Goal: Task Accomplishment & Management: Manage account settings

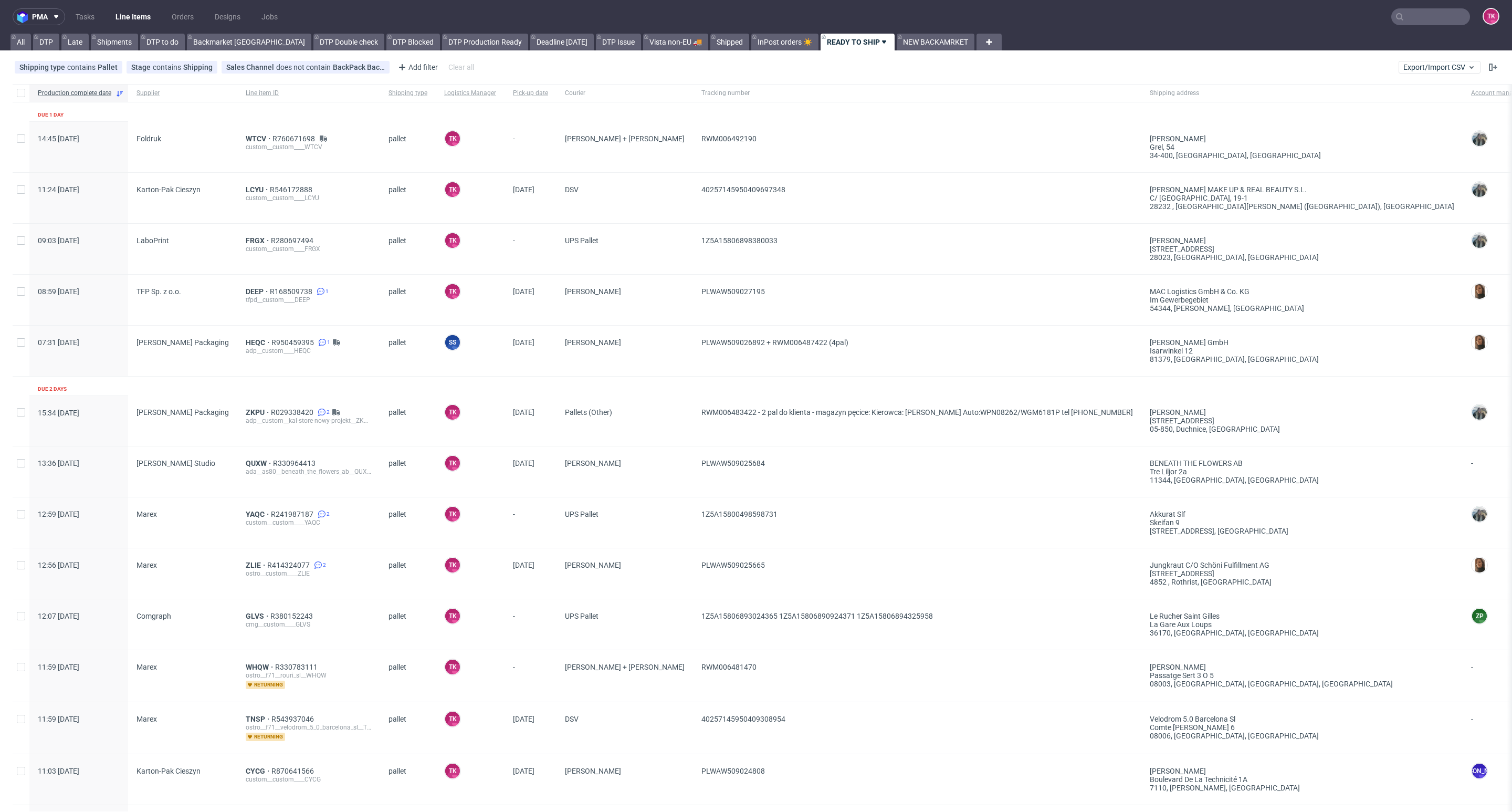
click at [119, 23] on link "Line Items" at bounding box center [133, 16] width 48 height 17
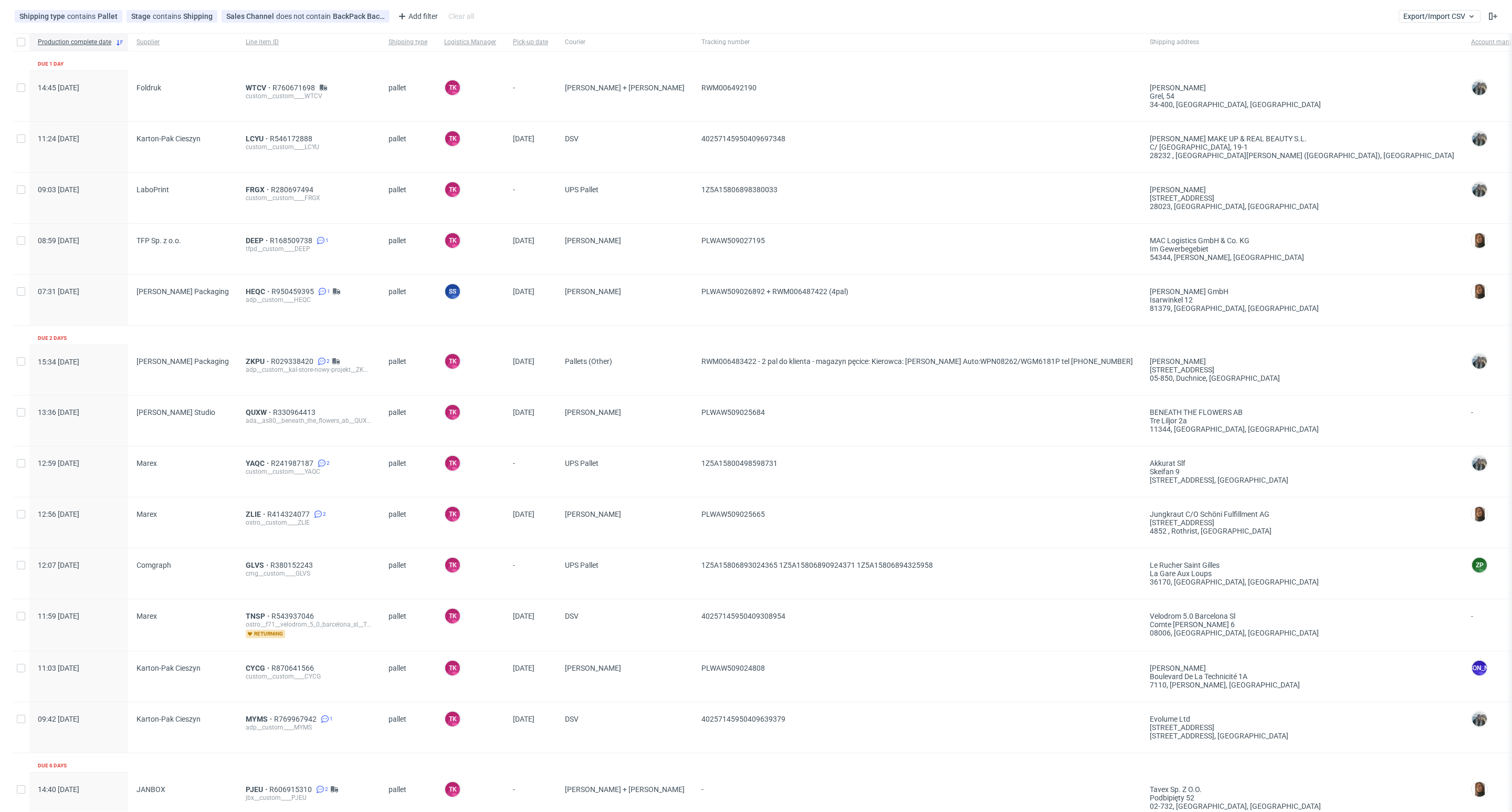
scroll to position [315, 0]
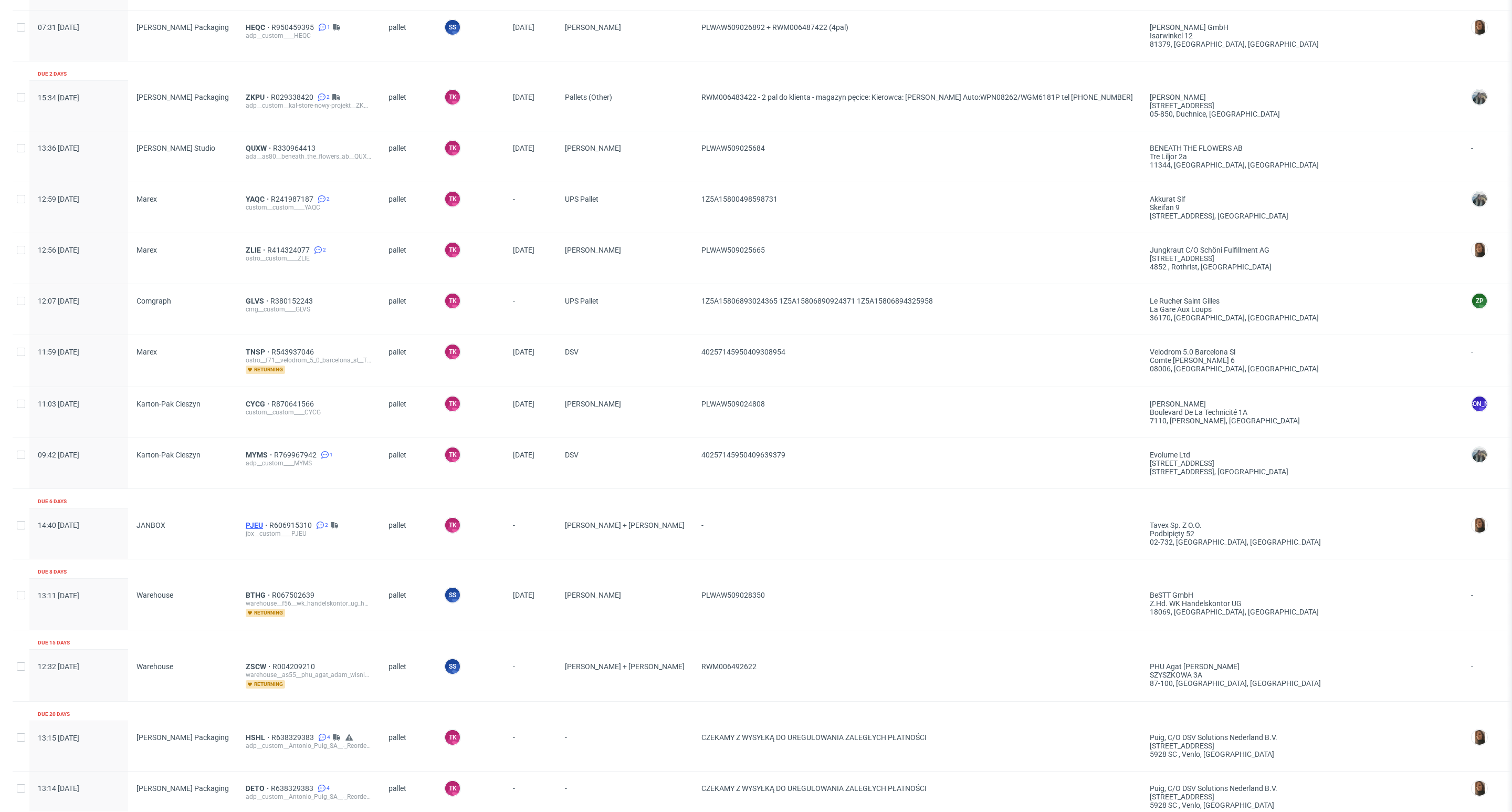
click at [246, 524] on span "PJEU" at bounding box center [258, 525] width 23 height 8
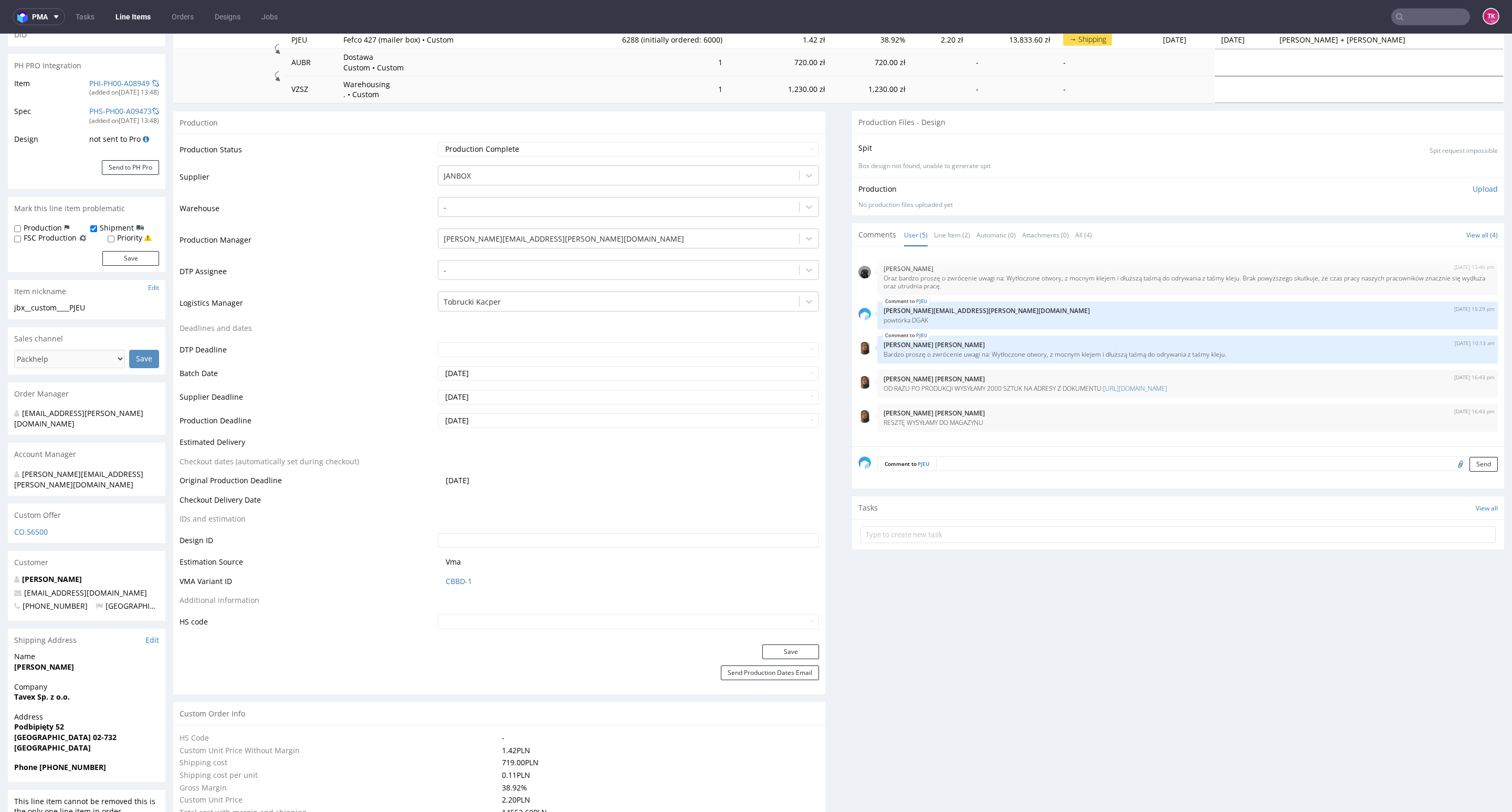
scroll to position [394, 0]
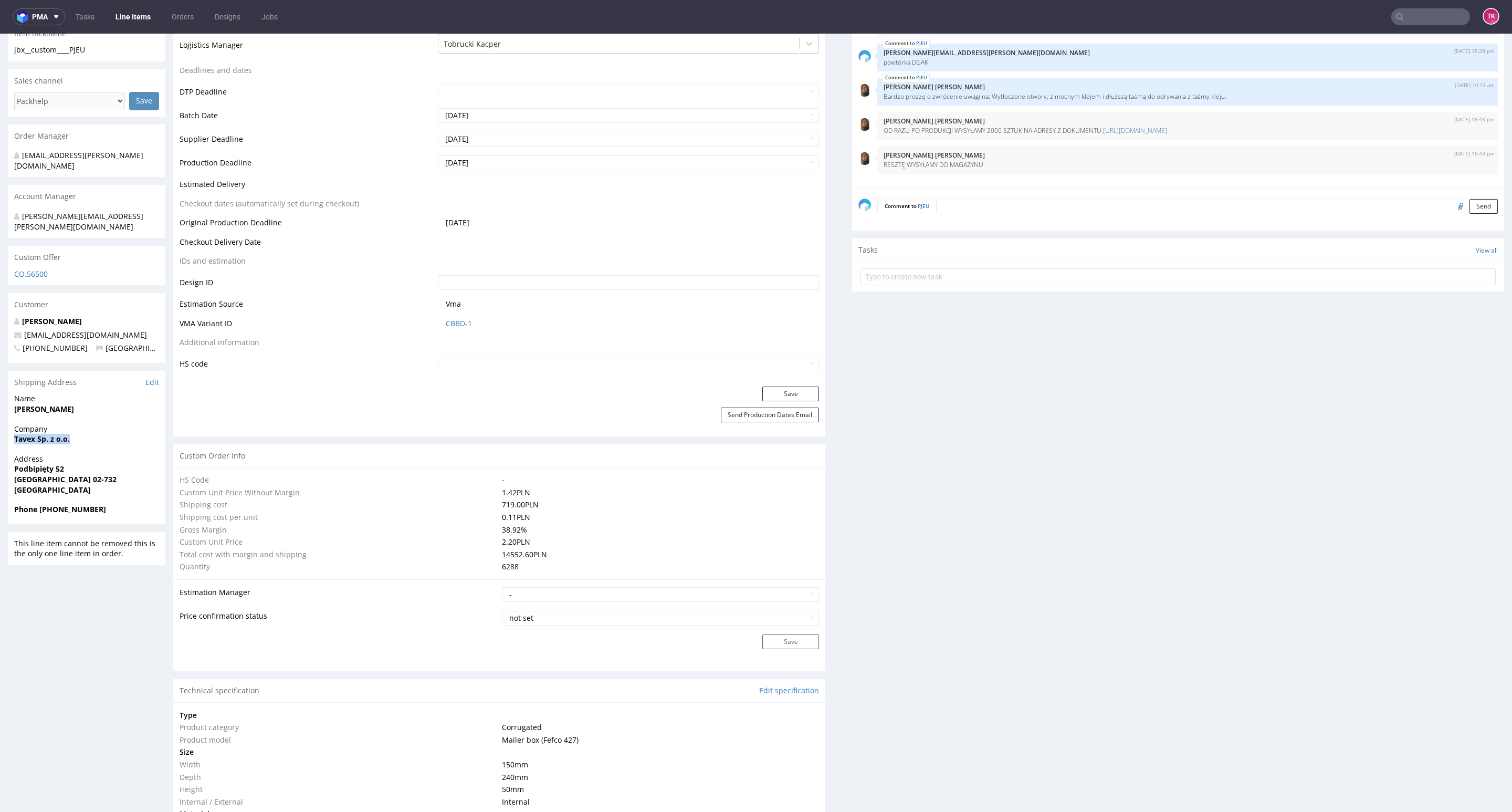
drag, startPoint x: 12, startPoint y: 422, endPoint x: 136, endPoint y: 430, distance: 124.3
click at [136, 430] on div "Company Tavex Sp. z o.o." at bounding box center [86, 439] width 157 height 30
copy strong "Tavex Sp. z o.o."
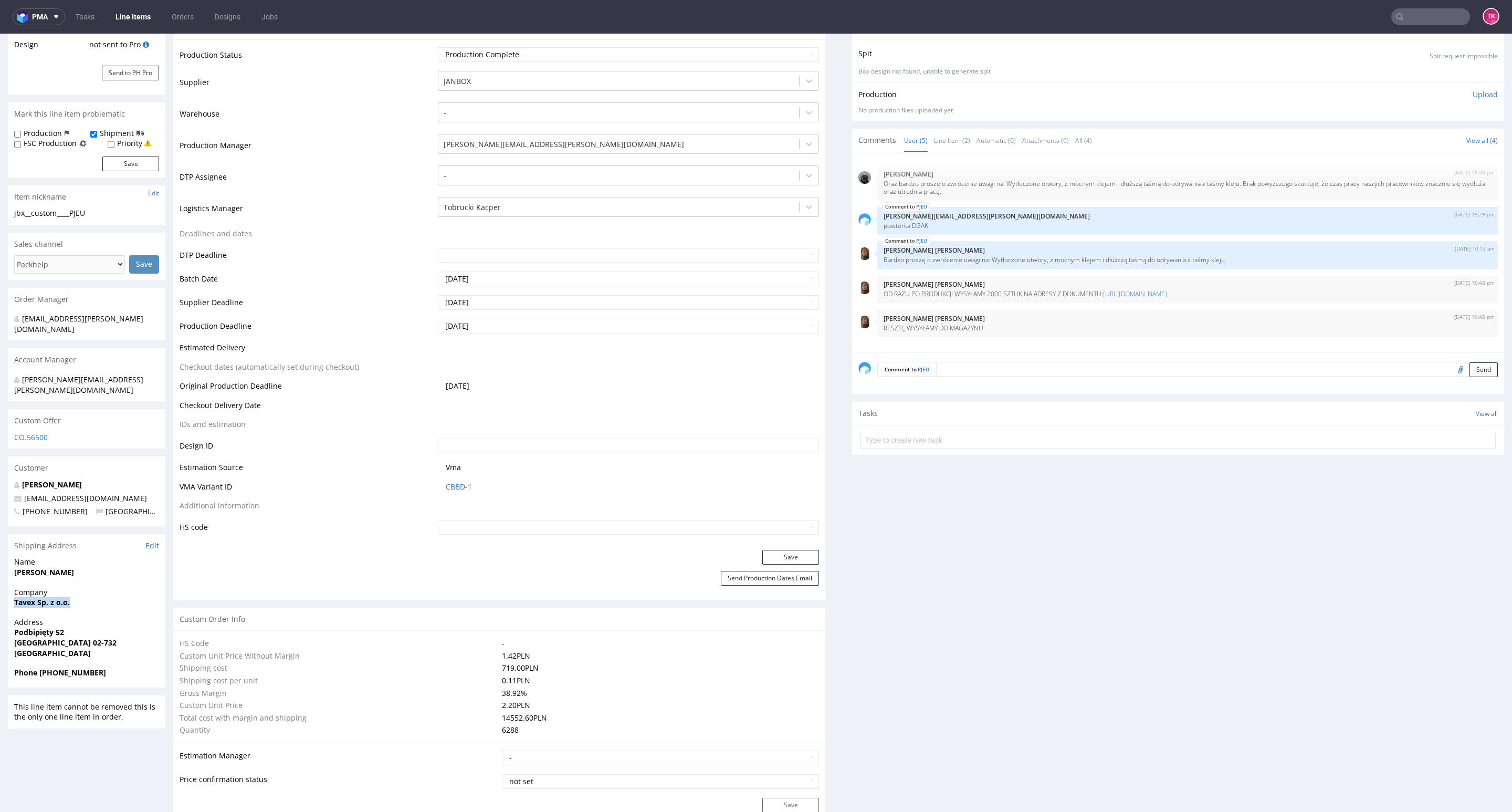
scroll to position [79, 0]
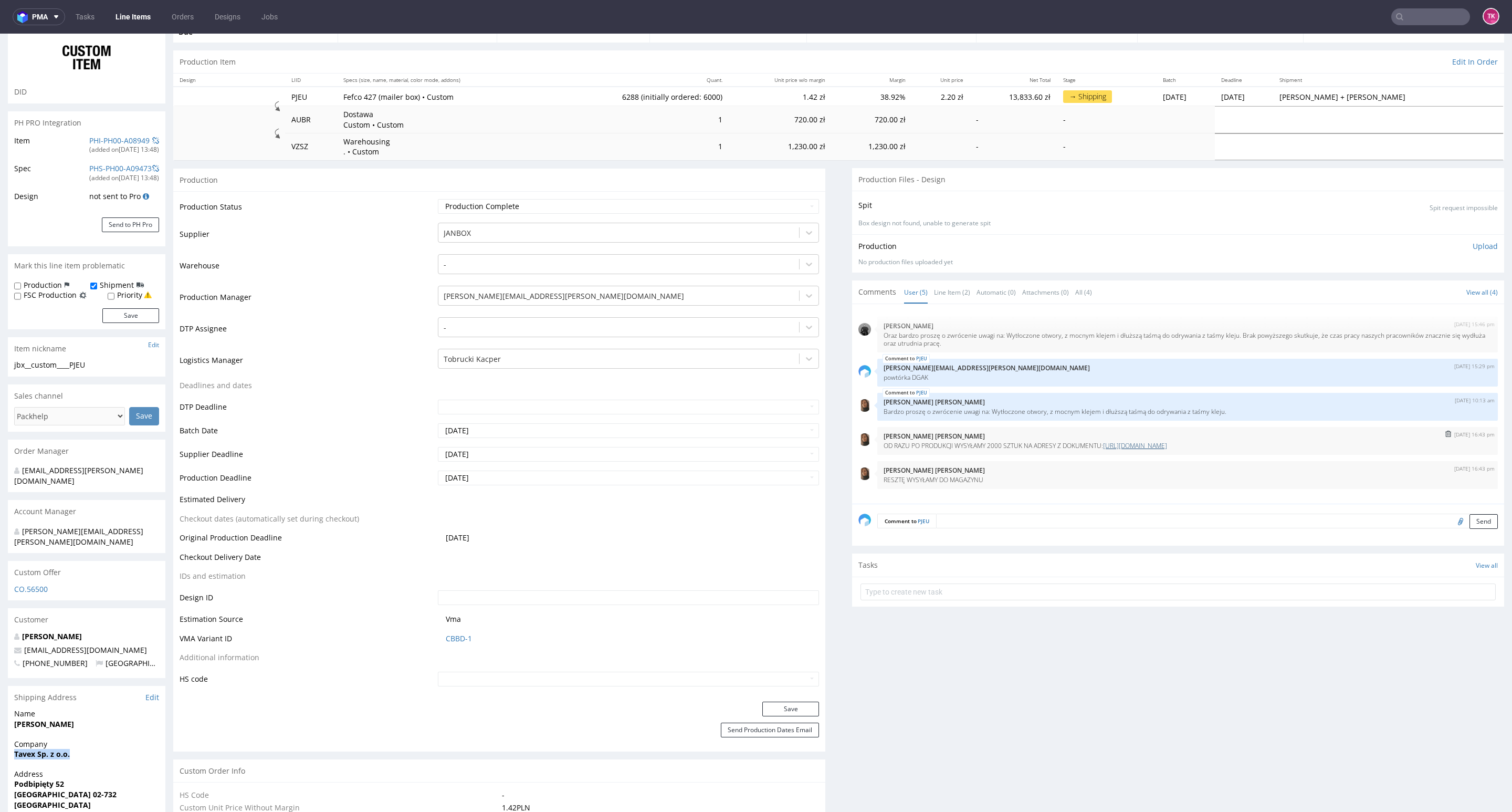
click at [1167, 449] on link "https://docs.google.com/document/d/19bwNHGxpjK-4cImeeba6ia_5g9XtPAnKTlyTTrs-Cgg…" at bounding box center [1135, 445] width 64 height 9
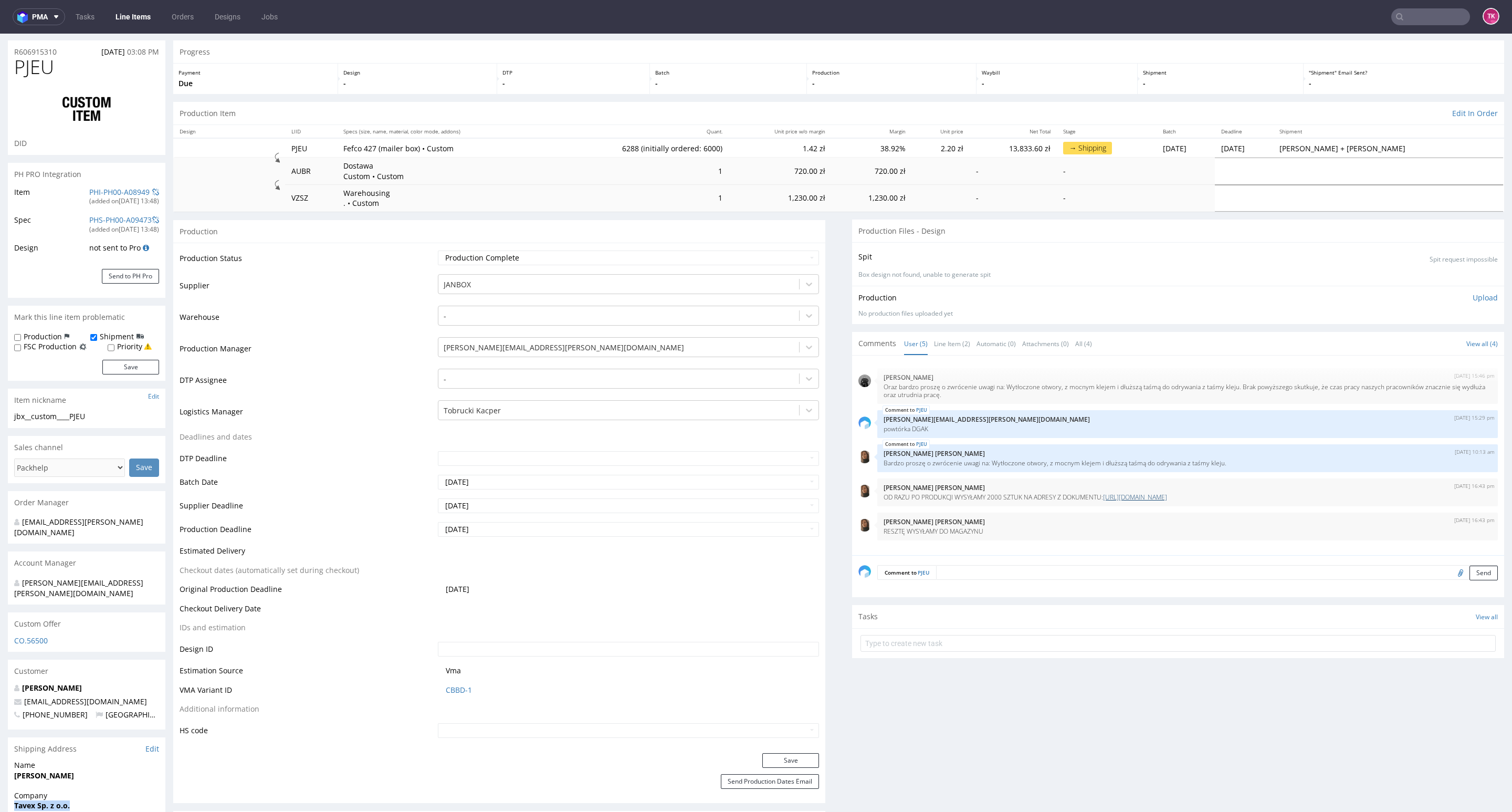
scroll to position [0, 0]
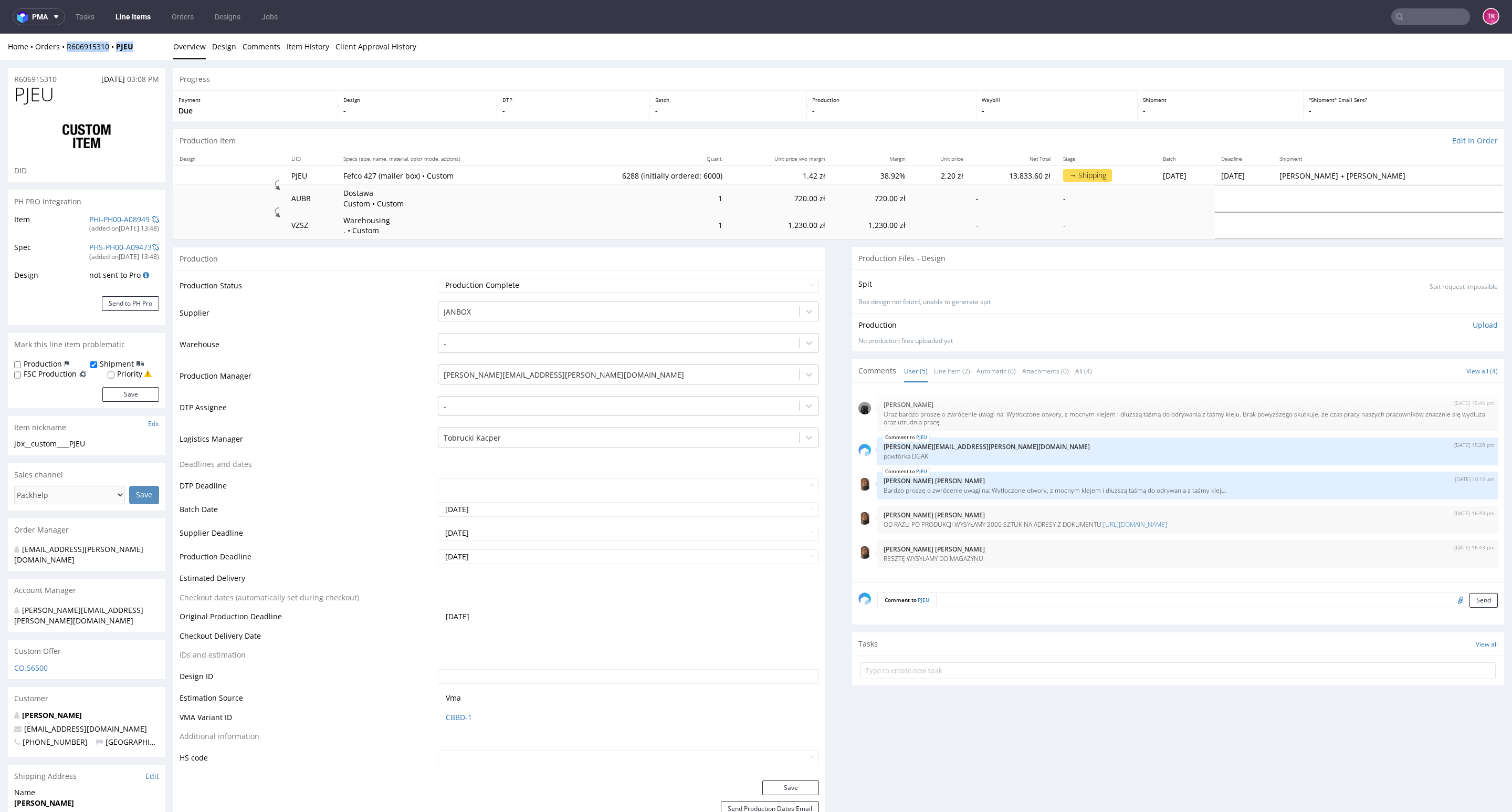
drag, startPoint x: 144, startPoint y: 48, endPoint x: 60, endPoint y: 52, distance: 84.1
click at [60, 52] on div "Home Orders R606915310 PJEU Overview Design Comments Item History Client Approv…" at bounding box center [756, 46] width 1512 height 26
copy div "R606915310 PJEU"
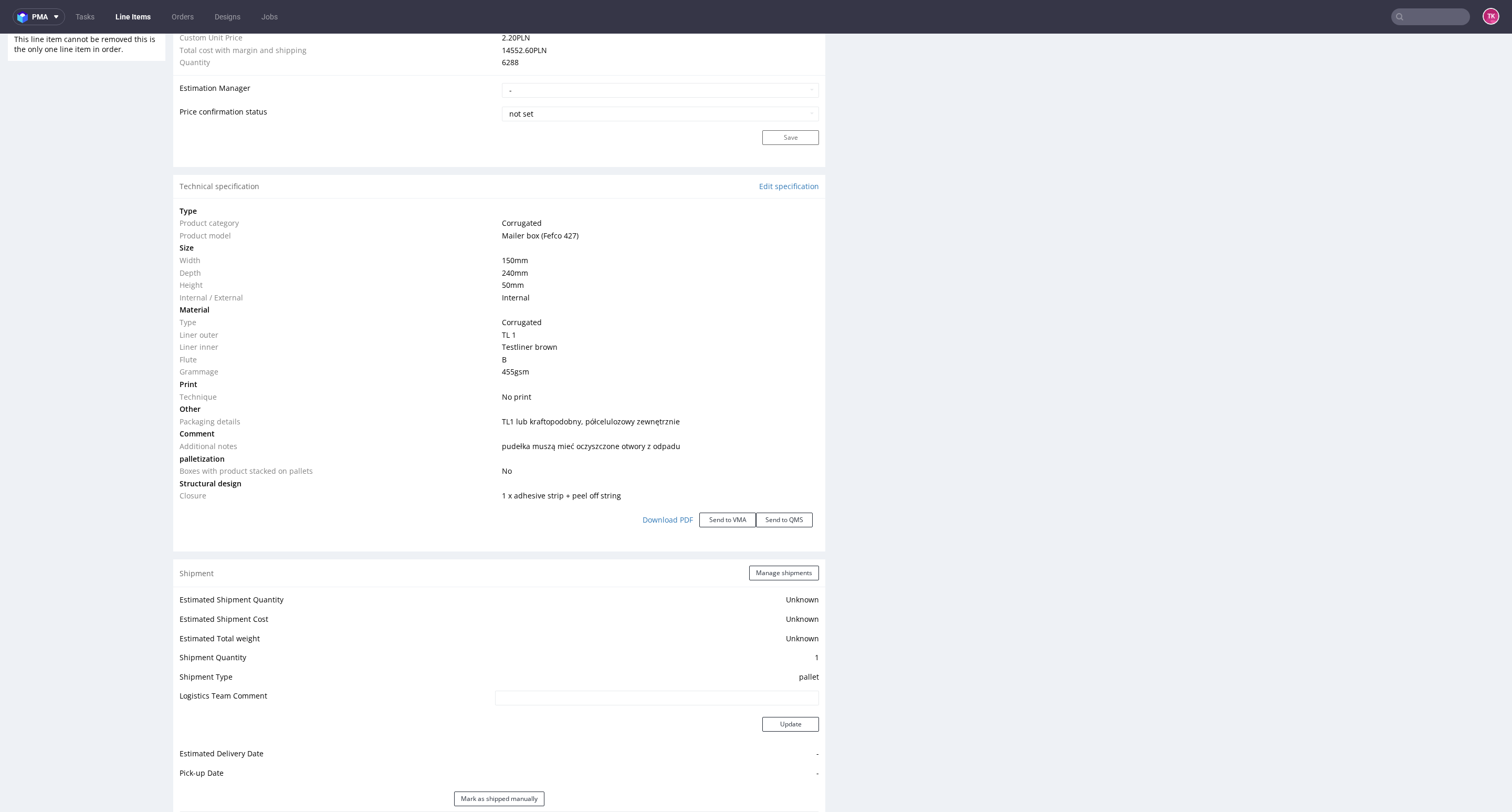
scroll to position [1181, 0]
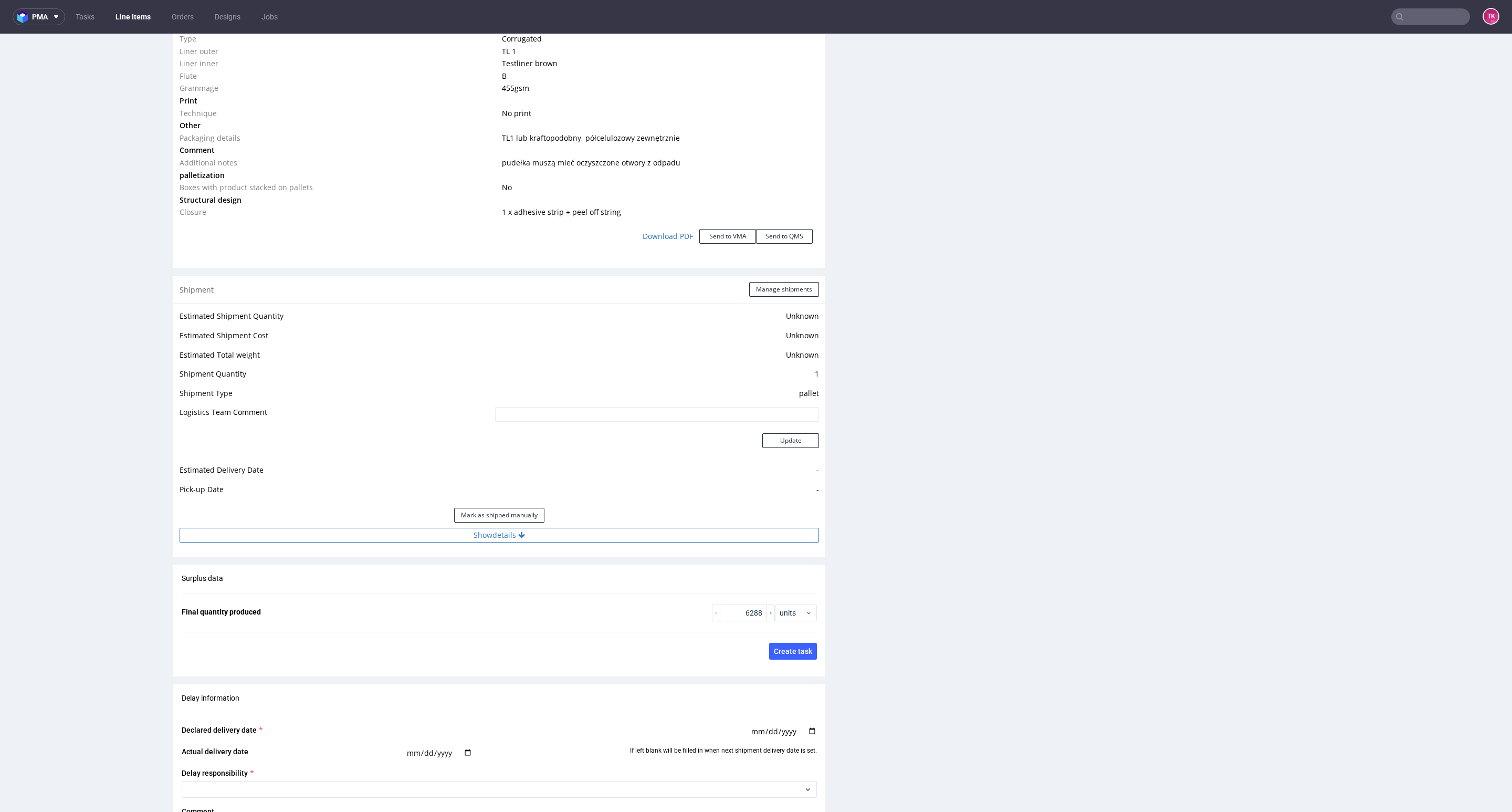
click at [392, 539] on button "Show details" at bounding box center [499, 535] width 639 height 15
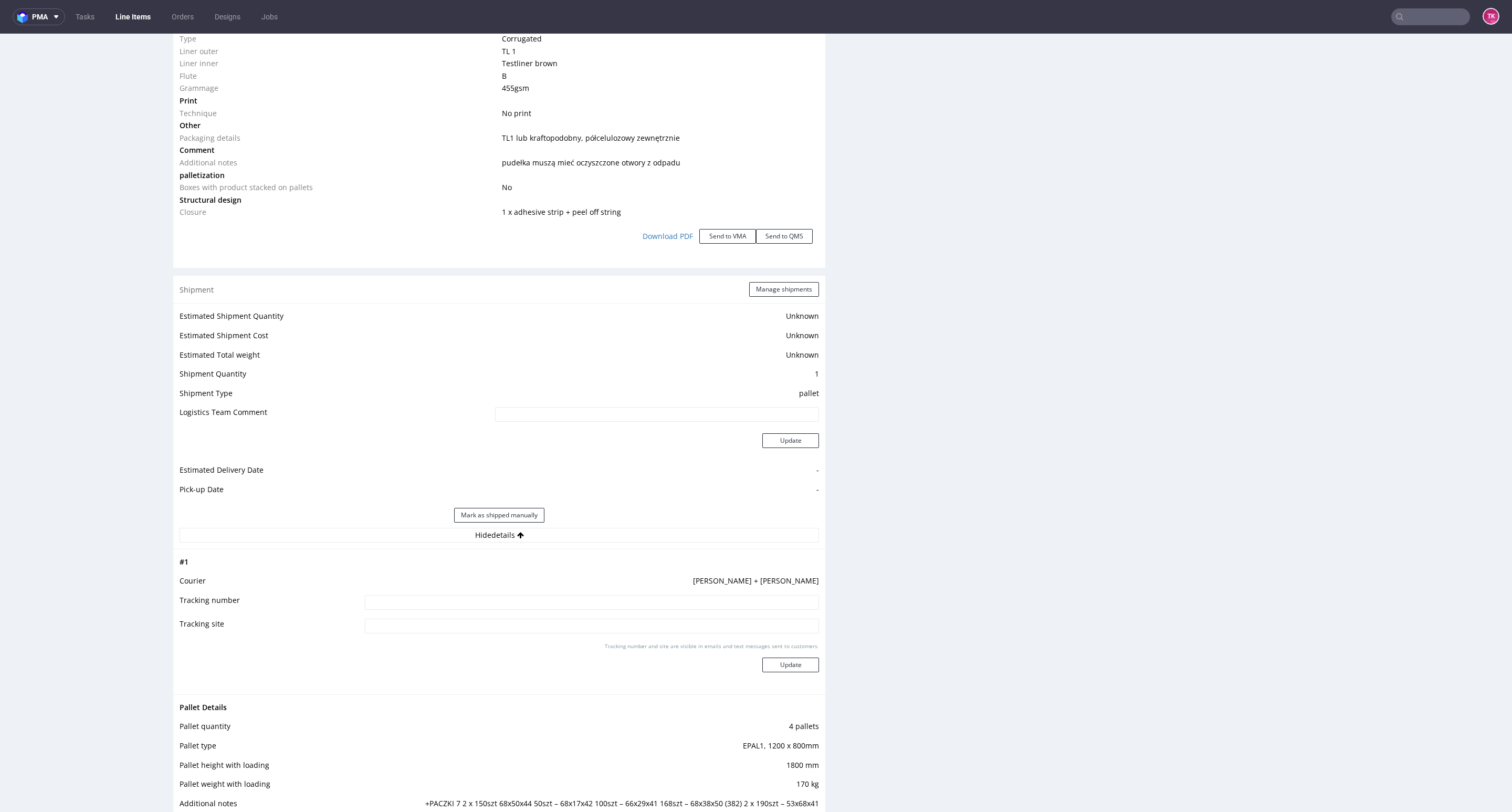
click at [370, 598] on input at bounding box center [592, 602] width 454 height 15
click at [392, 610] on td at bounding box center [590, 606] width 457 height 23
click at [441, 619] on input at bounding box center [592, 626] width 454 height 15
click at [438, 609] on input at bounding box center [592, 602] width 454 height 15
paste input "RWM006494332"
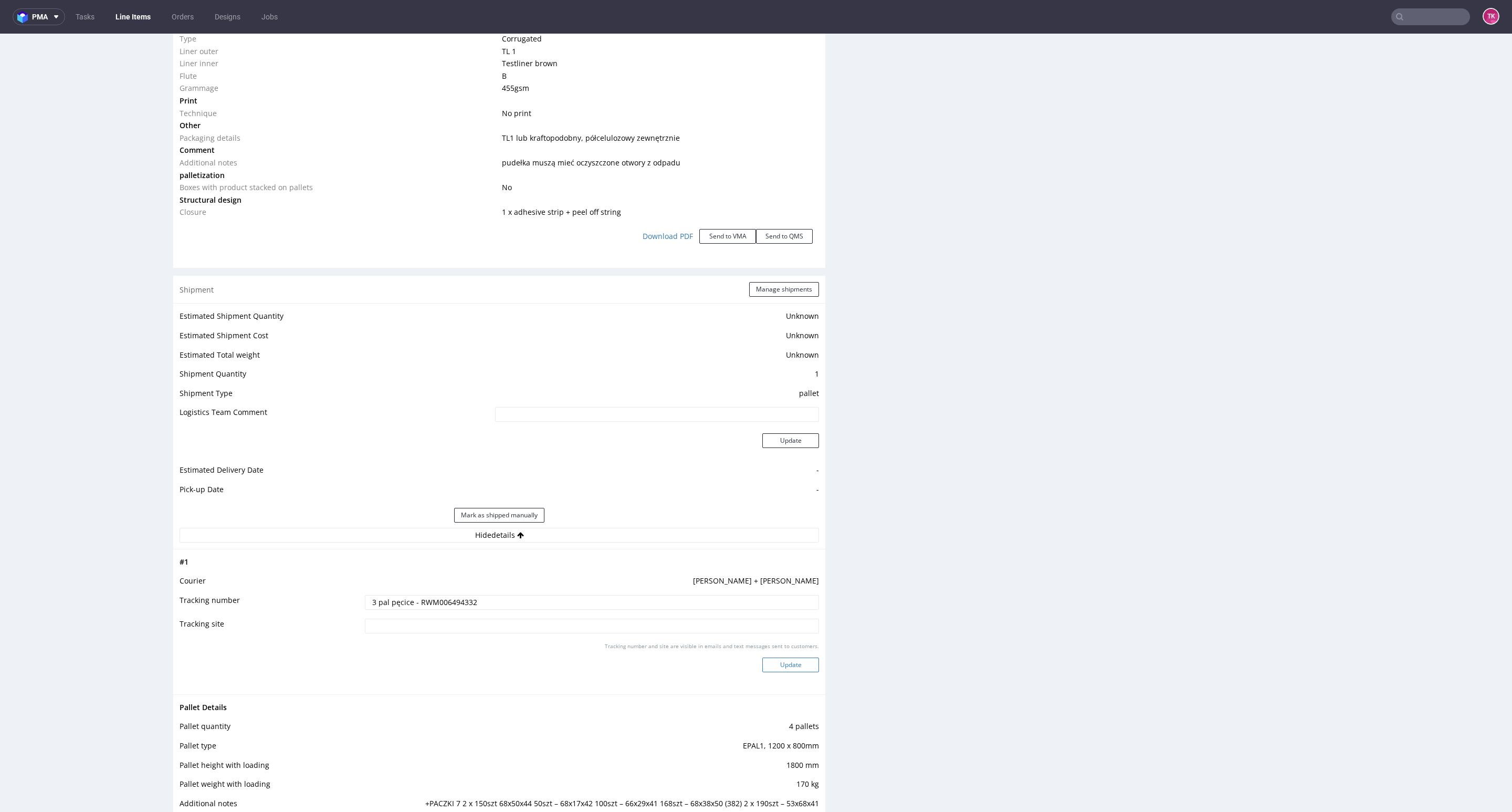
type input "3 pal pęcice - RWM006494332"
click at [766, 669] on button "Update" at bounding box center [791, 665] width 57 height 15
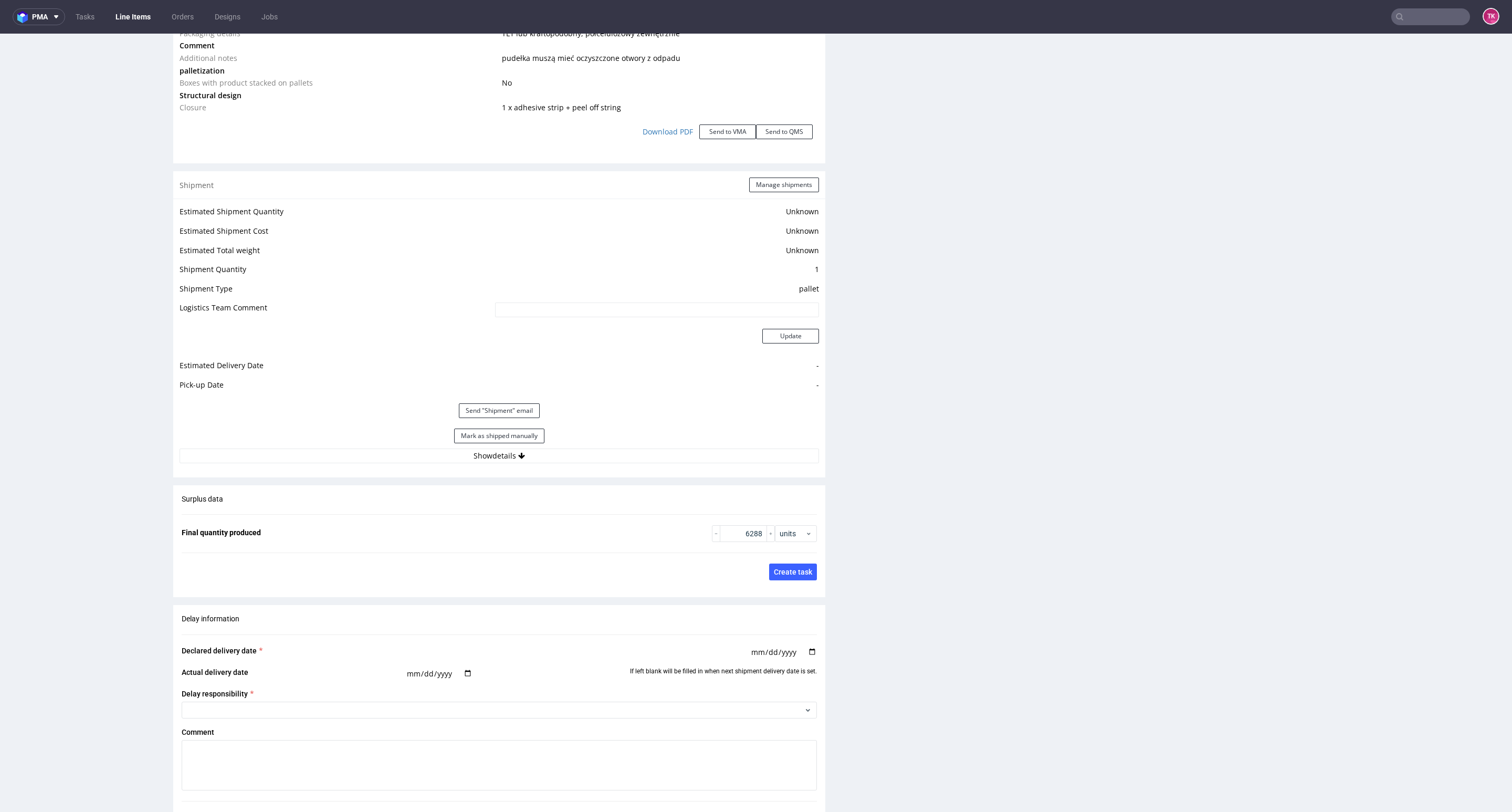
scroll to position [1287, 0]
drag, startPoint x: 561, startPoint y: 443, endPoint x: 561, endPoint y: 454, distance: 11.0
click at [561, 445] on div "Mark as shipped manually" at bounding box center [499, 434] width 639 height 25
drag, startPoint x: 561, startPoint y: 454, endPoint x: 562, endPoint y: 466, distance: 12.0
click at [565, 455] on button "Show details" at bounding box center [499, 454] width 639 height 15
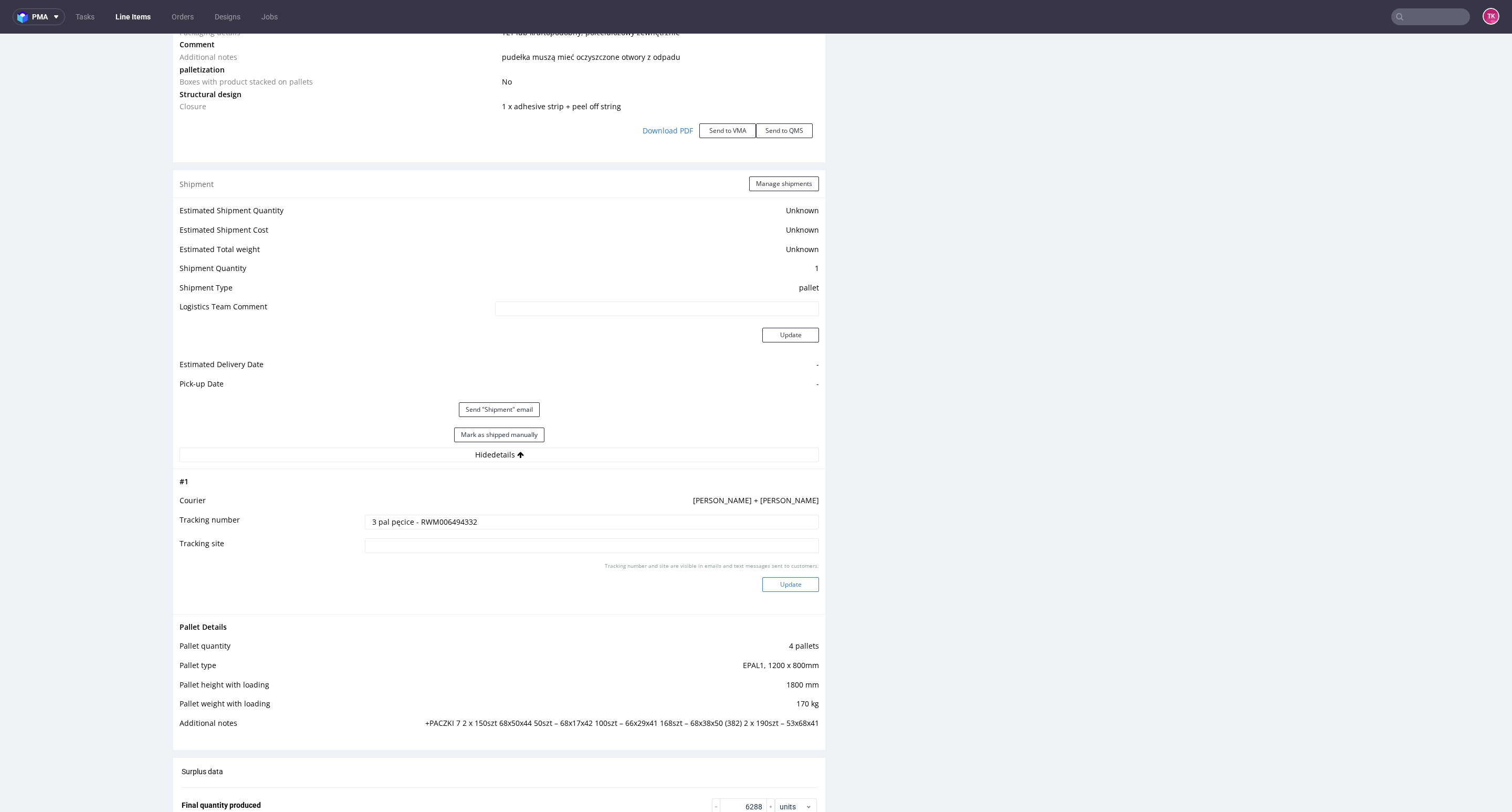
click at [779, 579] on button "Update" at bounding box center [791, 584] width 57 height 15
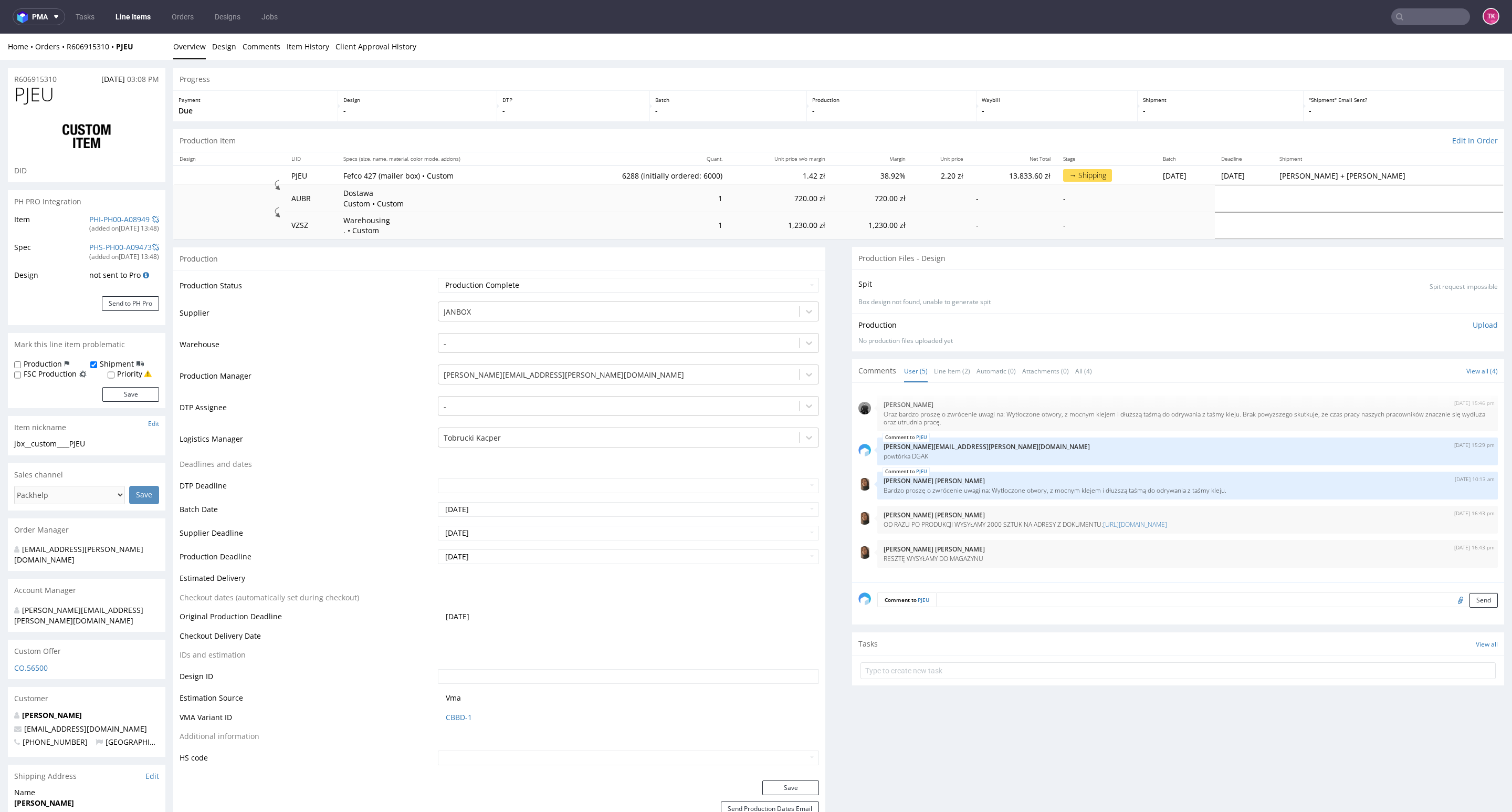
scroll to position [955, 0]
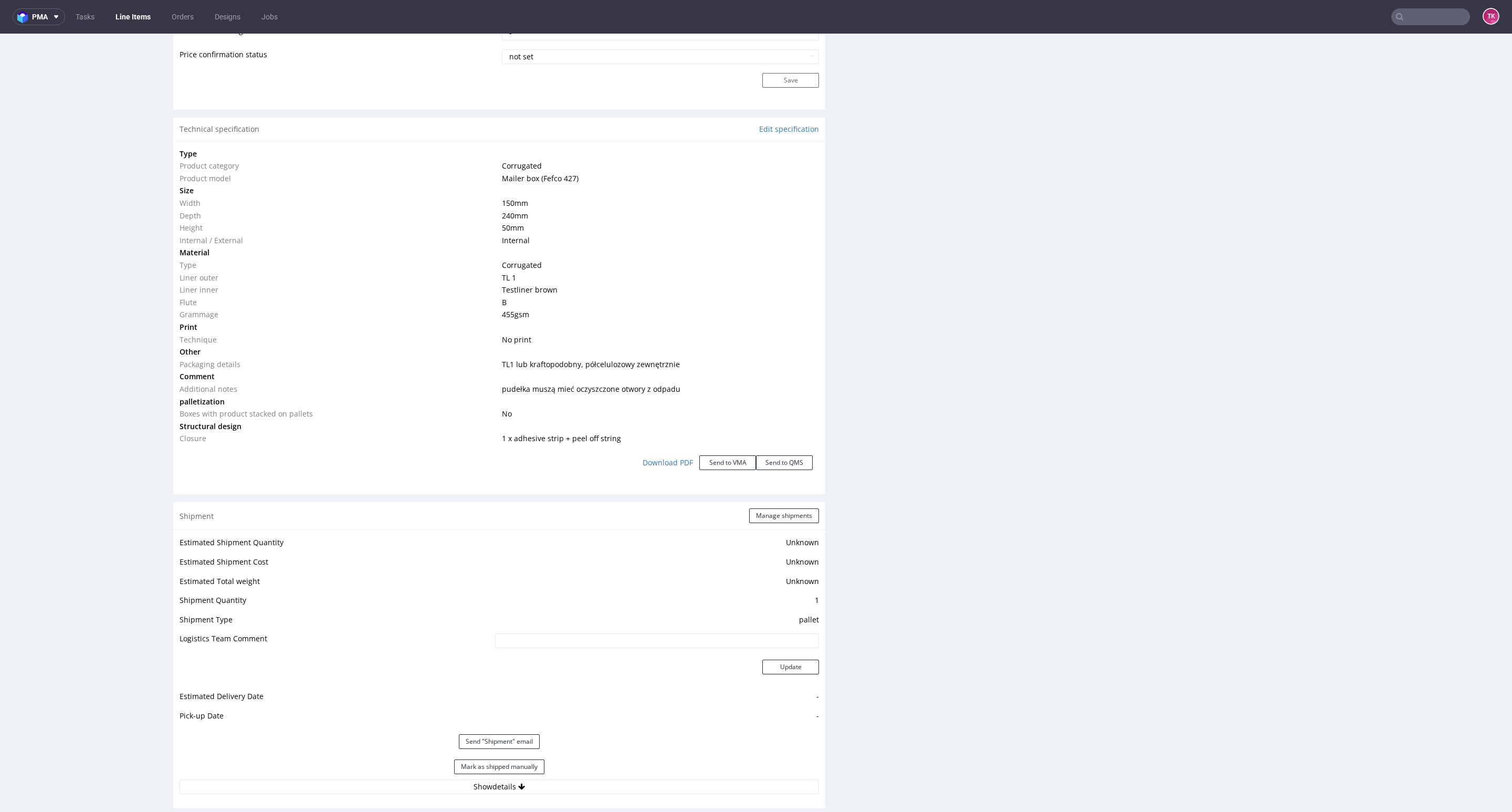
click at [132, 21] on link "Line Items" at bounding box center [133, 16] width 48 height 17
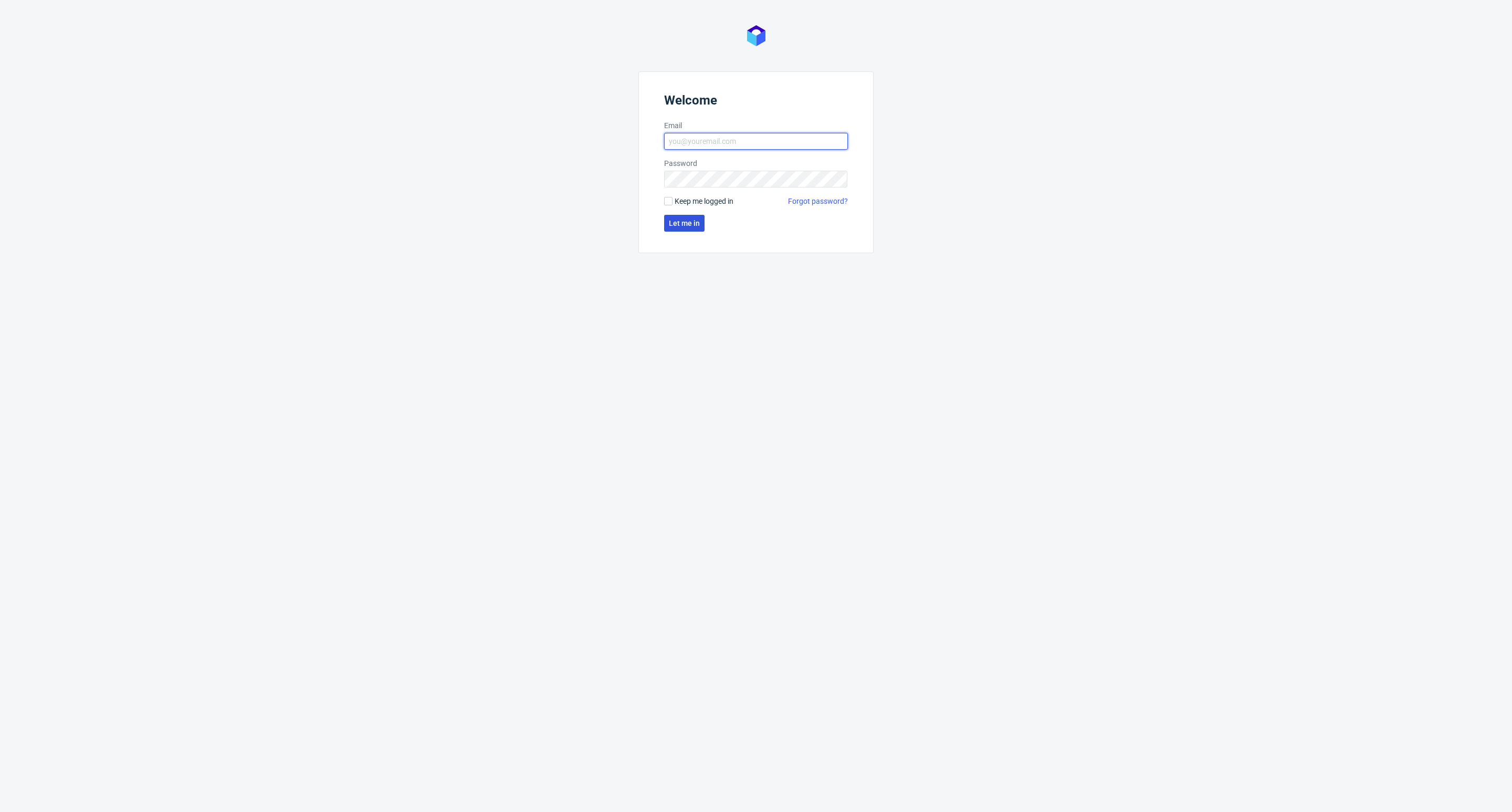
type input "kacper.tobrucki@packhelp.com"
click at [680, 220] on button "Let me in" at bounding box center [684, 223] width 41 height 17
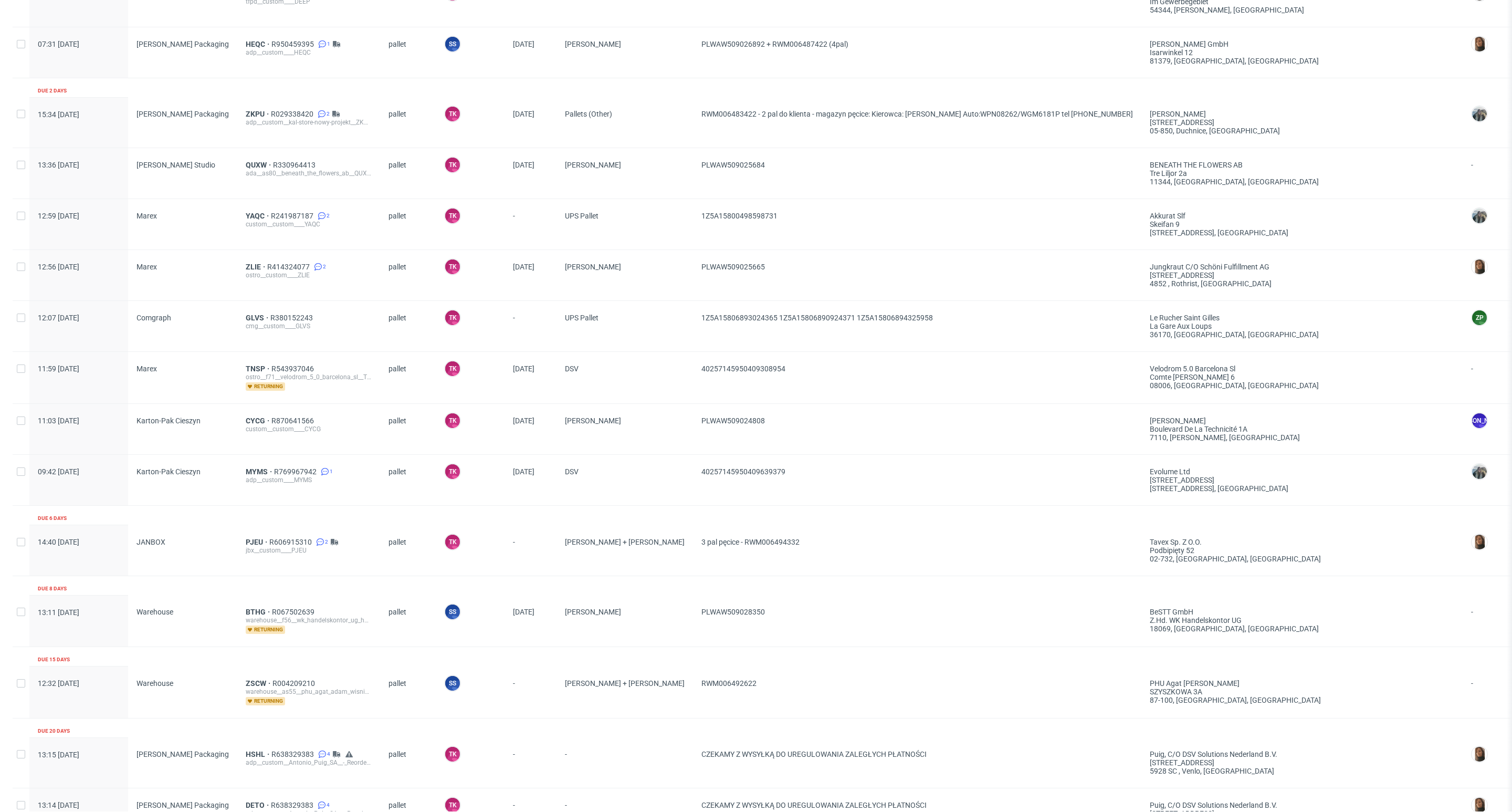
scroll to position [297, 0]
drag, startPoint x: 722, startPoint y: 618, endPoint x: 576, endPoint y: 645, distance: 148.5
click at [576, 645] on div "13:11 Tue 09.09.2025 Warehouse BTHG R067502639 warehouse__f56__wk_handelskontor…" at bounding box center [1000, 622] width 1976 height 52
click at [593, 665] on div "Production complete date Supplier Line item ID Shipping type Logistics Manager …" at bounding box center [1000, 314] width 1976 height 1053
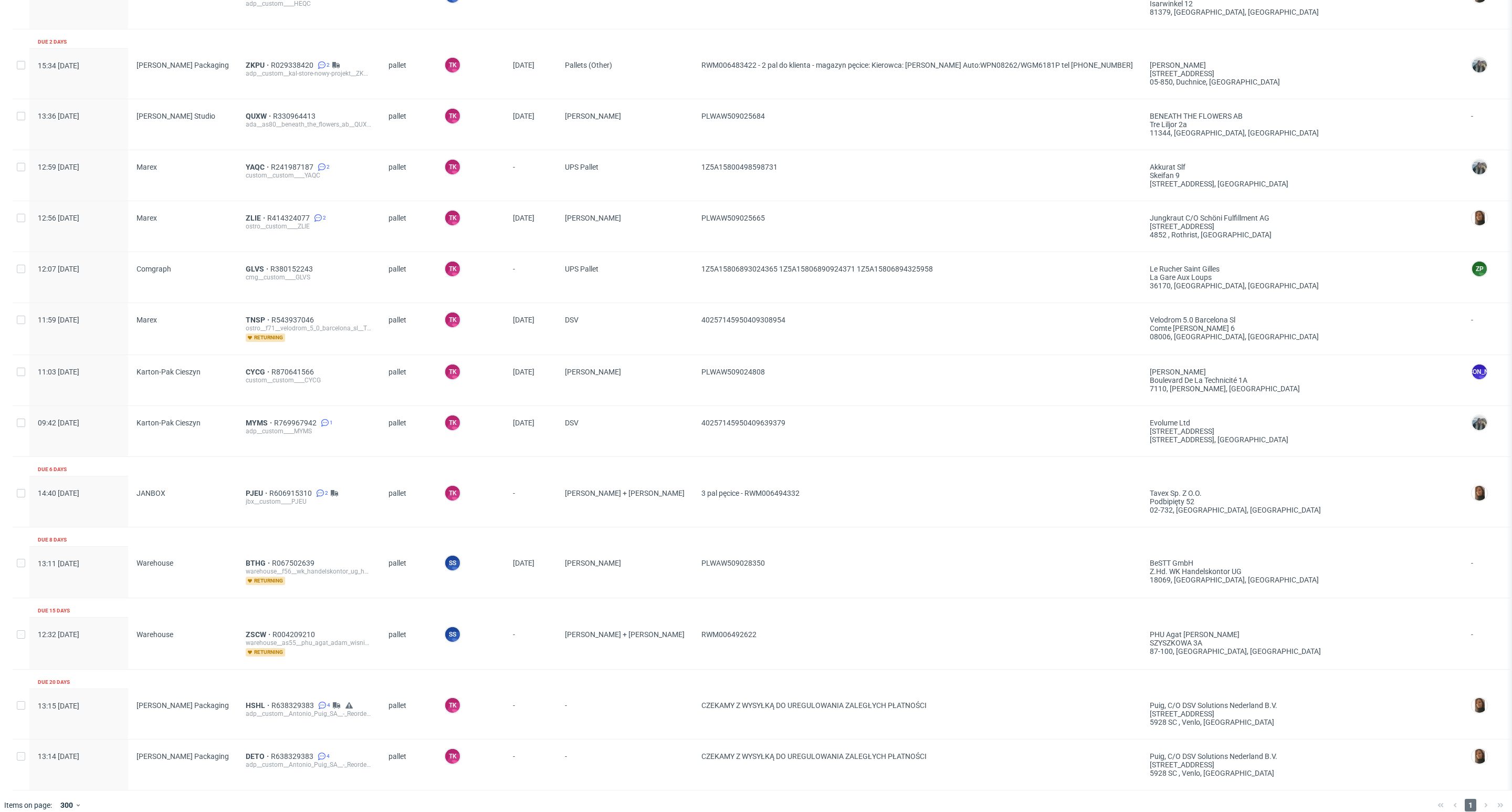
scroll to position [376, 0]
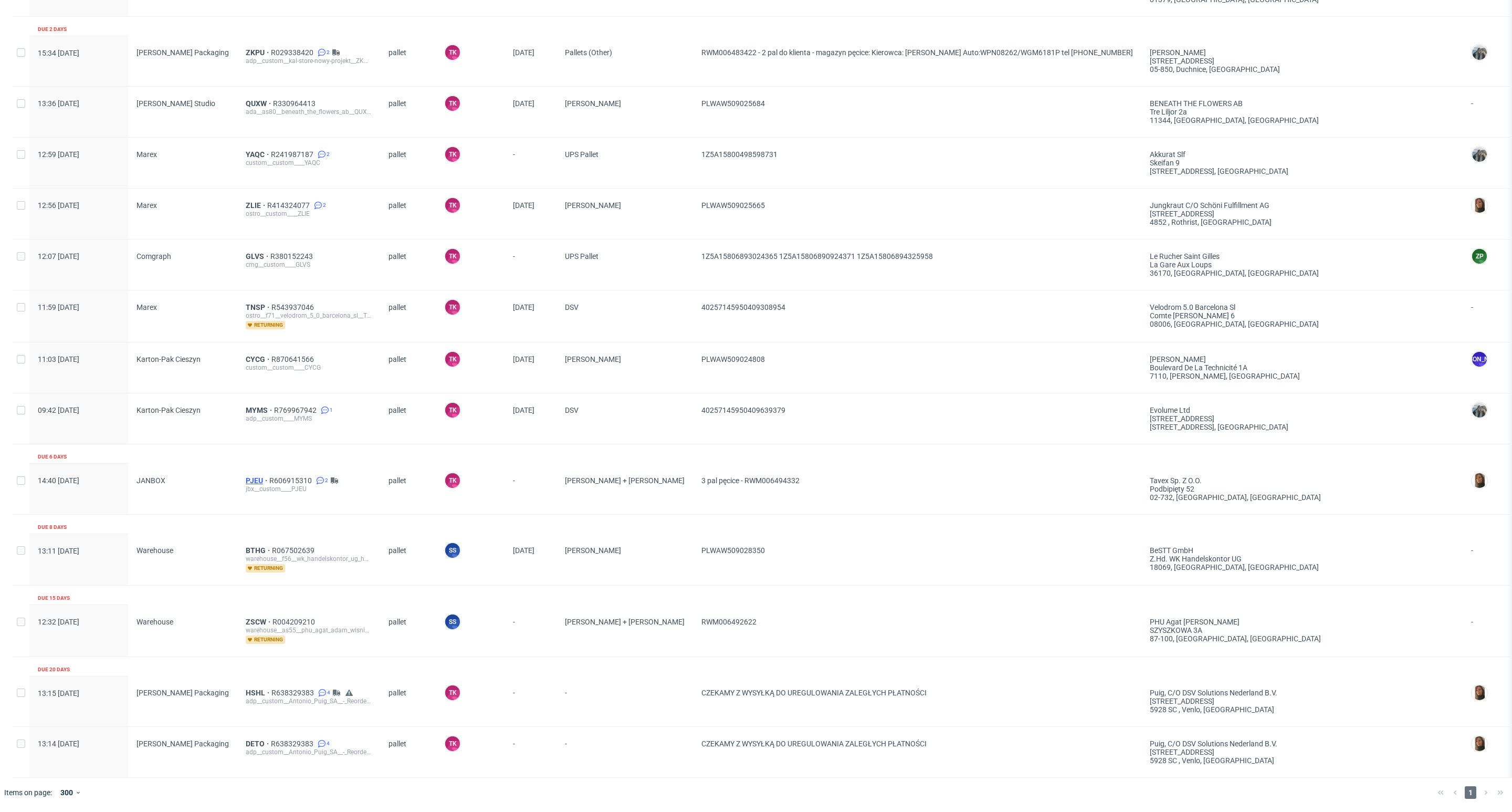
click at [246, 476] on span "PJEU" at bounding box center [258, 480] width 23 height 8
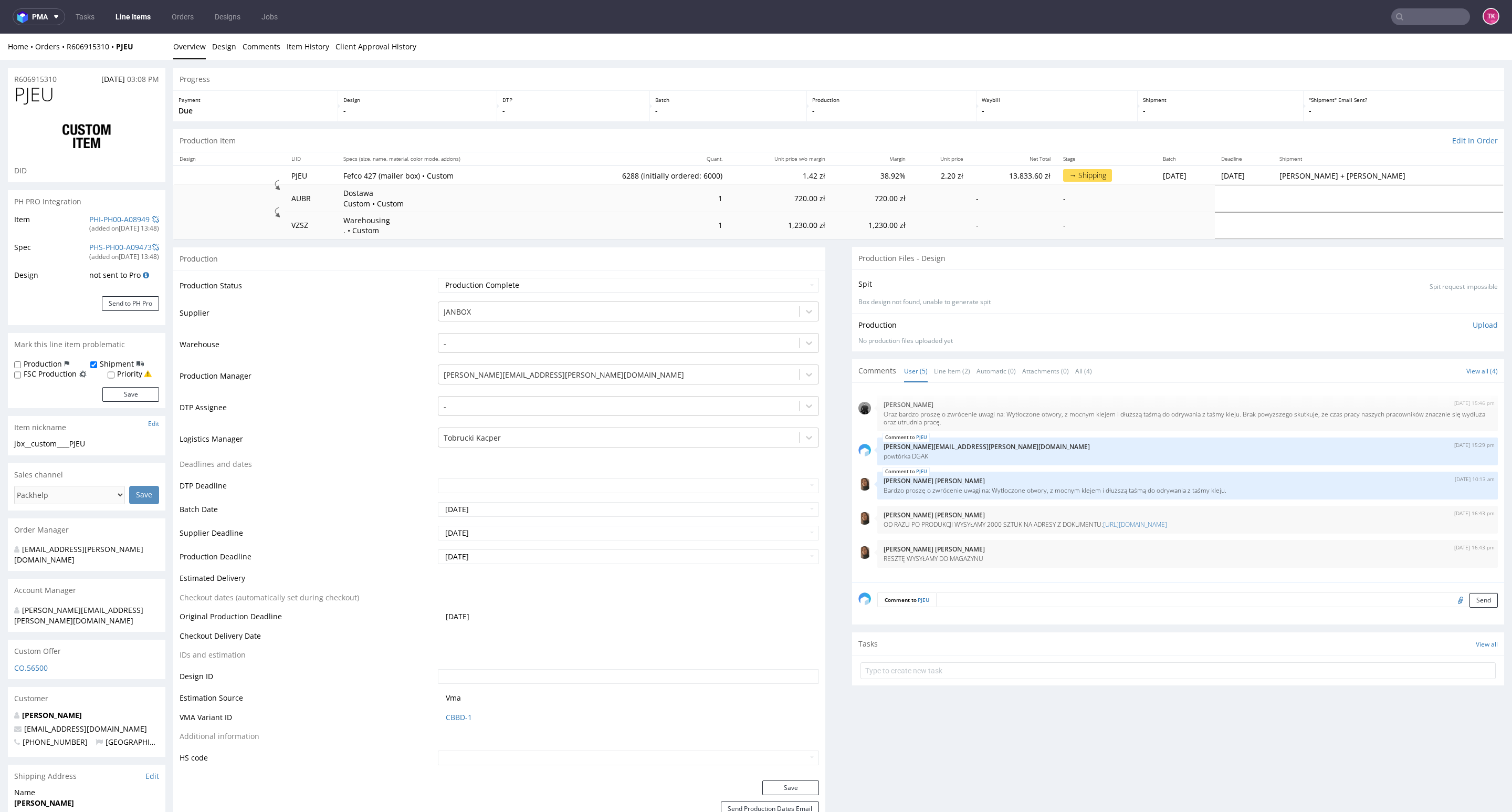
type input "6288"
drag, startPoint x: 150, startPoint y: 43, endPoint x: 62, endPoint y: 58, distance: 89.3
click at [62, 58] on div "Home Orders R606915310 PJEU Overview Design Comments Item History Client Approv…" at bounding box center [756, 46] width 1512 height 26
copy div "R606915310 PJEU"
click at [147, 6] on nav "pma Tasks Line Items Orders Designs Jobs TK" at bounding box center [756, 16] width 1512 height 33
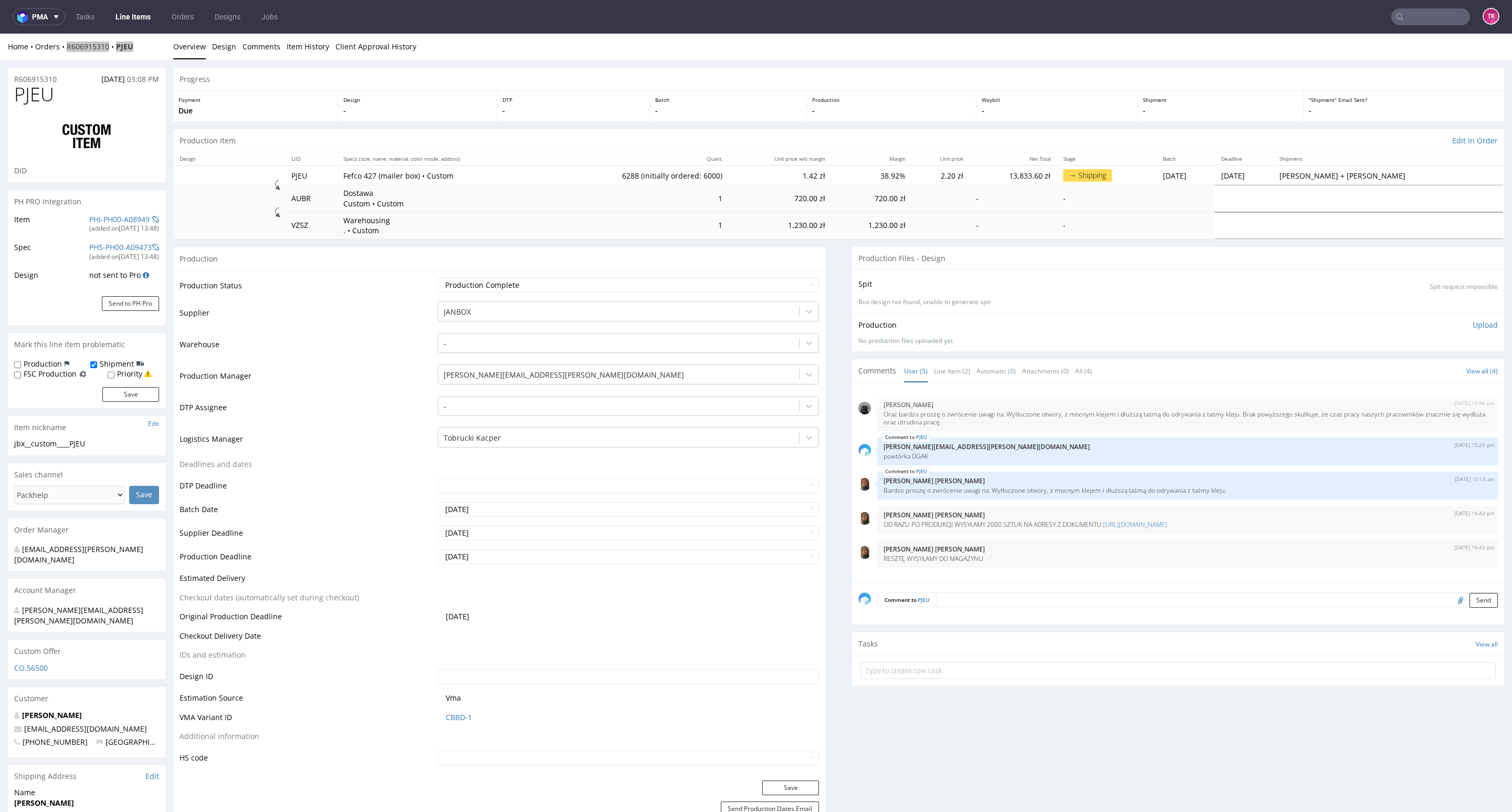
click at [146, 11] on link "Line Items" at bounding box center [133, 16] width 48 height 17
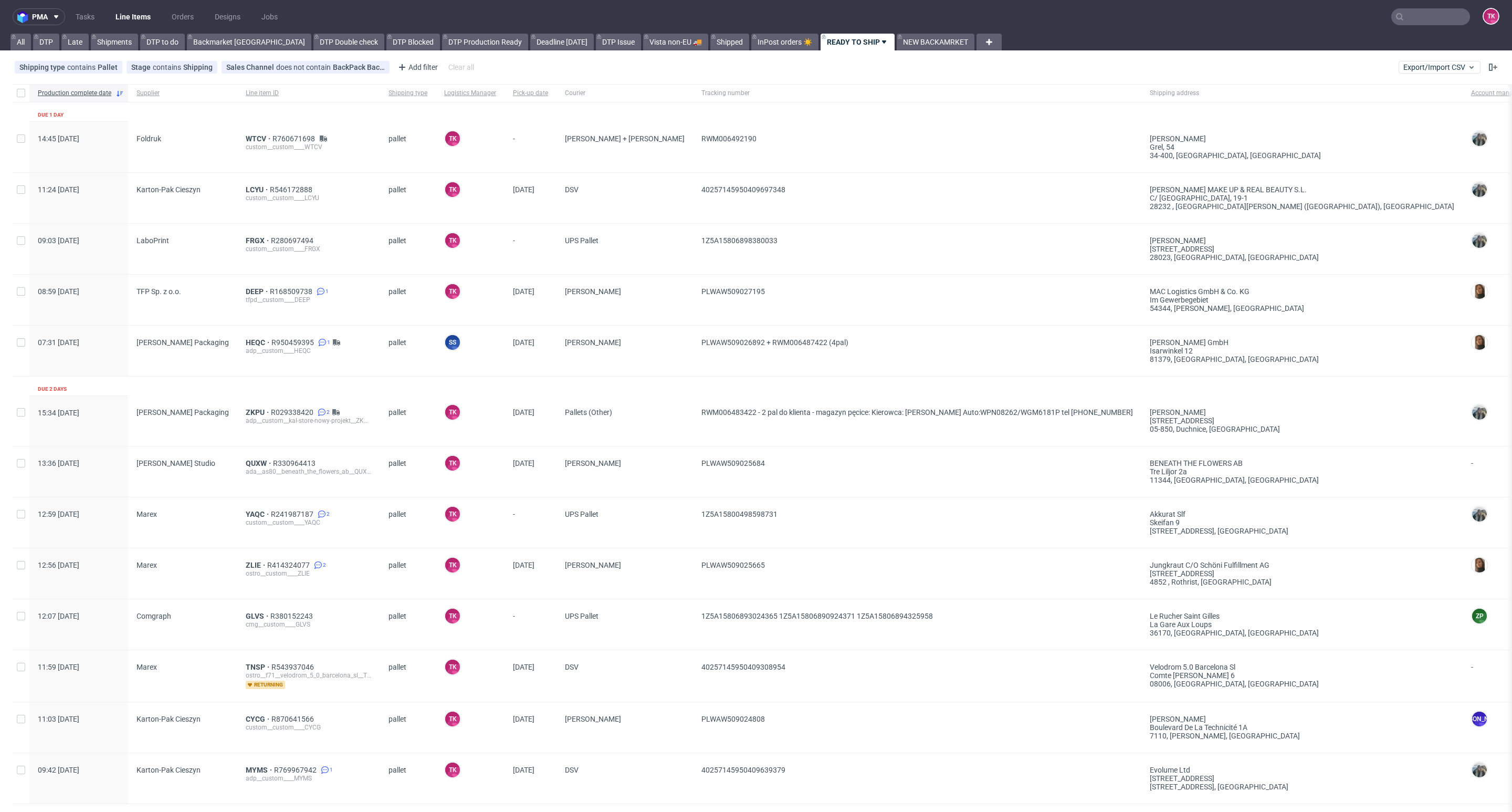
paste input "RWM006349620"
click at [1406, 16] on input "RWM006349620" at bounding box center [1430, 16] width 79 height 17
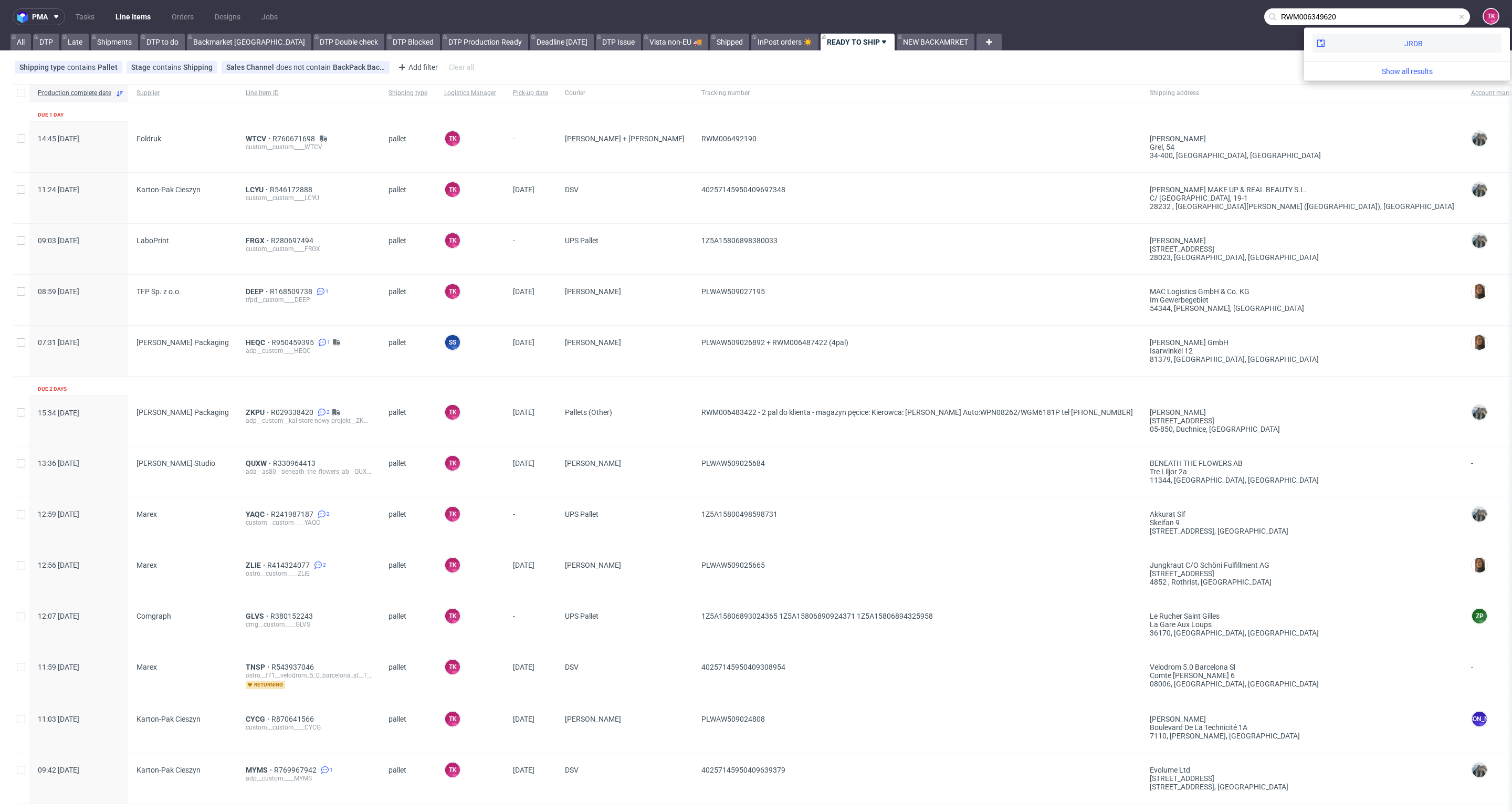
type input "RWM006349620"
click at [1364, 42] on div "JRDB" at bounding box center [1407, 43] width 189 height 19
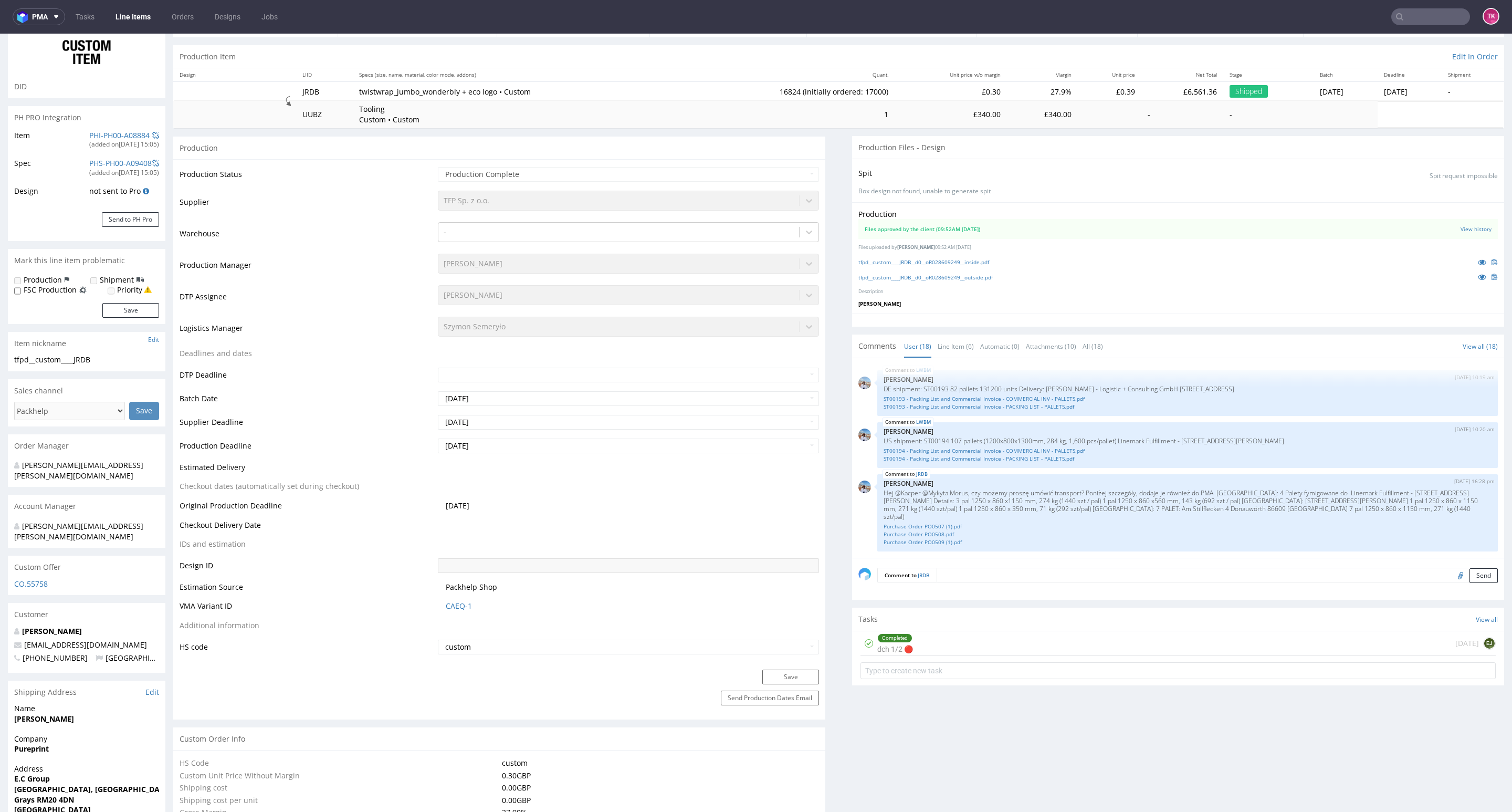
scroll to position [315, 0]
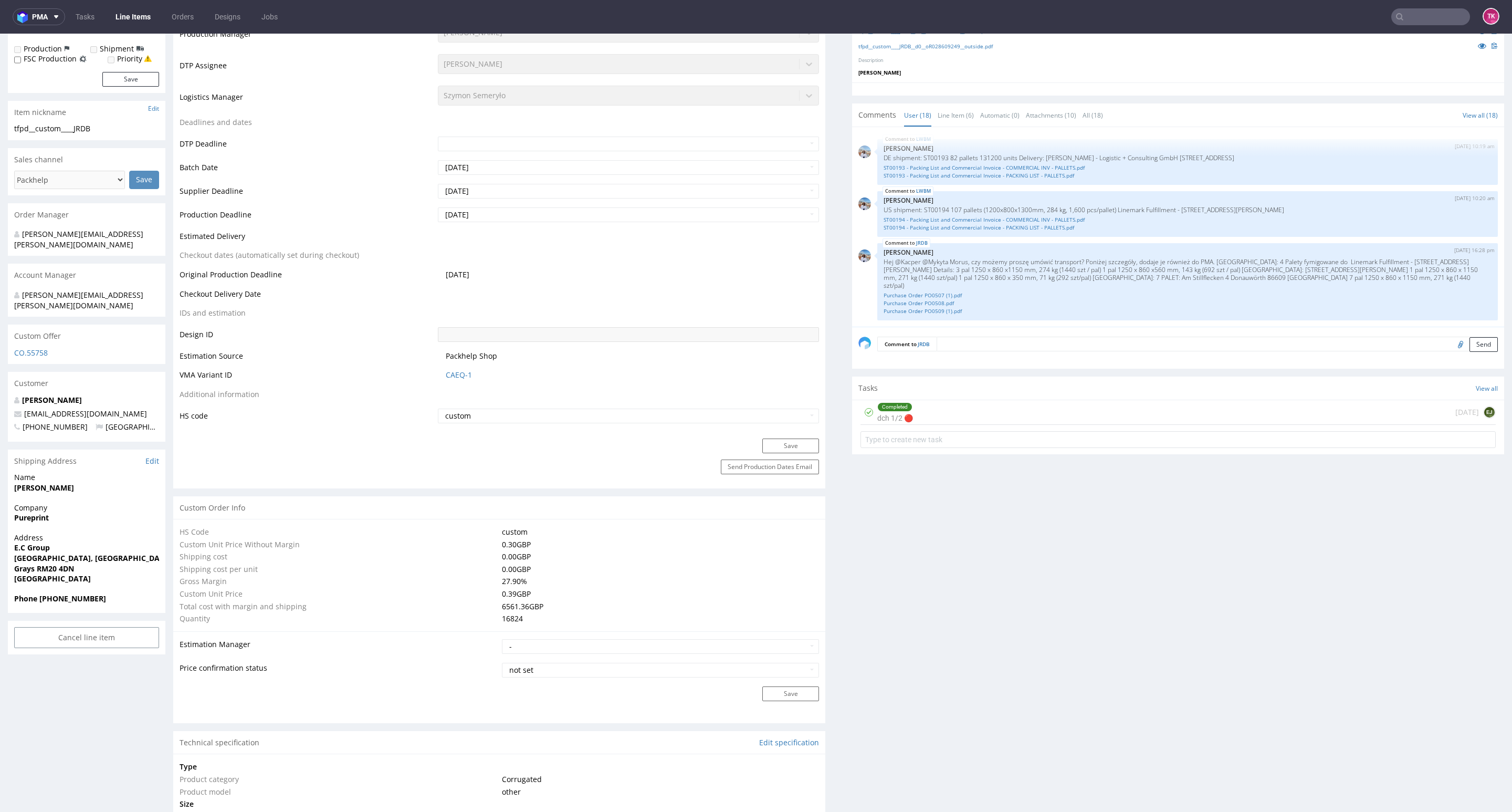
click at [45, 594] on strong "Phone +447549895261" at bounding box center [60, 598] width 92 height 10
drag, startPoint x: 39, startPoint y: 580, endPoint x: 95, endPoint y: 587, distance: 56.4
click at [95, 594] on div "Phone +447549895261" at bounding box center [86, 604] width 157 height 20
copy strong "+447549895261"
click at [133, 12] on link "Line Items" at bounding box center [133, 16] width 48 height 17
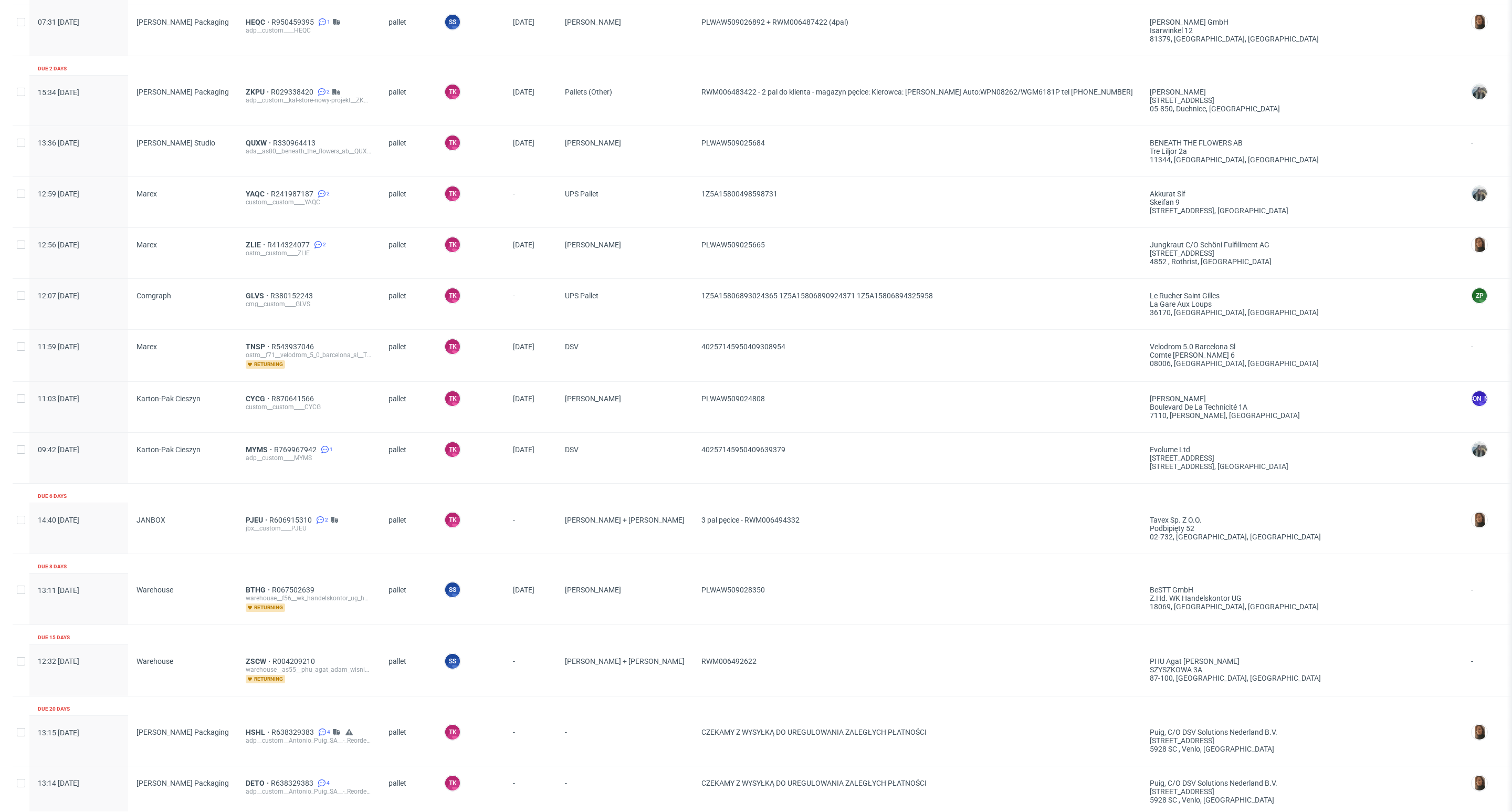
scroll to position [297, 0]
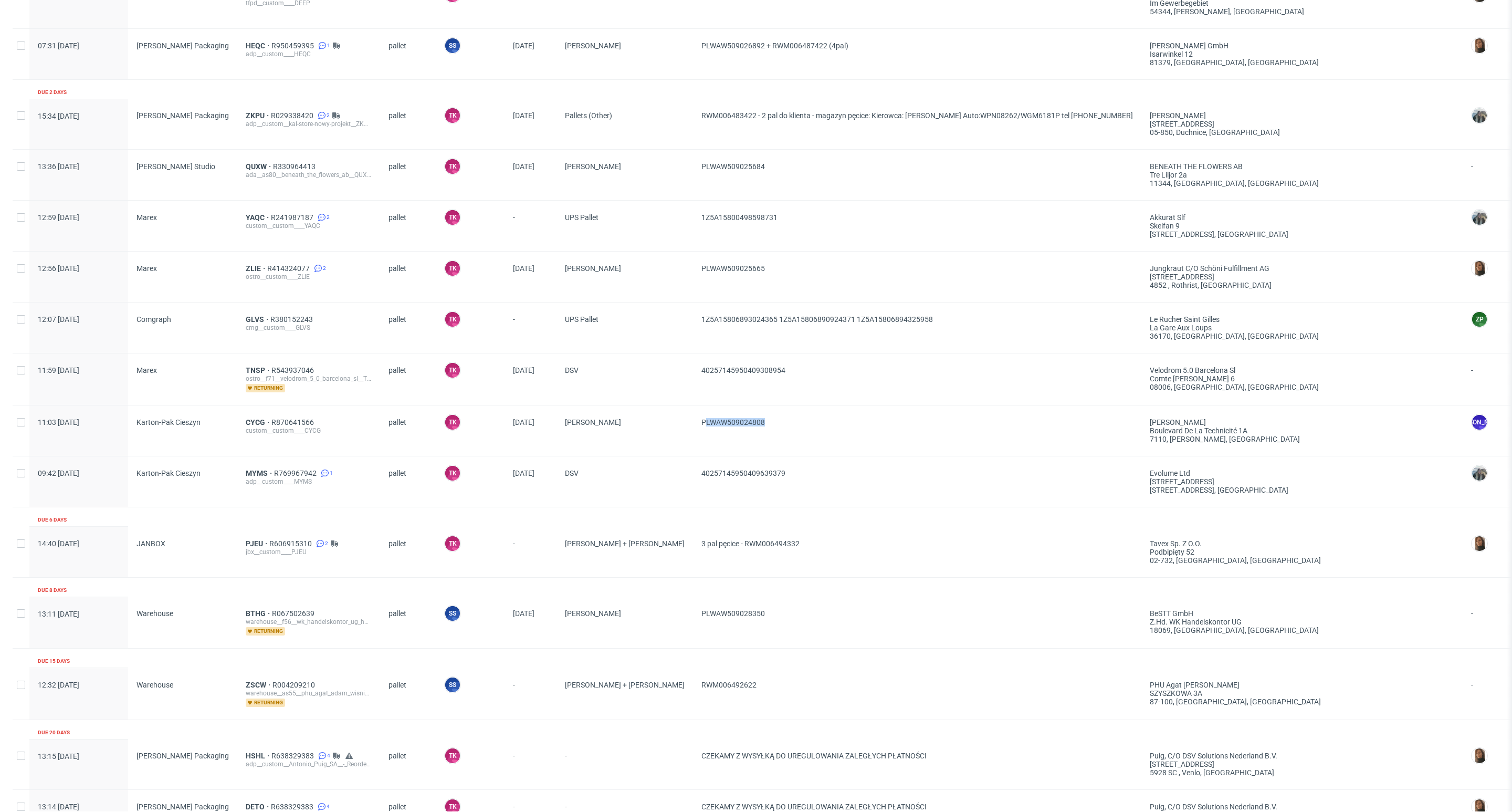
drag, startPoint x: 694, startPoint y: 424, endPoint x: 609, endPoint y: 440, distance: 86.5
click at [701, 440] on span "PLWAW509024808" at bounding box center [917, 430] width 431 height 25
drag, startPoint x: 603, startPoint y: 437, endPoint x: 697, endPoint y: 424, distance: 94.9
click at [697, 424] on div "PLWAW509024808" at bounding box center [917, 431] width 448 height 50
copy span "PLWAW509024808"
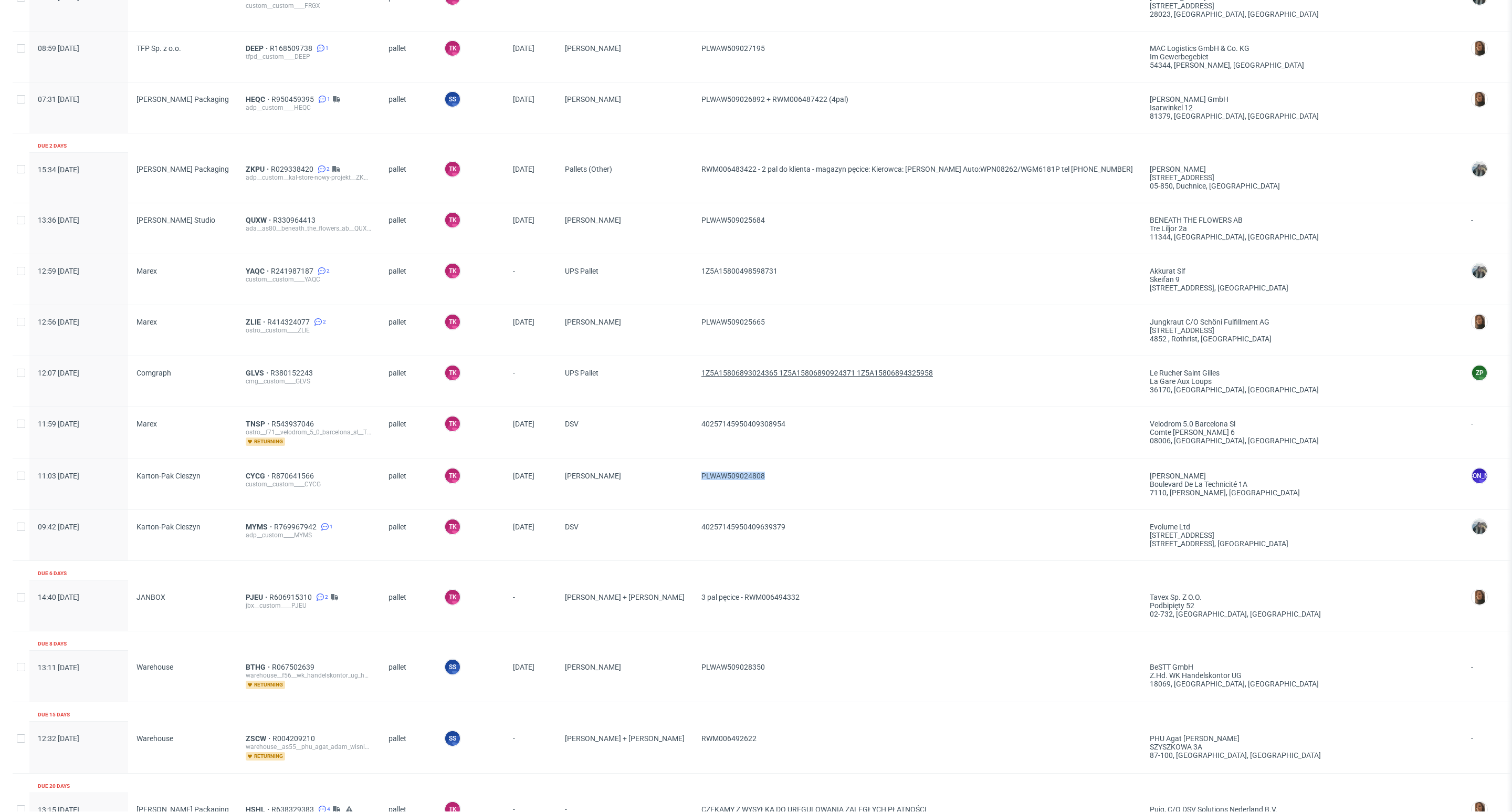
scroll to position [218, 0]
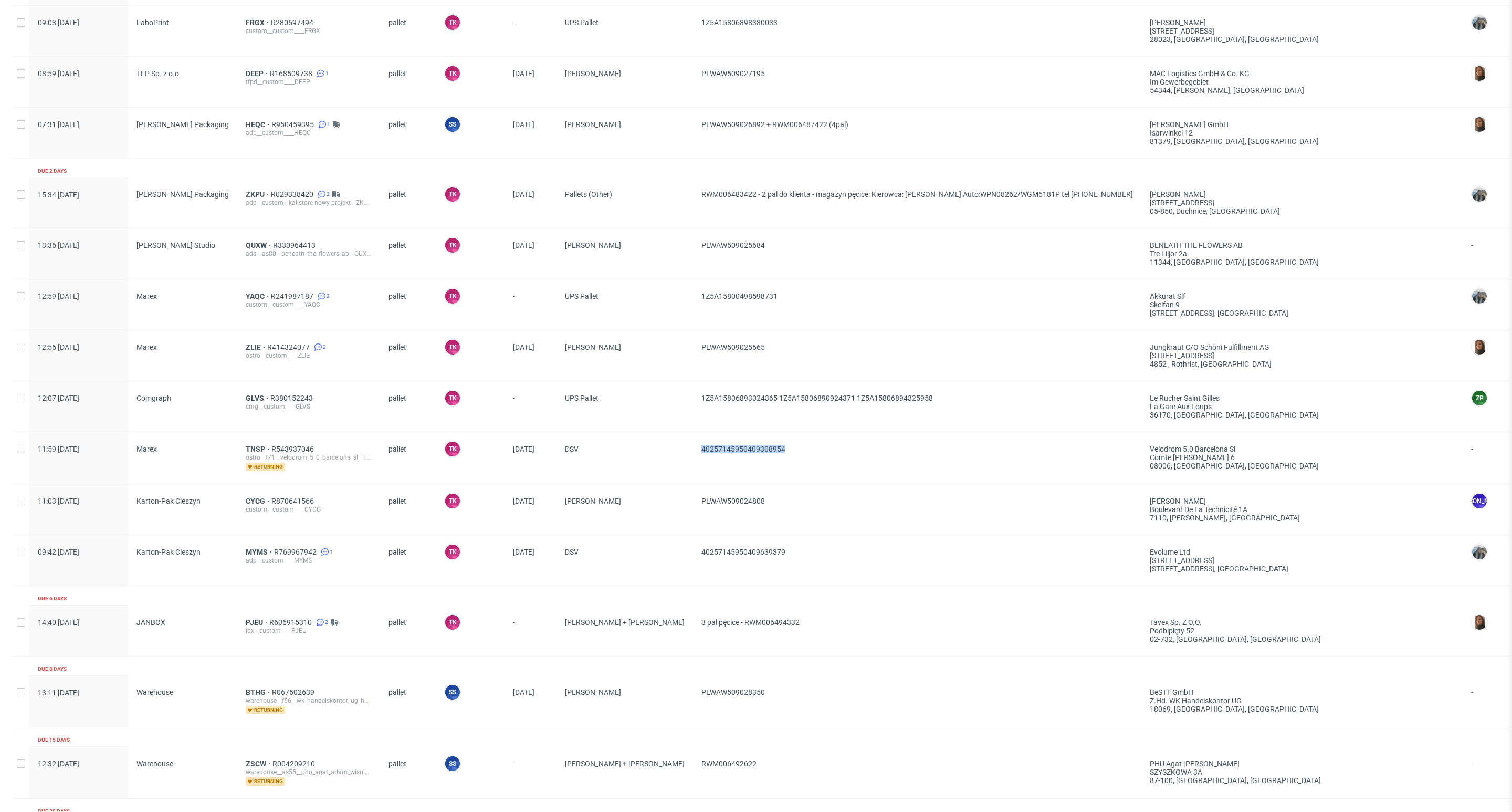
drag, startPoint x: 706, startPoint y: 436, endPoint x: 598, endPoint y: 461, distance: 110.9
click at [693, 462] on div "40257145950409308954" at bounding box center [917, 458] width 448 height 52
copy span "40257145950409308954"
drag, startPoint x: 870, startPoint y: 408, endPoint x: 761, endPoint y: 421, distance: 109.8
click at [761, 419] on span "1Z5A15806893024365 1Z5A15806890924371 1Z5A15806894325958" at bounding box center [917, 406] width 431 height 25
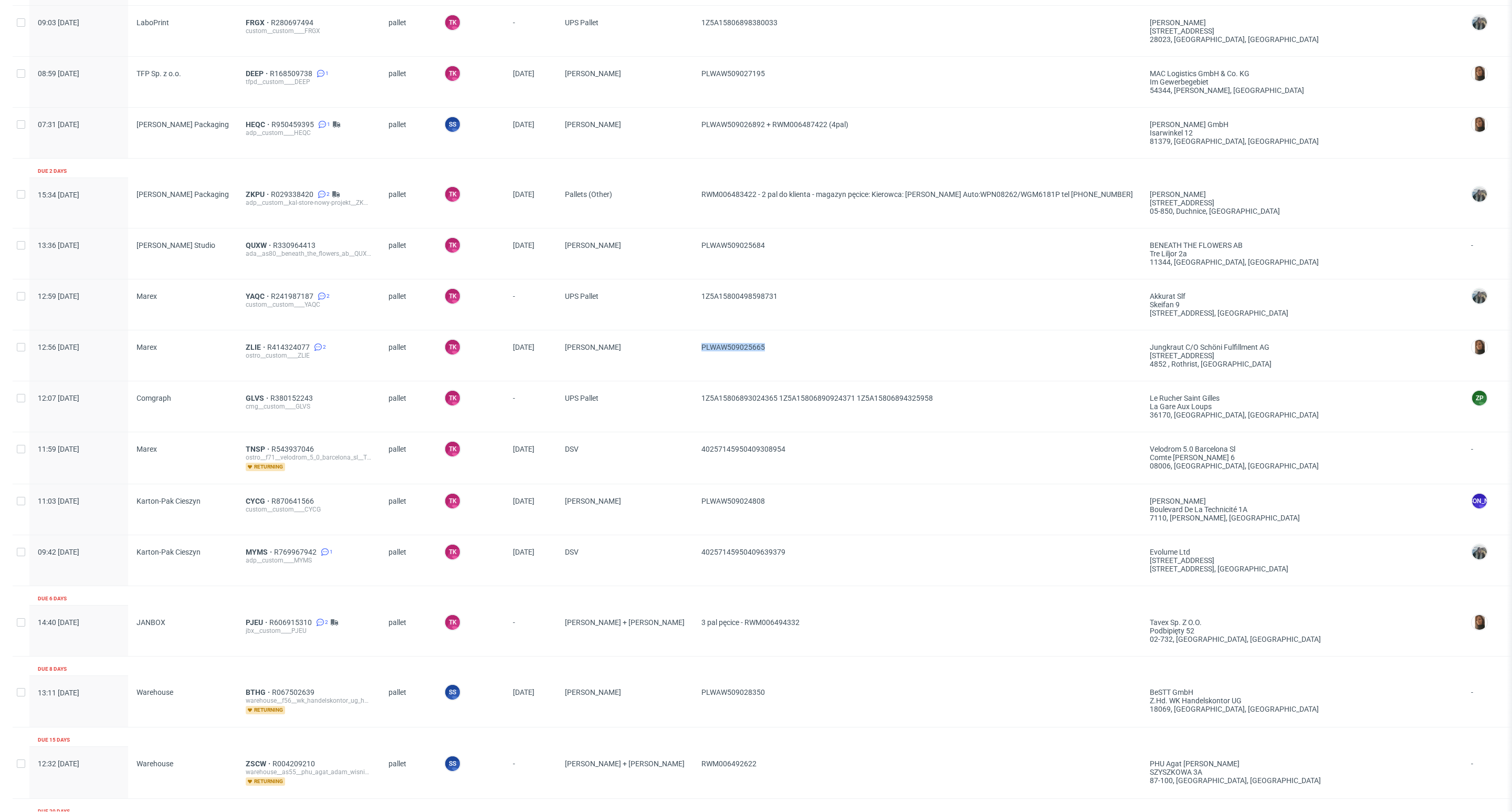
drag, startPoint x: 709, startPoint y: 359, endPoint x: 608, endPoint y: 370, distance: 101.6
click at [693, 370] on div "PLWAW509025665" at bounding box center [917, 356] width 448 height 50
copy span "PLWAW509025665"
drag, startPoint x: 704, startPoint y: 301, endPoint x: 599, endPoint y: 328, distance: 108.4
click at [693, 328] on div "1Z5A15800498598731" at bounding box center [917, 305] width 448 height 50
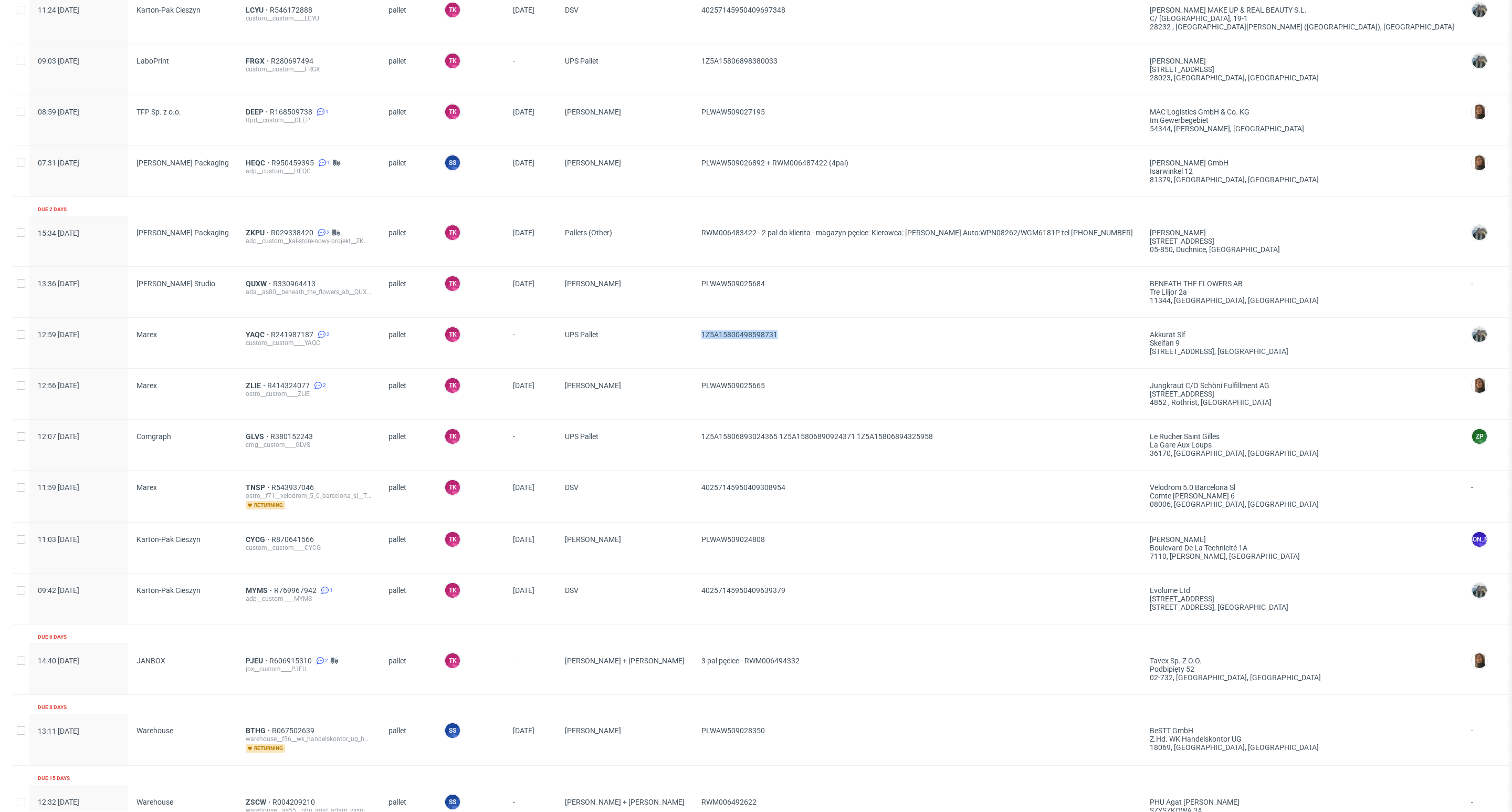
scroll to position [60, 0]
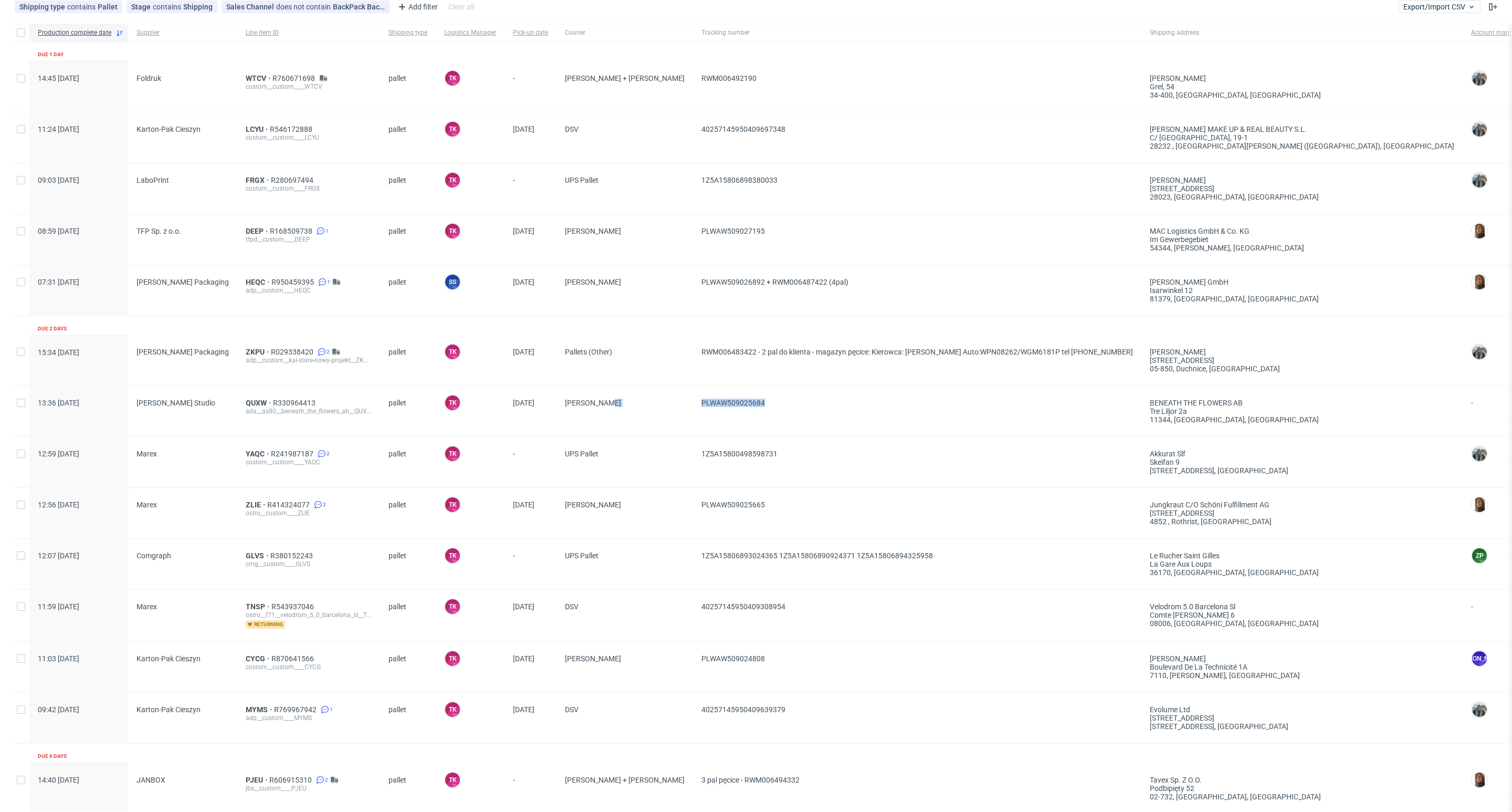
drag, startPoint x: 686, startPoint y: 395, endPoint x: 610, endPoint y: 418, distance: 79.4
click at [594, 415] on div "13:36 Mon 15.09.2025 Adams Studio QUXW R330964413 ada__as80__beneath_the_flower…" at bounding box center [1000, 411] width 1976 height 51
copy div "PLWAW509025684"
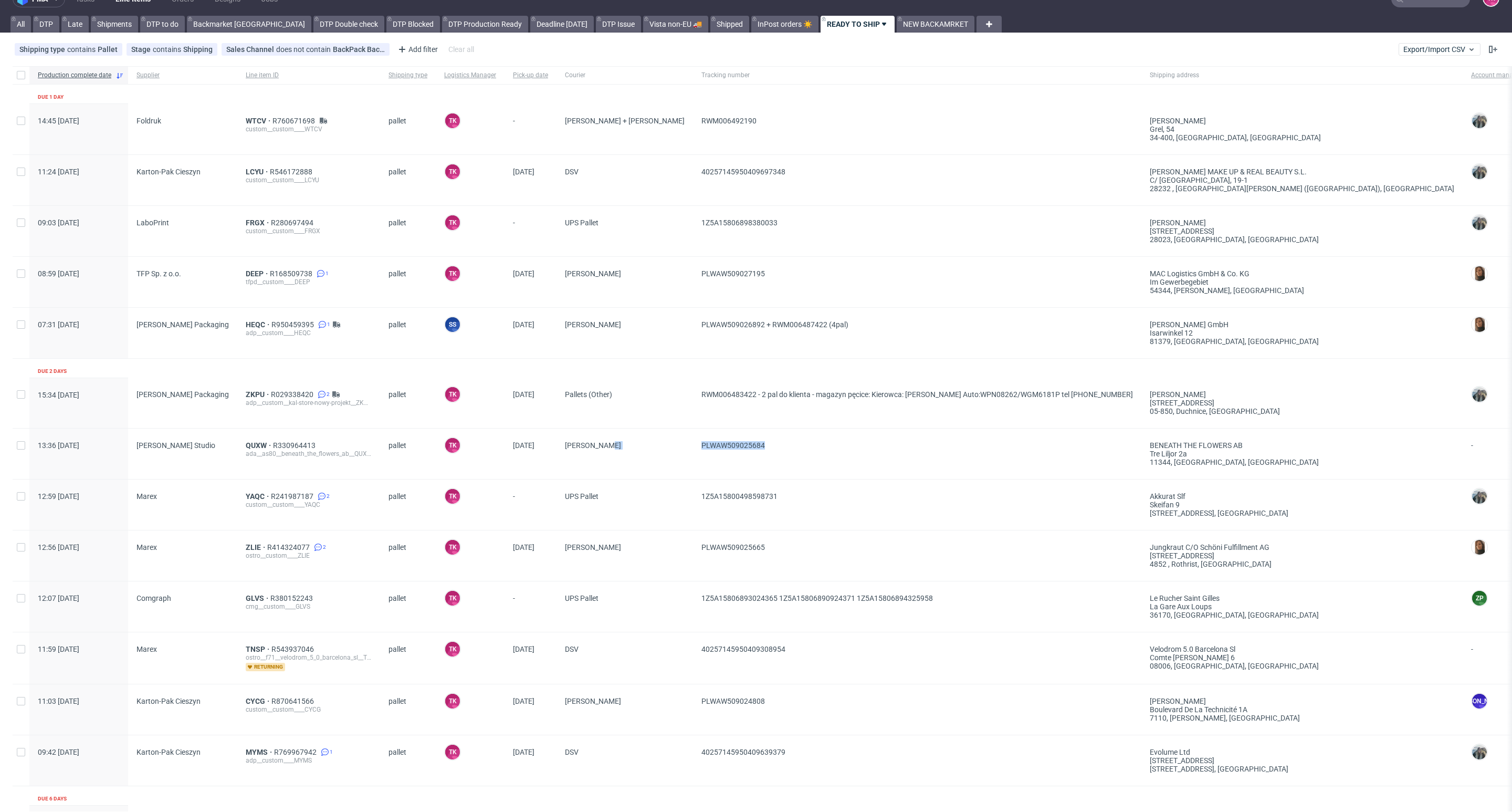
scroll to position [0, 0]
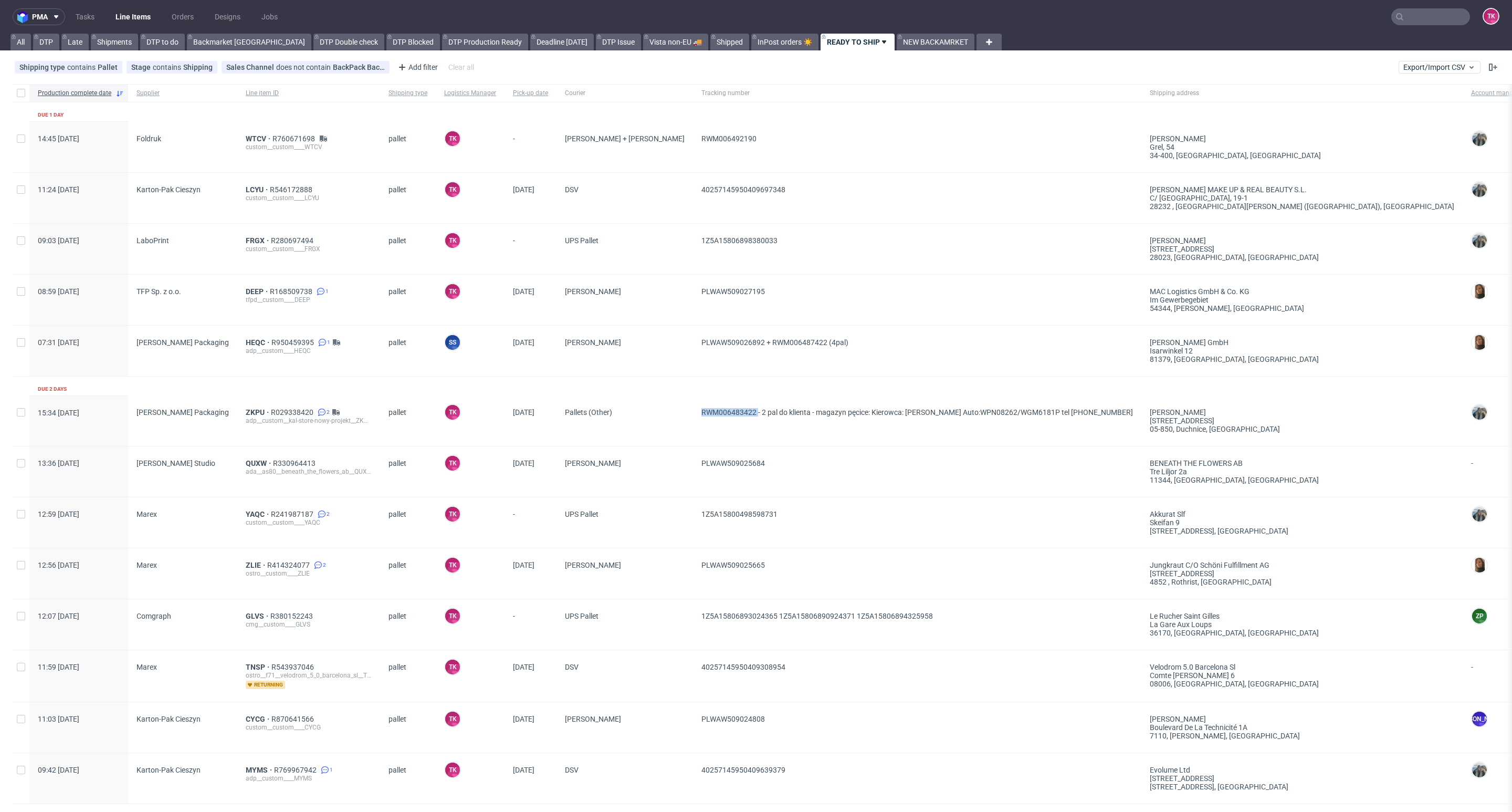
drag, startPoint x: 586, startPoint y: 424, endPoint x: 663, endPoint y: 429, distance: 77.2
click at [663, 429] on div "15:34 Mon 15.09.2025 Adams Packaging ZKPU R029338420 2 adp__custom__kal-store-n…" at bounding box center [1000, 421] width 1976 height 51
copy div "RWM006483422"
click at [128, 23] on link "Line Items" at bounding box center [133, 16] width 48 height 17
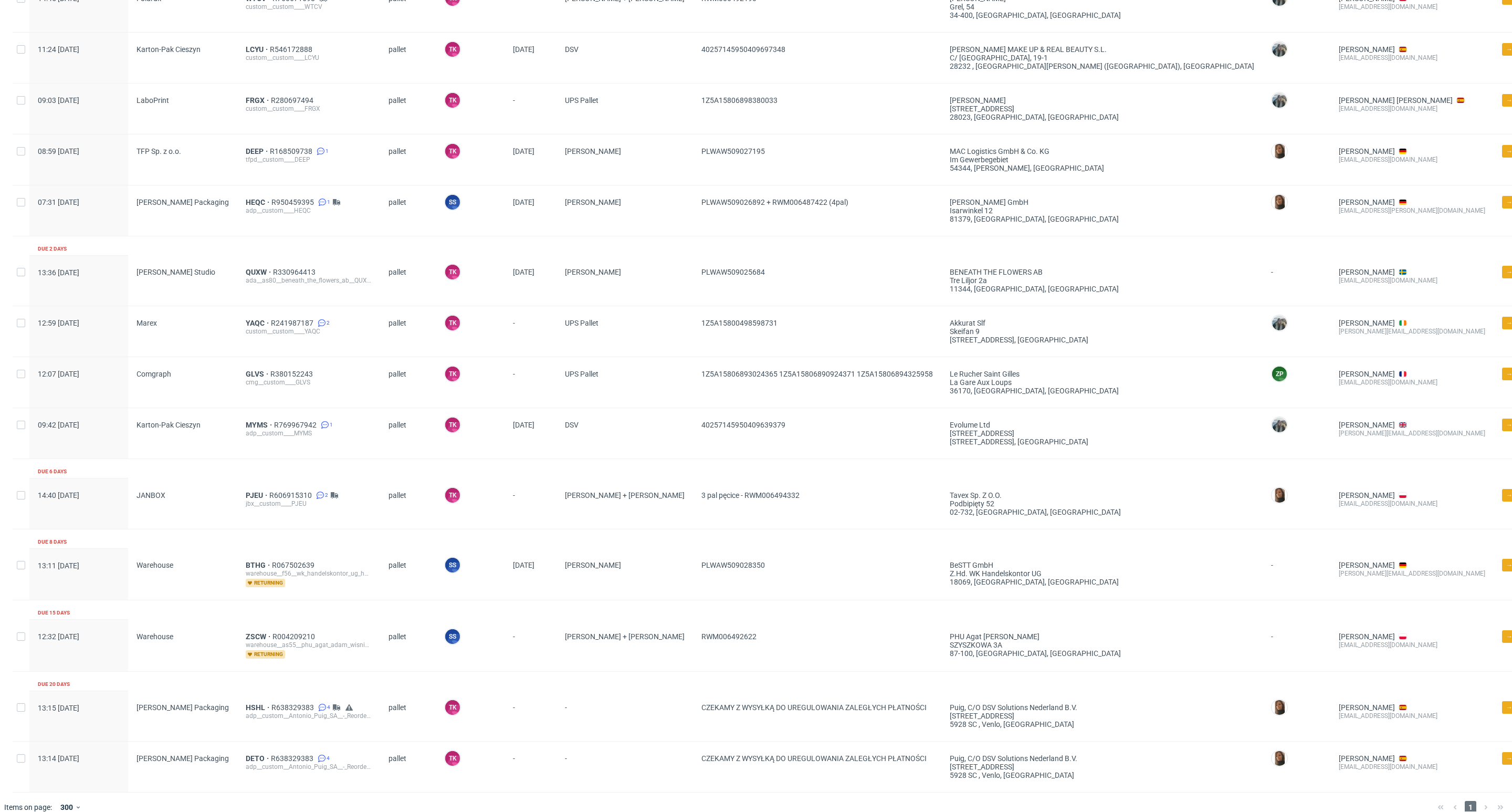
scroll to position [158, 0]
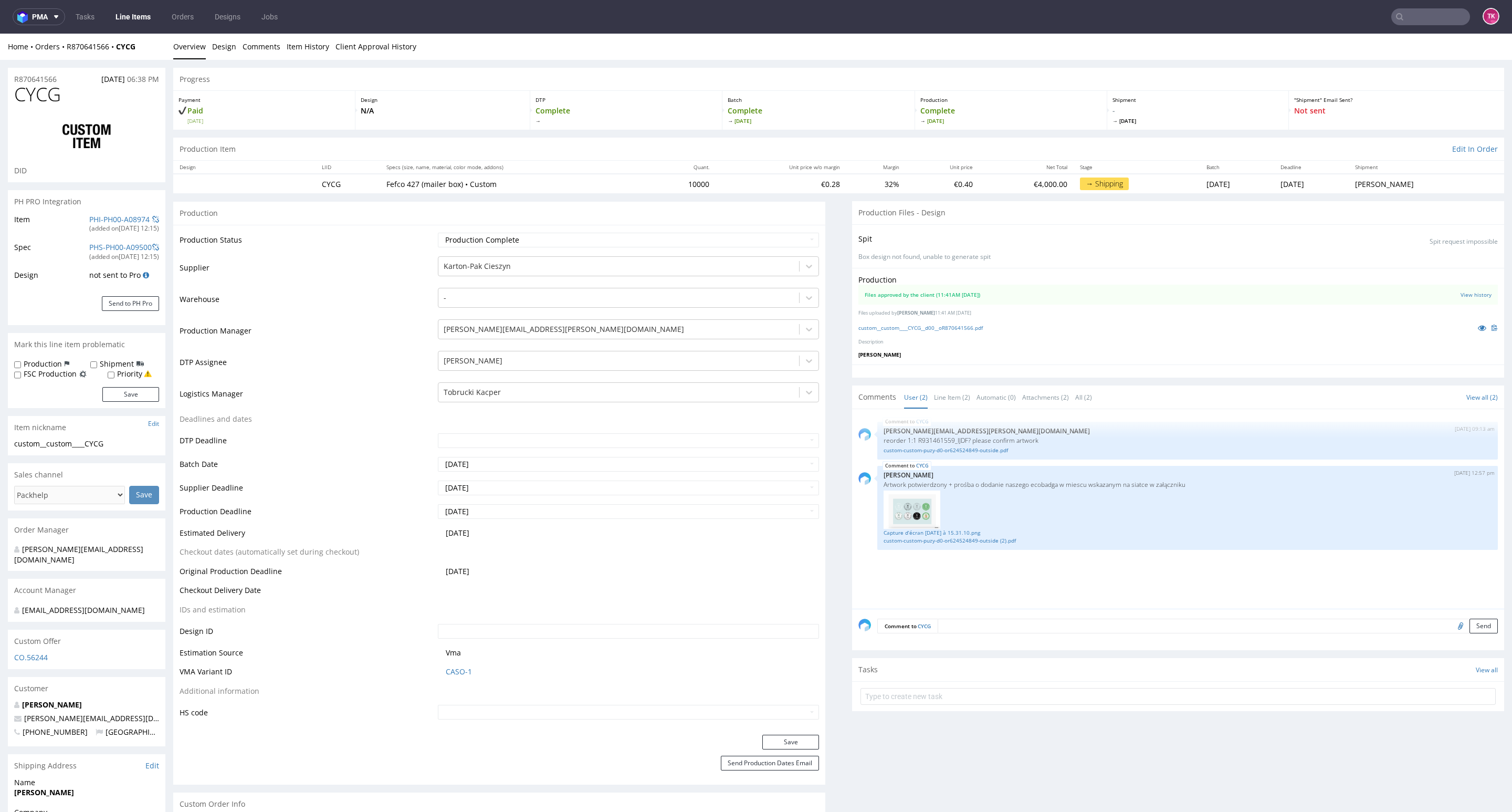
scroll to position [1535, 0]
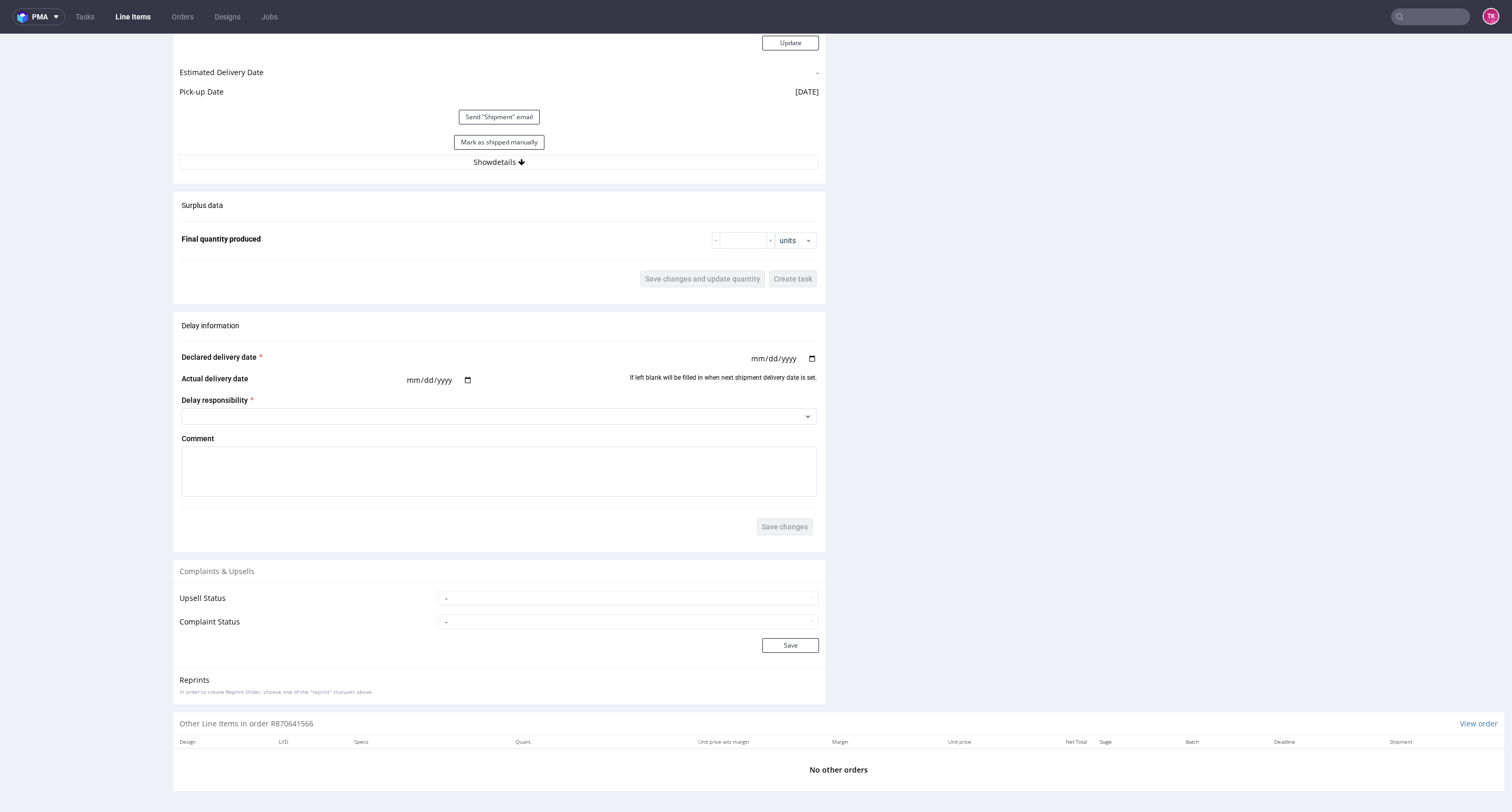
click at [531, 142] on button "Mark as shipped manually" at bounding box center [500, 142] width 90 height 15
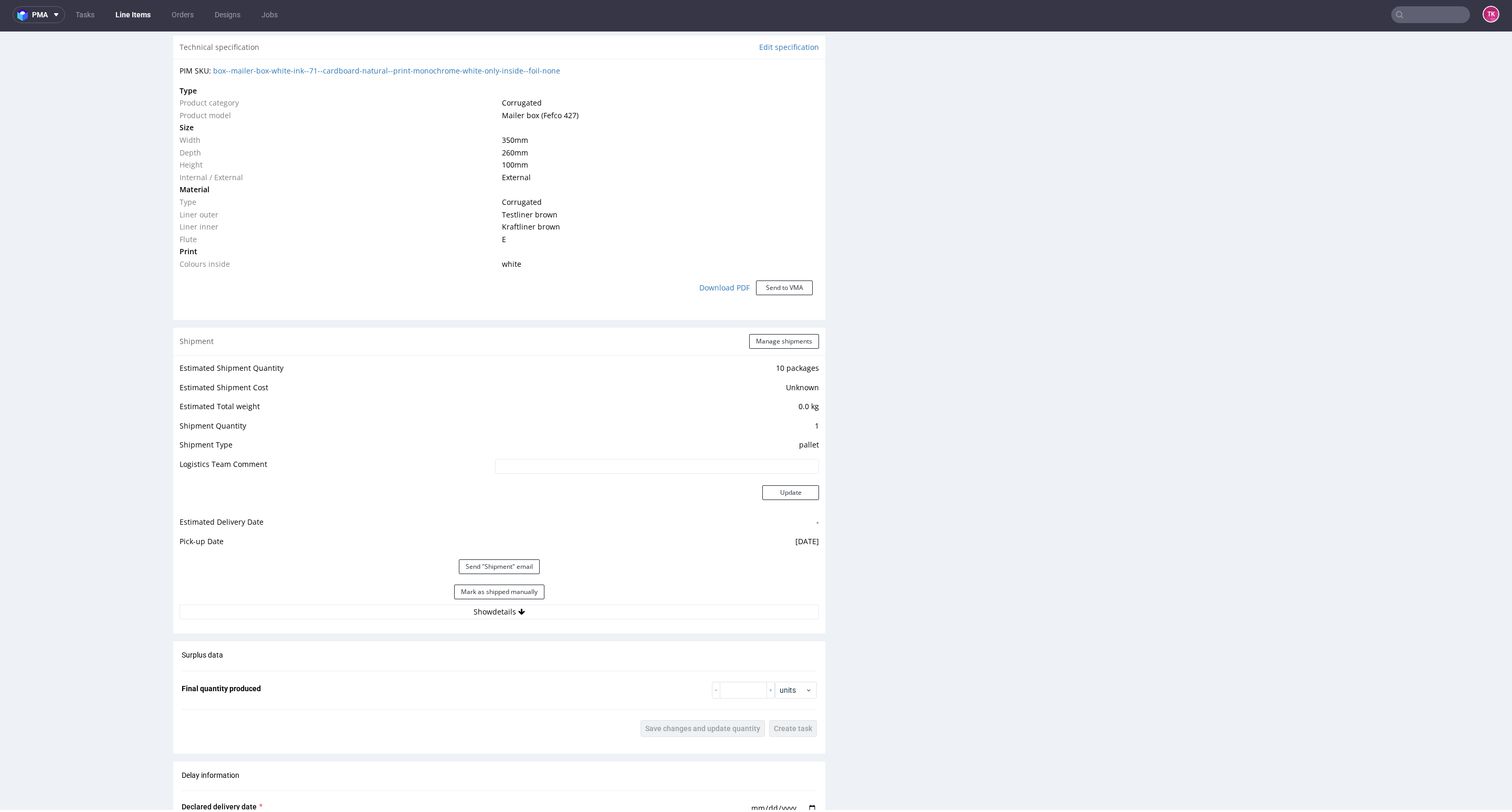
scroll to position [759, 0]
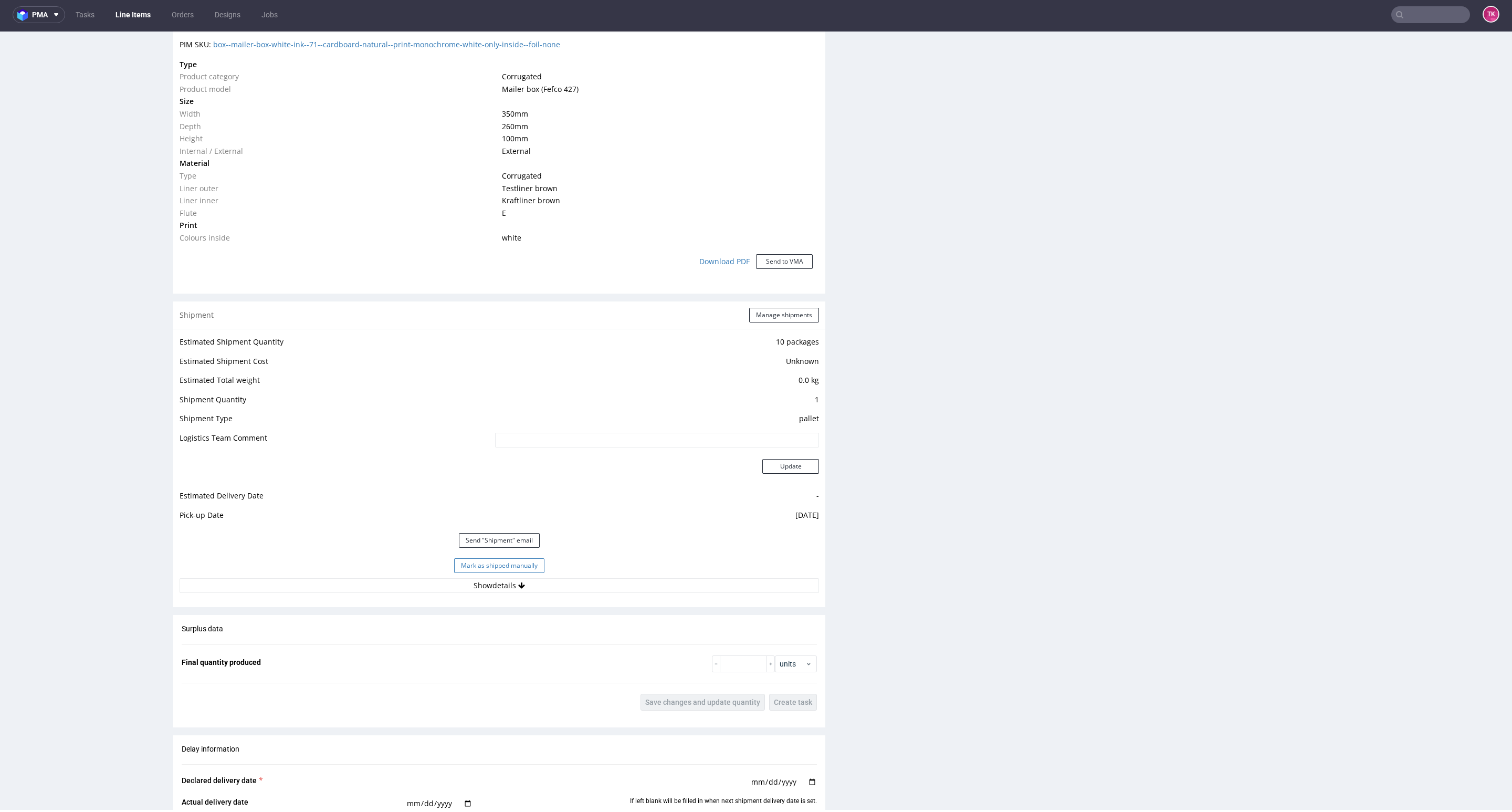
click at [514, 564] on button "Mark as shipped manually" at bounding box center [500, 565] width 90 height 15
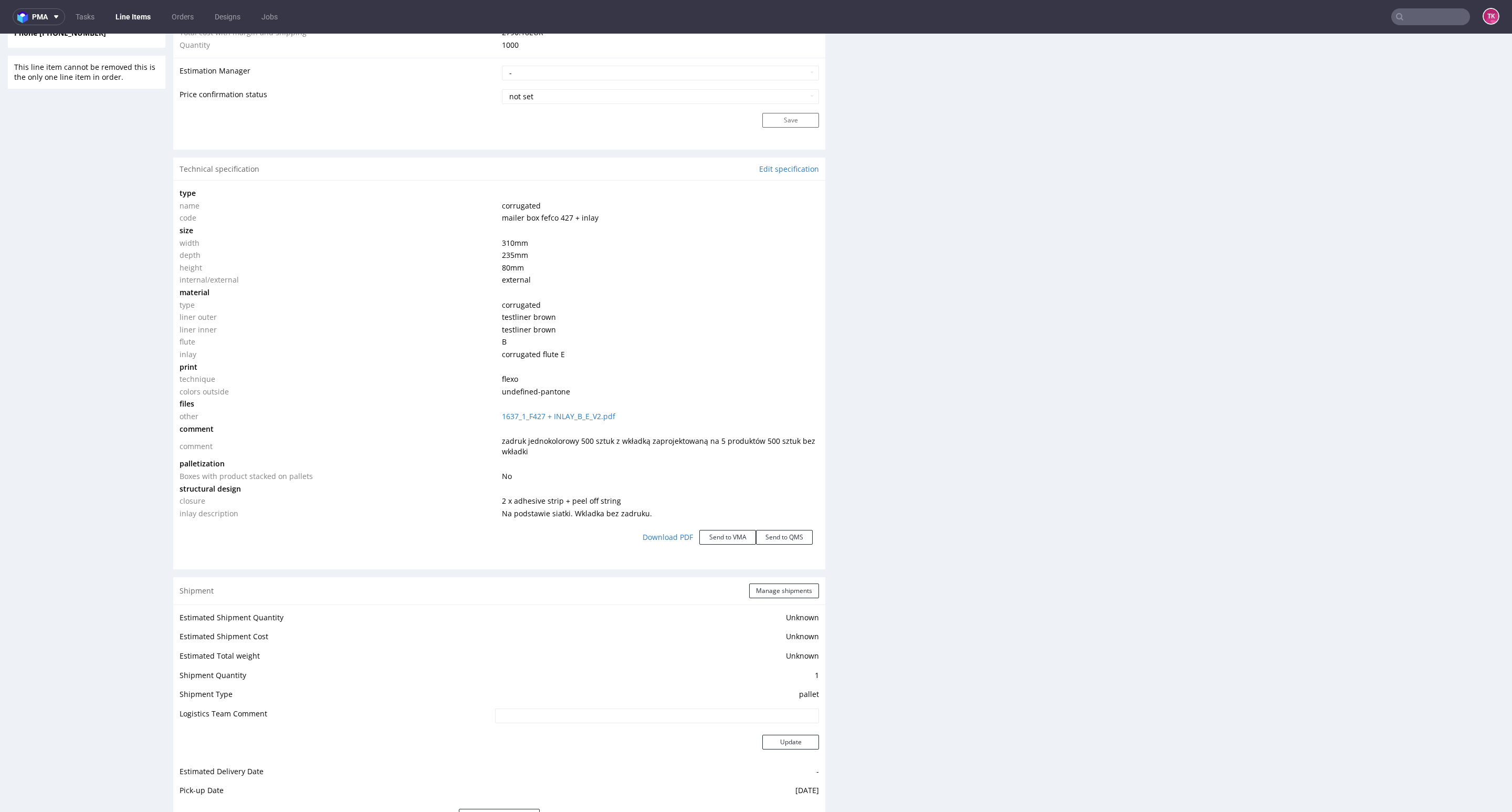
scroll to position [945, 0]
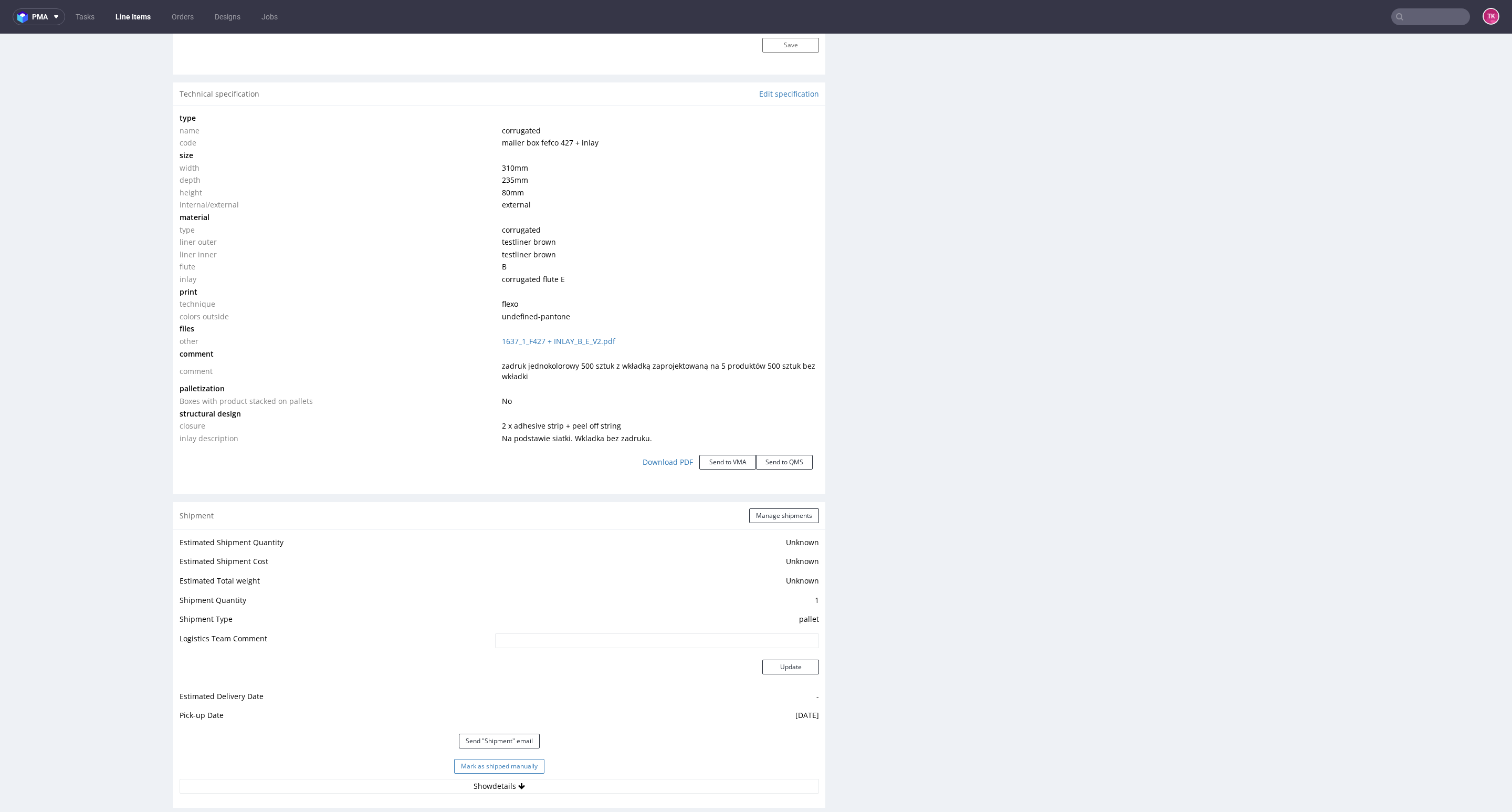
click at [465, 760] on button "Mark as shipped manually" at bounding box center [500, 766] width 90 height 15
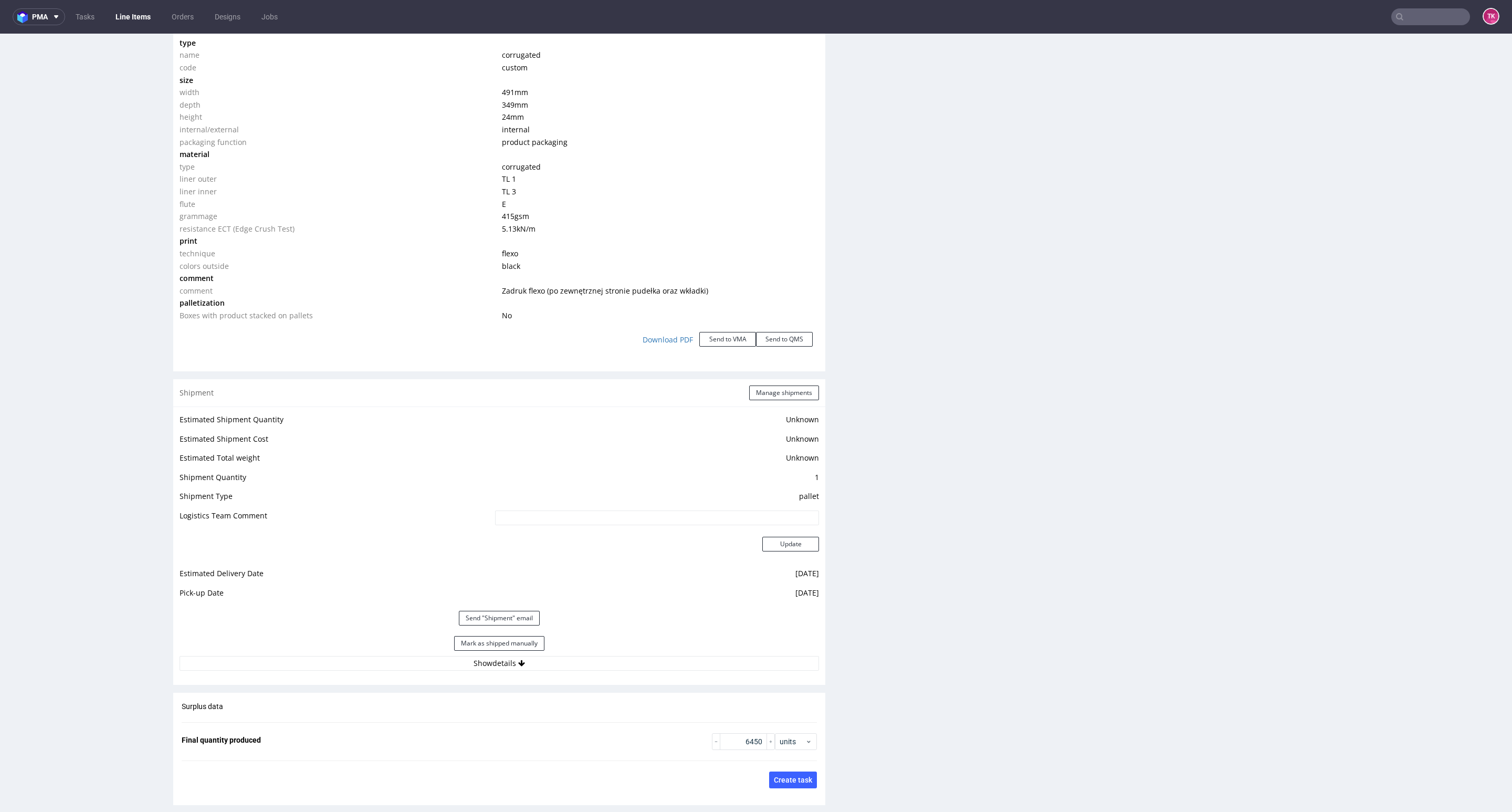
scroll to position [1181, 0]
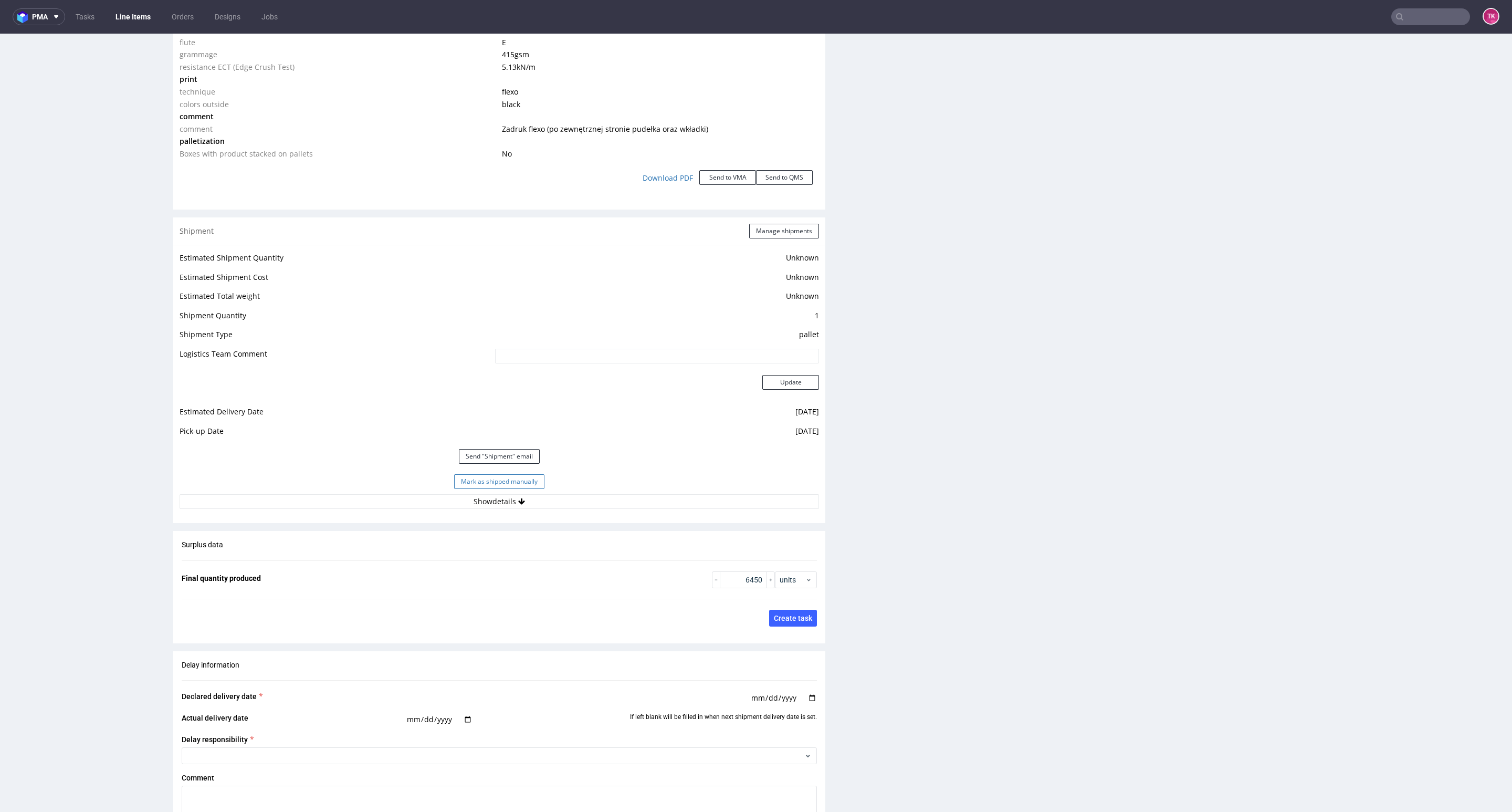
click at [518, 480] on button "Mark as shipped manually" at bounding box center [500, 481] width 90 height 15
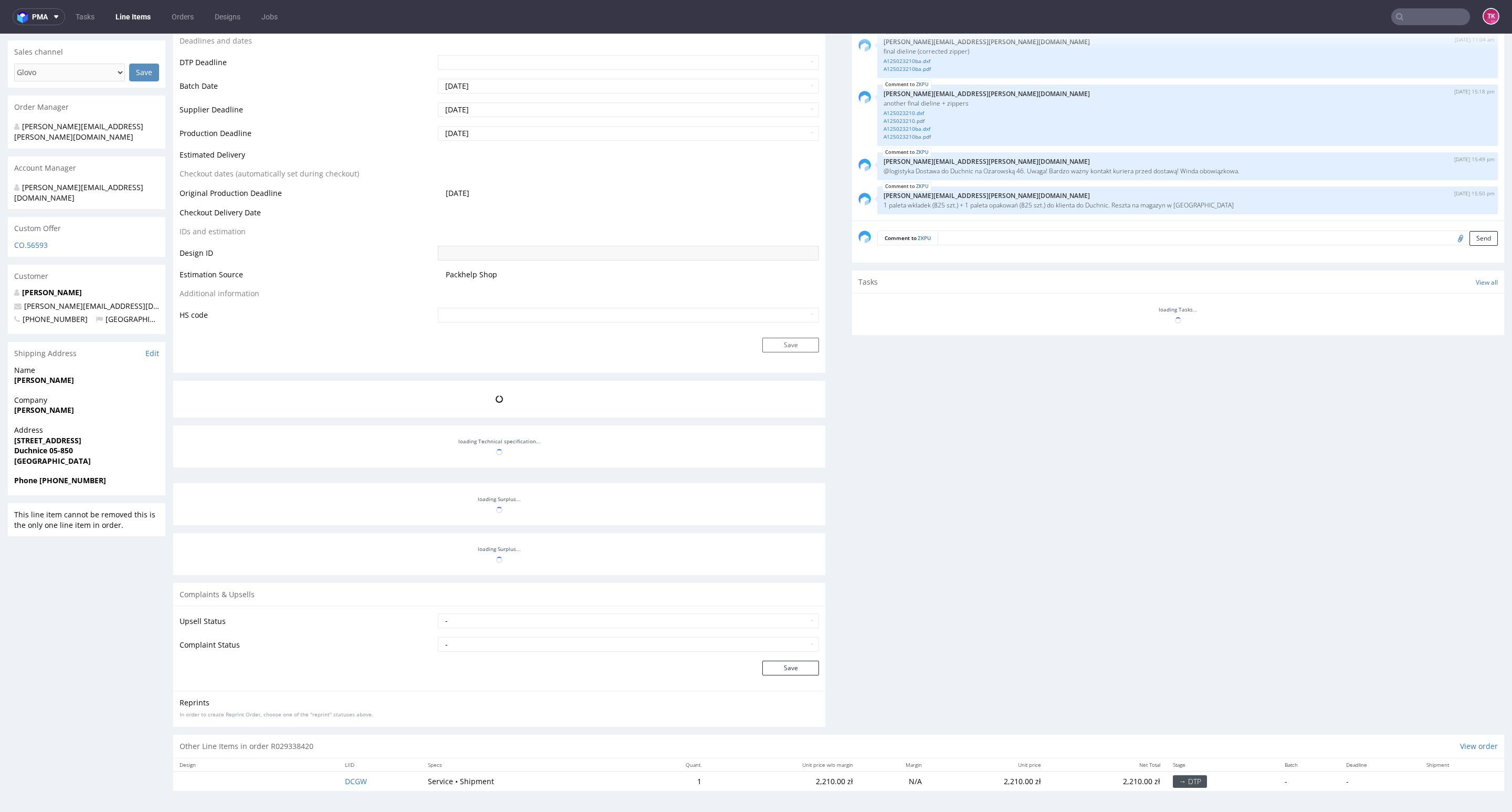
scroll to position [433, 0]
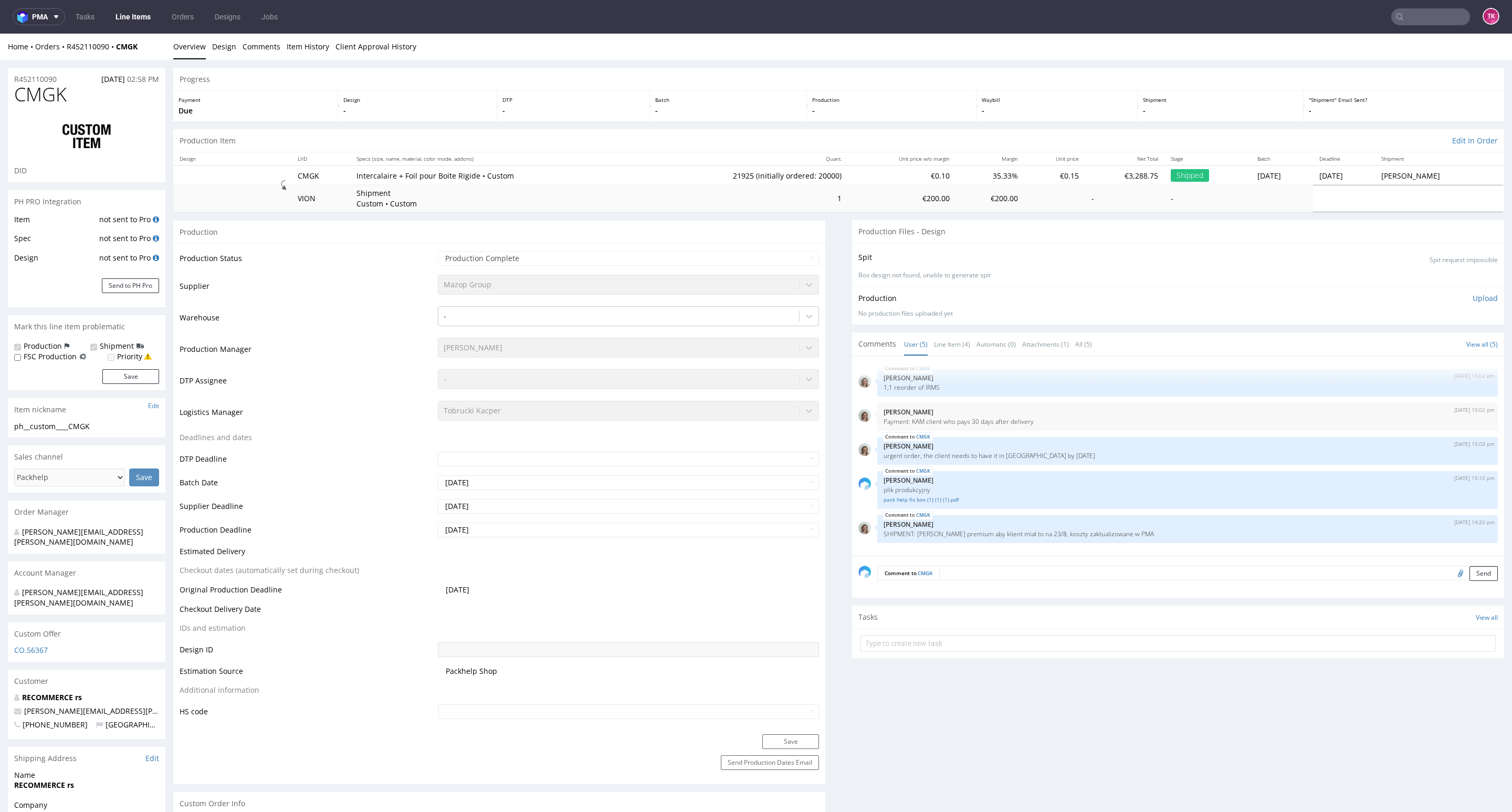
type input "21925"
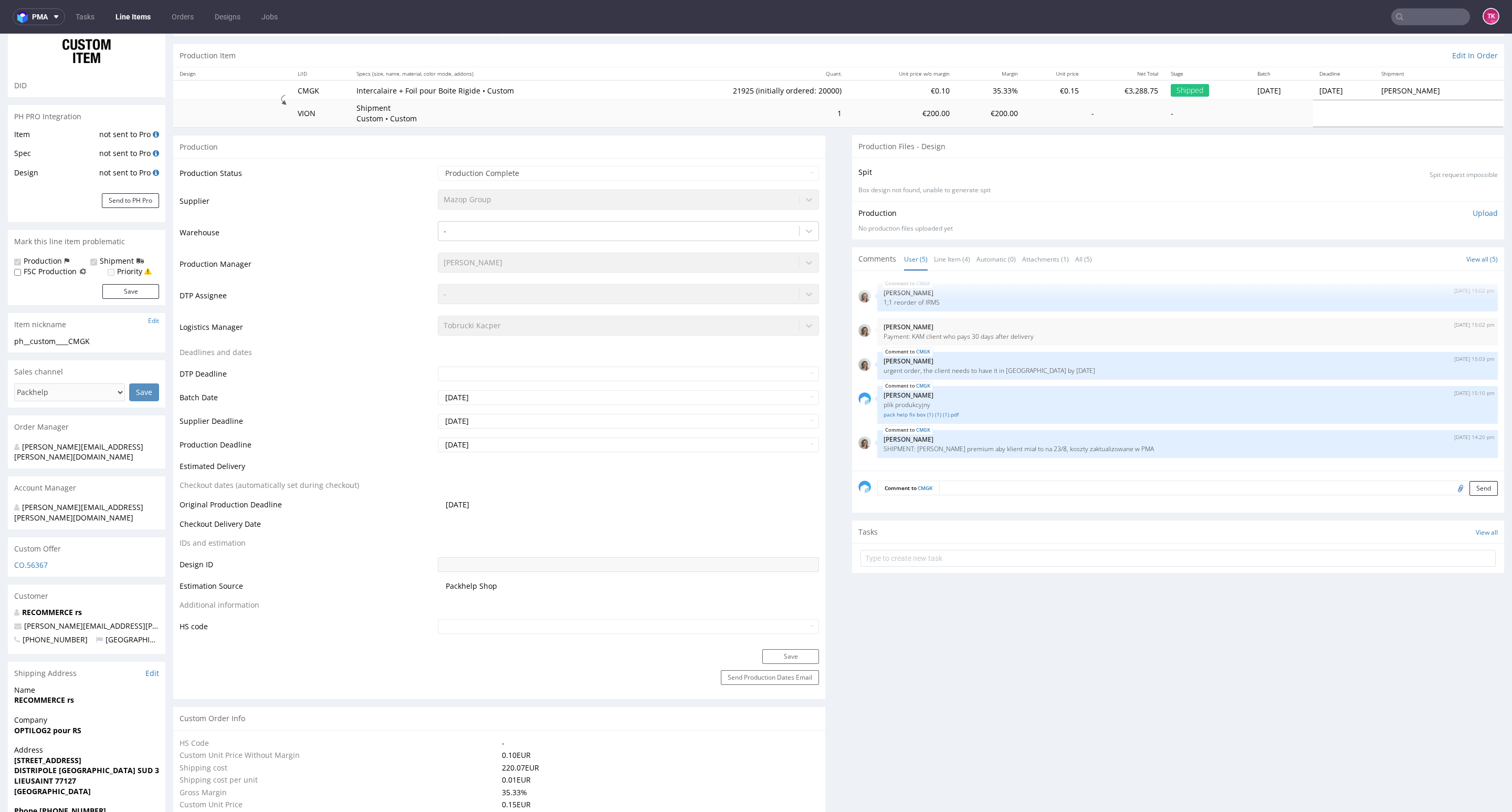
scroll to position [79, 0]
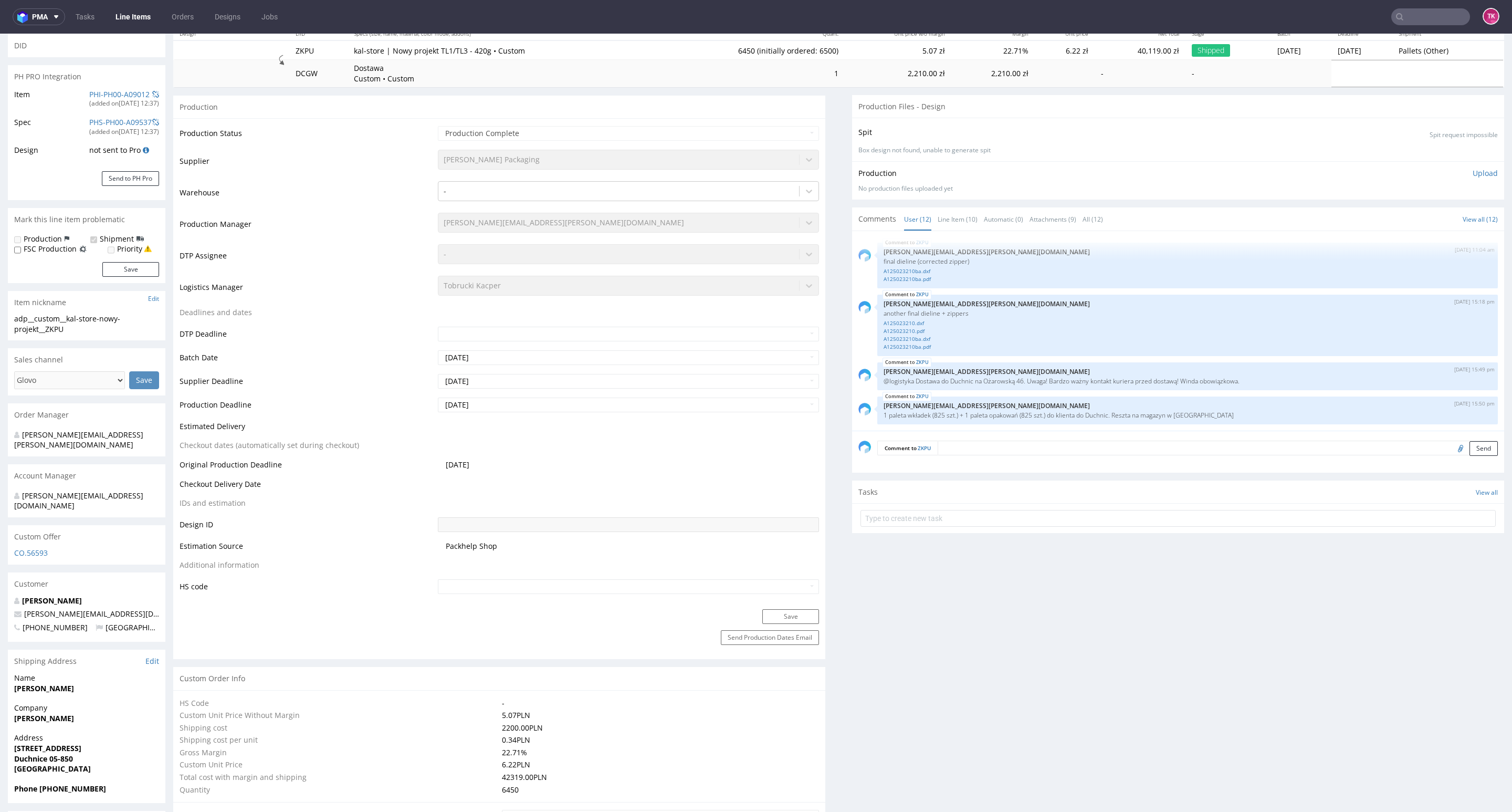
scroll to position [315, 0]
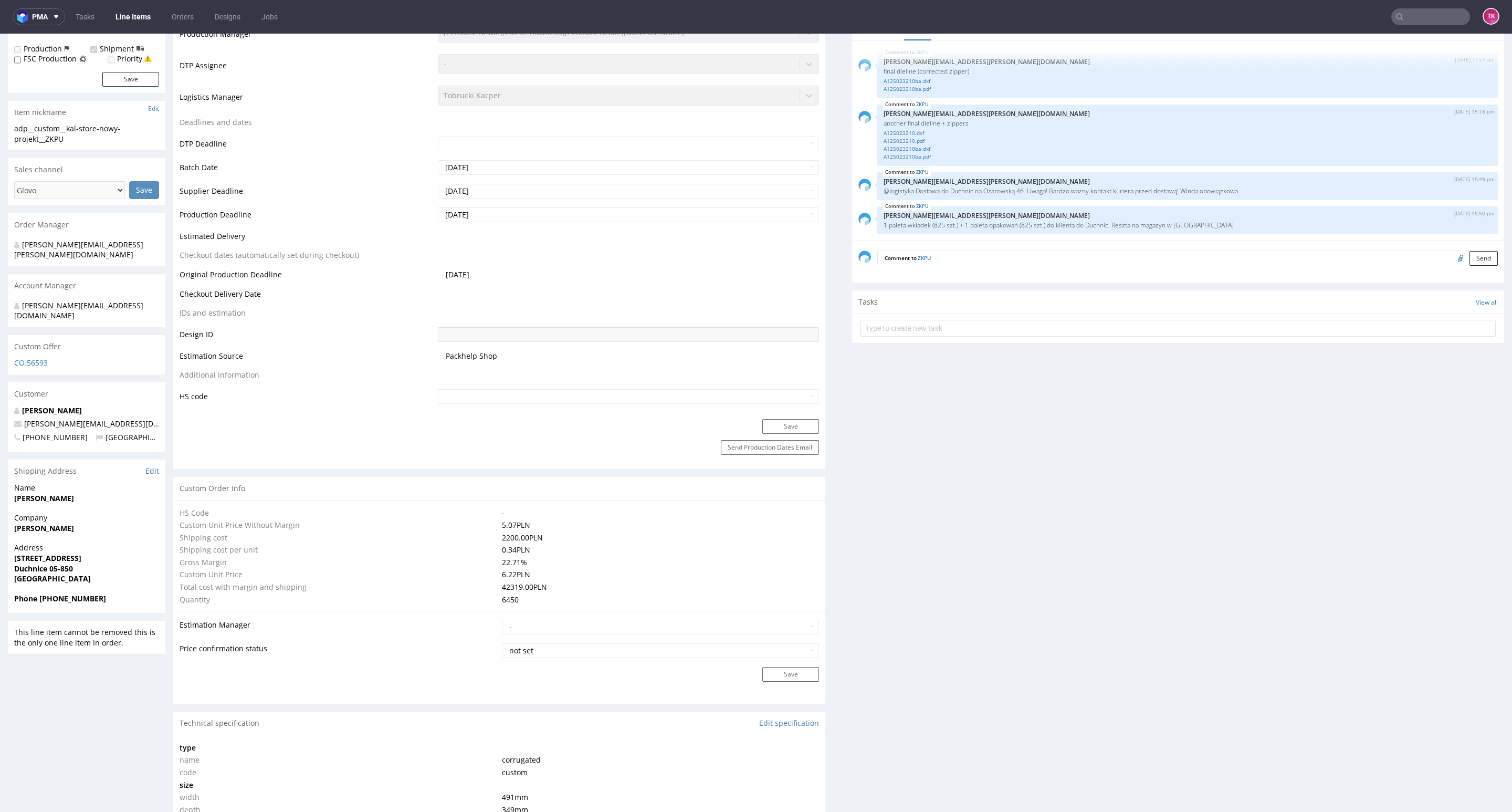
click at [21, 564] on strong "Duchnice 05-850" at bounding box center [43, 568] width 59 height 10
copy strong "Duchnice"
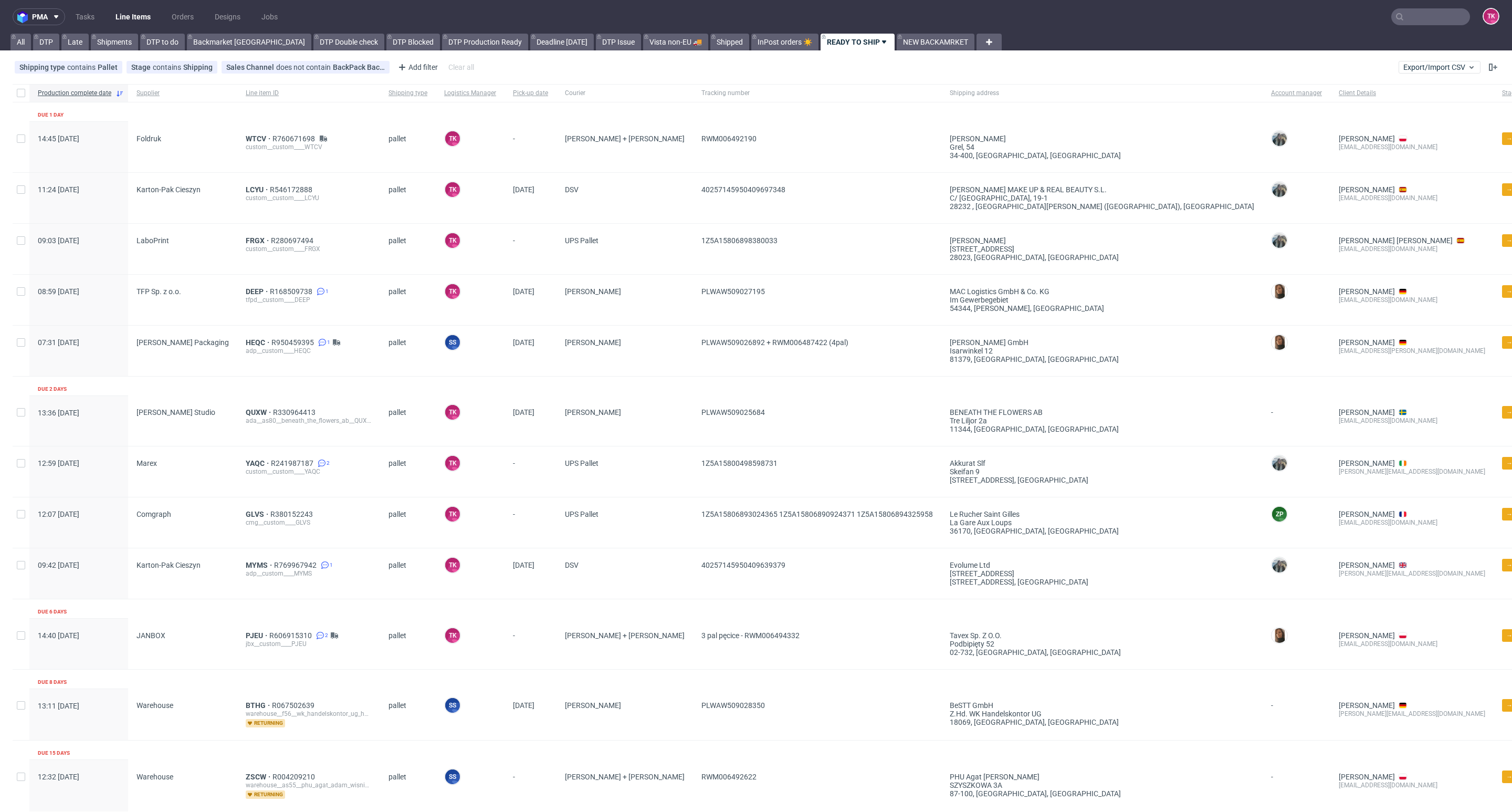
click at [150, 22] on link "Line Items" at bounding box center [133, 16] width 48 height 17
click at [140, 8] on link "Line Items" at bounding box center [133, 16] width 48 height 17
click at [143, 19] on link "Line Items" at bounding box center [133, 16] width 48 height 17
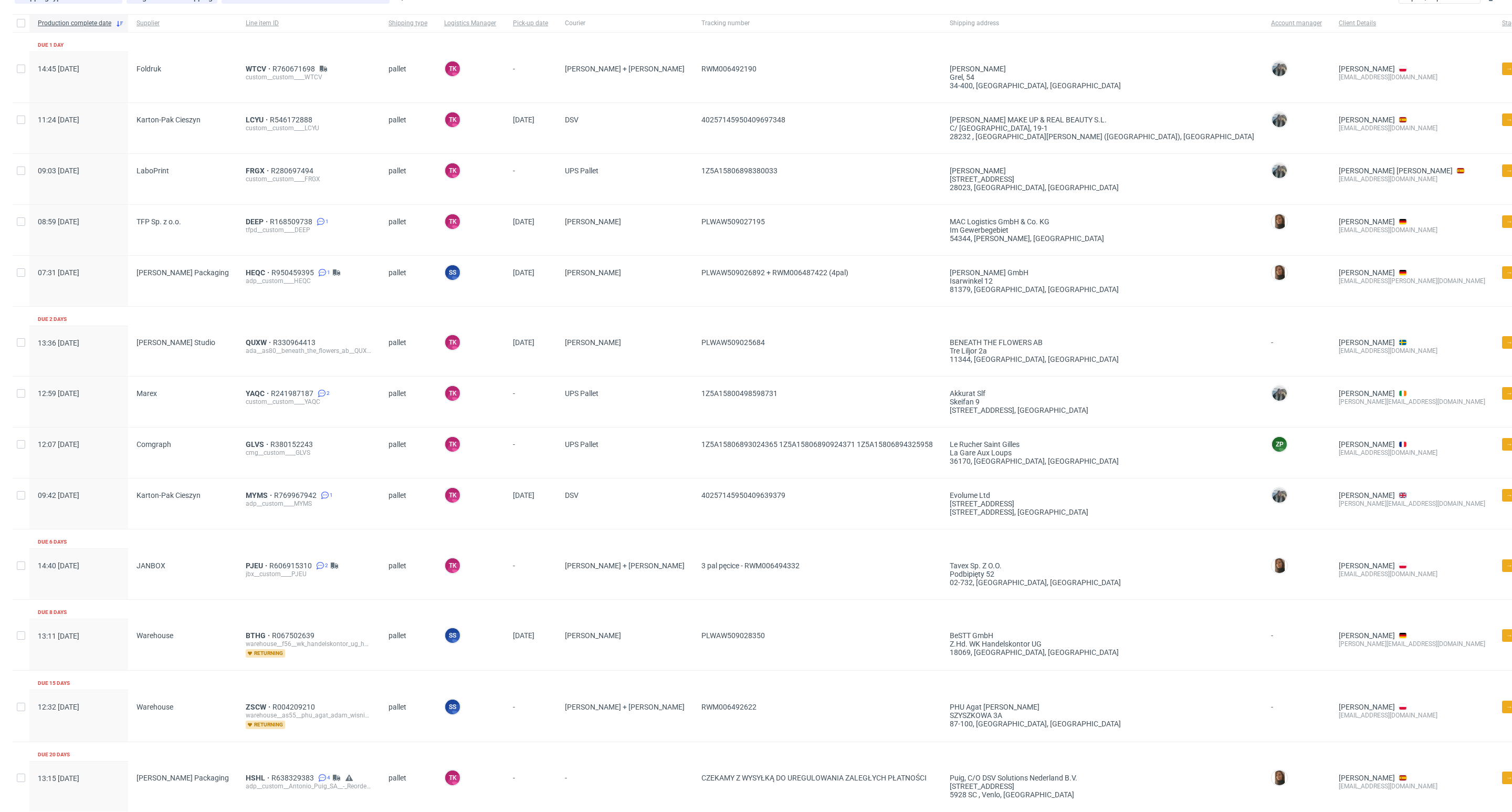
scroll to position [158, 0]
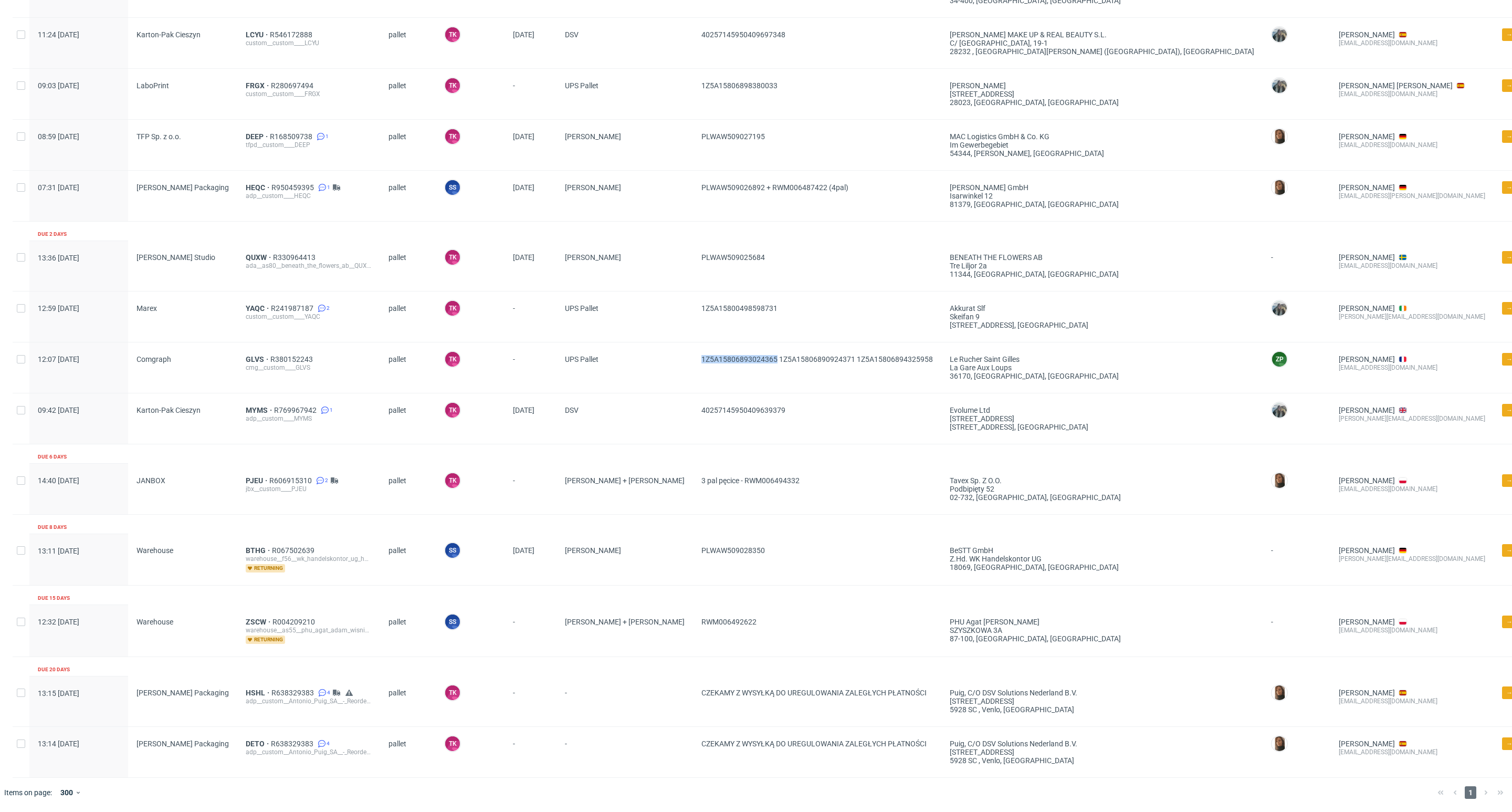
drag, startPoint x: 606, startPoint y: 363, endPoint x: 679, endPoint y: 372, distance: 73.6
click at [701, 372] on span "1Z5A15806893024365 1Z5A15806890924371 1Z5A15806894325958" at bounding box center [817, 368] width 231 height 25
copy span "1Z5A15806893024365"
drag, startPoint x: 747, startPoint y: 303, endPoint x: 596, endPoint y: 334, distance: 154.1
click at [596, 334] on div "12:59 Mon 15.09.2025 Marex YAQC R241987187 2 custom__custom____YAQC pallet TK T…" at bounding box center [900, 316] width 1776 height 51
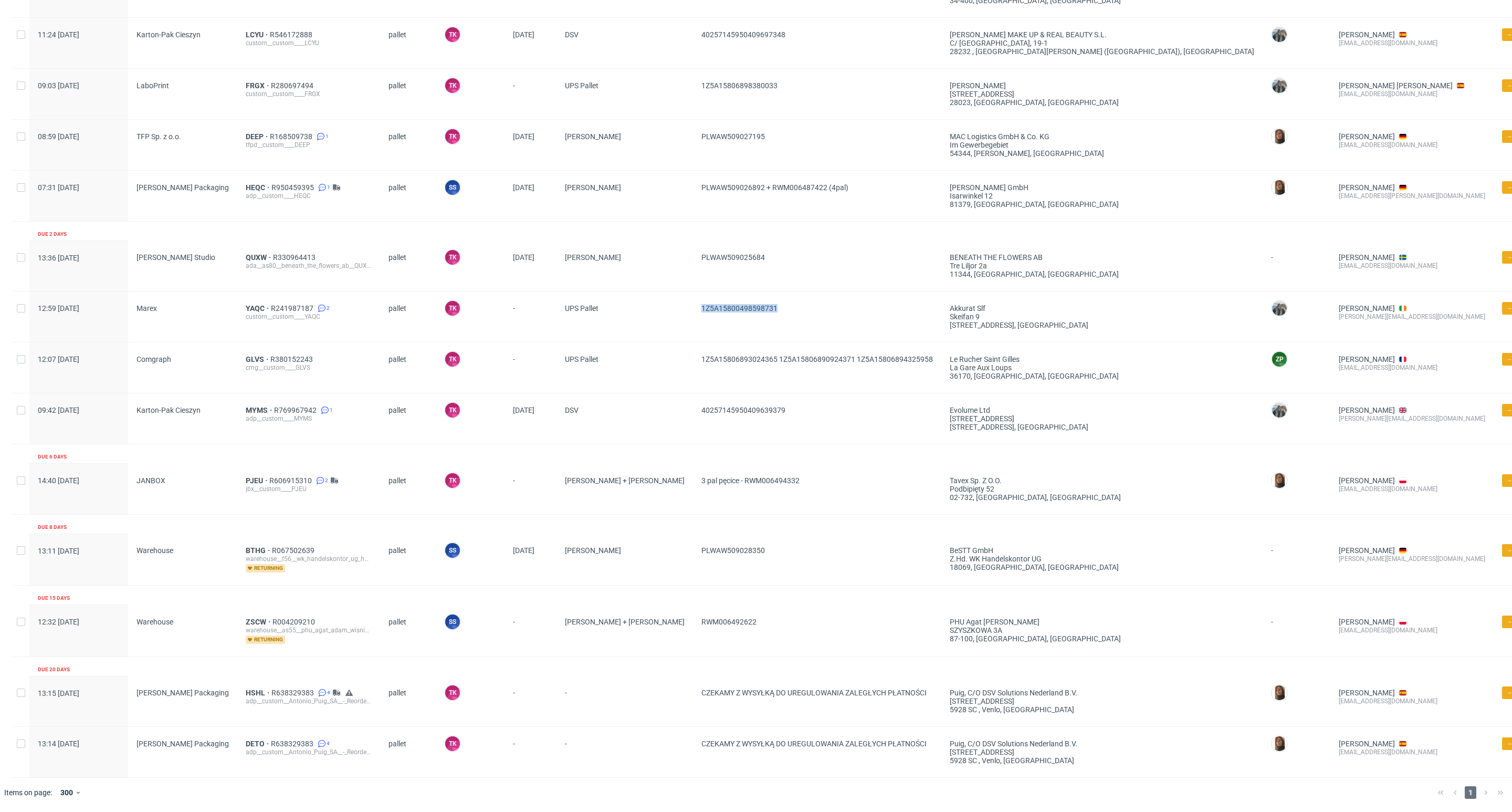
copy div "1Z5A15800498598731"
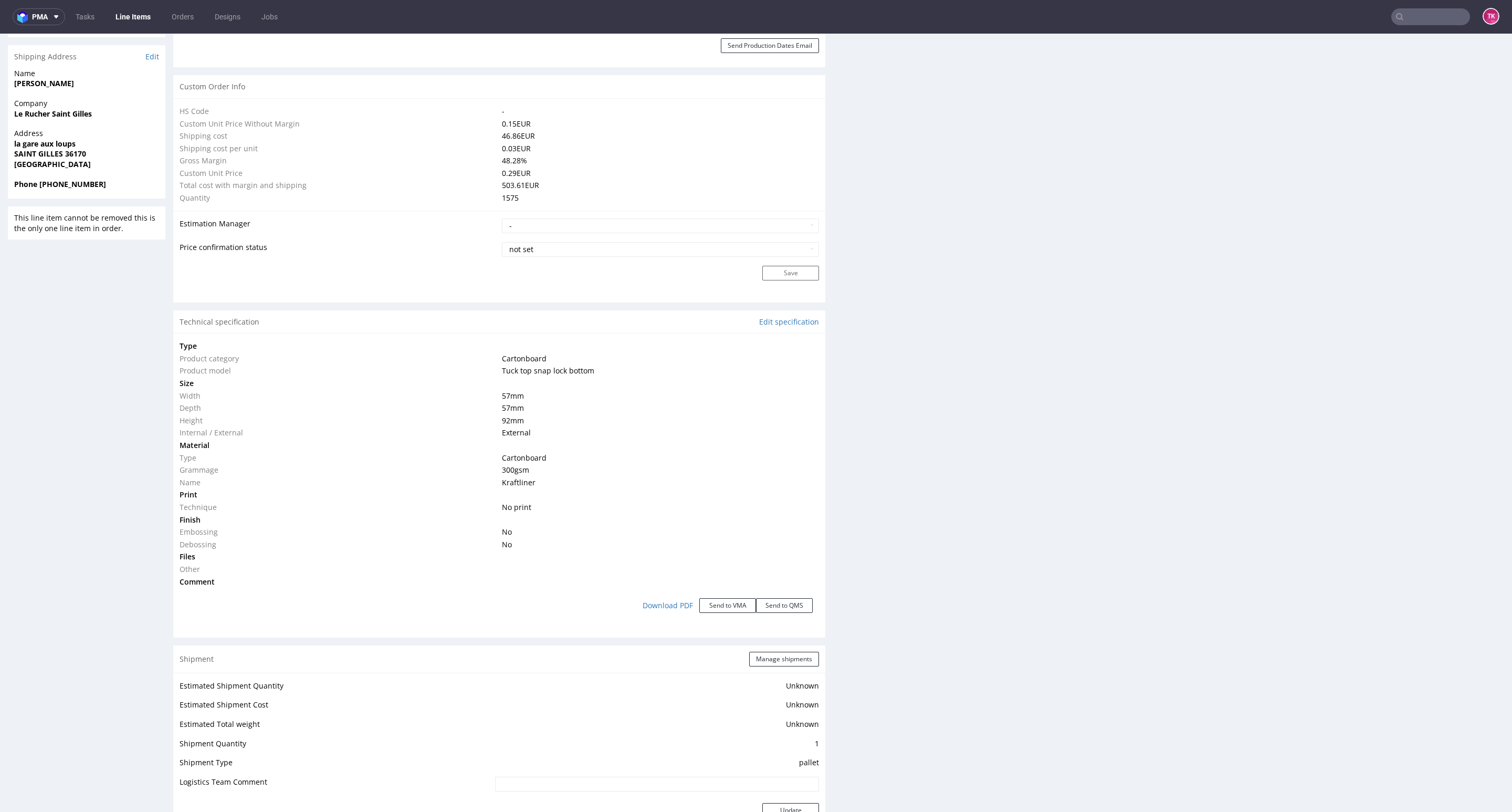
scroll to position [945, 0]
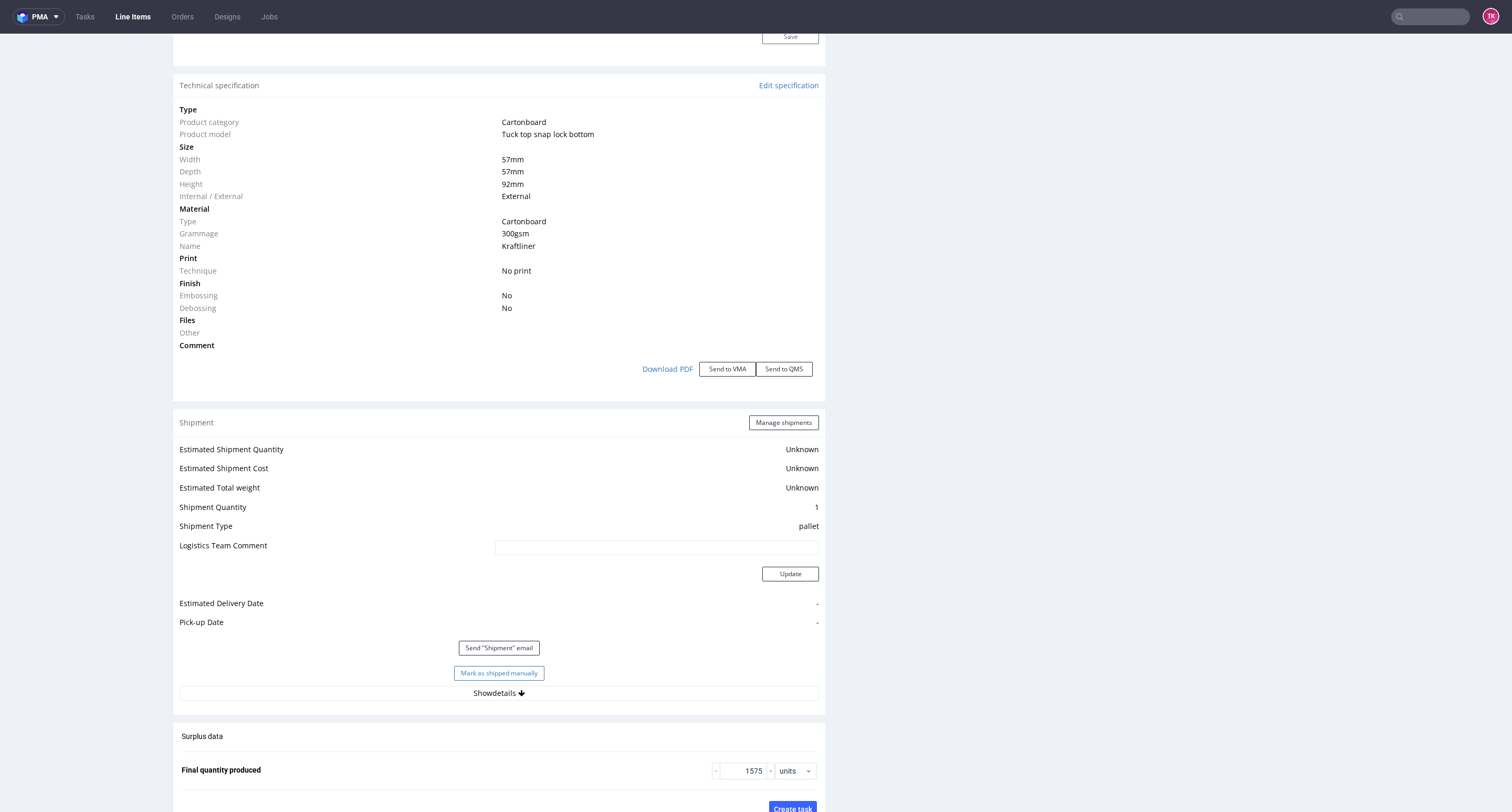
click at [509, 674] on button "Mark as shipped manually" at bounding box center [500, 673] width 90 height 15
click at [118, 9] on link "Line Items" at bounding box center [133, 16] width 48 height 17
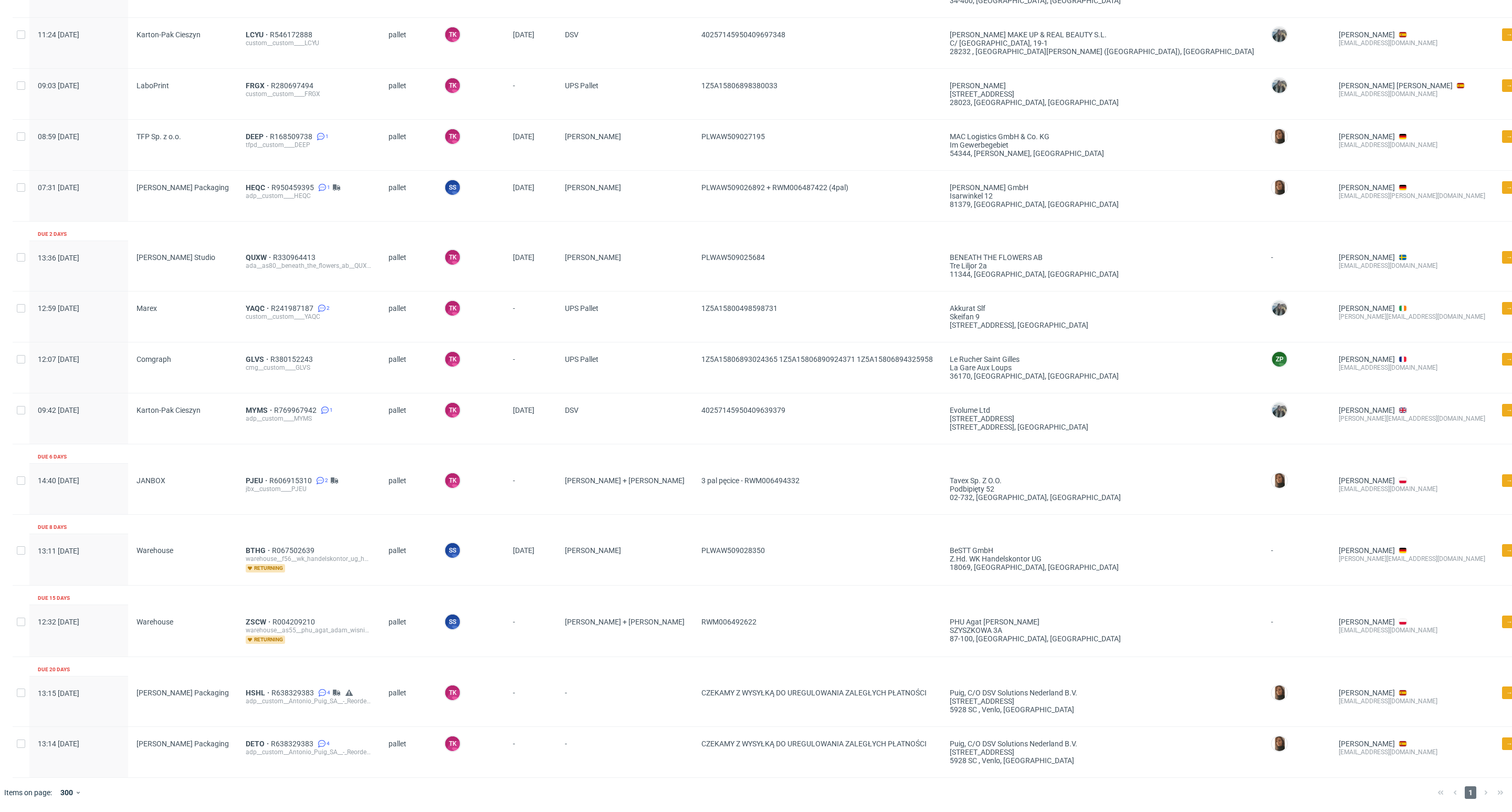
scroll to position [158, 0]
drag, startPoint x: 221, startPoint y: 315, endPoint x: 222, endPoint y: 302, distance: 13.0
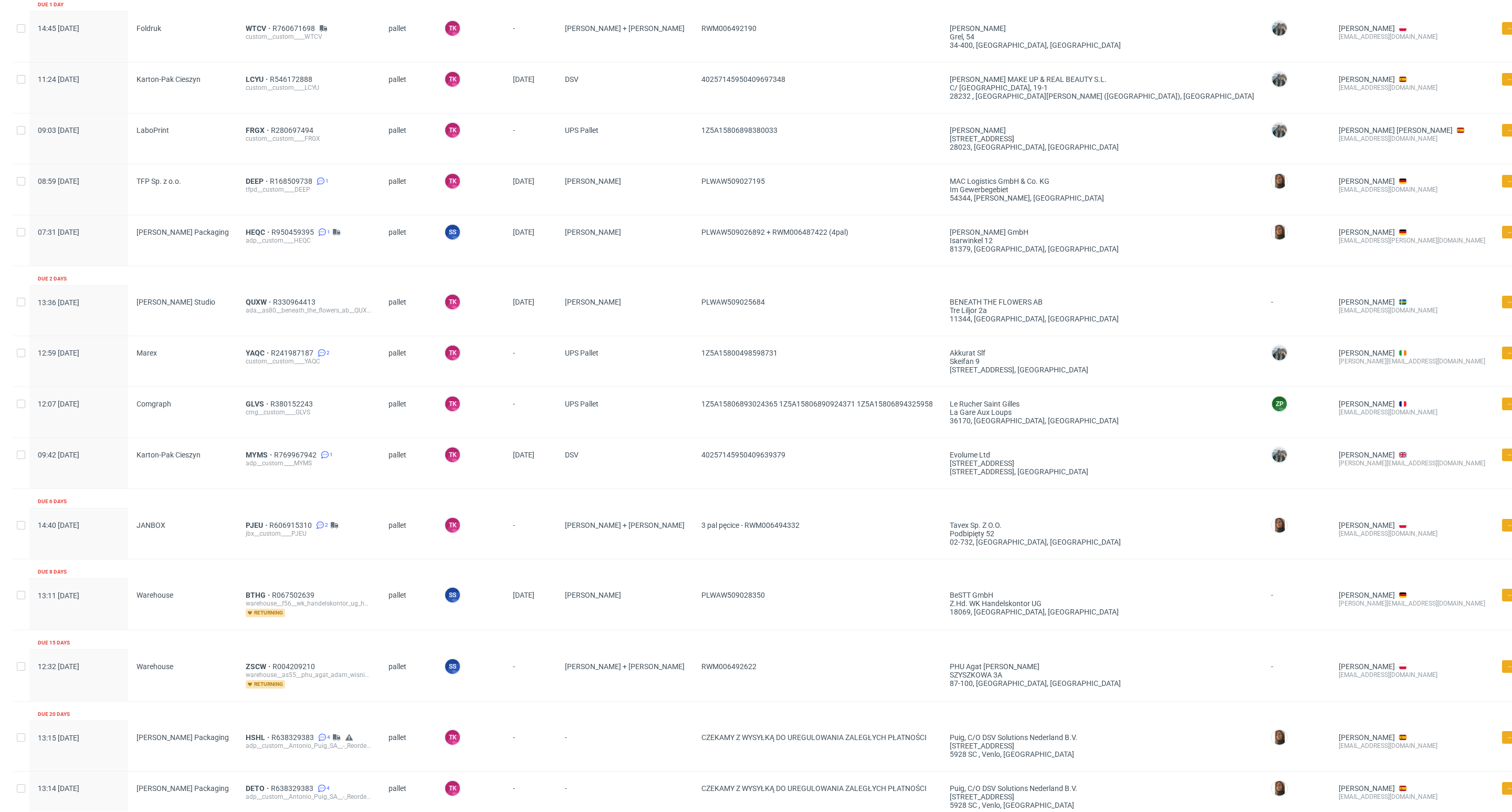
scroll to position [1, 0]
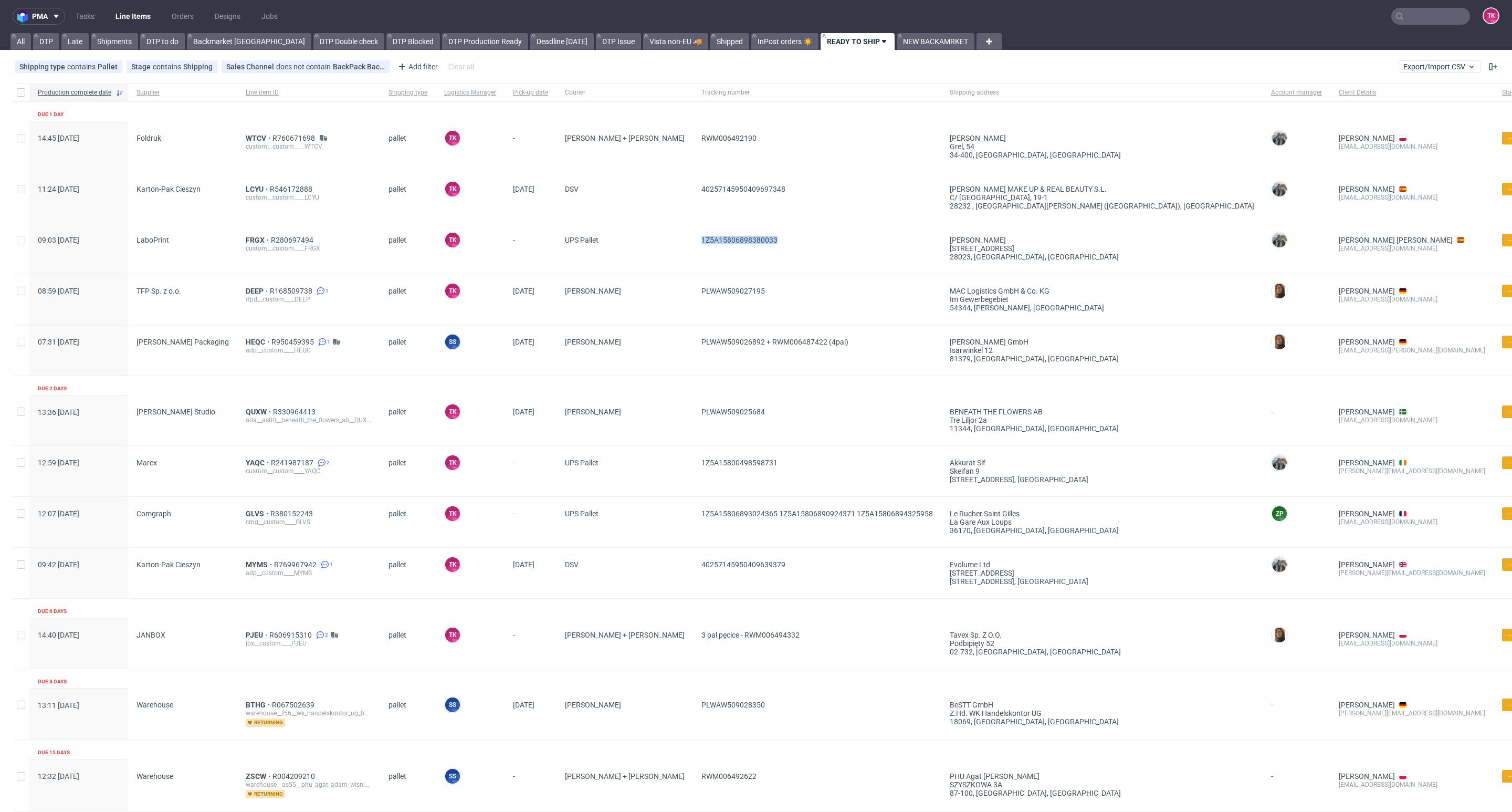
drag, startPoint x: 704, startPoint y: 244, endPoint x: 605, endPoint y: 254, distance: 99.5
click at [693, 254] on div "1Z5A15806898380033" at bounding box center [817, 248] width 248 height 50
copy span "1Z5A15806898380033"
click at [142, 8] on link "Line Items" at bounding box center [133, 16] width 48 height 17
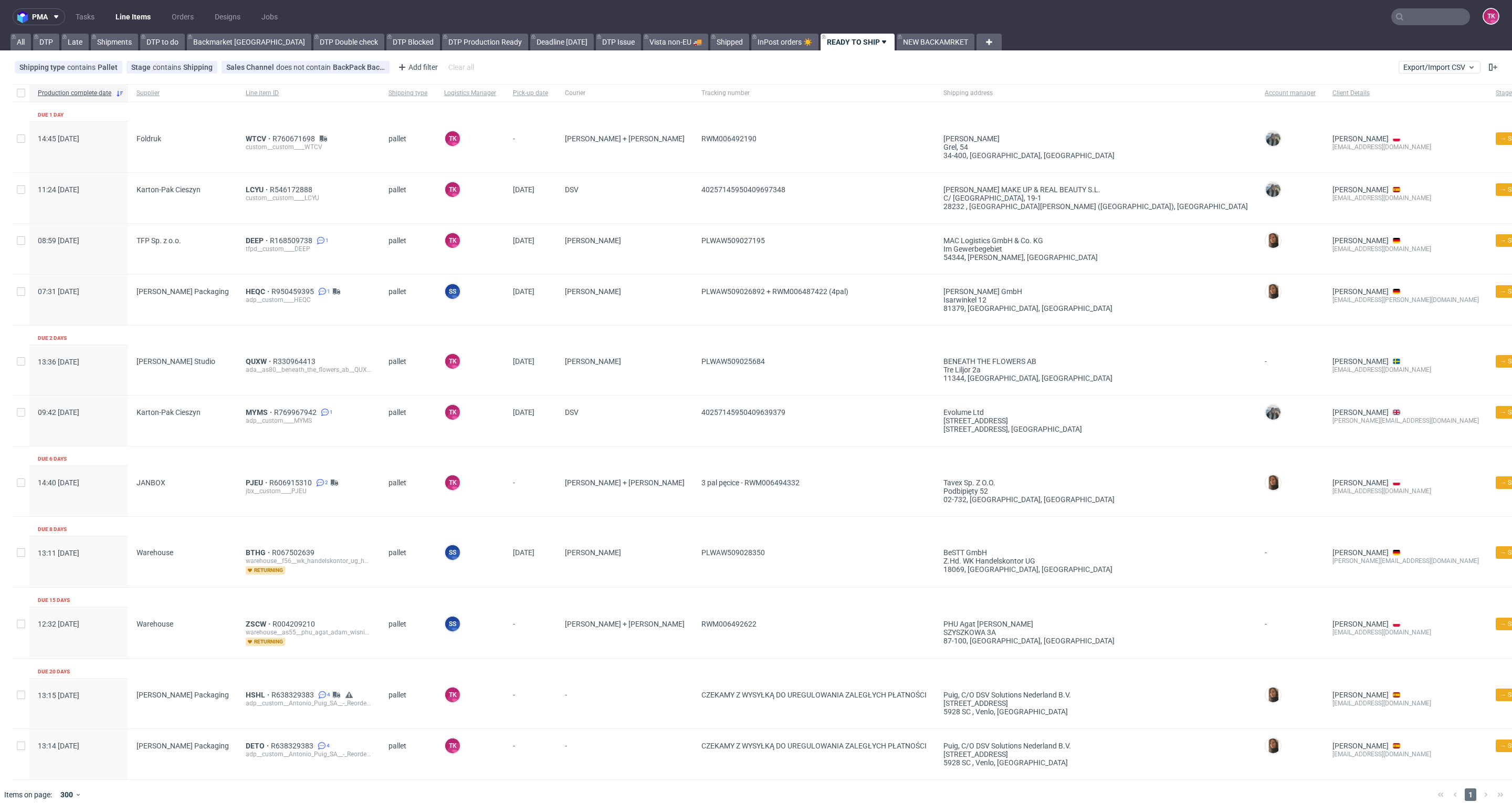
click at [145, 19] on link "Line Items" at bounding box center [133, 16] width 48 height 17
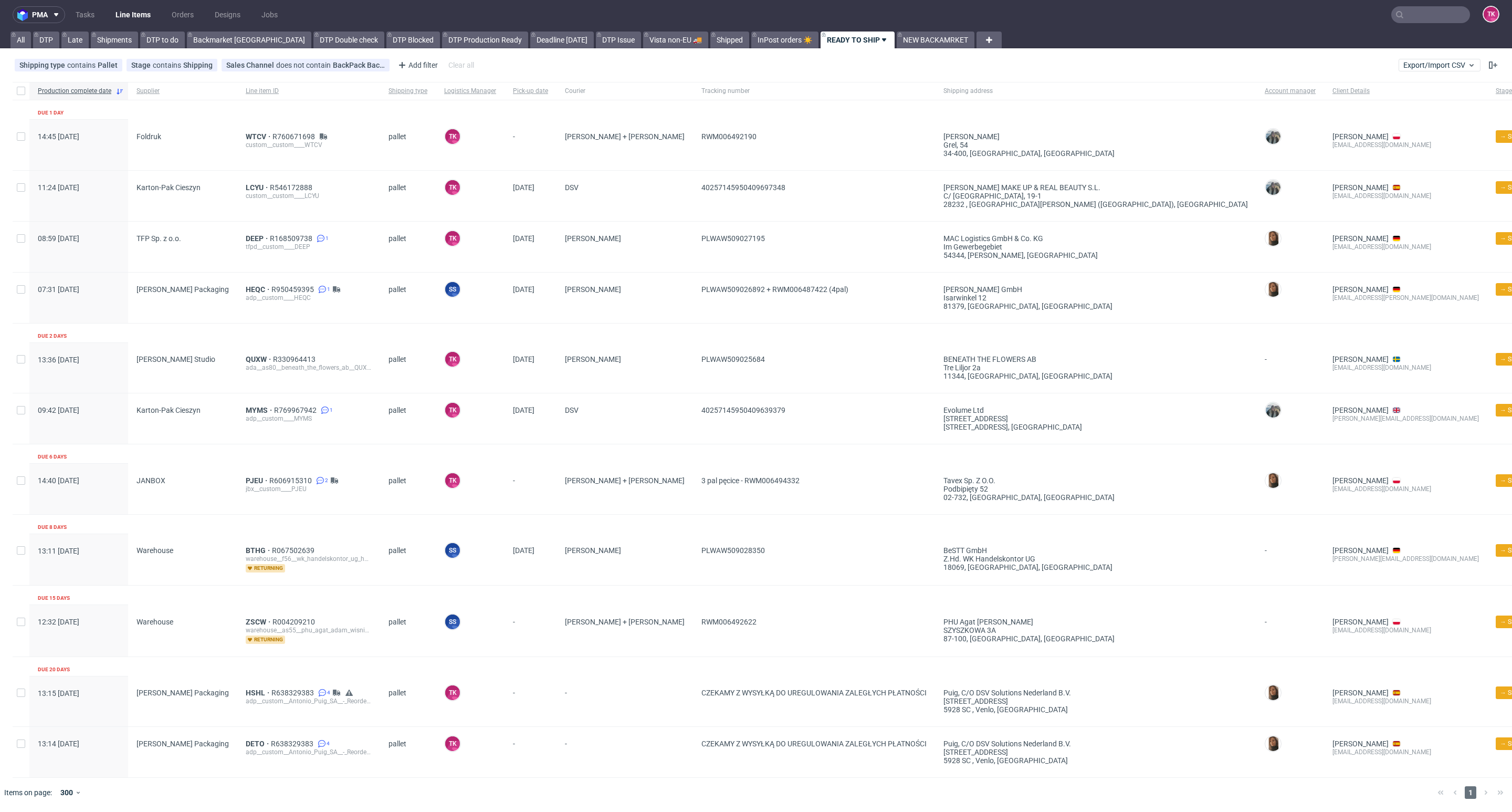
scroll to position [5, 0]
click at [120, 11] on link "Line Items" at bounding box center [133, 15] width 48 height 17
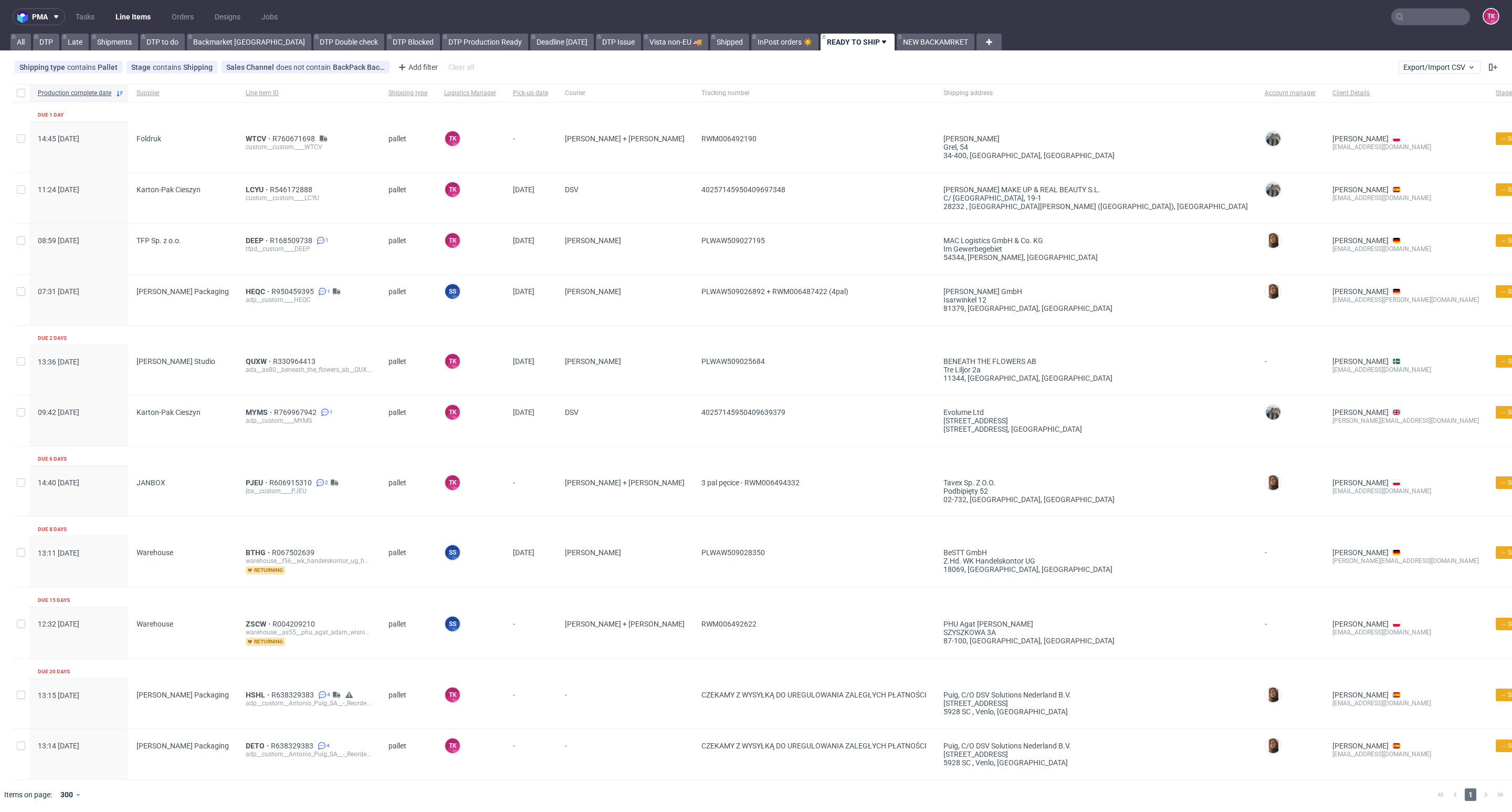
drag, startPoint x: 109, startPoint y: 12, endPoint x: 115, endPoint y: 18, distance: 8.5
click at [112, 16] on ul "Tasks Line Items Orders Designs Jobs" at bounding box center [177, 16] width 223 height 17
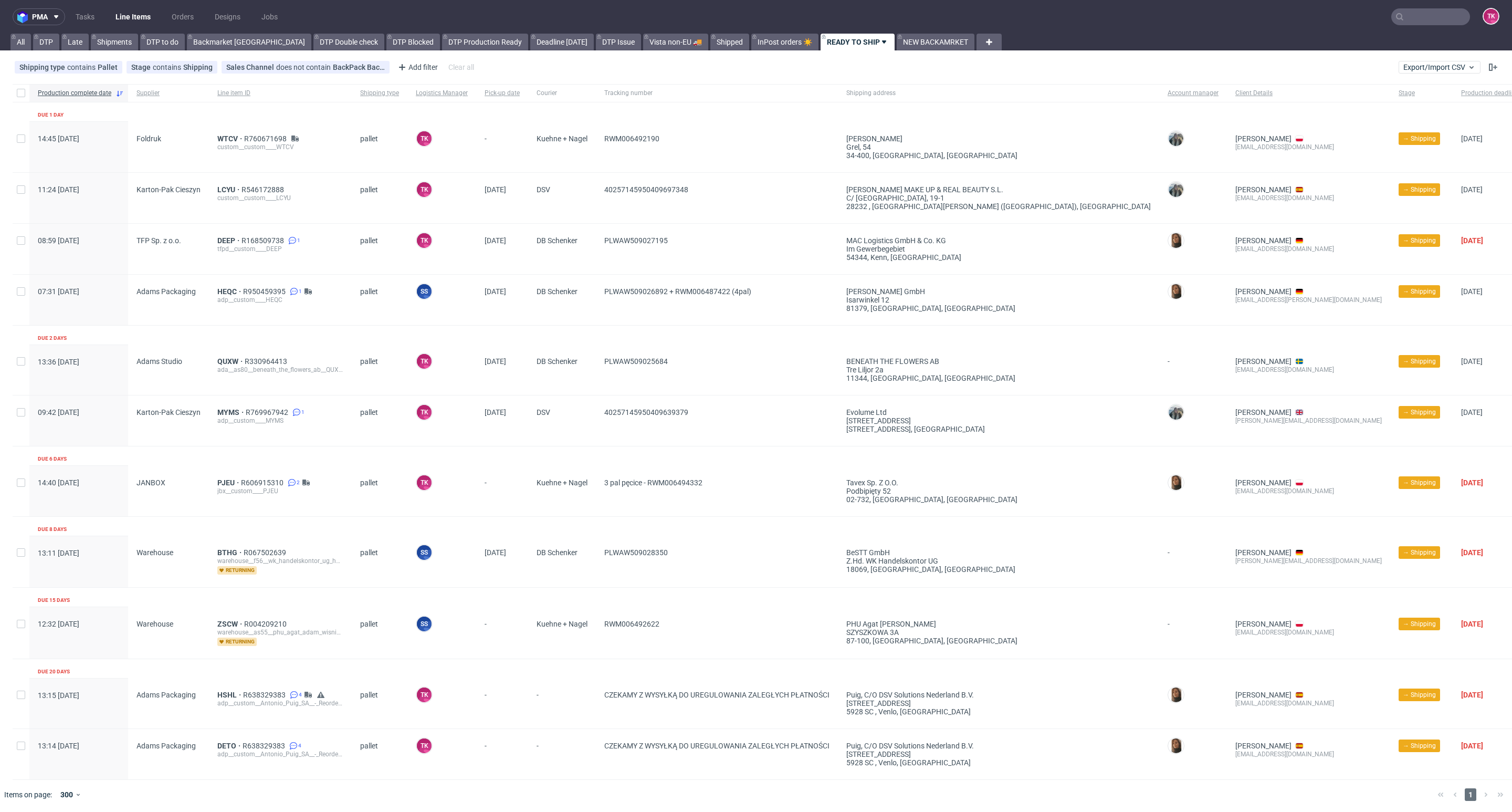
click link "Line Items"
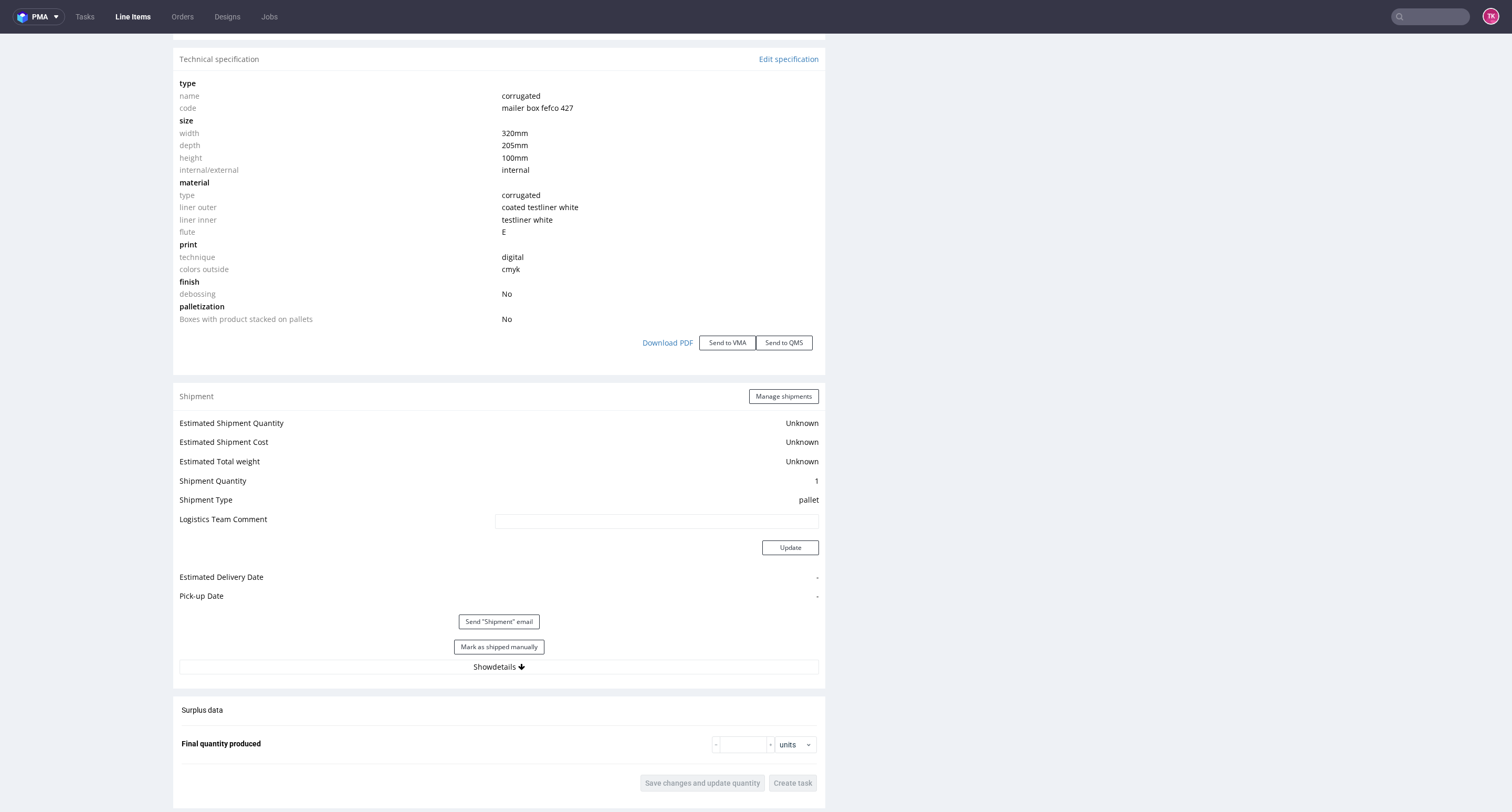
scroll to position [1103, 0]
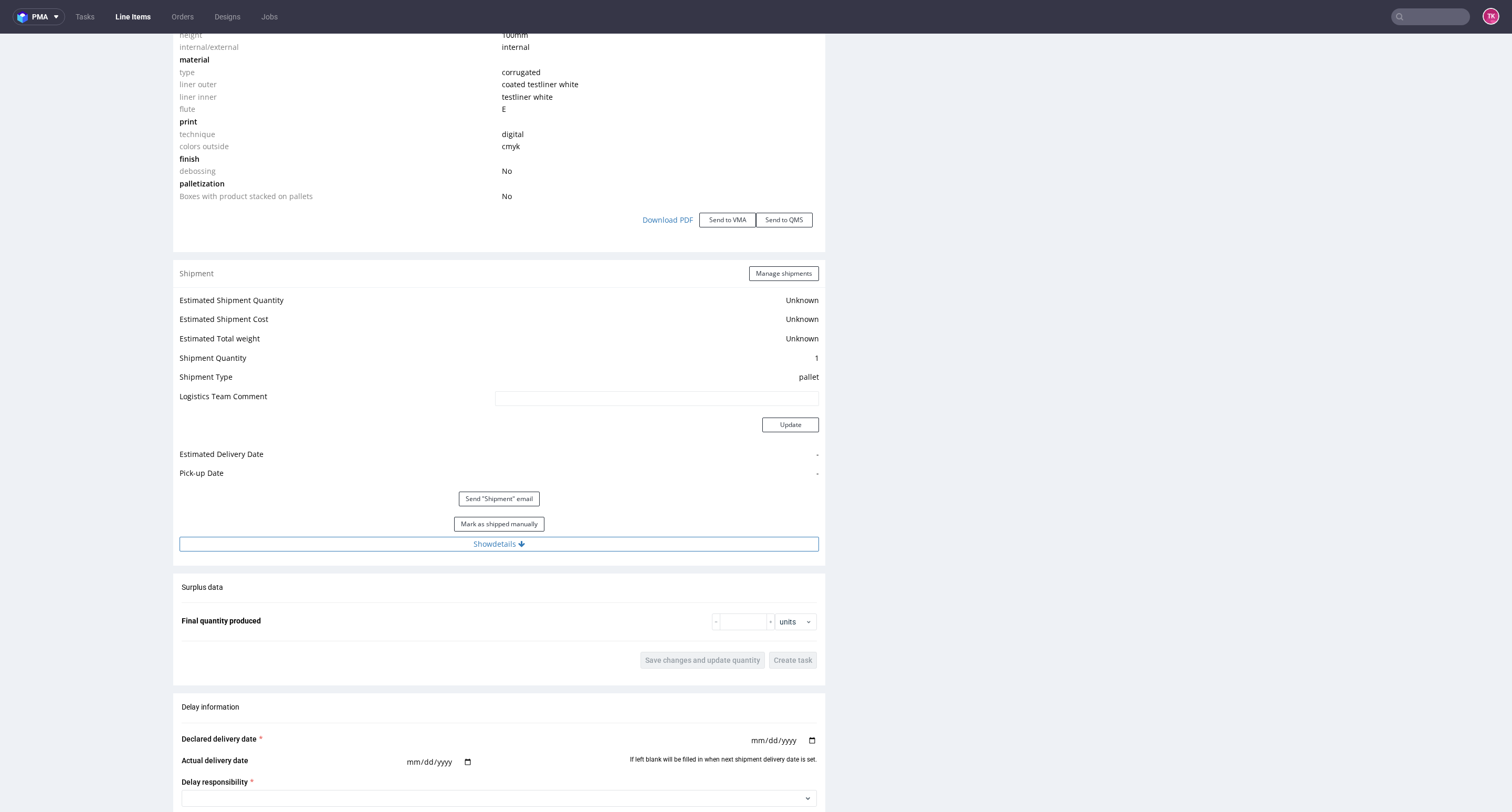
click at [633, 544] on button "Show details" at bounding box center [499, 544] width 639 height 15
click at [511, 530] on button "Mark as shipped manually" at bounding box center [500, 524] width 90 height 15
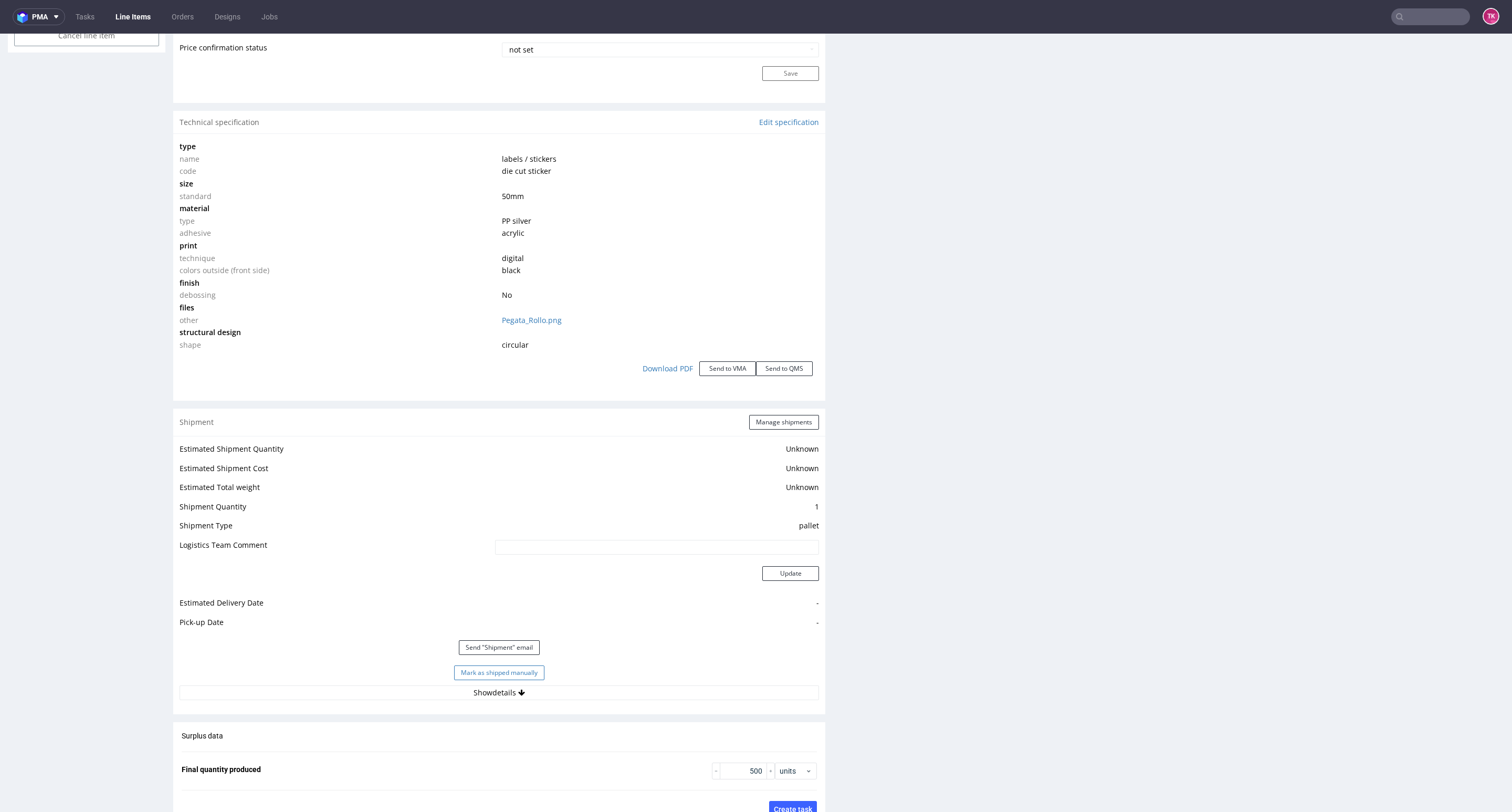
scroll to position [1024, 0]
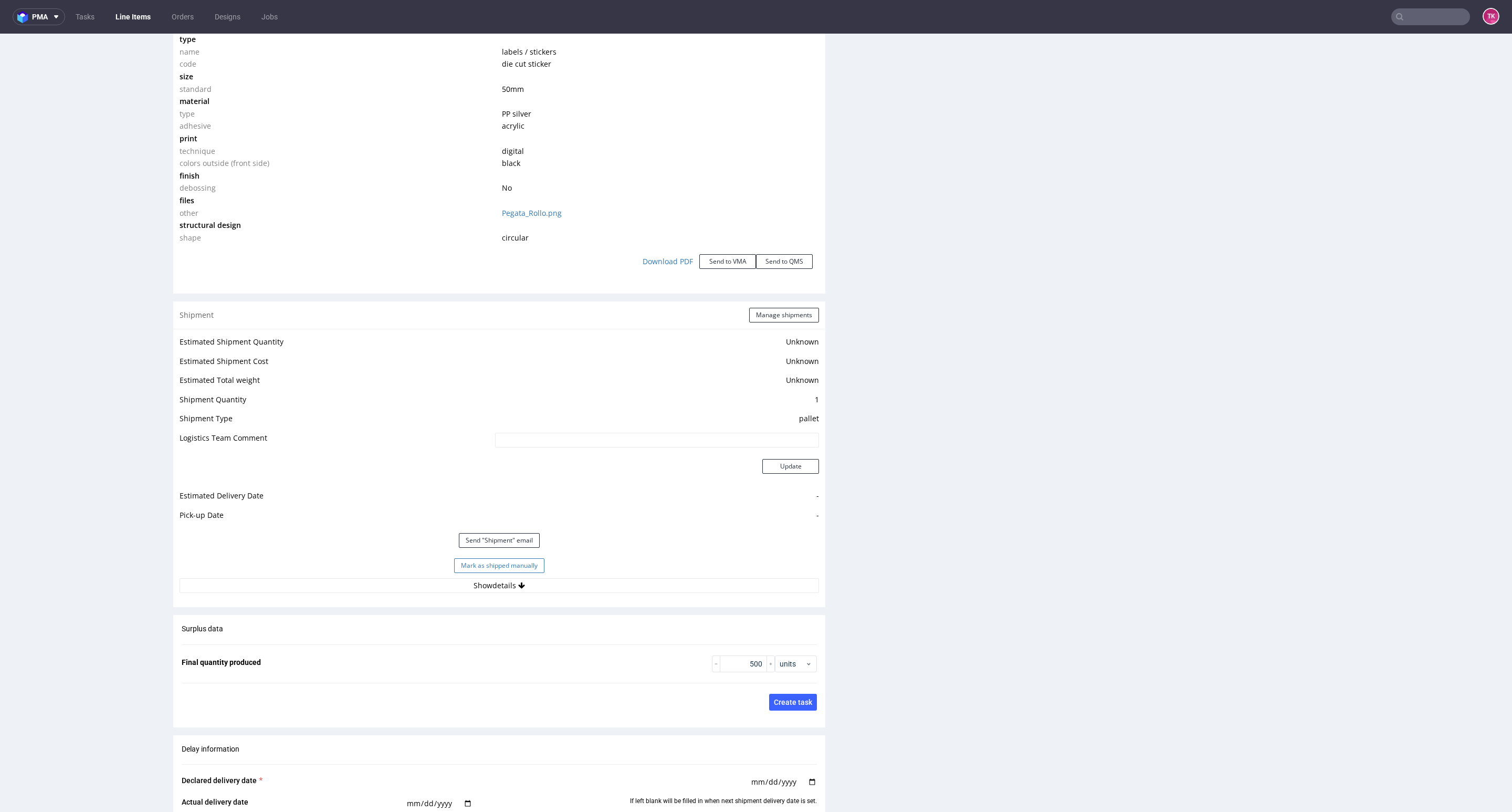
click at [526, 568] on button "Mark as shipped manually" at bounding box center [500, 565] width 90 height 15
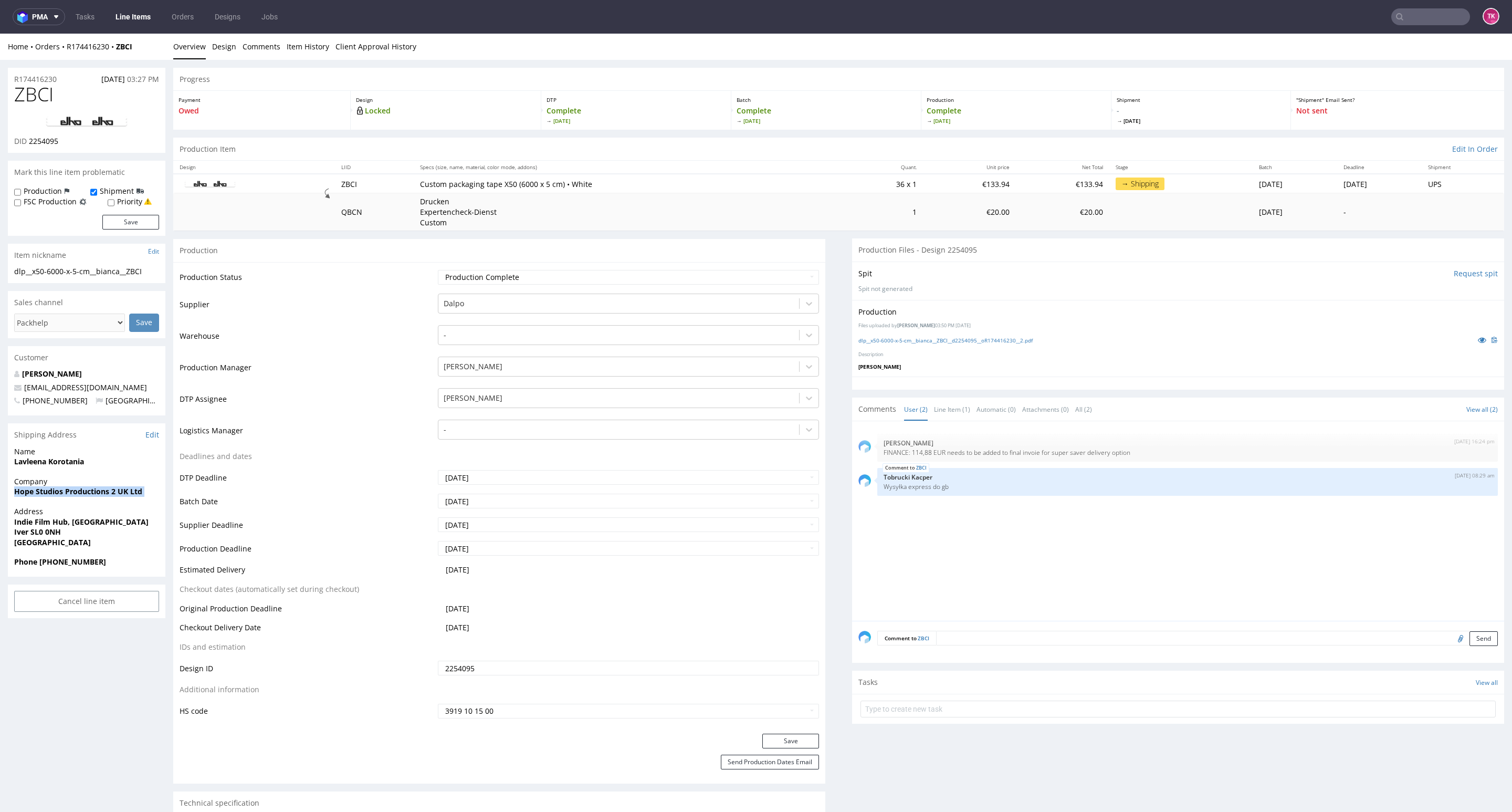
drag, startPoint x: 7, startPoint y: 490, endPoint x: 0, endPoint y: 514, distance: 25.0
copy strong "Hope Studios Productions 2 UK Ltd"
drag, startPoint x: 5, startPoint y: 465, endPoint x: 148, endPoint y: 457, distance: 143.2
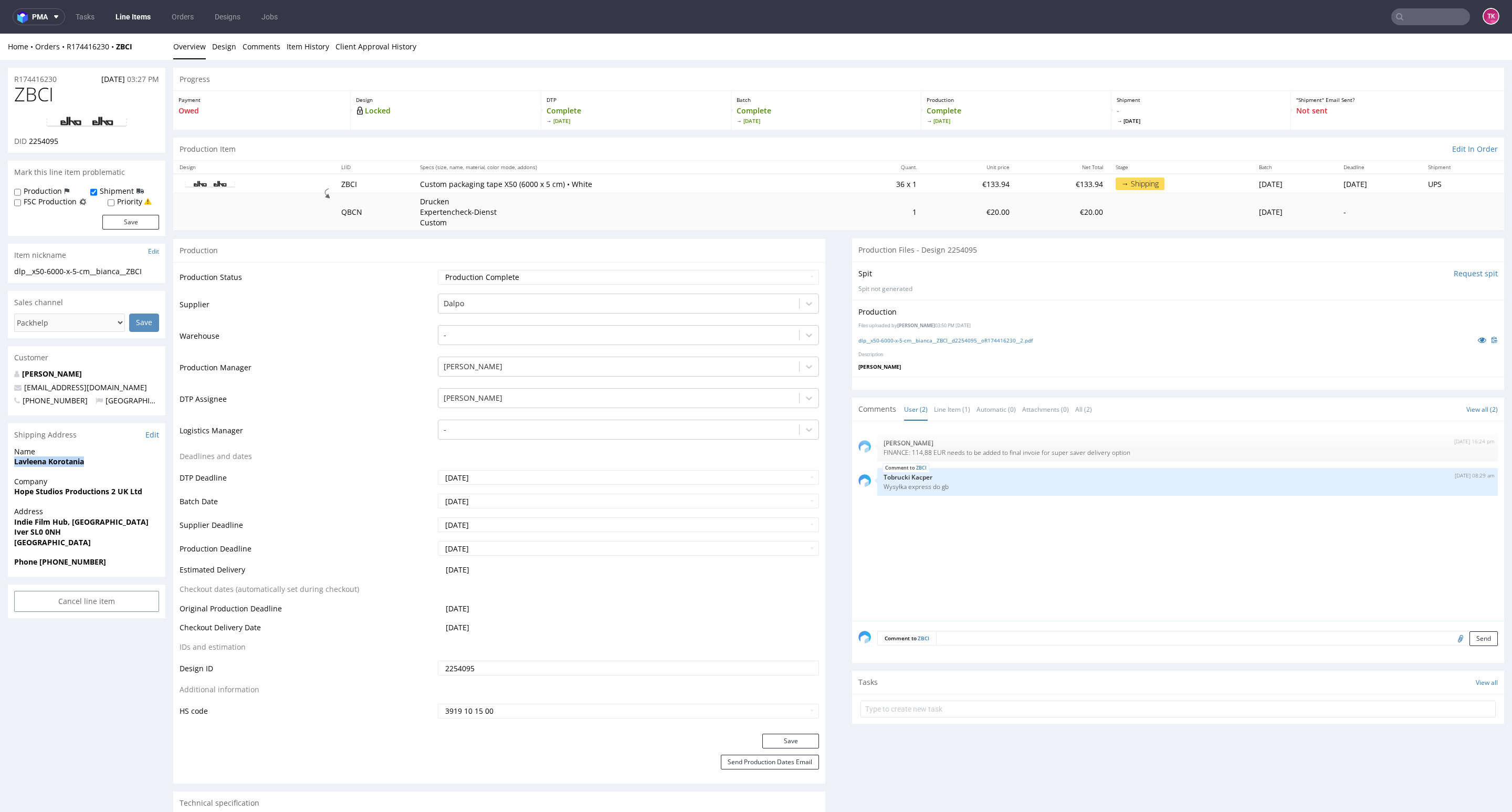
copy strong "Lavleena Korotania"
drag, startPoint x: 12, startPoint y: 521, endPoint x: 154, endPoint y: 530, distance: 142.3
click at [154, 530] on div "Address Indie [GEOGRAPHIC_DATA] Iver SL0 0NH [GEOGRAPHIC_DATA]" at bounding box center [86, 531] width 157 height 50
copy p "Indie Film Hub, Pinewood Studios Iver SL0 0NH"
drag, startPoint x: 38, startPoint y: 560, endPoint x: 137, endPoint y: 562, distance: 99.0
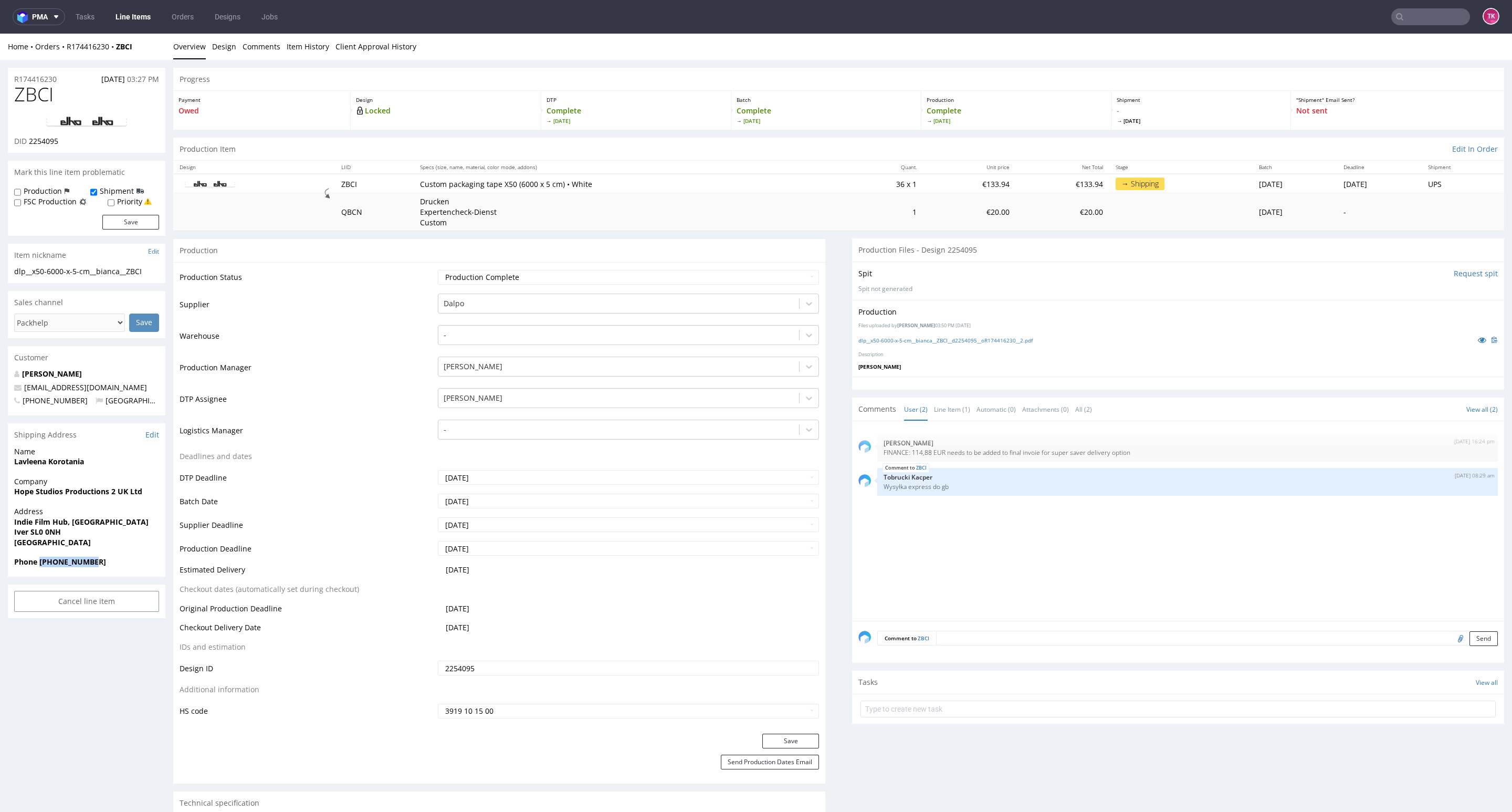
click at [137, 562] on span "Phone +46735393976" at bounding box center [86, 562] width 145 height 11
copy strong "+46735393976"
drag, startPoint x: 147, startPoint y: 386, endPoint x: 5, endPoint y: 392, distance: 142.1
copy span "bianca.forsblom@elhofreestyle.com"
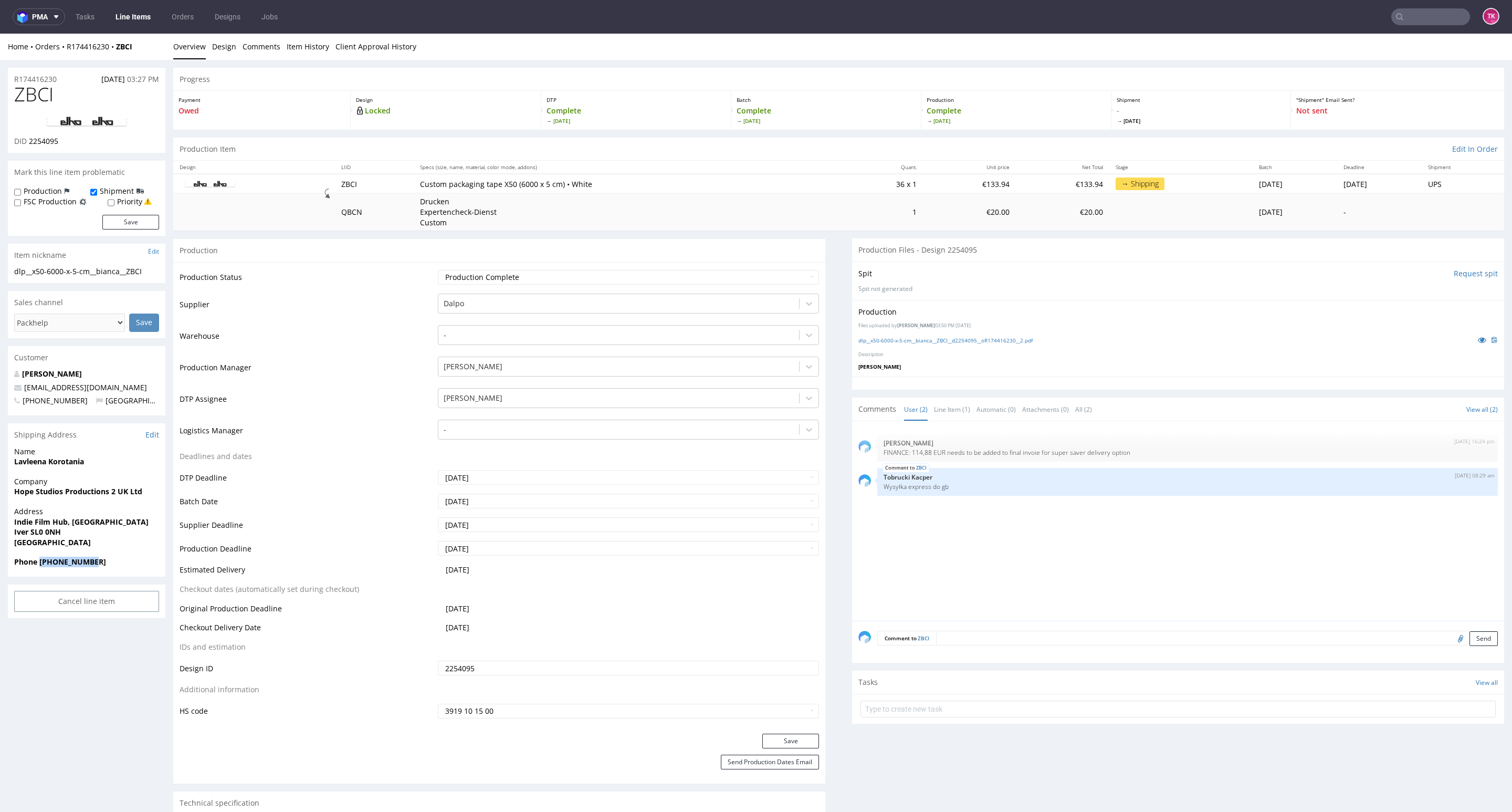
copy span "bianca.forsblom@elhofreestyle.com"
click at [144, 12] on link "Line Items" at bounding box center [133, 16] width 48 height 17
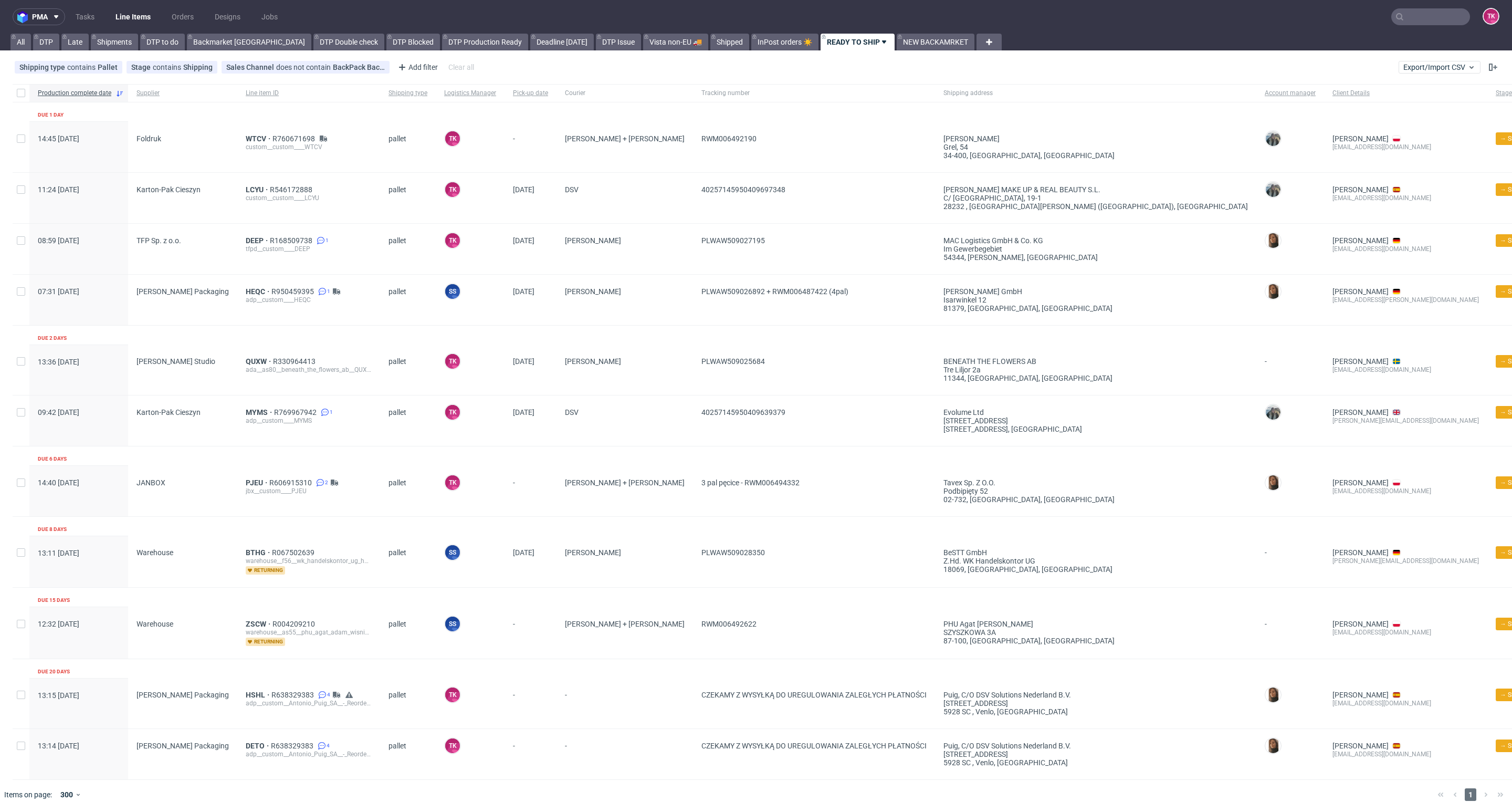
click at [129, 19] on link "Line Items" at bounding box center [133, 16] width 48 height 17
click at [120, 9] on link "Line Items" at bounding box center [133, 16] width 48 height 17
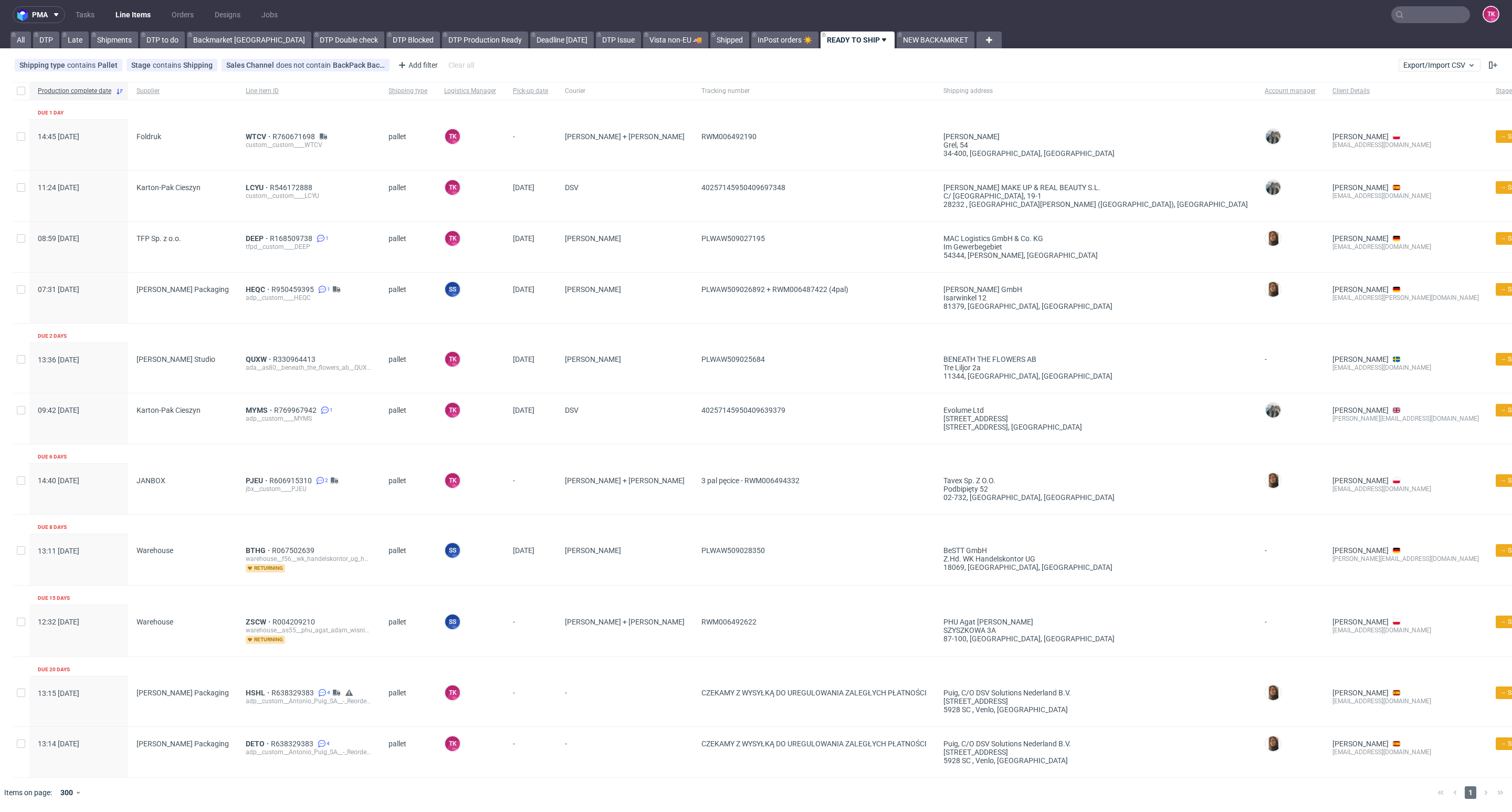
scroll to position [5, 0]
click at [134, 15] on link "Line Items" at bounding box center [133, 15] width 48 height 17
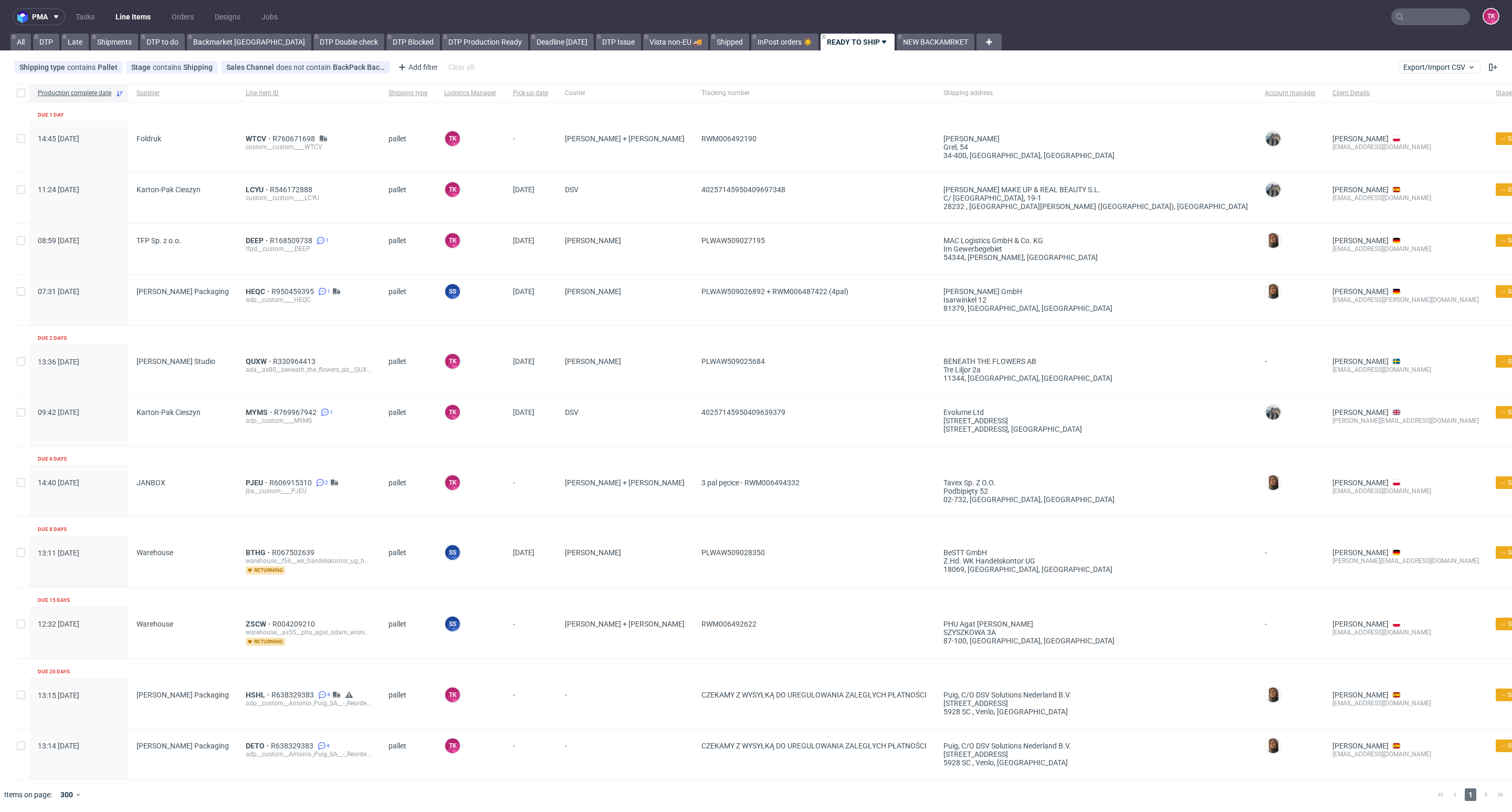
click at [118, 18] on link "Line Items" at bounding box center [133, 16] width 48 height 17
click at [127, 18] on link "Line Items" at bounding box center [133, 16] width 48 height 17
click at [153, 12] on link "Line Items" at bounding box center [133, 16] width 48 height 17
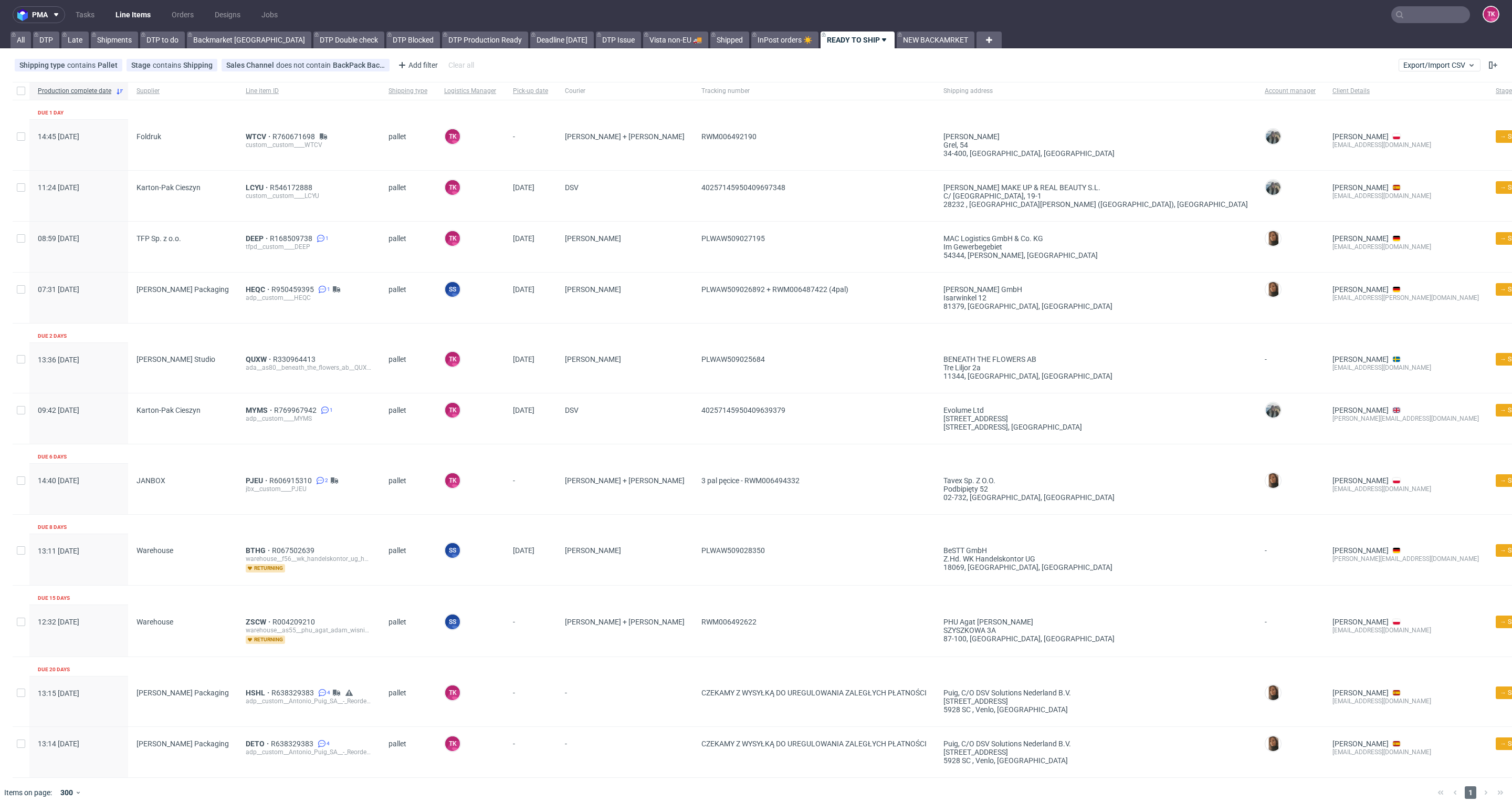
scroll to position [5, 0]
click at [133, 19] on link "Line Items" at bounding box center [133, 15] width 48 height 17
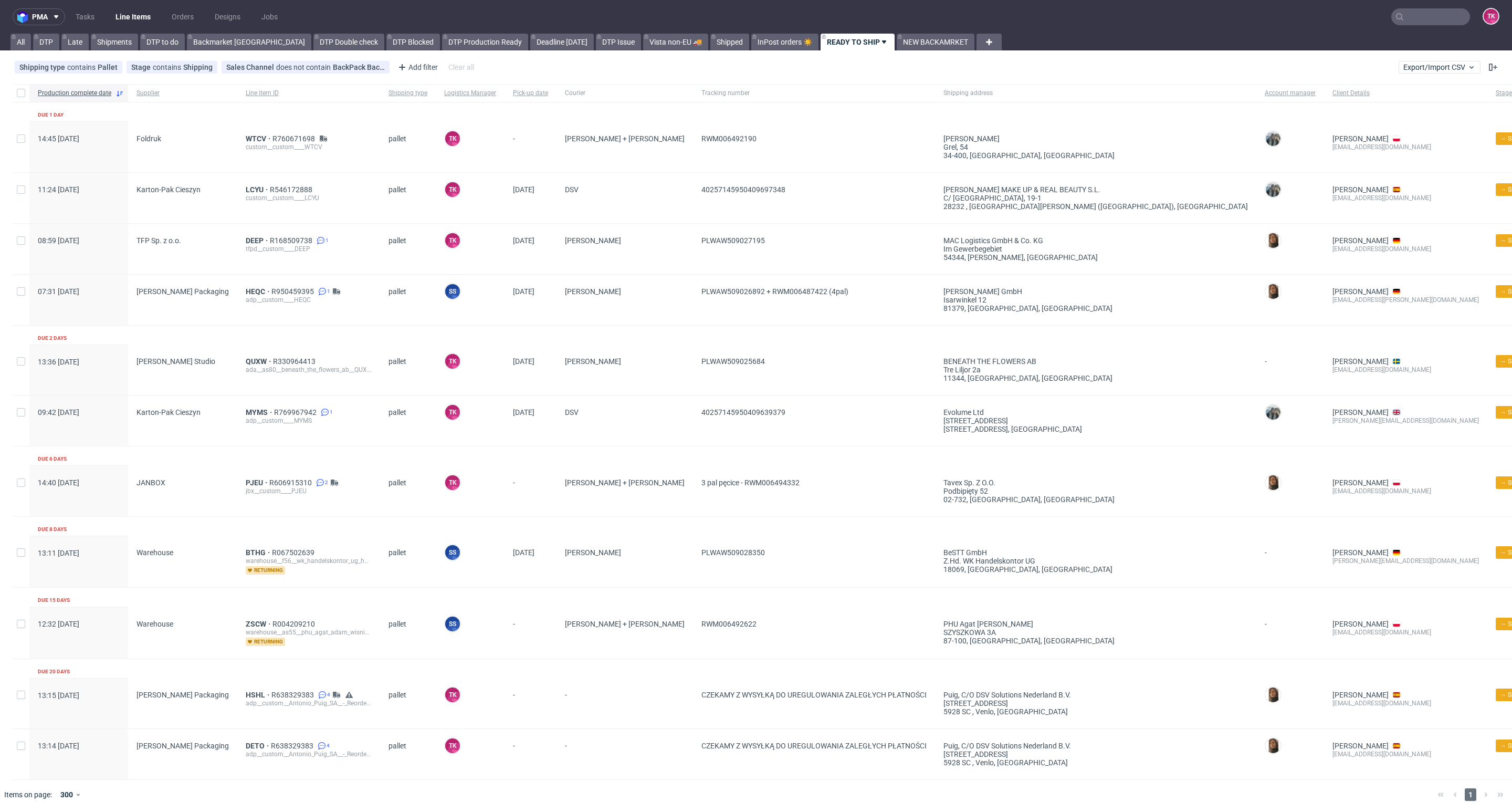
click at [115, 14] on link "Line Items" at bounding box center [133, 16] width 48 height 17
click at [123, 7] on nav "pma Tasks Line Items Orders Designs Jobs TK" at bounding box center [756, 16] width 1512 height 33
click at [123, 8] on link "Line Items" at bounding box center [133, 16] width 48 height 17
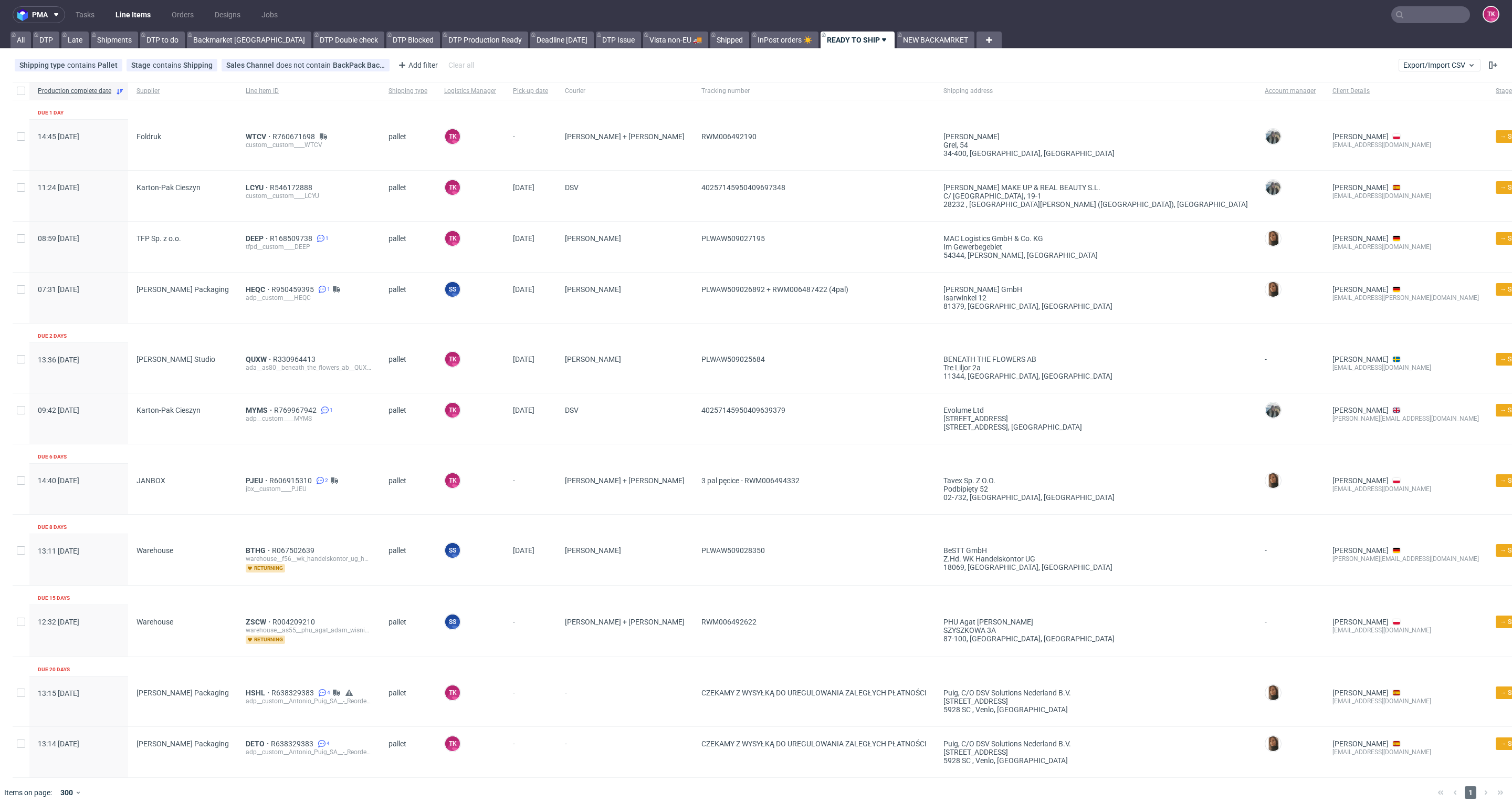
scroll to position [5, 0]
click at [142, 13] on link "Line Items" at bounding box center [133, 15] width 48 height 17
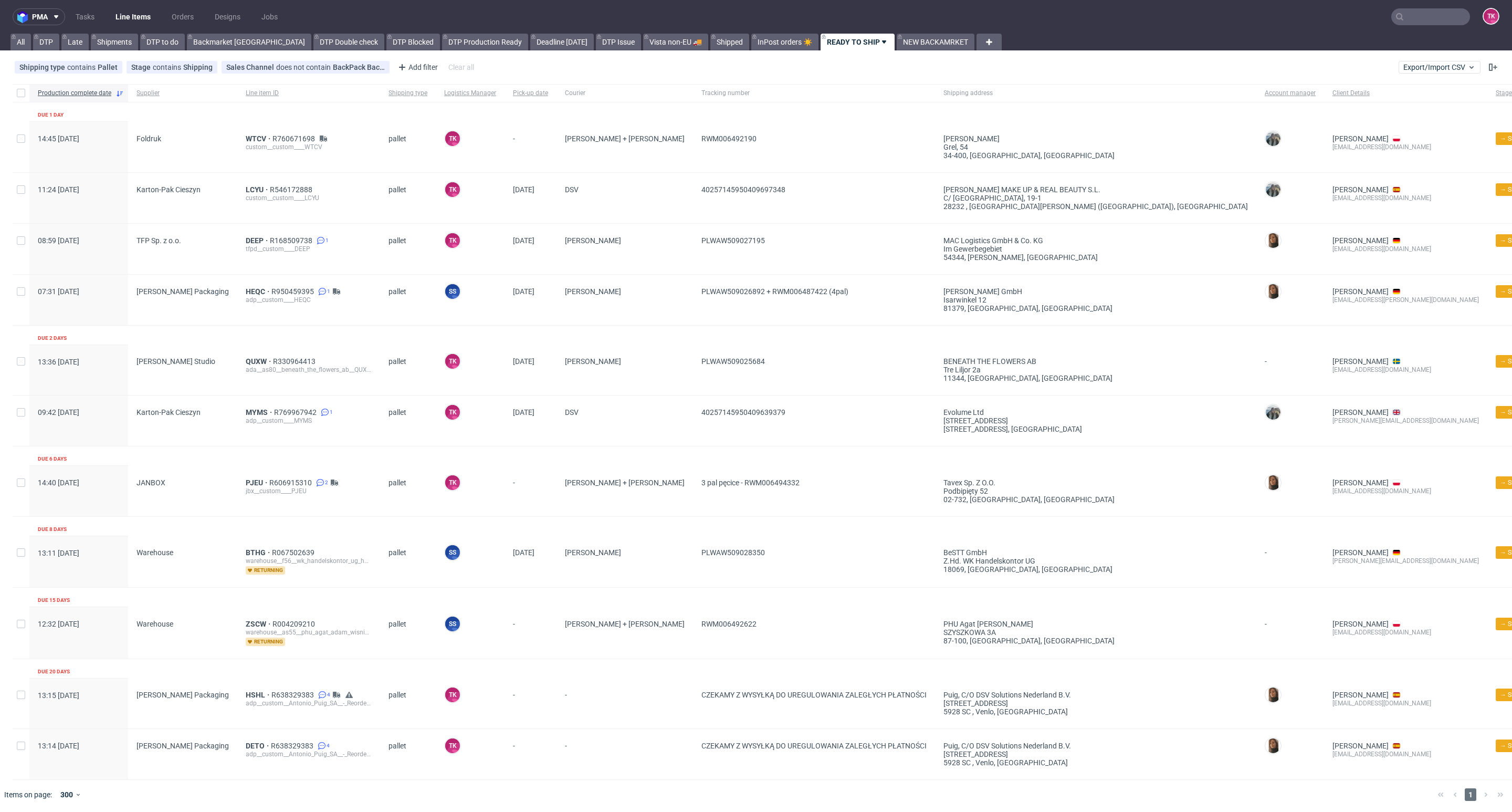
click at [137, 21] on link "Line Items" at bounding box center [133, 16] width 48 height 17
click at [126, 18] on link "Line Items" at bounding box center [133, 16] width 48 height 17
click at [143, 12] on link "Line Items" at bounding box center [133, 16] width 48 height 17
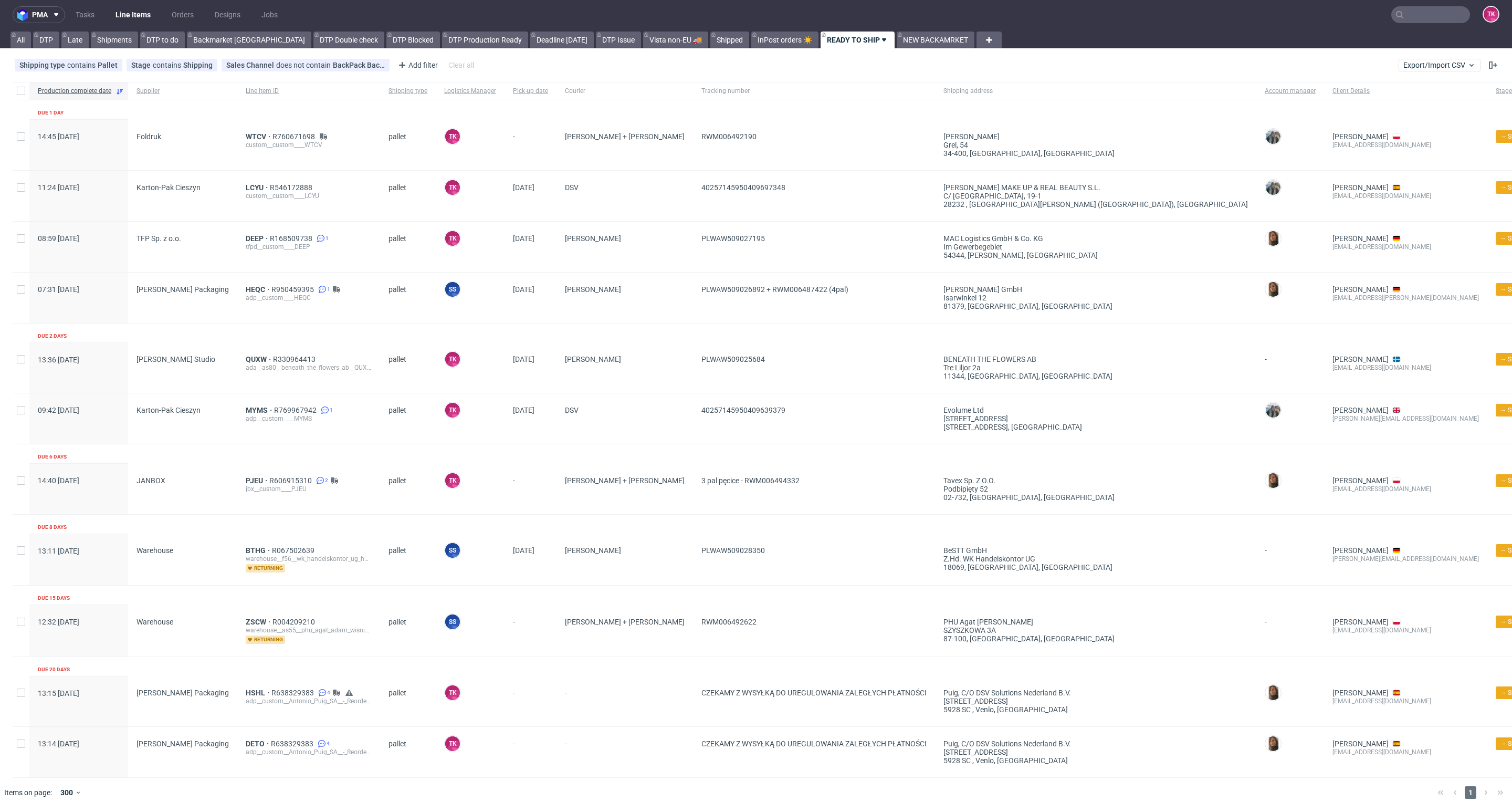
click at [132, 12] on link "Line Items" at bounding box center [133, 15] width 48 height 17
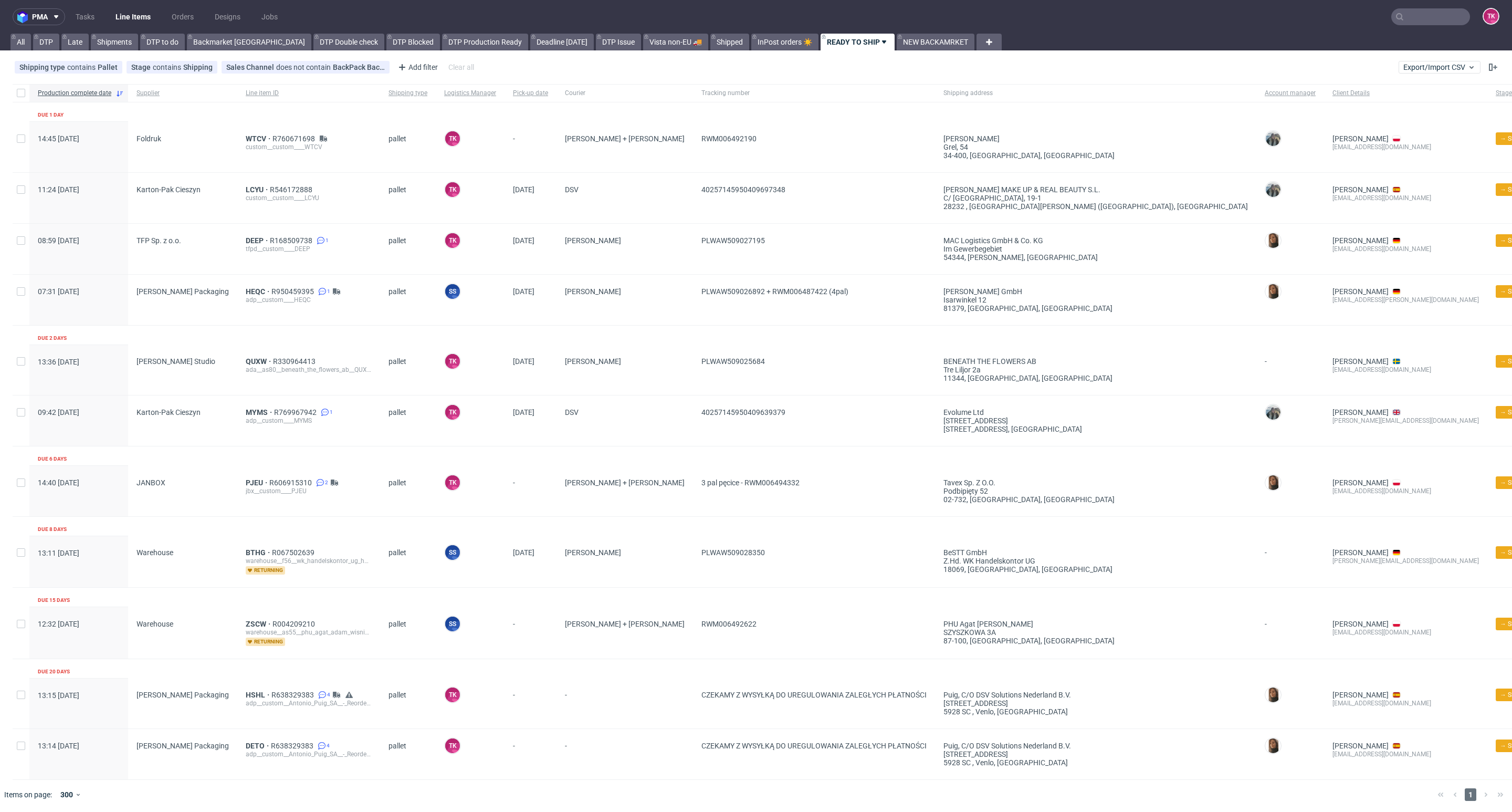
click at [134, 16] on link "Line Items" at bounding box center [133, 16] width 48 height 17
click at [124, 22] on link "Line Items" at bounding box center [133, 16] width 48 height 17
click at [117, 11] on link "Line Items" at bounding box center [133, 16] width 48 height 17
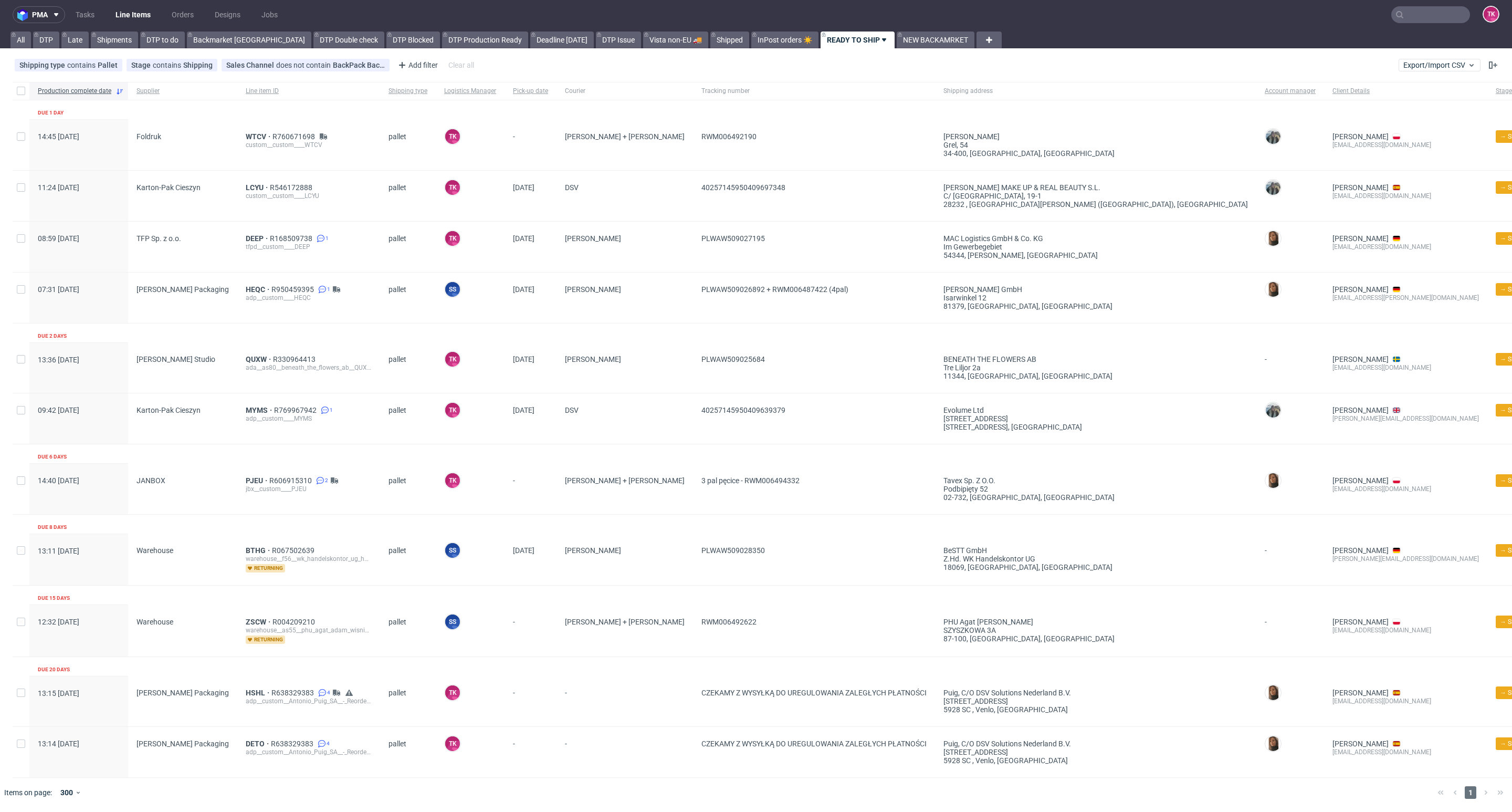
scroll to position [5, 0]
drag, startPoint x: 1403, startPoint y: 8, endPoint x: 1403, endPoint y: 14, distance: 6.0
click at [1403, 11] on input "text" at bounding box center [1367, 15] width 206 height 17
paste input "OJJP"
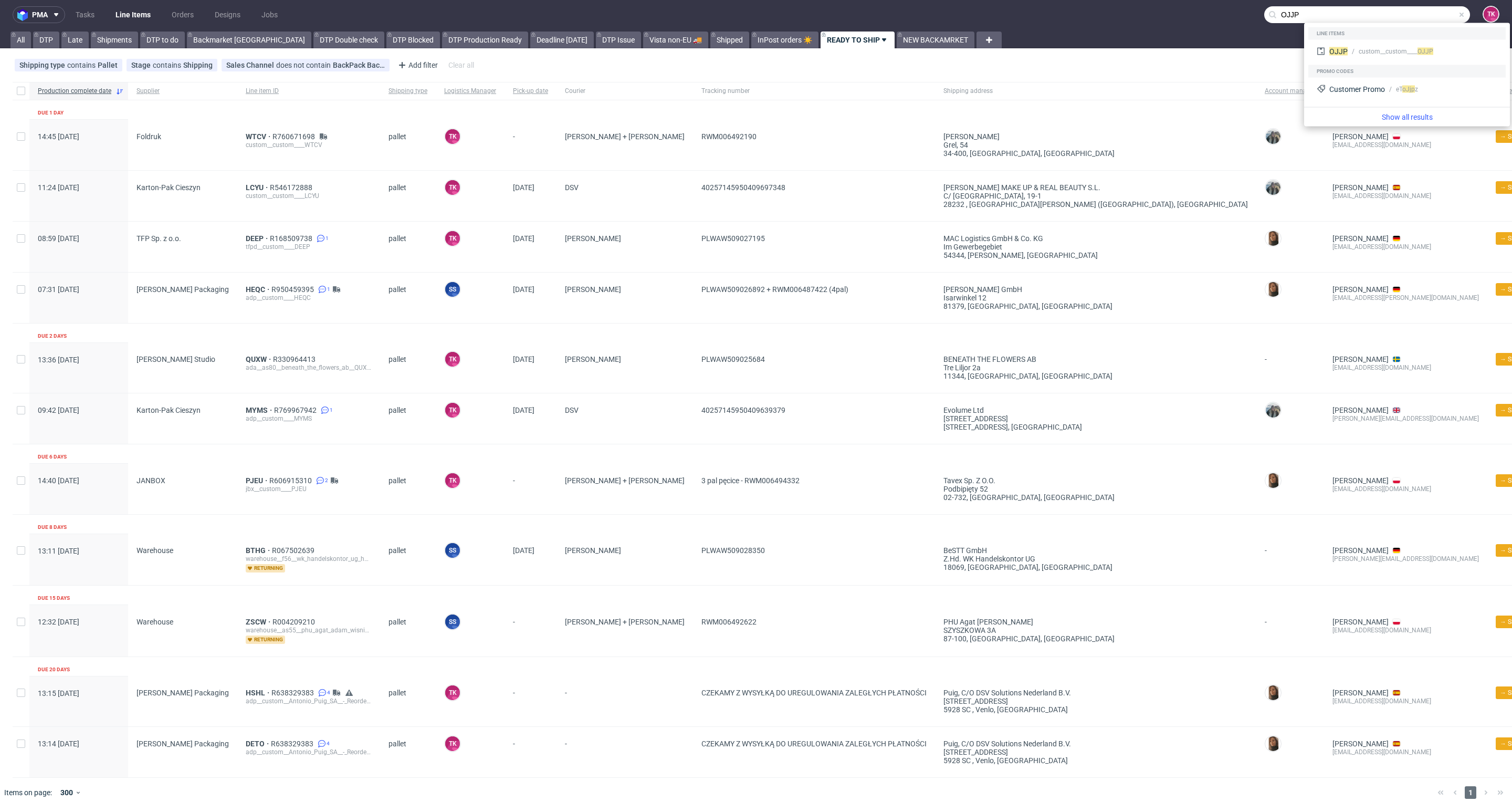
type input "OJJP"
drag, startPoint x: 1356, startPoint y: 41, endPoint x: 1349, endPoint y: 42, distance: 7.1
click at [1349, 42] on div "OJJP custom__custom____ OJJP" at bounding box center [1407, 52] width 189 height 19
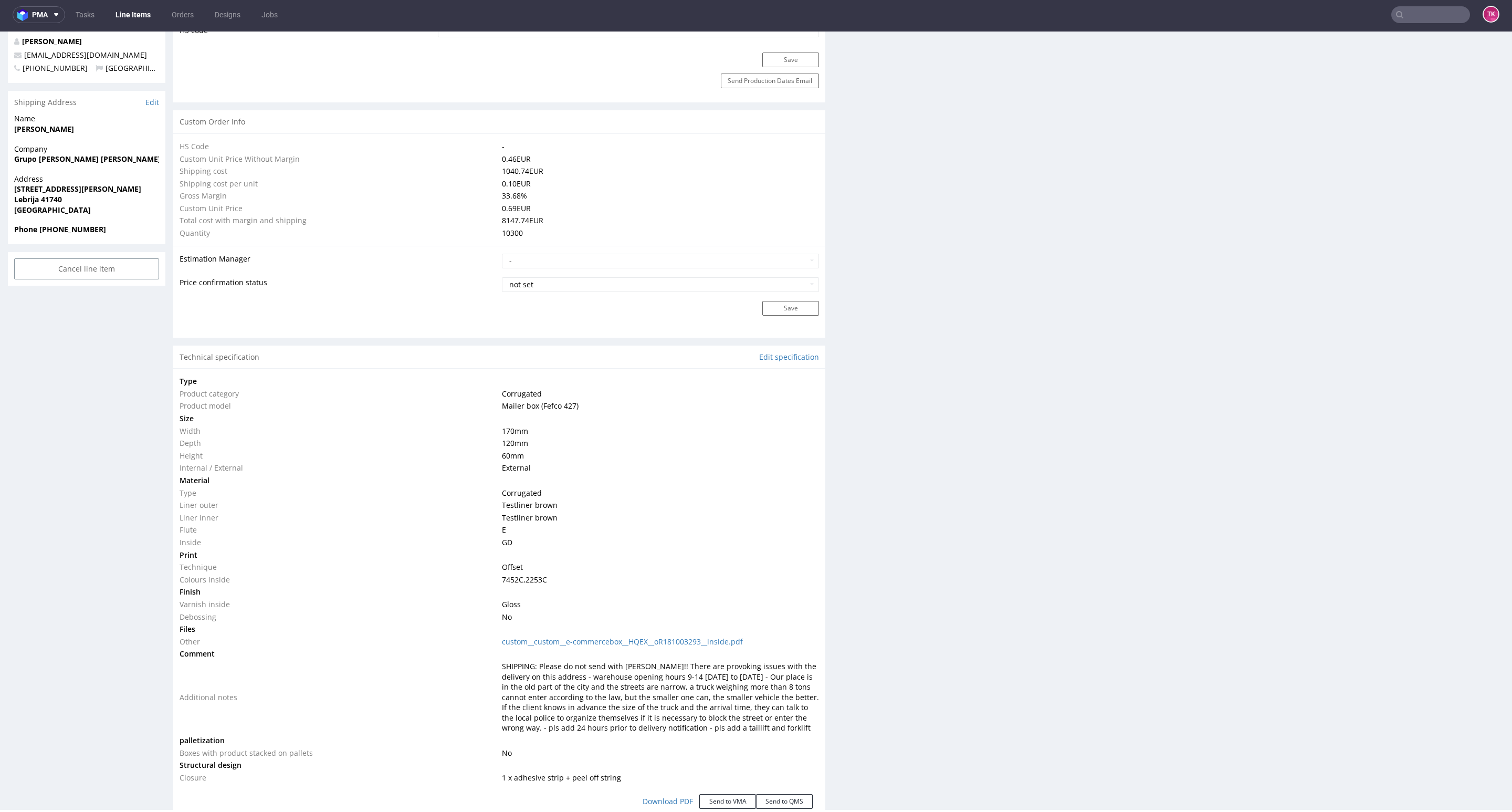
scroll to position [512, 0]
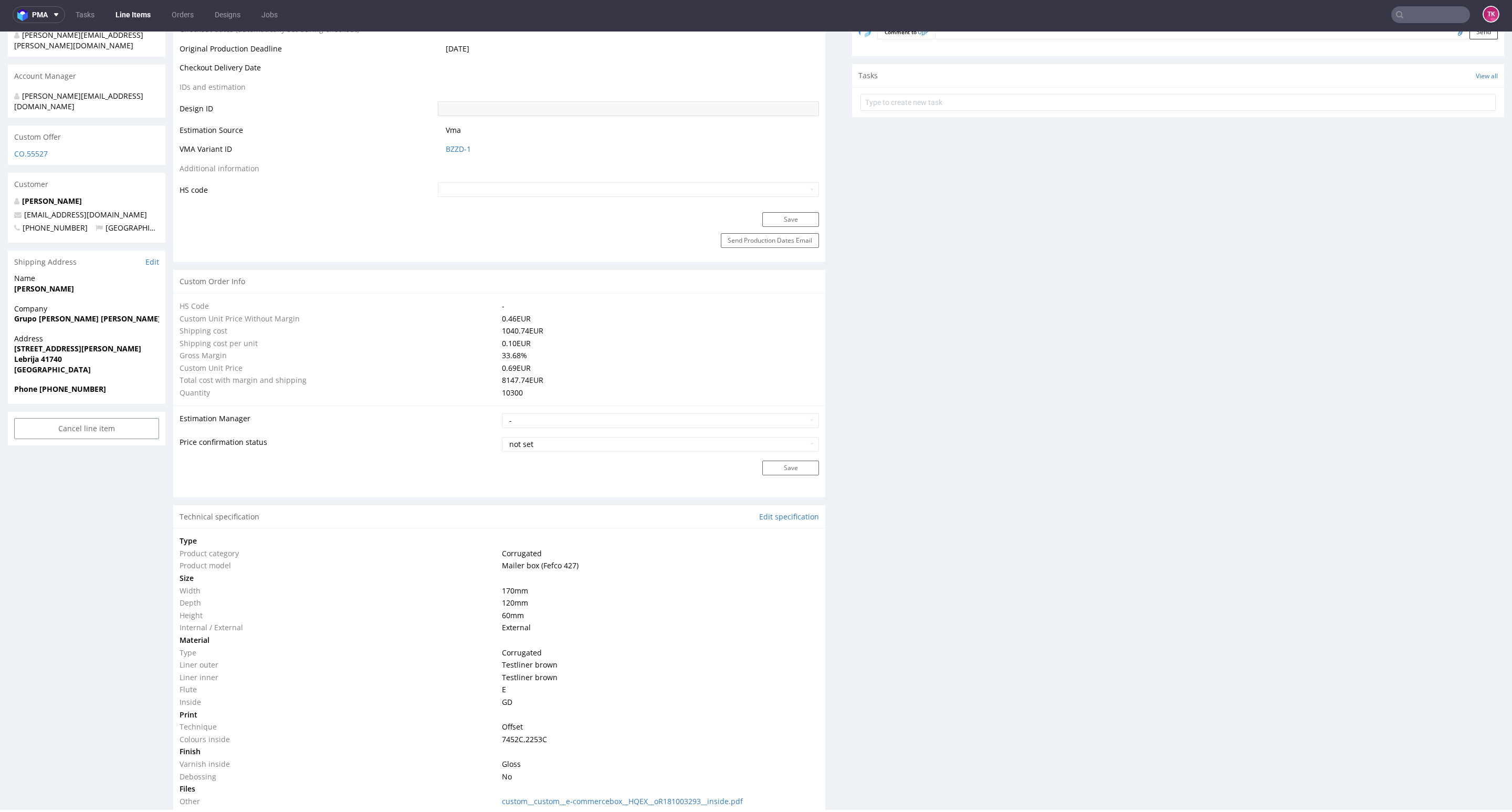
click at [140, 8] on link "Line Items" at bounding box center [133, 15] width 48 height 17
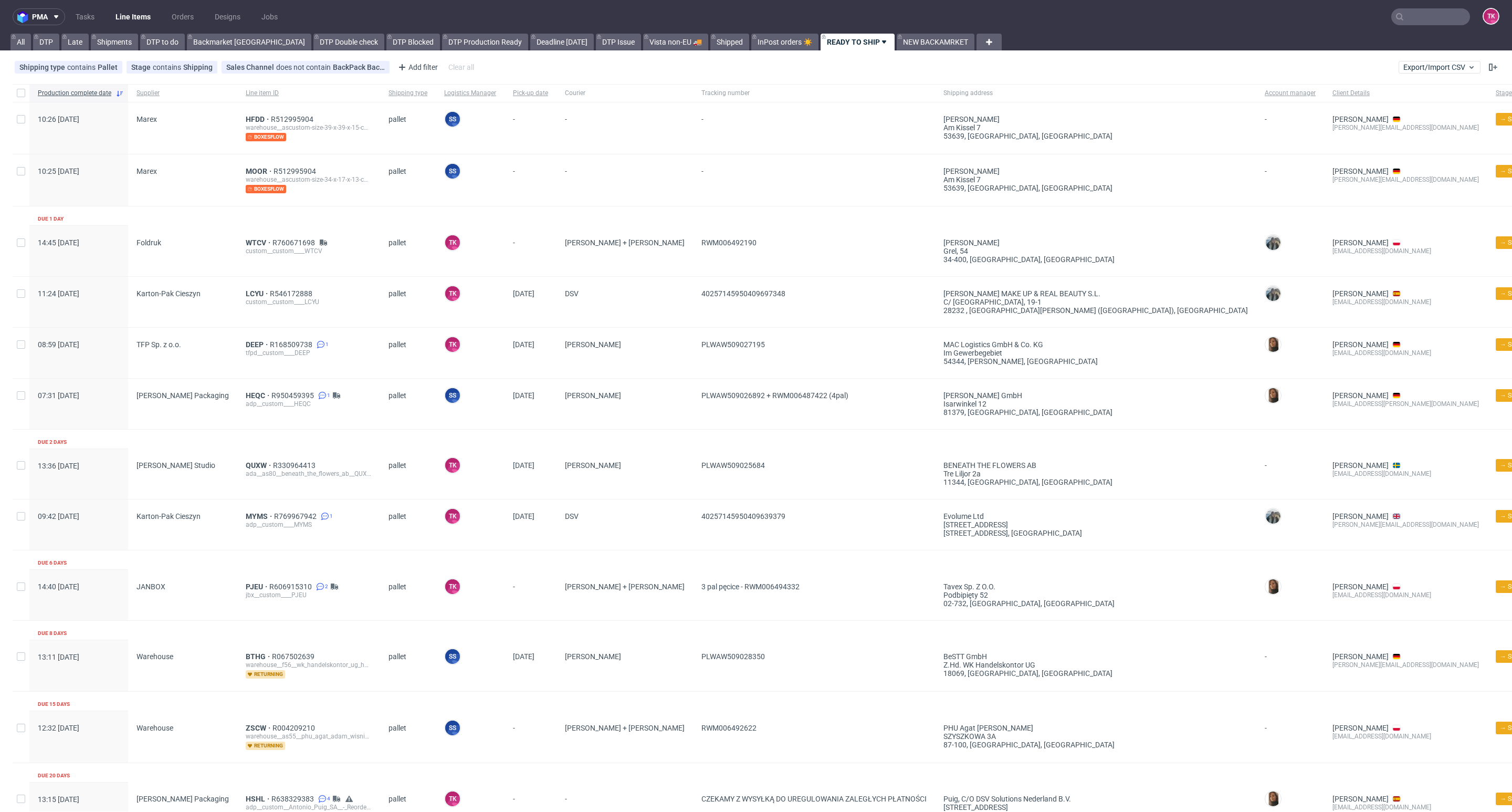
click at [1404, 6] on nav "pma Tasks Line Items Orders Designs Jobs TK" at bounding box center [756, 16] width 1512 height 33
click at [1408, 18] on input "text" at bounding box center [1430, 16] width 79 height 17
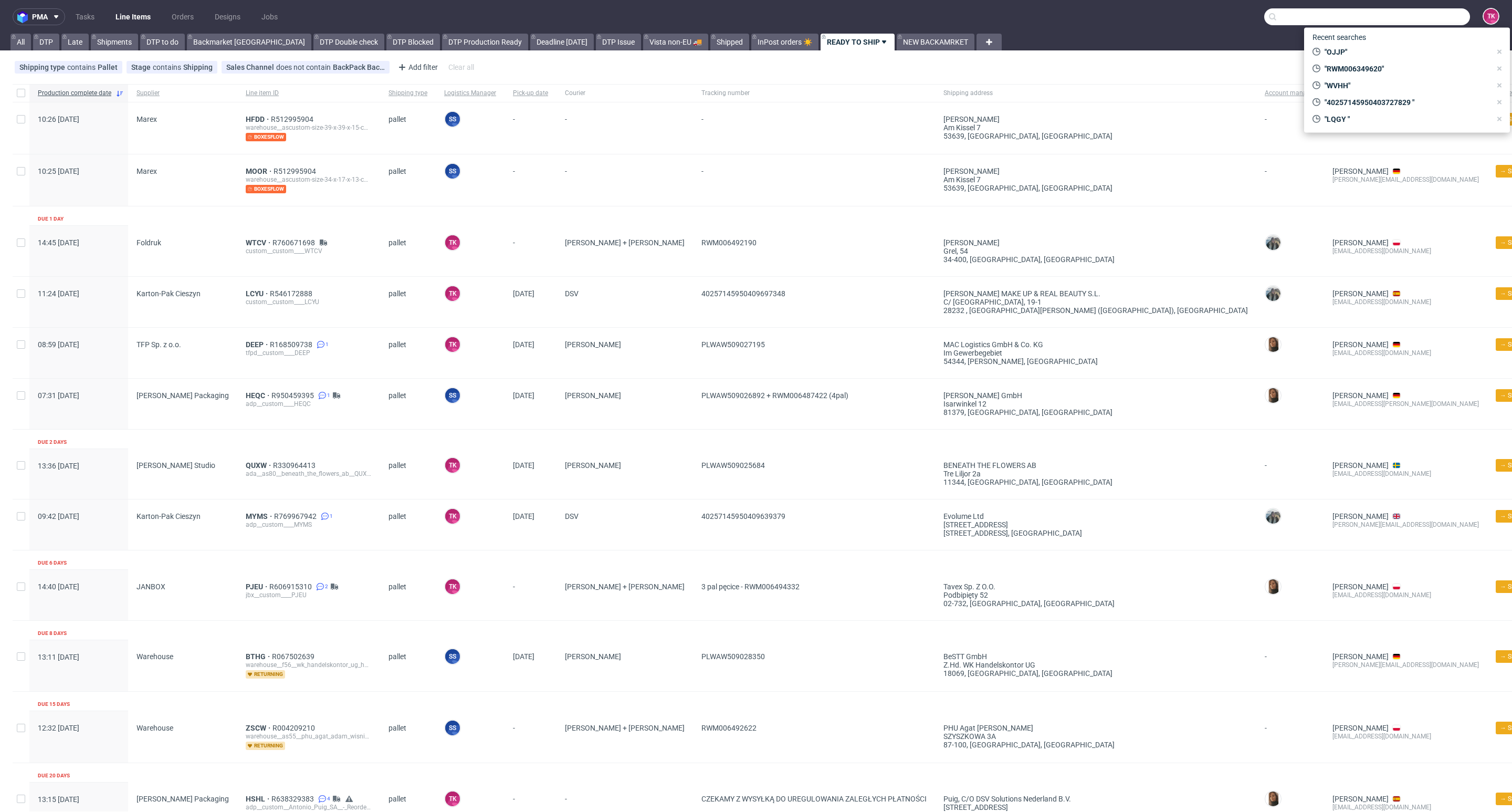
paste input "OJJP"
type input "OJJP"
click at [1379, 52] on div "custom__custom____ OJJP" at bounding box center [1396, 56] width 75 height 9
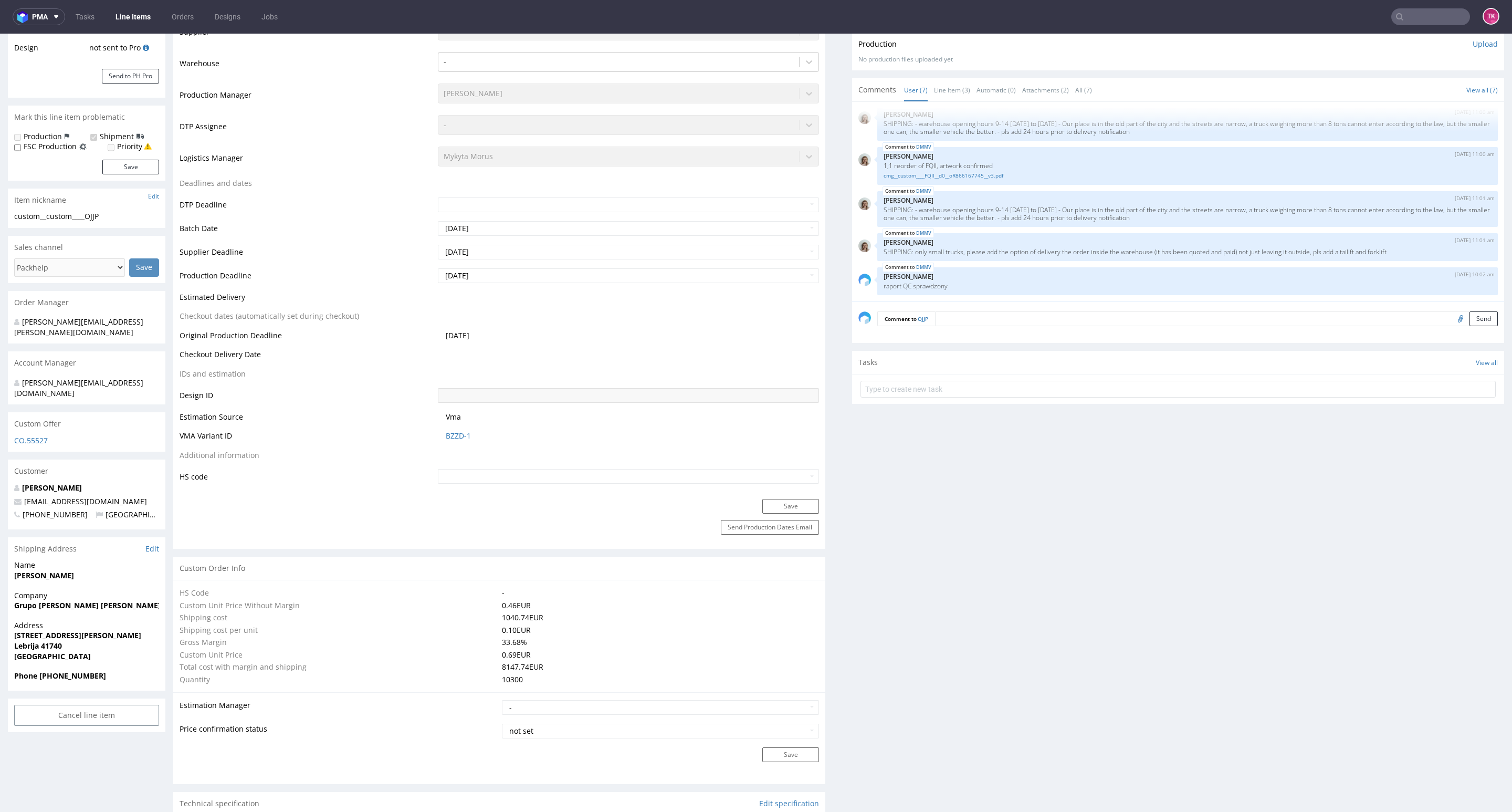
scroll to position [394, 0]
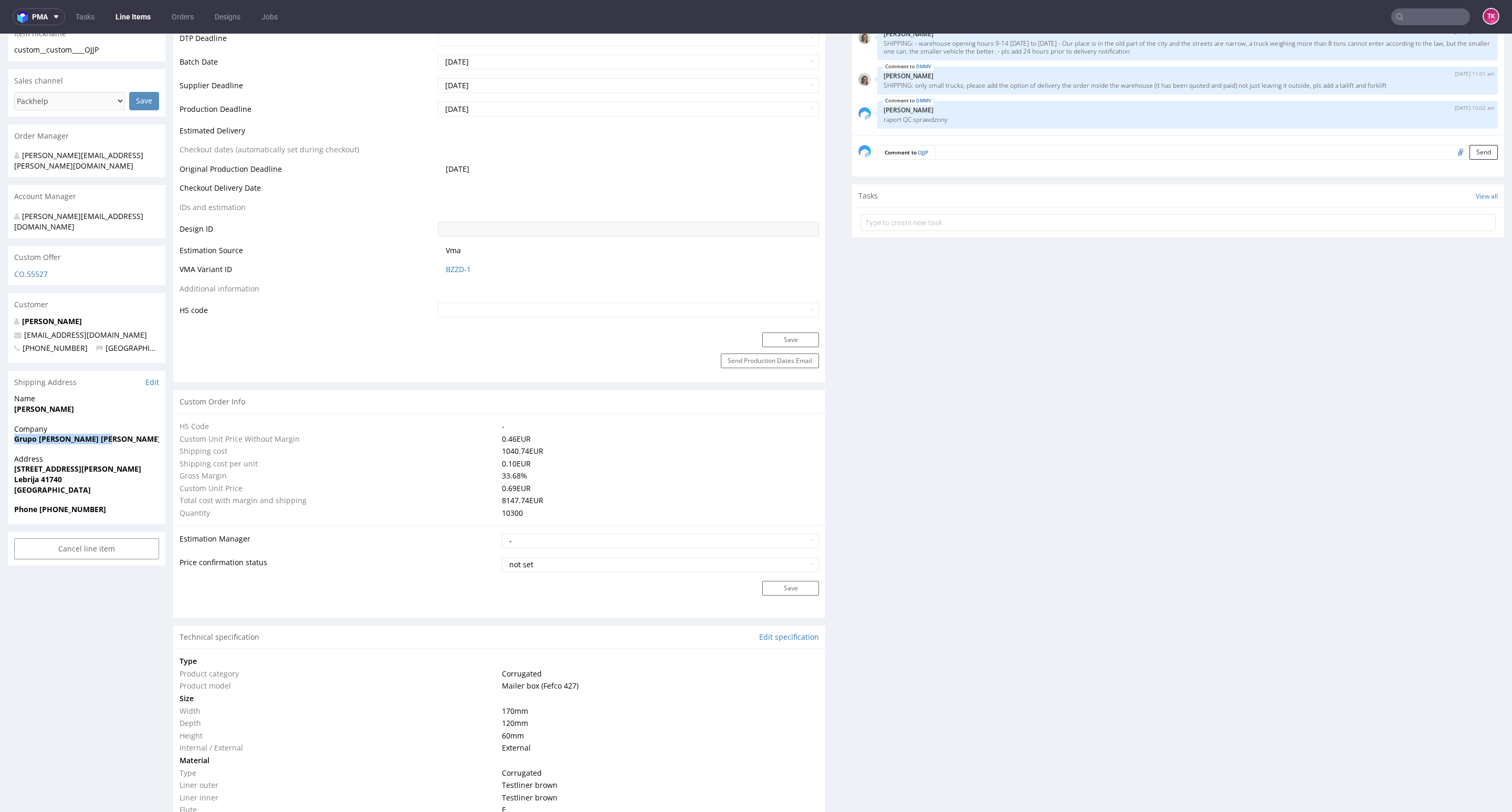
drag, startPoint x: 49, startPoint y: 413, endPoint x: 117, endPoint y: 416, distance: 68.1
click at [119, 424] on div "Company Grupo Nyberg Galan S.L." at bounding box center [86, 439] width 157 height 30
copy strong "Grupo Nyberg Galan S.L."
drag, startPoint x: 14, startPoint y: 393, endPoint x: 83, endPoint y: 397, distance: 69.1
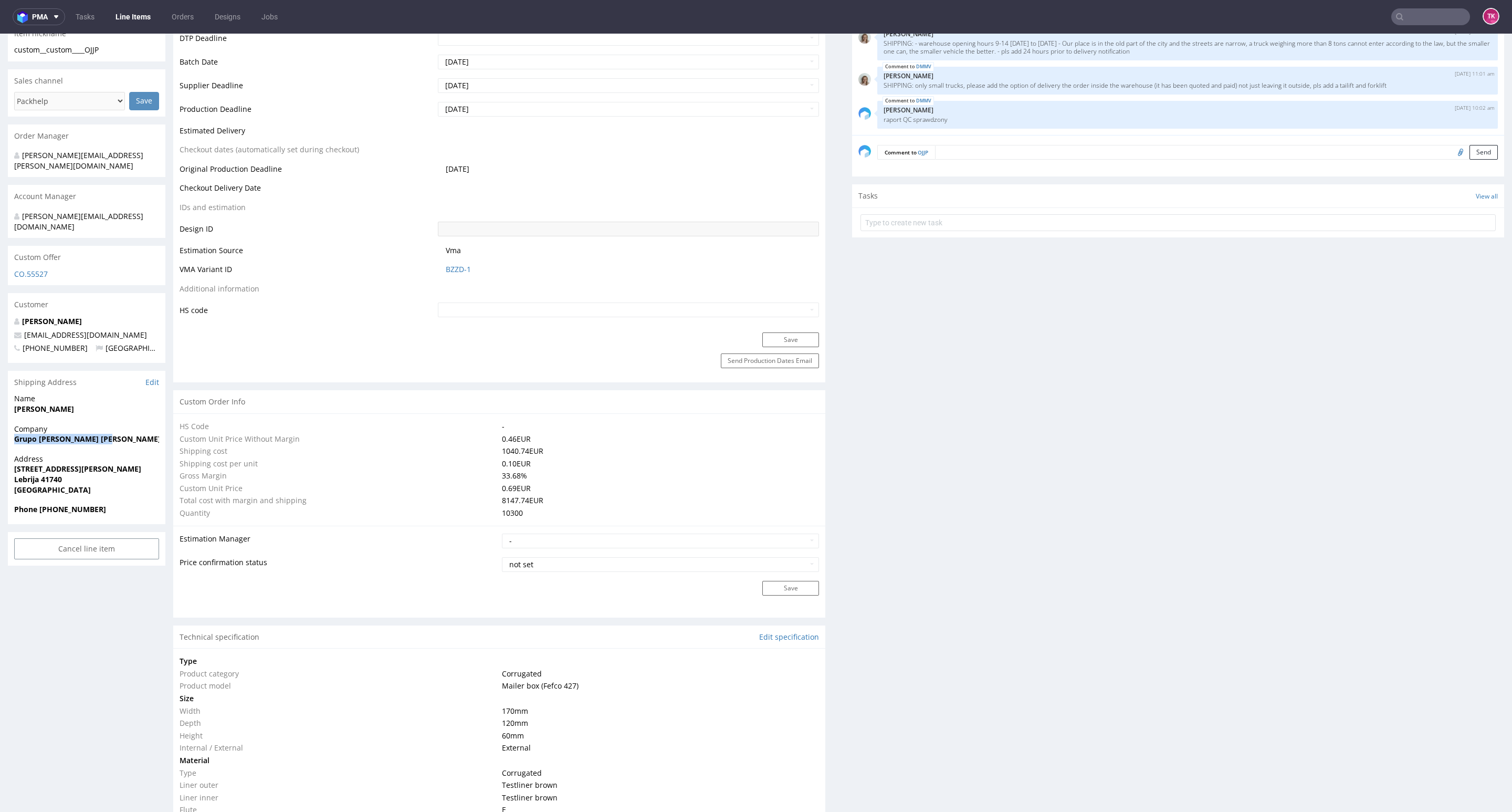
copy strong "Therese Nyberg"
drag, startPoint x: 27, startPoint y: 441, endPoint x: 40, endPoint y: 493, distance: 53.6
click at [111, 466] on div "Address C/ Norieta 20 Lebrija 41740 Spain" at bounding box center [86, 479] width 157 height 50
click at [40, 504] on span "Phone +34677221788" at bounding box center [86, 510] width 145 height 11
drag, startPoint x: 4, startPoint y: 452, endPoint x: 63, endPoint y: 465, distance: 60.4
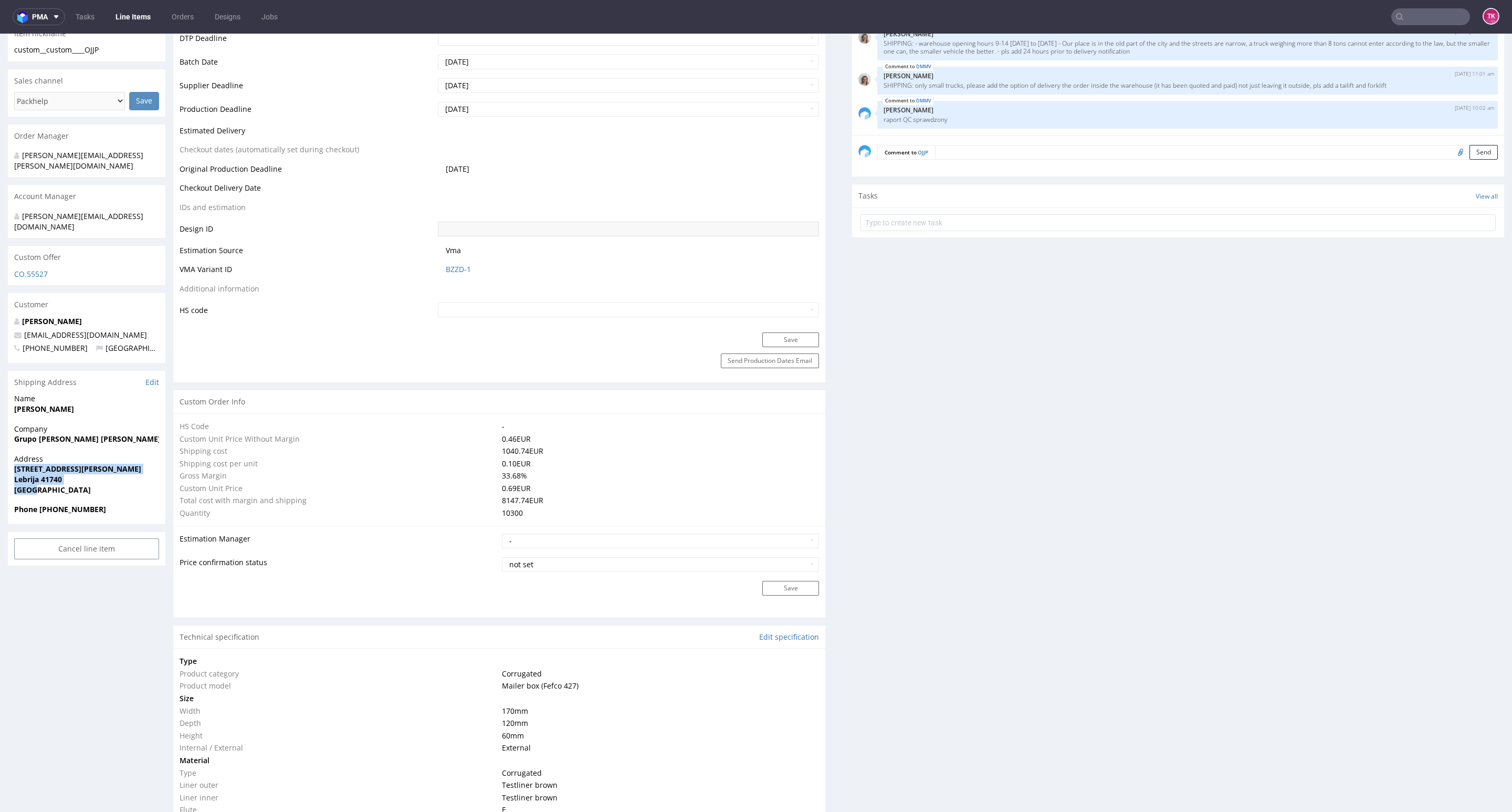
copy p "C/ Norieta 20 Lebrija 41740 Spain"
drag, startPoint x: 102, startPoint y: 316, endPoint x: 0, endPoint y: 316, distance: 102.0
copy span "tnyberg@xlash.es"
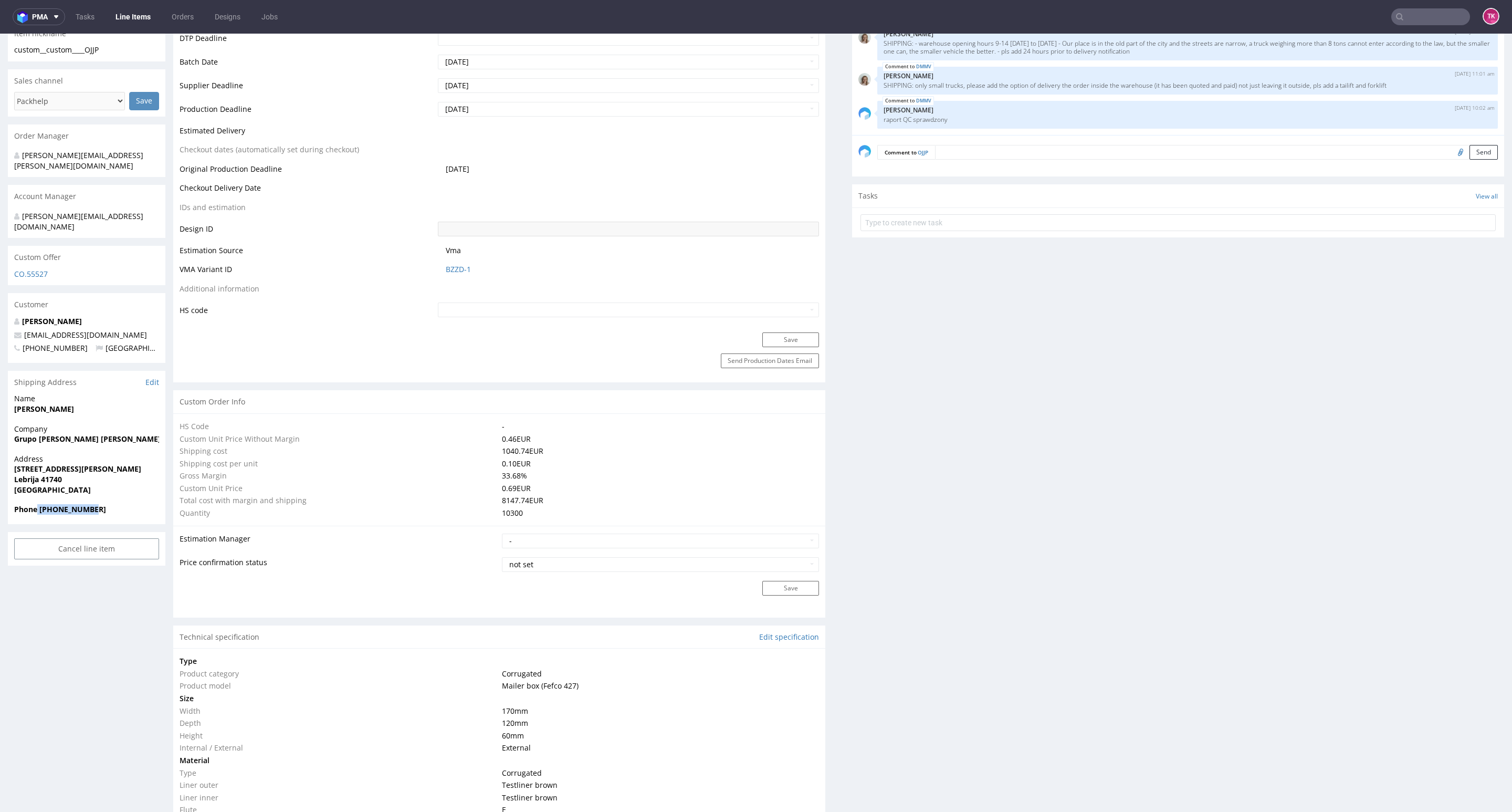
drag, startPoint x: 38, startPoint y: 487, endPoint x: 114, endPoint y: 490, distance: 76.1
click at [114, 504] on span "Phone +34677221788" at bounding box center [86, 510] width 145 height 11
drag, startPoint x: 10, startPoint y: 420, endPoint x: 145, endPoint y: 419, distance: 135.0
drag, startPoint x: 79, startPoint y: 379, endPoint x: 127, endPoint y: 396, distance: 50.9
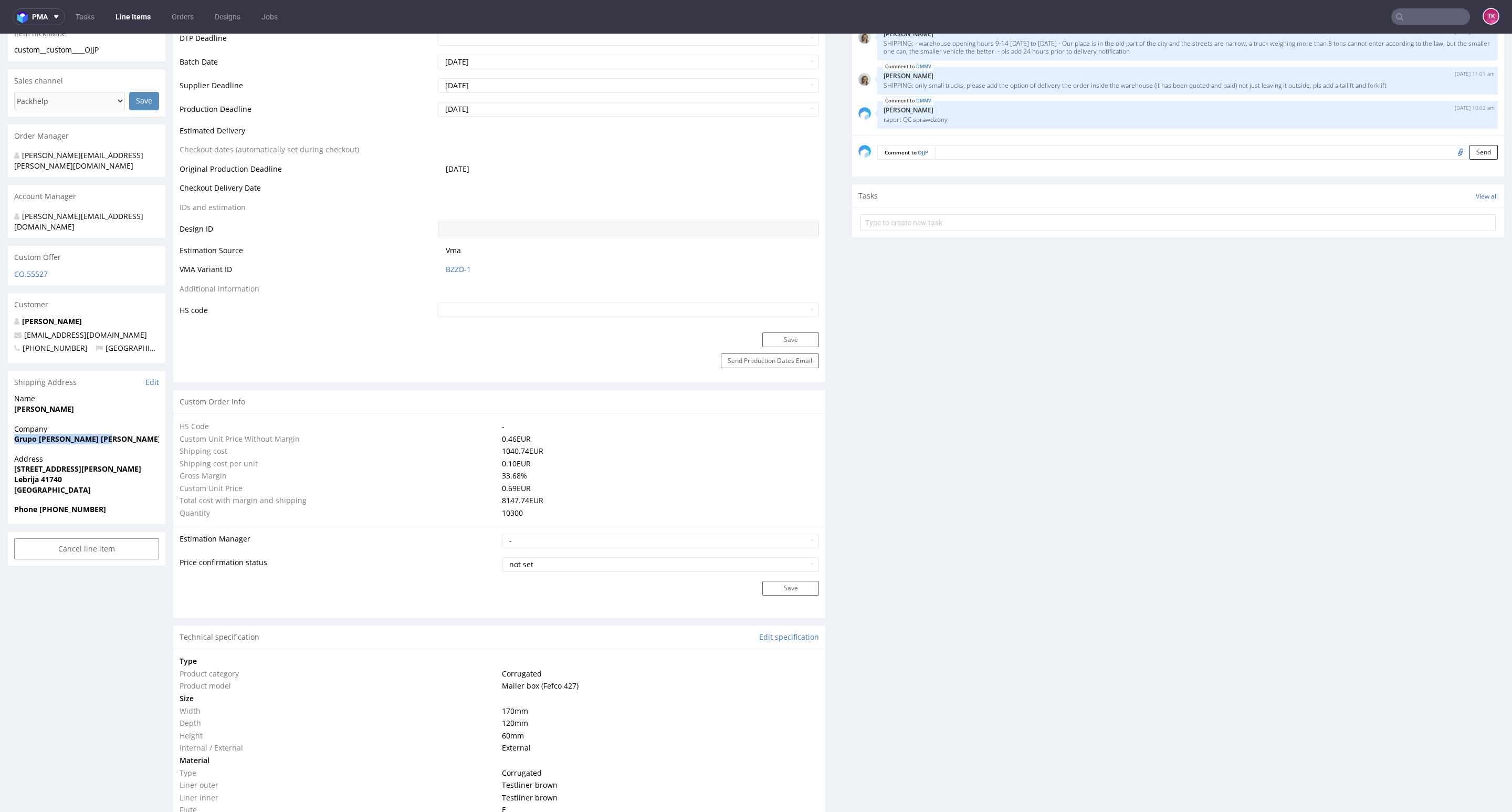
click at [127, 396] on div "Name Therese Nyberg" at bounding box center [86, 408] width 157 height 30
drag, startPoint x: 10, startPoint y: 449, endPoint x: 97, endPoint y: 459, distance: 87.6
click at [97, 459] on div "Address C/ Norieta 20 Lebrija 41740 Spain" at bounding box center [86, 479] width 157 height 50
drag, startPoint x: 49, startPoint y: 488, endPoint x: 127, endPoint y: 486, distance: 78.0
click at [127, 504] on span "Phone +34677221788" at bounding box center [86, 510] width 145 height 11
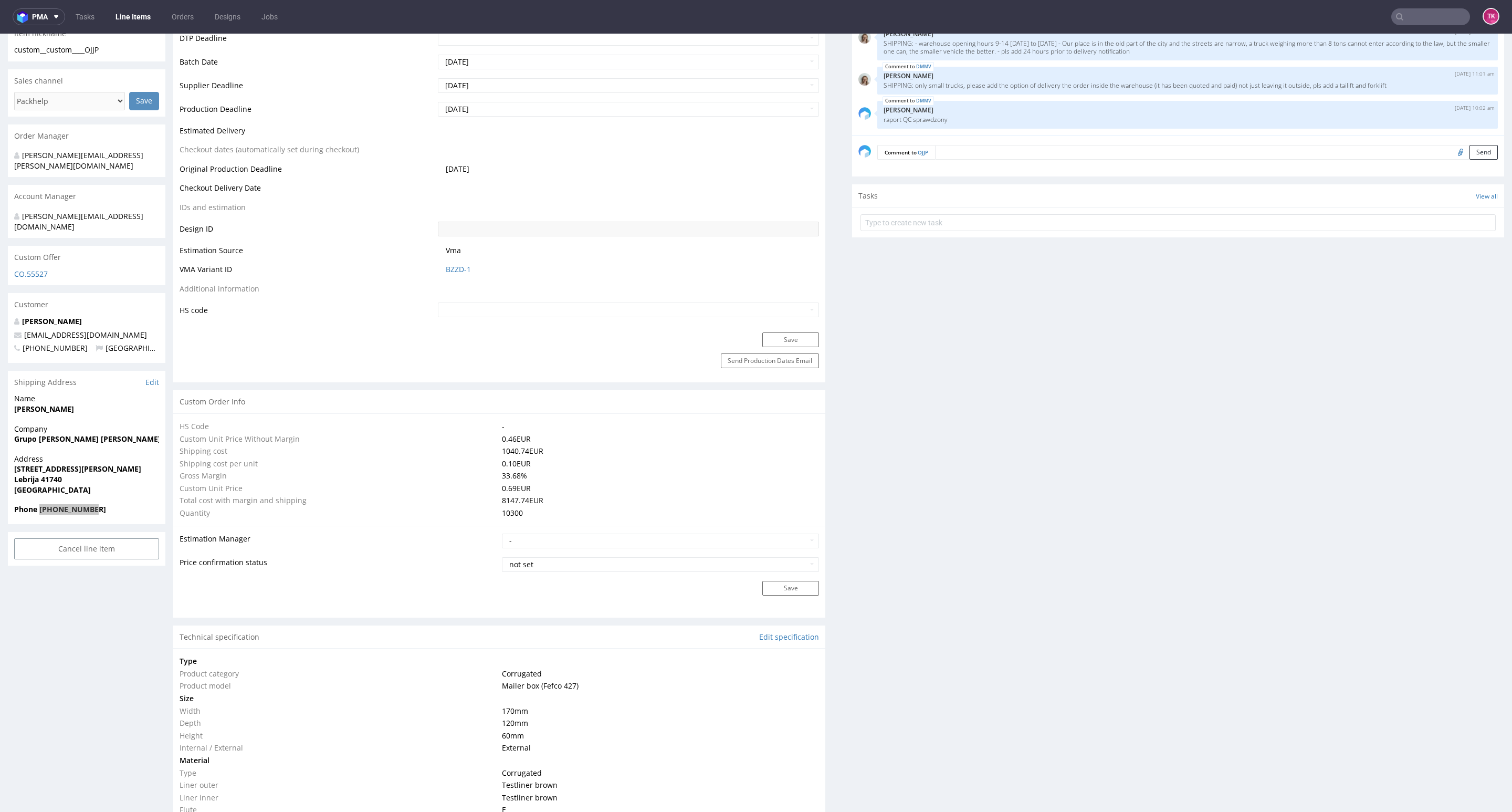
click at [144, 8] on link "Line Items" at bounding box center [133, 16] width 48 height 17
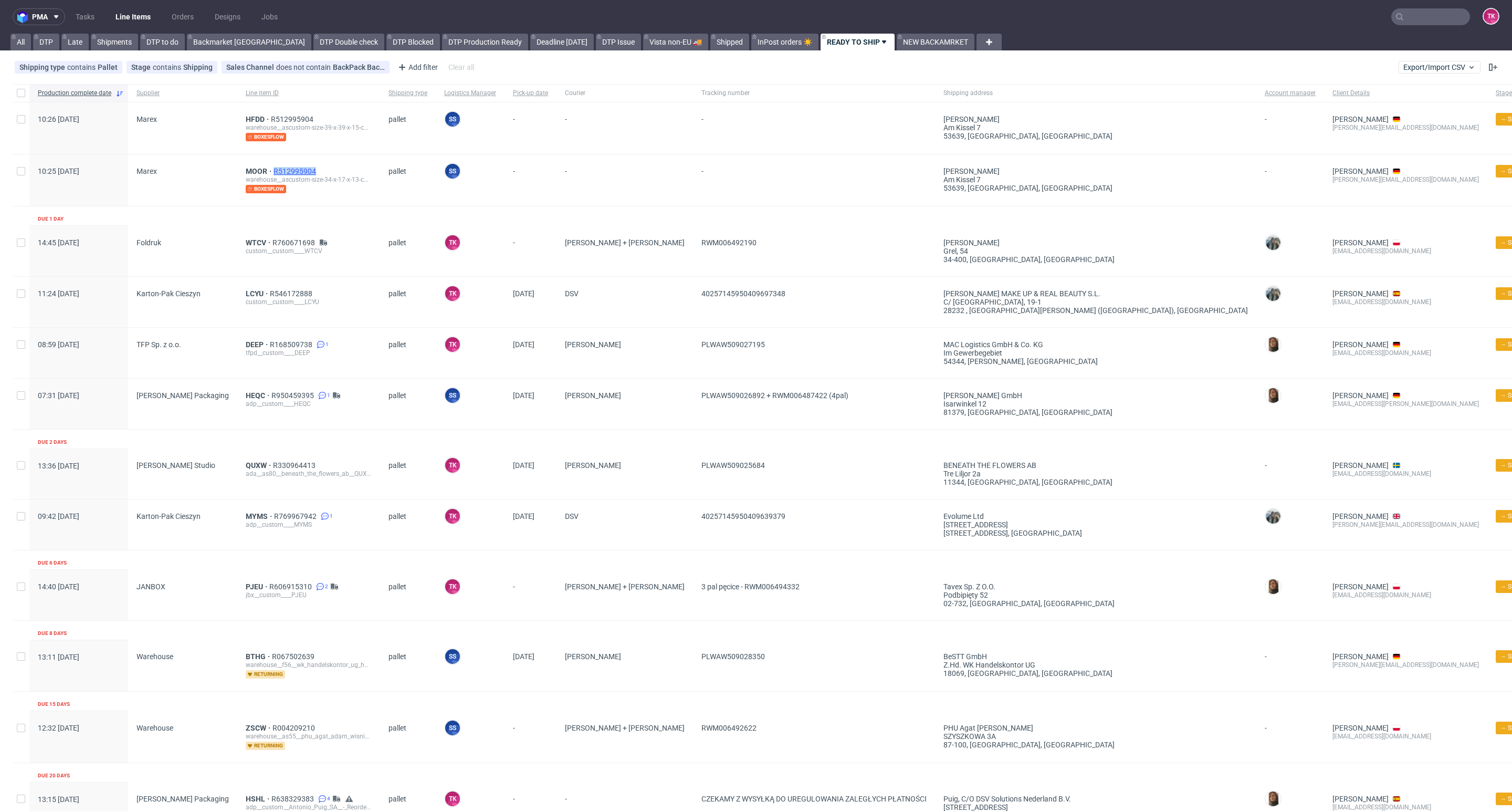
drag, startPoint x: 302, startPoint y: 169, endPoint x: 243, endPoint y: 170, distance: 59.0
click at [246, 170] on div "MOOR R512995904" at bounding box center [309, 171] width 126 height 8
click at [127, 14] on link "Line Items" at bounding box center [133, 16] width 48 height 17
click at [123, 19] on link "Line Items" at bounding box center [133, 16] width 48 height 17
click at [130, 15] on link "Line Items" at bounding box center [133, 16] width 48 height 17
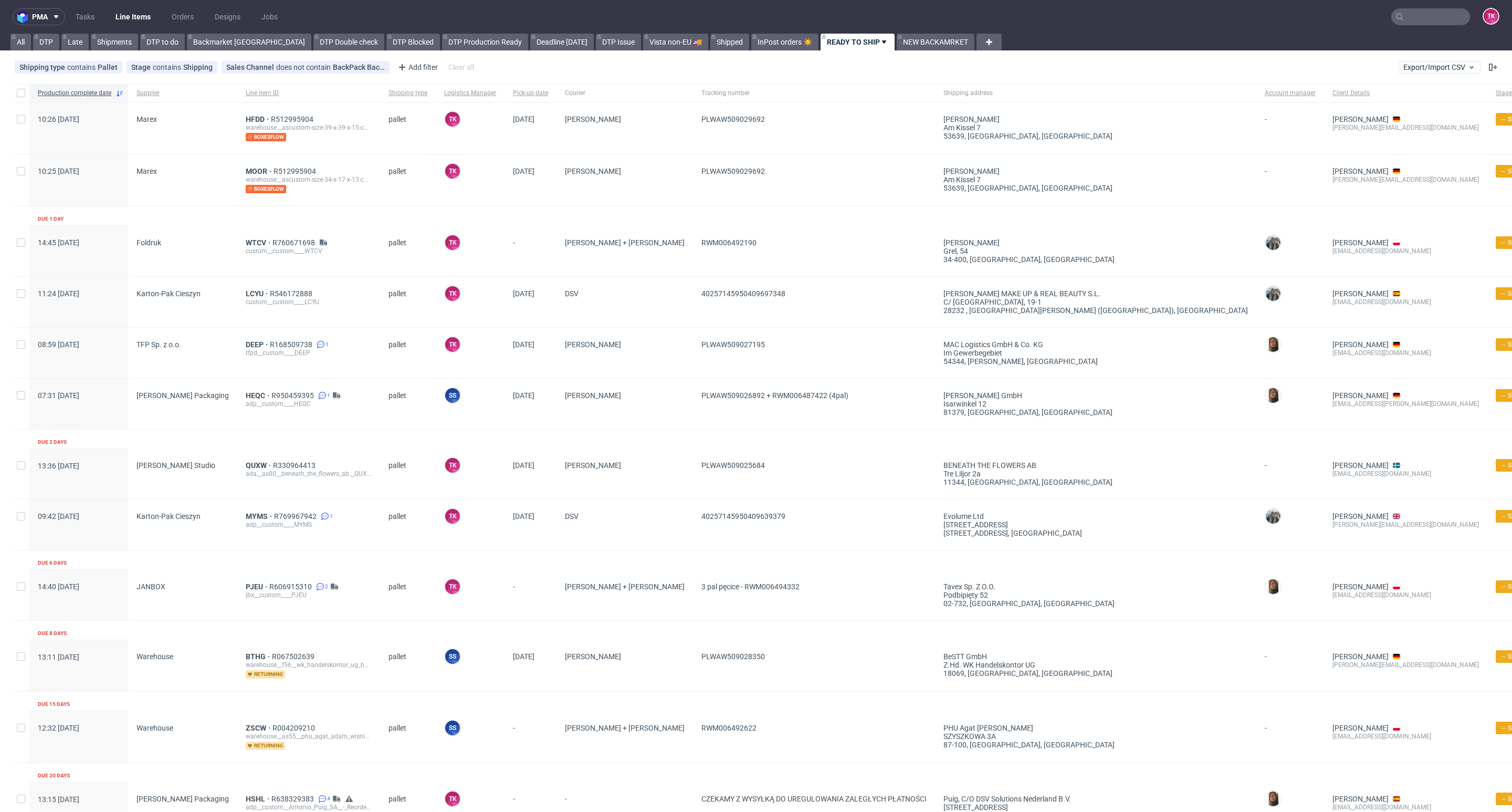
click at [131, 7] on nav "pma Tasks Line Items Orders Designs Jobs TK" at bounding box center [756, 16] width 1512 height 33
click at [131, 13] on link "Line Items" at bounding box center [133, 16] width 48 height 17
click at [109, 3] on nav "pma Tasks Line Items Orders Designs Jobs TK" at bounding box center [756, 16] width 1512 height 33
click at [134, 14] on link "Line Items" at bounding box center [133, 16] width 48 height 17
click at [139, 13] on link "Line Items" at bounding box center [133, 16] width 48 height 17
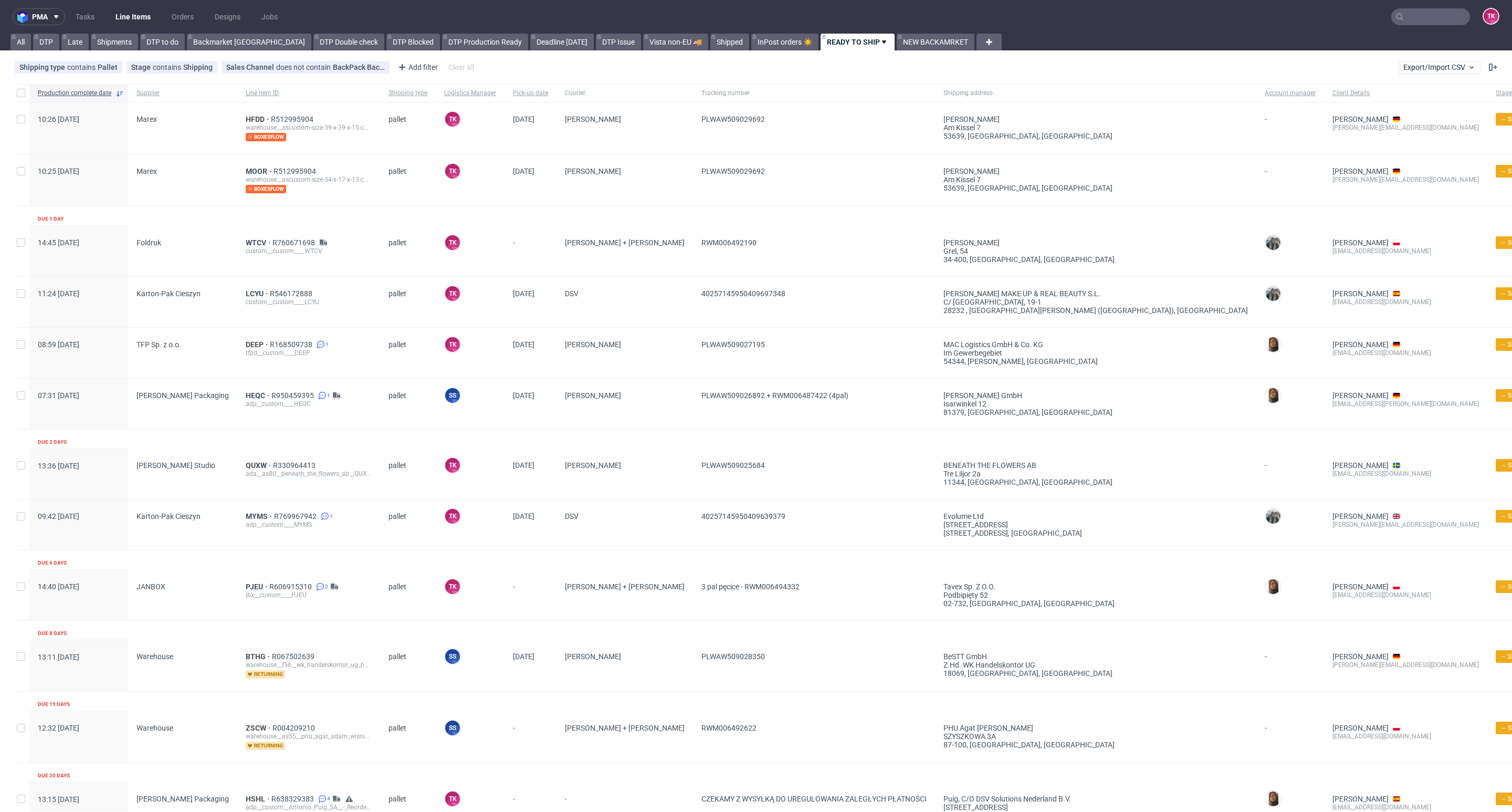
click at [150, 13] on link "Line Items" at bounding box center [133, 16] width 48 height 17
click at [1400, 7] on nav "pma Tasks Line Items Orders Designs Jobs TK" at bounding box center [756, 16] width 1512 height 33
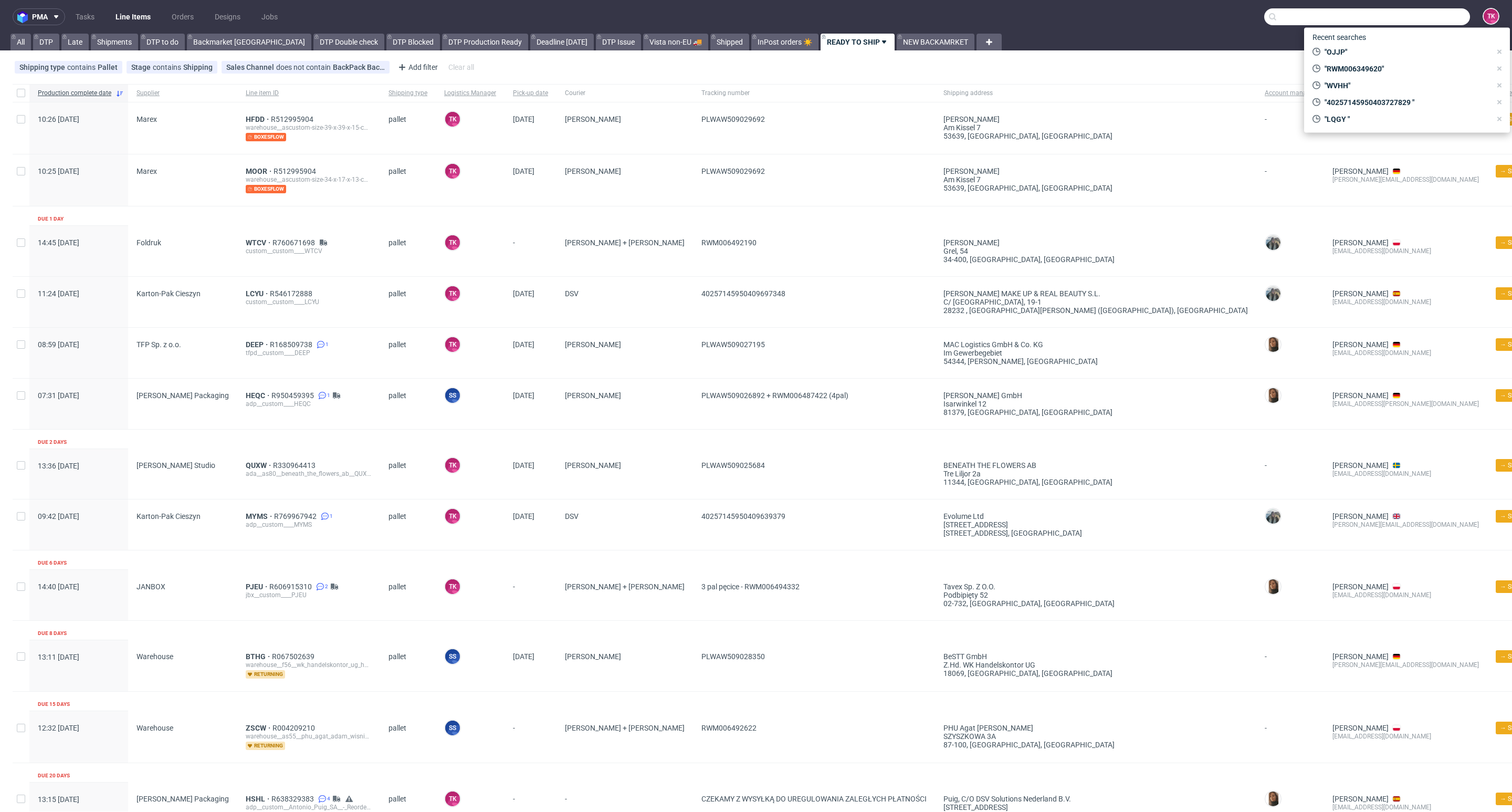
click at [1397, 12] on input "text" at bounding box center [1367, 16] width 206 height 17
type input "HXYP"
click at [1345, 49] on div "HXYP __20-x-10-5-x-4-5-cm____ HXYP" at bounding box center [1355, 43] width 189 height 19
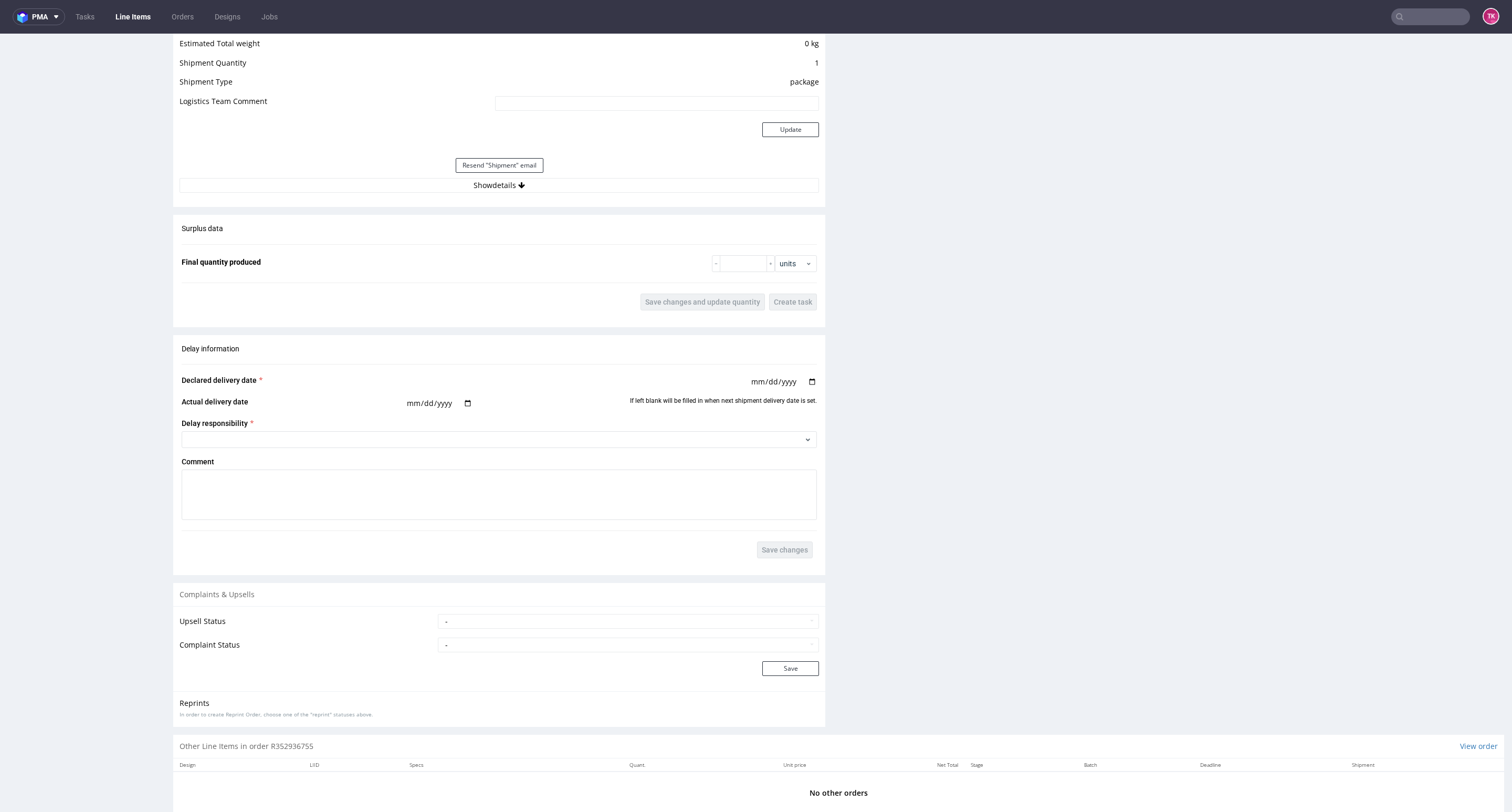
scroll to position [936, 0]
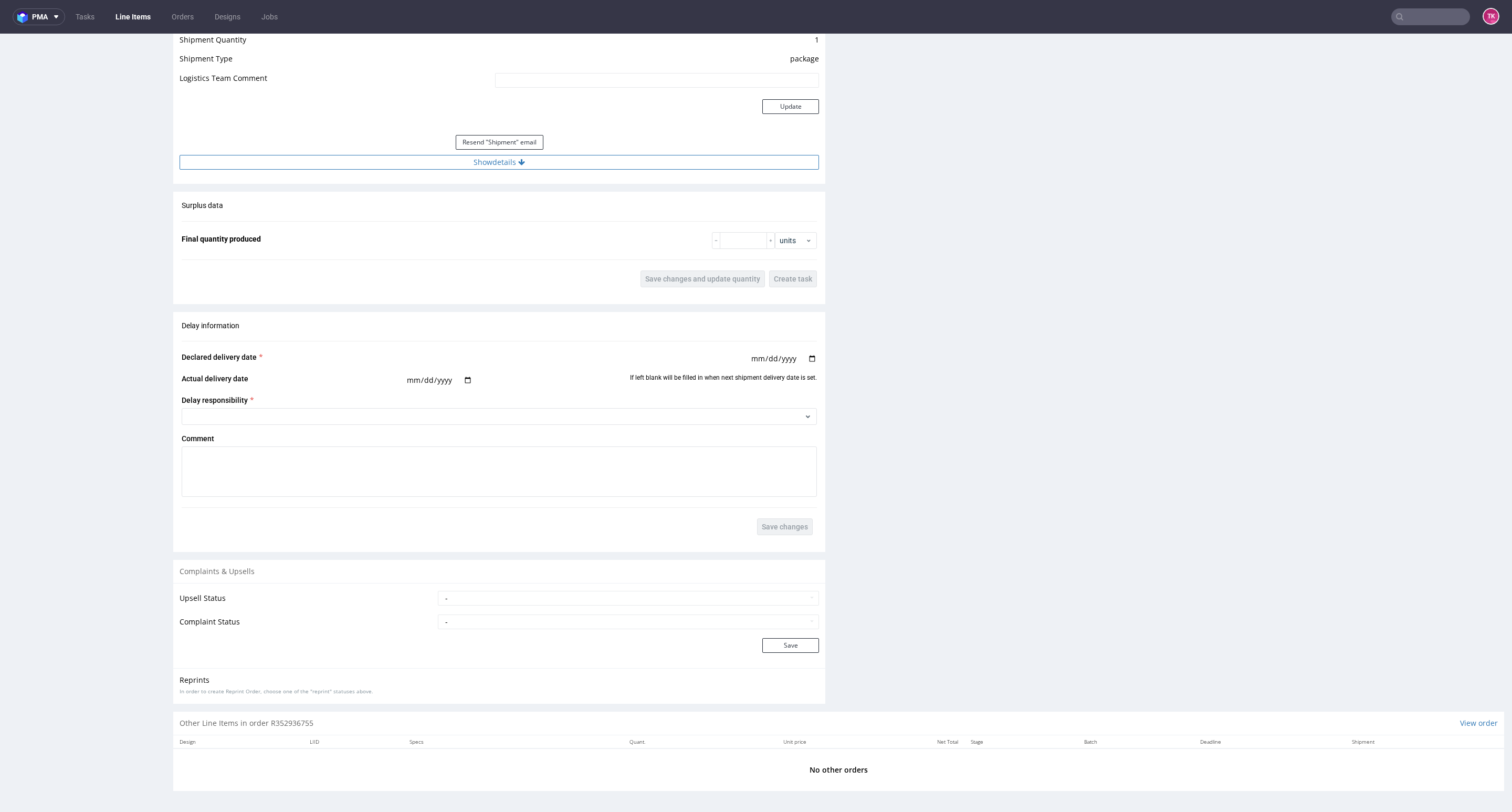
click at [528, 160] on button "Show details" at bounding box center [499, 162] width 639 height 15
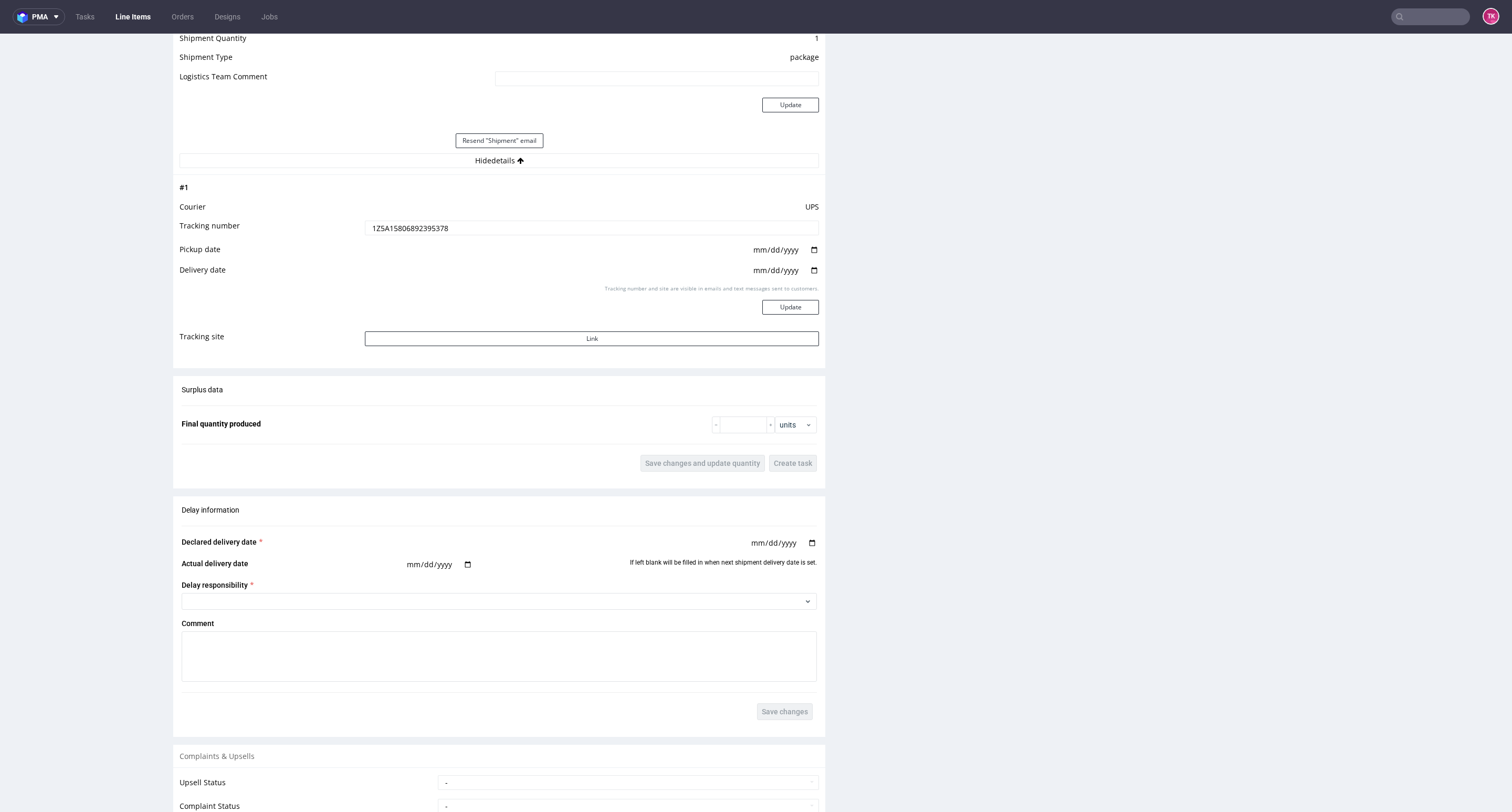
click at [418, 221] on input "1Z5A15806892395378" at bounding box center [592, 228] width 454 height 15
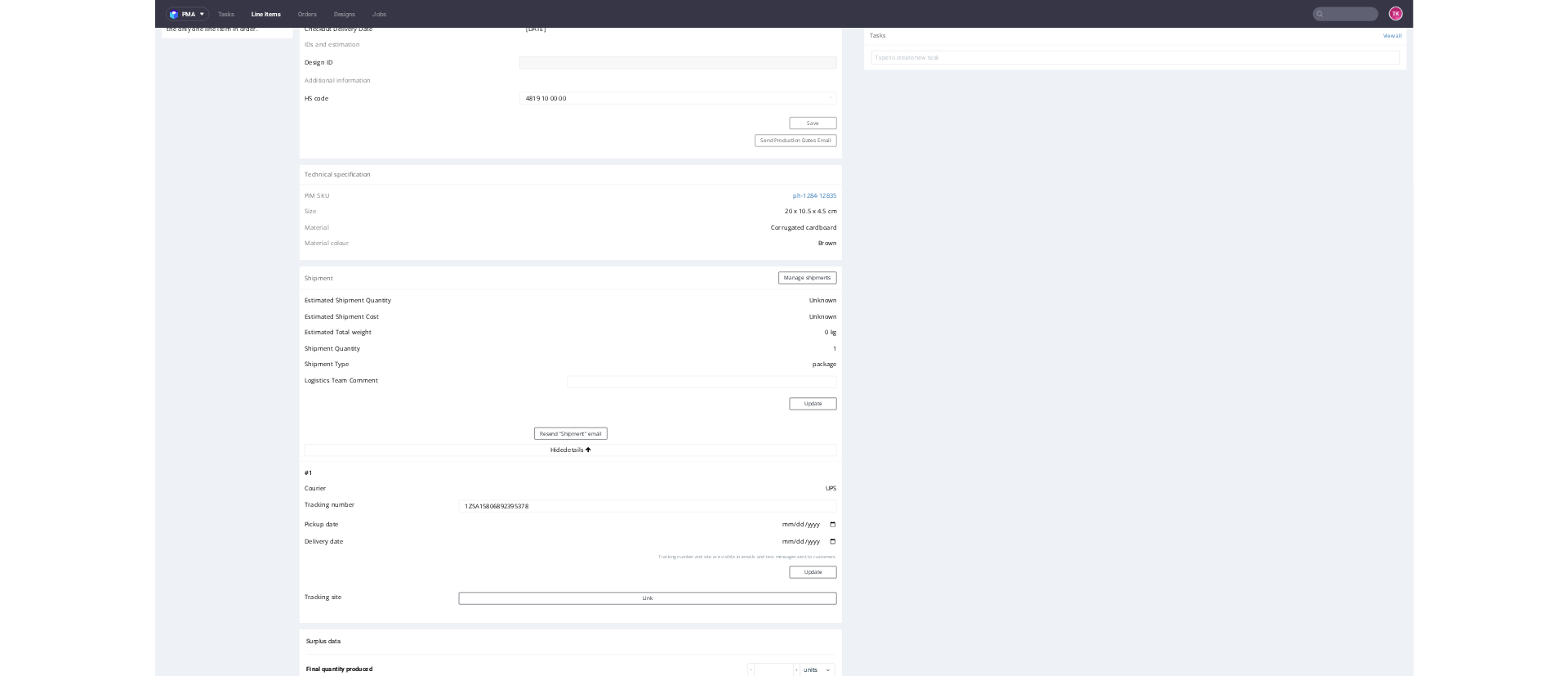
scroll to position [367, 0]
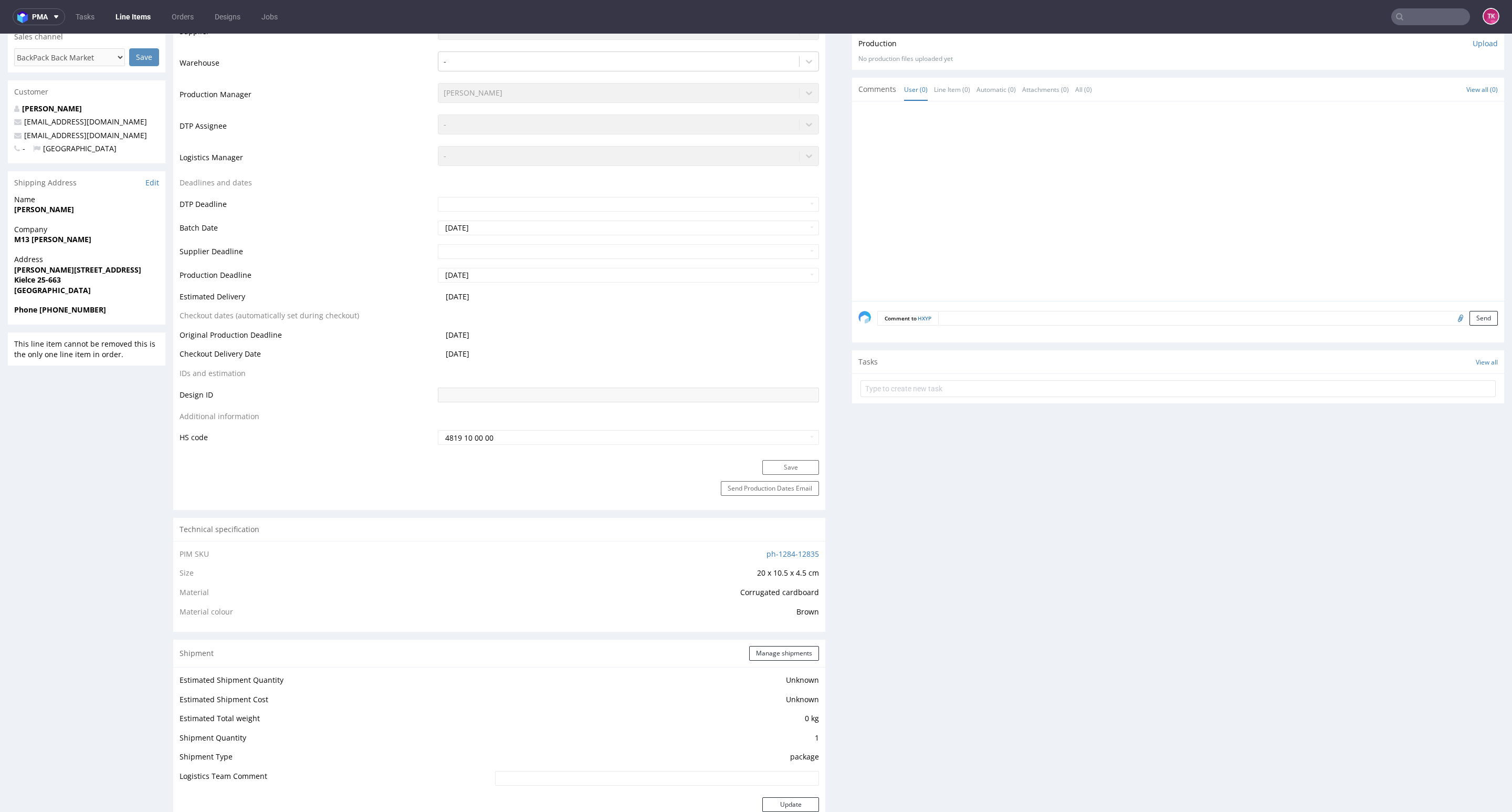
click at [129, 12] on link "Line Items" at bounding box center [133, 16] width 48 height 17
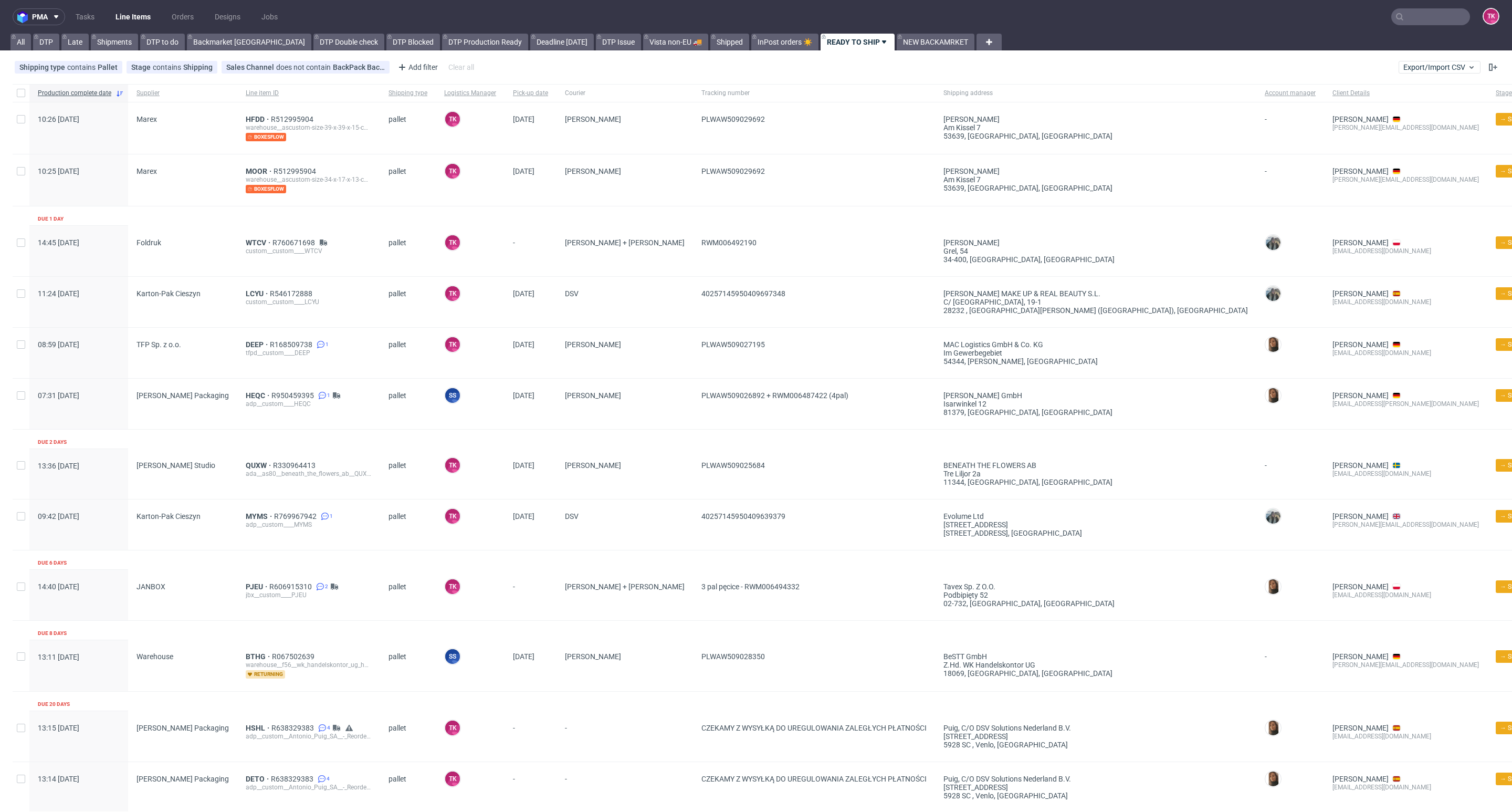
click at [150, 13] on link "Line Items" at bounding box center [133, 16] width 48 height 17
click at [122, 27] on nav "pma Tasks Line Items Orders Designs Jobs TK" at bounding box center [756, 16] width 1512 height 33
click at [122, 12] on link "Line Items" at bounding box center [133, 16] width 48 height 17
click at [147, 14] on link "Line Items" at bounding box center [133, 16] width 48 height 17
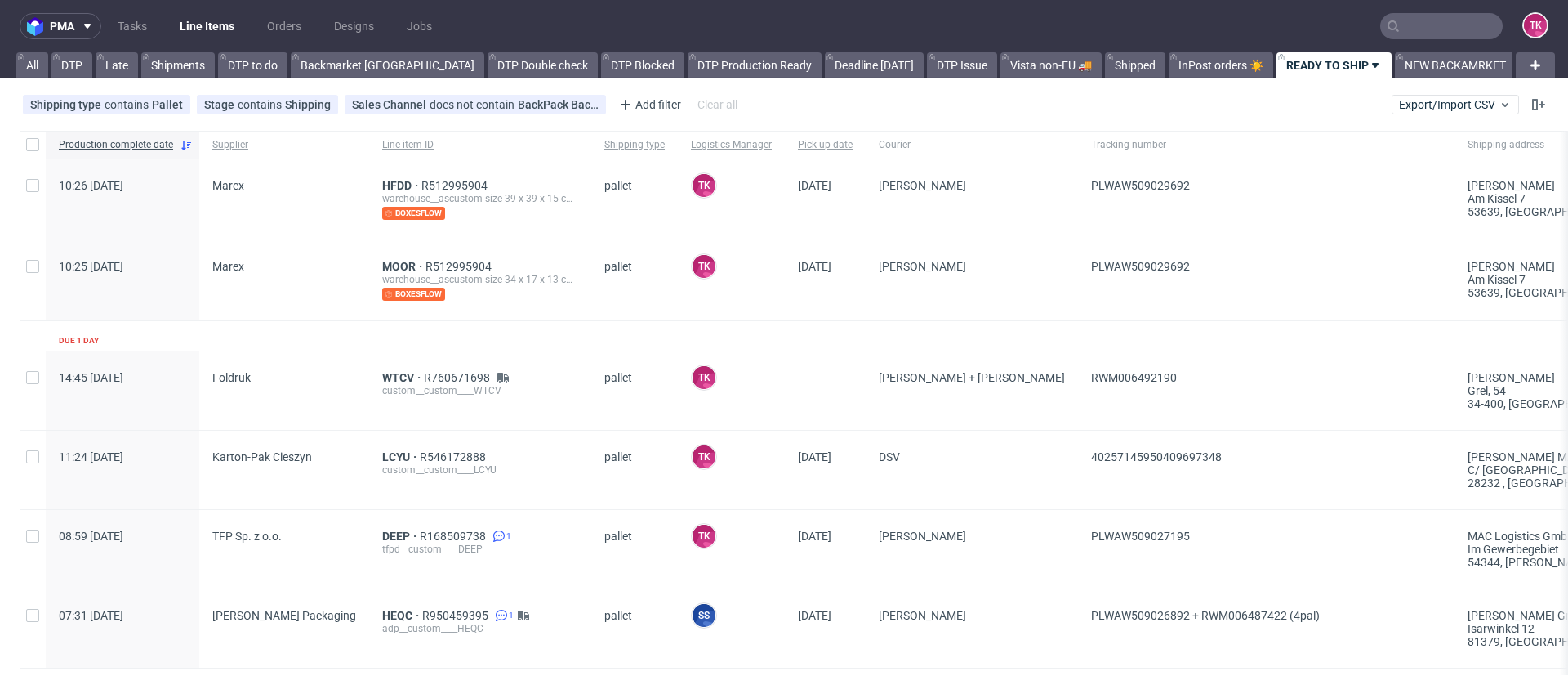
click at [222, 26] on link "Line Items" at bounding box center [206, 26] width 74 height 26
click at [1395, 63] on link "NEW BACKAMRKET" at bounding box center [1456, 65] width 121 height 26
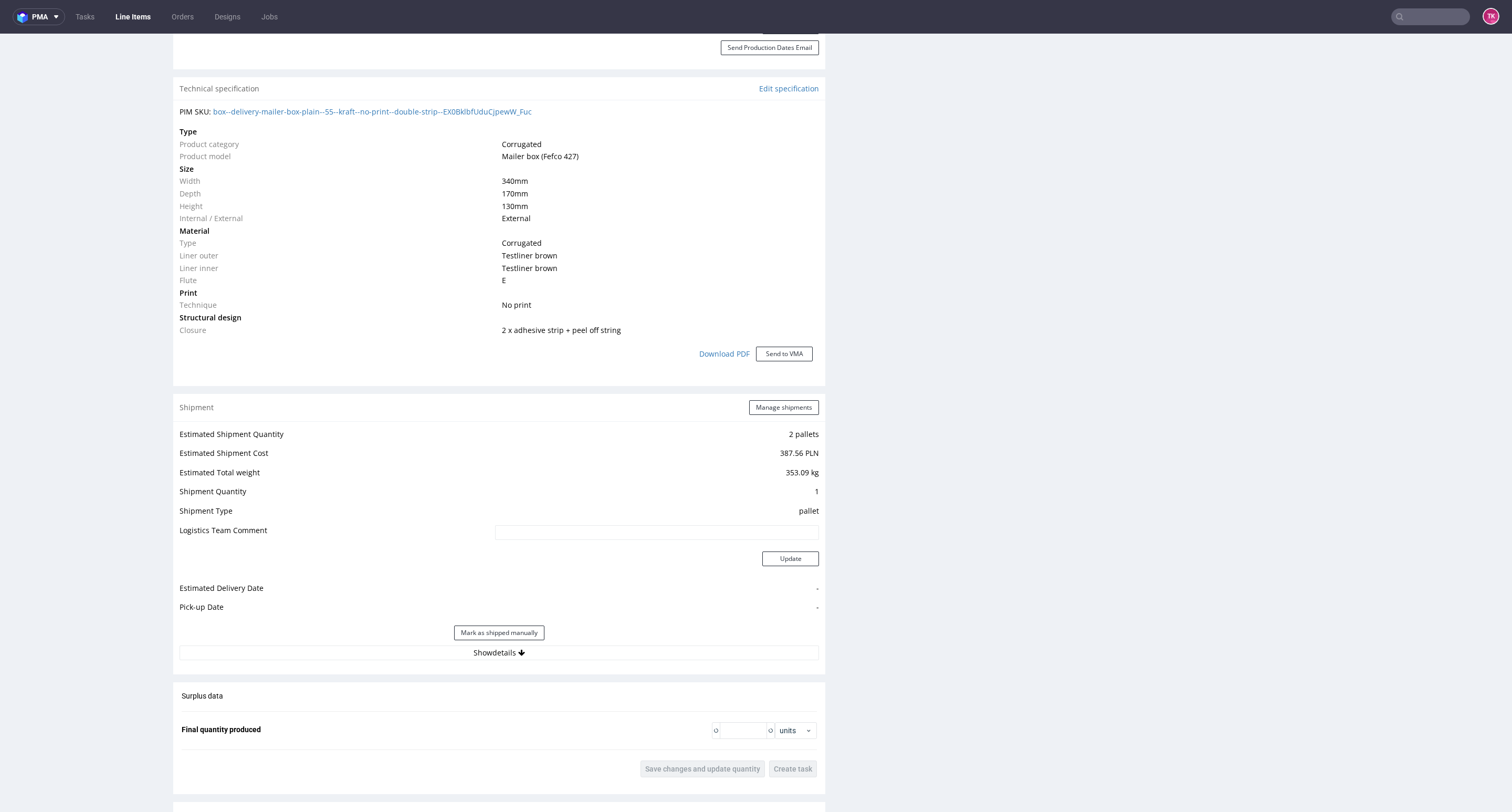
scroll to position [744, 0]
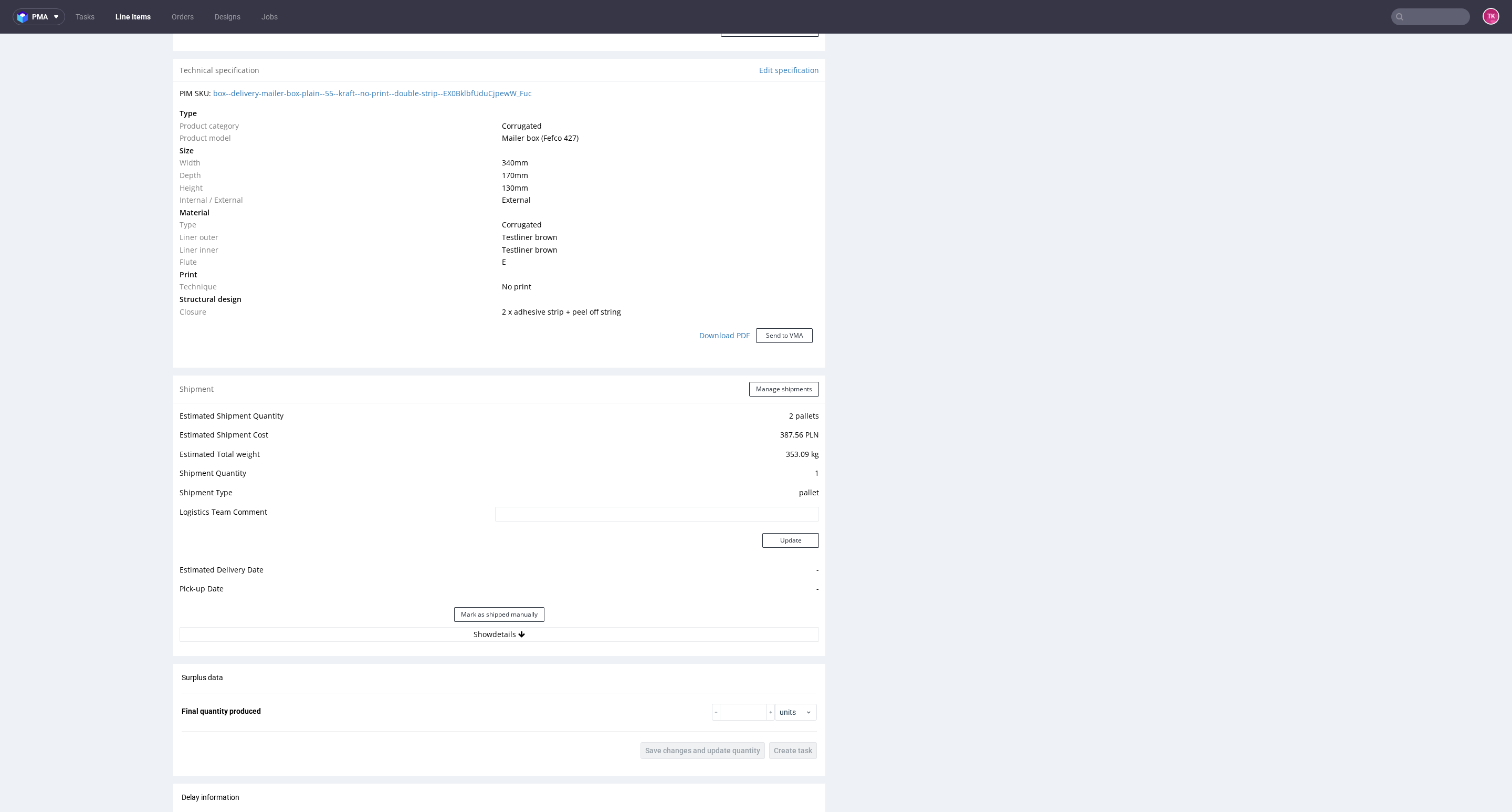
drag, startPoint x: 639, startPoint y: 651, endPoint x: 635, endPoint y: 642, distance: 9.8
click at [635, 645] on div "Shipment Manage shipments Estimated Shipment Quantity 2 pallets Estimated Shipm…" at bounding box center [499, 516] width 652 height 281
click at [635, 642] on div "Estimated Shipment Quantity 2 pallets Estimated Shipment Cost 387.56 PLN Estima…" at bounding box center [499, 525] width 652 height 245
click at [639, 632] on button "Show details" at bounding box center [499, 634] width 639 height 15
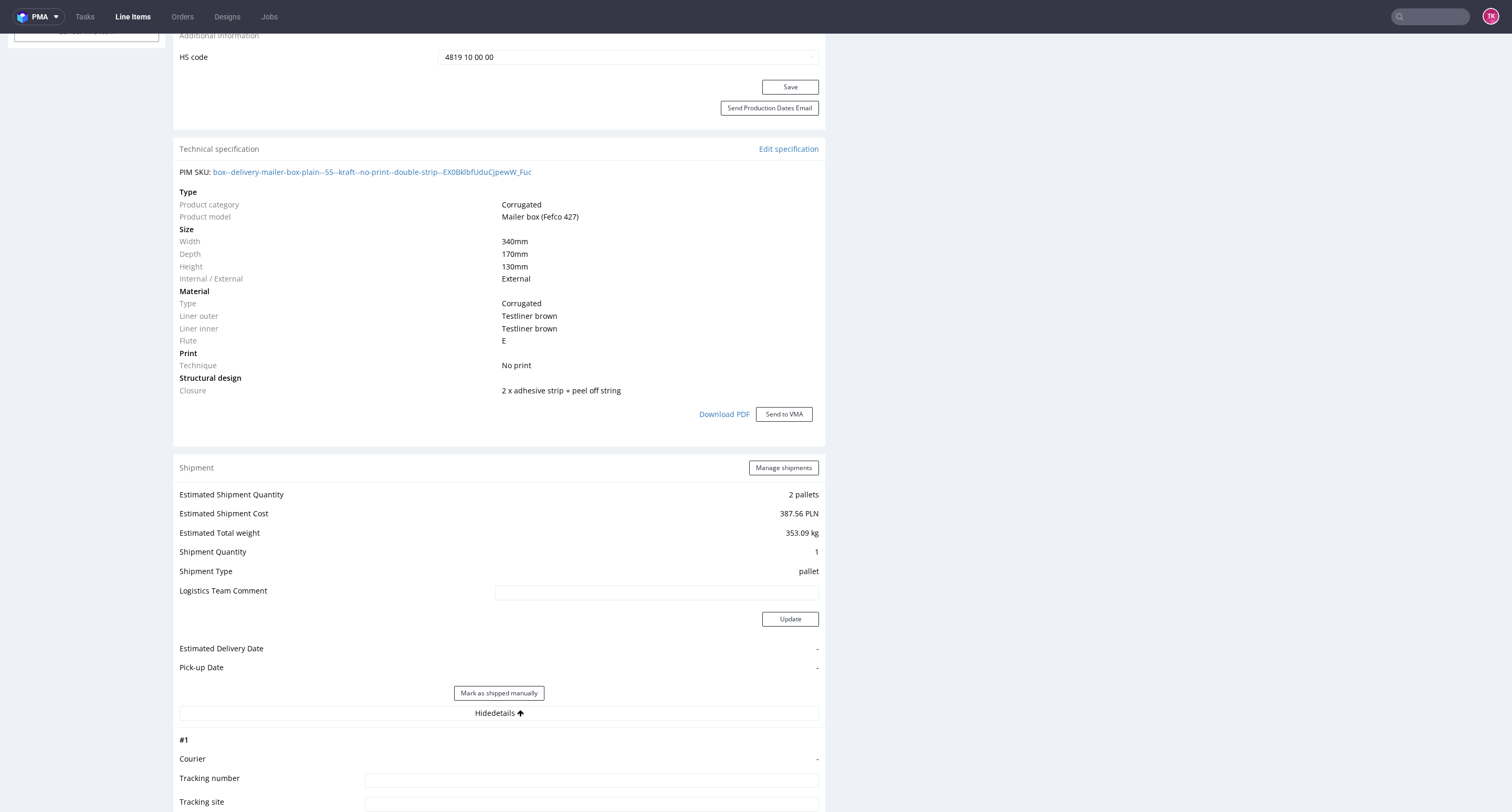
scroll to position [271, 0]
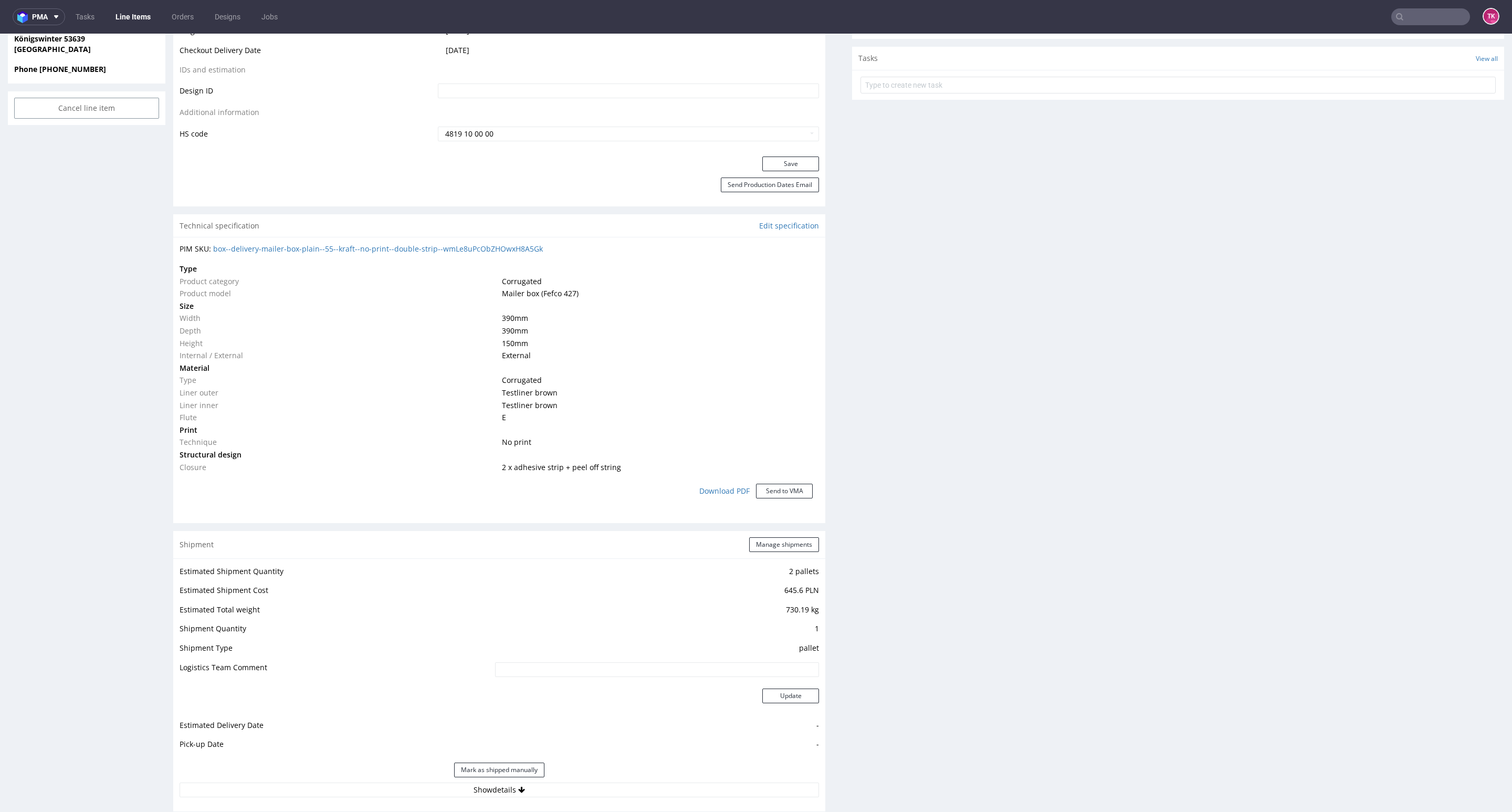
scroll to position [709, 0]
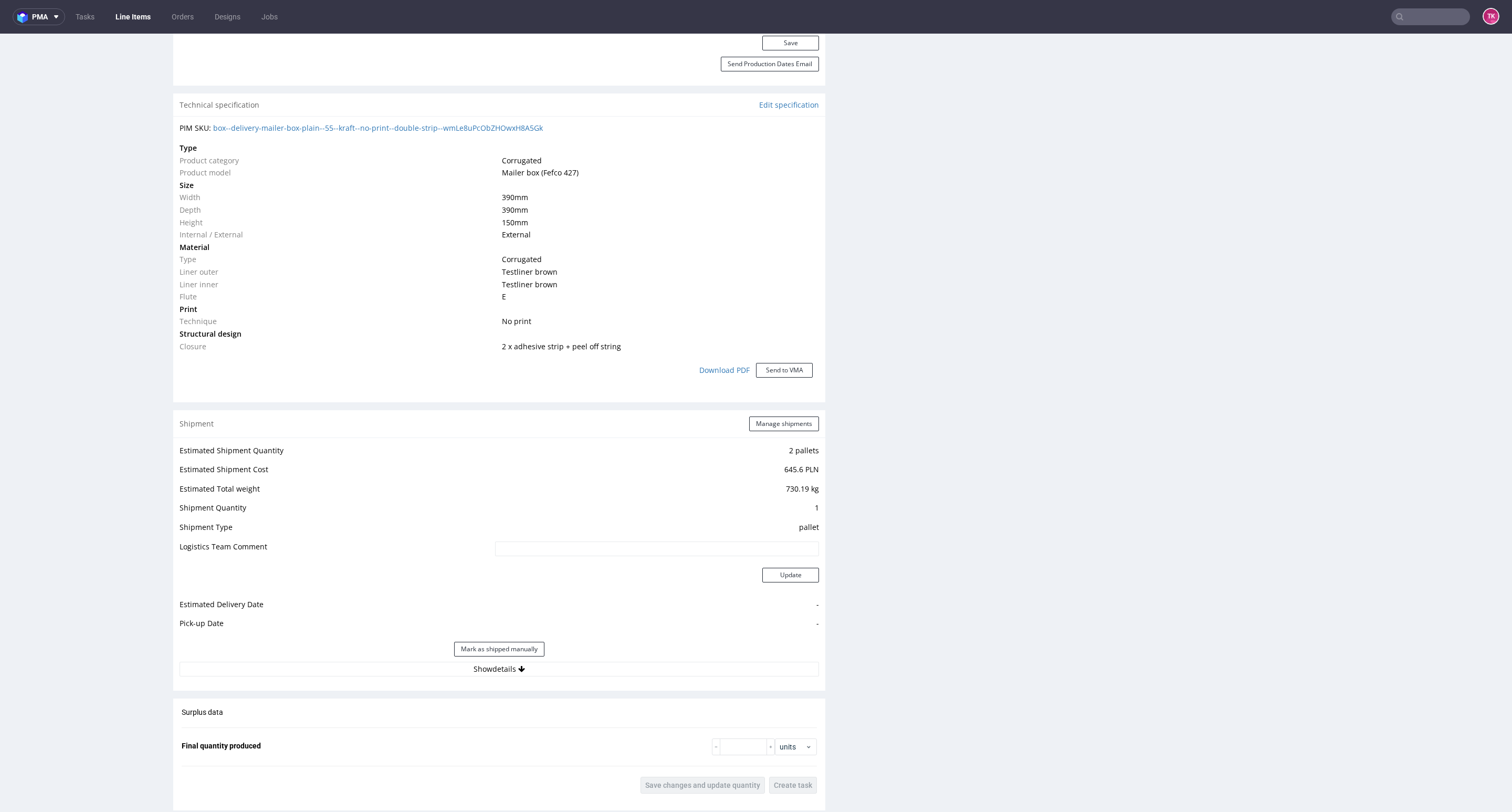
drag, startPoint x: 585, startPoint y: 695, endPoint x: 588, endPoint y: 655, distance: 40.1
click at [583, 693] on div "Production Production Status Waiting for Artwork Waiting for Diecut Waiting for…" at bounding box center [499, 379] width 652 height 1678
drag, startPoint x: 588, startPoint y: 655, endPoint x: 590, endPoint y: 663, distance: 8.2
click at [588, 656] on div "Mark as shipped manually" at bounding box center [499, 649] width 639 height 25
drag, startPoint x: 590, startPoint y: 663, endPoint x: 627, endPoint y: 649, distance: 39.6
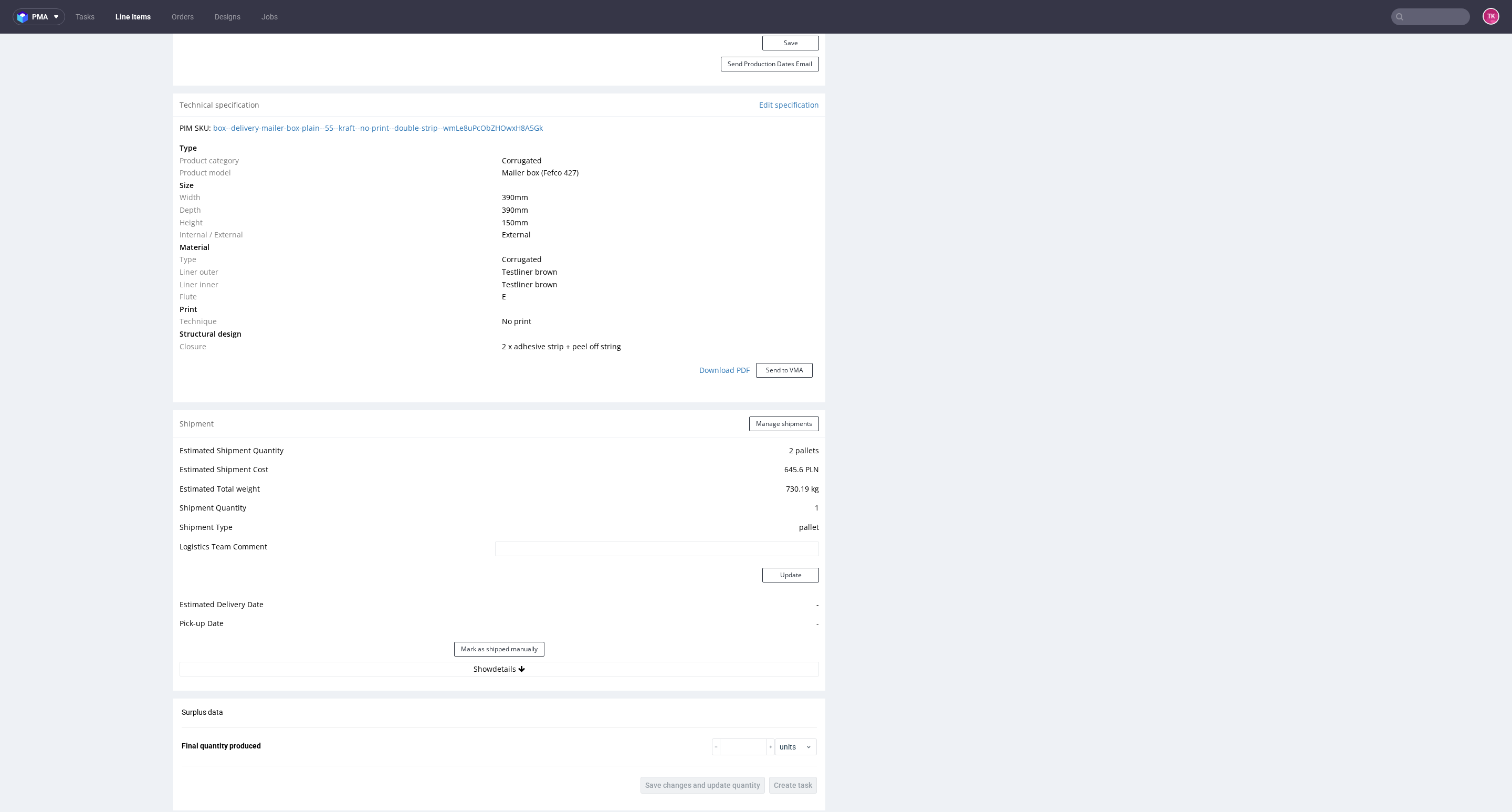
click at [591, 665] on button "Show details" at bounding box center [499, 669] width 639 height 15
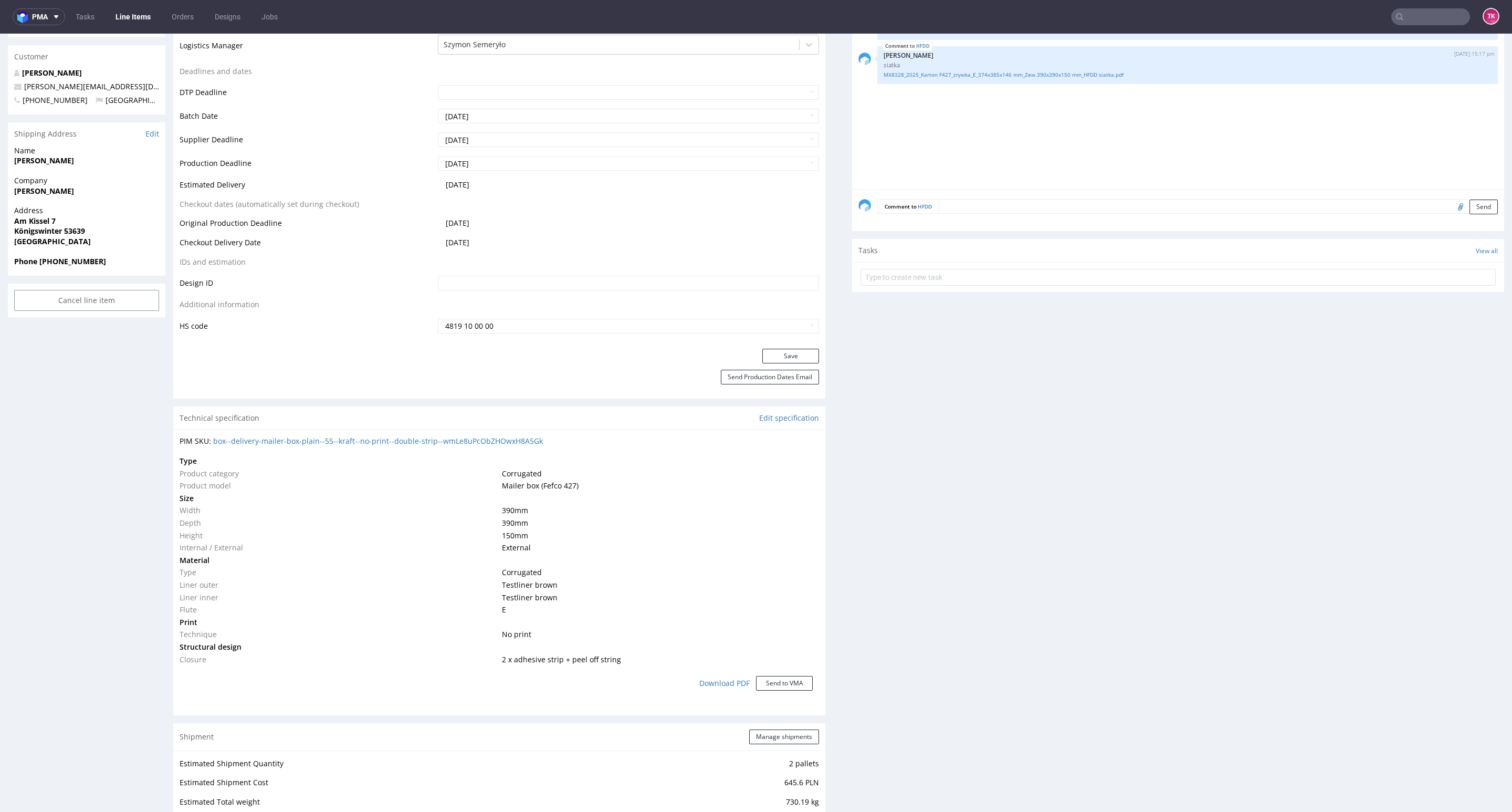
scroll to position [394, 0]
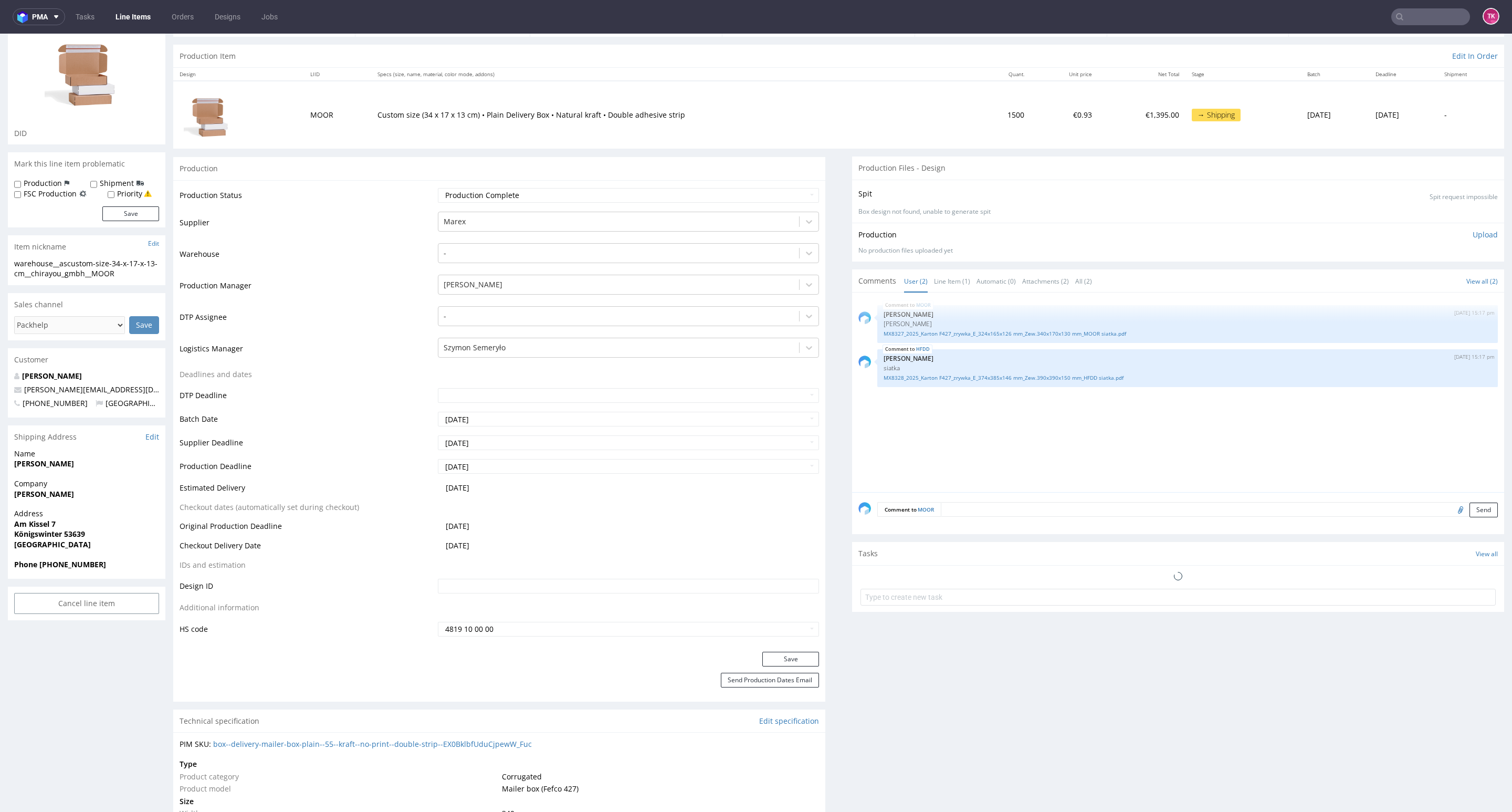
scroll to position [236, 0]
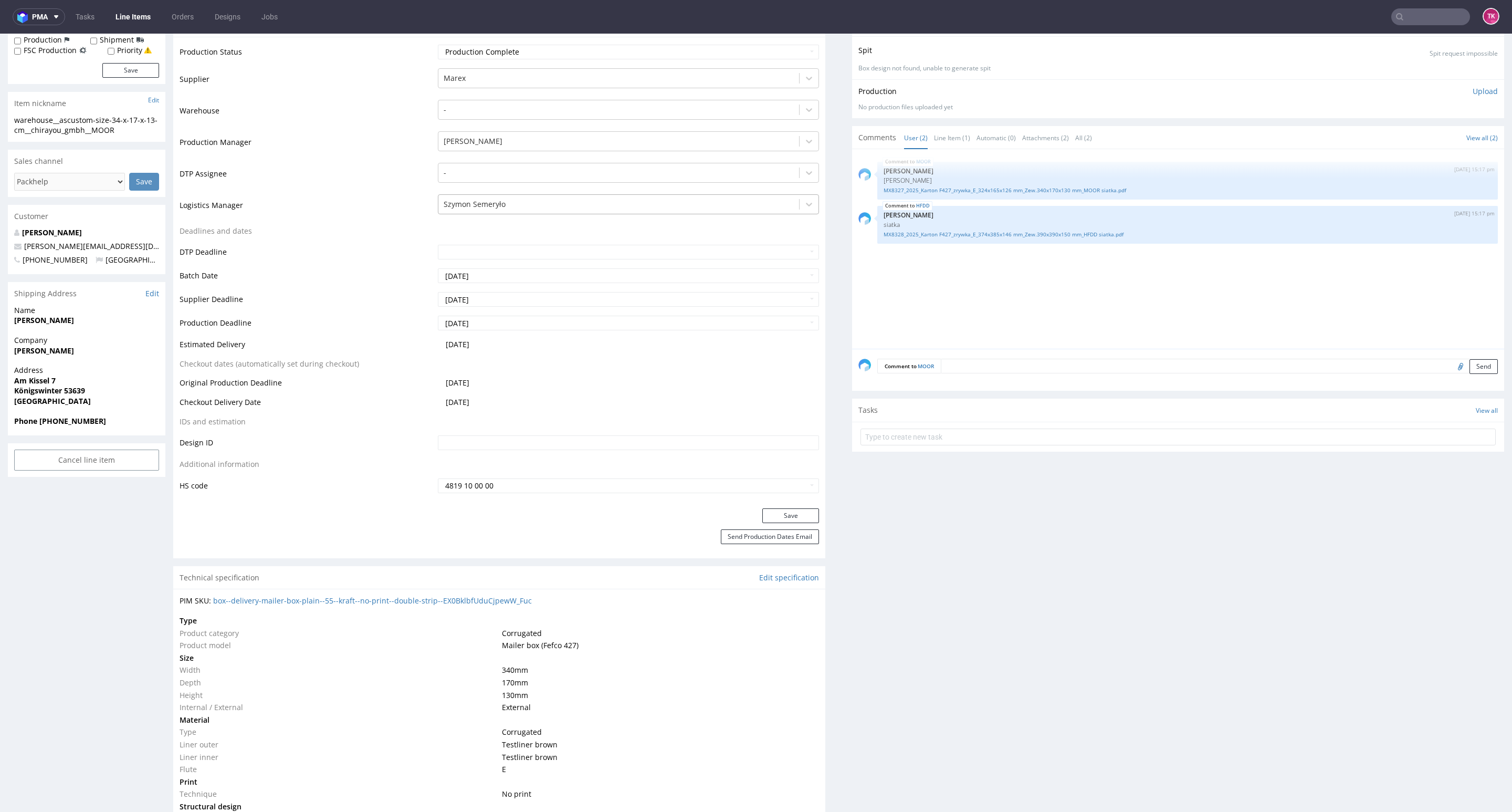
click at [489, 197] on td "Szymon Semeryło" at bounding box center [627, 209] width 384 height 32
click at [487, 205] on div at bounding box center [619, 204] width 350 height 12
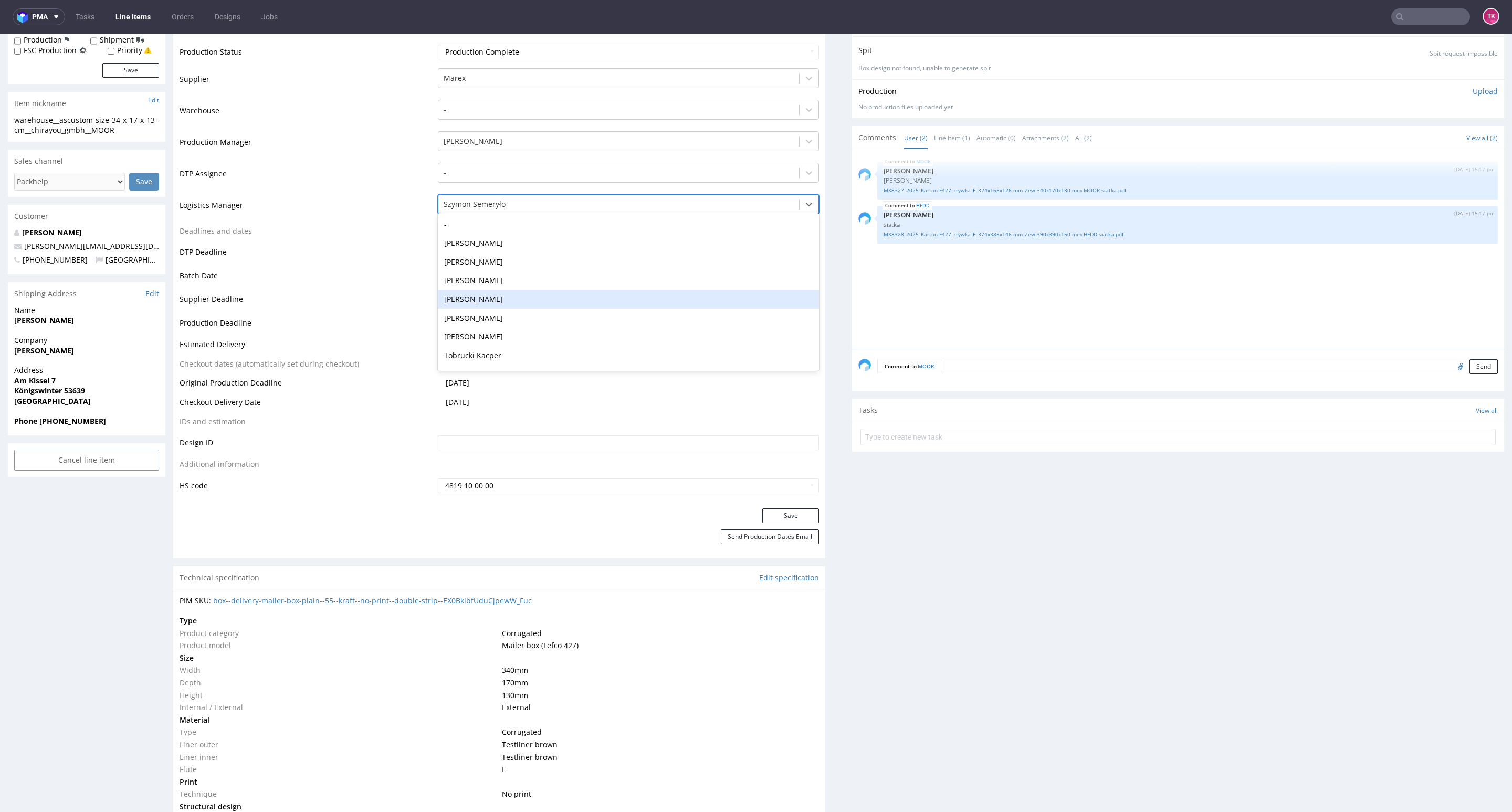
scroll to position [75, 0]
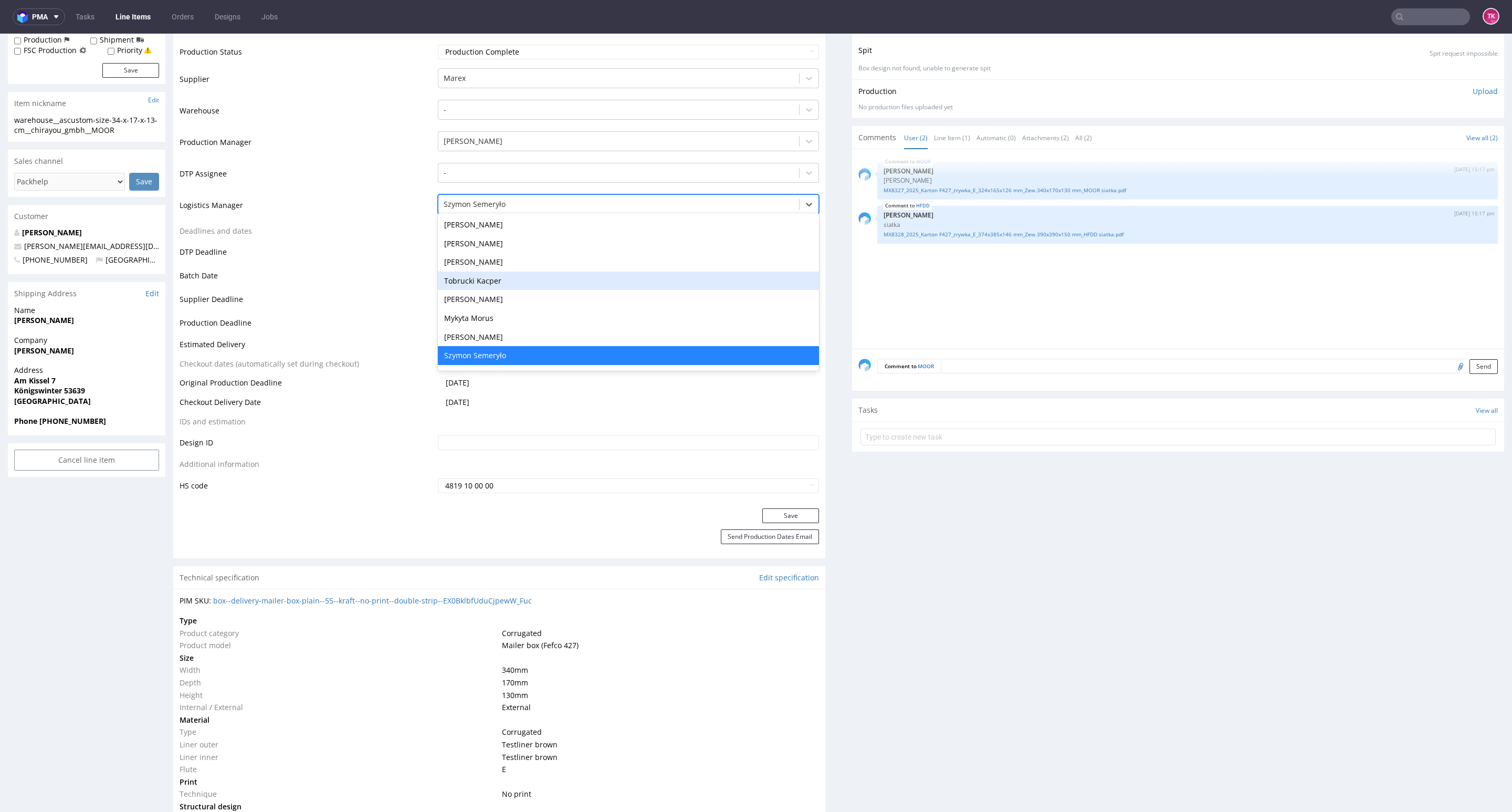
click at [501, 286] on div "Tobrucki Kacper" at bounding box center [628, 281] width 381 height 19
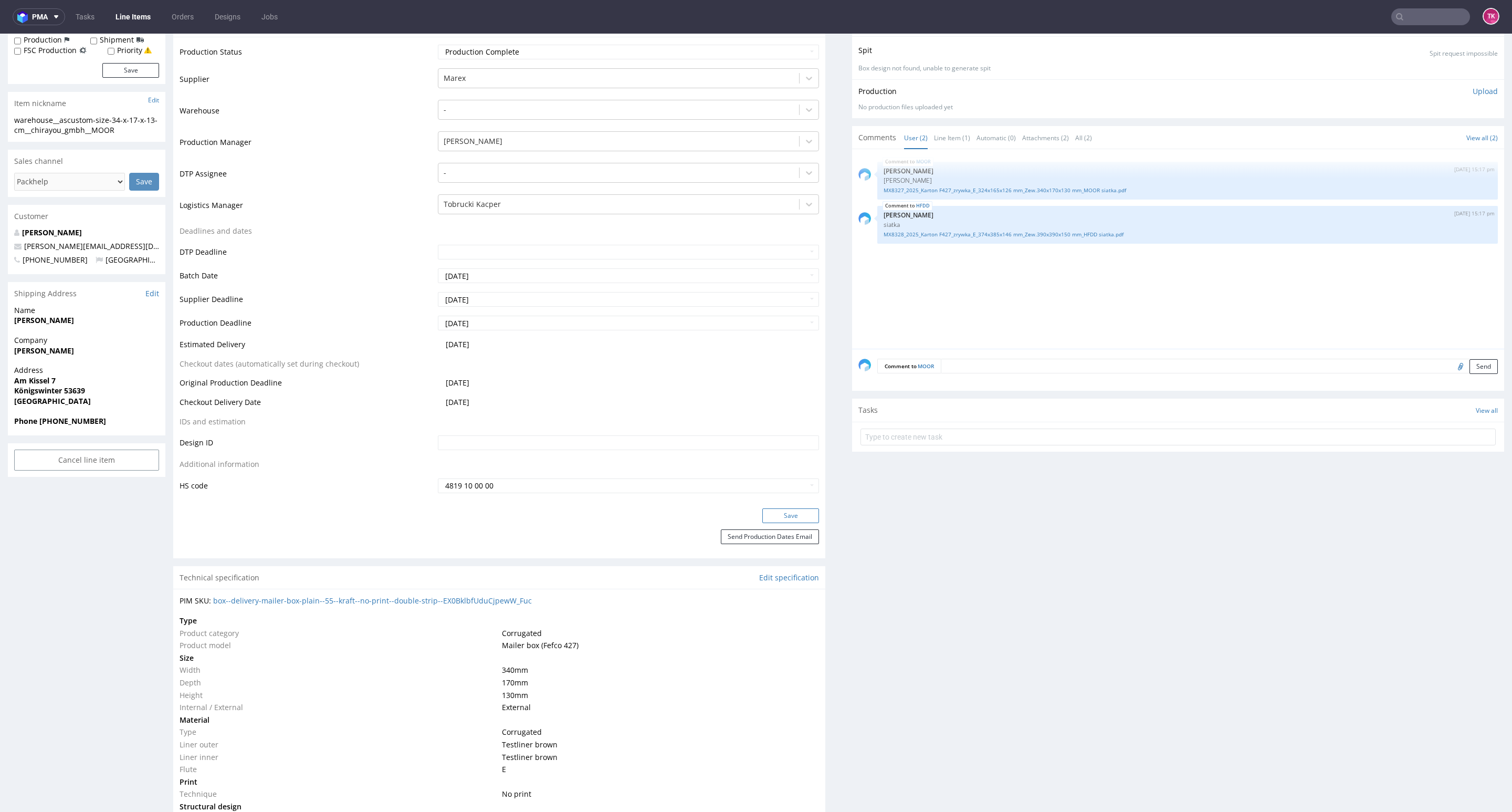
click at [767, 515] on button "Save" at bounding box center [791, 515] width 57 height 15
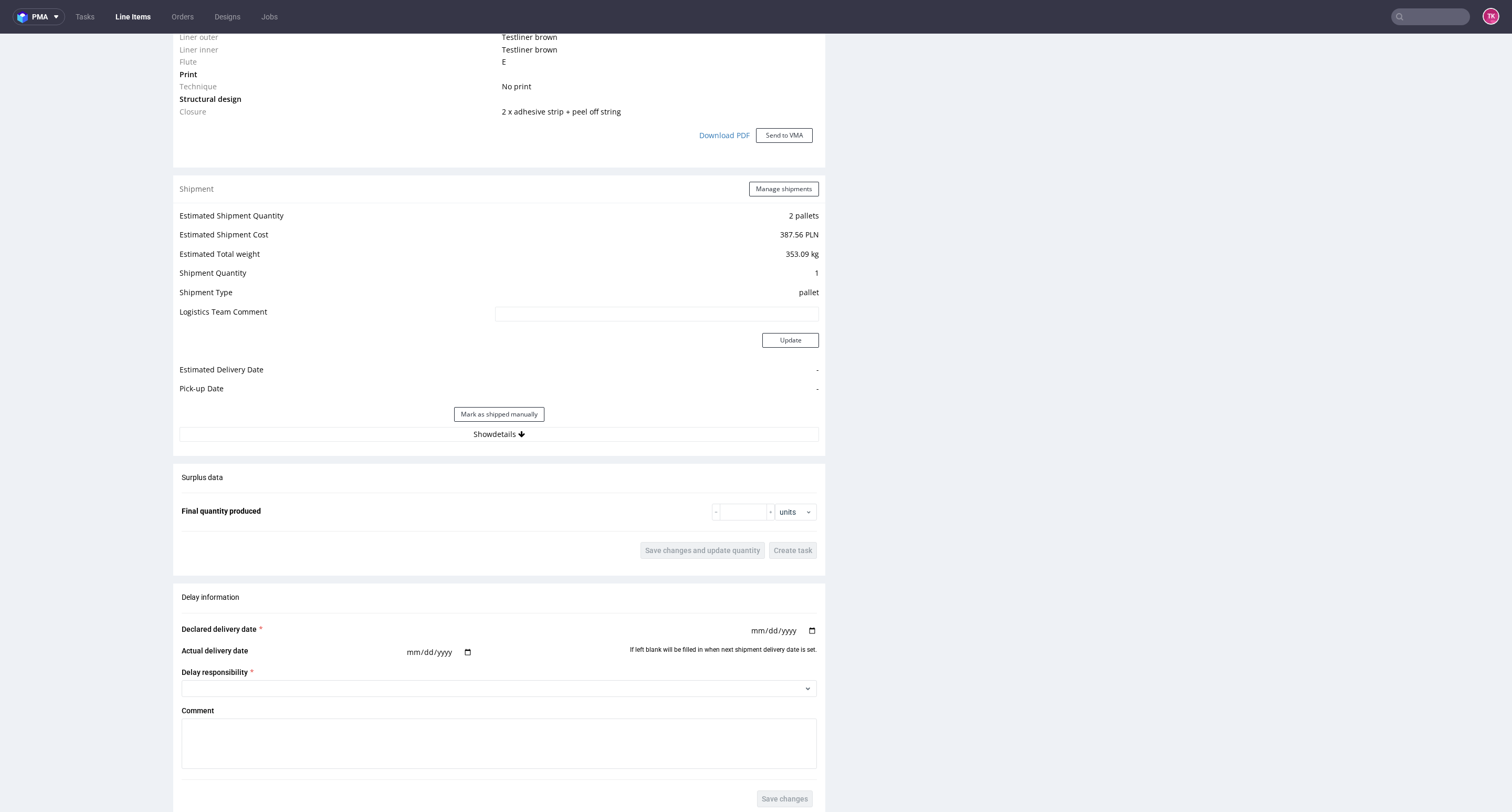
scroll to position [945, 0]
drag, startPoint x: 630, startPoint y: 457, endPoint x: 633, endPoint y: 443, distance: 14.3
click at [630, 453] on div "Production Production Status Waiting for Artwork Waiting for Diecut Waiting for…" at bounding box center [499, 143] width 652 height 1678
click at [633, 443] on div "Estimated Shipment Quantity 2 pallets Estimated Shipment Cost 387.56 PLN Estima…" at bounding box center [499, 324] width 652 height 245
click at [635, 439] on button "Show details" at bounding box center [499, 432] width 639 height 15
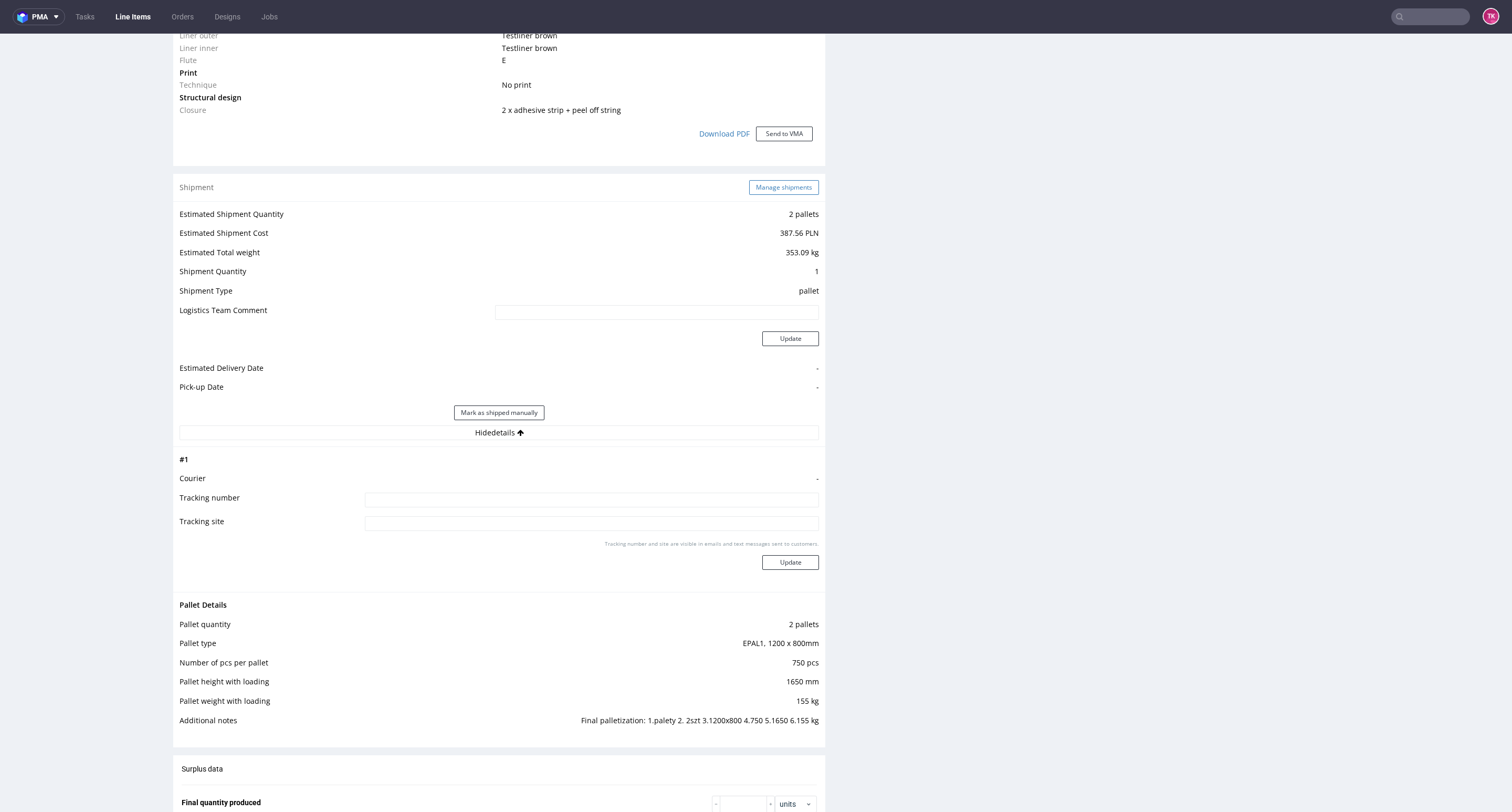
click at [778, 192] on button "Manage shipments" at bounding box center [784, 187] width 70 height 15
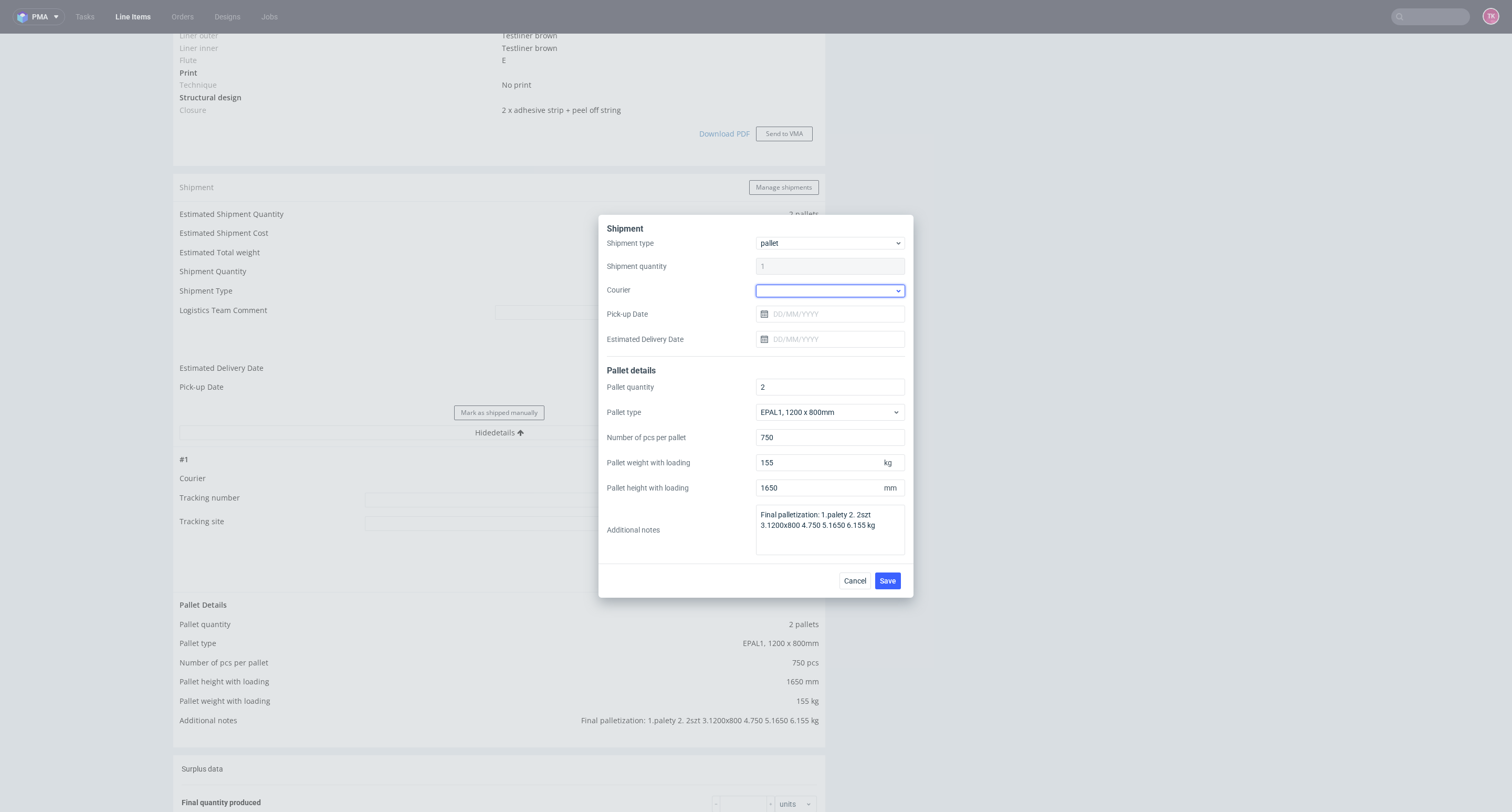
drag, startPoint x: 812, startPoint y: 284, endPoint x: 811, endPoint y: 296, distance: 12.0
click at [811, 294] on div at bounding box center [831, 291] width 149 height 12
click at [843, 346] on div "[PERSON_NAME]" at bounding box center [831, 351] width 141 height 19
drag, startPoint x: 830, startPoint y: 309, endPoint x: 830, endPoint y: 315, distance: 6.0
click at [830, 312] on input "Pick-up Date" at bounding box center [831, 313] width 149 height 17
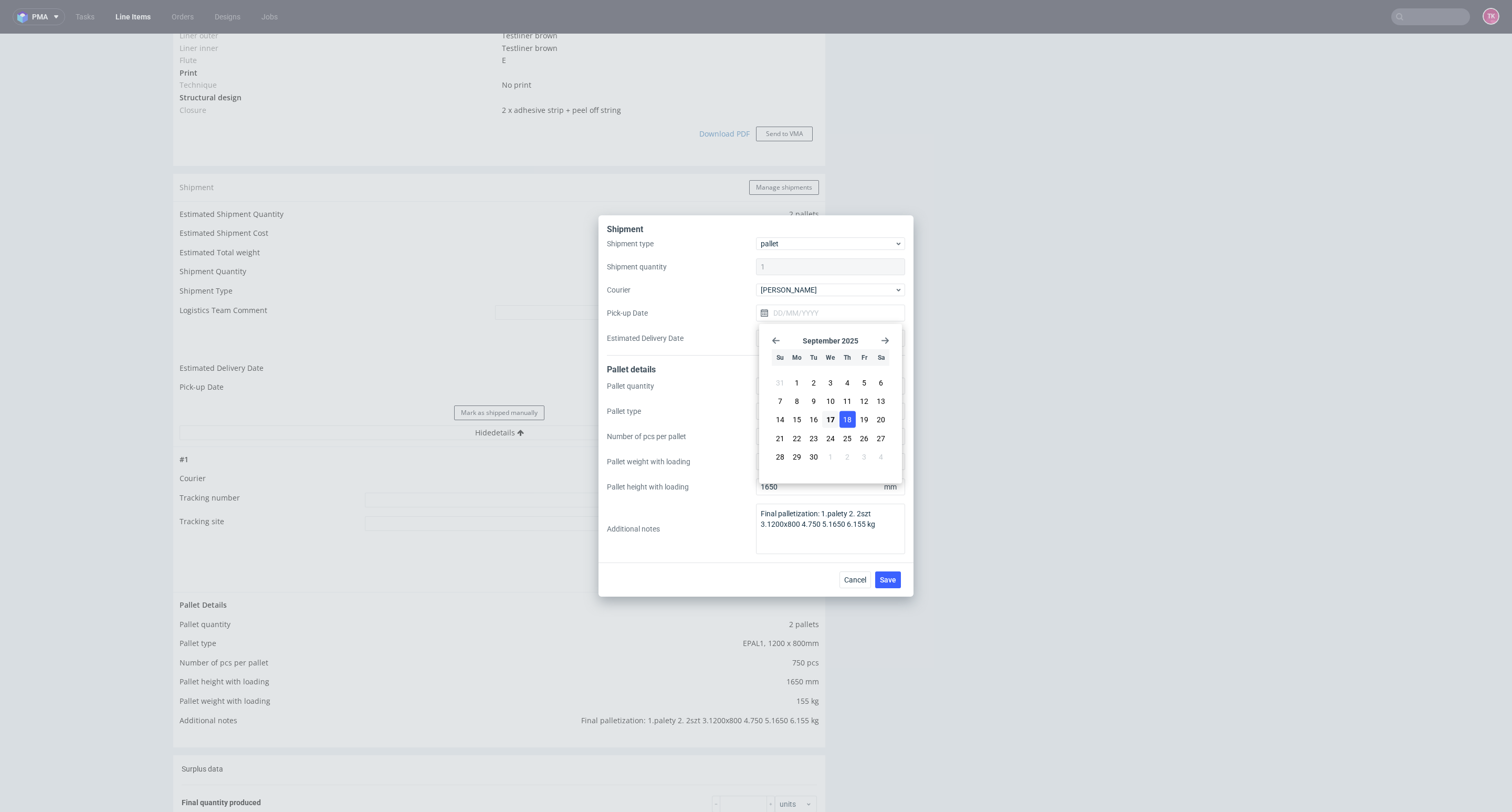
click at [848, 424] on span "18" at bounding box center [847, 420] width 8 height 11
type input "[DATE]"
click at [883, 577] on span "Save" at bounding box center [888, 579] width 16 height 8
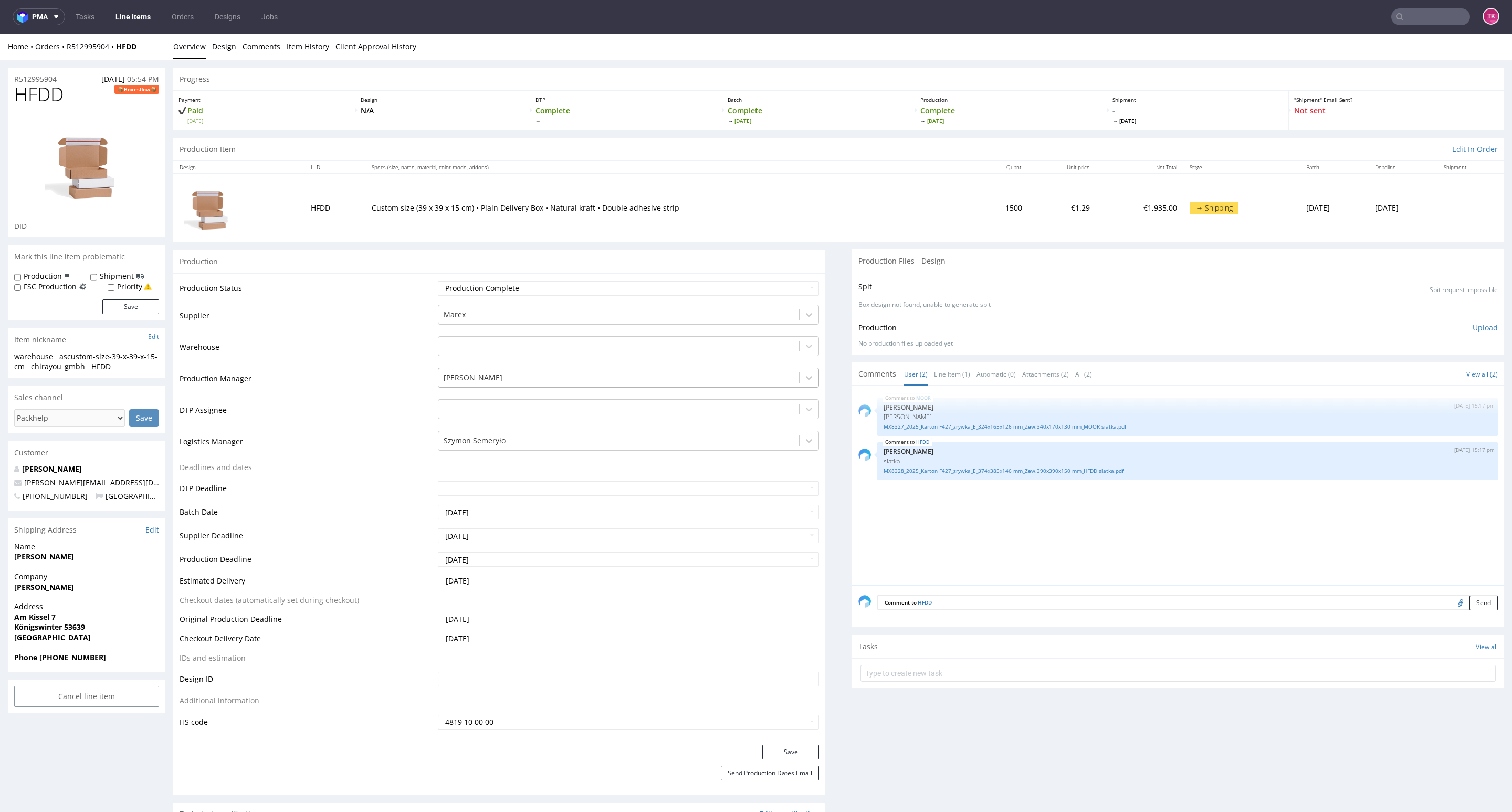
click at [480, 379] on div at bounding box center [619, 377] width 350 height 12
drag, startPoint x: 409, startPoint y: 426, endPoint x: 417, endPoint y: 429, distance: 8.5
click at [408, 426] on td "DTP Assignee" at bounding box center [308, 414] width 256 height 32
drag, startPoint x: 466, startPoint y: 438, endPoint x: 468, endPoint y: 443, distance: 5.4
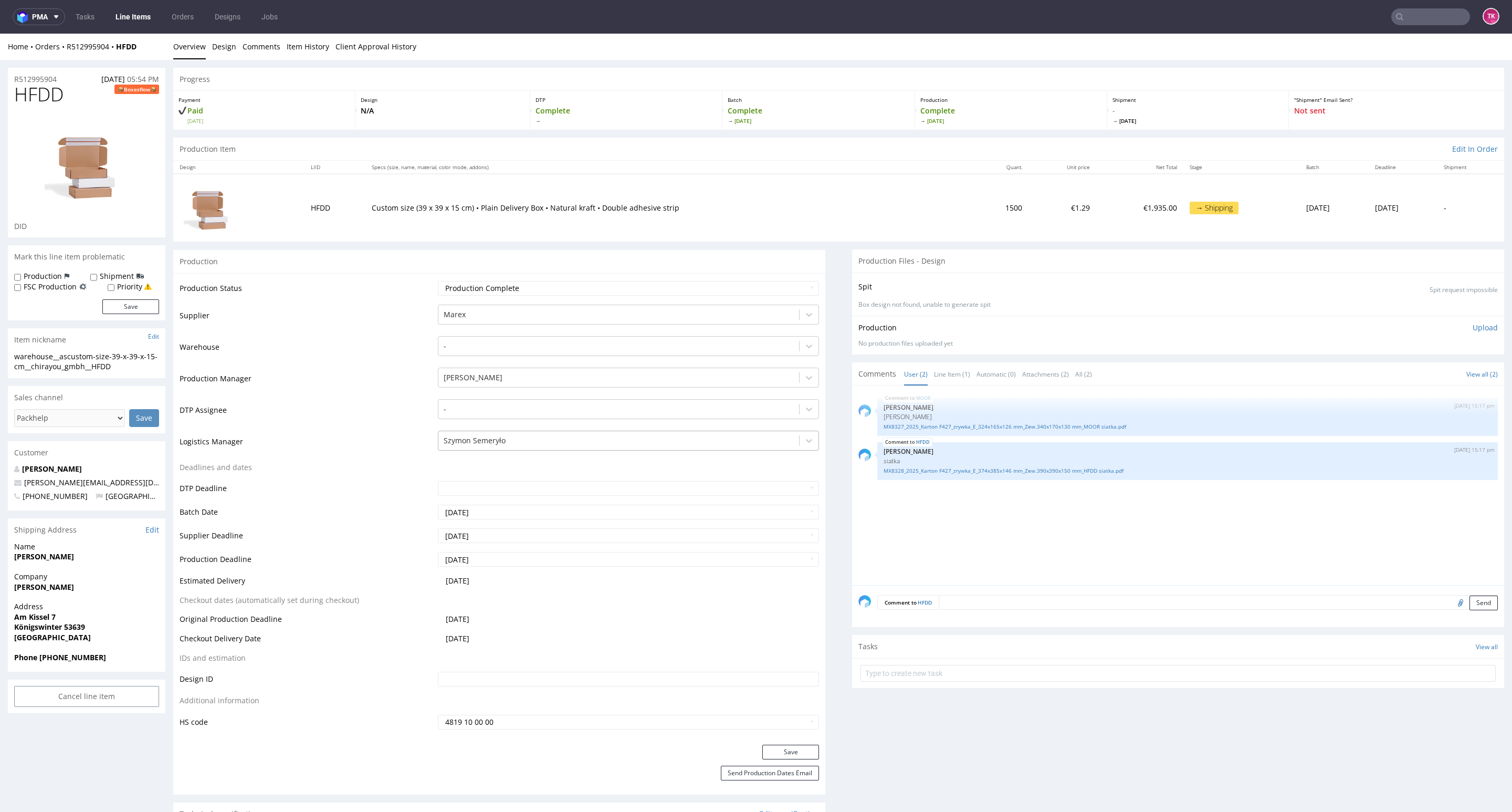
click at [467, 439] on div at bounding box center [619, 440] width 350 height 12
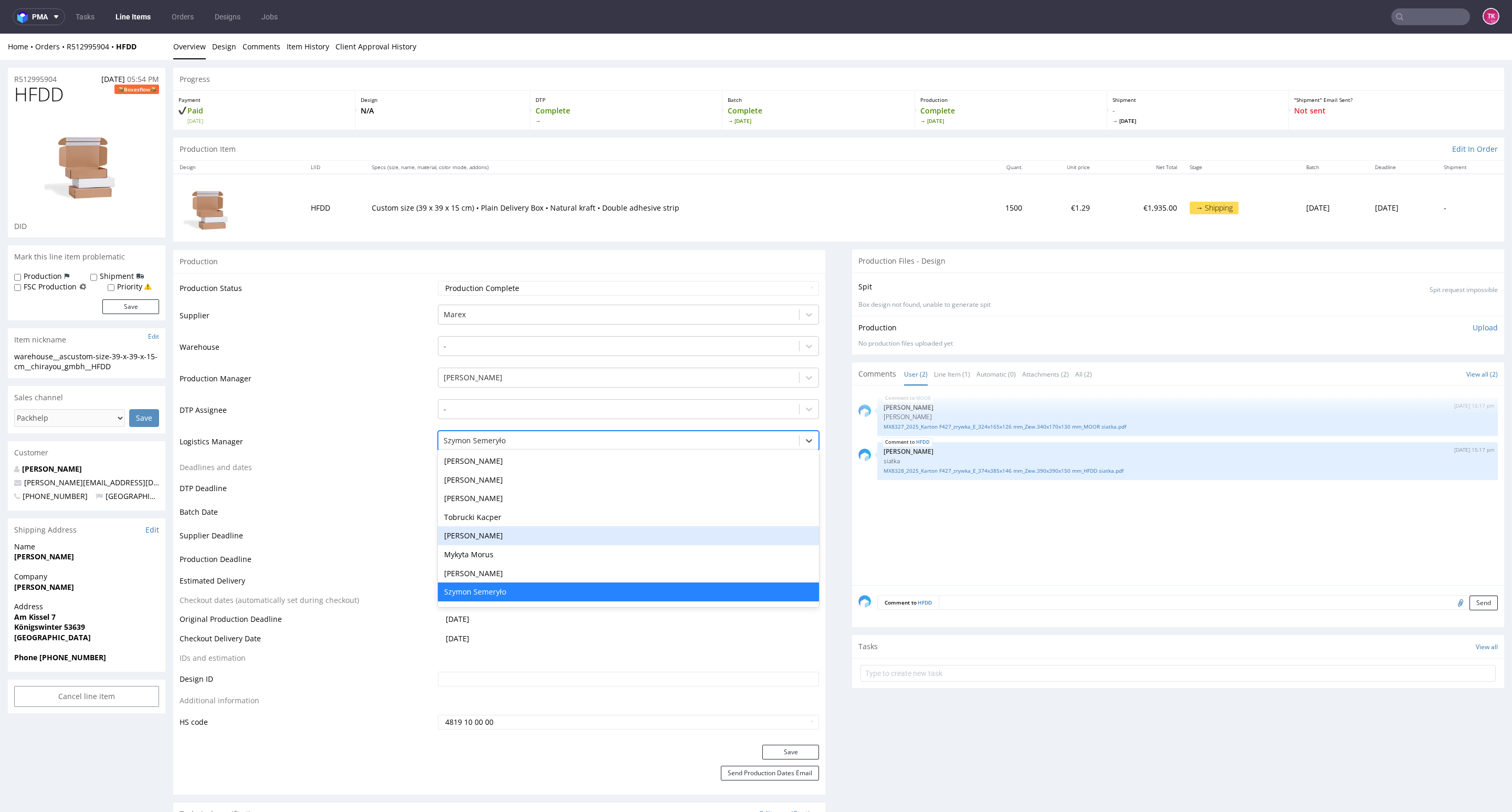
type input "t"
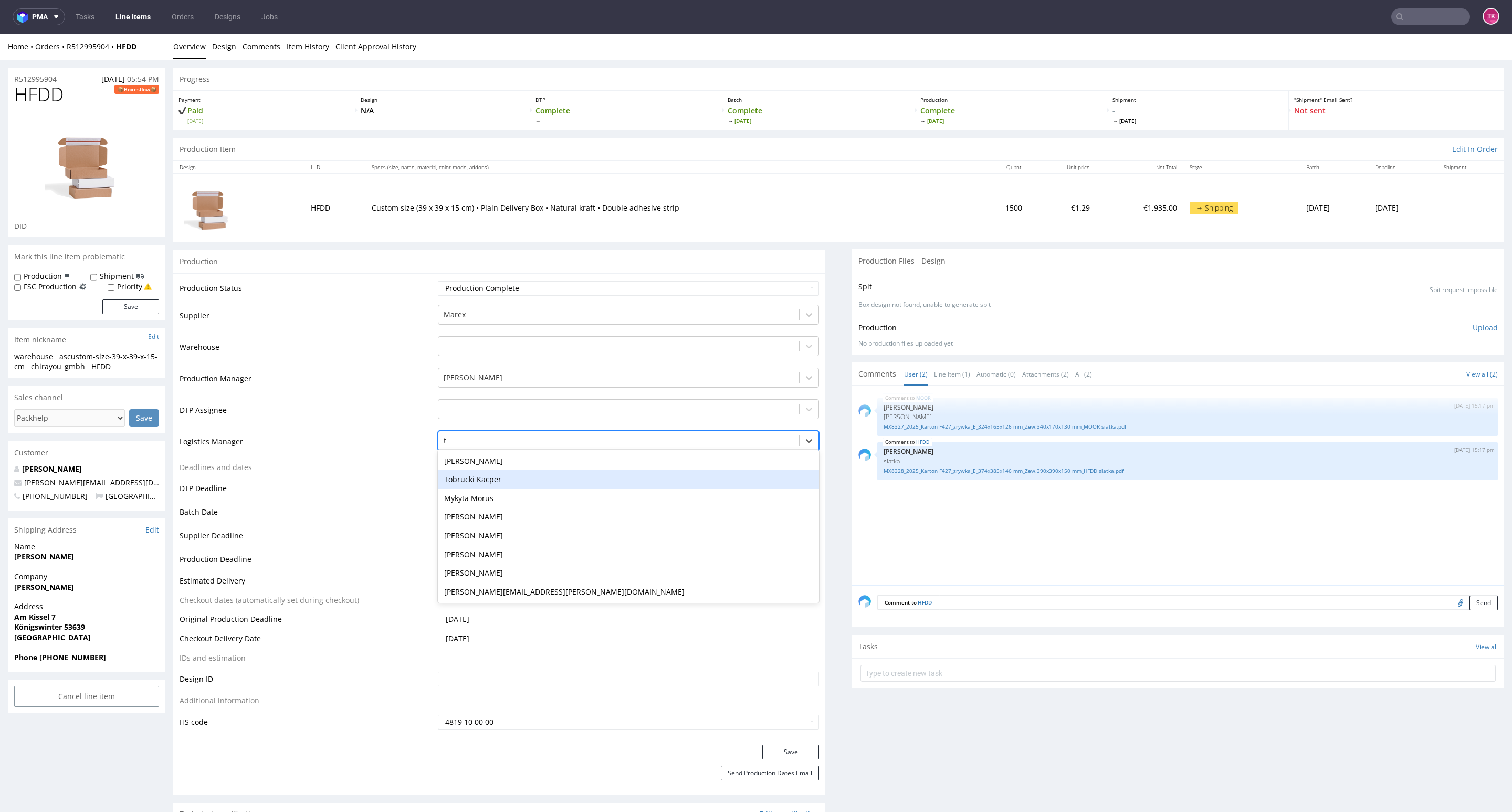
click at [495, 483] on div "Tobrucki Kacper" at bounding box center [628, 480] width 381 height 19
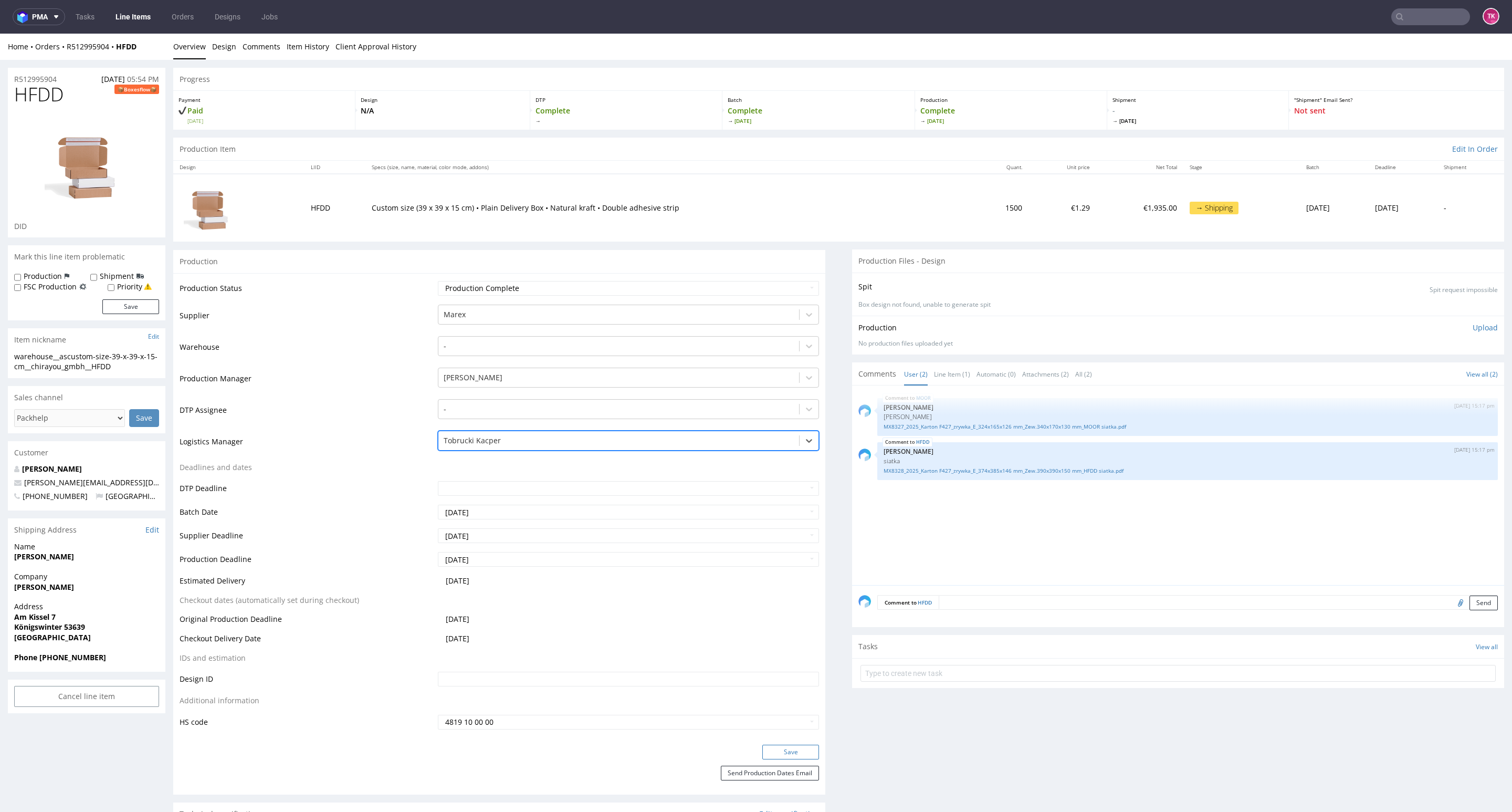
click at [789, 752] on button "Save" at bounding box center [791, 752] width 57 height 15
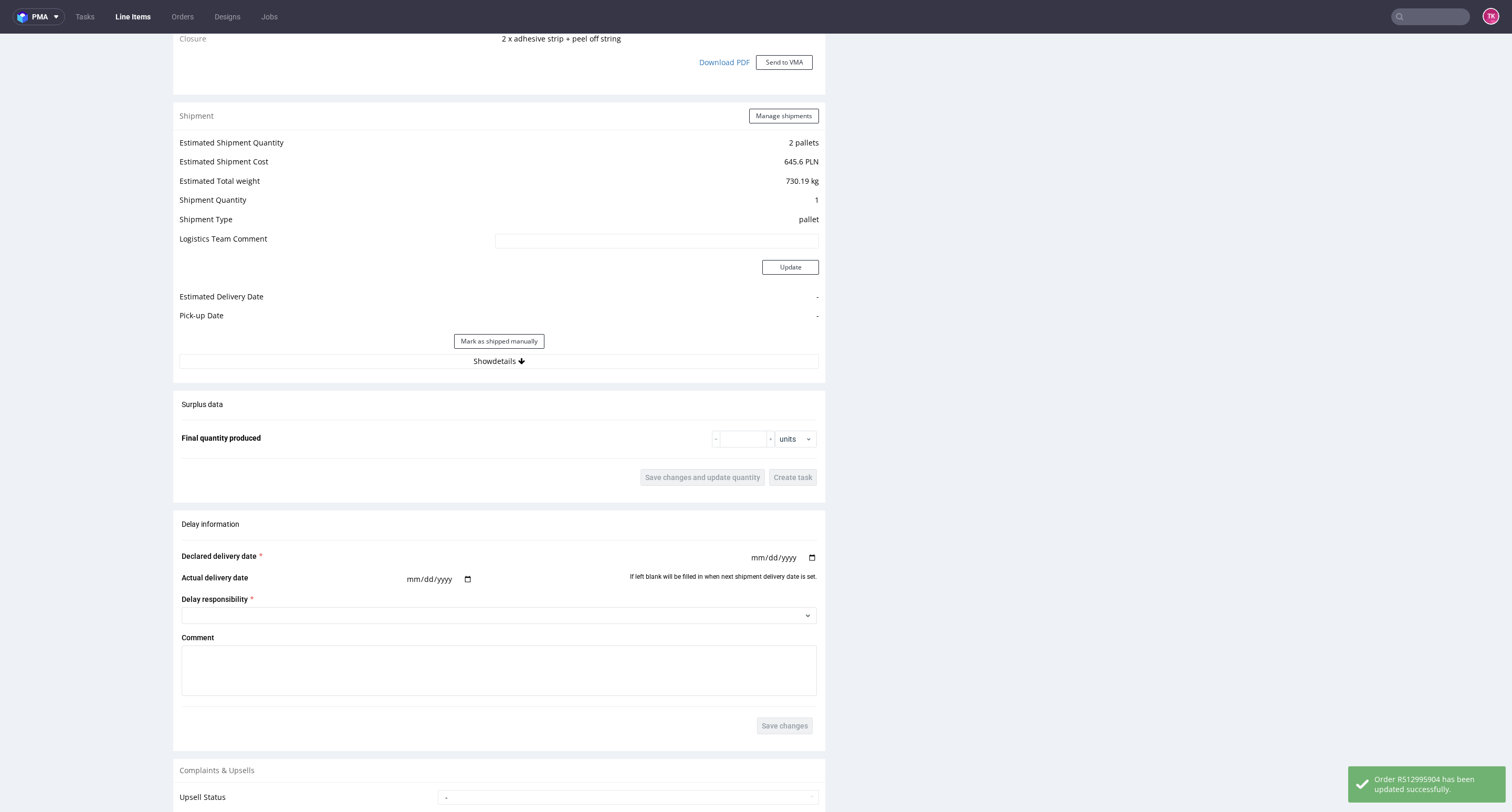
scroll to position [1016, 0]
click at [704, 363] on button "Show details" at bounding box center [499, 362] width 639 height 15
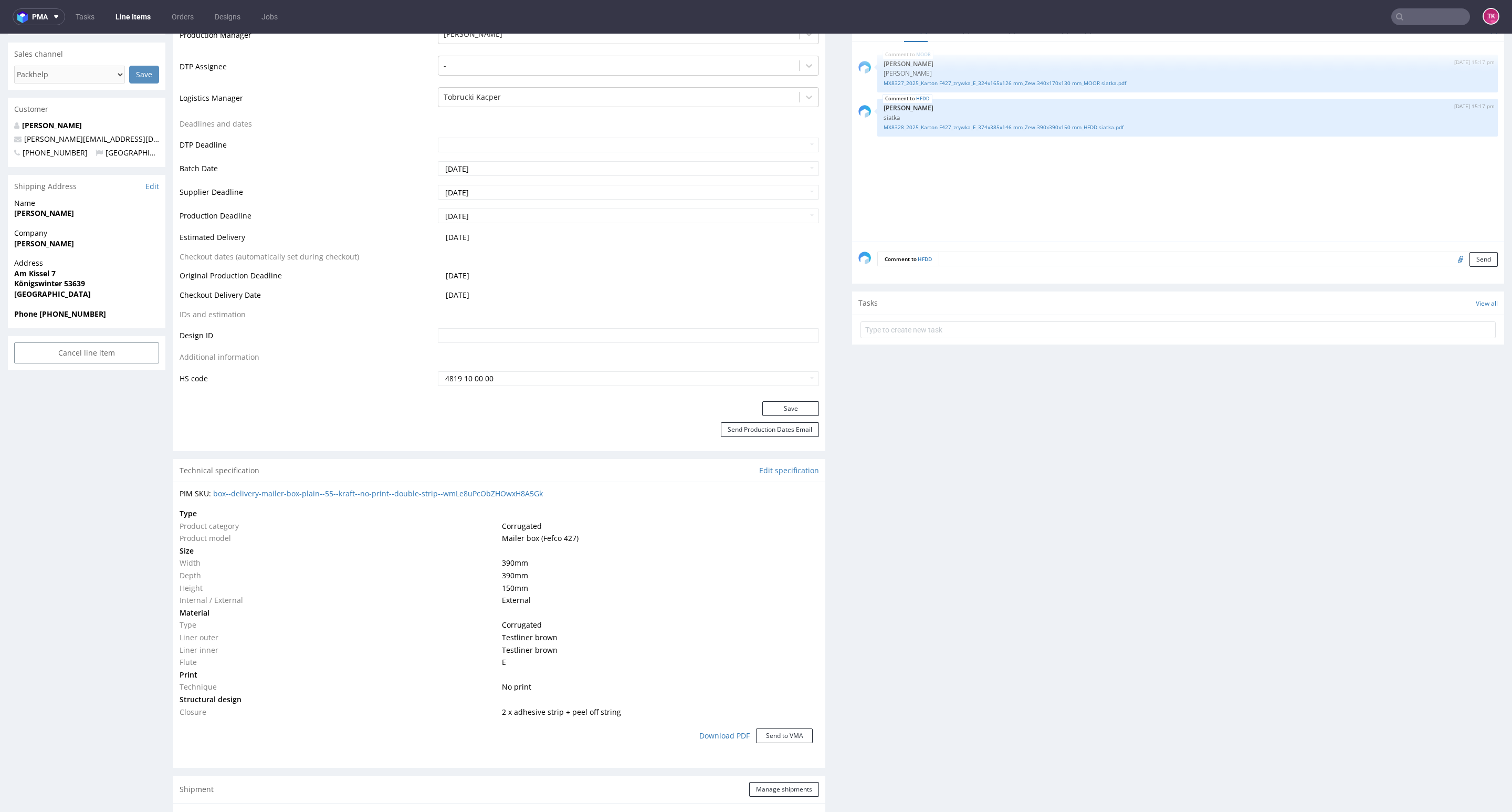
scroll to position [465, 0]
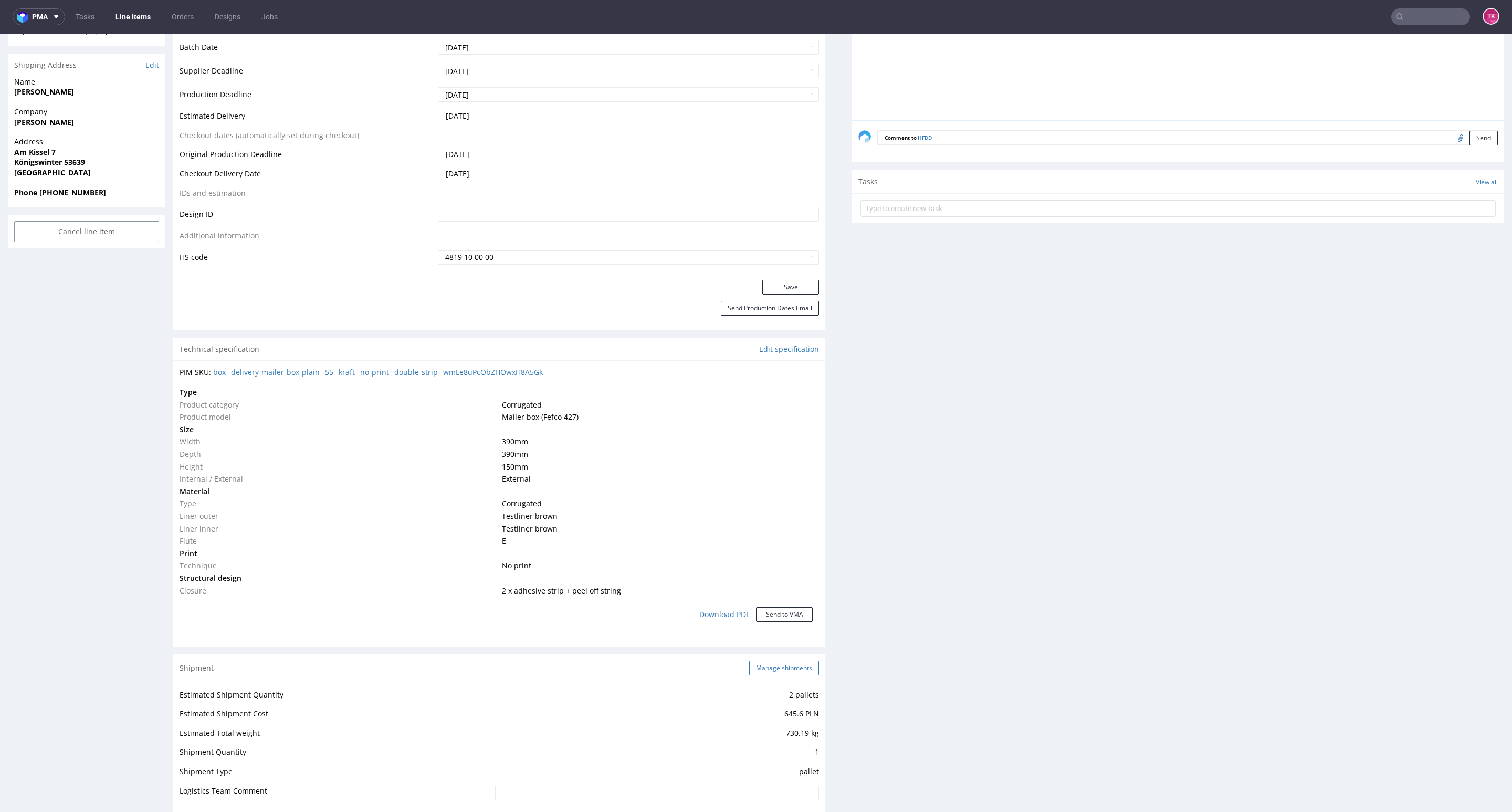
click at [772, 669] on button "Manage shipments" at bounding box center [784, 668] width 70 height 15
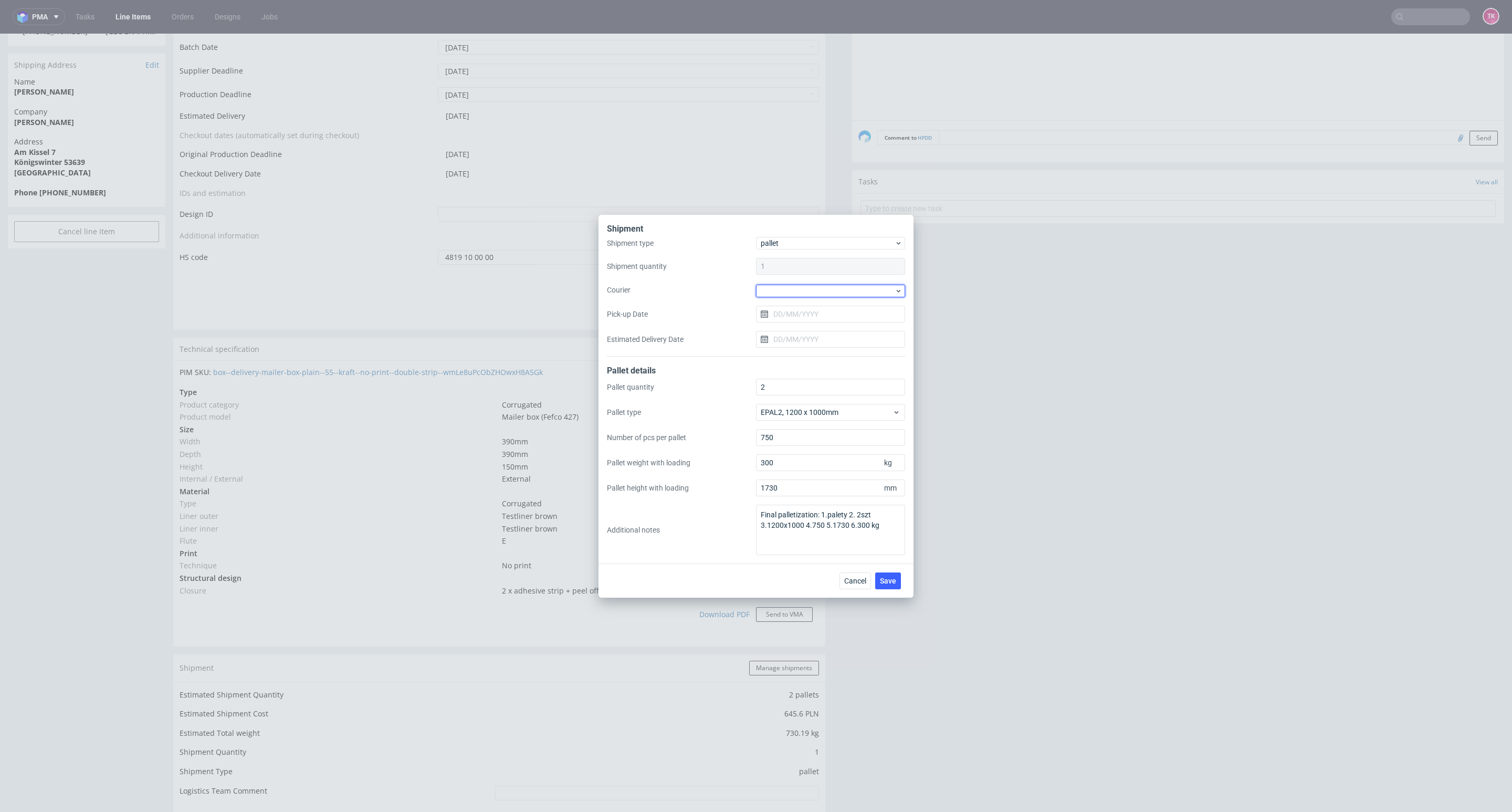
click at [782, 295] on div at bounding box center [831, 291] width 149 height 12
click at [838, 353] on div "[PERSON_NAME]" at bounding box center [831, 351] width 141 height 19
click at [808, 308] on input "Pick-up Date" at bounding box center [831, 313] width 149 height 17
click at [843, 419] on span "18" at bounding box center [847, 420] width 8 height 11
type input "18/09/2025"
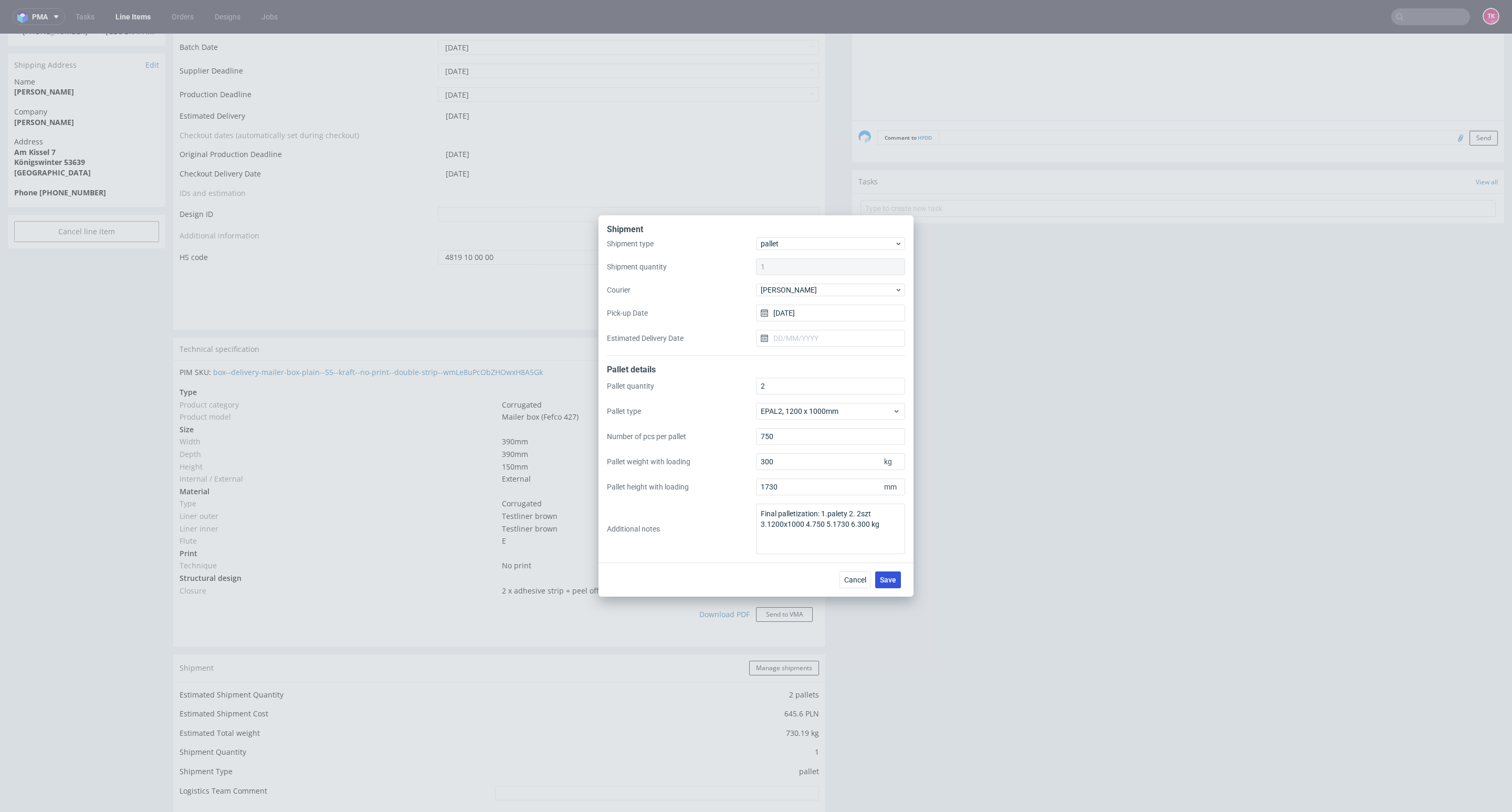
click at [880, 585] on button "Save" at bounding box center [888, 579] width 26 height 17
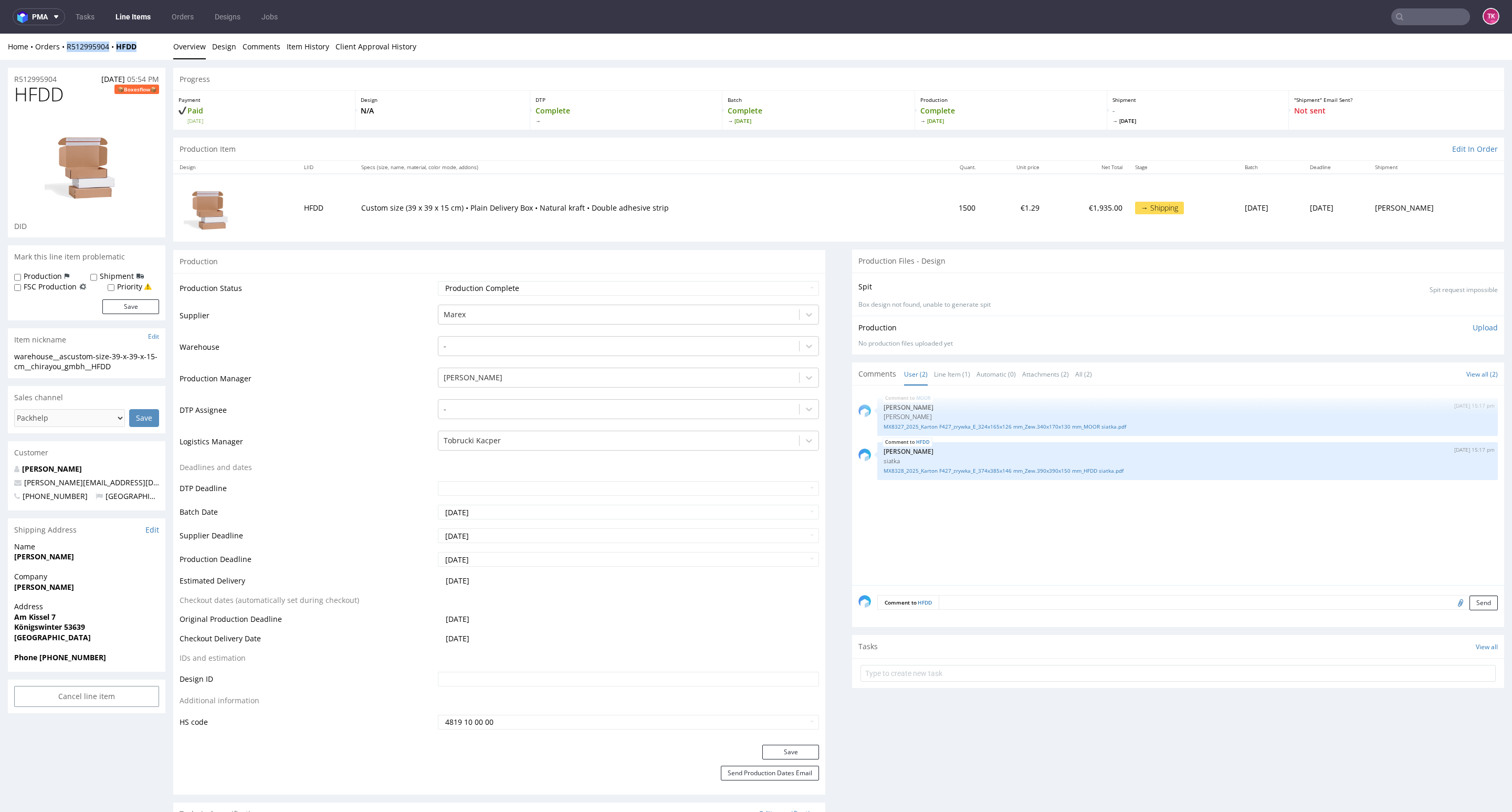
drag, startPoint x: 147, startPoint y: 49, endPoint x: 63, endPoint y: 57, distance: 84.4
click at [63, 56] on div "Home Orders R512995904 HFDD Overview Design Comments Item History Client Approv…" at bounding box center [756, 46] width 1512 height 26
copy div "R512995904 HFDD"
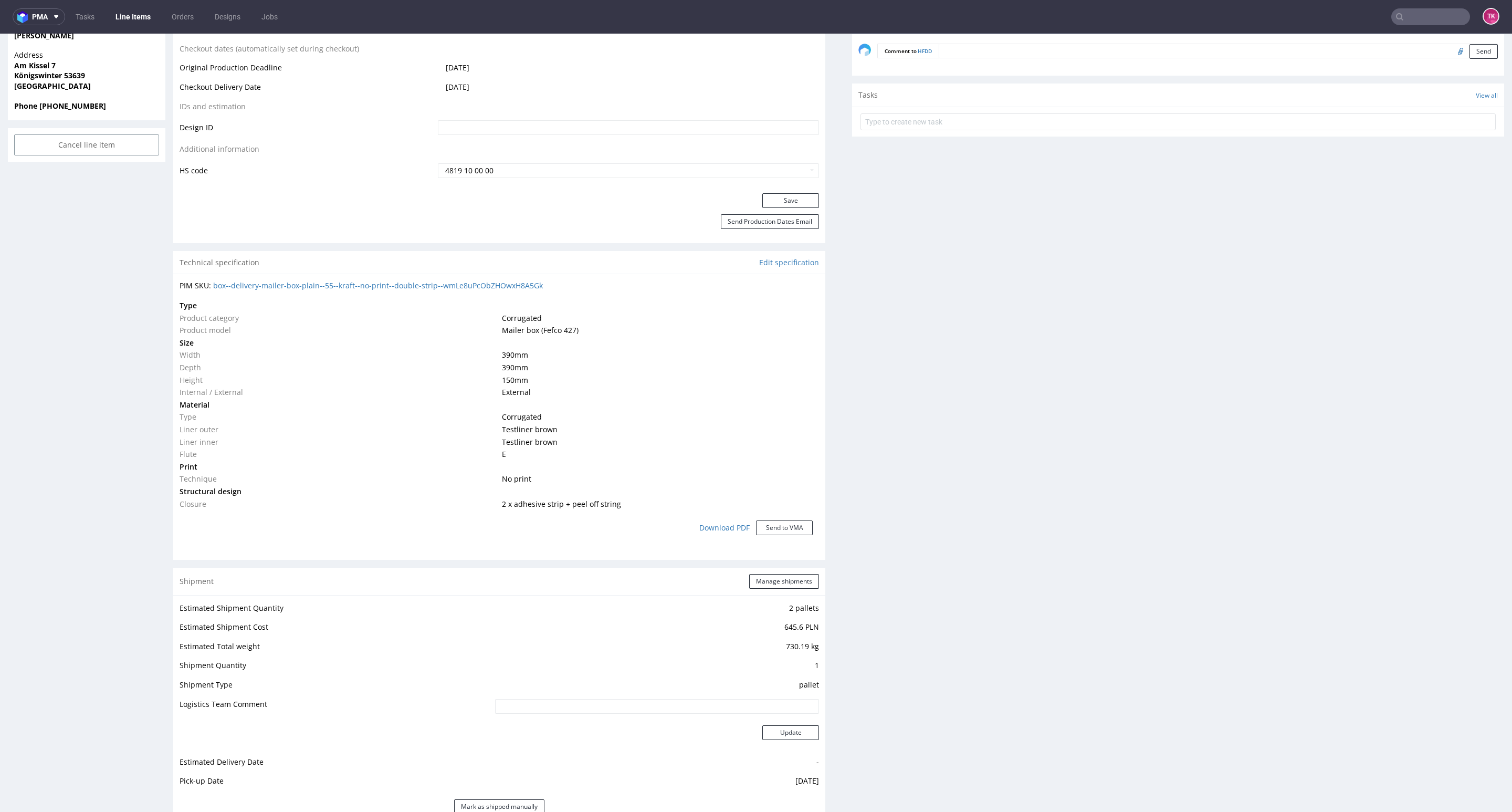
scroll to position [867, 0]
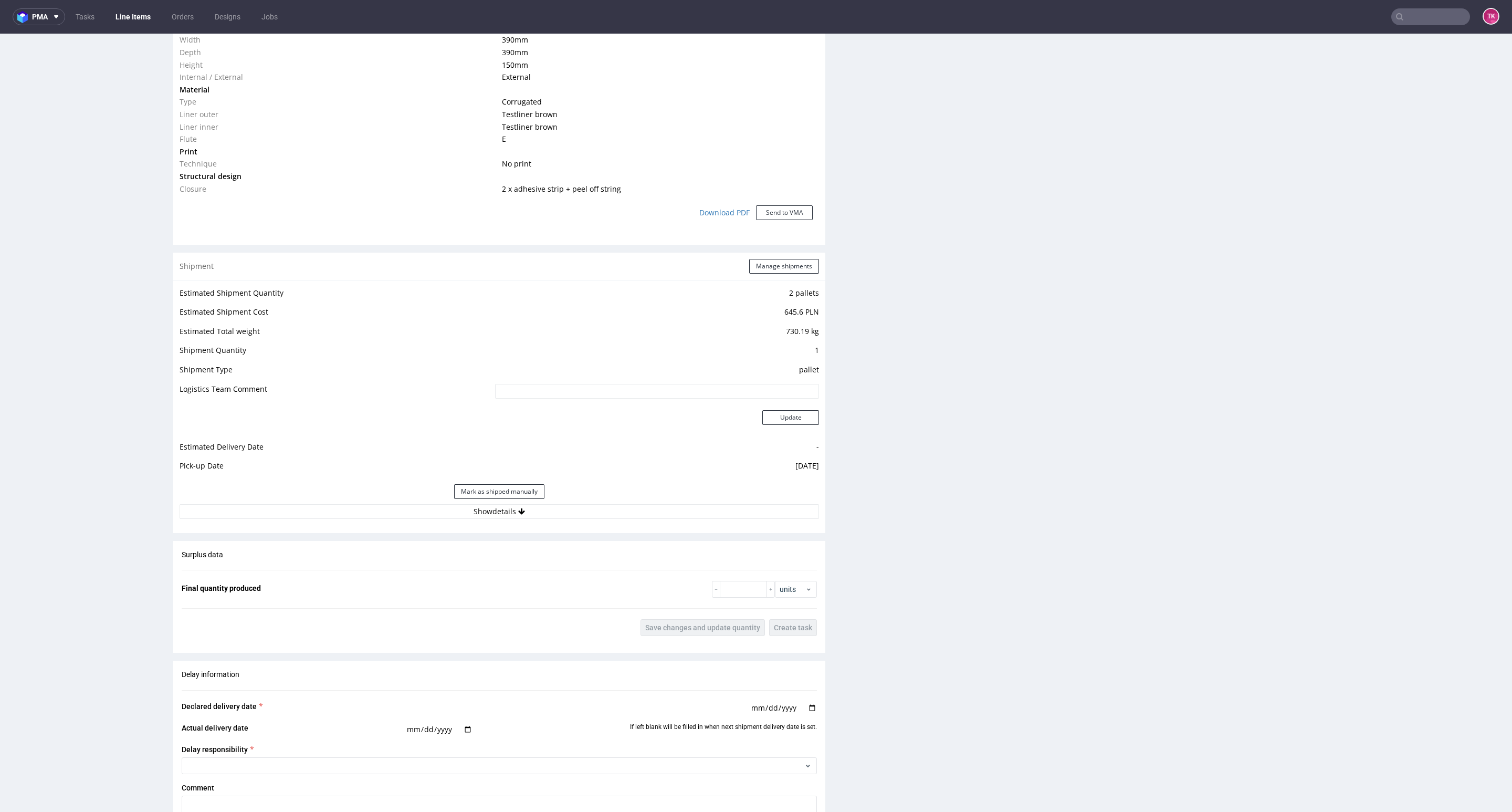
click at [612, 527] on div "Shipment Manage shipments Estimated Shipment Quantity 2 pallets Estimated Shipm…" at bounding box center [499, 393] width 652 height 281
click at [608, 518] on button "Show details" at bounding box center [499, 511] width 639 height 15
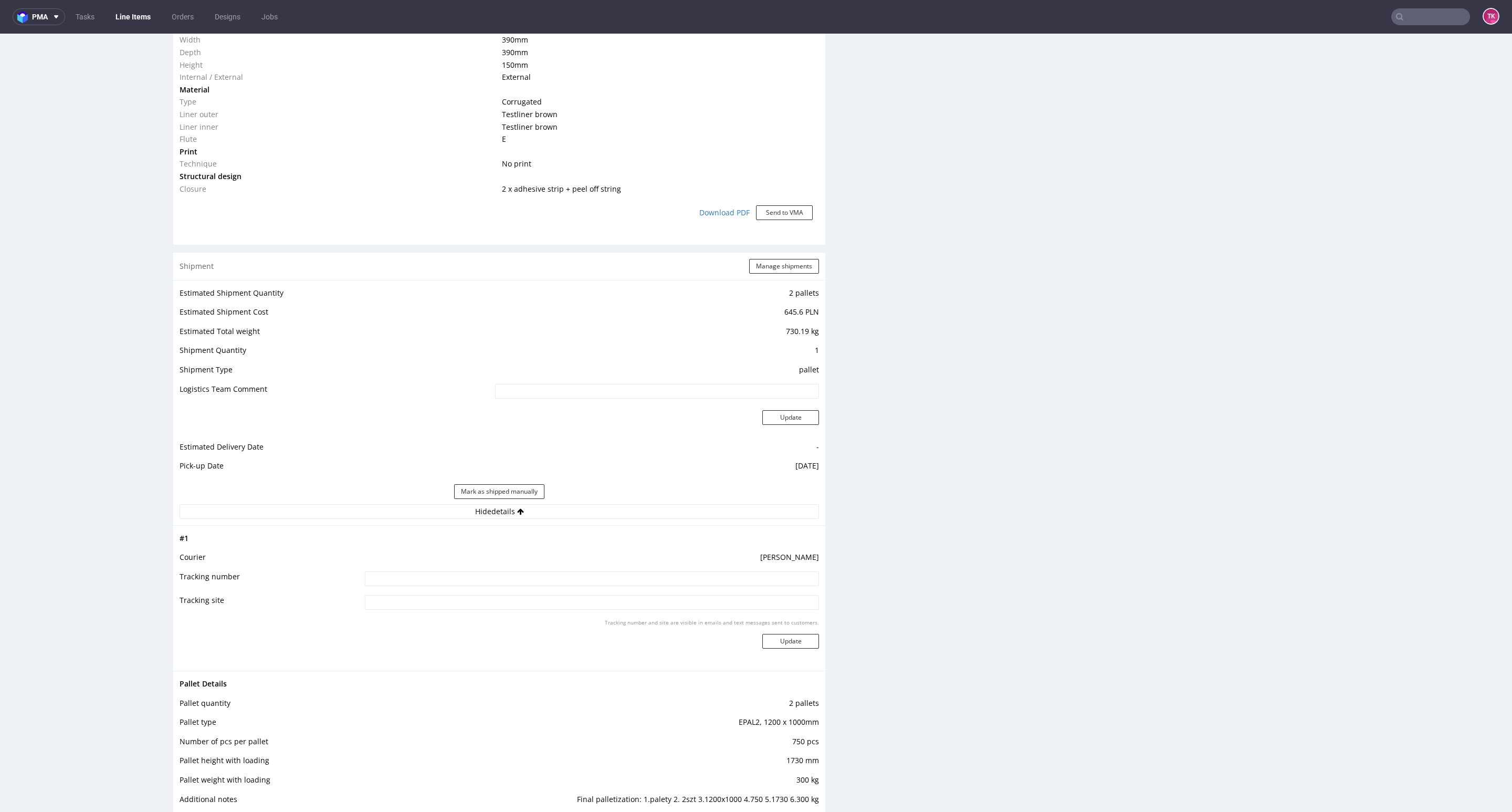
drag, startPoint x: 501, startPoint y: 570, endPoint x: 542, endPoint y: 584, distance: 43.3
click at [501, 574] on td at bounding box center [590, 582] width 457 height 23
click at [542, 583] on input at bounding box center [592, 578] width 454 height 15
paste input "PLWAW509029692"
type input "PLWAW509029692"
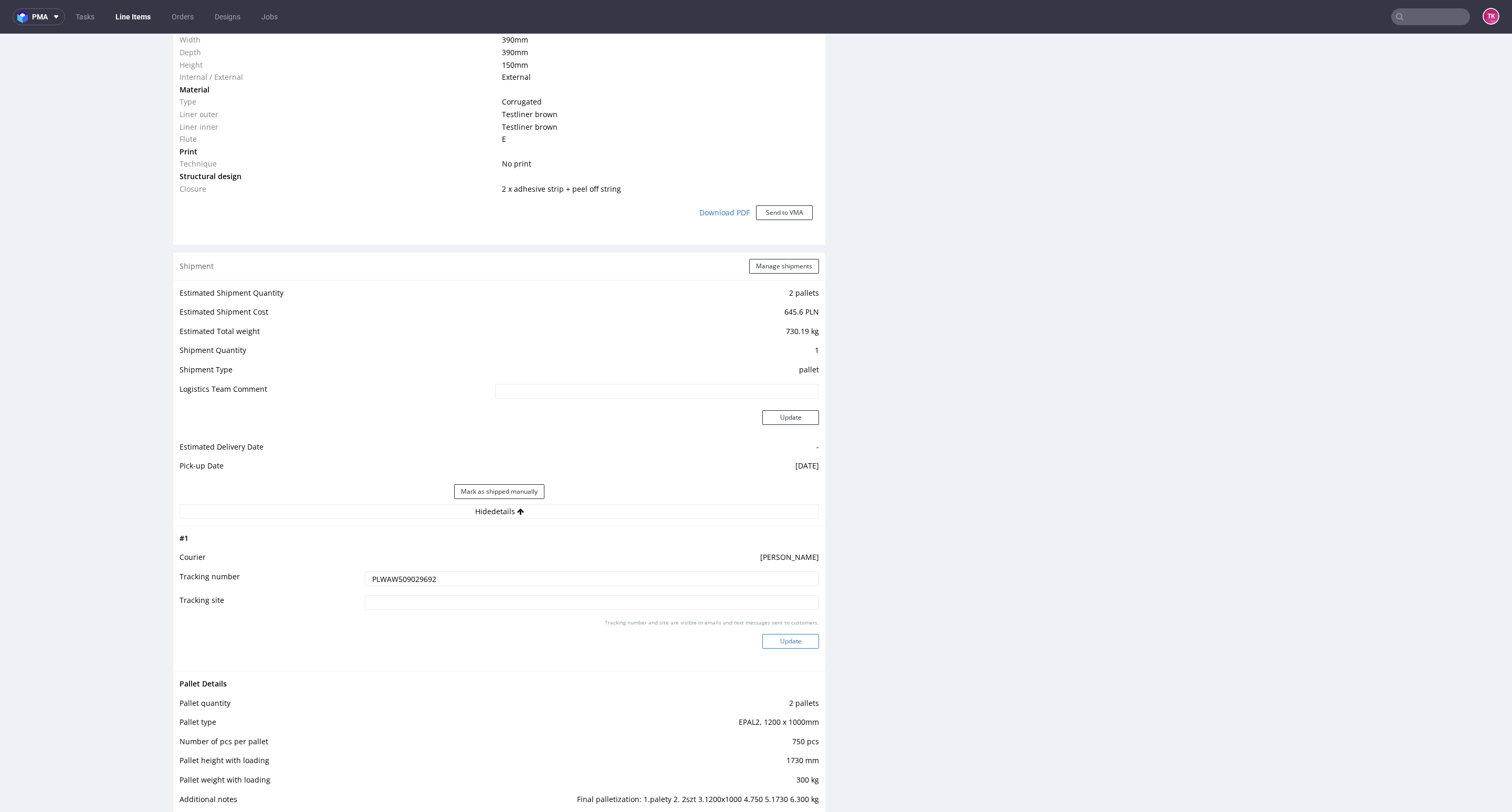
drag, startPoint x: 771, startPoint y: 636, endPoint x: 777, endPoint y: 639, distance: 6.7
click at [771, 635] on button "Update" at bounding box center [791, 641] width 57 height 15
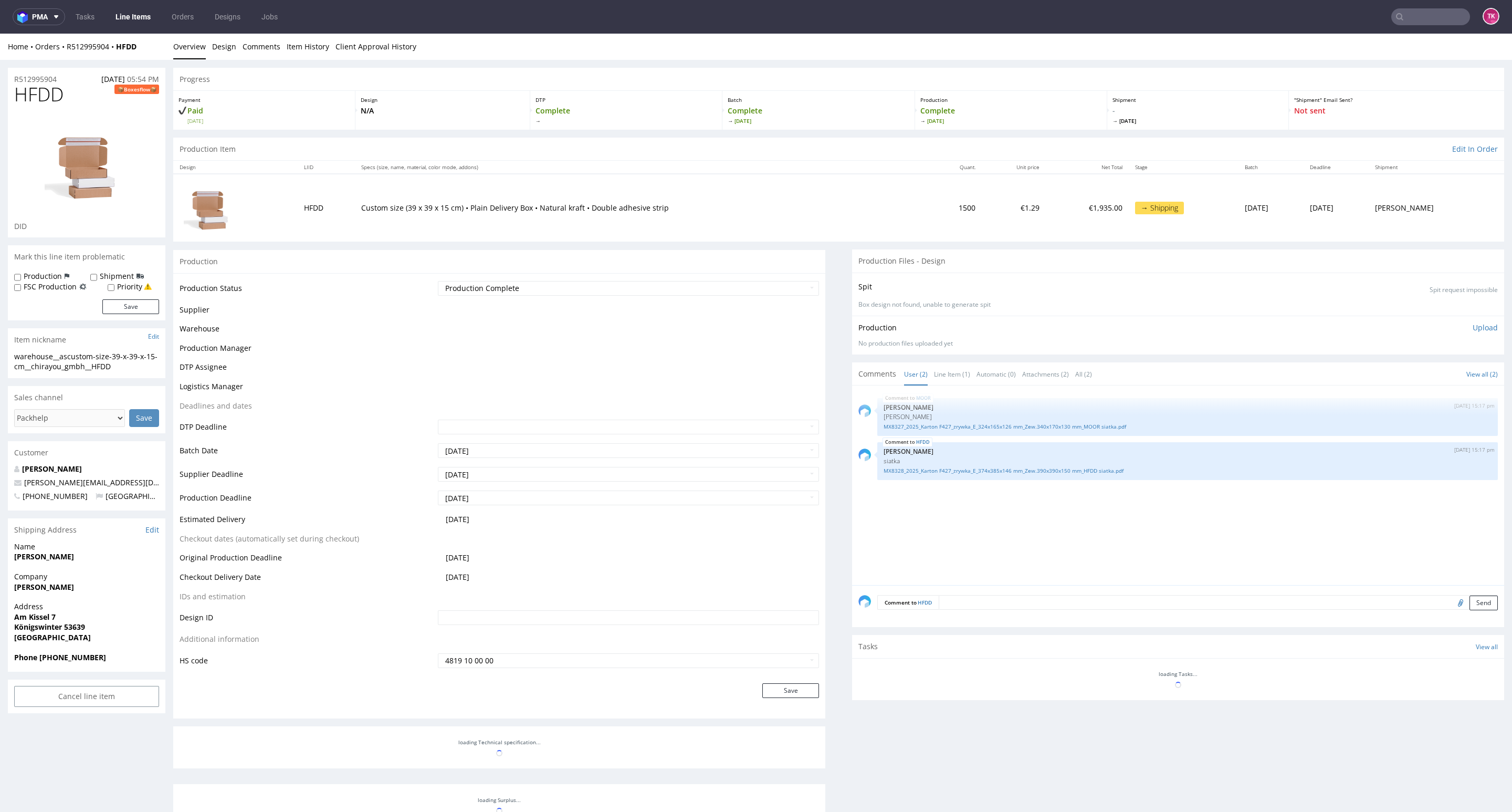
scroll to position [350, 0]
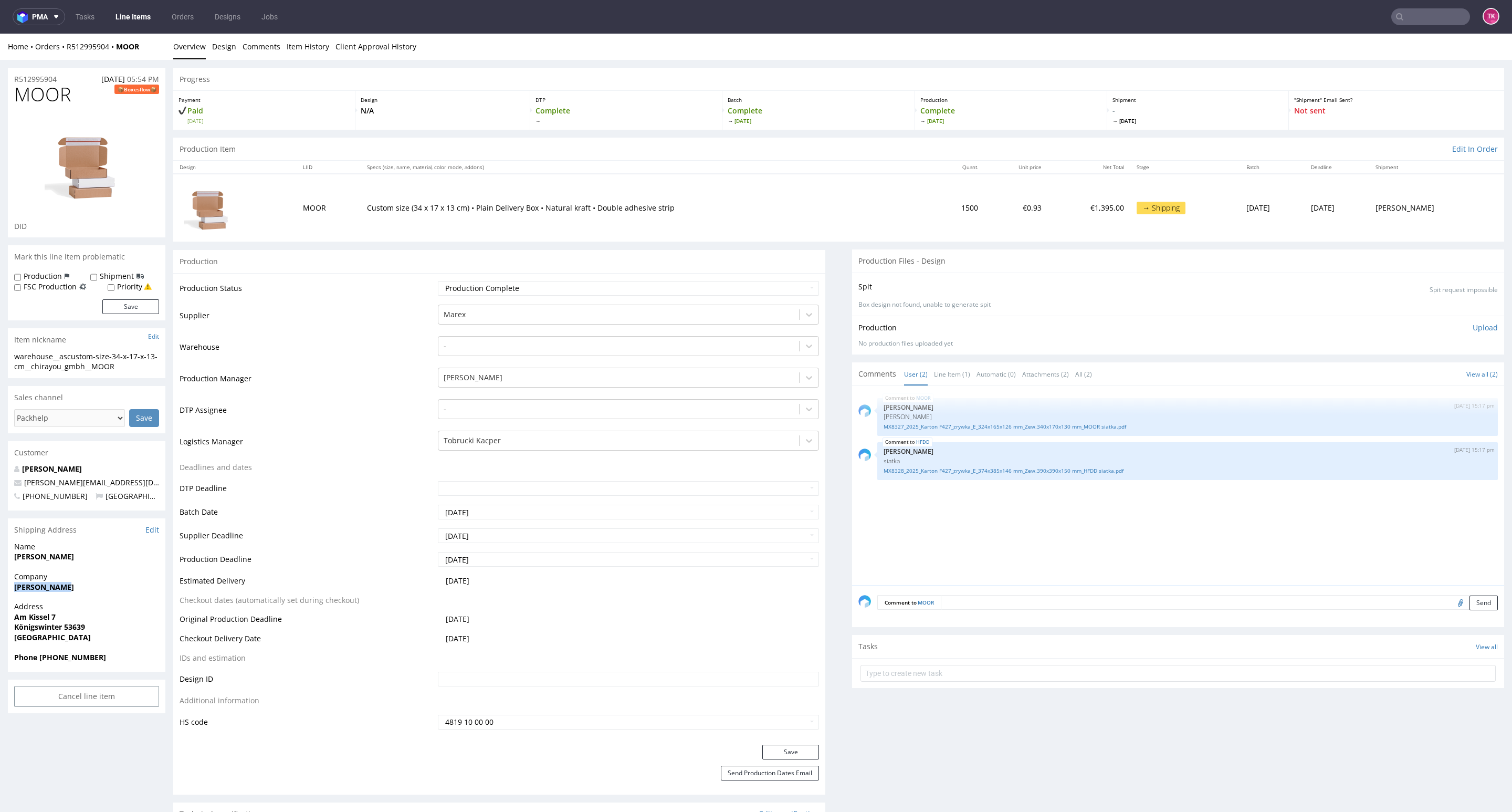
drag, startPoint x: 18, startPoint y: 588, endPoint x: 77, endPoint y: 591, distance: 59.1
click at [77, 591] on div "Company Andrej Busch" at bounding box center [86, 586] width 157 height 30
copy strong "[PERSON_NAME]"
drag, startPoint x: 2, startPoint y: 618, endPoint x: 113, endPoint y: 629, distance: 111.5
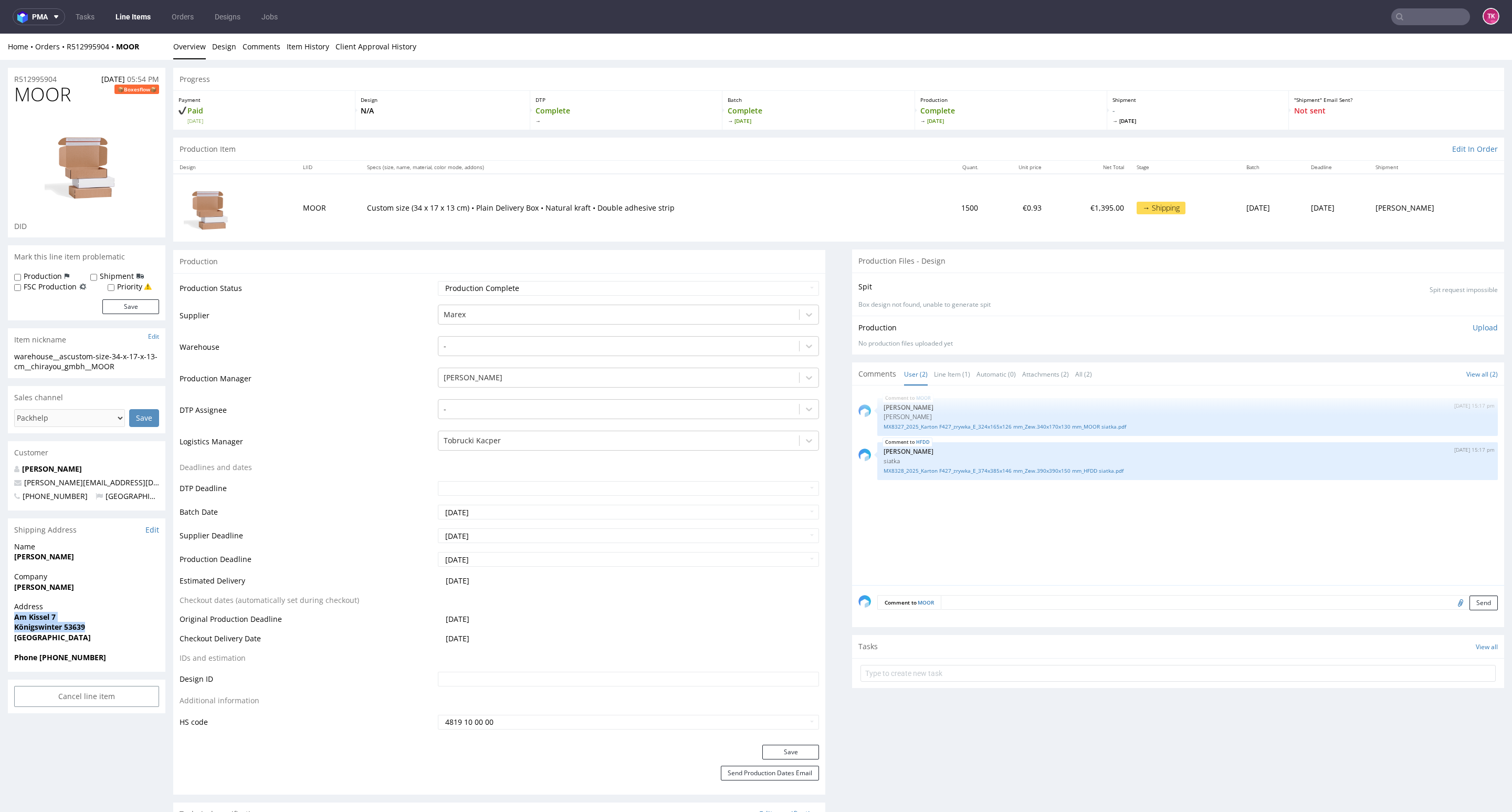
copy p "Am Kissel 7 Königswinter 53639"
drag, startPoint x: 62, startPoint y: 648, endPoint x: 39, endPoint y: 663, distance: 27.5
click at [39, 663] on div "Phone +491754395184" at bounding box center [86, 662] width 157 height 20
copy strong "+491754395184"
drag, startPoint x: 112, startPoint y: 482, endPoint x: 1, endPoint y: 481, distance: 111.0
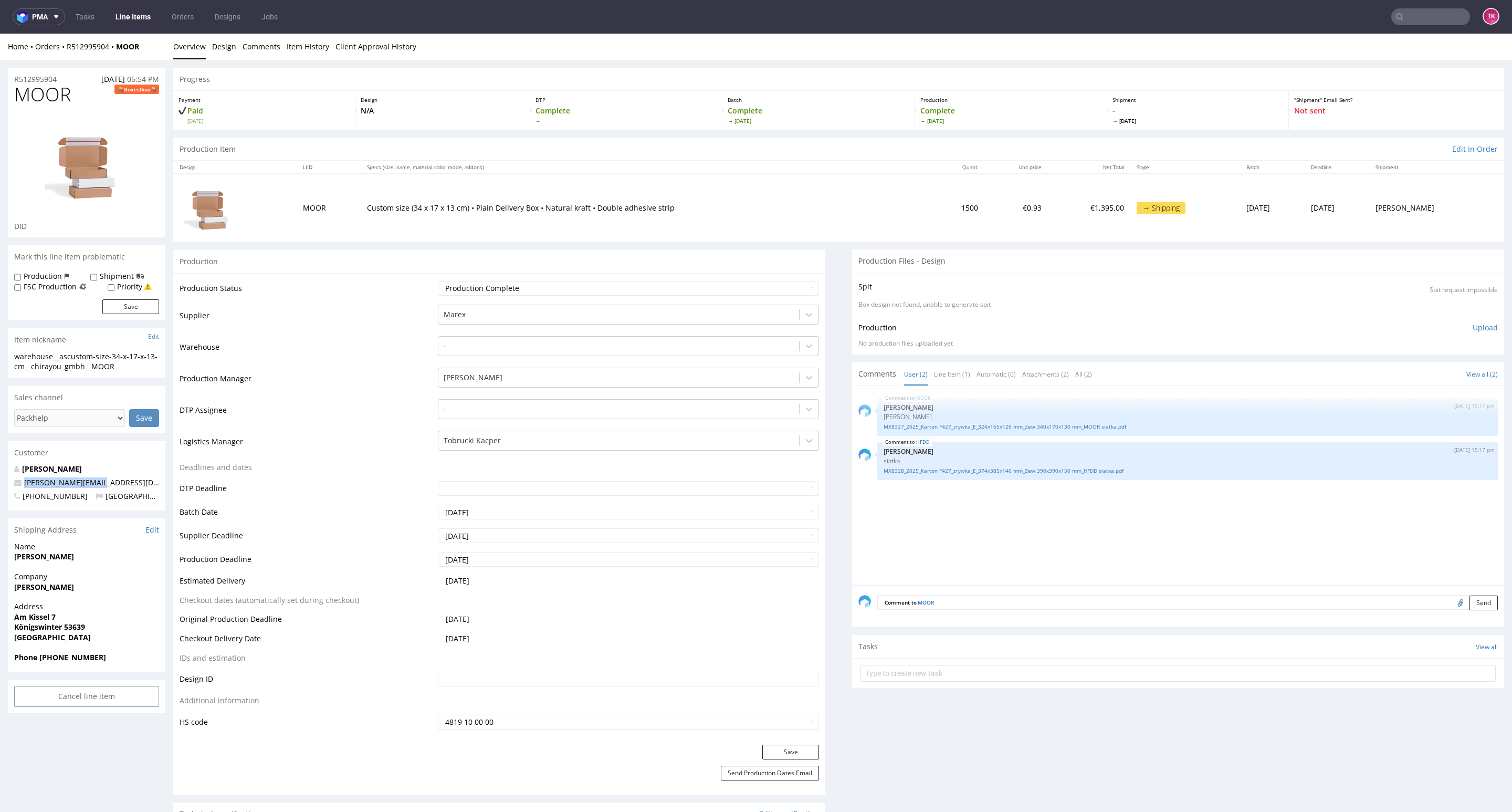
copy span "[PERSON_NAME][EMAIL_ADDRESS][DOMAIN_NAME]"
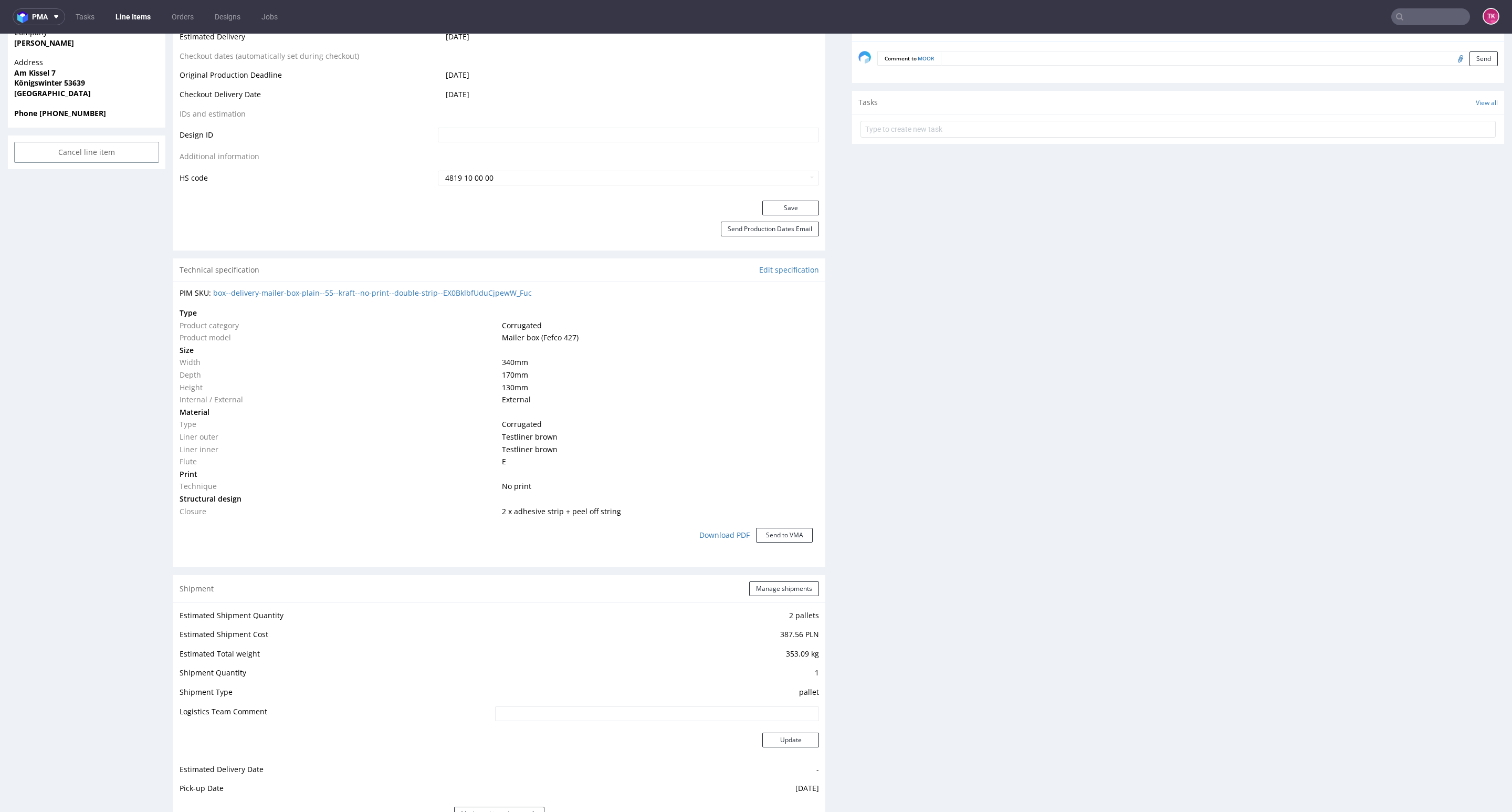
scroll to position [1024, 0]
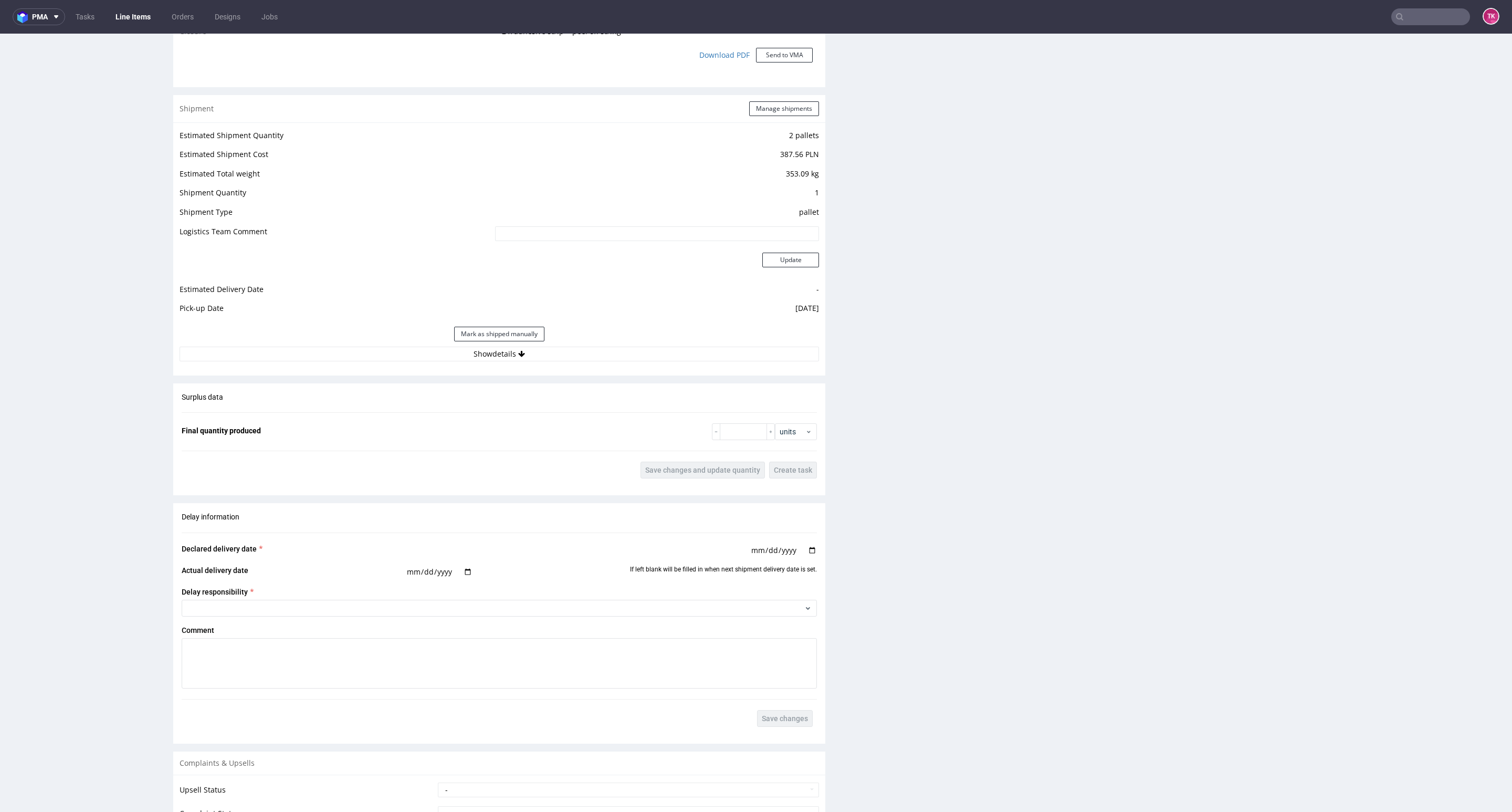
click at [635, 363] on div "Estimated Shipment Quantity 2 pallets Estimated Shipment Cost 387.56 PLN Estima…" at bounding box center [499, 245] width 652 height 245
click at [646, 349] on button "Show details" at bounding box center [499, 353] width 639 height 15
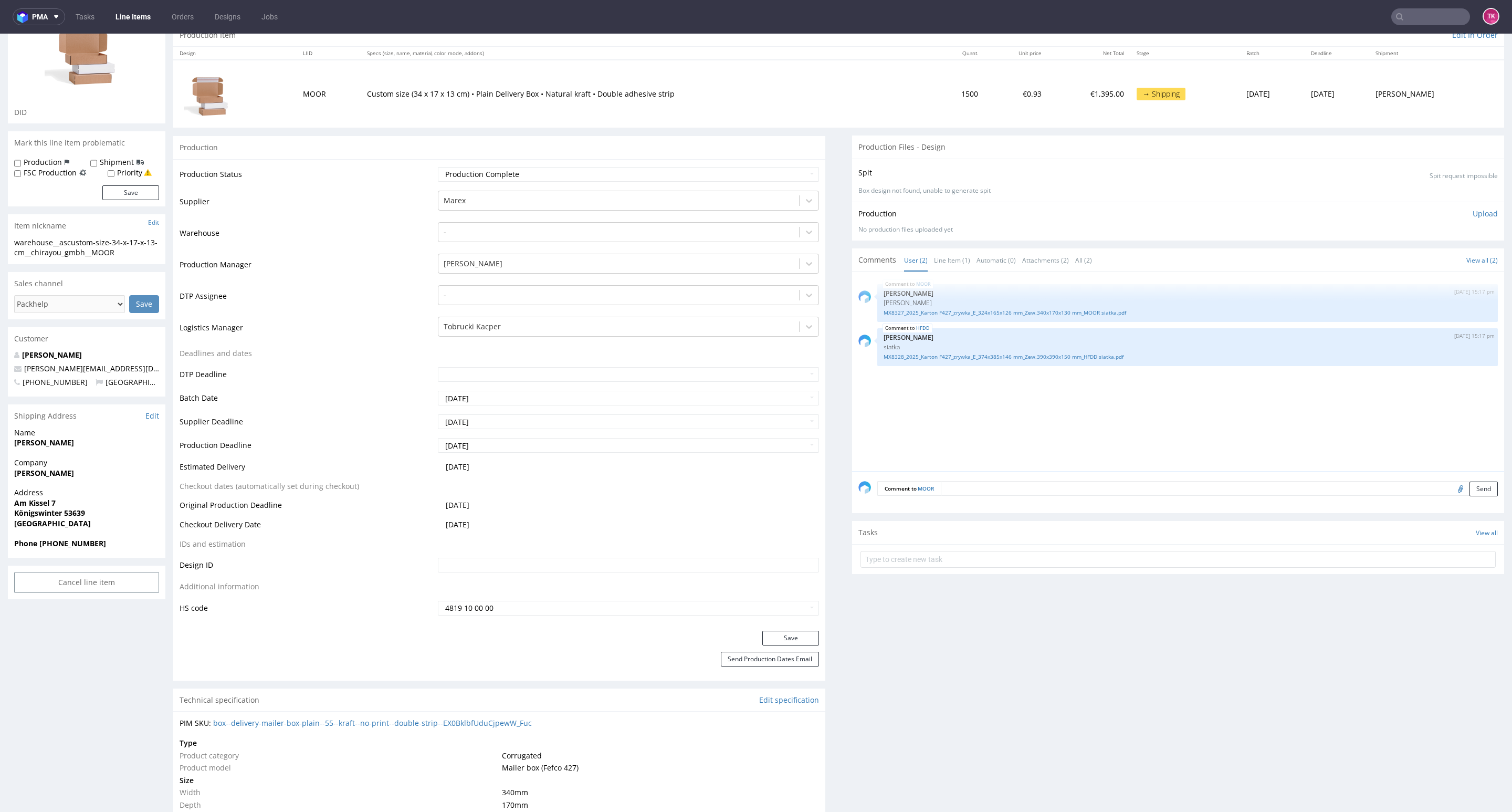
scroll to position [0, 0]
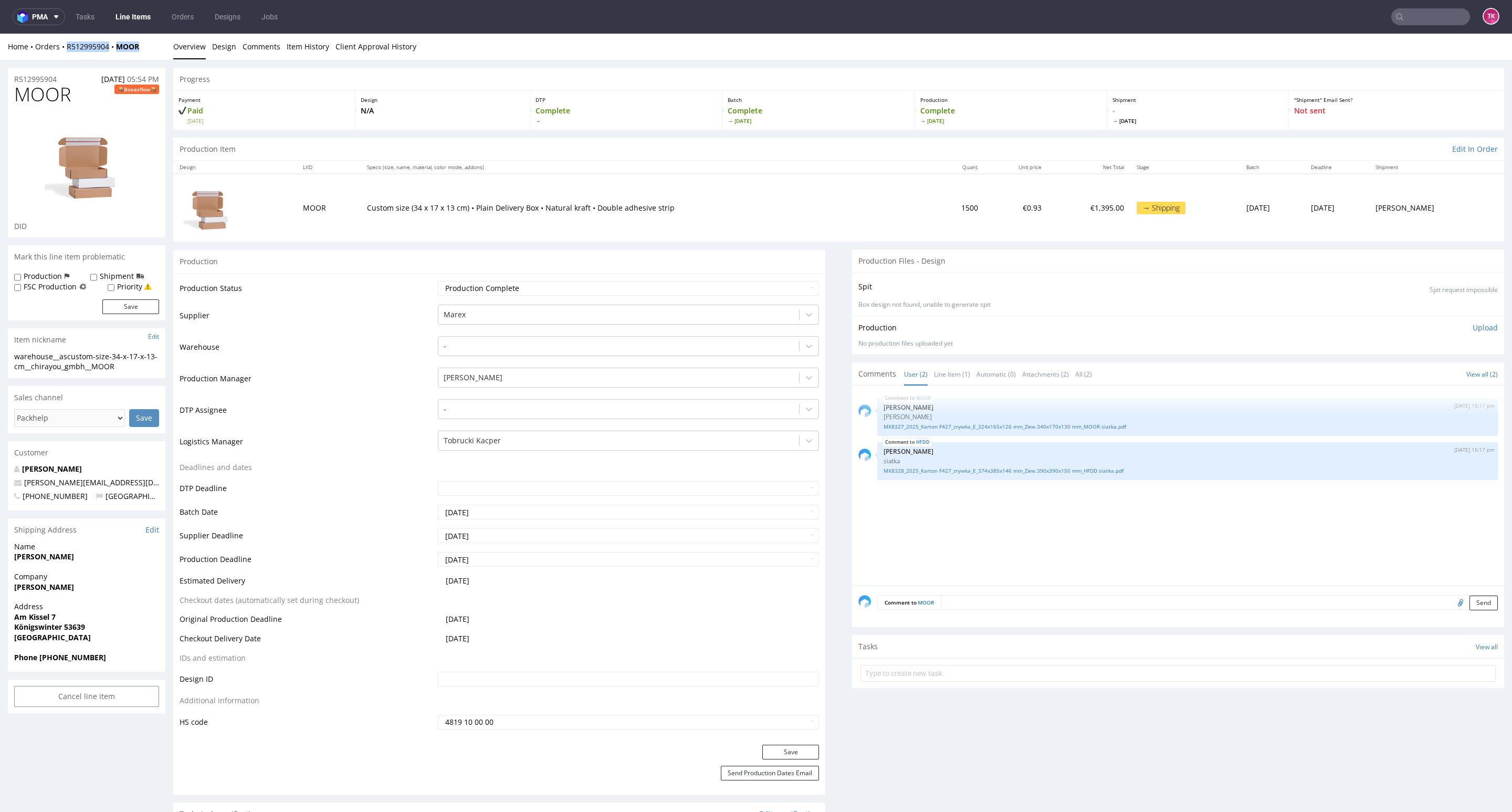
drag, startPoint x: 147, startPoint y: 46, endPoint x: 62, endPoint y: 54, distance: 85.4
click at [62, 54] on div "Home Orders R512995904 MOOR Overview Design Comments Item History Client Approv…" at bounding box center [756, 46] width 1512 height 26
copy div "R512995904 MOOR"
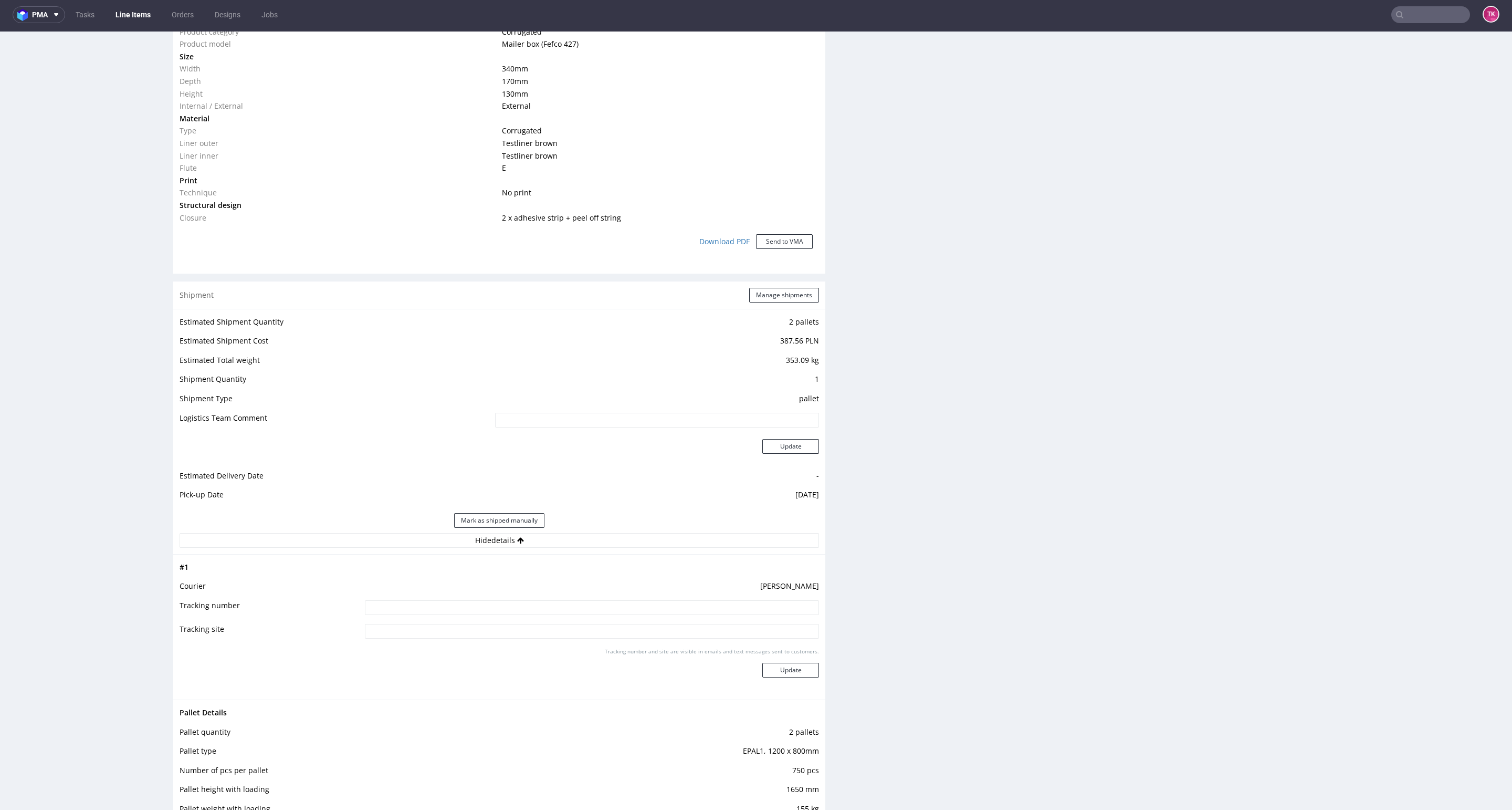
scroll to position [1103, 0]
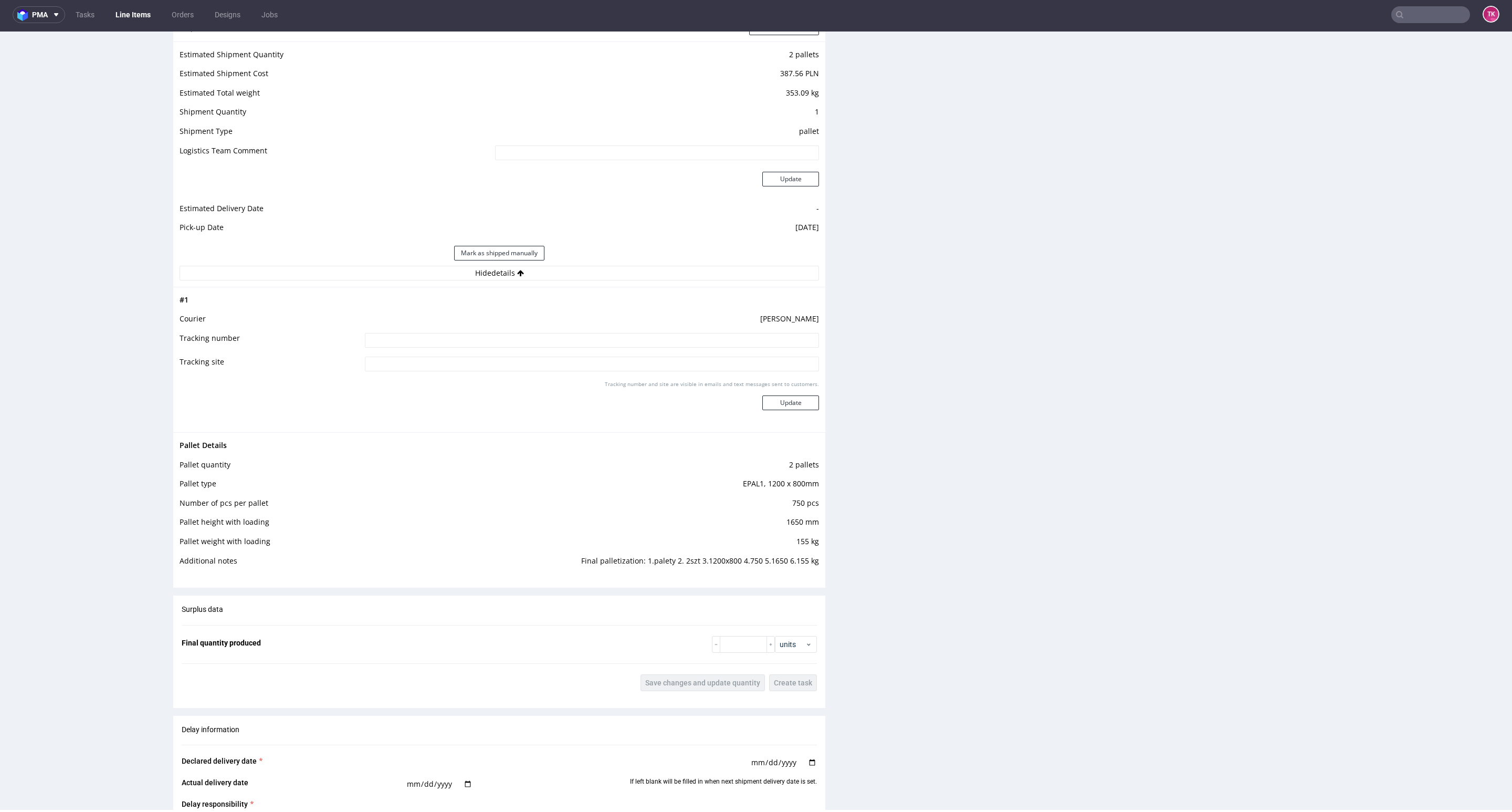
click at [569, 326] on td "[PERSON_NAME]" at bounding box center [590, 322] width 457 height 19
click at [581, 345] on input at bounding box center [592, 340] width 454 height 15
paste input "PLWAW509029692"
type input "PLWAW509029692"
click at [789, 406] on button "Update" at bounding box center [791, 403] width 57 height 15
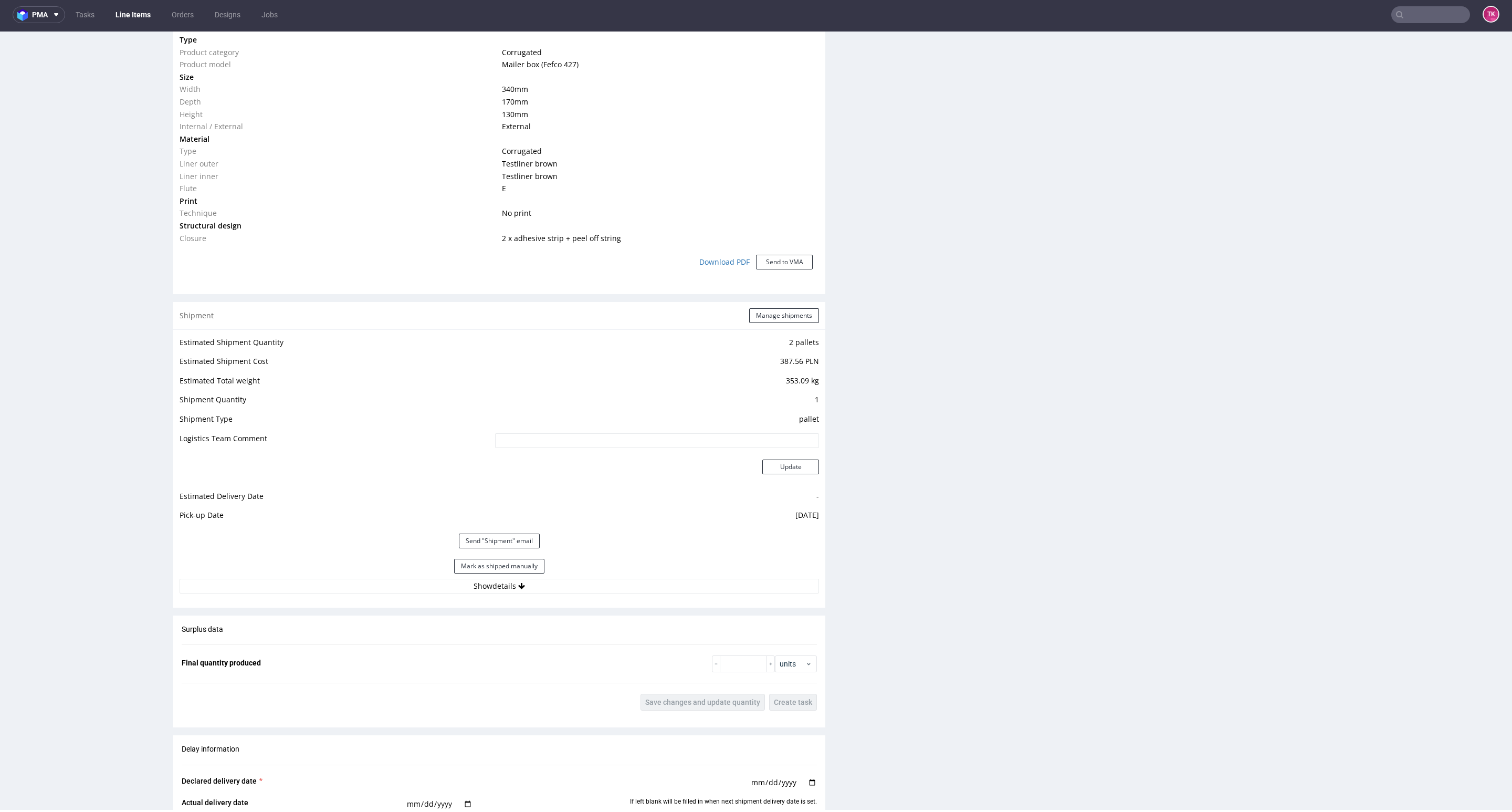
scroll to position [815, 0]
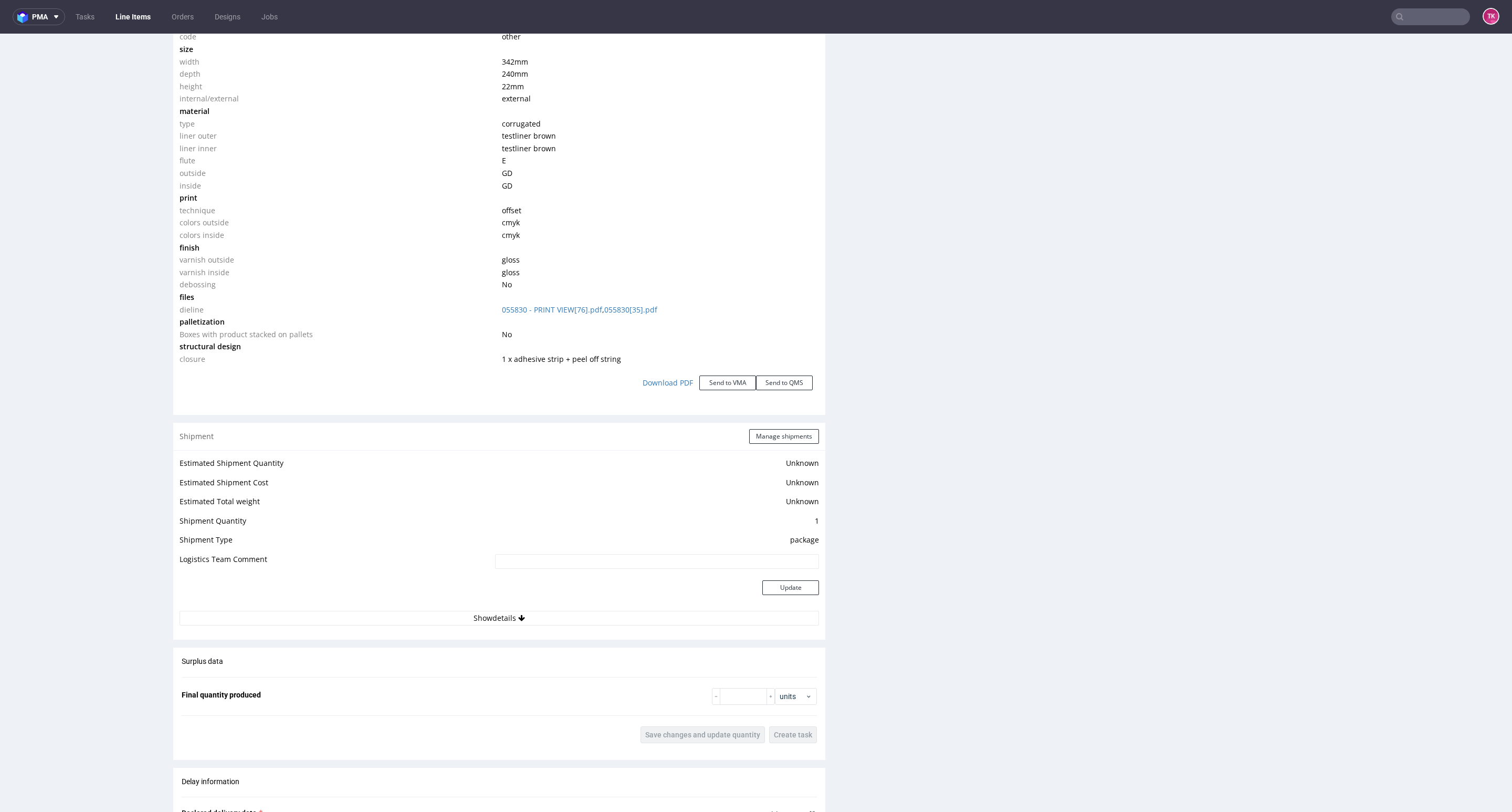
scroll to position [1103, 0]
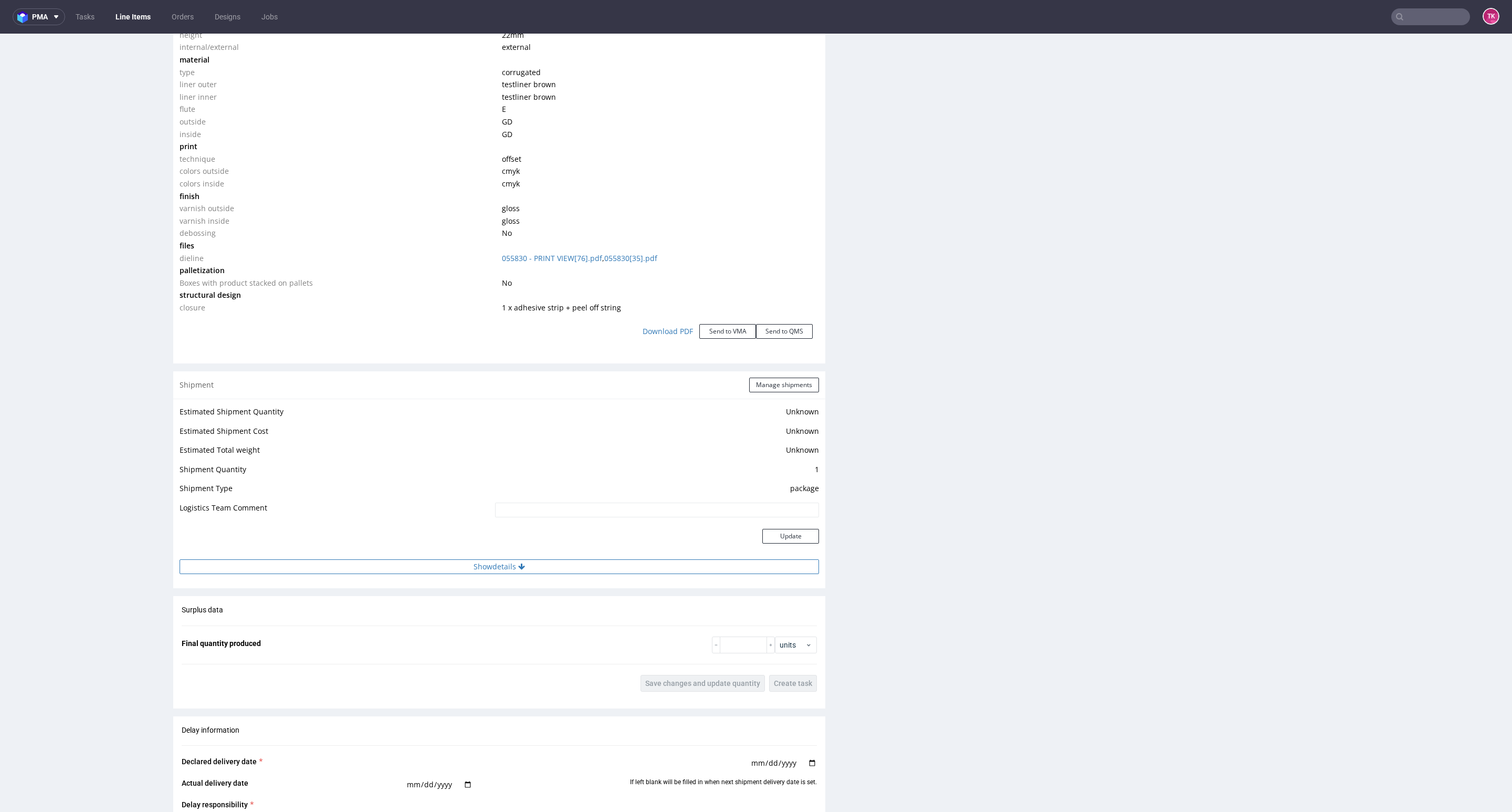
click at [564, 572] on button "Show details" at bounding box center [499, 567] width 639 height 15
click at [564, 572] on button "Hide details" at bounding box center [499, 567] width 639 height 15
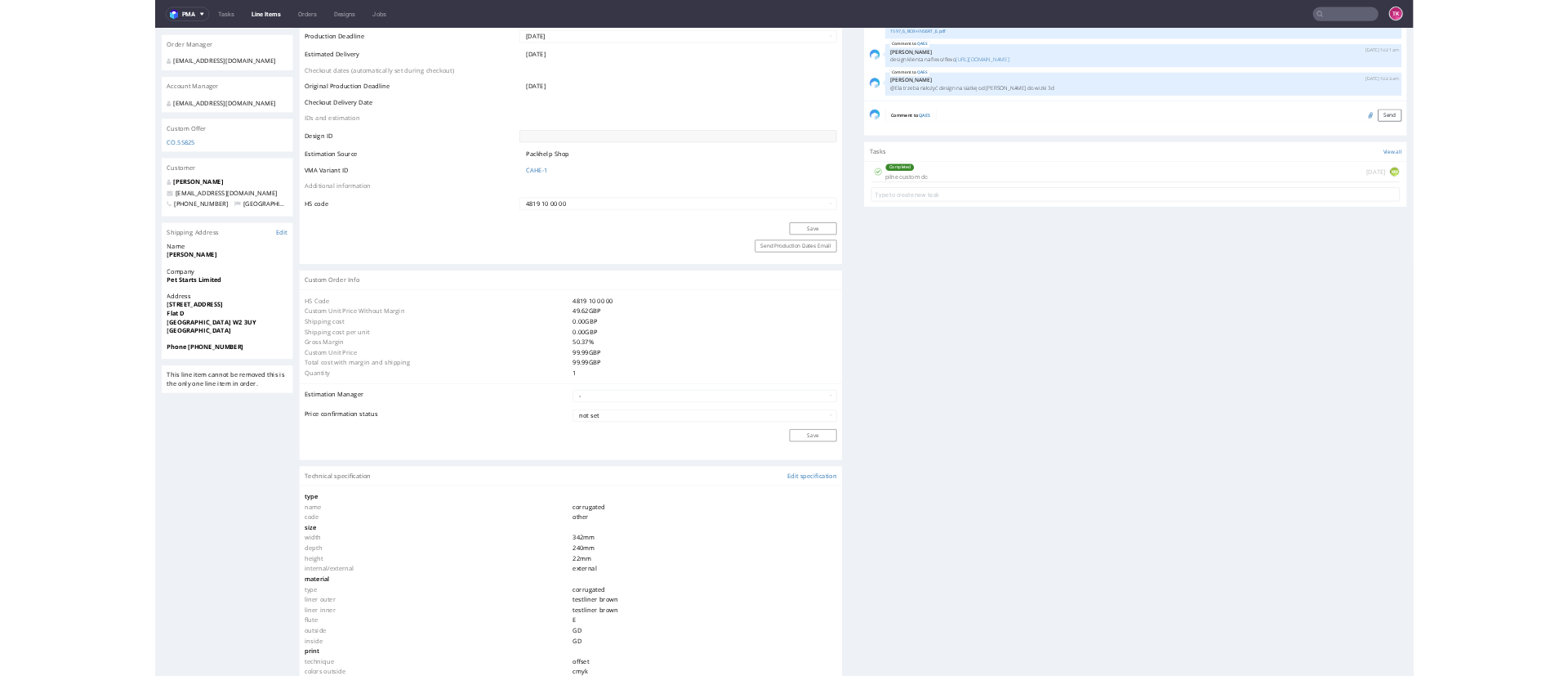
scroll to position [245, 0]
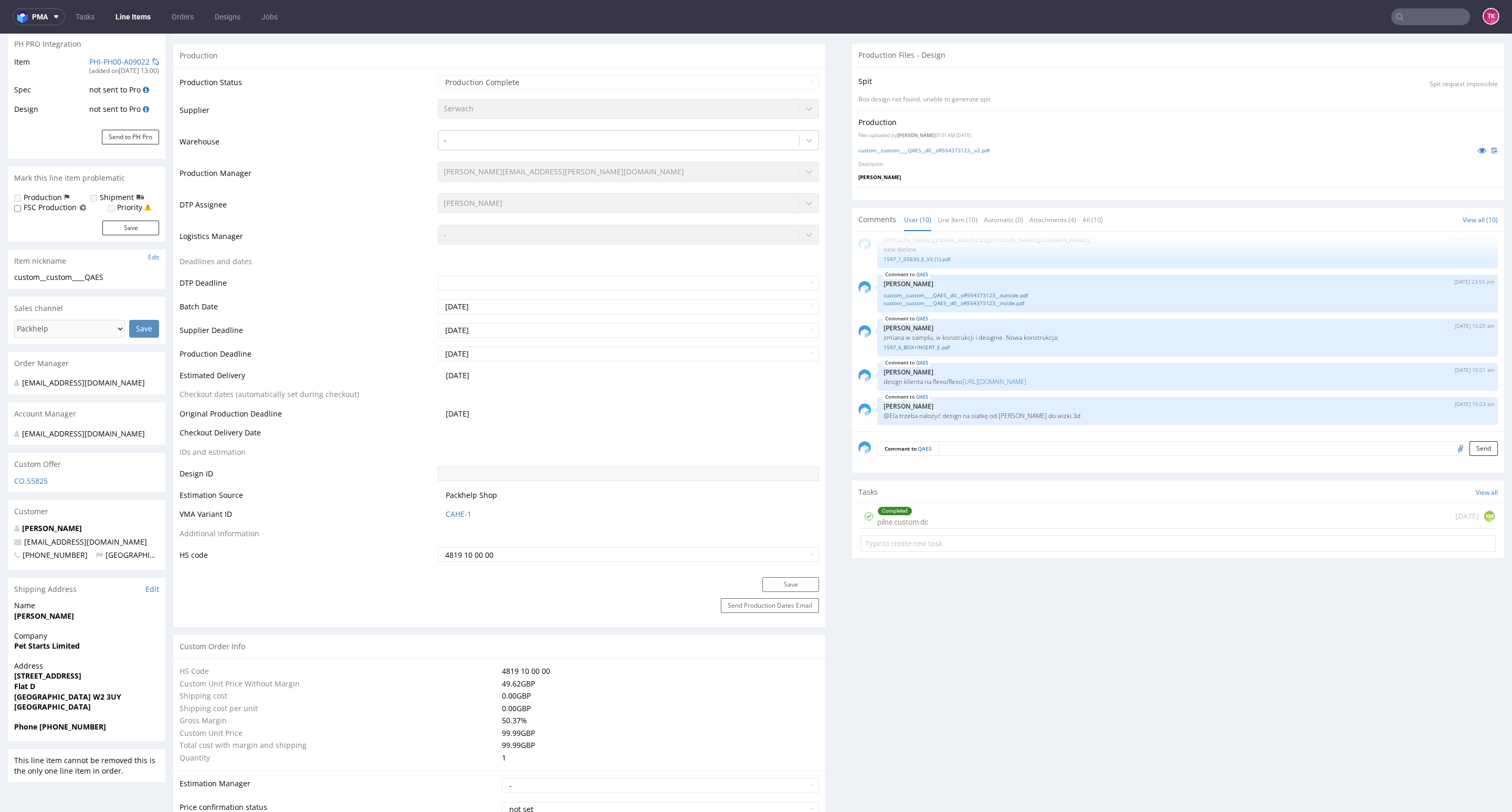
click at [136, 21] on link "Line Items" at bounding box center [133, 16] width 48 height 17
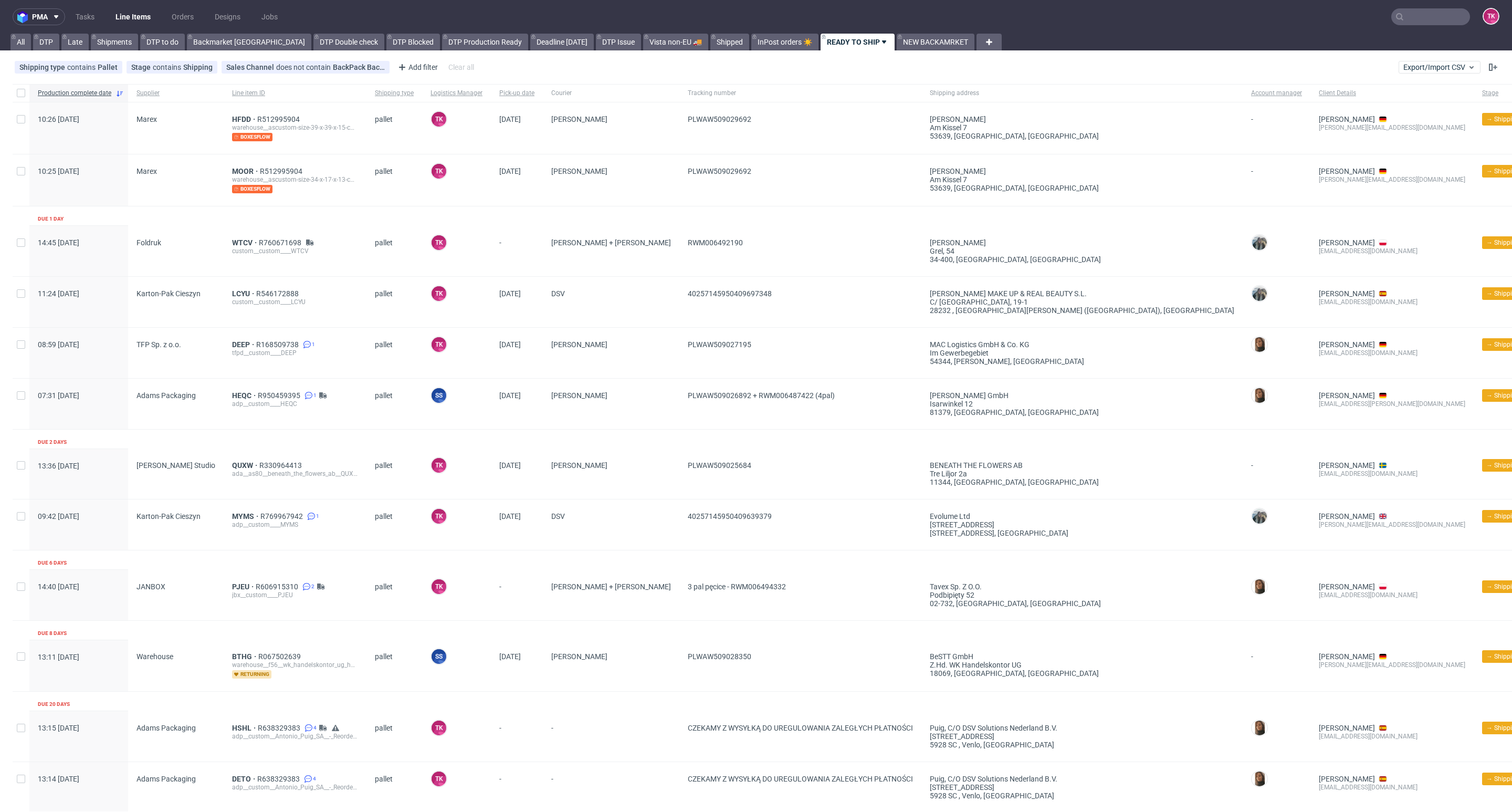
click at [150, 13] on link "Line Items" at bounding box center [133, 16] width 48 height 17
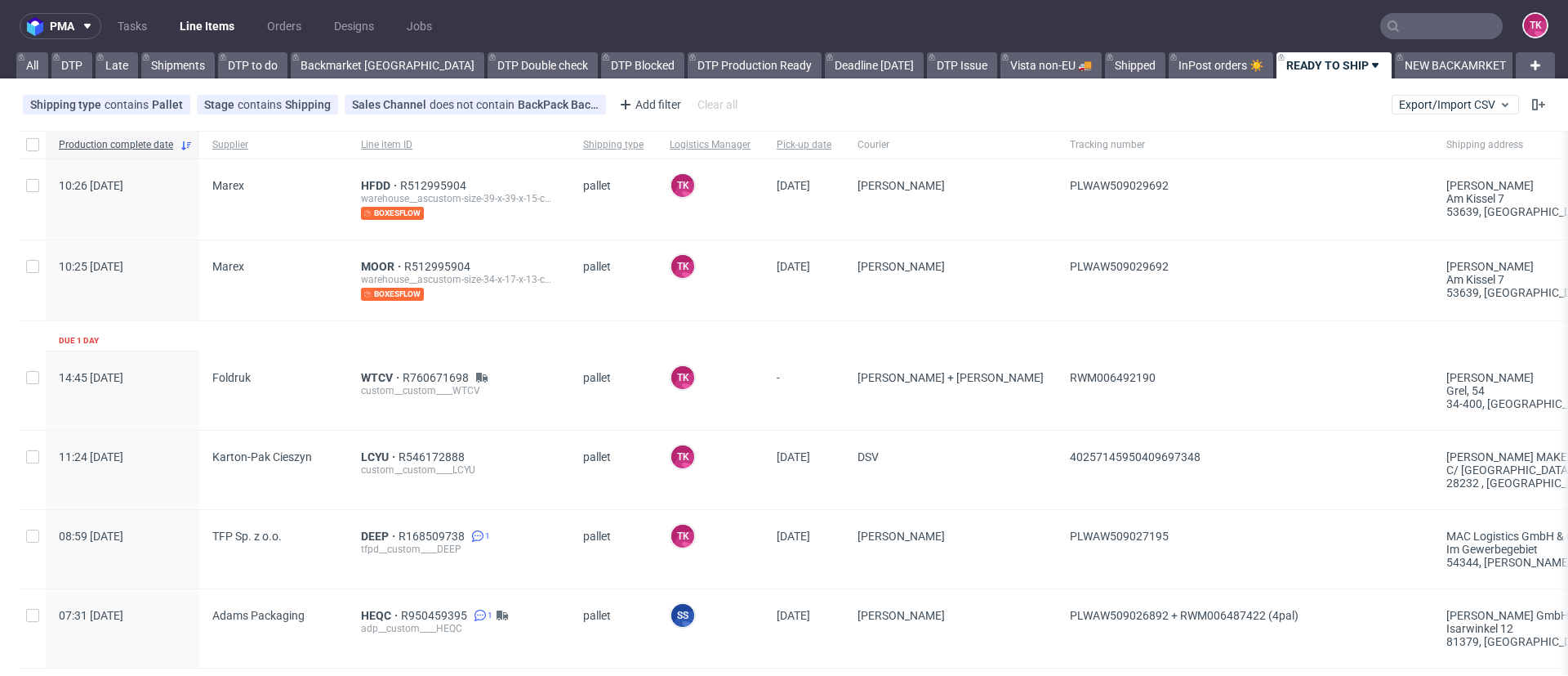
click at [213, 31] on link "Line Items" at bounding box center [206, 26] width 74 height 26
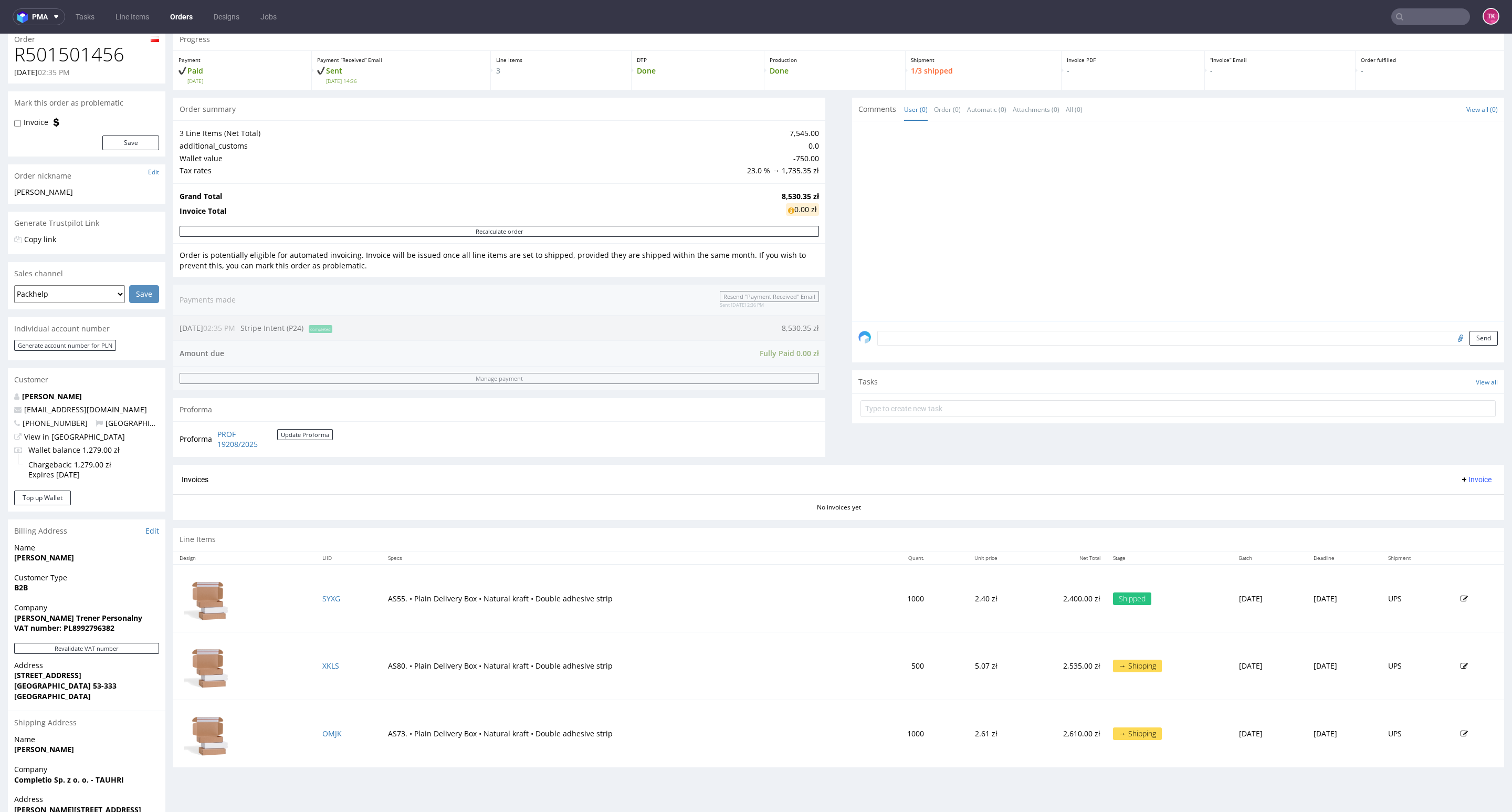
scroll to position [79, 0]
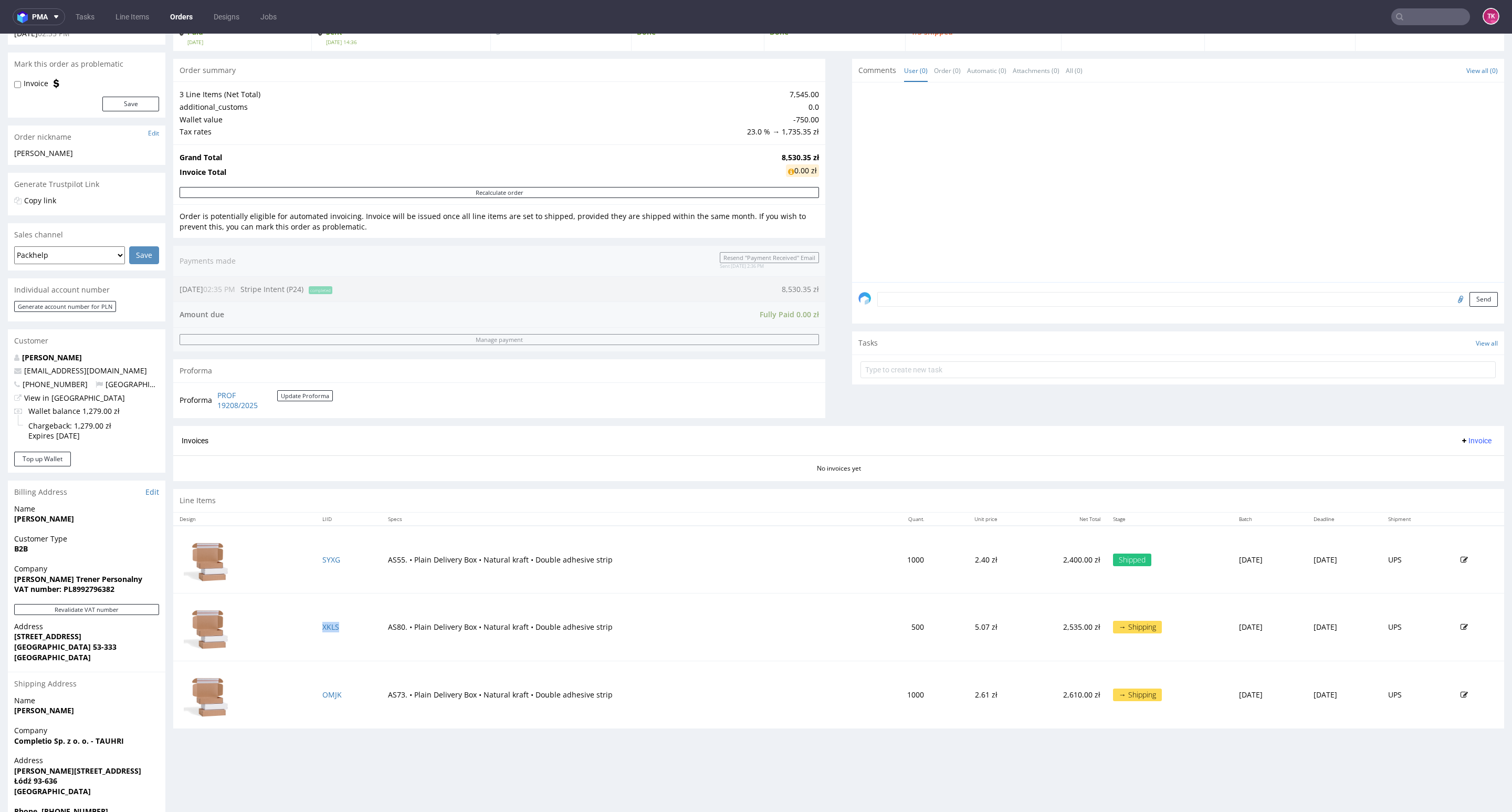
click at [322, 621] on td "XKLS" at bounding box center [349, 627] width 66 height 68
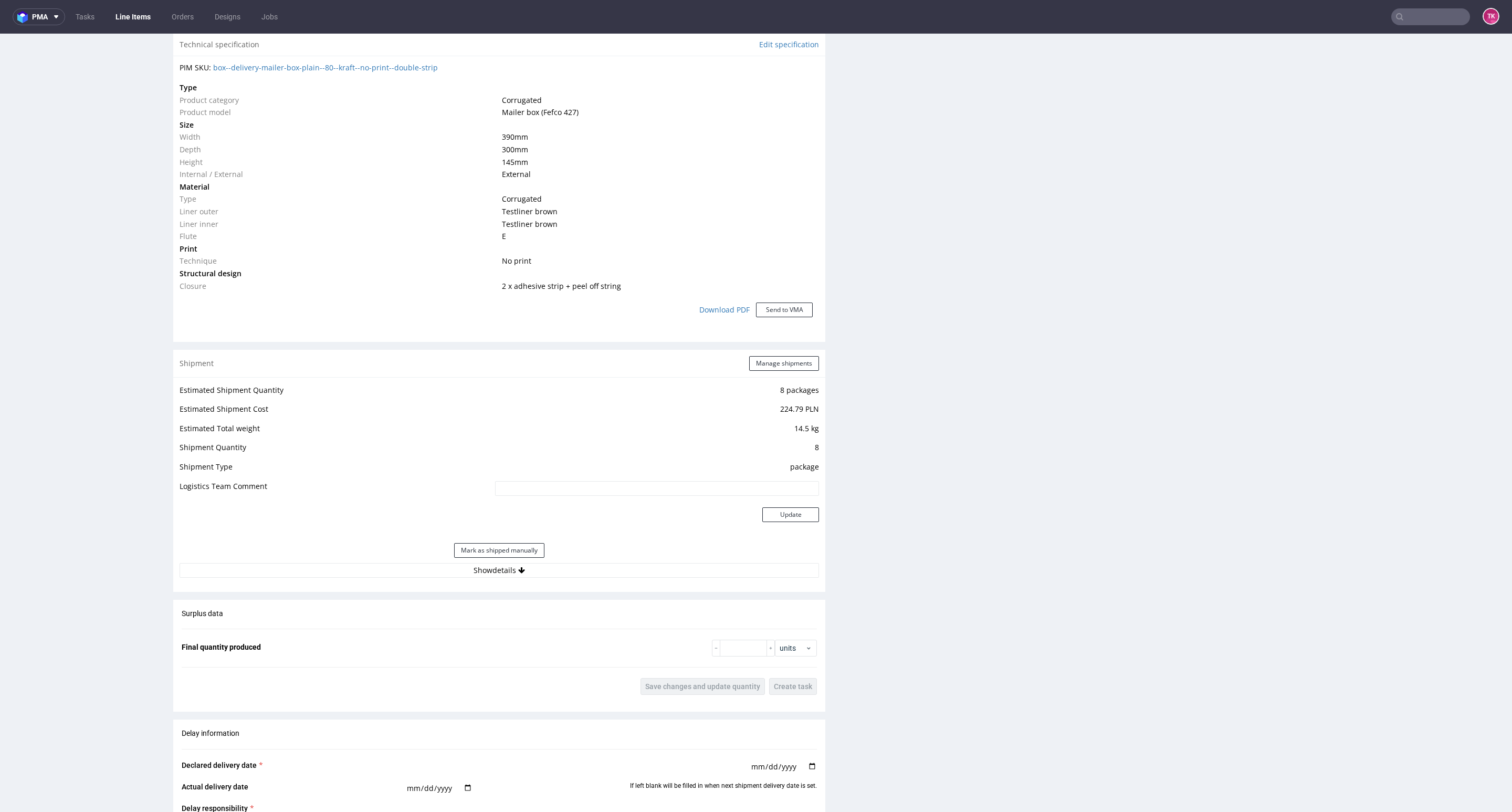
scroll to position [788, 0]
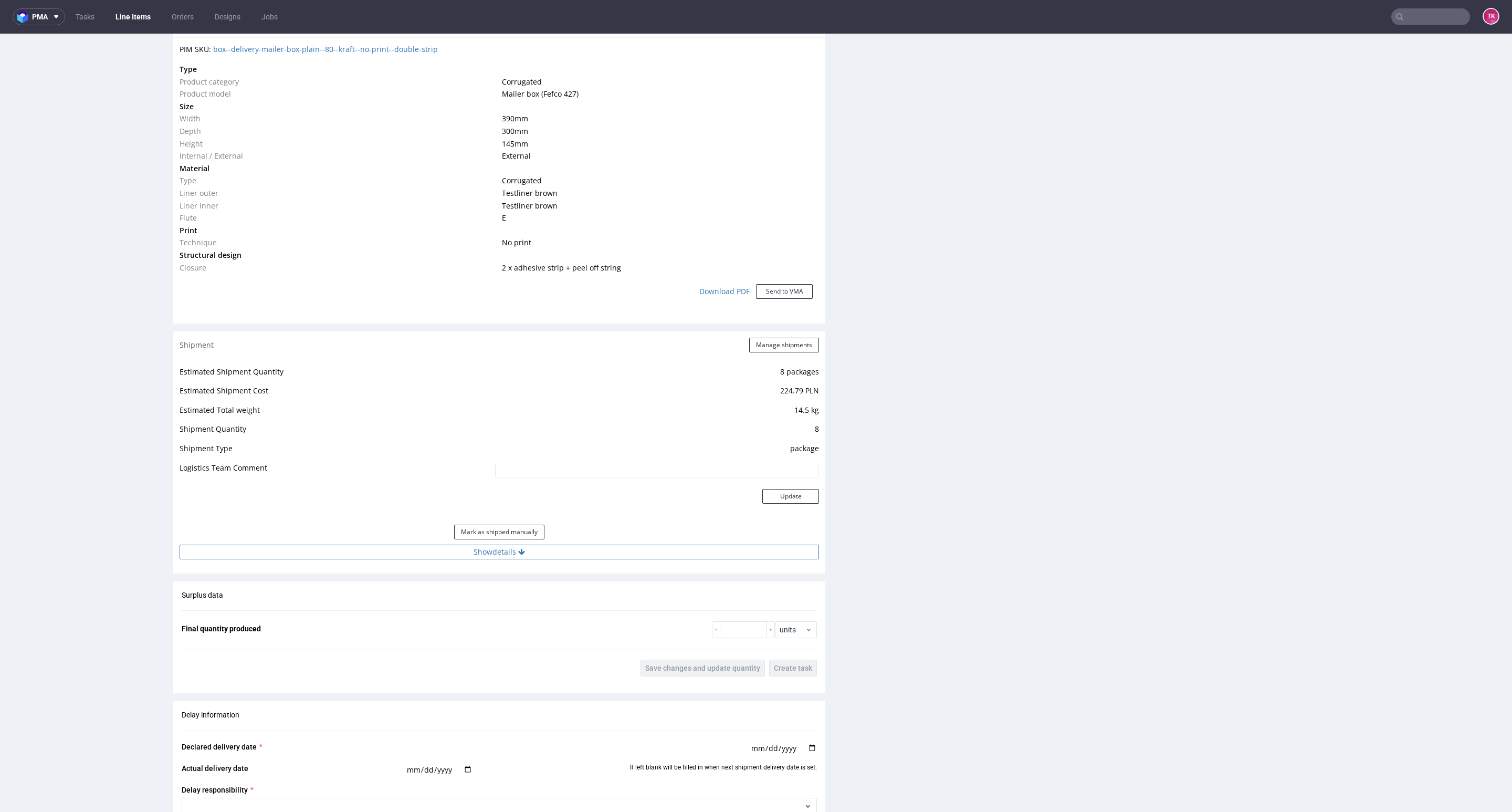
click at [598, 554] on button "Show details" at bounding box center [499, 552] width 639 height 15
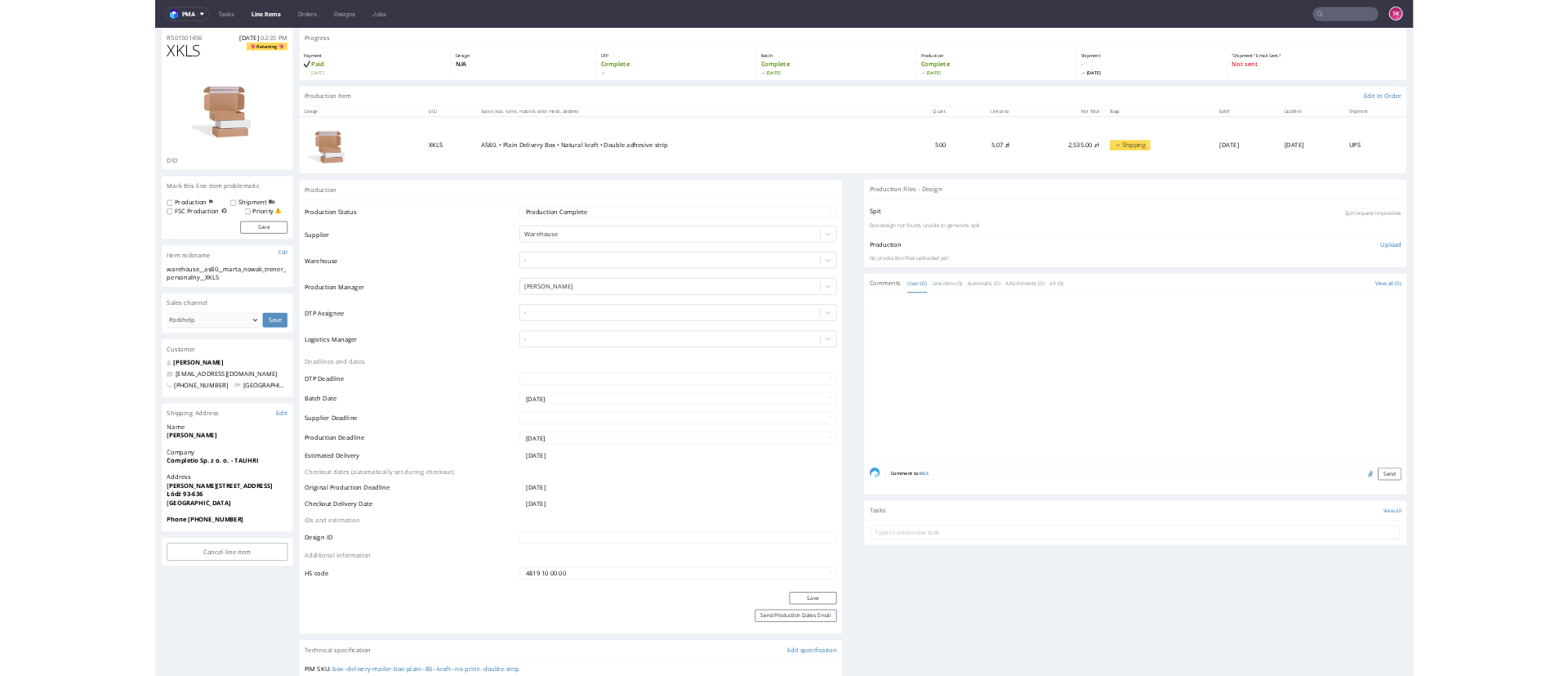
scroll to position [0, 0]
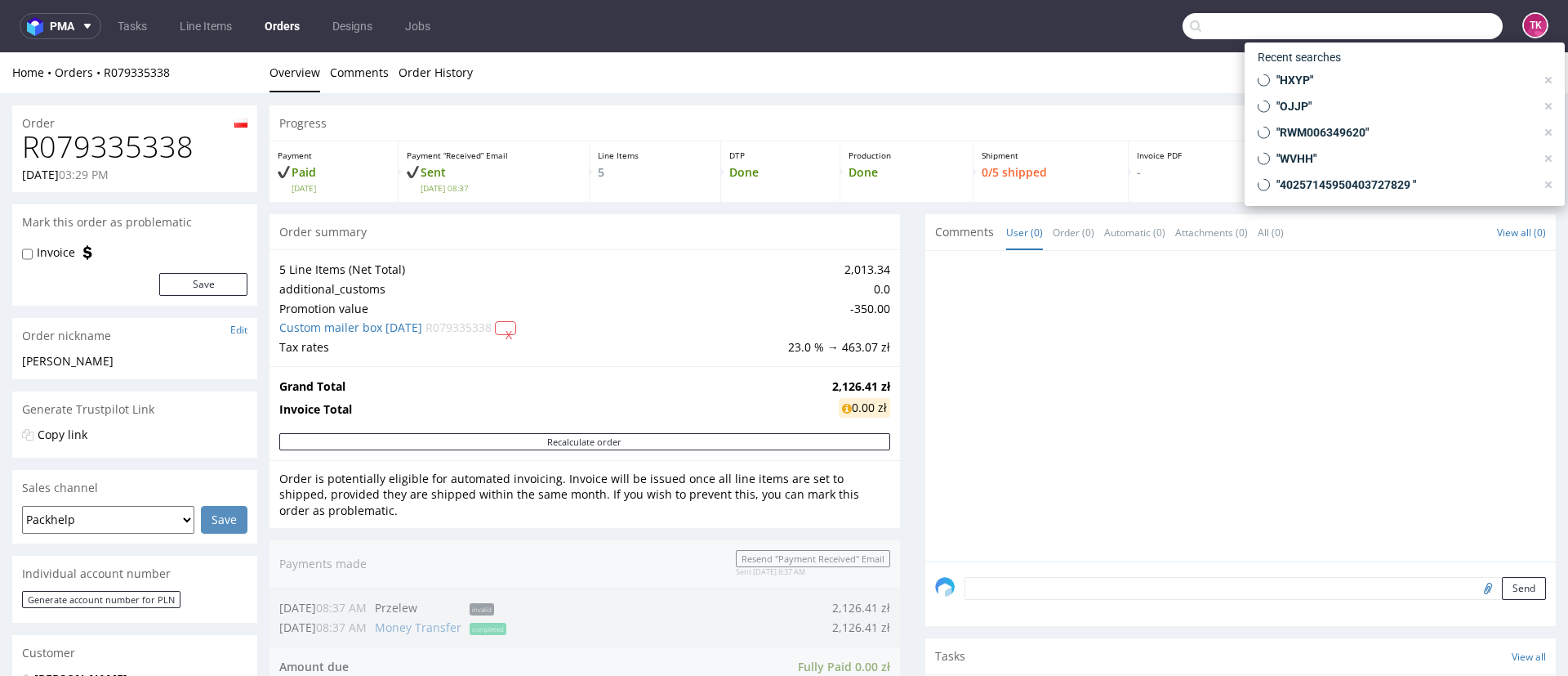
click at [1442, 24] on input "text" at bounding box center [1342, 26] width 321 height 26
paste input "XDQG"
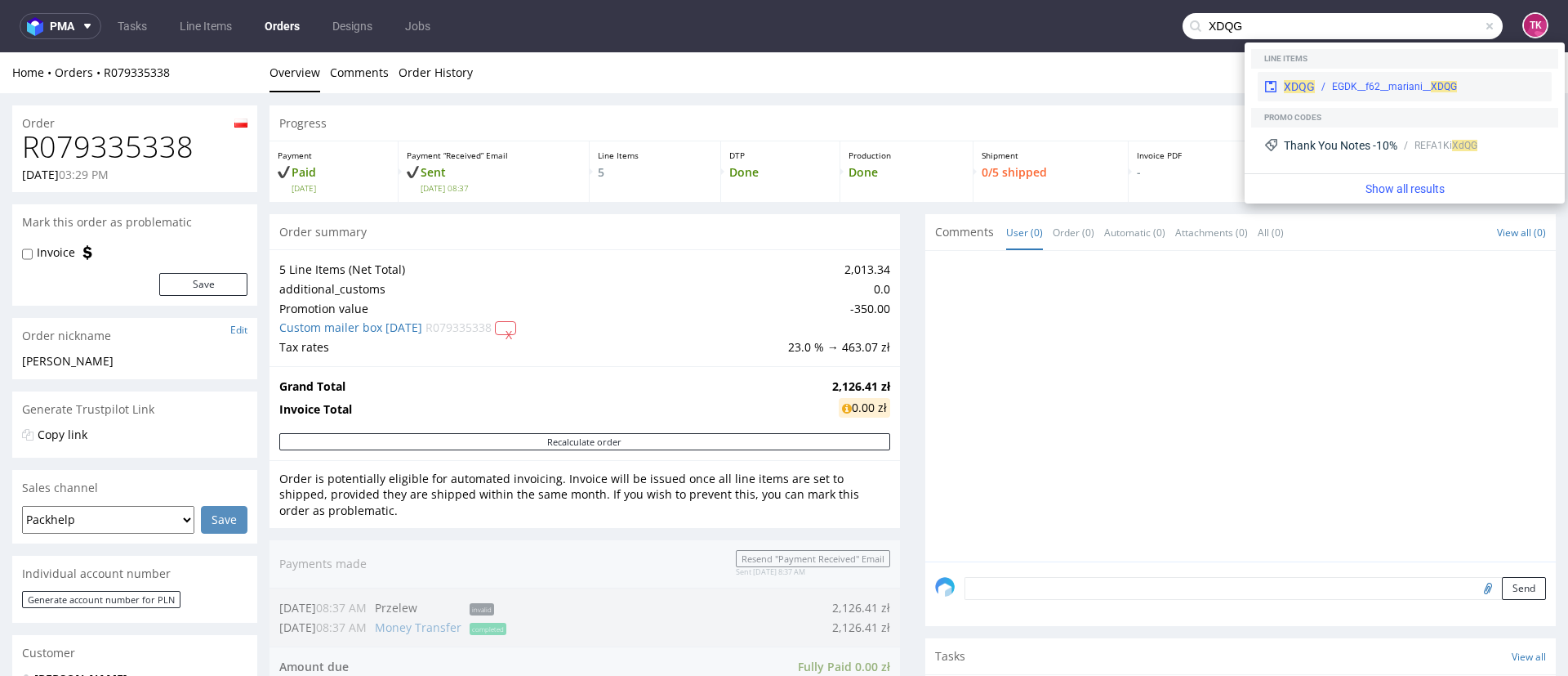
type input "XDQG"
click at [1373, 84] on div "EGDK__f62__mariani__ XDQG" at bounding box center [1394, 87] width 125 height 15
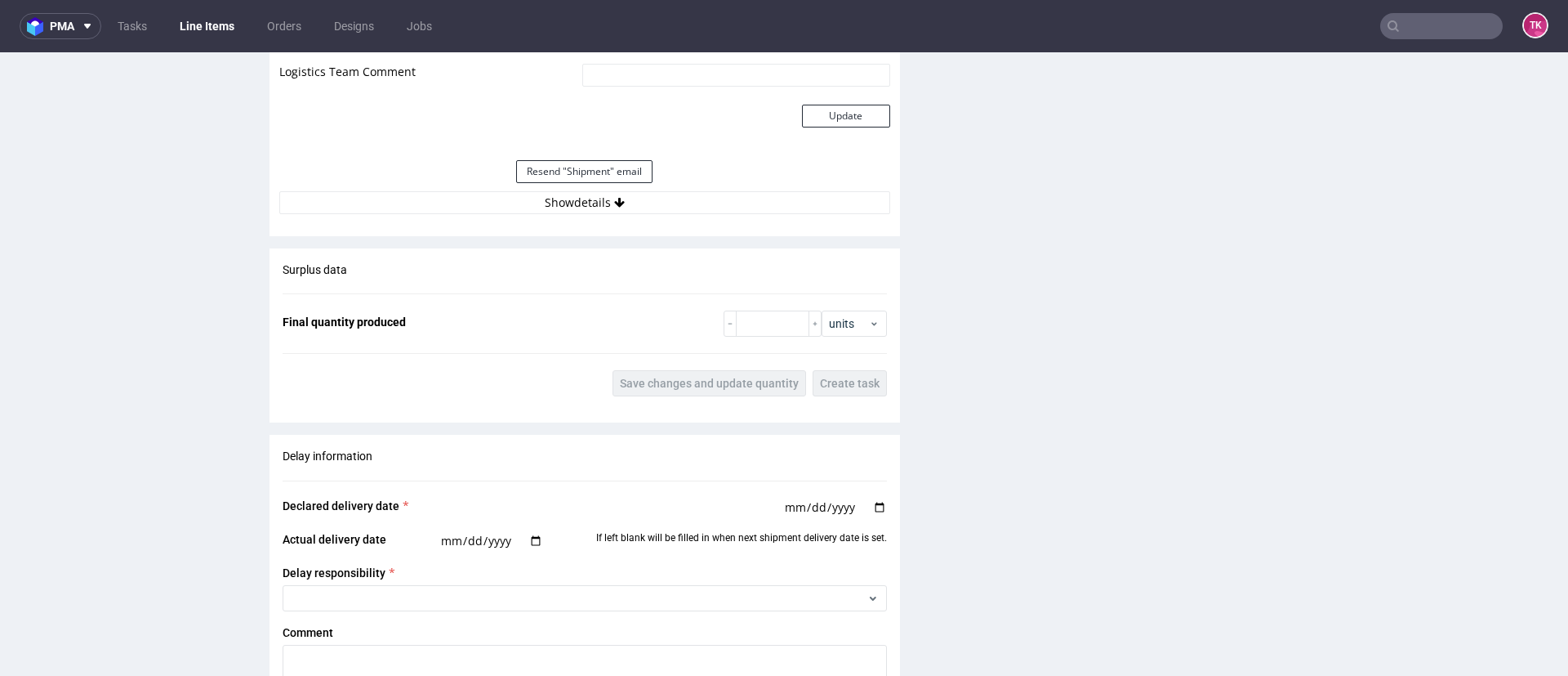
scroll to position [1750, 0]
click at [486, 209] on button "Show details" at bounding box center [584, 204] width 611 height 23
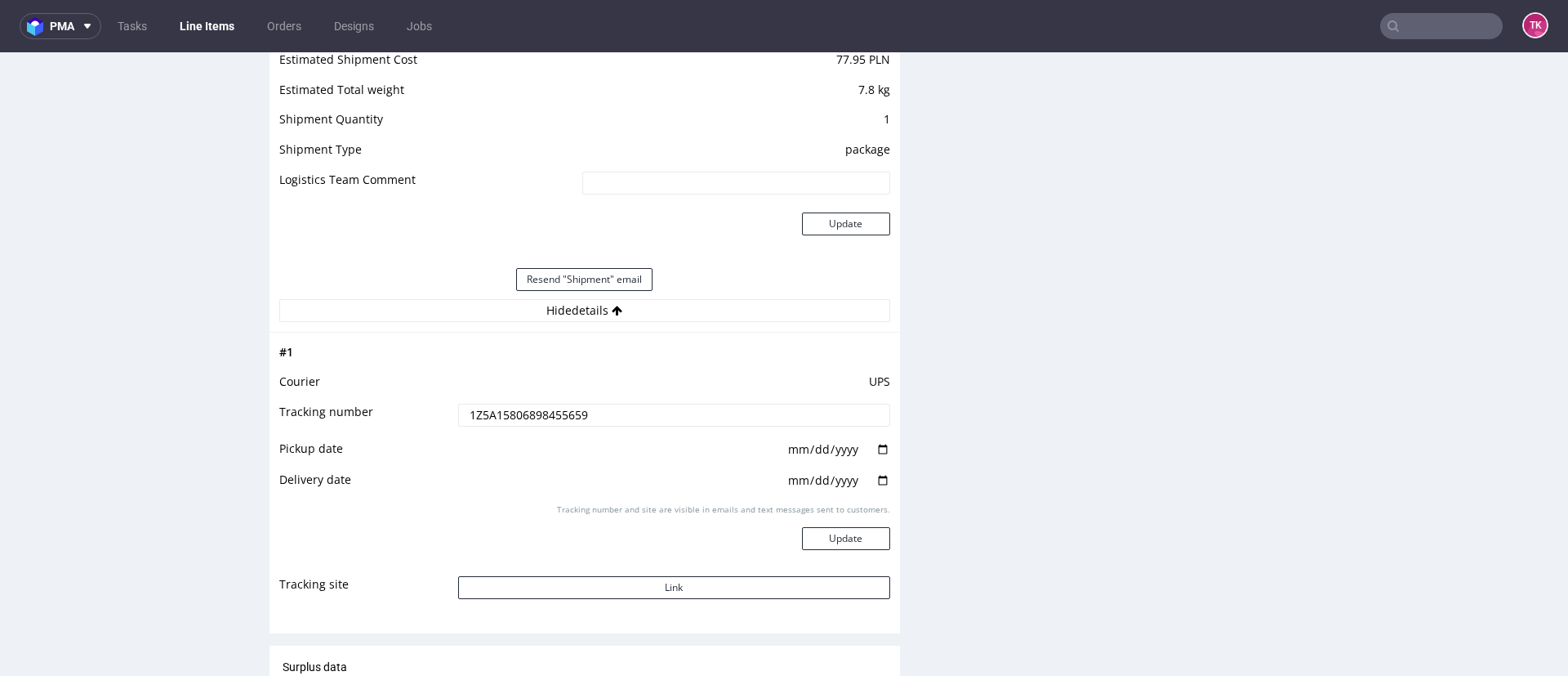
scroll to position [1639, 0]
click at [191, 18] on link "Line Items" at bounding box center [206, 26] width 74 height 26
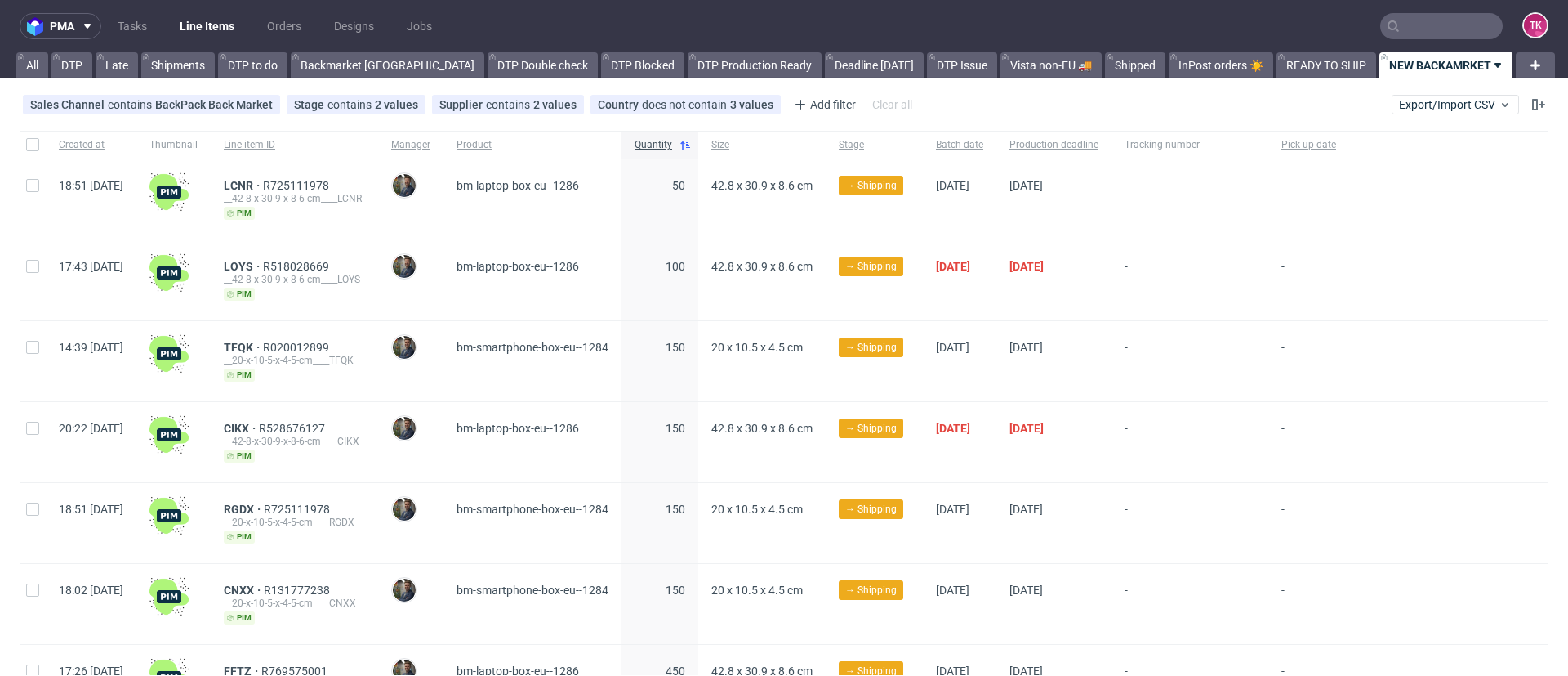
click at [233, 16] on link "Line Items" at bounding box center [206, 26] width 74 height 26
click at [1277, 76] on link "READY TO SHIP" at bounding box center [1326, 65] width 100 height 26
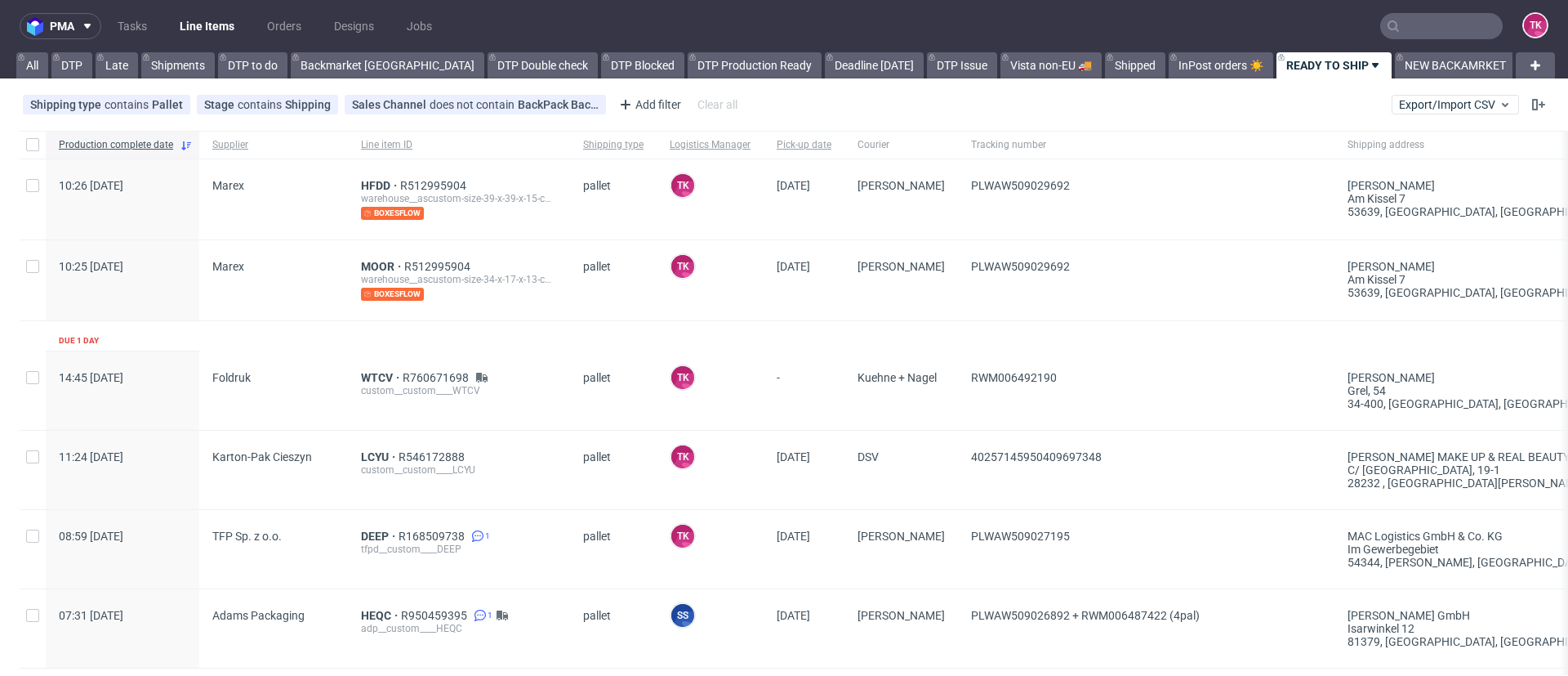
click at [191, 18] on link "Line Items" at bounding box center [206, 26] width 74 height 26
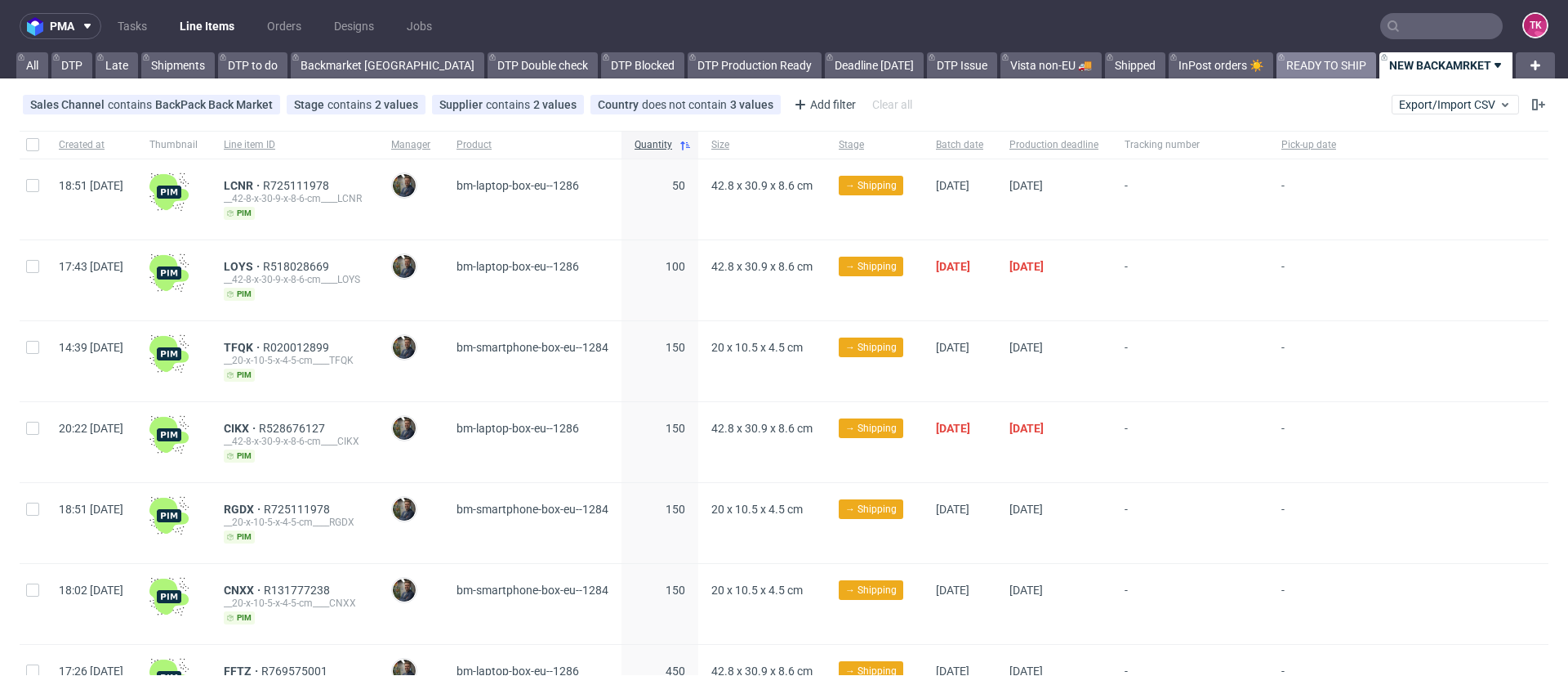
click at [1277, 73] on link "READY TO SHIP" at bounding box center [1326, 65] width 100 height 26
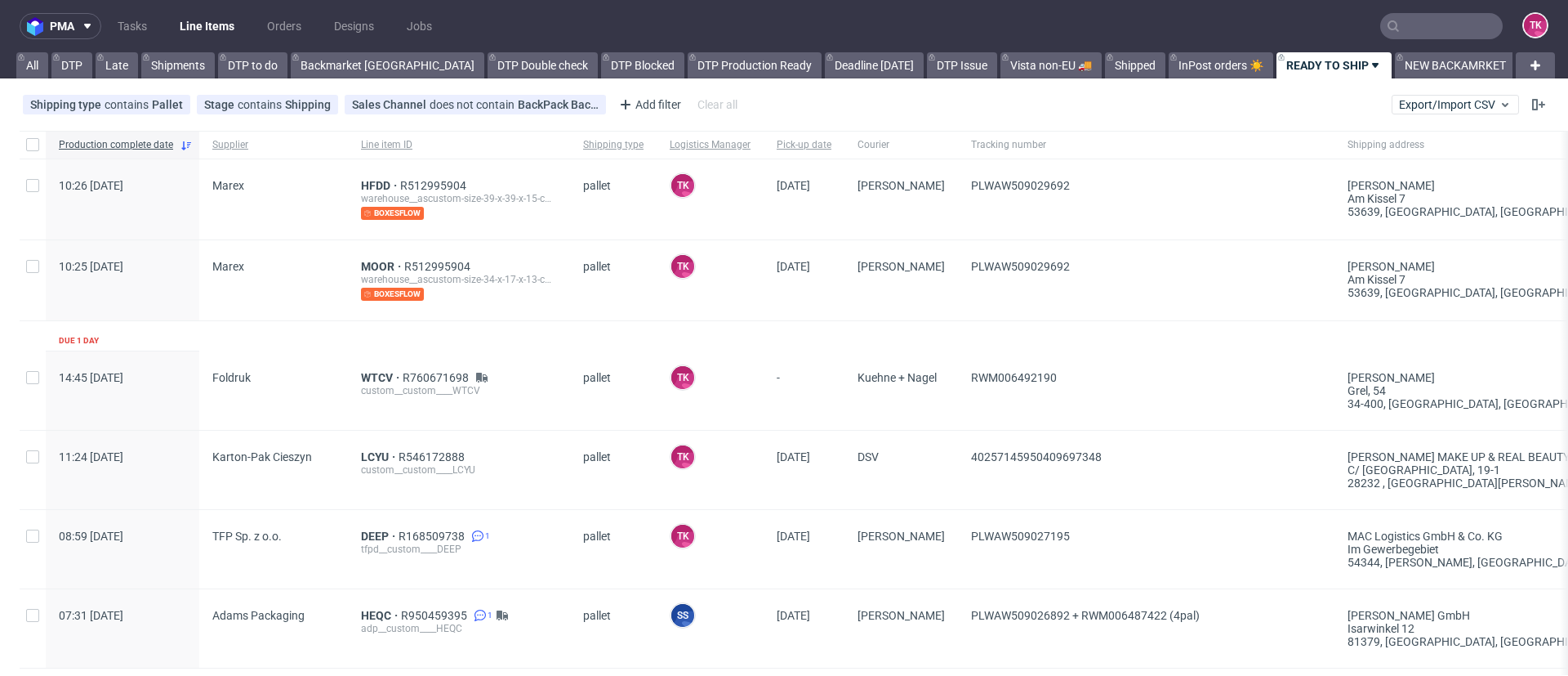
click at [1277, 62] on link "READY TO SHIP" at bounding box center [1334, 65] width 115 height 26
click at [184, 28] on link "Line Items" at bounding box center [206, 26] width 74 height 26
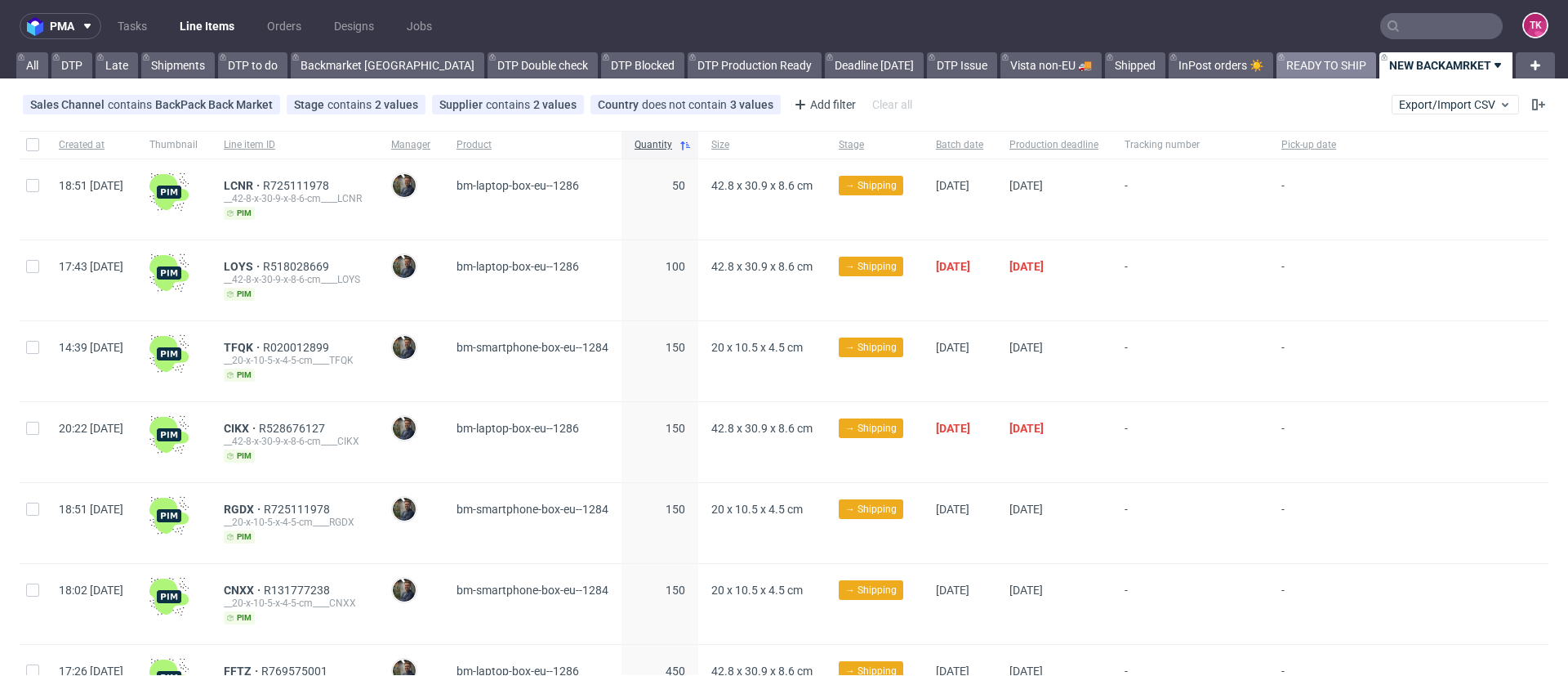
click at [1277, 67] on link "READY TO SHIP" at bounding box center [1326, 65] width 100 height 26
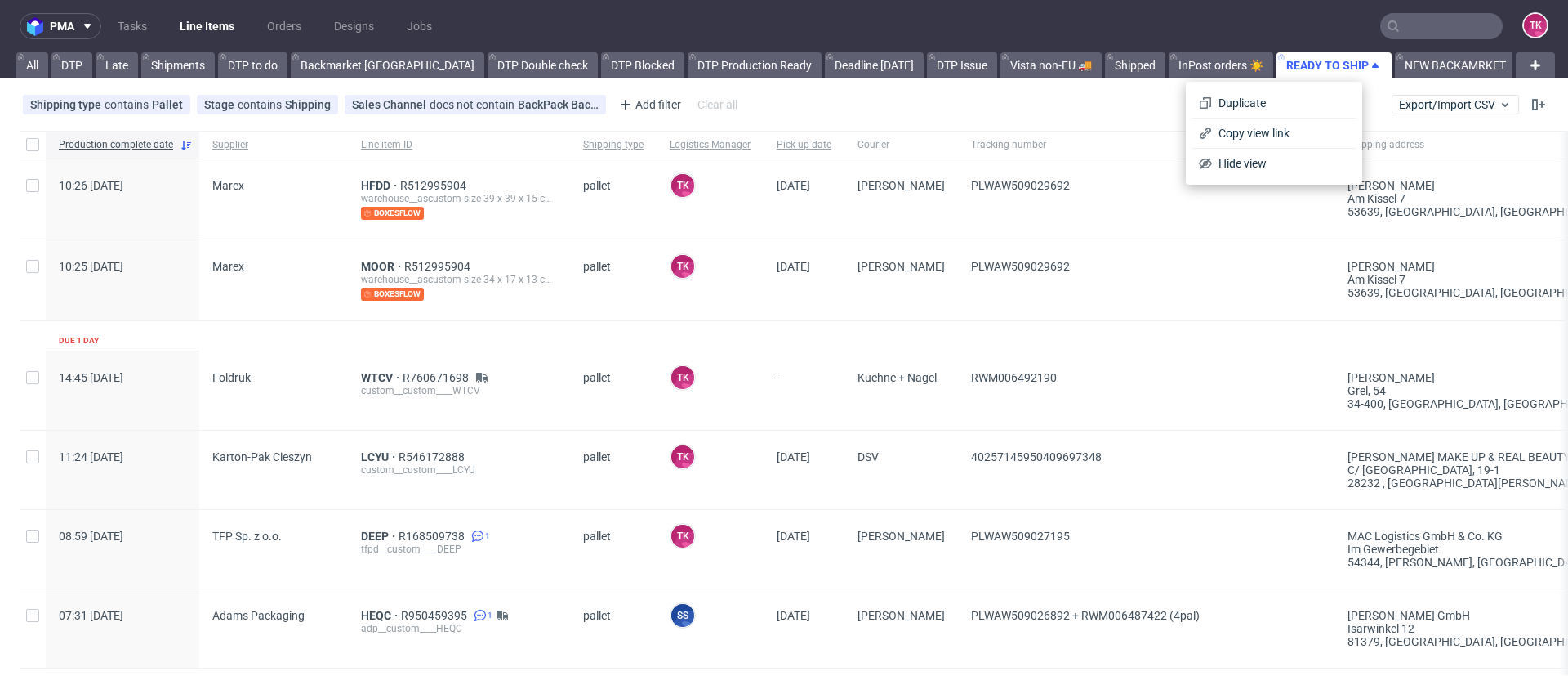
click at [1277, 67] on link "READY TO SHIP" at bounding box center [1334, 65] width 115 height 26
click at [216, 33] on link "Line Items" at bounding box center [206, 26] width 74 height 26
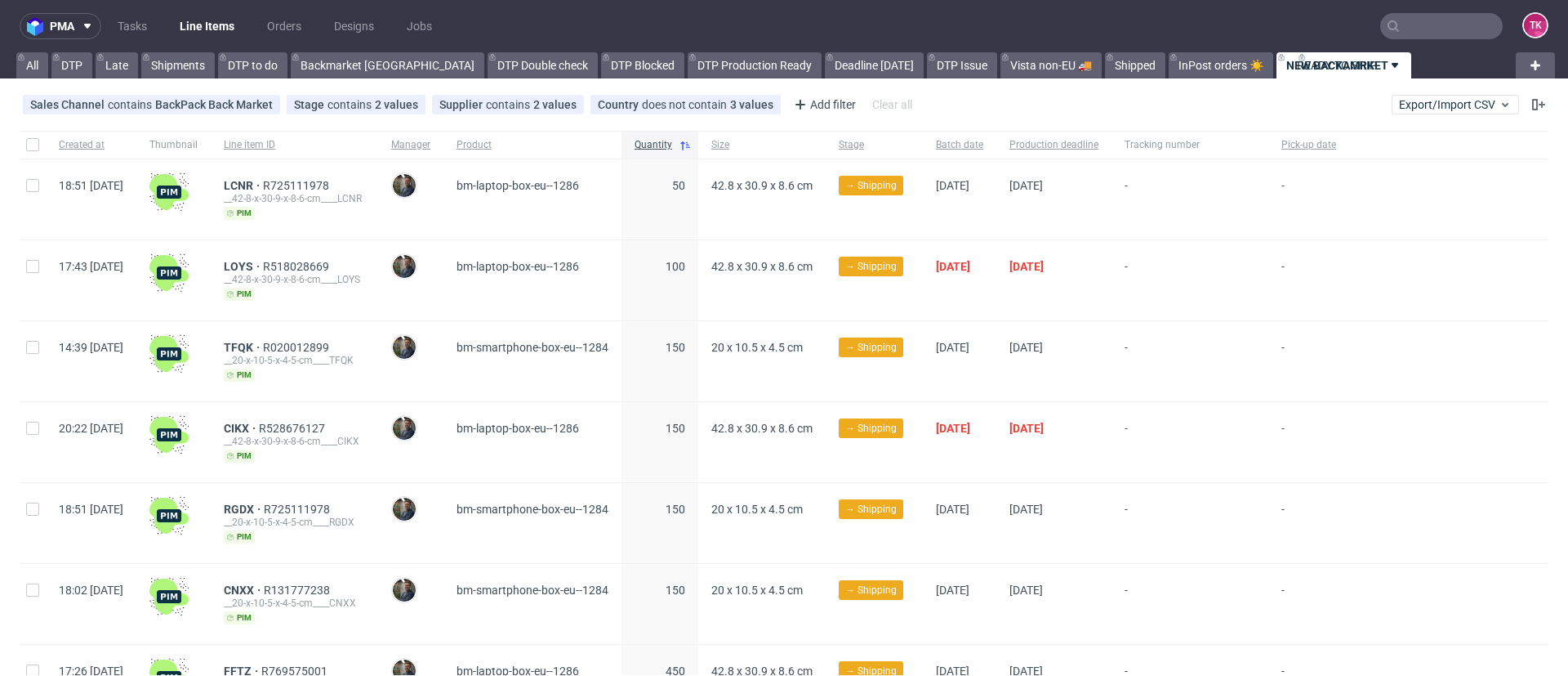
drag, startPoint x: 1210, startPoint y: 58, endPoint x: 1360, endPoint y: 56, distance: 150.0
click at [210, 21] on link "Line Items" at bounding box center [206, 26] width 74 height 26
click at [1415, 53] on link "READY TO SHIP" at bounding box center [1464, 65] width 100 height 26
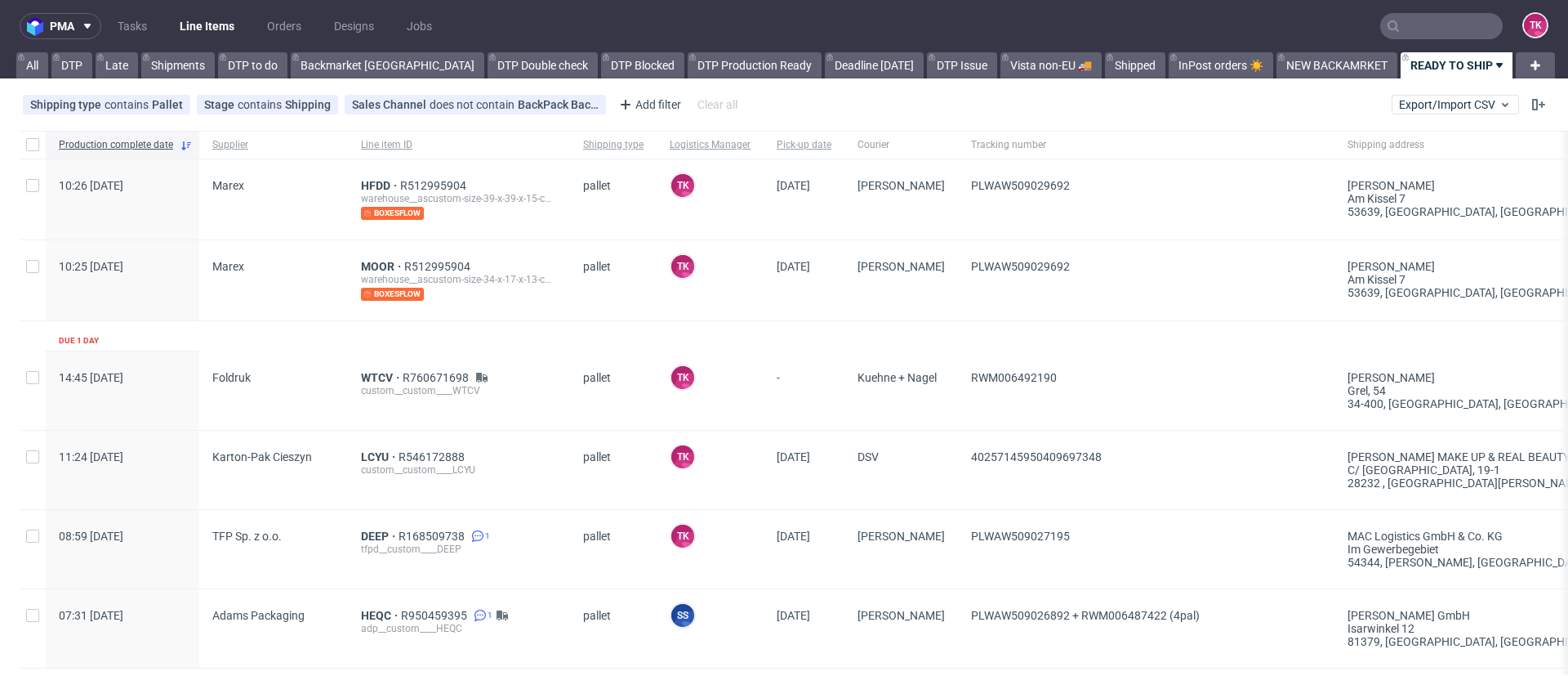
drag, startPoint x: 1353, startPoint y: 52, endPoint x: 1387, endPoint y: 72, distance: 39.4
click at [1401, 72] on link "READY TO SHIP" at bounding box center [1458, 65] width 115 height 26
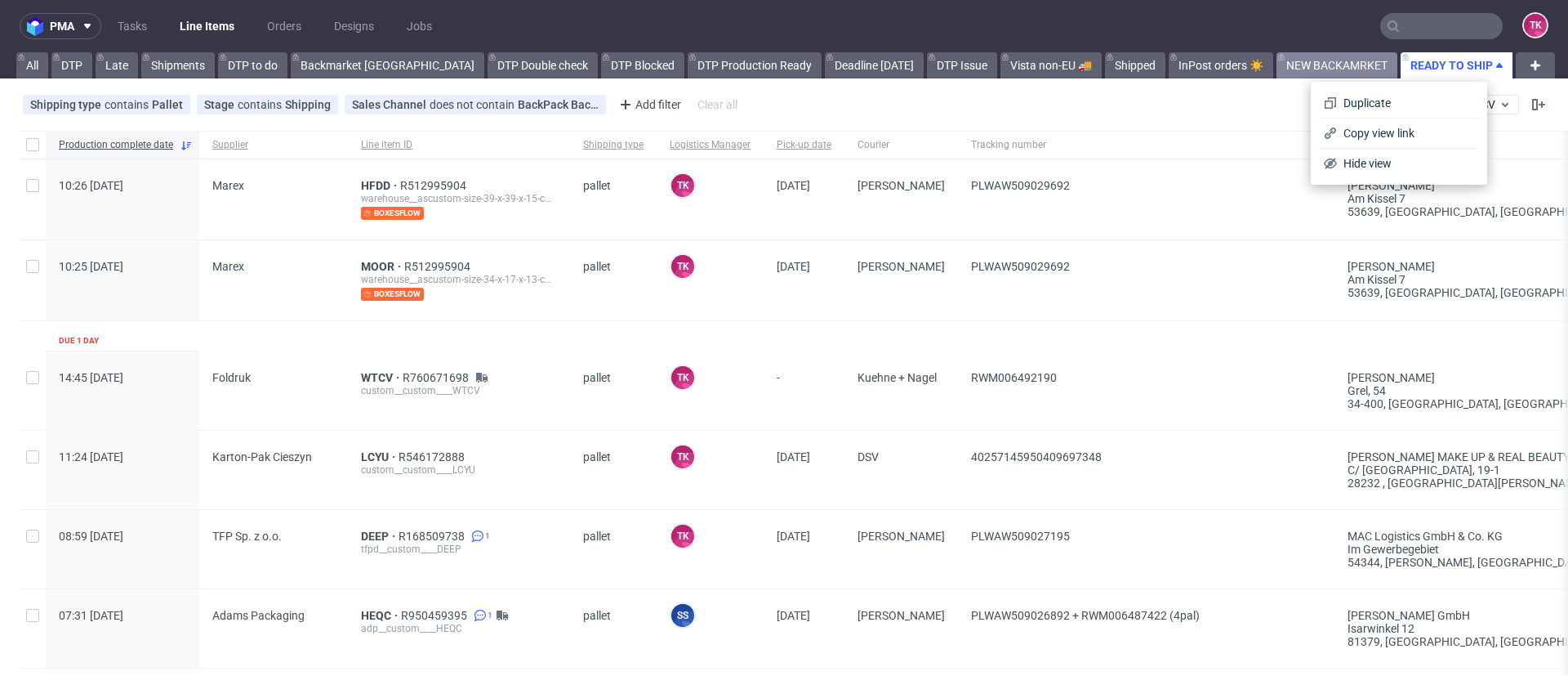
click at [1277, 67] on link "NEW BACKAMRKET" at bounding box center [1337, 65] width 121 height 26
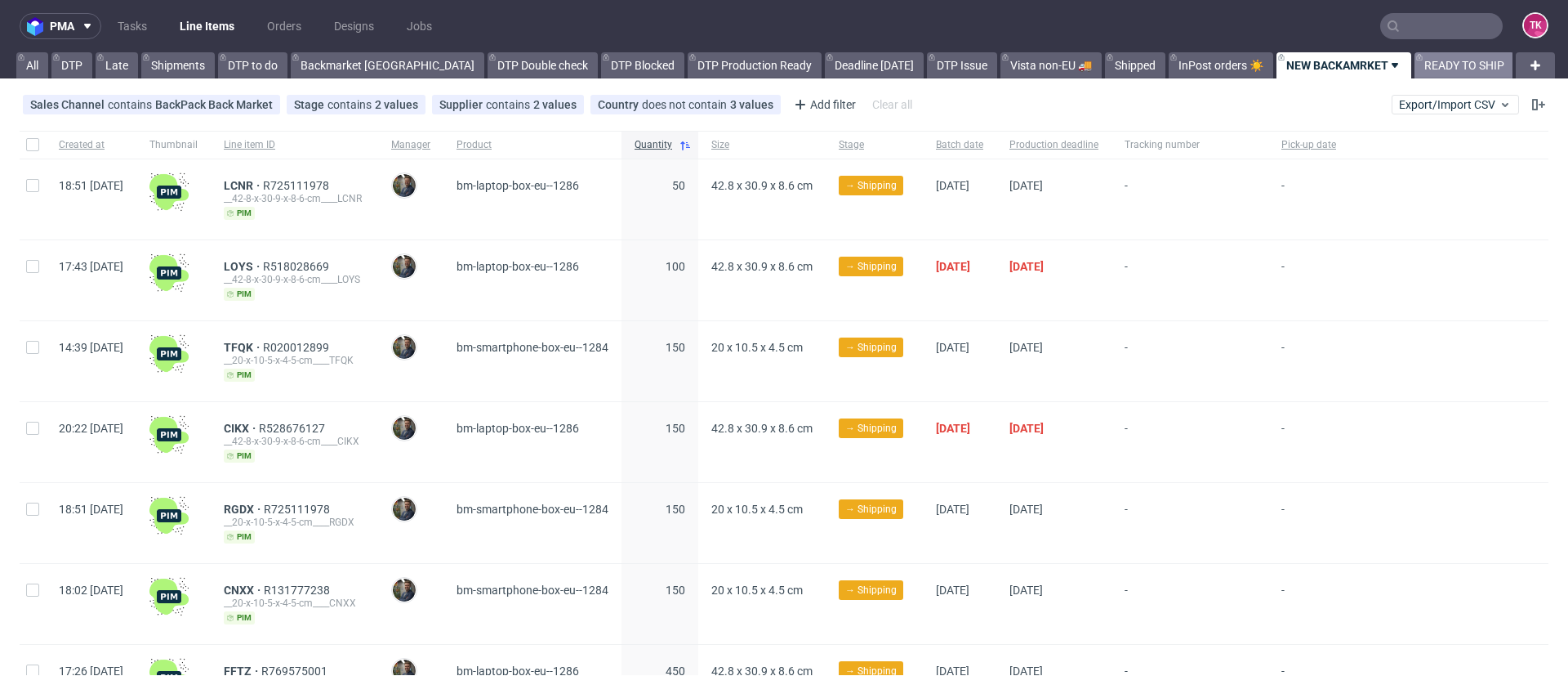
click at [1415, 58] on link "READY TO SHIP" at bounding box center [1464, 65] width 100 height 26
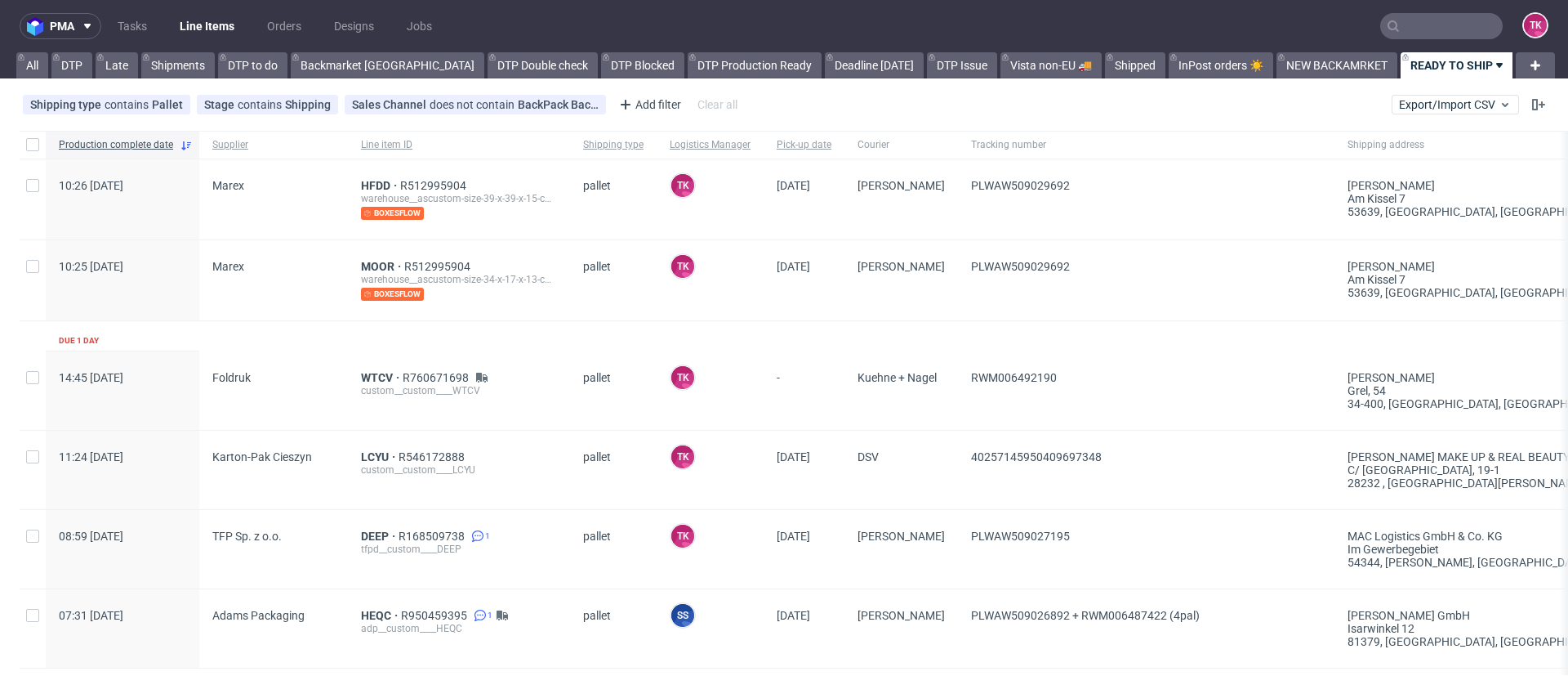
click at [1401, 58] on link "READY TO SHIP" at bounding box center [1458, 65] width 115 height 26
click at [236, 19] on link "Line Items" at bounding box center [206, 26] width 74 height 26
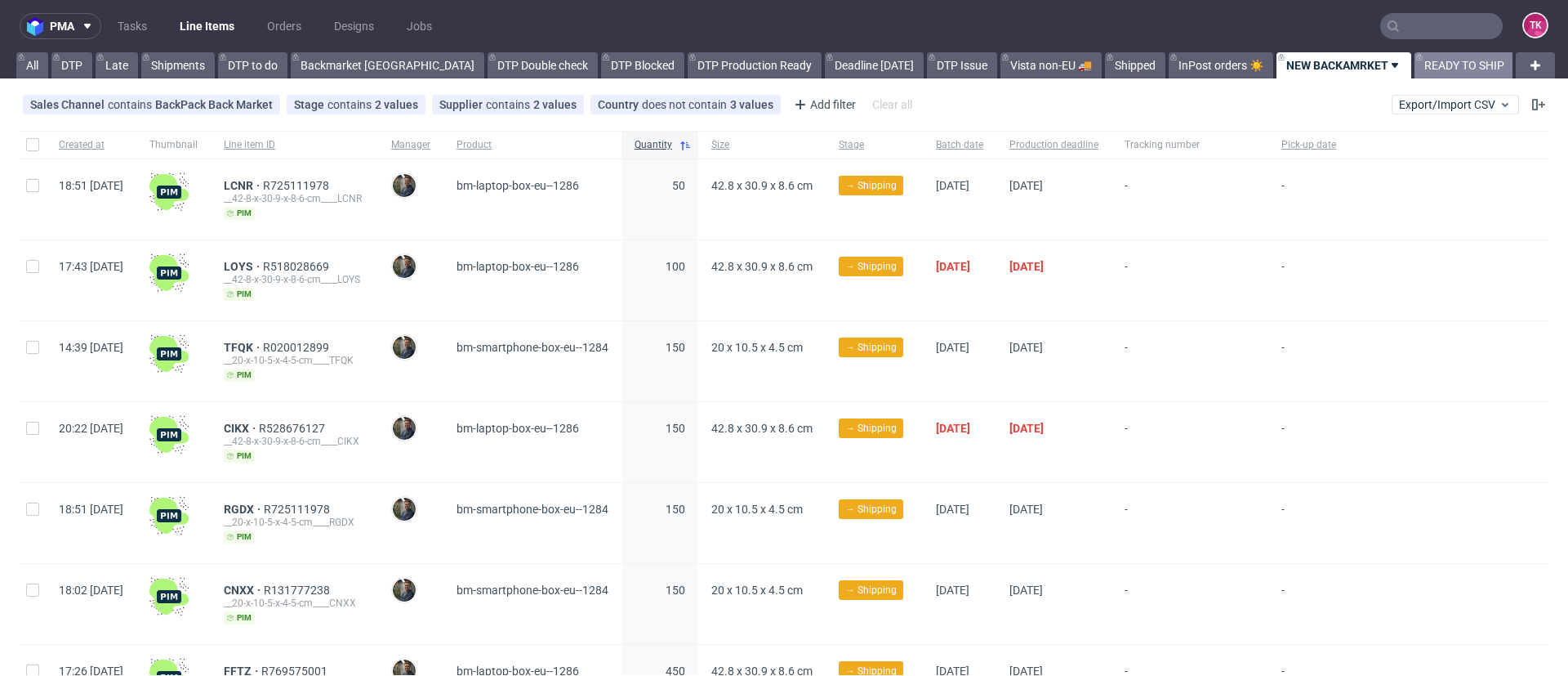
click at [1415, 68] on link "READY TO SHIP" at bounding box center [1464, 65] width 100 height 26
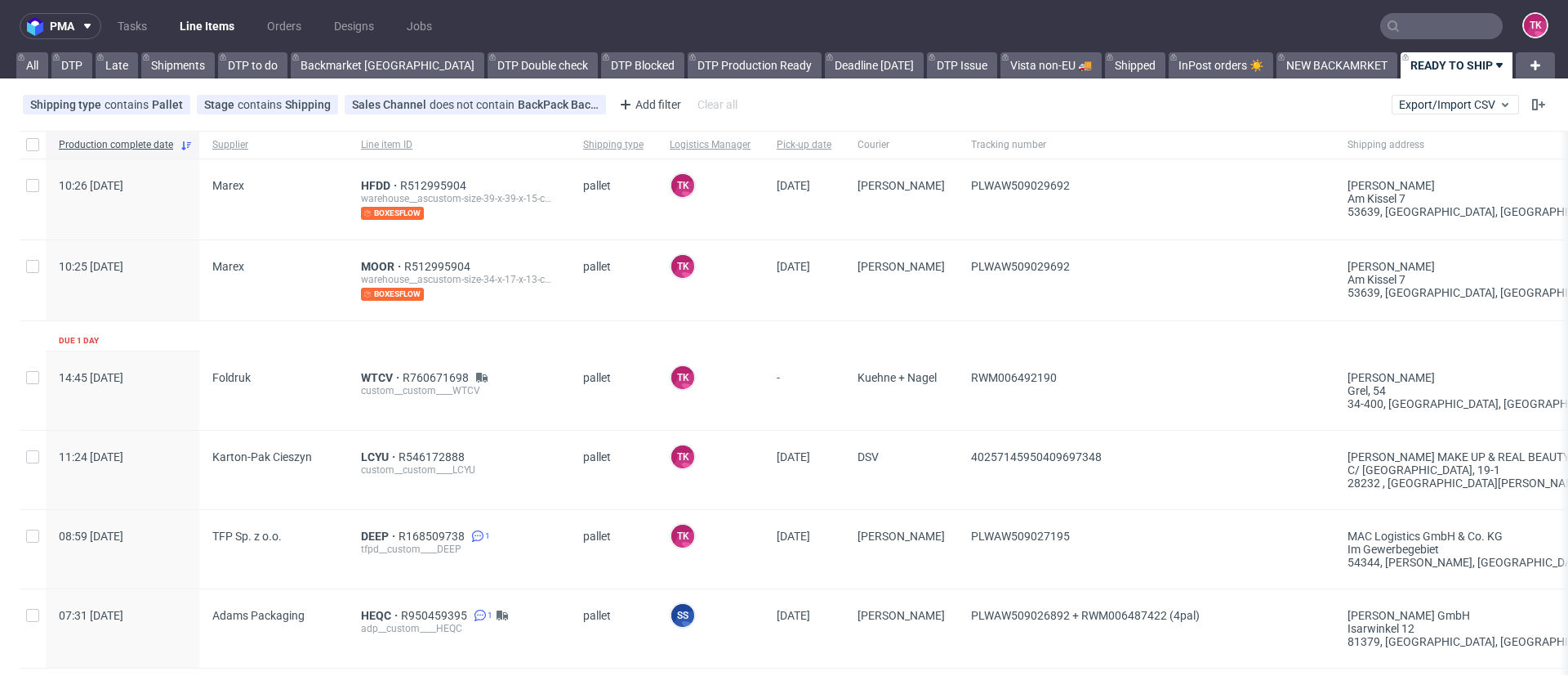
click at [1401, 68] on link "READY TO SHIP" at bounding box center [1458, 65] width 115 height 26
click at [1389, 135] on span "Copy view link" at bounding box center [1405, 133] width 137 height 16
click at [205, 36] on link "Line Items" at bounding box center [206, 26] width 74 height 26
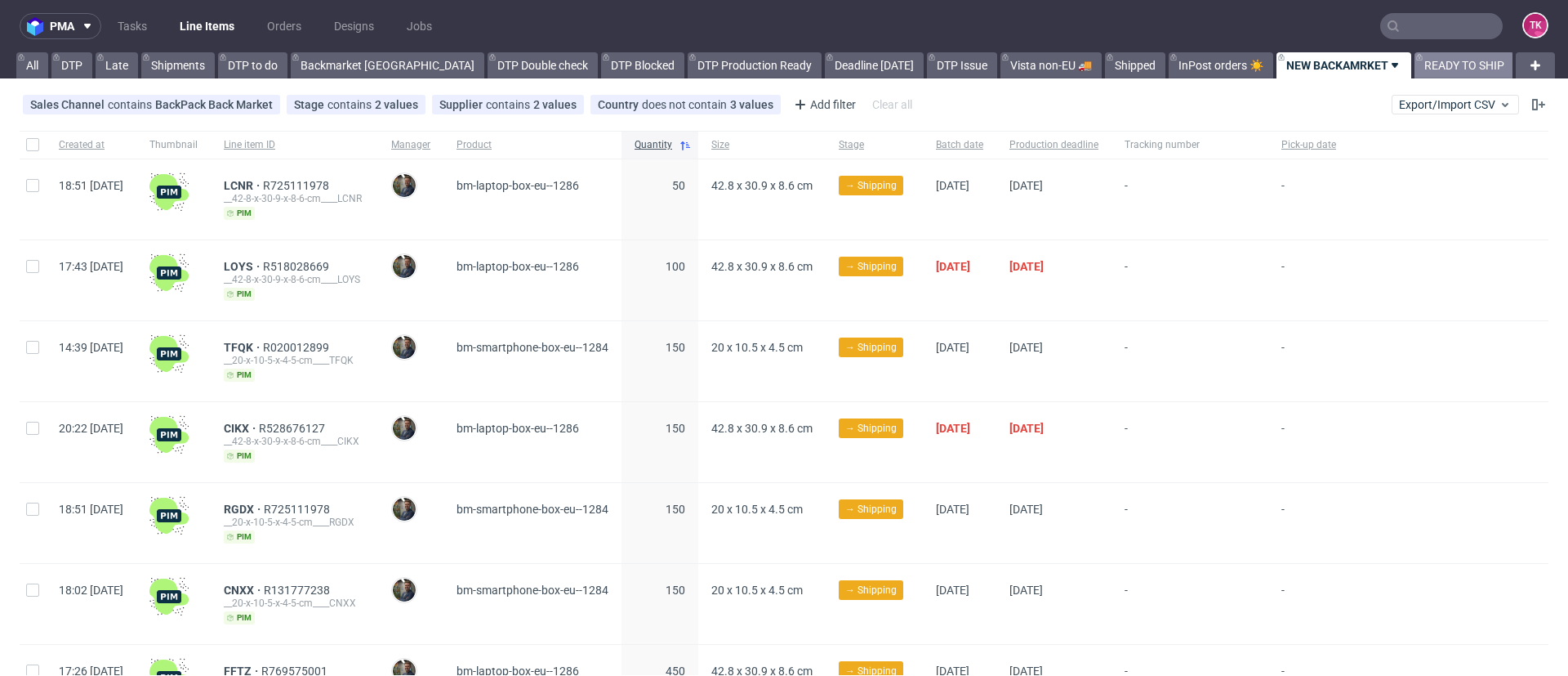
click at [1415, 62] on link "READY TO SHIP" at bounding box center [1464, 65] width 100 height 26
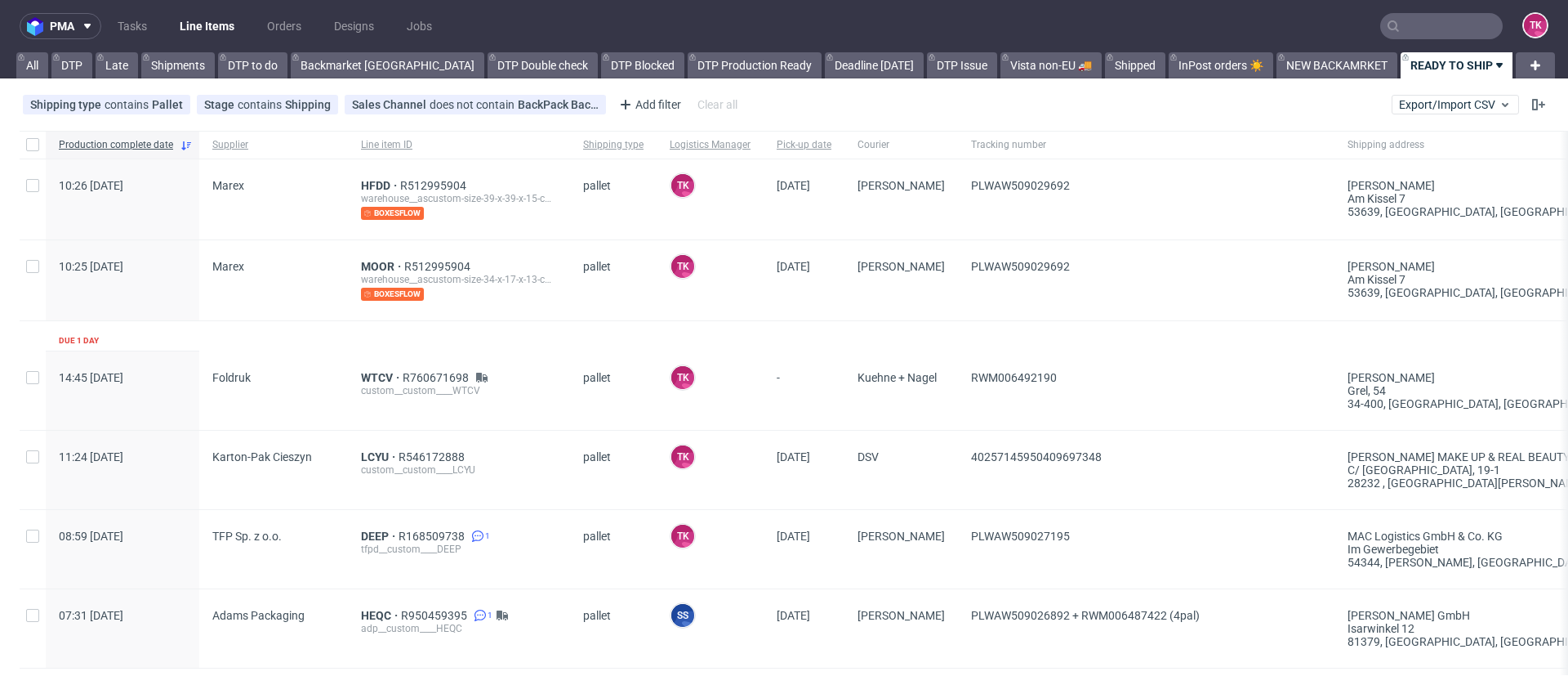
click at [1493, 66] on icon at bounding box center [1500, 65] width 13 height 13
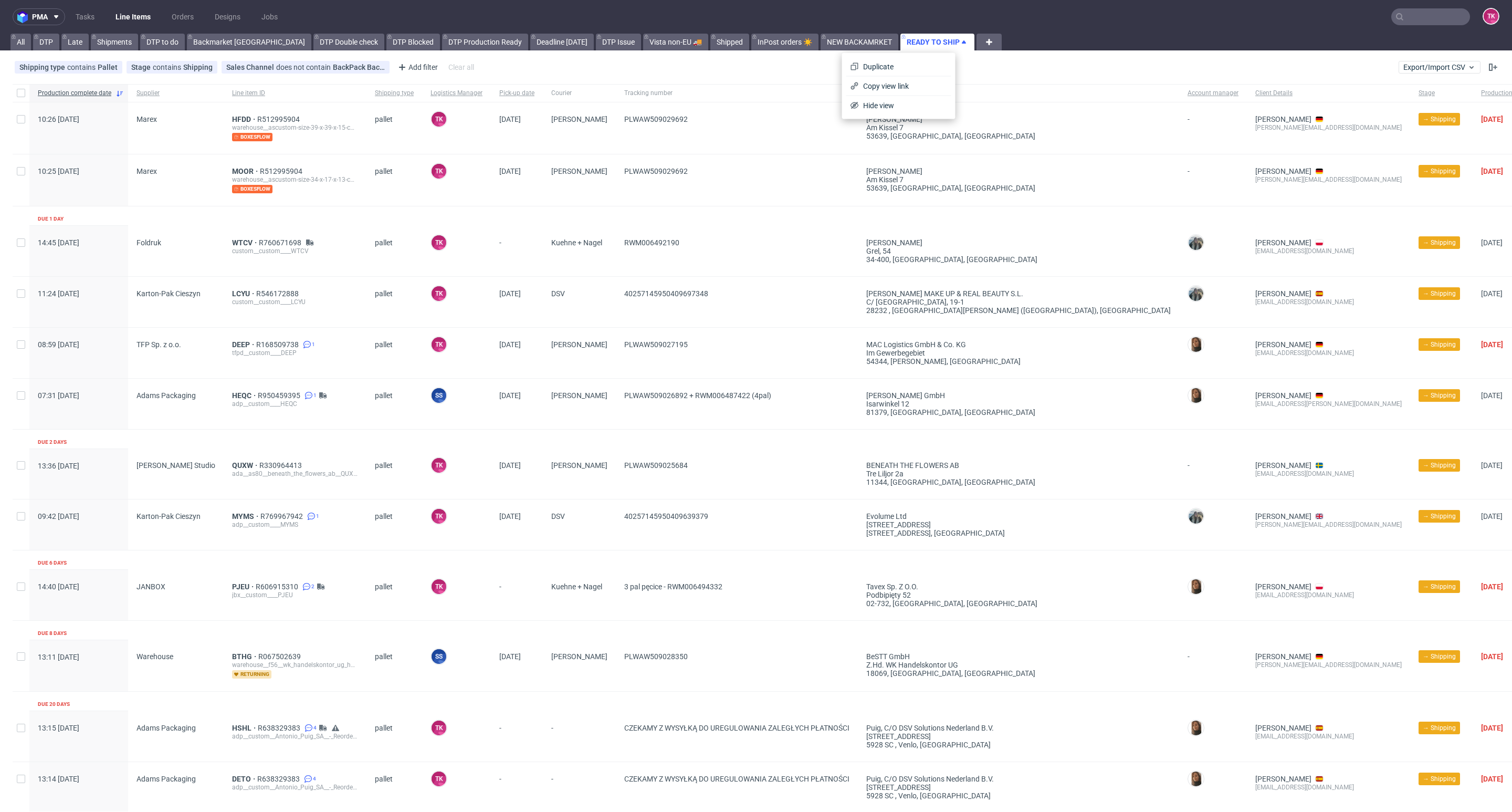
click at [150, 12] on link "Line Items" at bounding box center [133, 16] width 48 height 17
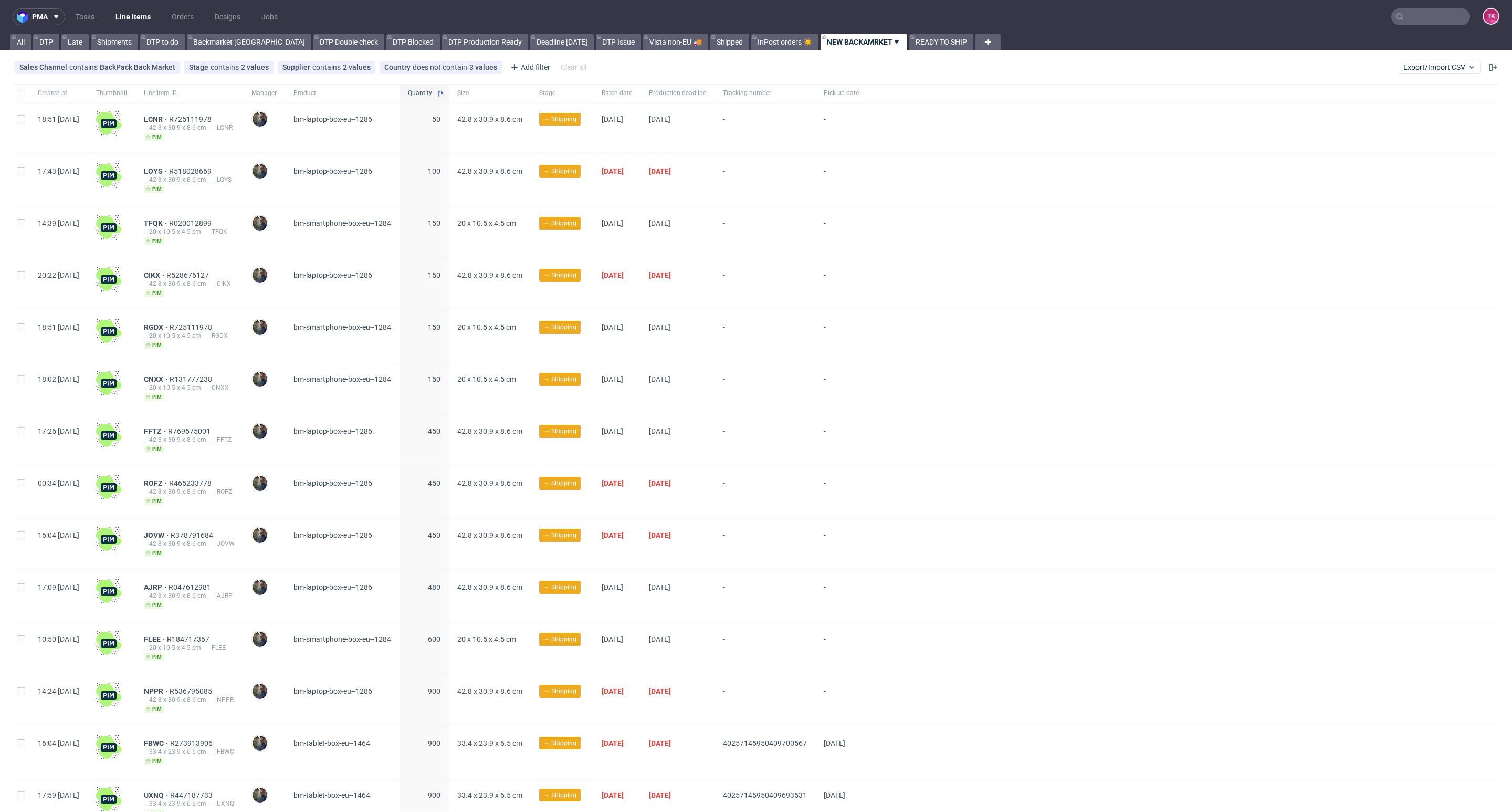
click at [821, 43] on link "NEW BACKAMRKET" at bounding box center [864, 42] width 87 height 17
click at [893, 39] on icon at bounding box center [897, 42] width 8 height 8
click at [909, 42] on link "READY TO SHIP" at bounding box center [941, 42] width 64 height 17
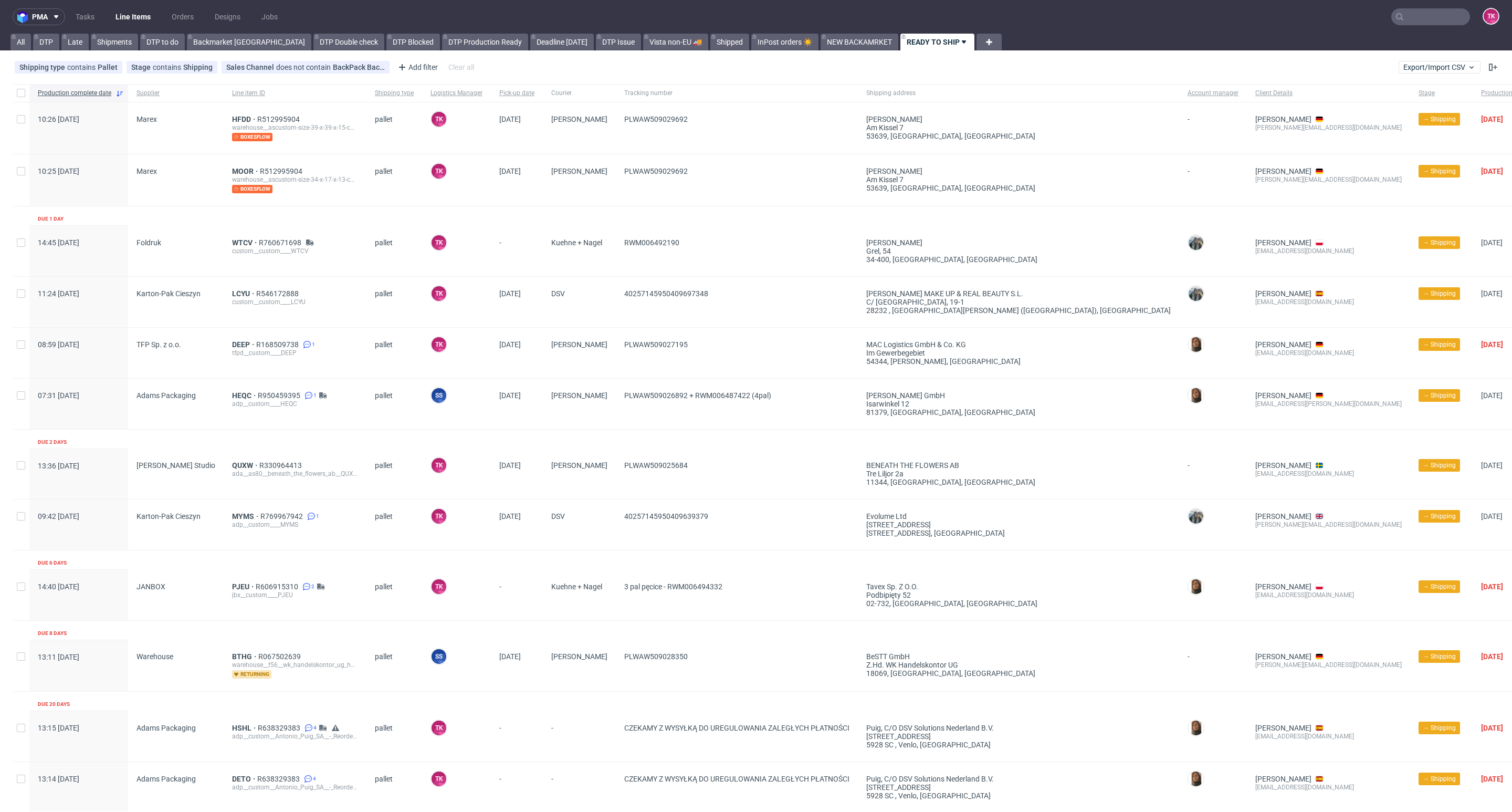
click at [960, 44] on icon at bounding box center [964, 42] width 8 height 8
click at [133, 12] on link "Line Items" at bounding box center [133, 16] width 48 height 17
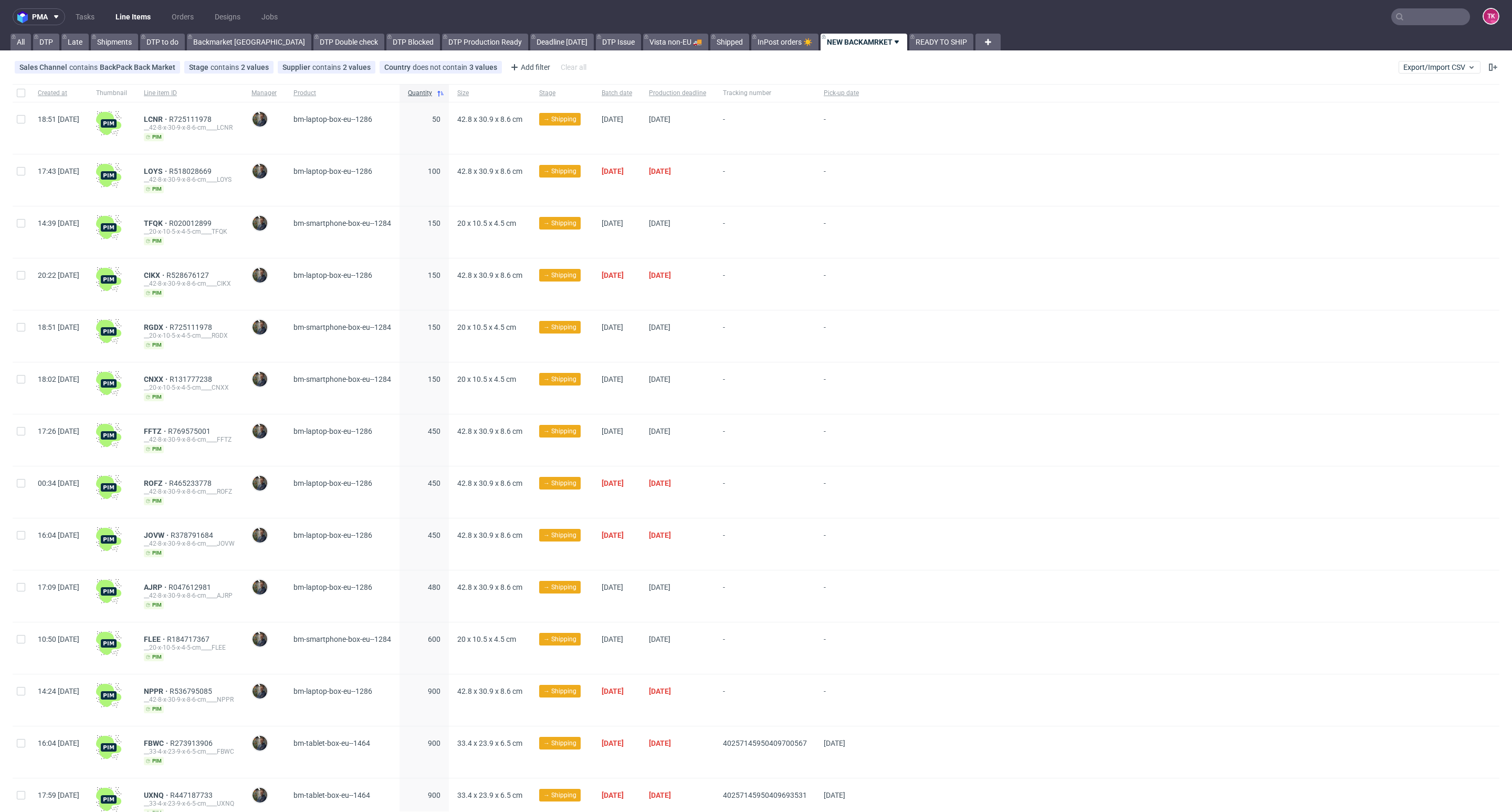
click at [133, 12] on link "Line Items" at bounding box center [133, 16] width 48 height 17
drag, startPoint x: 879, startPoint y: 32, endPoint x: 876, endPoint y: 36, distance: 5.0
click at [876, 35] on div "pma Tasks Line Items Orders Designs Jobs TK All DTP Late Shipments DTP to do Ba…" at bounding box center [756, 406] width 1512 height 812
click at [909, 36] on link "READY TO SHIP" at bounding box center [941, 42] width 64 height 17
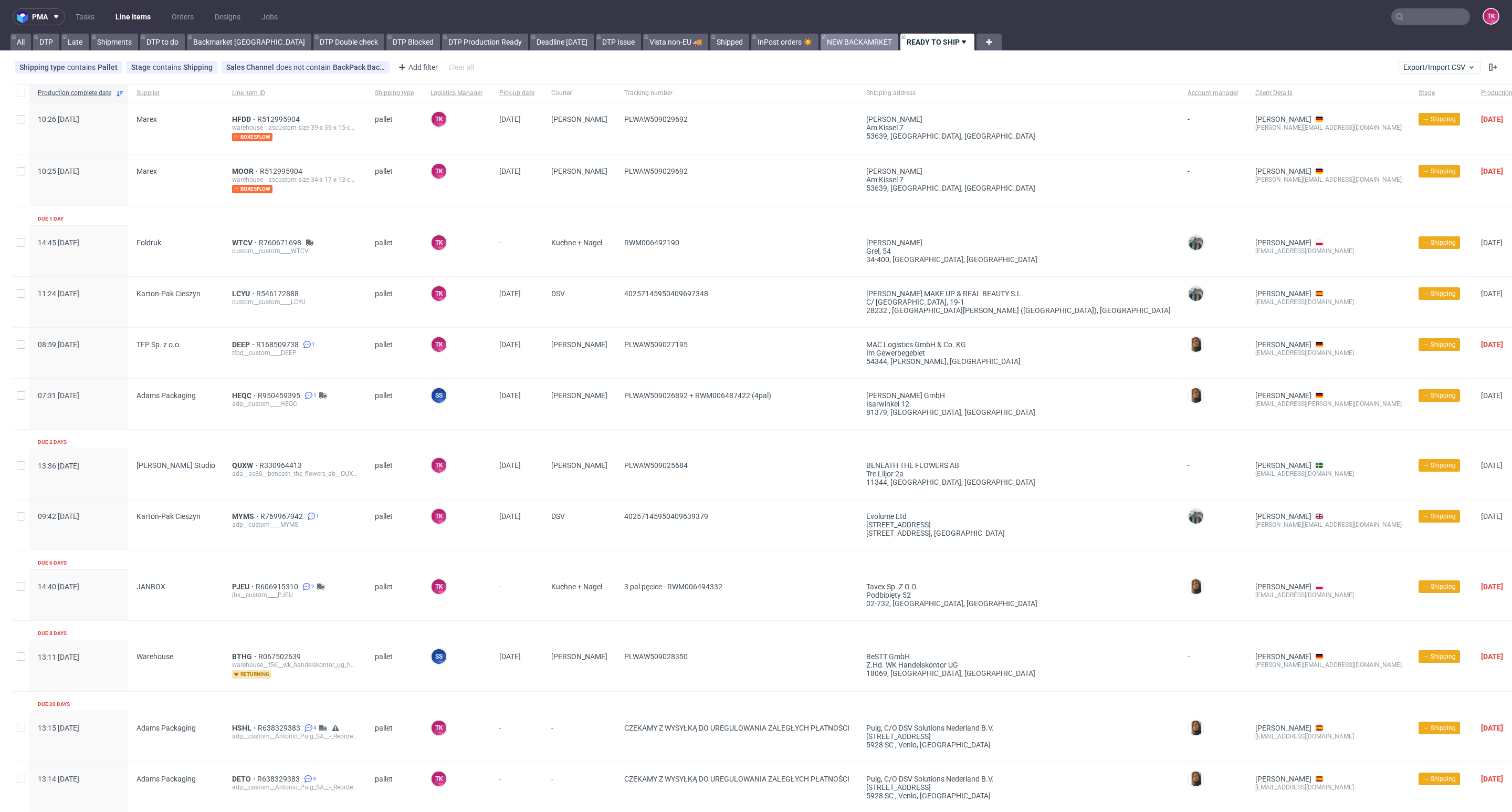
drag, startPoint x: 802, startPoint y: 32, endPoint x: 810, endPoint y: 38, distance: 10.0
click at [801, 32] on nav "pma Tasks Line Items Orders Designs Jobs TK" at bounding box center [756, 16] width 1512 height 33
click at [821, 40] on link "NEW BACKAMRKET" at bounding box center [859, 42] width 77 height 17
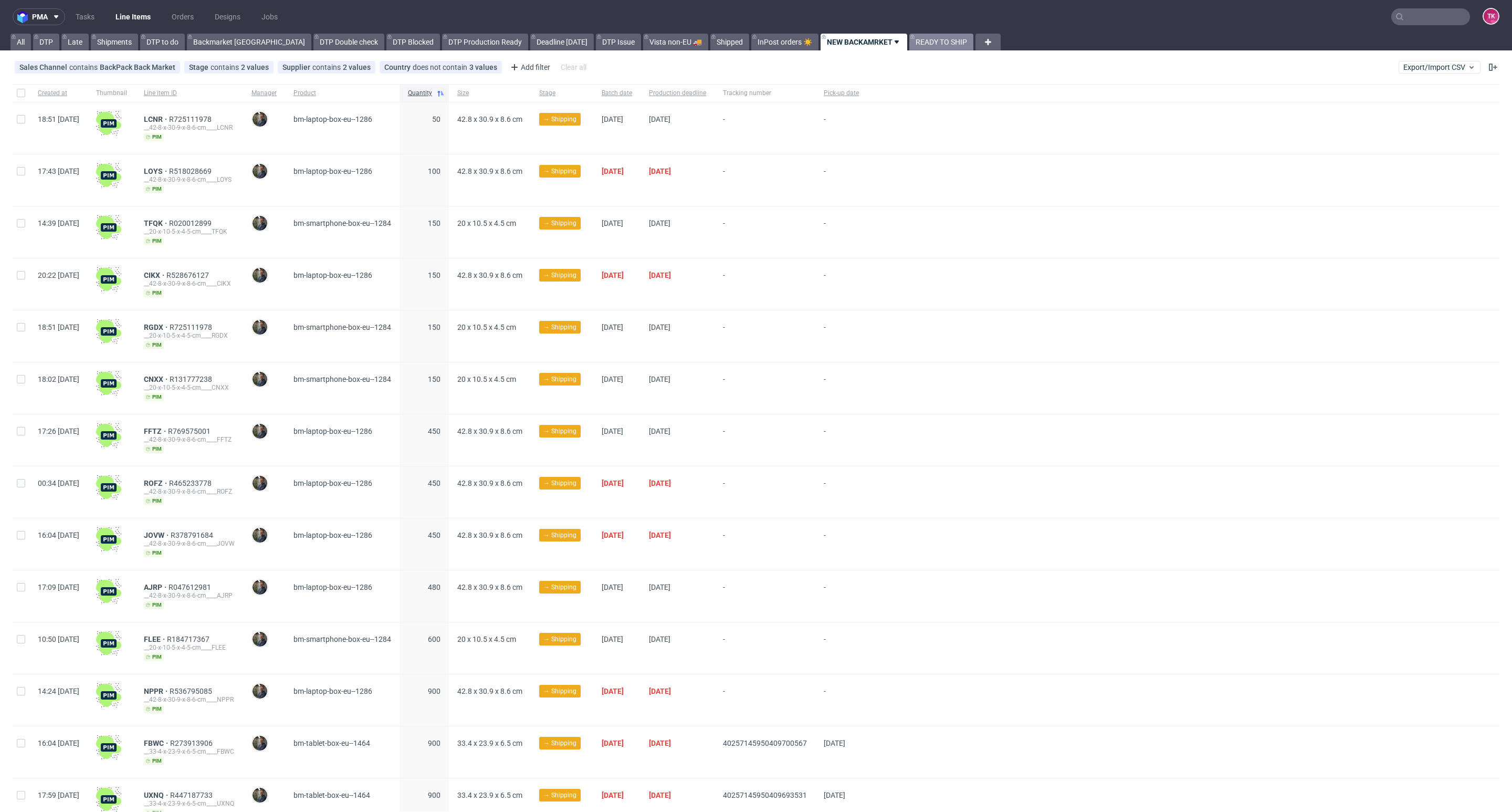
click at [909, 42] on link "READY TO SHIP" at bounding box center [941, 42] width 64 height 17
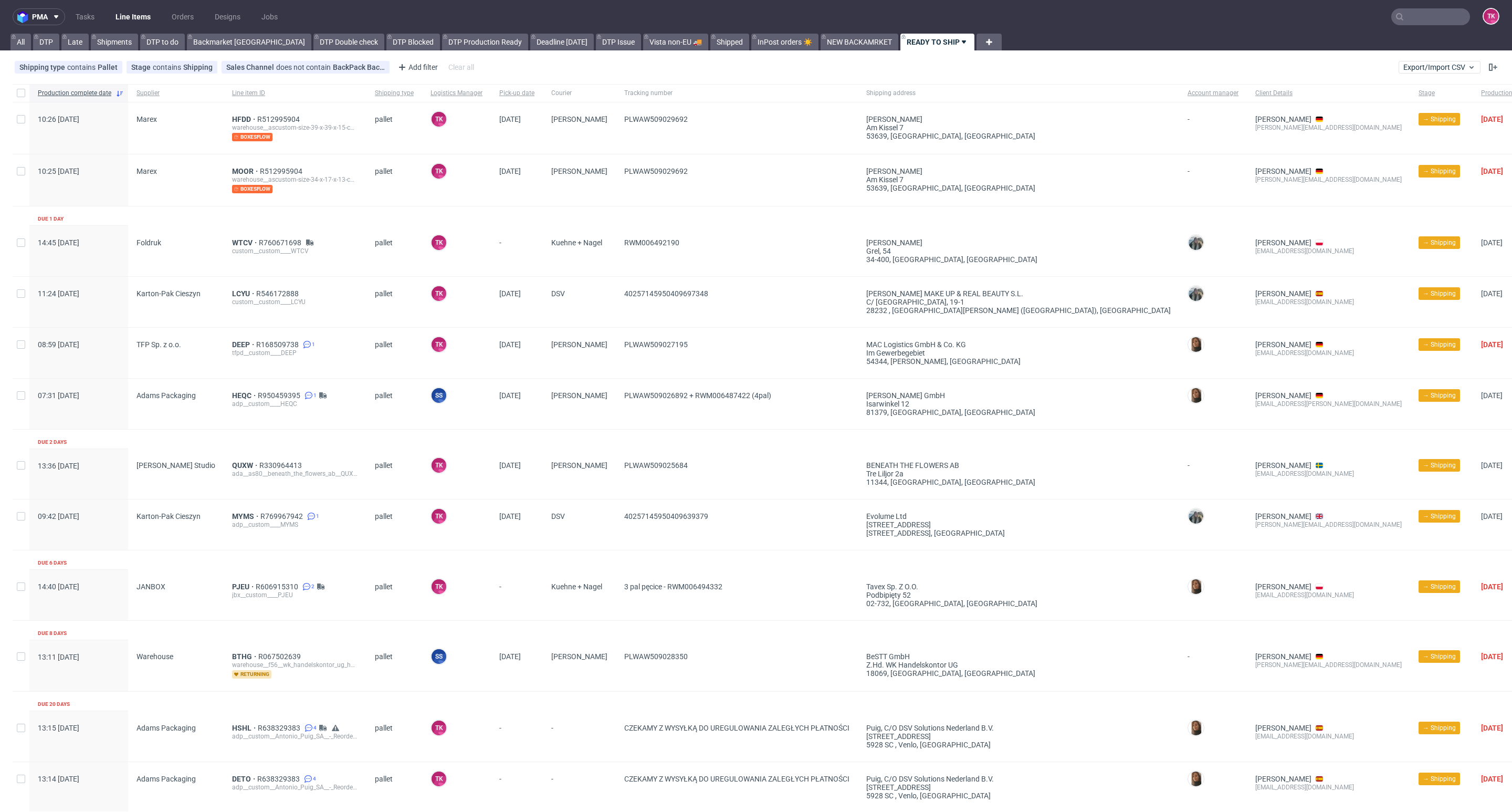
click at [104, 30] on nav "pma Tasks Line Items Orders Designs Jobs TK" at bounding box center [756, 16] width 1512 height 33
click at [115, 21] on link "Line Items" at bounding box center [133, 16] width 48 height 17
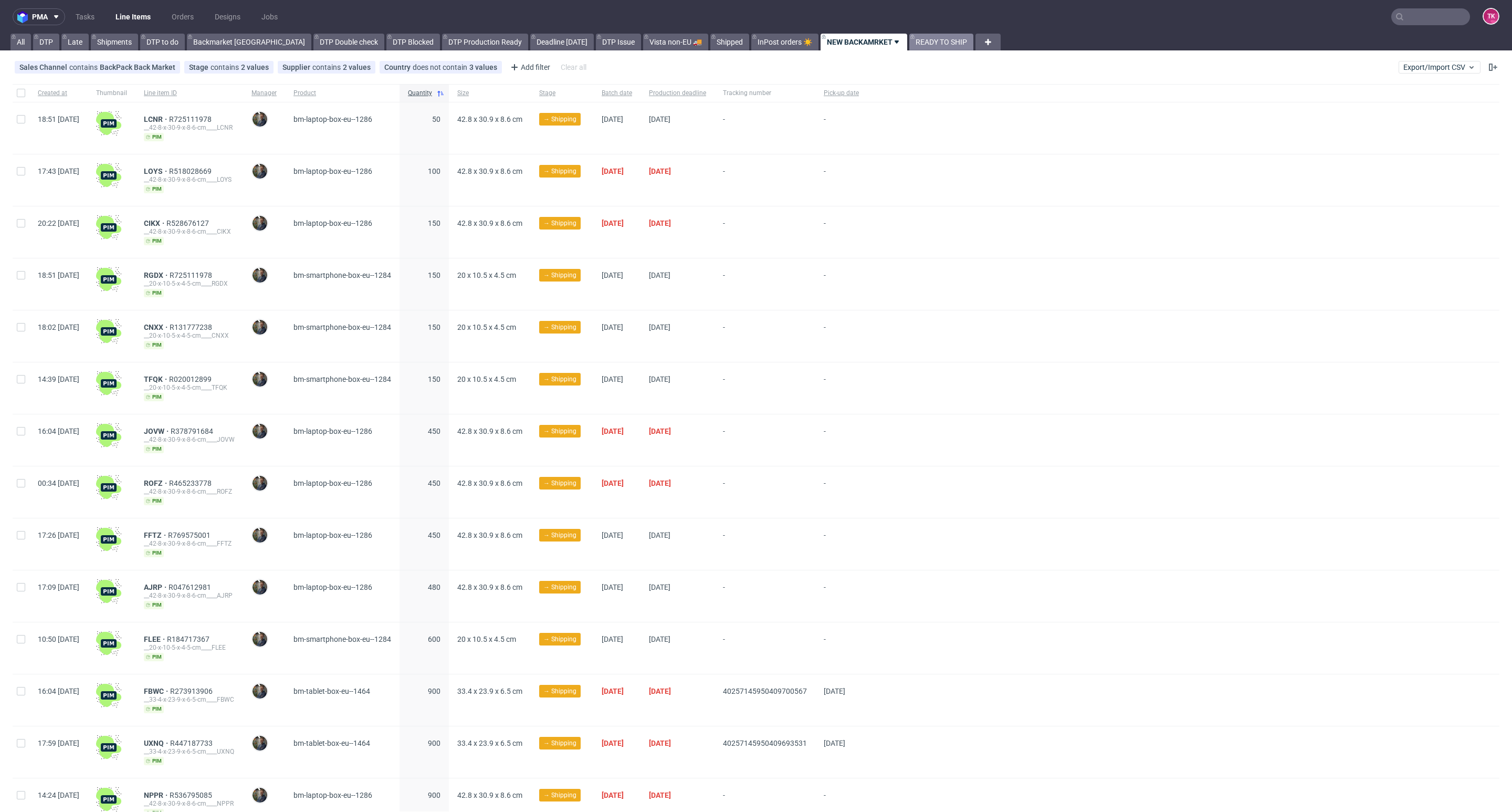
click at [909, 39] on link "READY TO SHIP" at bounding box center [941, 42] width 64 height 17
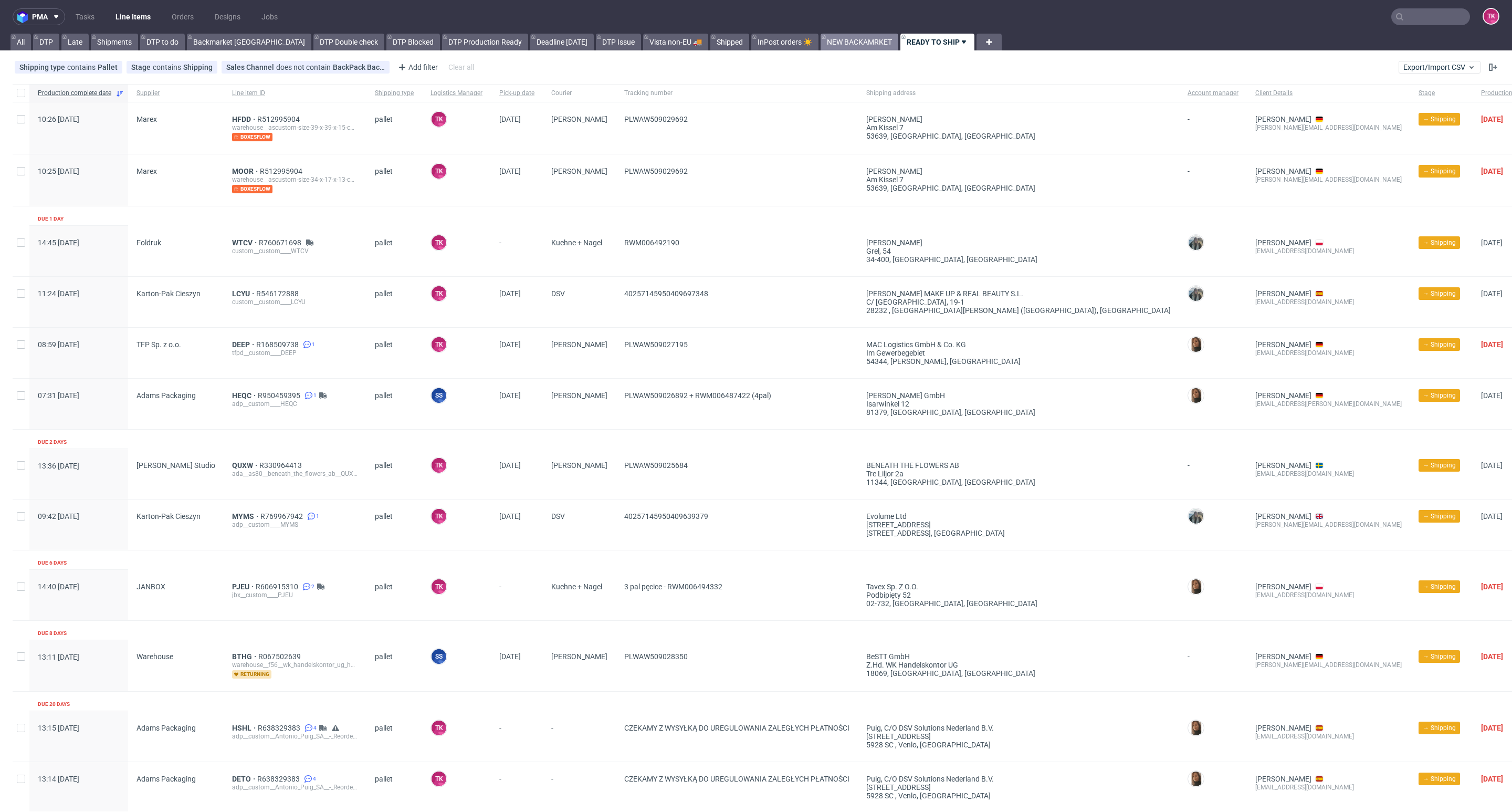
drag, startPoint x: 784, startPoint y: 38, endPoint x: 798, endPoint y: 36, distance: 14.1
click at [821, 37] on link "NEW BACKAMRKET" at bounding box center [859, 42] width 77 height 17
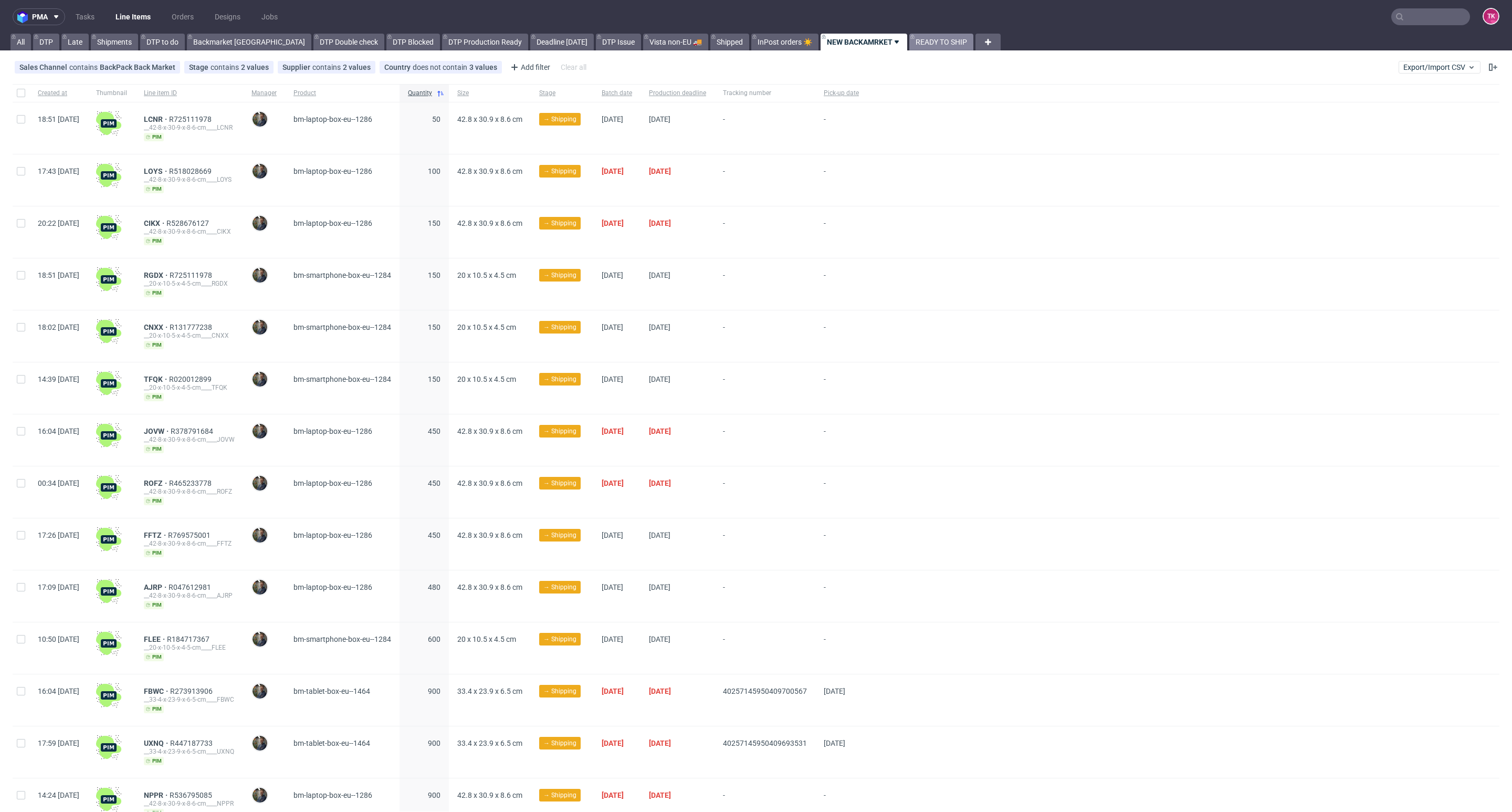
click at [909, 33] on link "READY TO SHIP" at bounding box center [941, 42] width 64 height 17
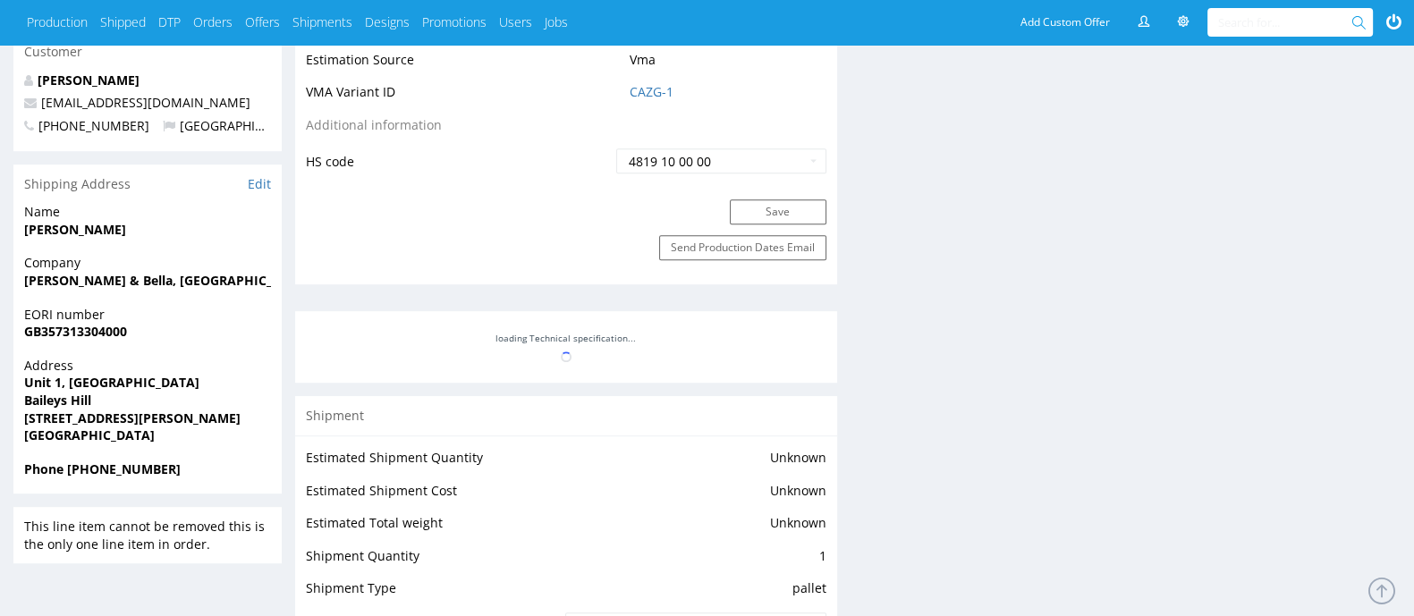
scroll to position [1368, 0]
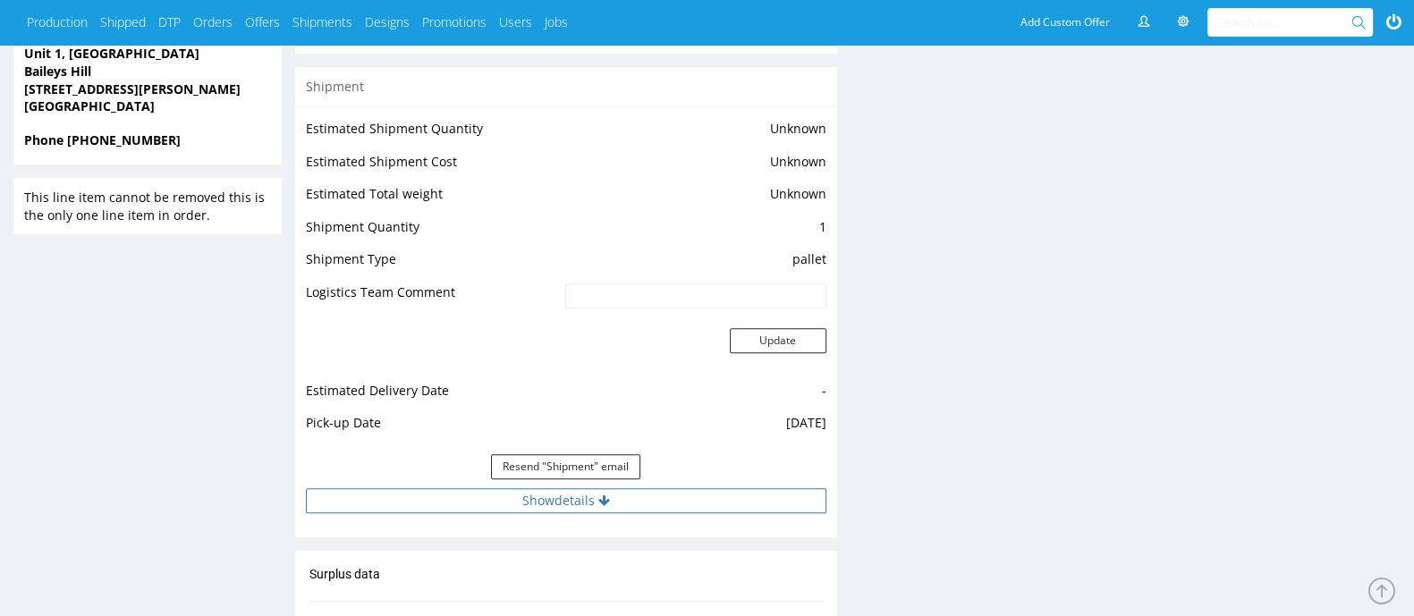
click at [447, 501] on button "Show details" at bounding box center [566, 500] width 521 height 25
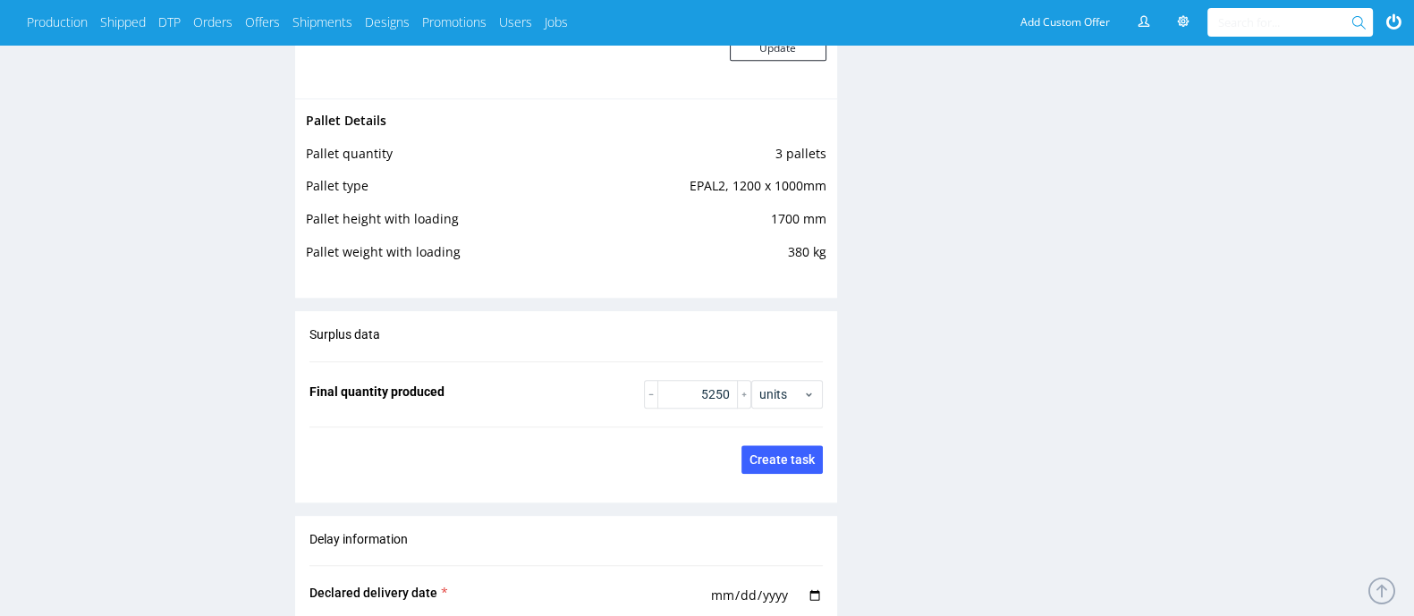
scroll to position [1634, 0]
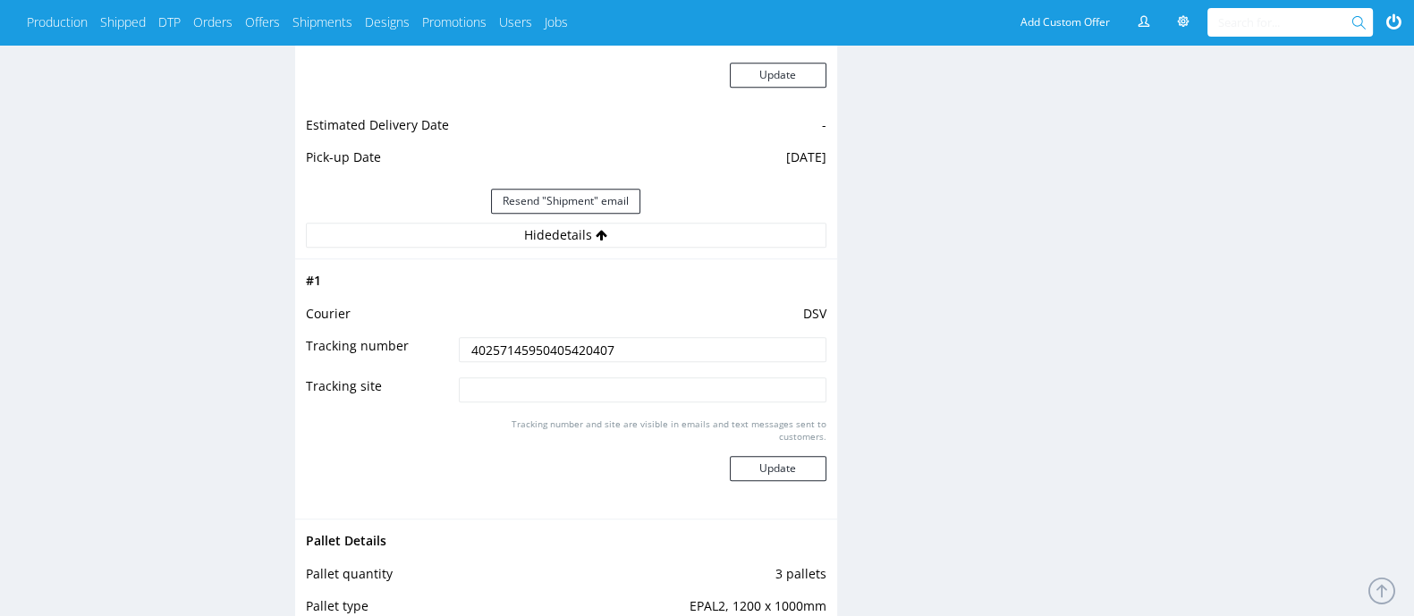
click at [515, 363] on td "40257145950405420407" at bounding box center [639, 355] width 371 height 40
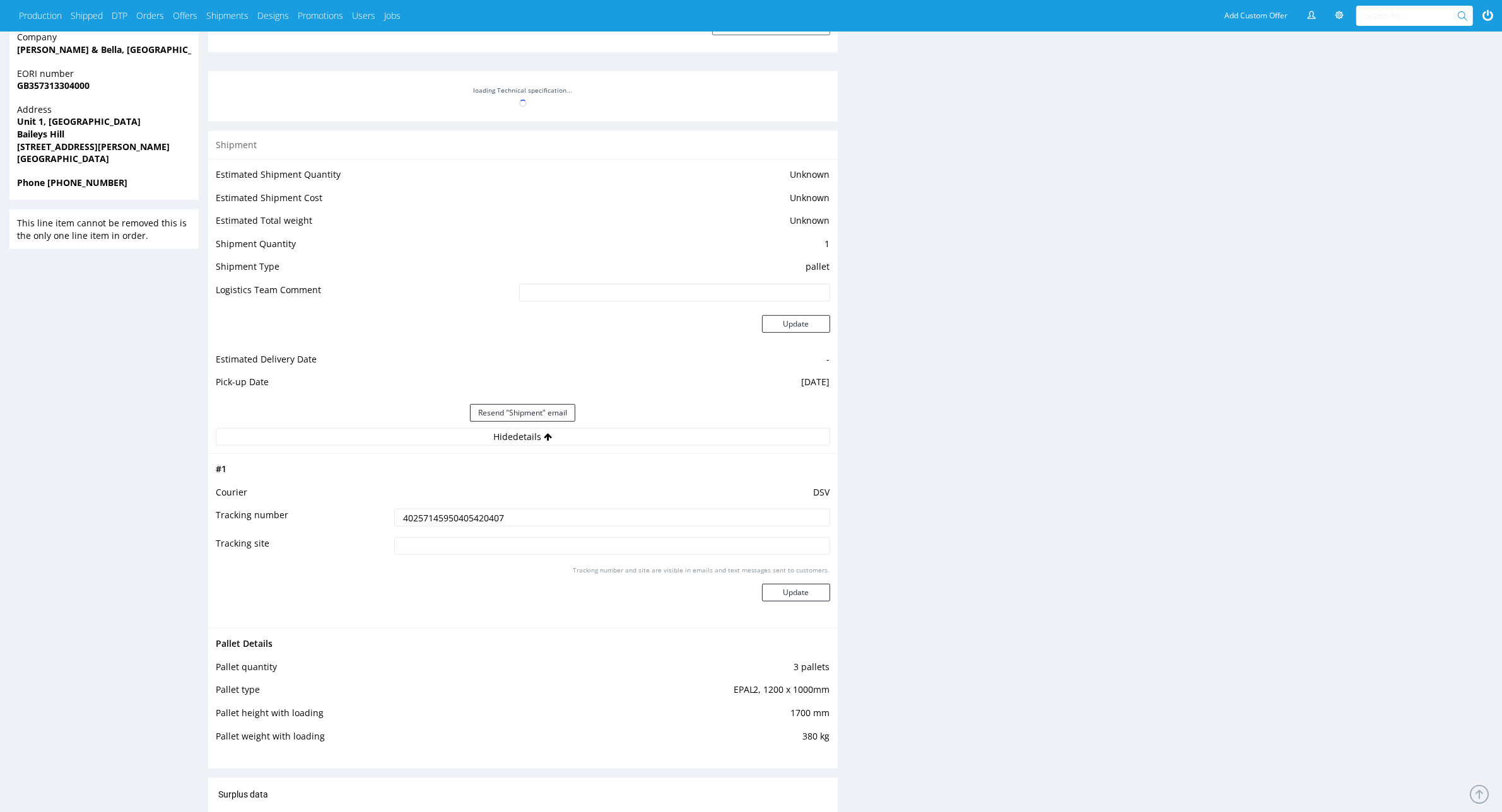
scroll to position [679, 0]
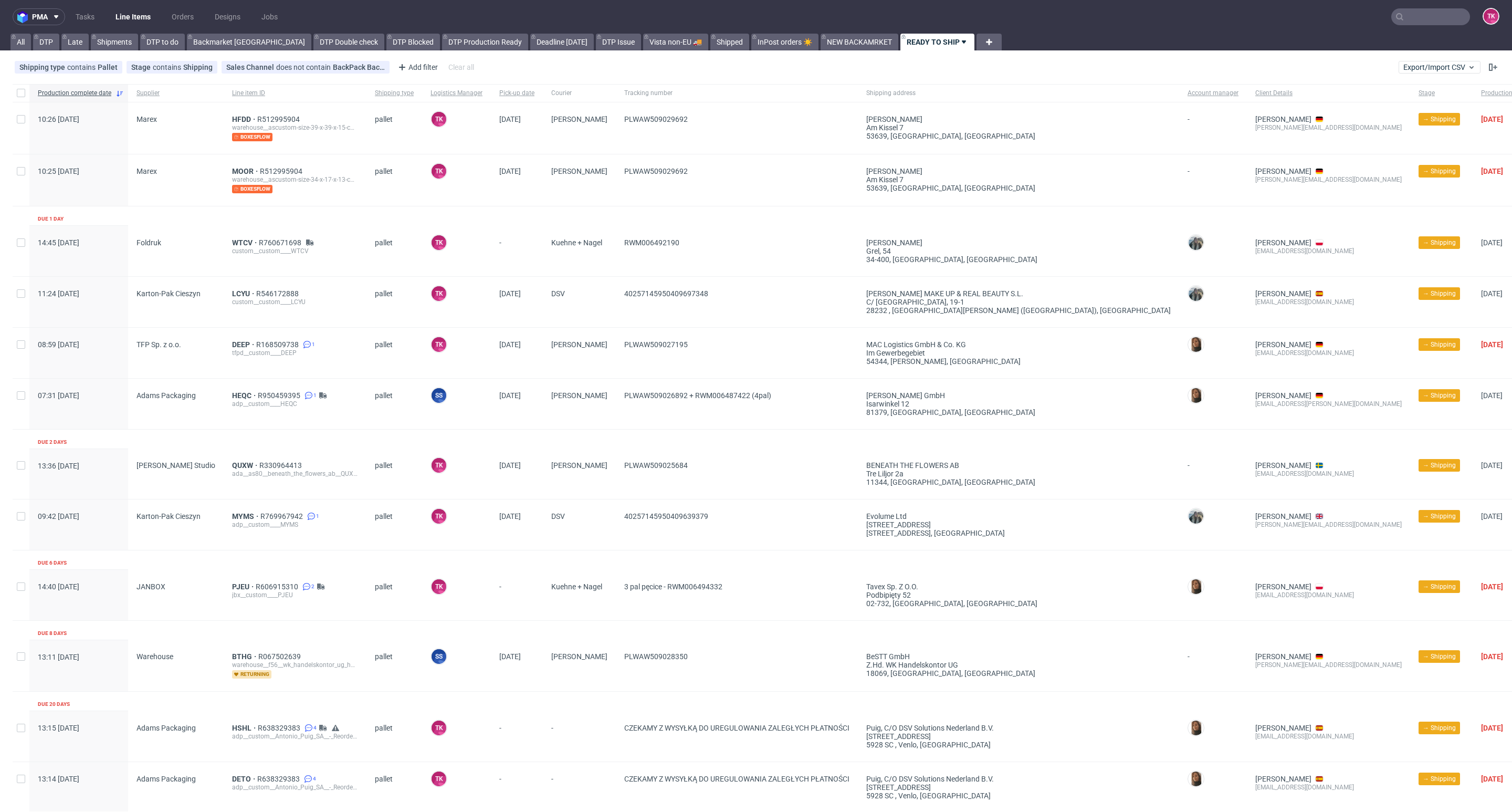
click at [147, 18] on link "Line Items" at bounding box center [133, 16] width 48 height 17
click at [125, 14] on link "Line Items" at bounding box center [133, 16] width 48 height 17
click at [127, 32] on nav "pma Tasks Line Items Orders Designs Jobs TK" at bounding box center [756, 16] width 1512 height 33
click at [127, 21] on link "Line Items" at bounding box center [133, 16] width 48 height 17
click at [111, 10] on ul "Tasks Line Items Orders Designs Jobs" at bounding box center [177, 16] width 223 height 17
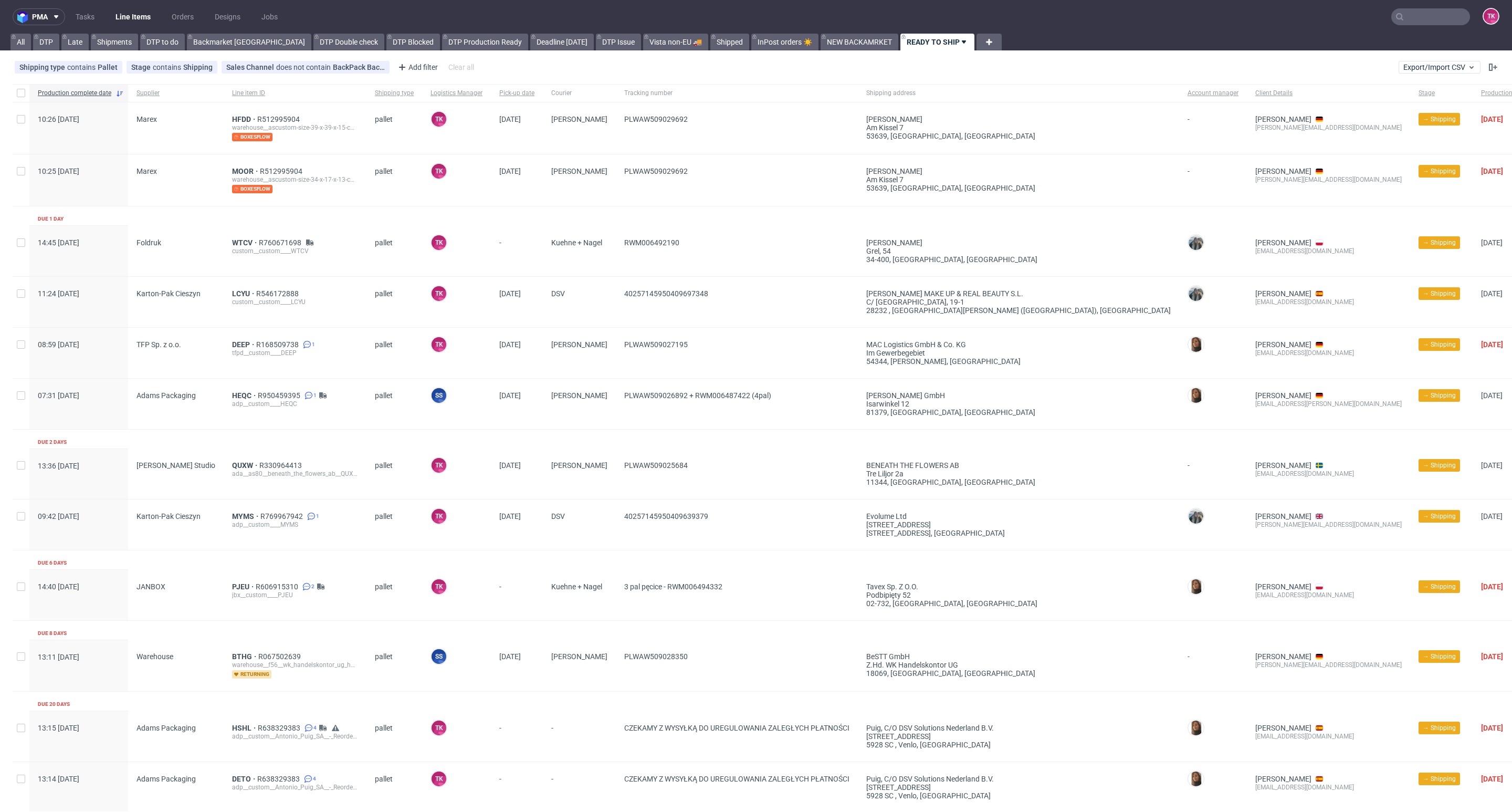
click at [111, 12] on link "Line Items" at bounding box center [133, 16] width 48 height 17
click at [134, 21] on link "Line Items" at bounding box center [133, 16] width 48 height 17
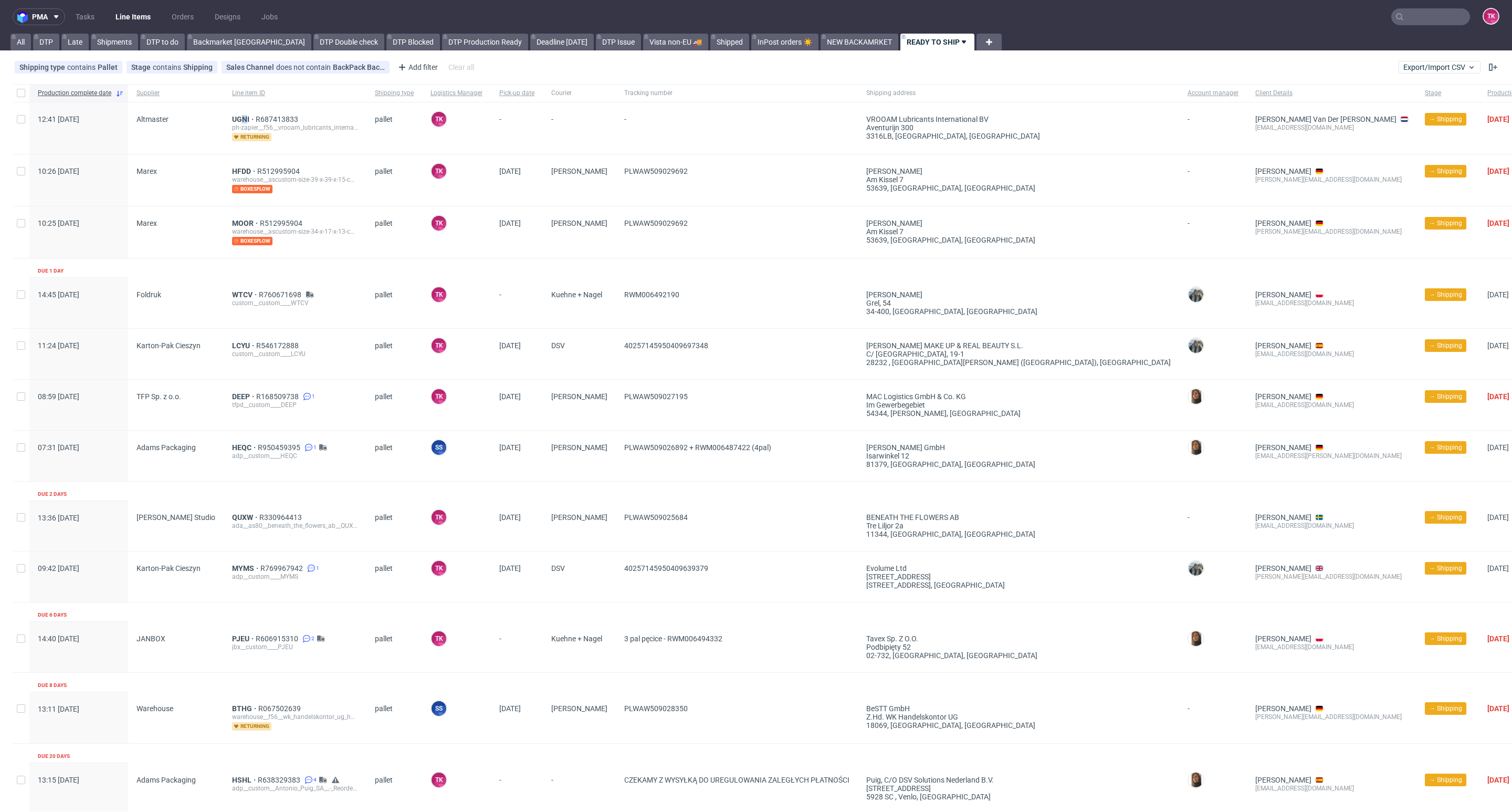
click at [228, 114] on div "UGNI R687413833 ph-zapier__f56__vrooam_lubricants_international_bv__UGNI return…" at bounding box center [295, 128] width 143 height 52
click at [232, 122] on span "UGNI" at bounding box center [244, 119] width 23 height 8
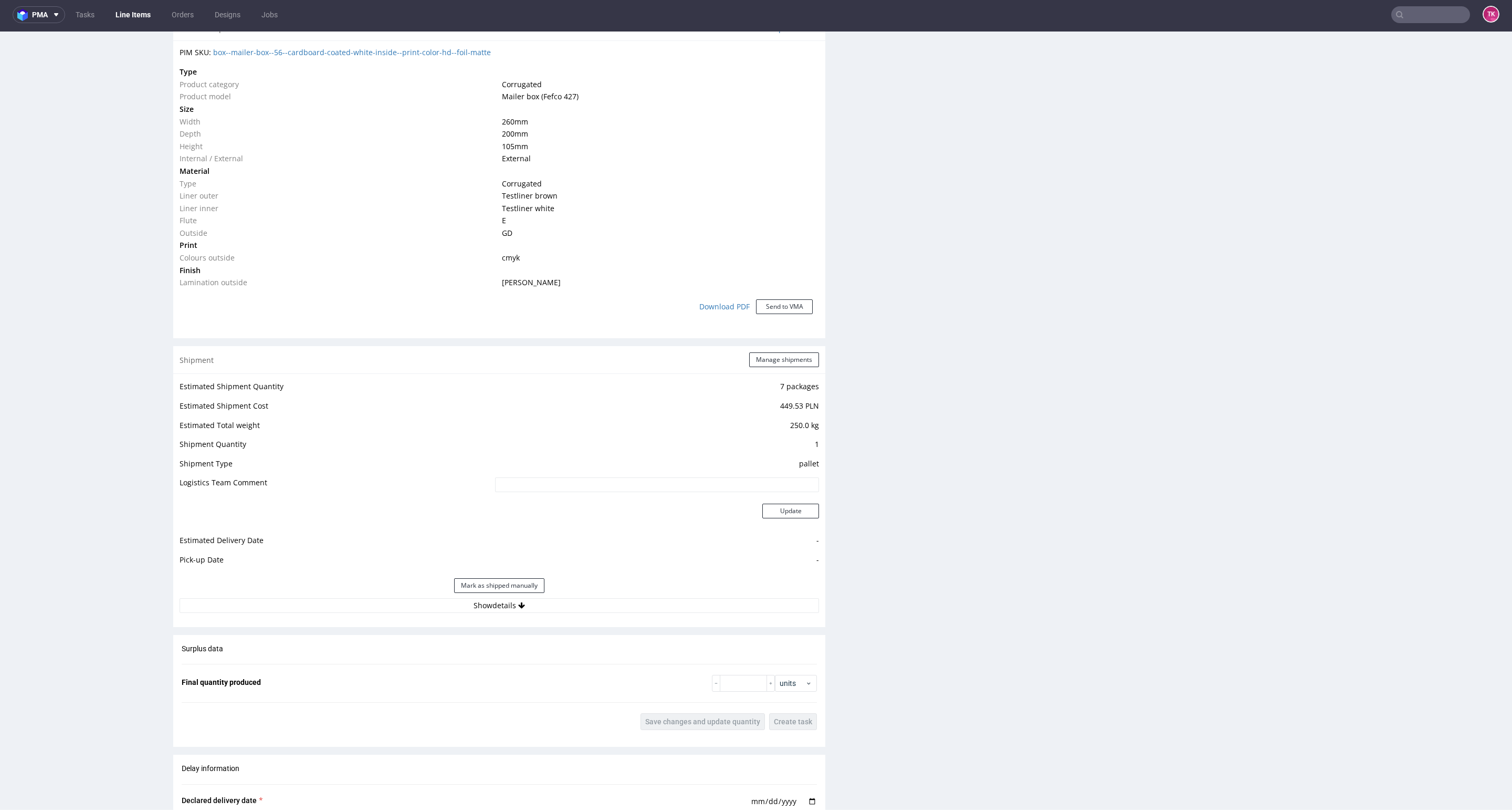
scroll to position [1021, 0]
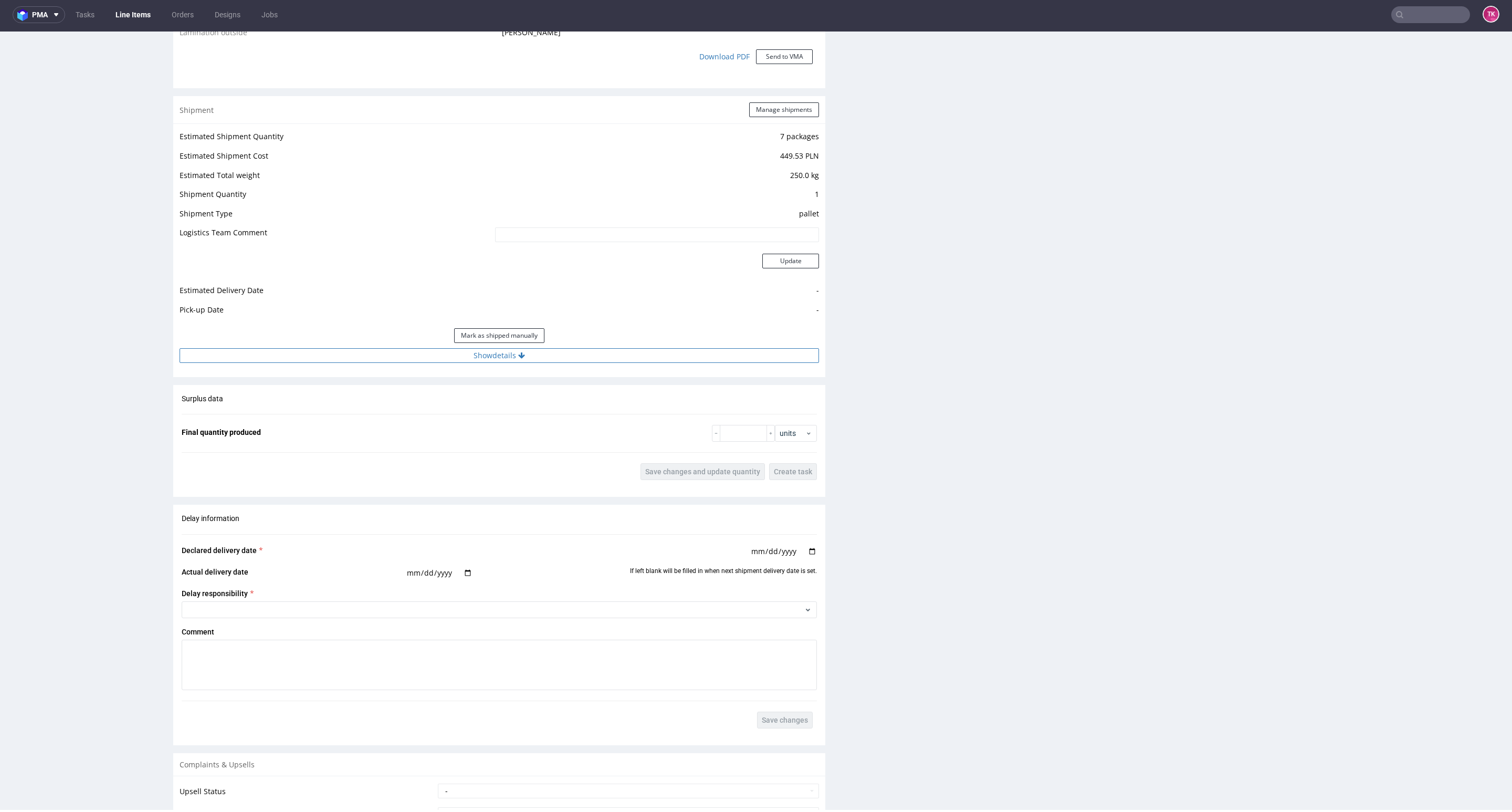
click at [667, 352] on div "Shipment Manage shipments Estimated Shipment Quantity 7 packages Estimated Ship…" at bounding box center [499, 237] width 652 height 281
click at [667, 351] on button "Show details" at bounding box center [499, 355] width 639 height 15
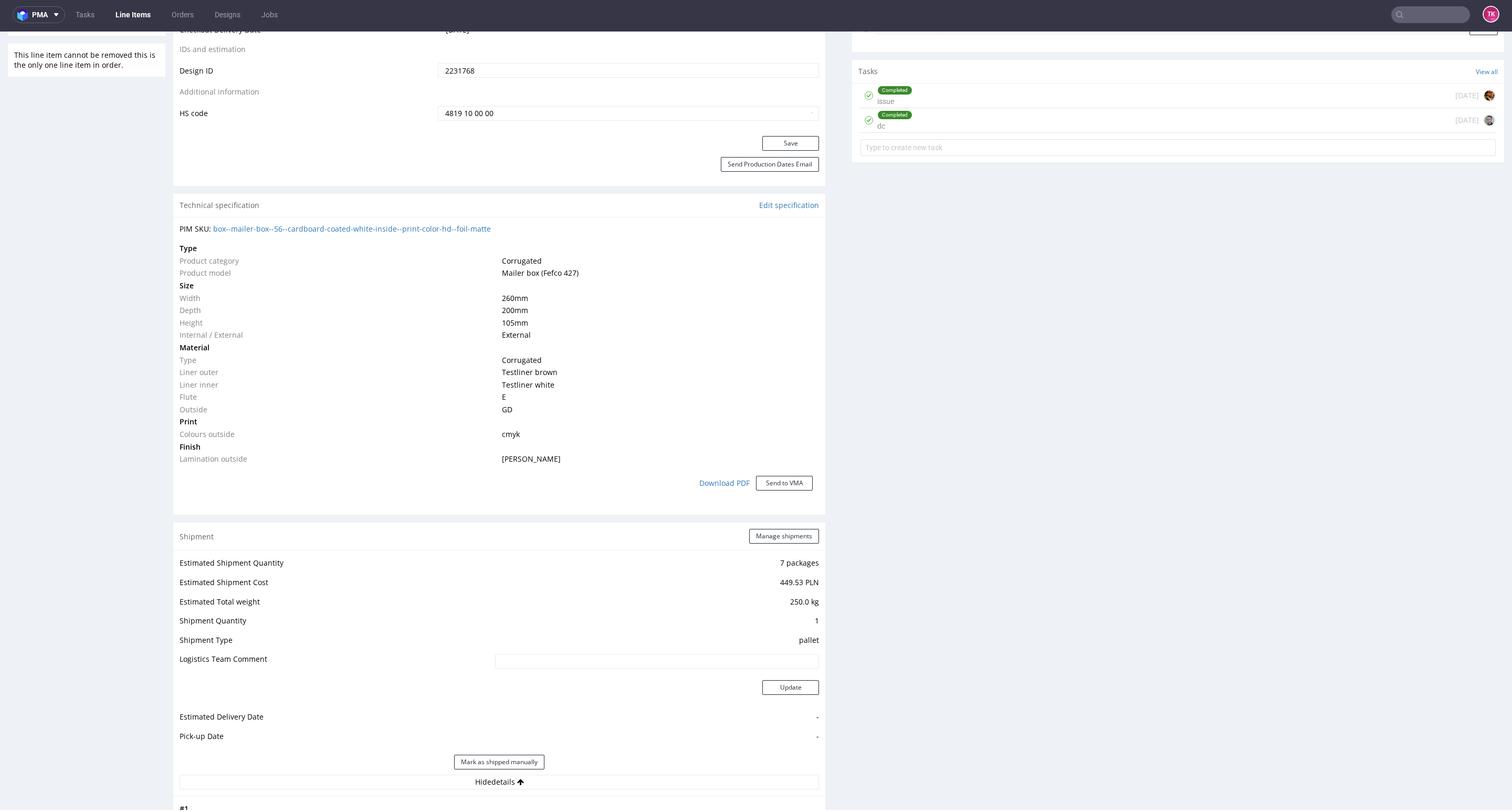
scroll to position [706, 0]
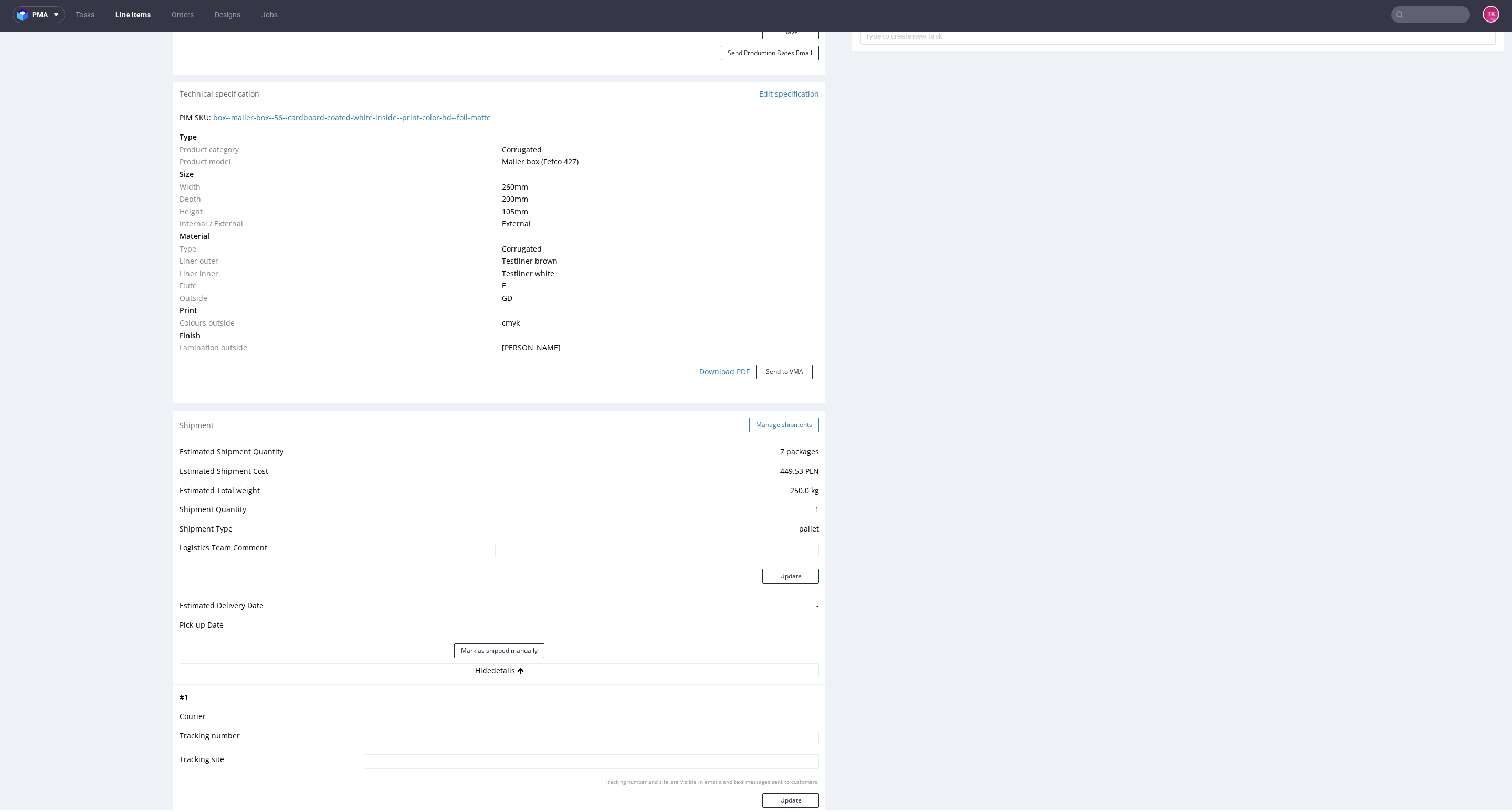
click at [775, 431] on button "Manage shipments" at bounding box center [784, 424] width 70 height 15
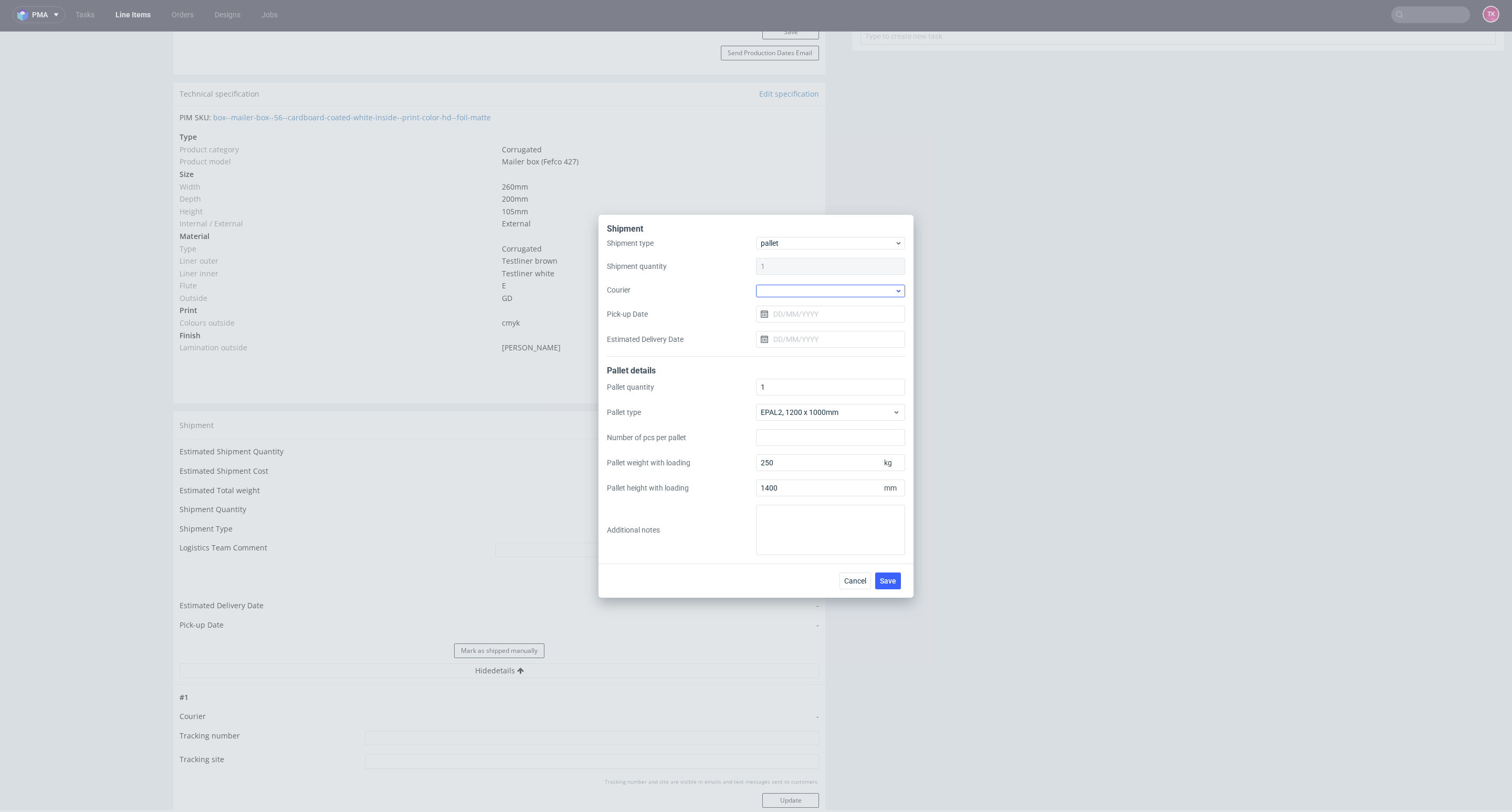
click at [810, 298] on div "Shipment type pallet Shipment quantity 1 Courier Pick-up Date Estimated Deliver…" at bounding box center [756, 297] width 298 height 120
click at [810, 295] on div at bounding box center [831, 291] width 149 height 12
click at [788, 316] on div "DSV" at bounding box center [831, 310] width 141 height 19
click at [799, 311] on input "Pick-up Date" at bounding box center [831, 313] width 149 height 17
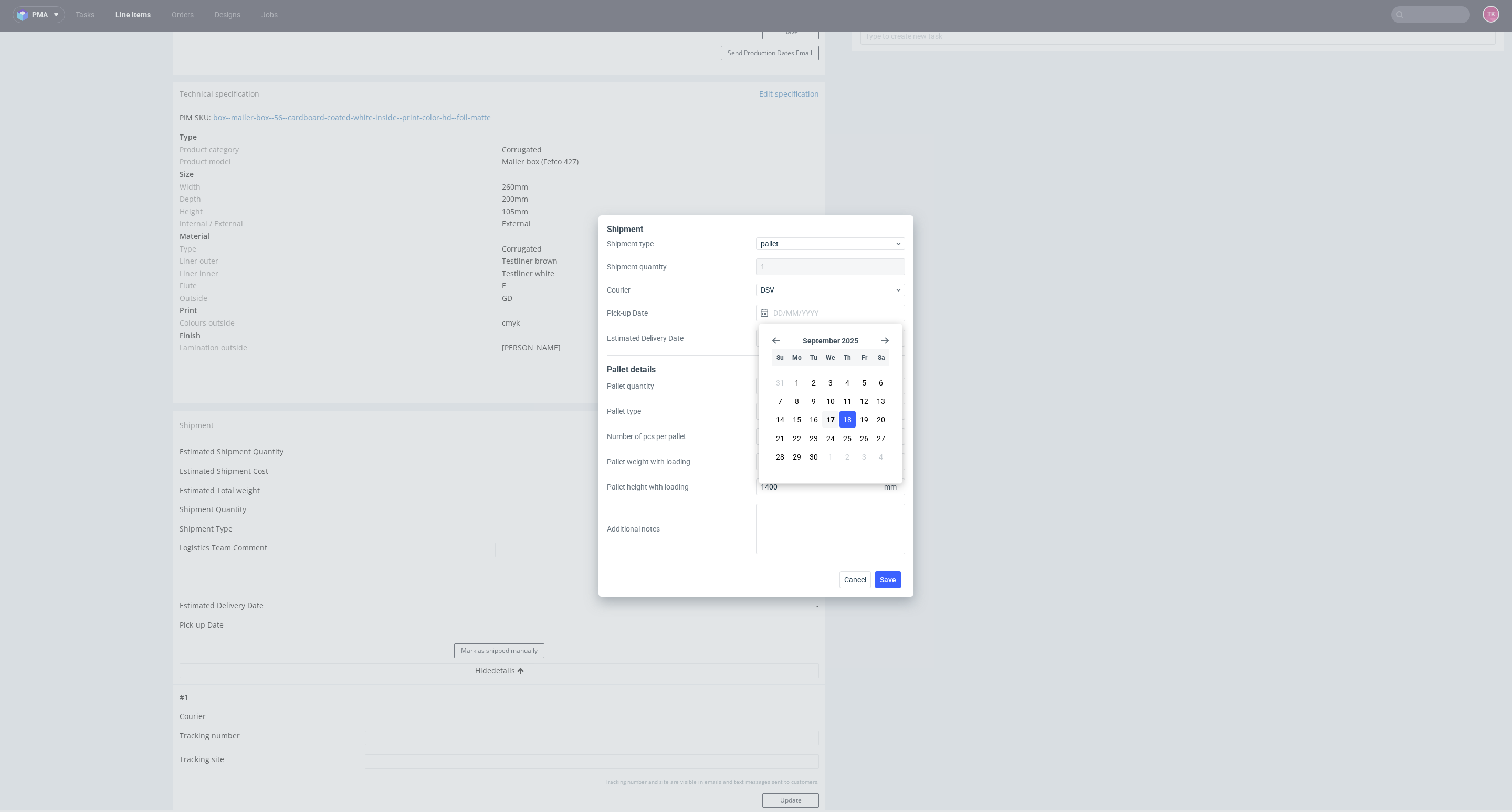
click at [840, 419] on button "18" at bounding box center [848, 419] width 16 height 17
type input "[DATE]"
click at [890, 579] on span "Save" at bounding box center [888, 579] width 16 height 8
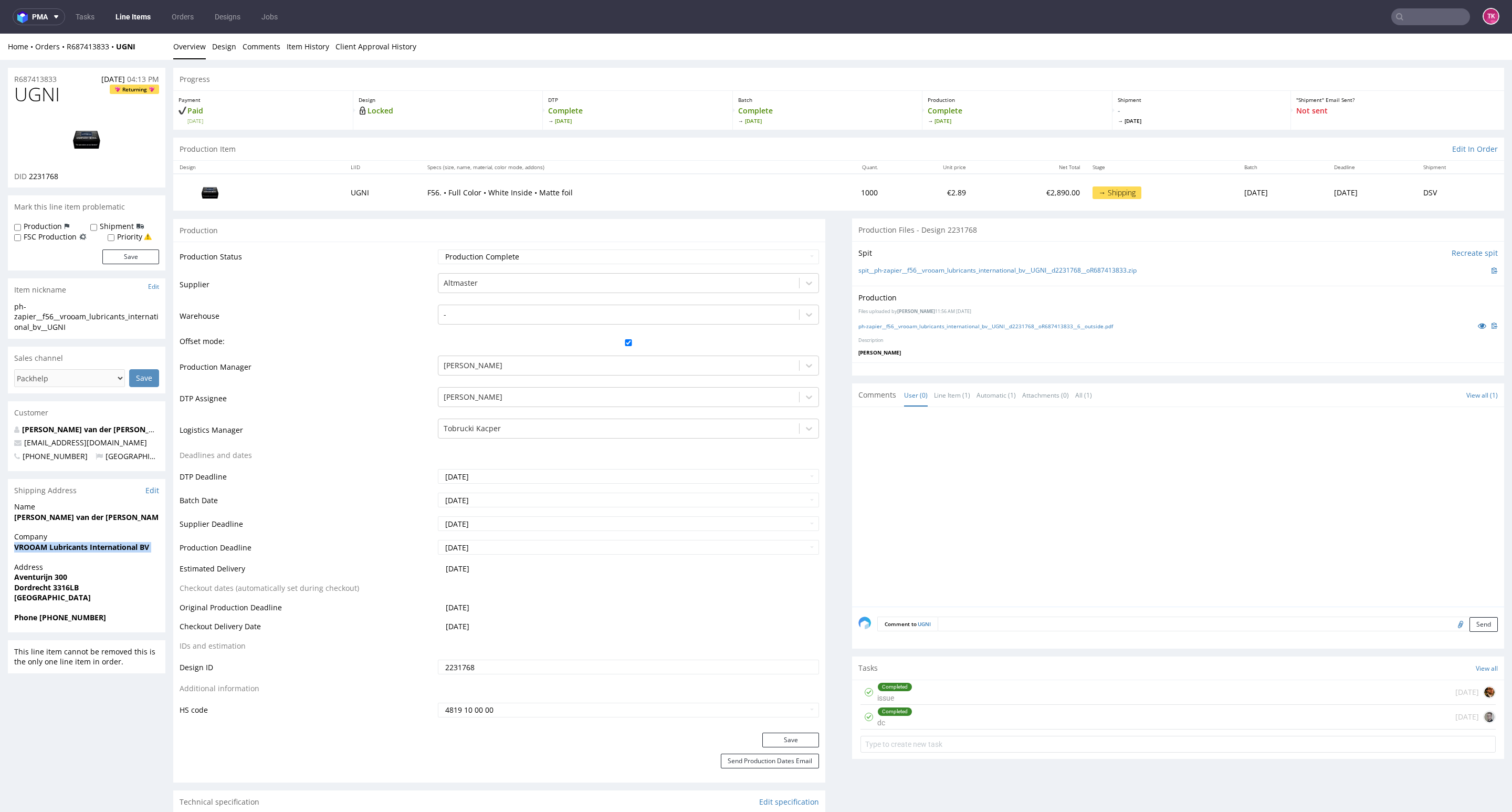
drag, startPoint x: 3, startPoint y: 553, endPoint x: 5, endPoint y: 566, distance: 13.2
copy strong "VROOAM Lubricants International BV"
drag, startPoint x: 2, startPoint y: 582, endPoint x: 104, endPoint y: 591, distance: 102.4
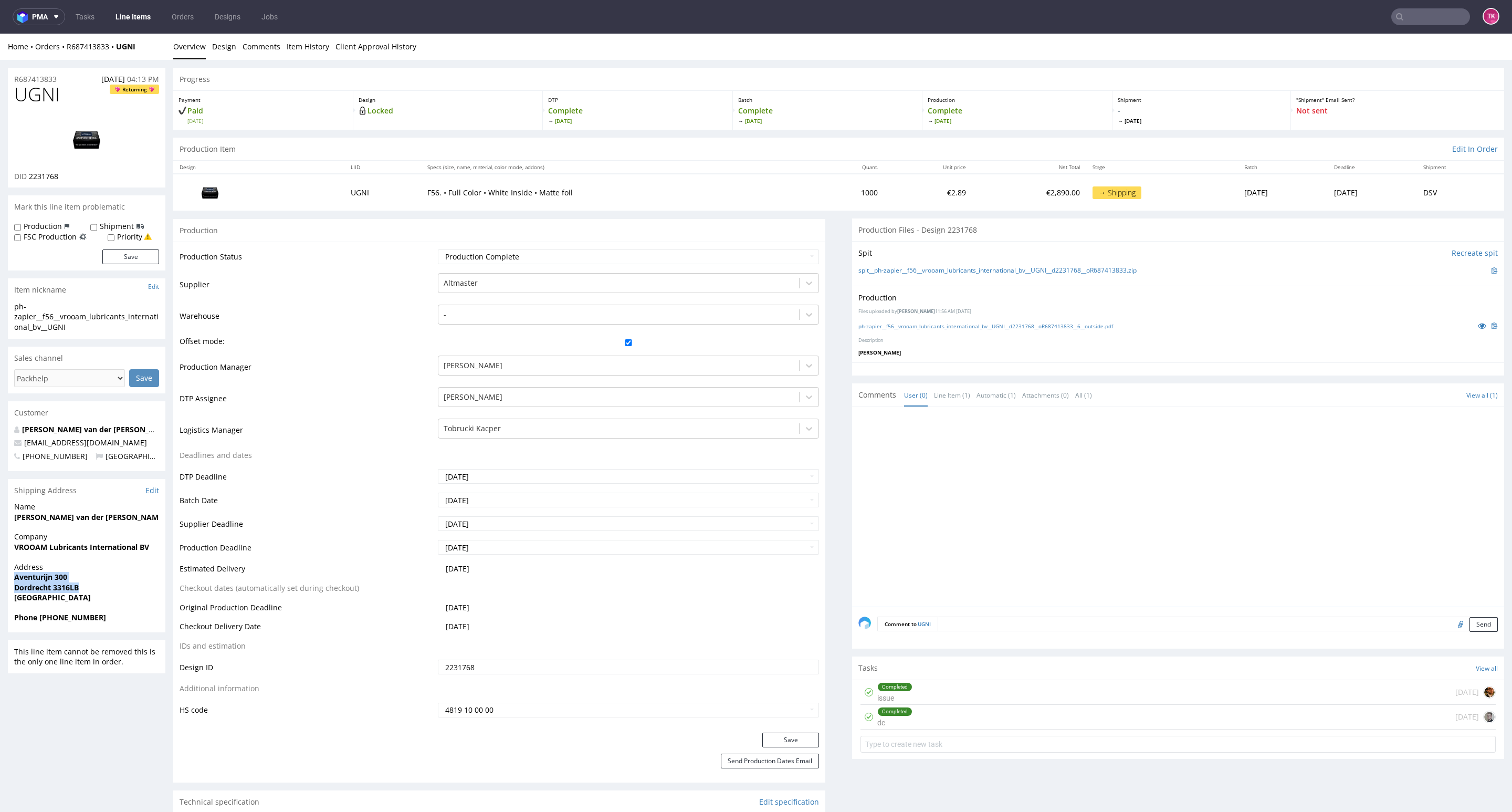
copy p "Aventurijn 300 Dordrecht 3316LB"
drag, startPoint x: 56, startPoint y: 615, endPoint x: 127, endPoint y: 618, distance: 71.1
click at [127, 618] on span "Phone [PHONE_NUMBER]" at bounding box center [86, 618] width 145 height 11
copy strong "787501632"
drag, startPoint x: 157, startPoint y: 445, endPoint x: 3, endPoint y: 443, distance: 154.0
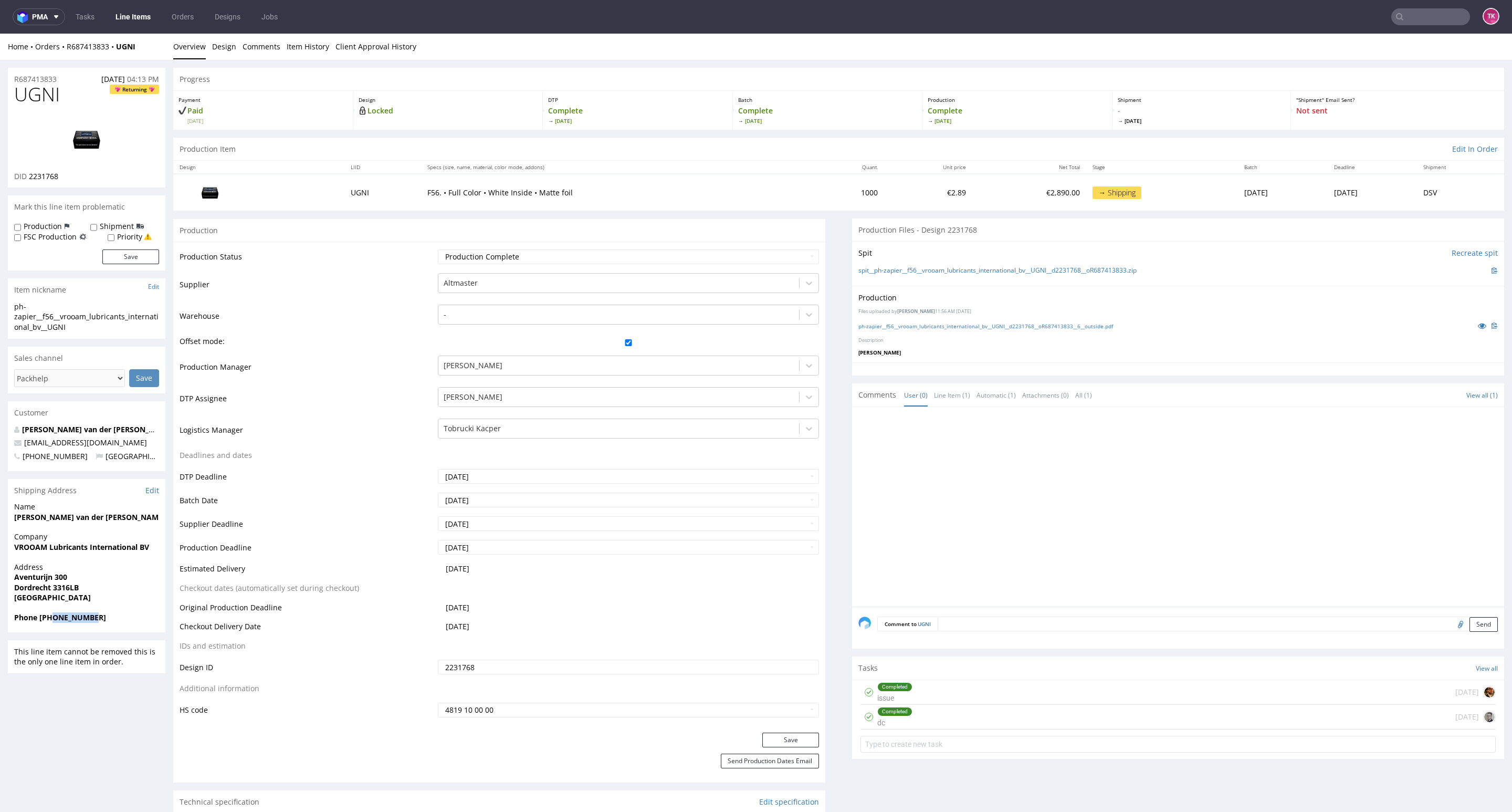
copy span "[EMAIL_ADDRESS][DOMAIN_NAME]"
drag, startPoint x: 106, startPoint y: 514, endPoint x: 0, endPoint y: 518, distance: 106.1
copy strong "[PERSON_NAME] van der [PERSON_NAME]"
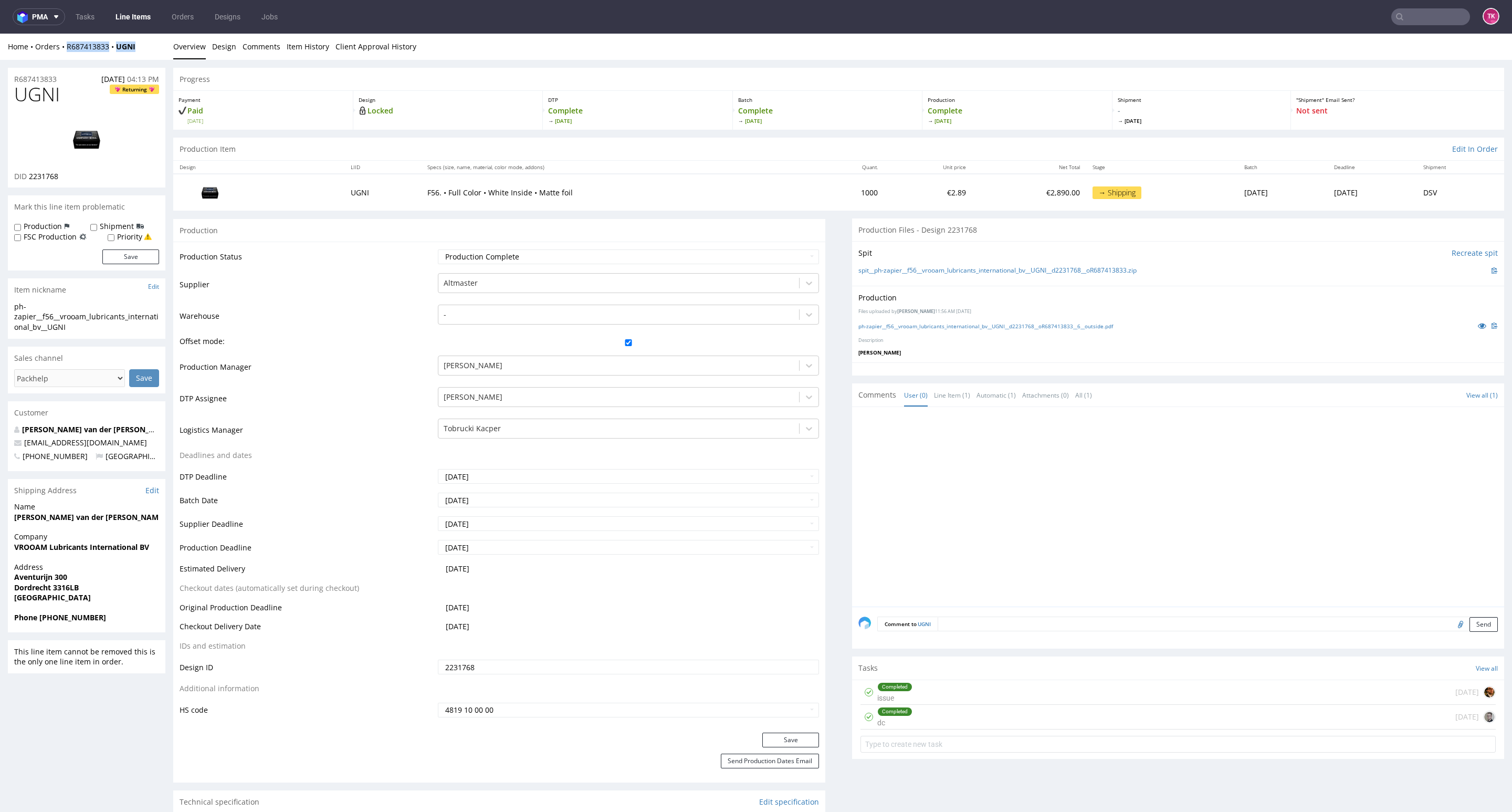
drag, startPoint x: 156, startPoint y: 42, endPoint x: 65, endPoint y: 54, distance: 91.8
click at [65, 54] on div "Home Orders R687413833 UGNI Overview Design Comments Item History Client Approv…" at bounding box center [756, 46] width 1512 height 26
copy div "R687413833 UGNI"
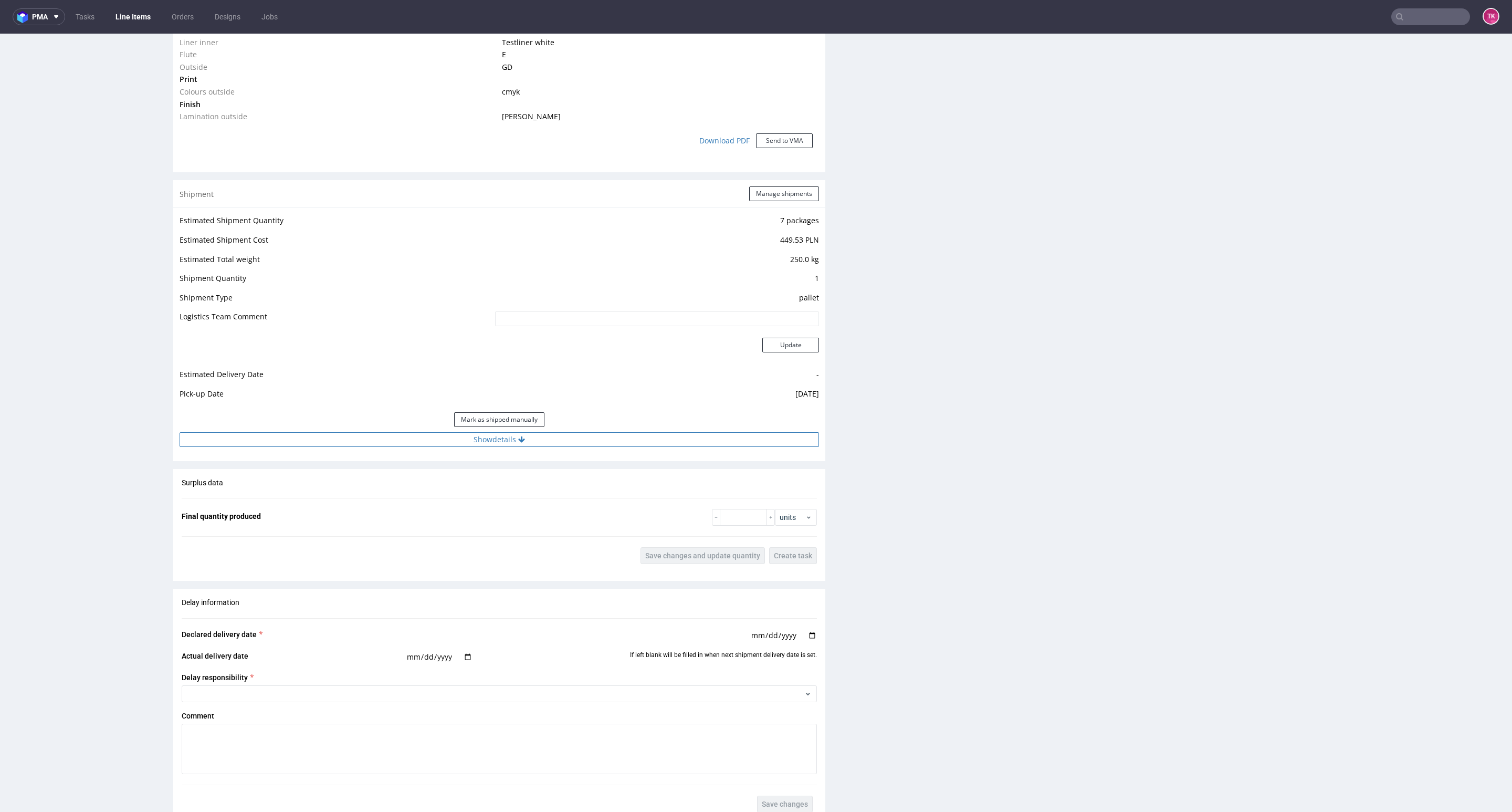
scroll to position [945, 0]
drag, startPoint x: 565, startPoint y: 435, endPoint x: 556, endPoint y: 444, distance: 12.7
click at [564, 437] on button "Show details" at bounding box center [499, 433] width 639 height 15
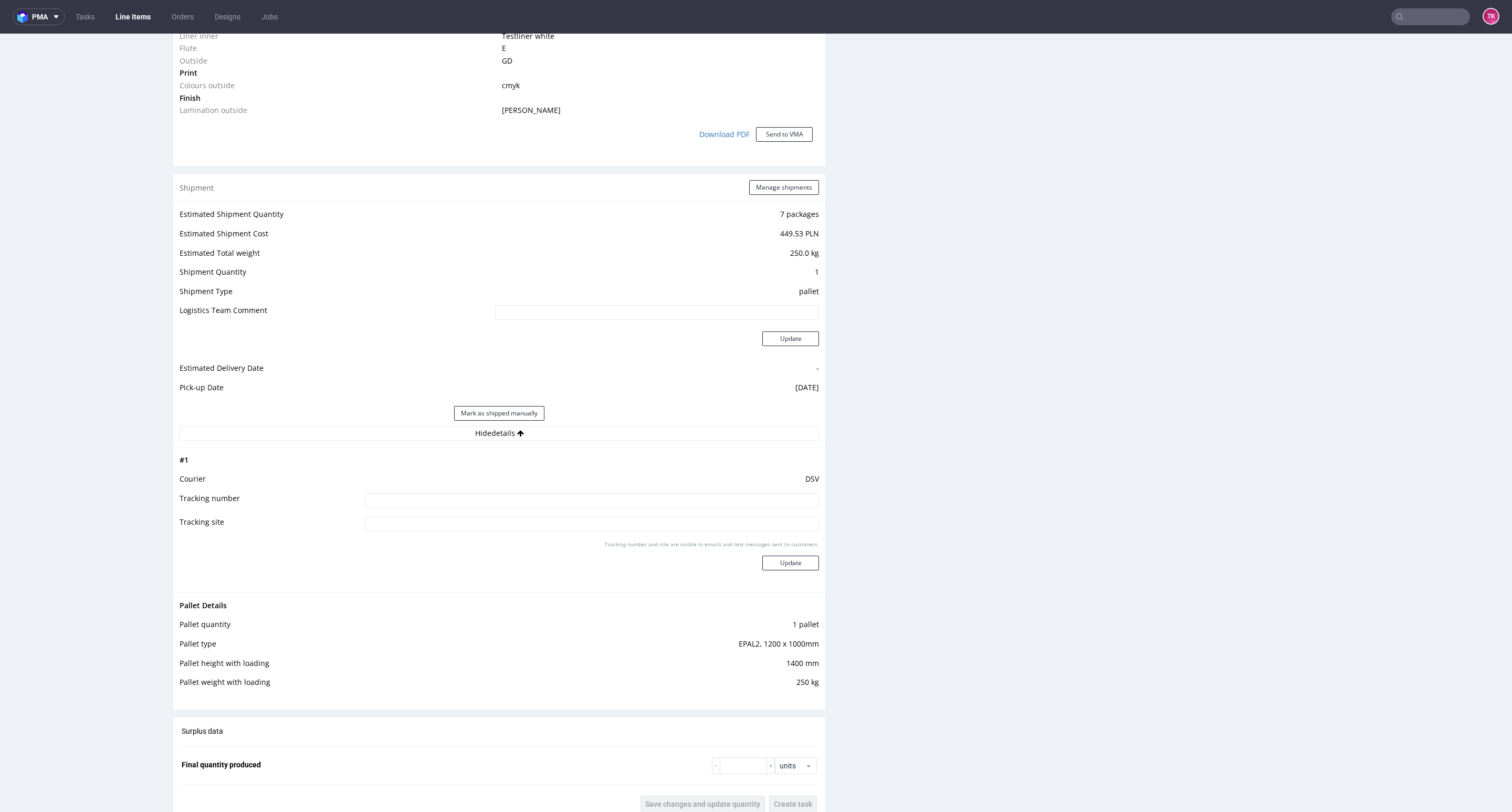
drag, startPoint x: 485, startPoint y: 497, endPoint x: 762, endPoint y: 519, distance: 277.9
click at [484, 497] on input at bounding box center [592, 500] width 454 height 15
paste input "40257145950410192894"
type input "40257145950410192894"
click at [802, 560] on button "Update" at bounding box center [791, 562] width 57 height 15
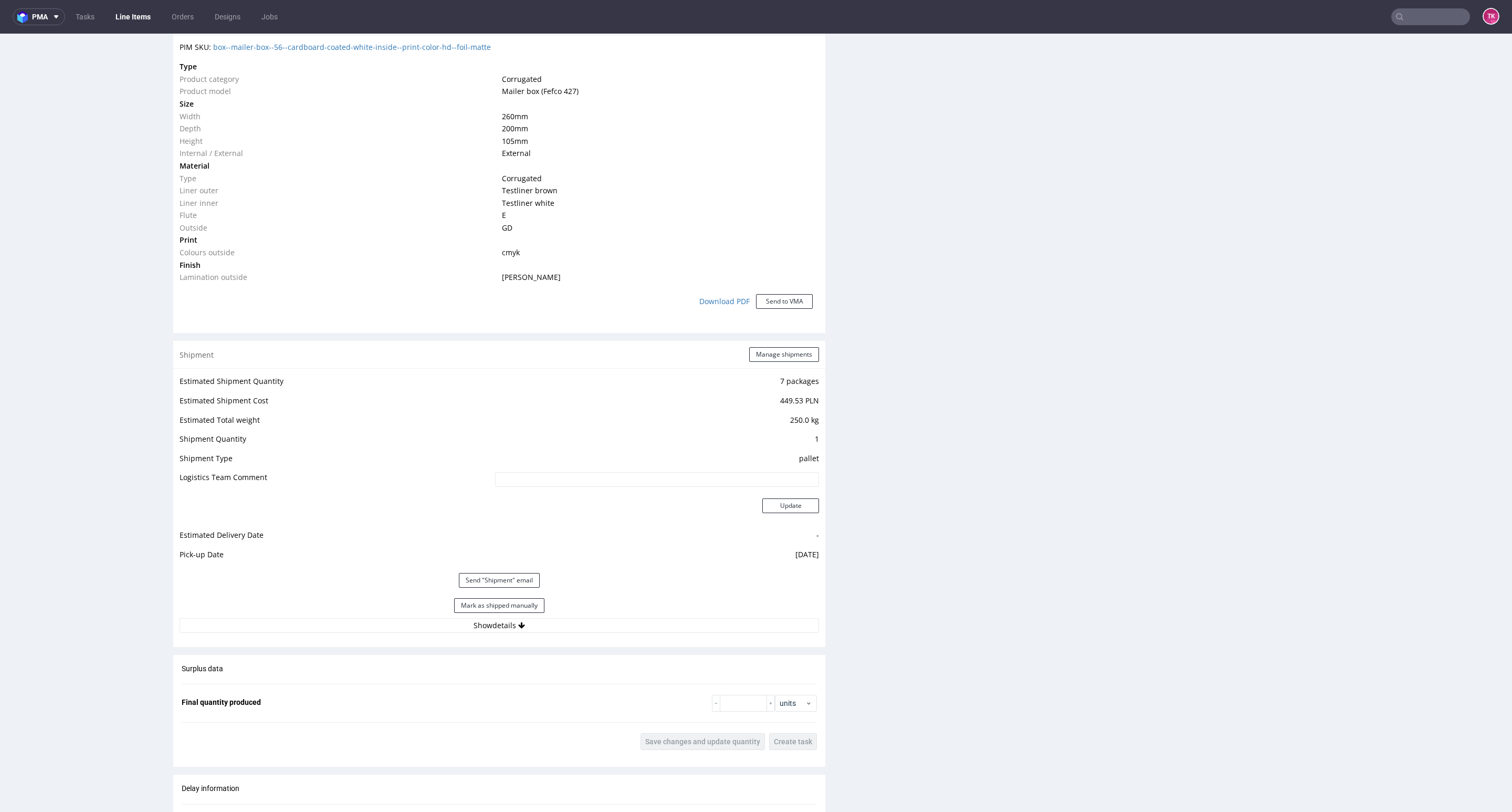
scroll to position [779, 0]
click at [120, 9] on link "Line Items" at bounding box center [133, 16] width 48 height 17
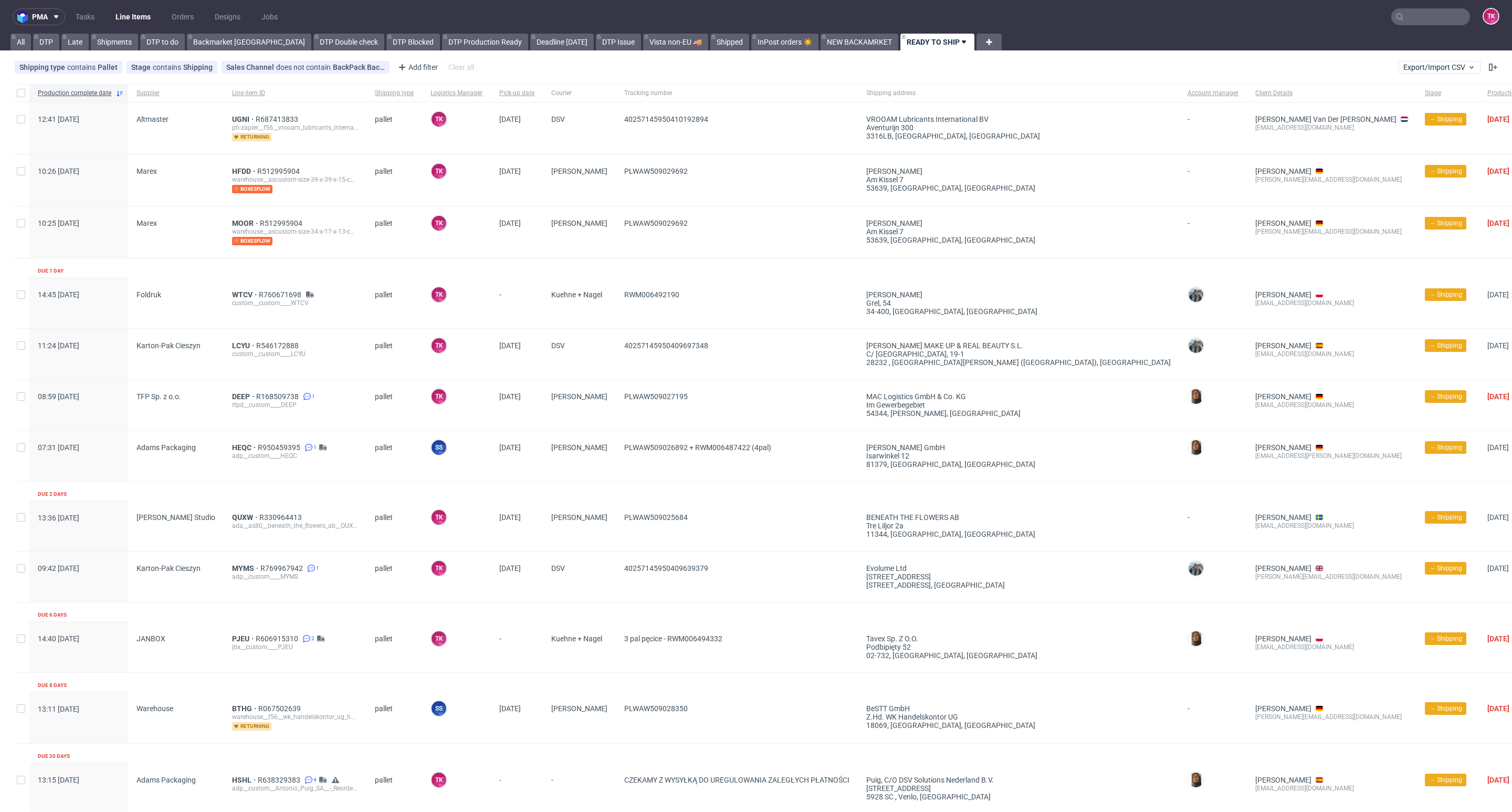
click at [133, 14] on link "Line Items" at bounding box center [133, 16] width 48 height 17
click at [155, 18] on link "Line Items" at bounding box center [133, 16] width 48 height 17
click at [129, 13] on link "Line Items" at bounding box center [133, 16] width 48 height 17
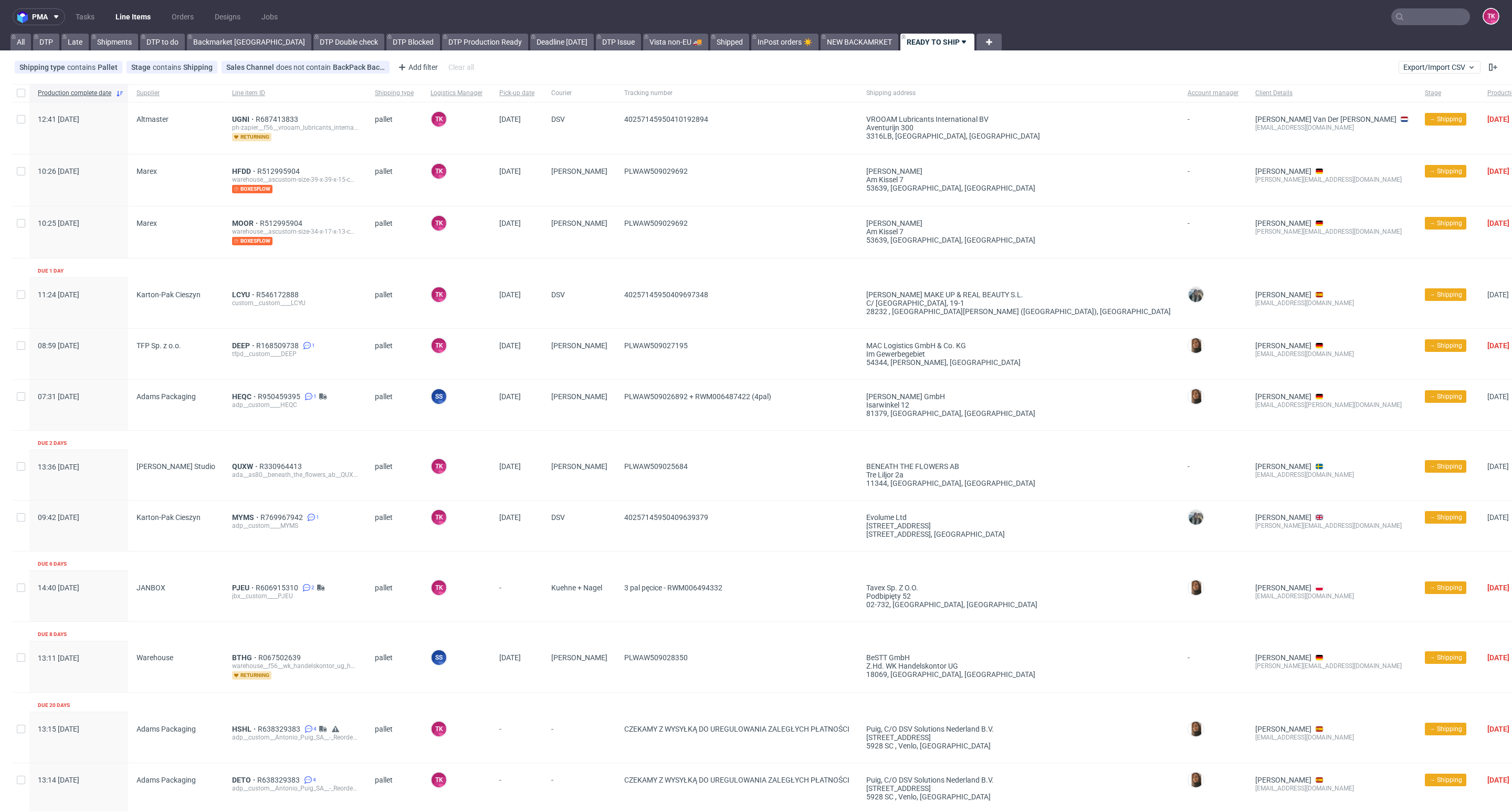
click at [148, 16] on link "Line Items" at bounding box center [133, 16] width 48 height 17
click at [127, 18] on link "Line Items" at bounding box center [133, 16] width 48 height 17
click at [139, 12] on link "Line Items" at bounding box center [133, 16] width 48 height 17
click at [139, 15] on link "Line Items" at bounding box center [133, 16] width 48 height 17
click at [137, 21] on link "Line Items" at bounding box center [133, 16] width 48 height 17
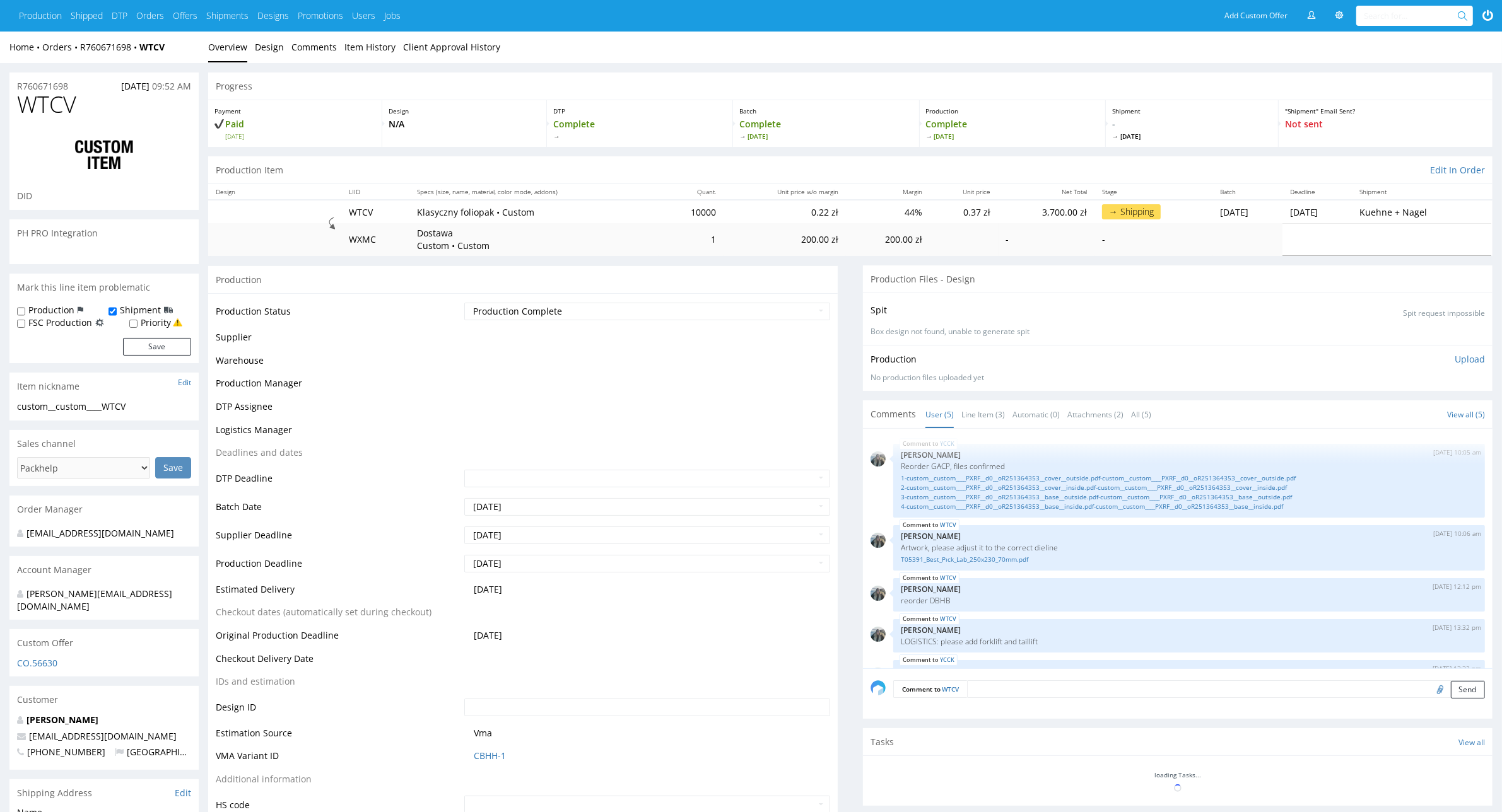
scroll to position [33, 0]
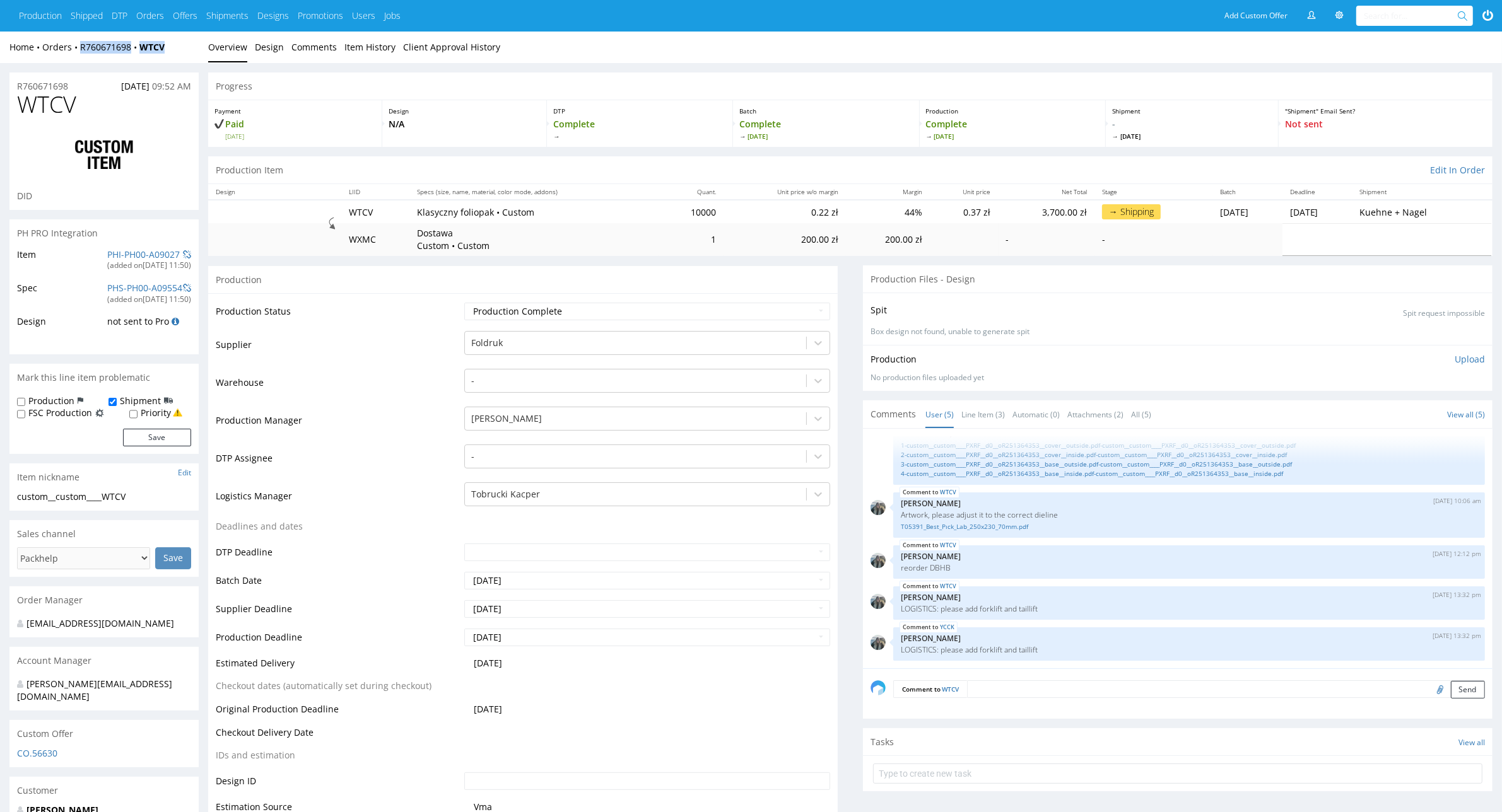
drag, startPoint x: 178, startPoint y: 51, endPoint x: 73, endPoint y: 55, distance: 105.1
click at [73, 55] on div "Home Orders R760671698 WTCV Overview Design Comments Item History Client Approv…" at bounding box center [751, 47] width 1502 height 32
copy div "R760671698 WTCV"
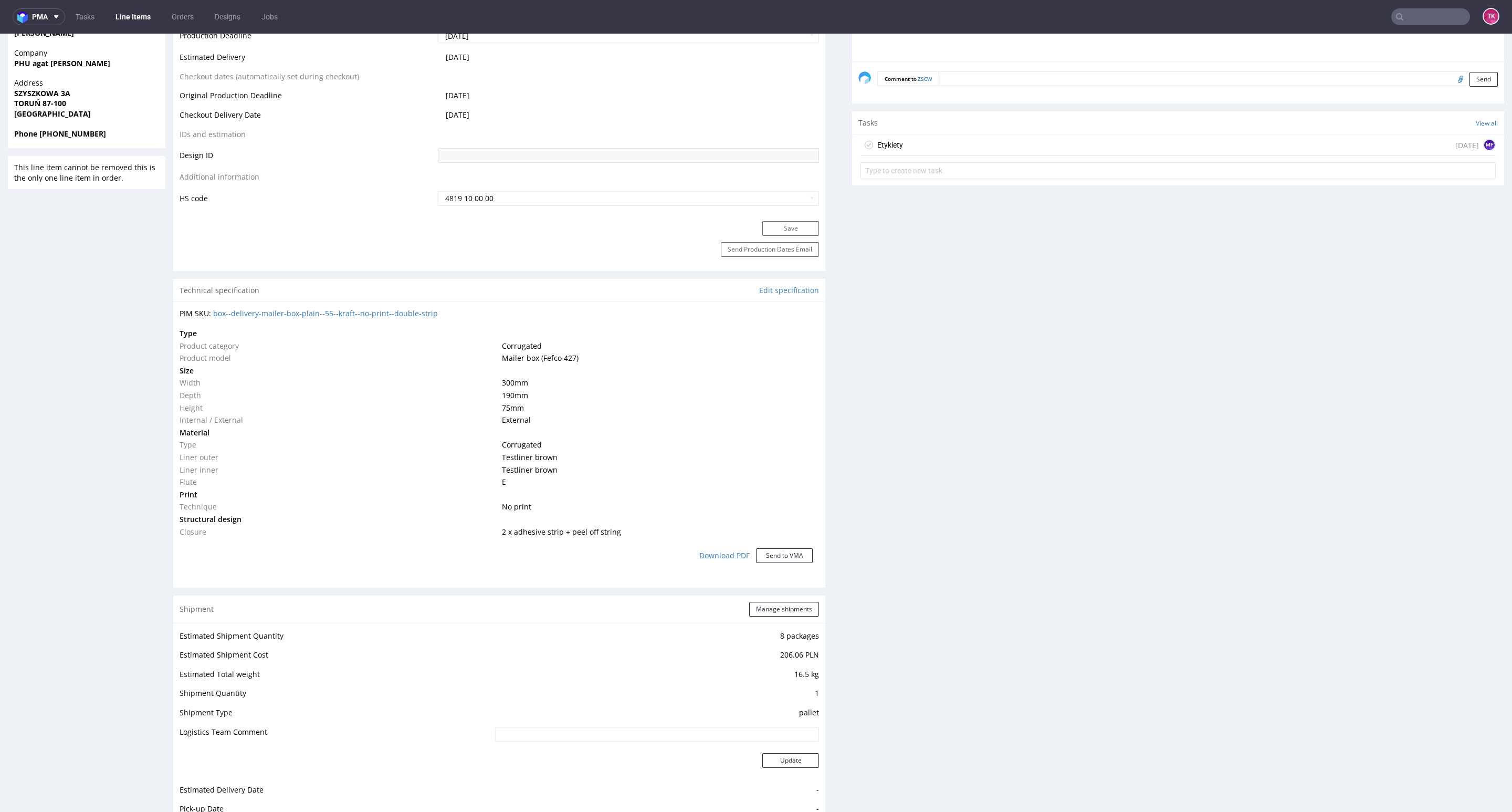
scroll to position [797, 0]
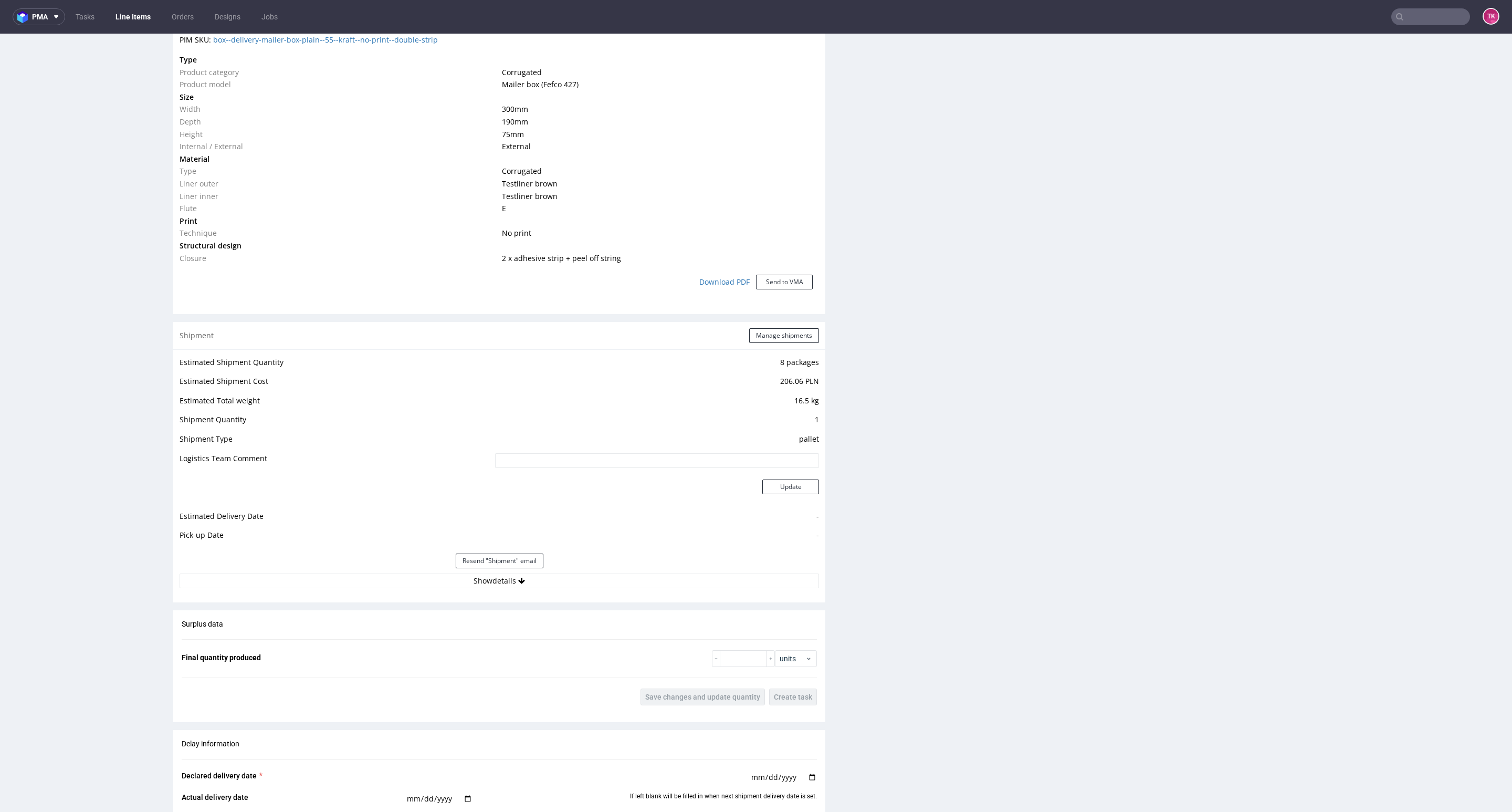
click at [556, 572] on div "Estimated Shipment Quantity 8 packages Estimated Shipment Cost 206.06 PLN Estim…" at bounding box center [499, 472] width 652 height 245
click at [644, 577] on button "Show details" at bounding box center [499, 581] width 639 height 15
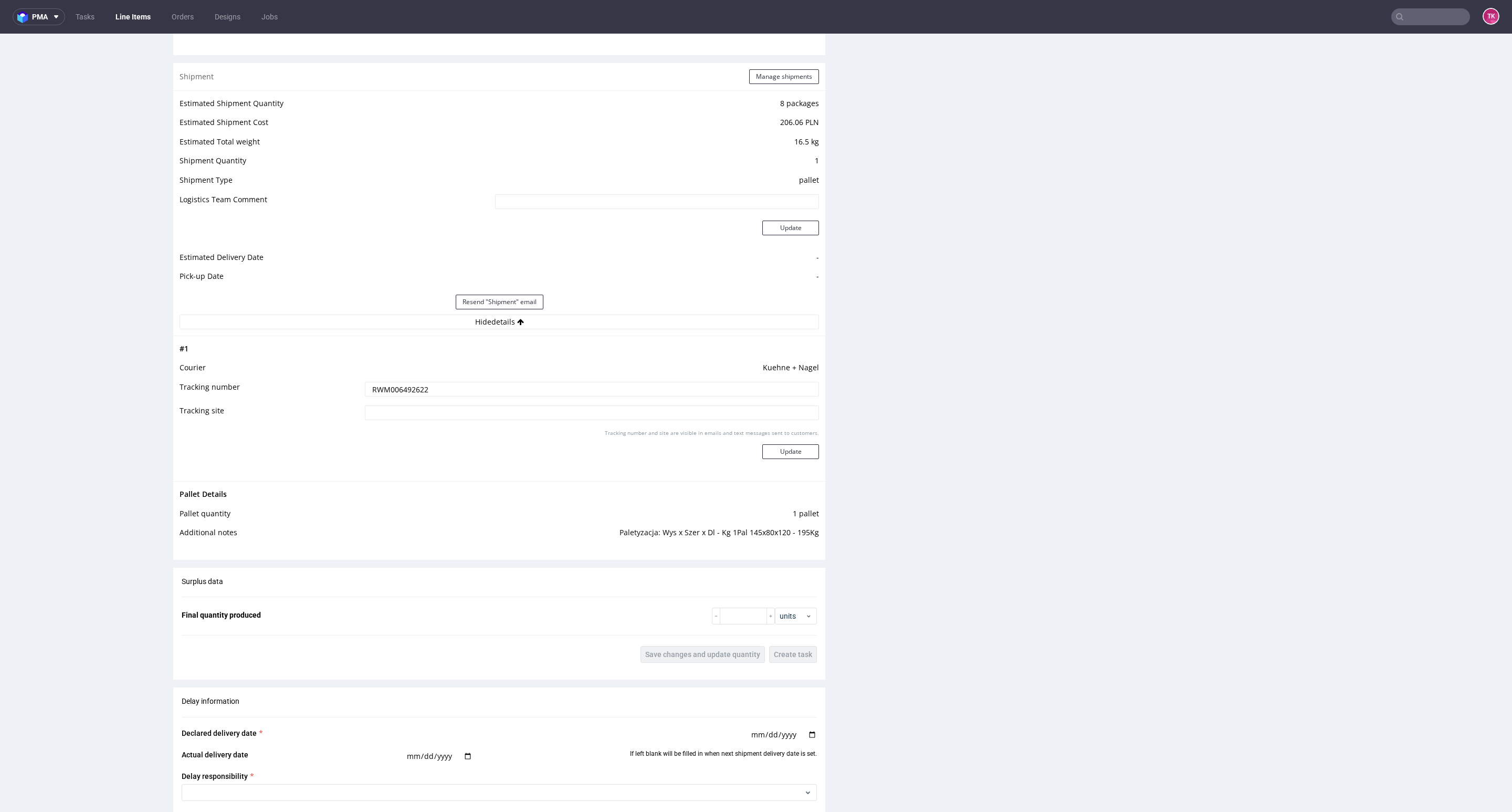
scroll to position [1191, 0]
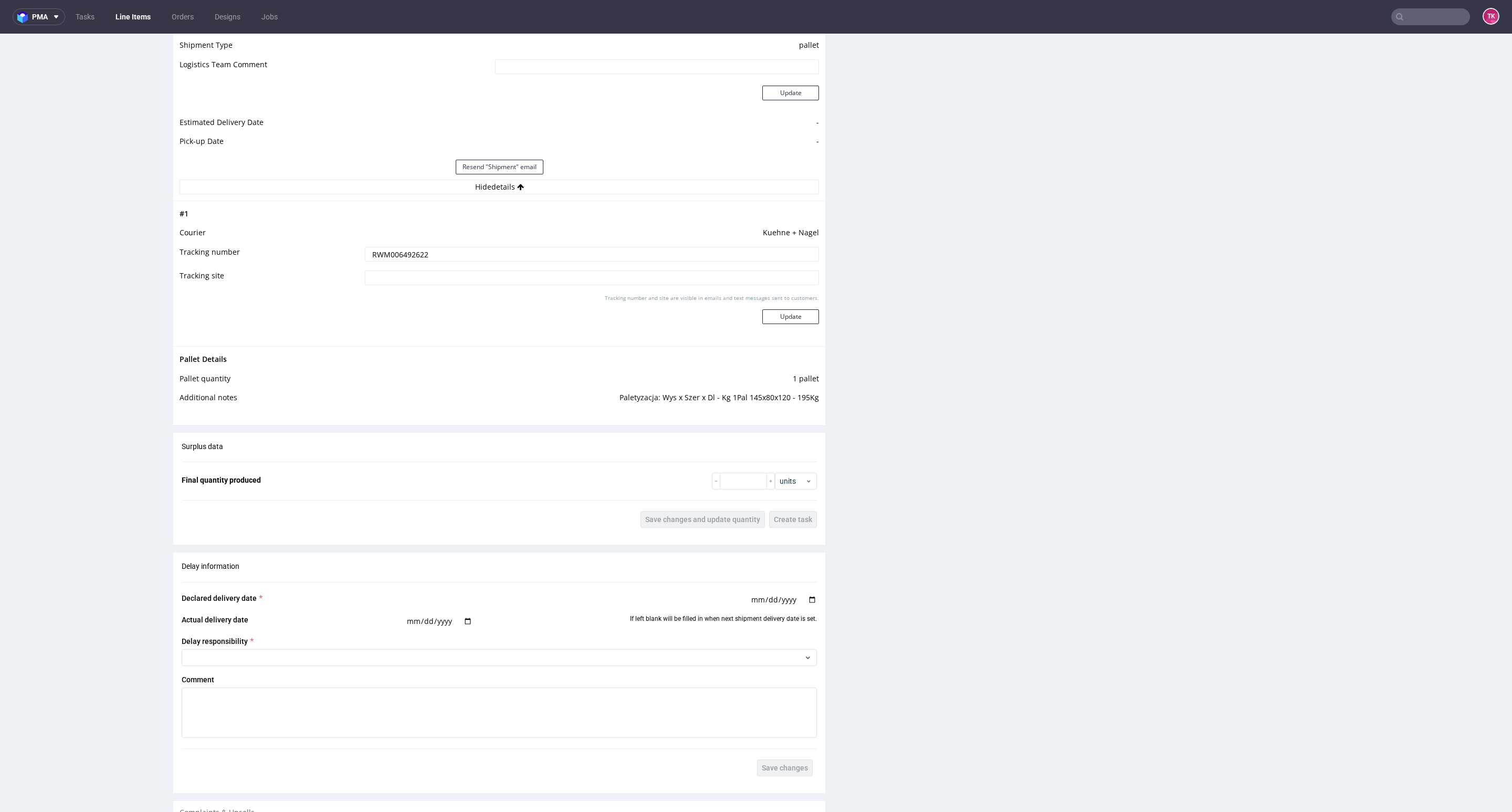
click at [415, 257] on input "RWM006492622" at bounding box center [592, 254] width 454 height 15
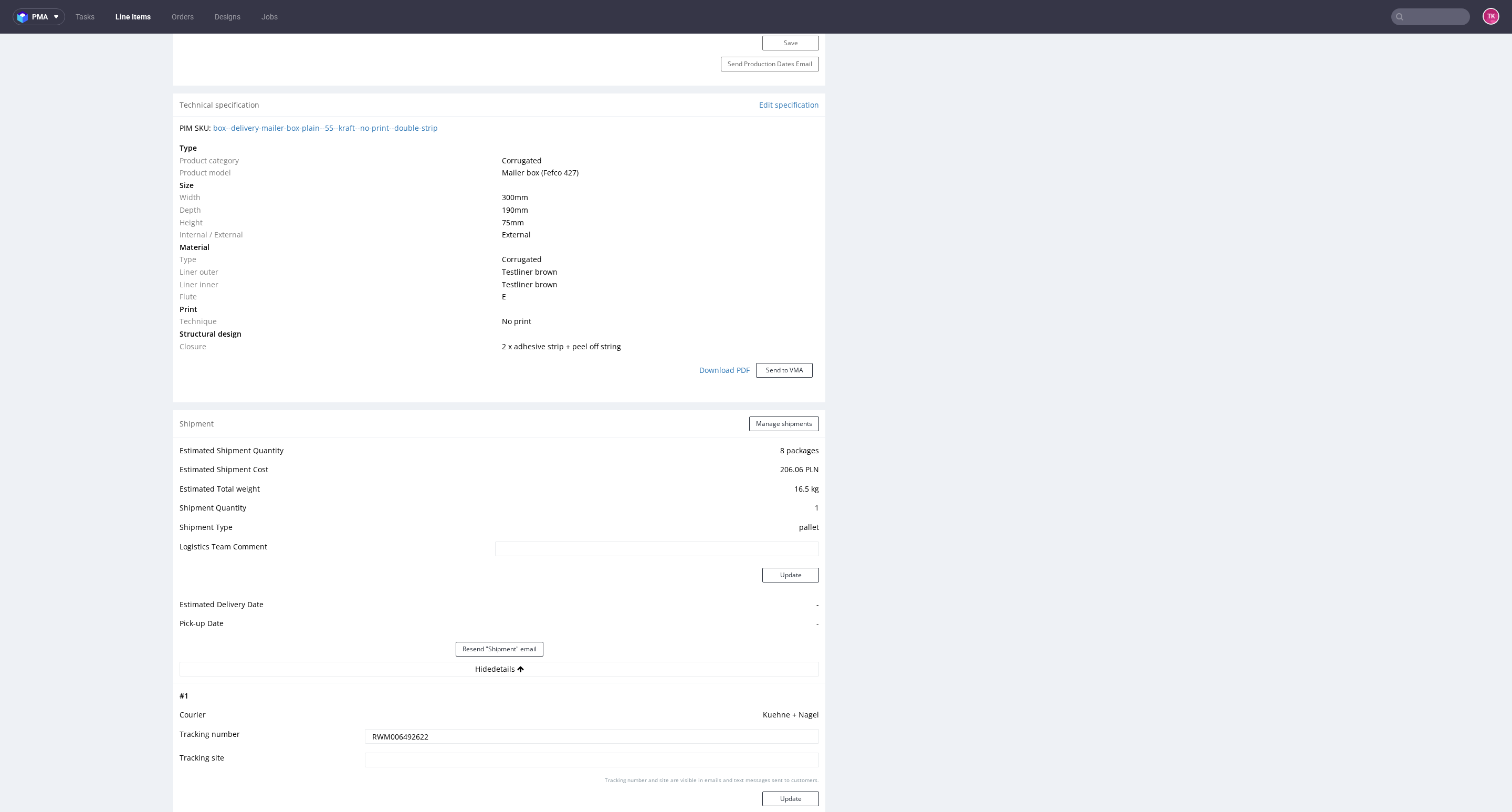
scroll to position [325, 0]
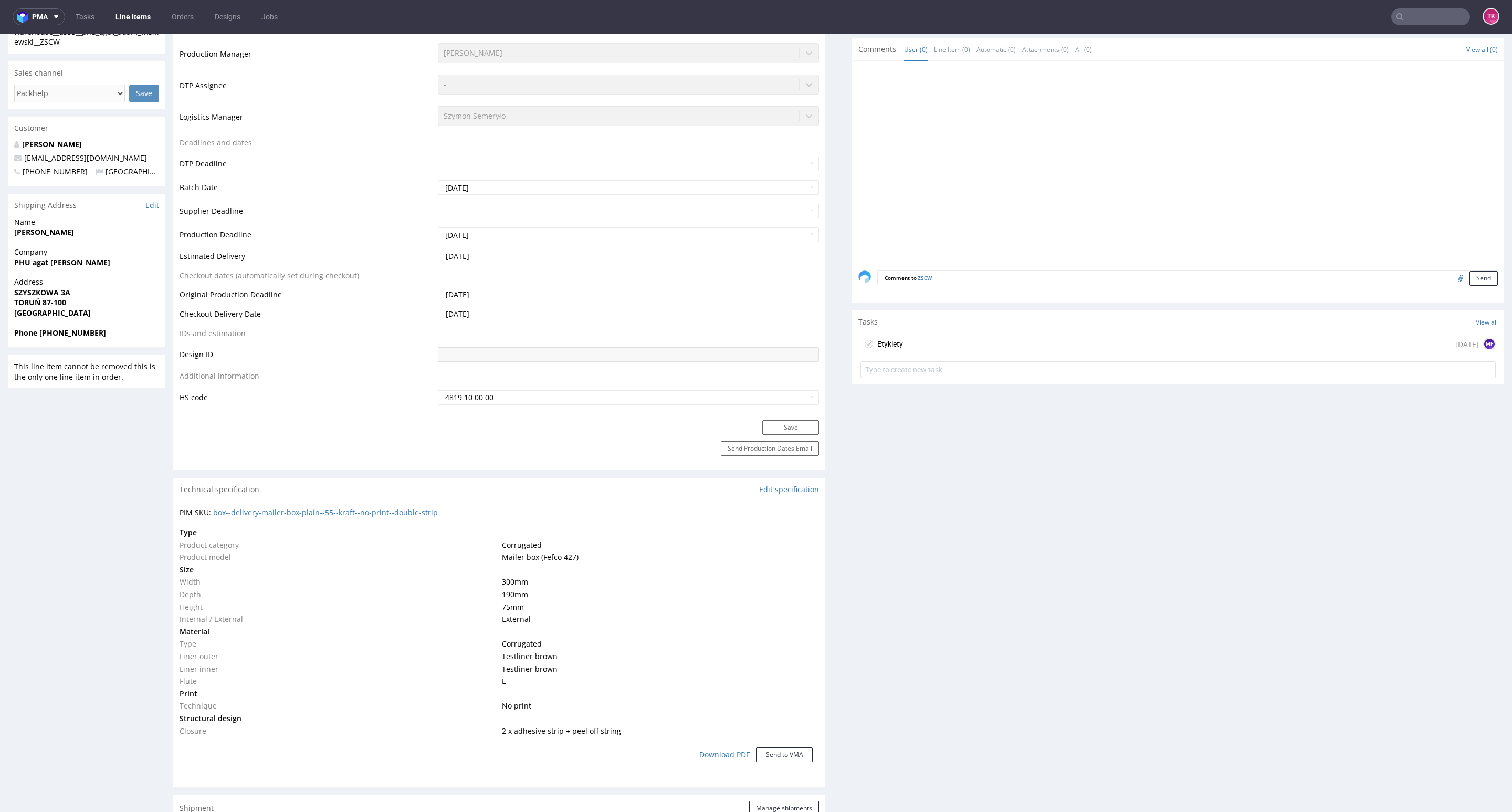
click at [1102, 346] on div "Etykiety [DATE] MF" at bounding box center [1178, 345] width 635 height 21
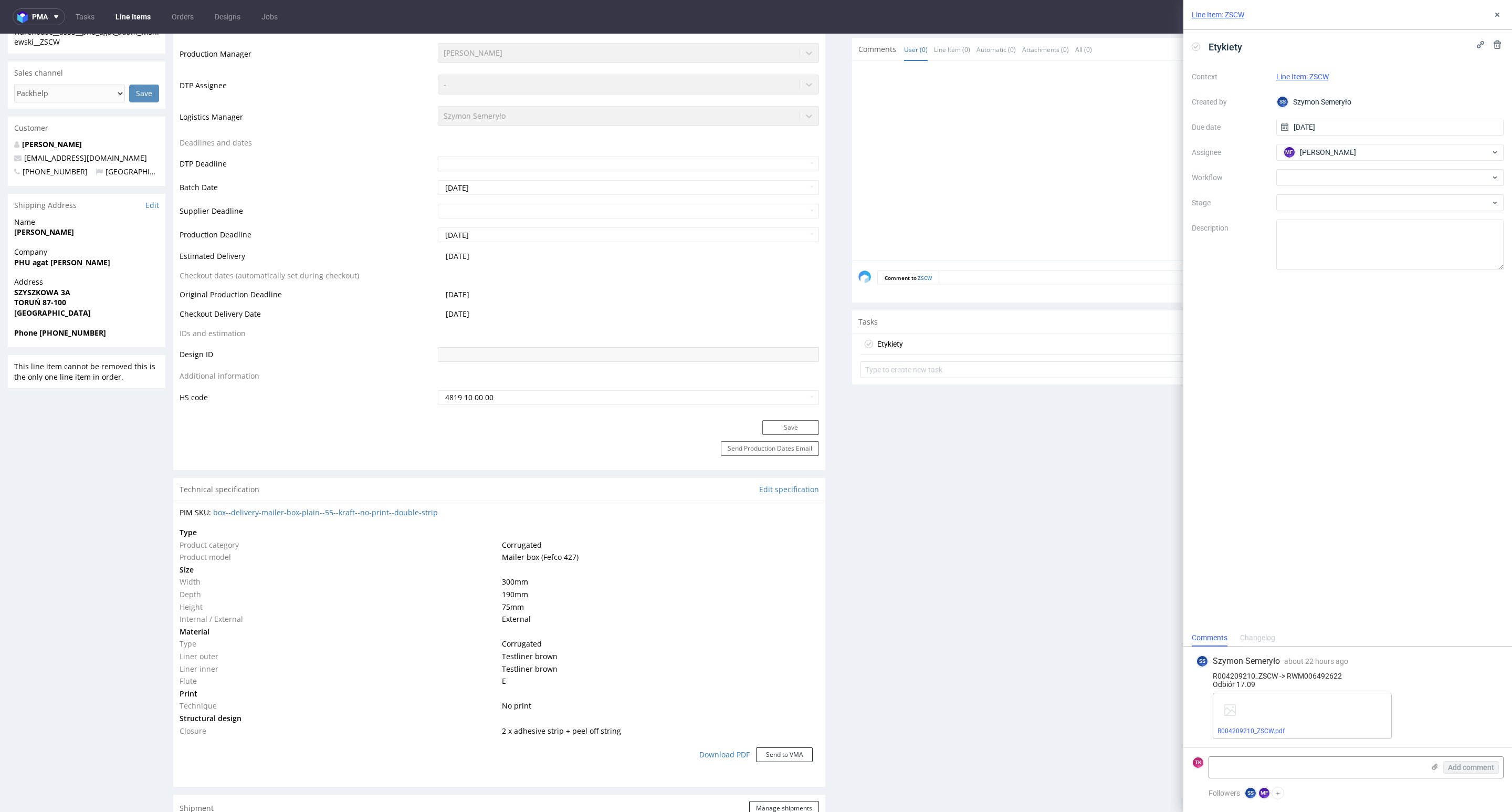
click at [1504, 16] on div "Line Item: ZSCW" at bounding box center [1348, 15] width 329 height 30
drag, startPoint x: 1499, startPoint y: 16, endPoint x: 1307, endPoint y: 23, distance: 192.1
click at [1498, 16] on use at bounding box center [1497, 14] width 4 height 4
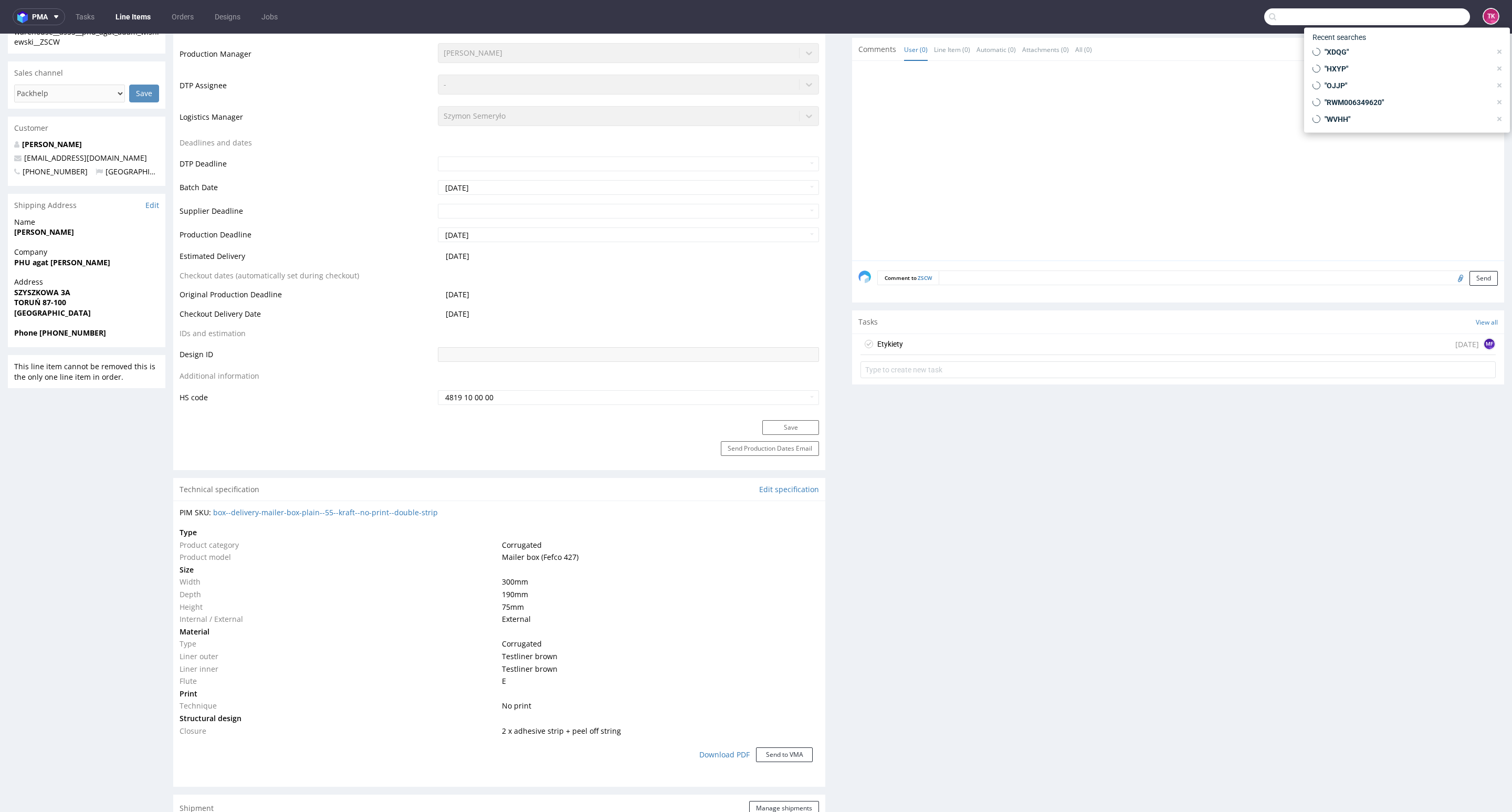
drag, startPoint x: 1437, startPoint y: 19, endPoint x: 1429, endPoint y: 25, distance: 10.0
click at [1433, 24] on input "text" at bounding box center [1367, 16] width 206 height 17
paste input "40257145950410192894"
type input "40257145950410192894"
click at [1364, 46] on div "UGNI" at bounding box center [1407, 43] width 189 height 19
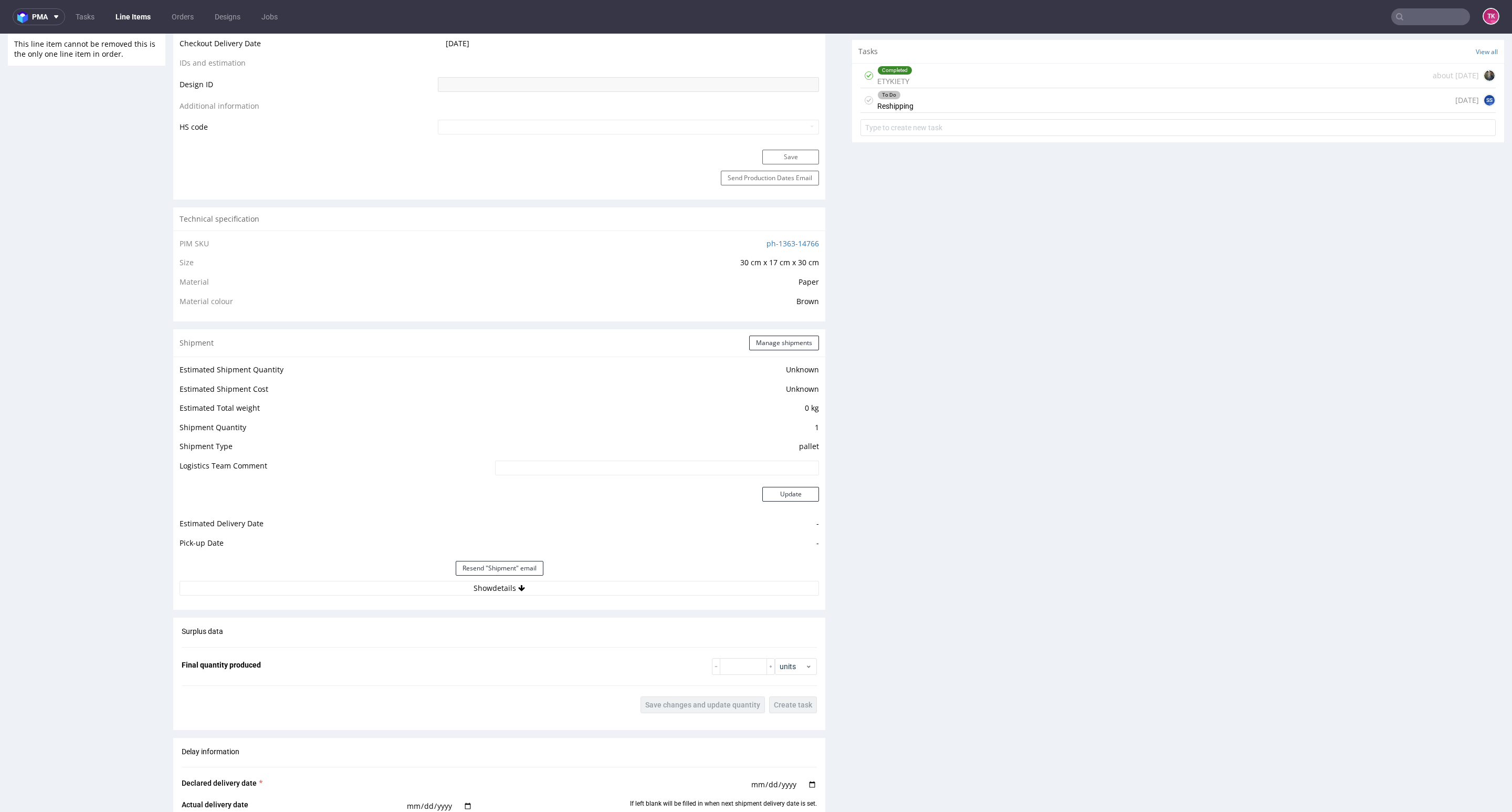
scroll to position [709, 0]
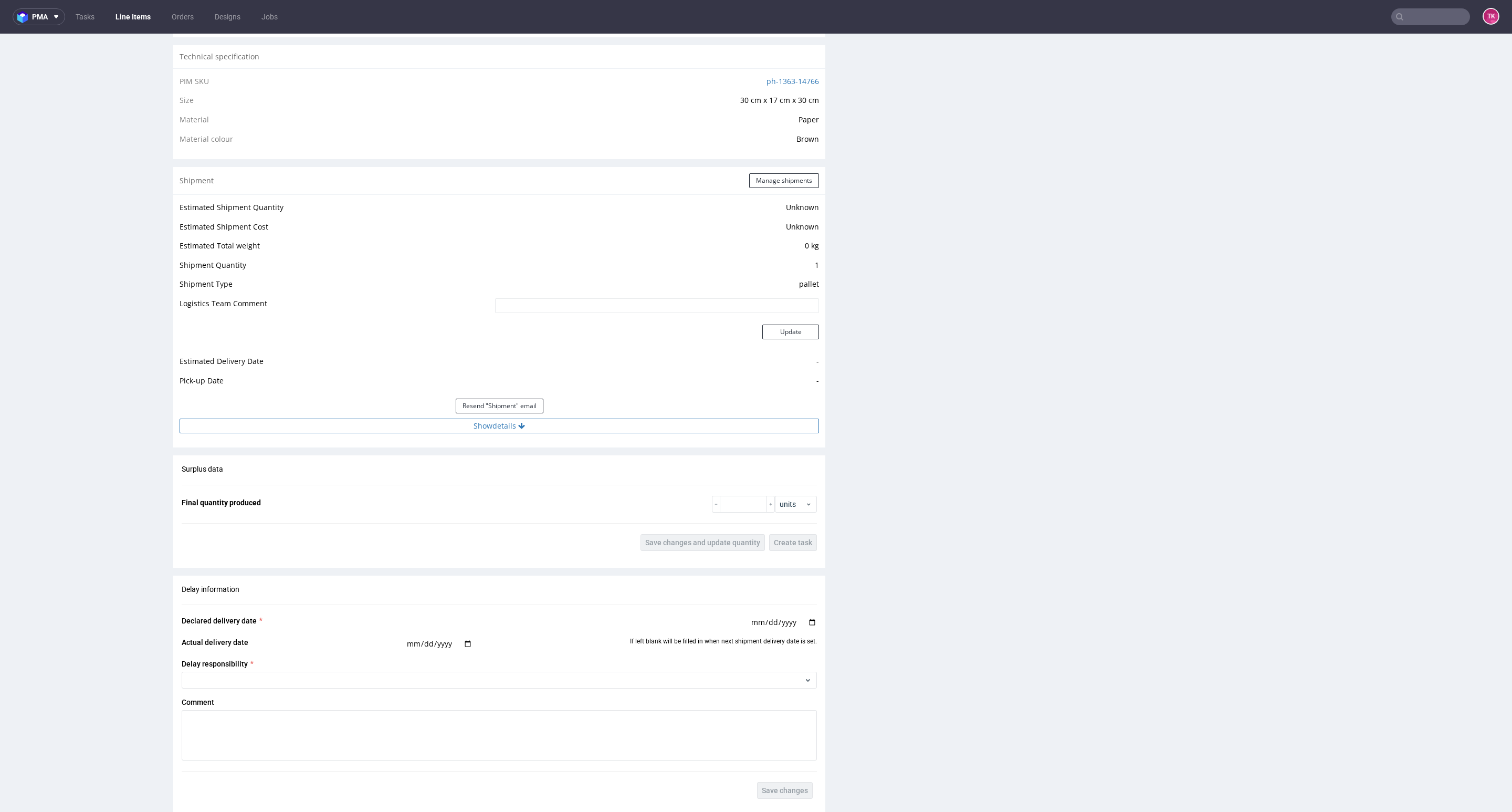
click at [561, 420] on button "Show details" at bounding box center [499, 426] width 639 height 15
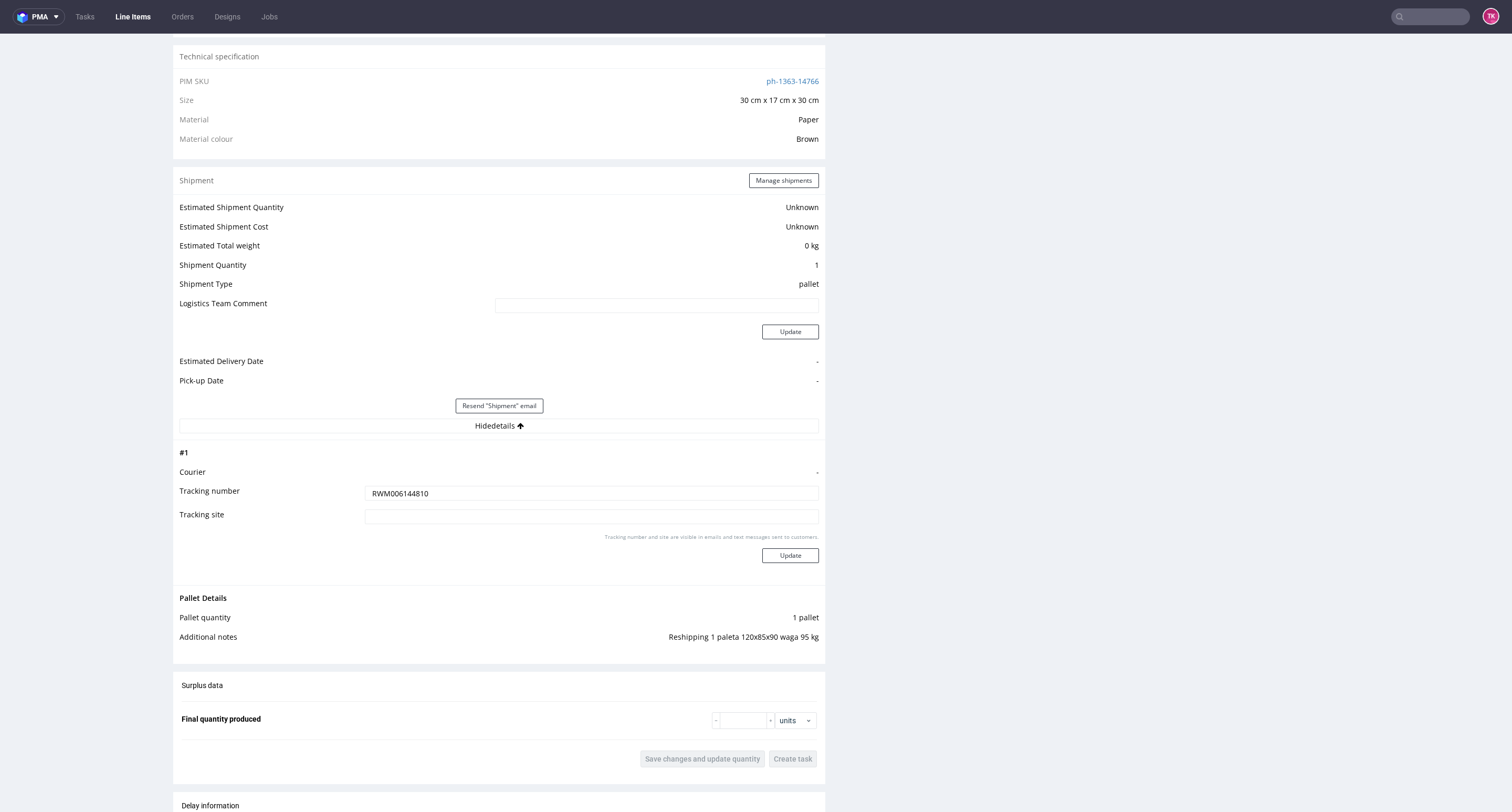
click at [402, 498] on input "RWM006144810" at bounding box center [592, 493] width 454 height 15
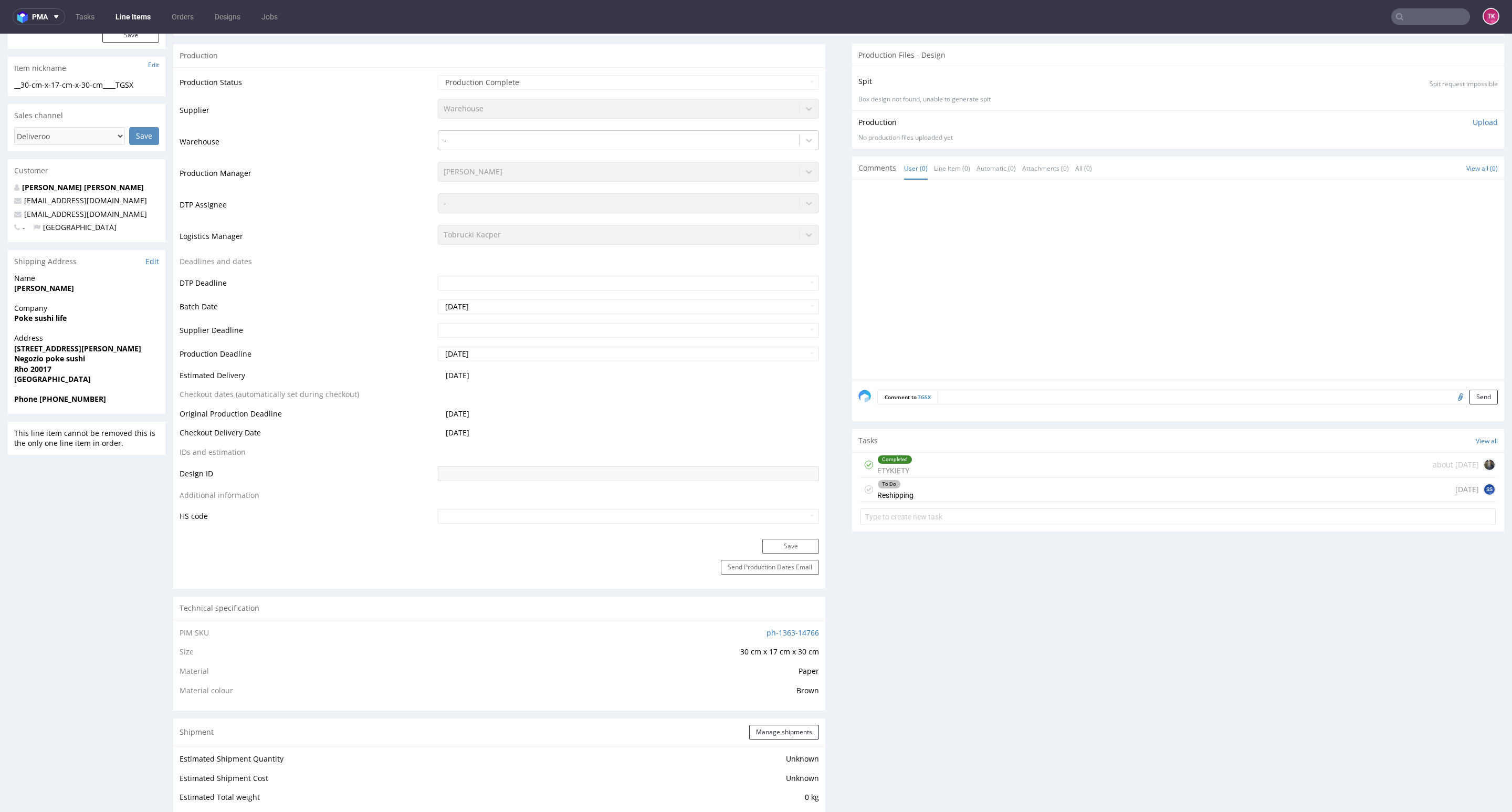
scroll to position [0, 0]
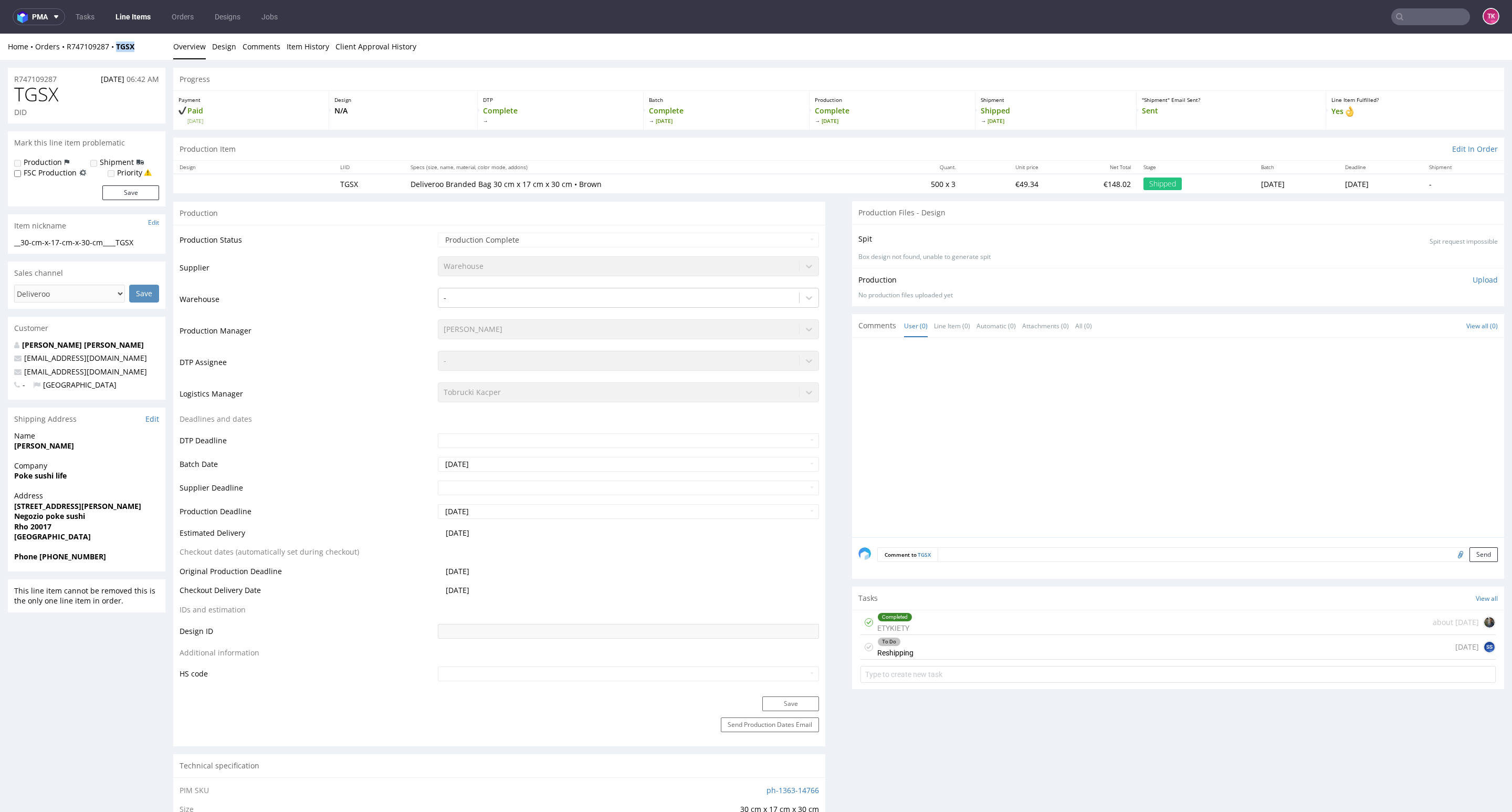
drag, startPoint x: 132, startPoint y: 52, endPoint x: 110, endPoint y: 57, distance: 22.6
click at [110, 57] on div "Home Orders R747109287 TGSX Overview Design Comments Item History Client Approv…" at bounding box center [756, 46] width 1512 height 26
copy strong "TGSX"
drag, startPoint x: 60, startPoint y: 52, endPoint x: 157, endPoint y: 42, distance: 97.5
click at [157, 42] on div "Home Orders R747109287 TGSX Overview Design Comments Item History Client Approv…" at bounding box center [756, 46] width 1512 height 26
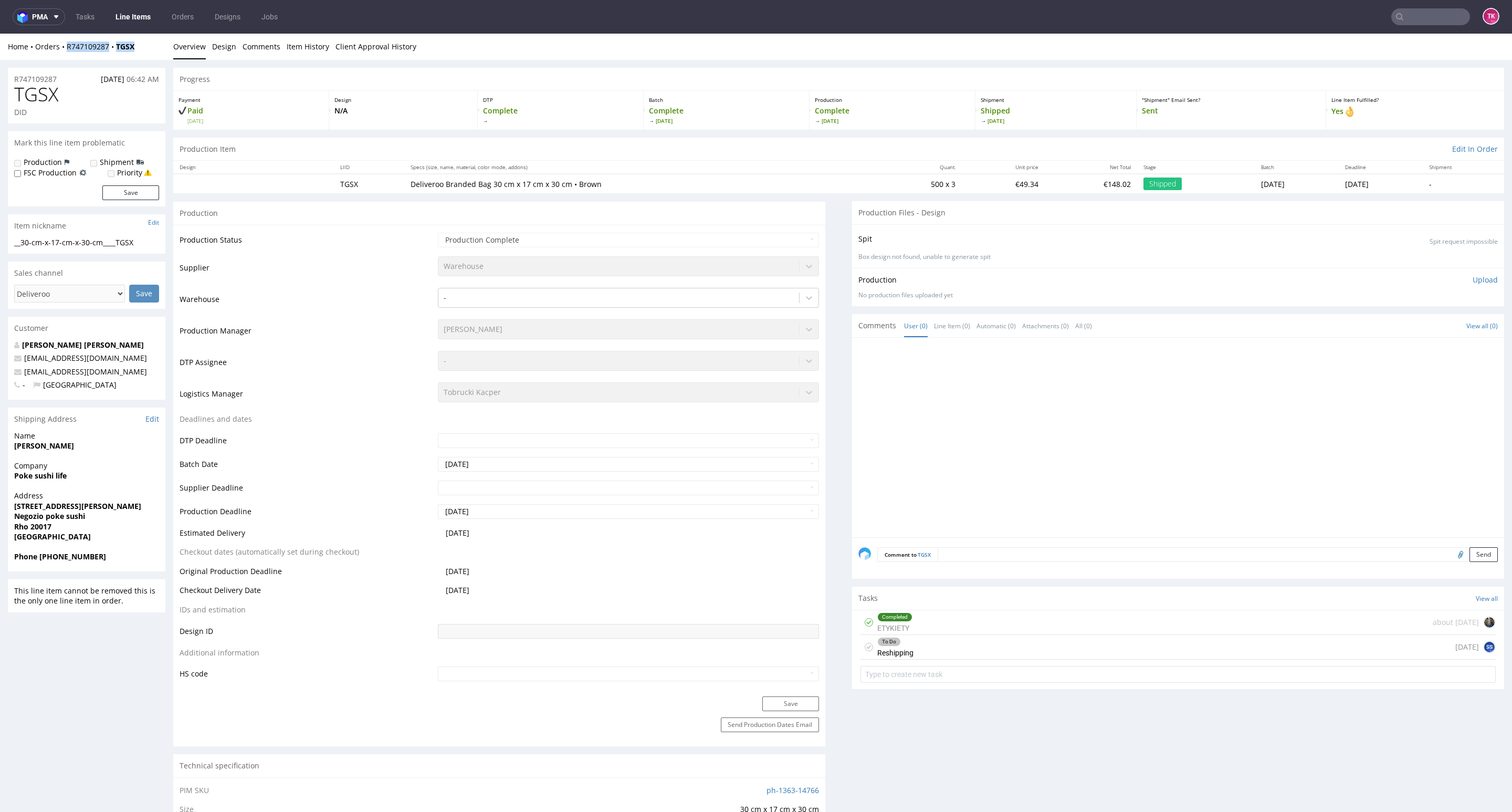
copy div "R747109287 TGSX"
drag, startPoint x: 153, startPoint y: 0, endPoint x: 146, endPoint y: 25, distance: 26.0
click at [151, 2] on nav "pma Tasks Line Items Orders Designs Jobs TK" at bounding box center [756, 16] width 1512 height 33
click at [145, 42] on div "Home Orders R747109287 TGSX" at bounding box center [86, 47] width 157 height 11
drag, startPoint x: 137, startPoint y: 49, endPoint x: 112, endPoint y: 58, distance: 26.6
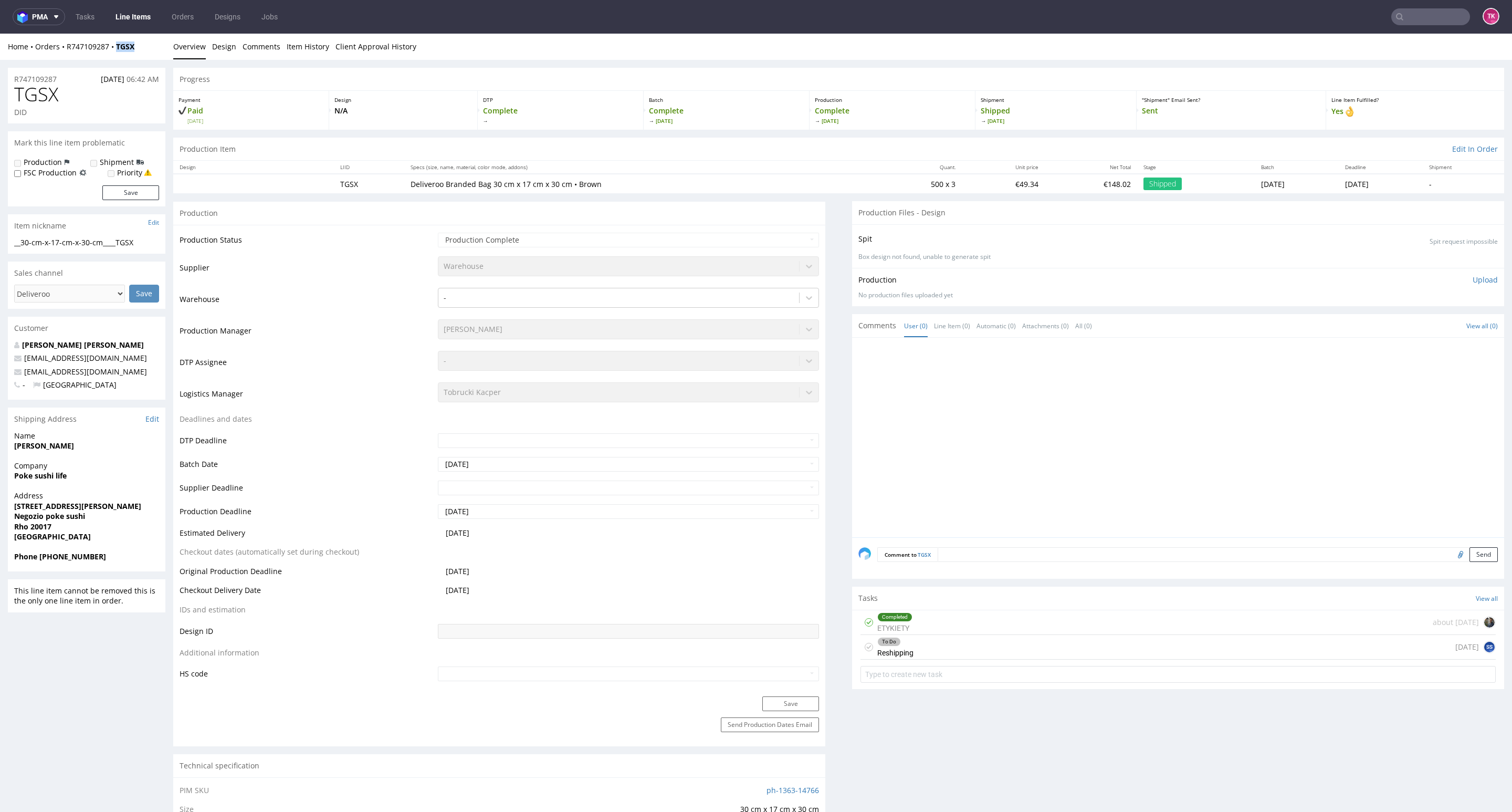
click at [117, 55] on div "Home Orders R747109287 TGSX Overview Design Comments Item History Client Approv…" at bounding box center [756, 46] width 1512 height 26
copy strong "TGSX"
drag, startPoint x: 1425, startPoint y: 25, endPoint x: 1420, endPoint y: 21, distance: 6.4
click at [1420, 23] on nav "pma Tasks Line Items Orders Designs Jobs TK" at bounding box center [756, 16] width 1512 height 33
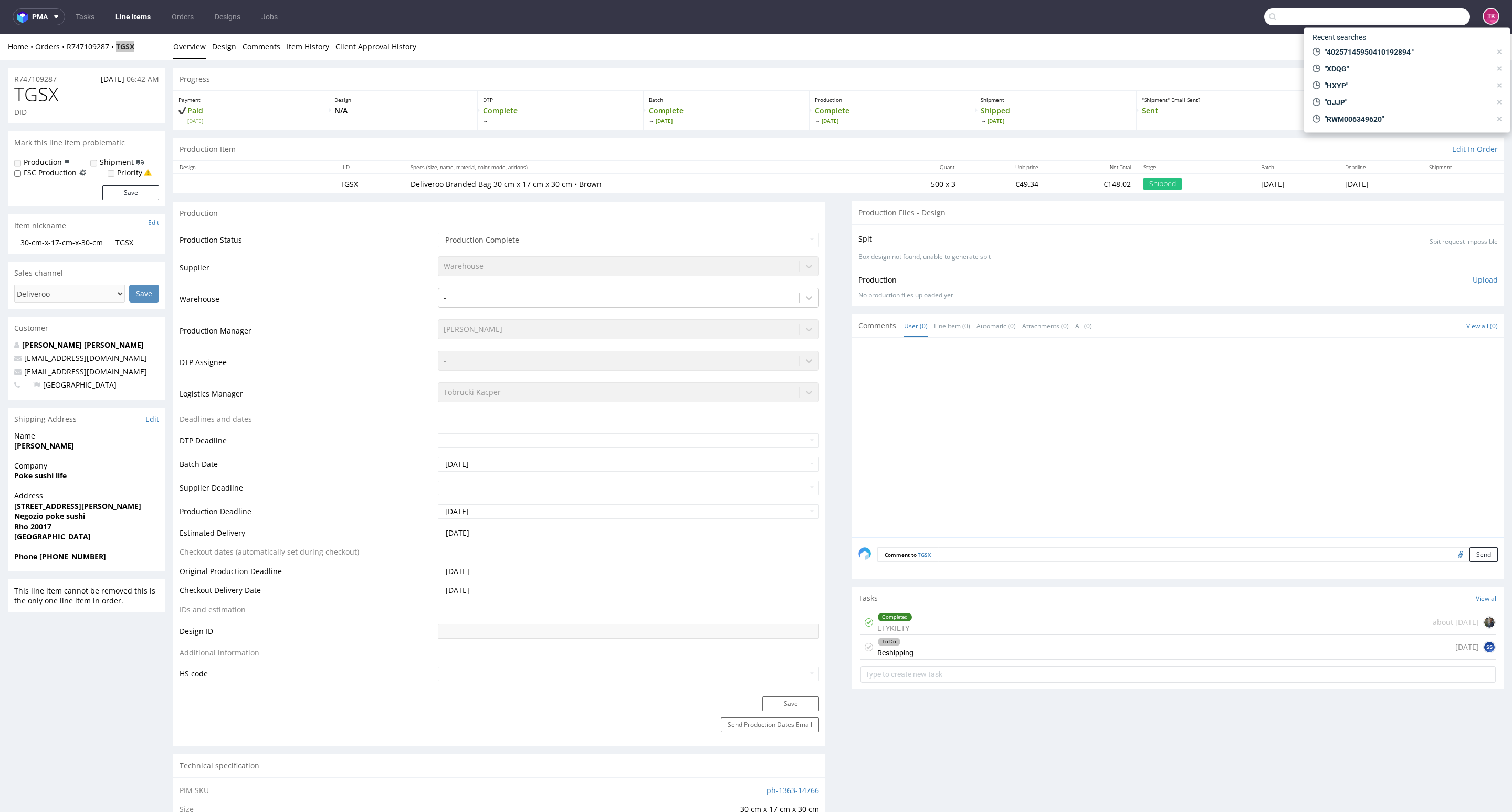
click at [1419, 22] on input "text" at bounding box center [1367, 16] width 206 height 17
drag, startPoint x: 1314, startPoint y: 30, endPoint x: 1298, endPoint y: 25, distance: 16.8
click at [1314, 32] on span "Recent searches" at bounding box center [1339, 37] width 62 height 17
paste input "RWM006281661"
click at [1296, 22] on input "RWM006281661" at bounding box center [1367, 16] width 206 height 17
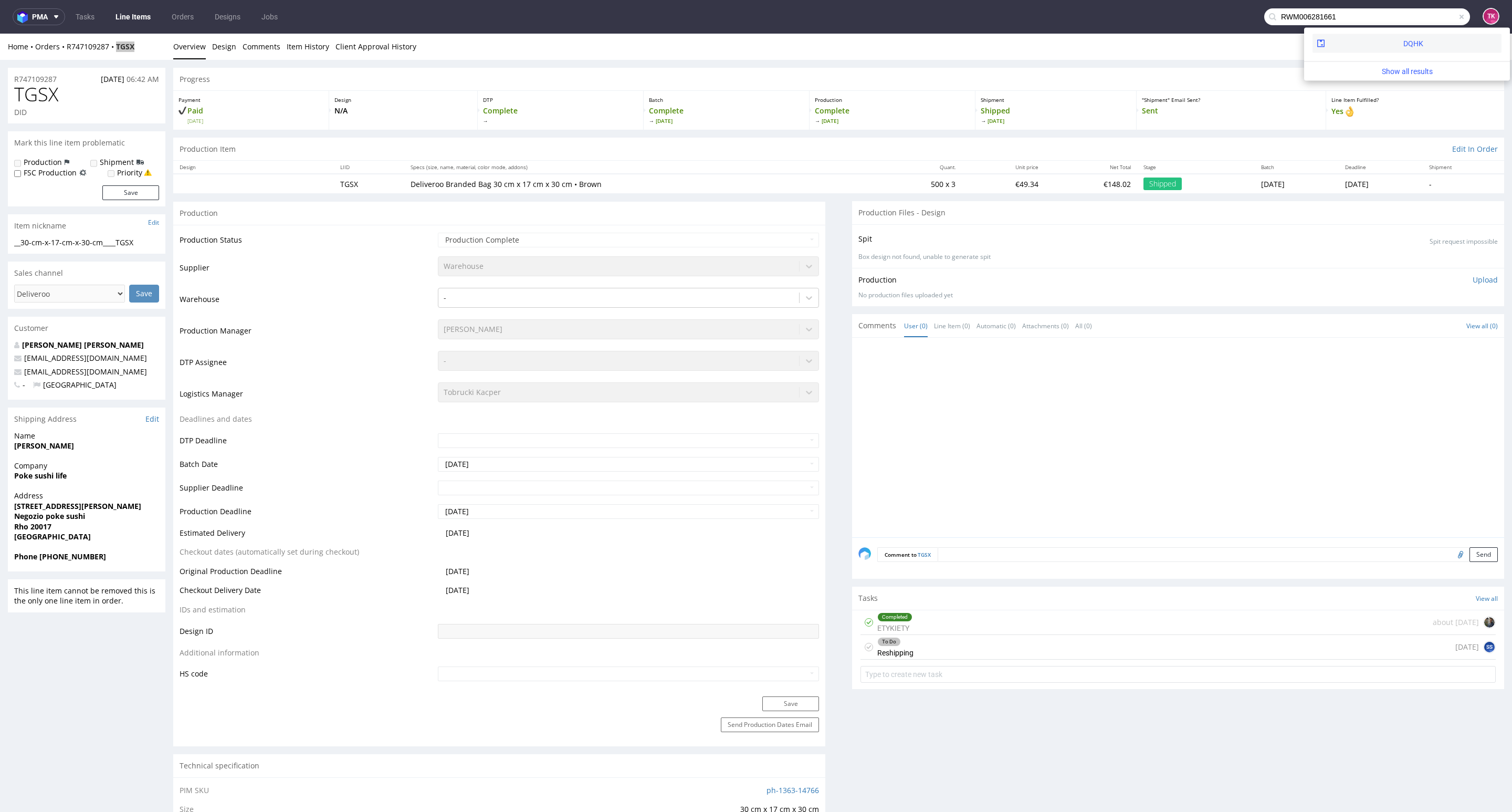
type input "RWM006281661"
click at [1354, 46] on div "DQHK" at bounding box center [1407, 43] width 189 height 19
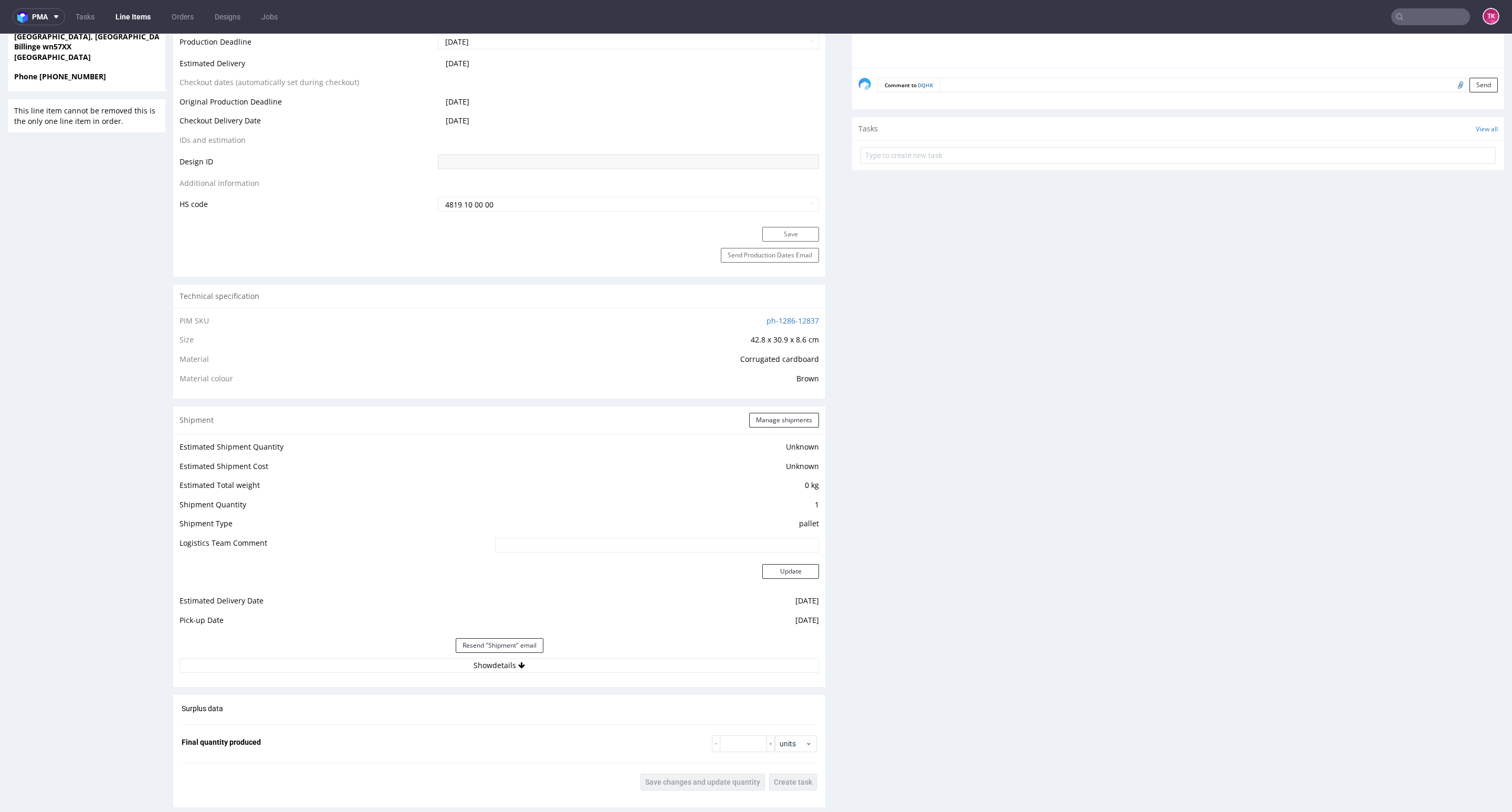
scroll to position [551, 0]
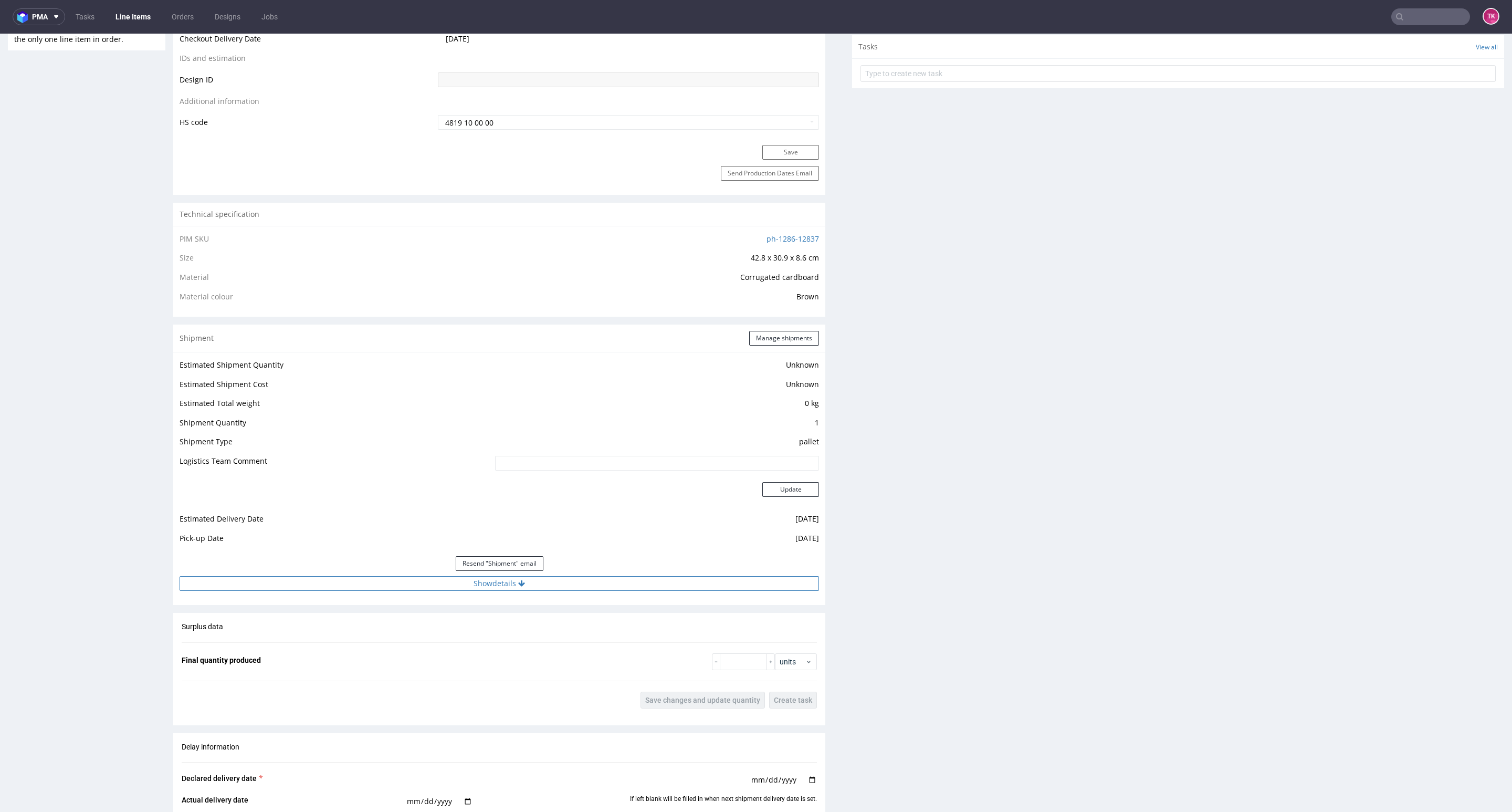
click at [447, 582] on button "Show details" at bounding box center [499, 583] width 639 height 15
click at [428, 654] on input "RWM006281661" at bounding box center [592, 651] width 454 height 15
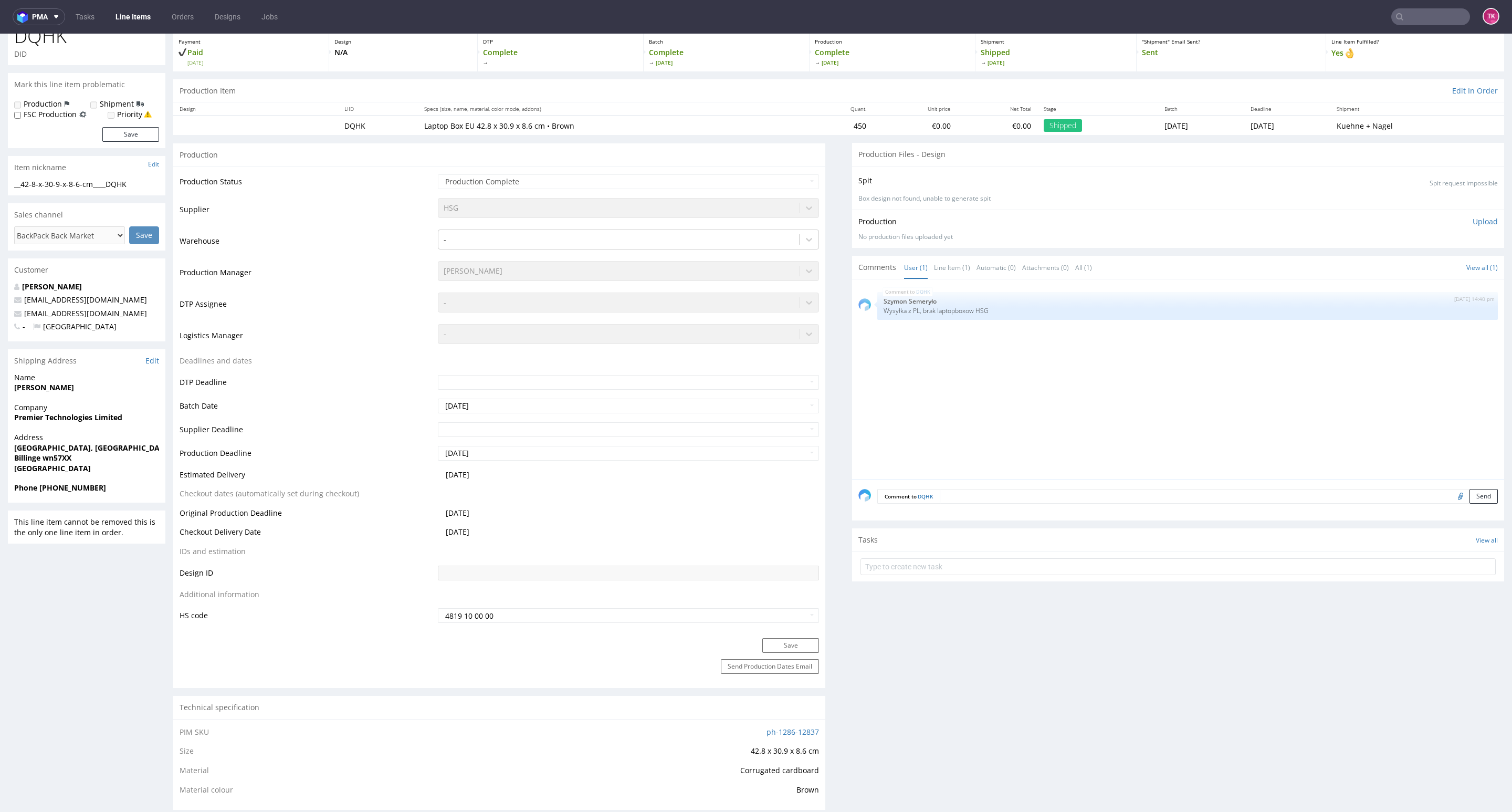
scroll to position [0, 0]
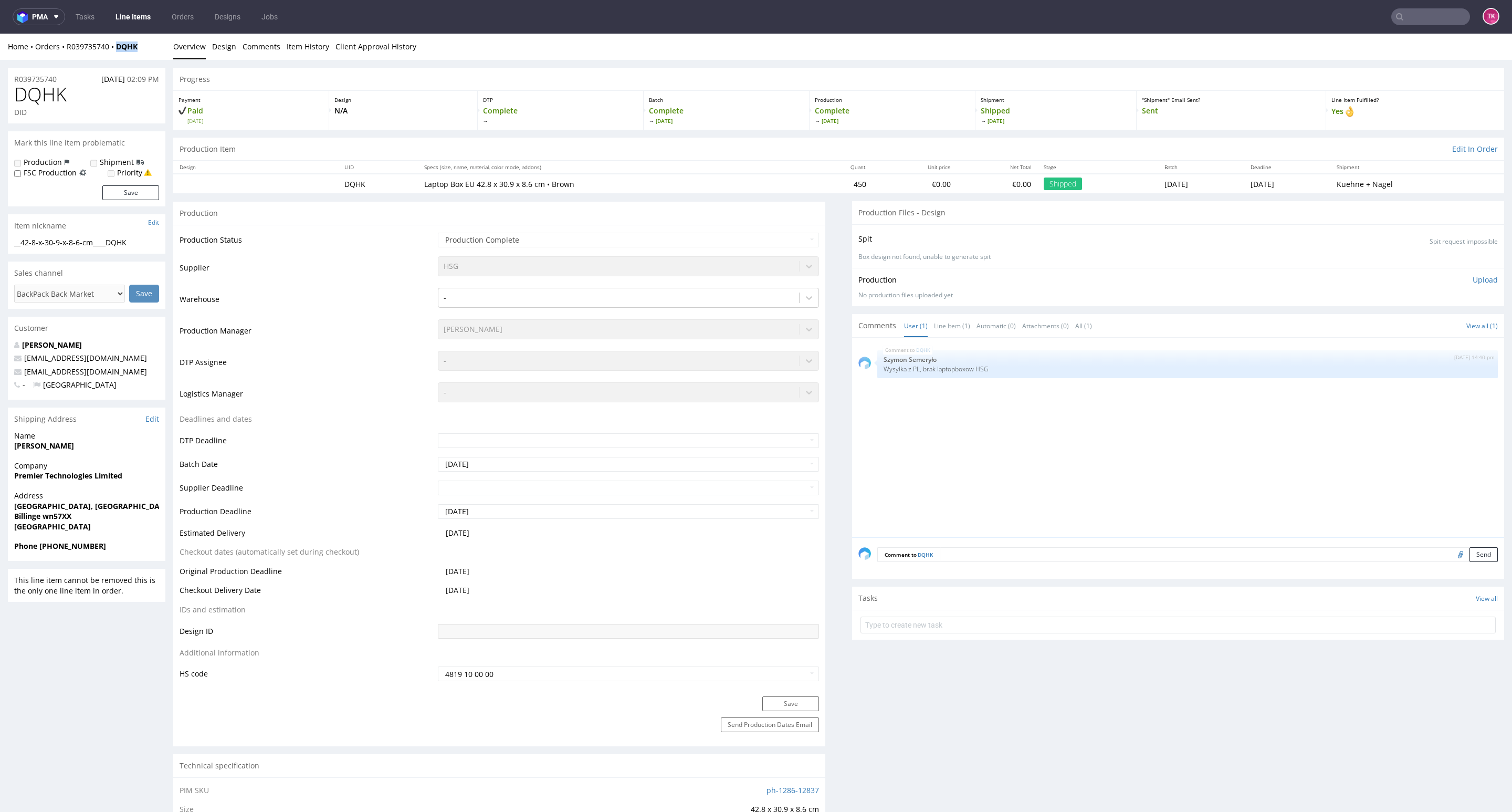
drag, startPoint x: 153, startPoint y: 42, endPoint x: 139, endPoint y: 110, distance: 69.4
click at [115, 49] on div "Home Orders R039735740 DQHK" at bounding box center [86, 47] width 157 height 11
copy strong "DQHK"
click at [118, 18] on link "Line Items" at bounding box center [133, 16] width 48 height 17
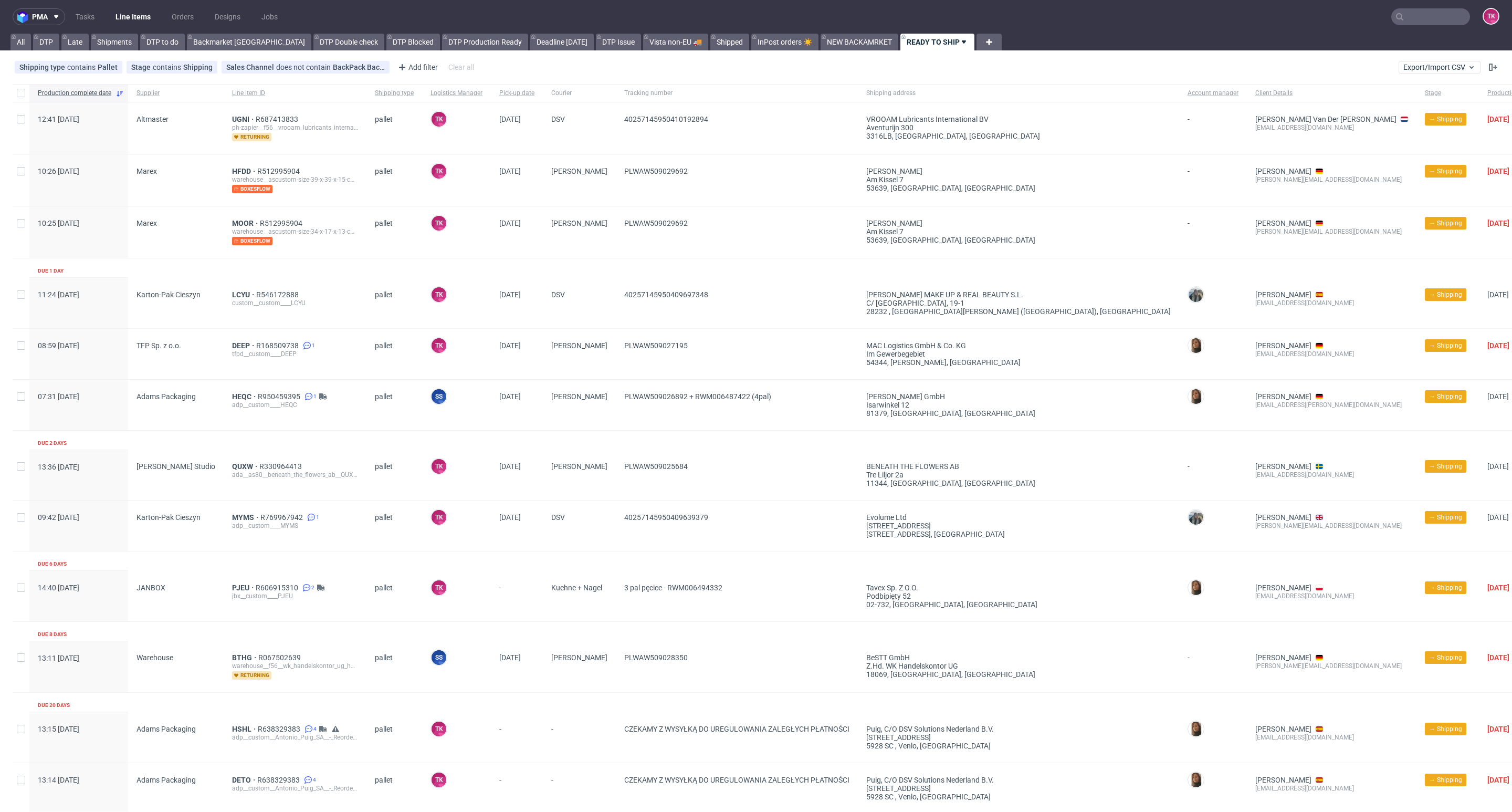
click at [150, 18] on link "Line Items" at bounding box center [133, 16] width 48 height 17
click at [137, 19] on link "Line Items" at bounding box center [133, 16] width 48 height 17
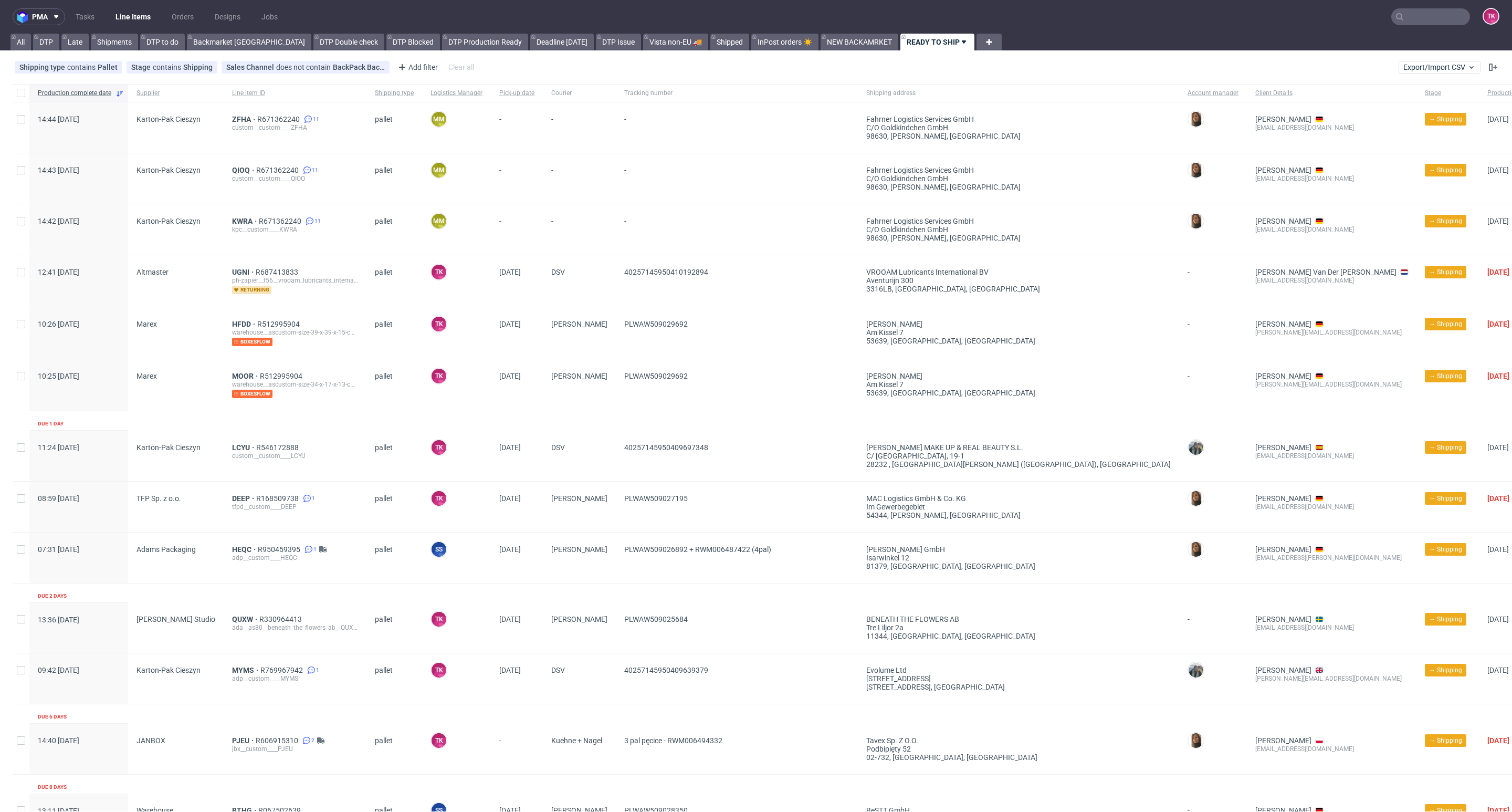
click at [136, 27] on nav "pma Tasks Line Items Orders Designs Jobs TK" at bounding box center [756, 16] width 1512 height 33
click at [134, 18] on link "Line Items" at bounding box center [133, 16] width 48 height 17
click at [150, 8] on link "Line Items" at bounding box center [133, 16] width 48 height 17
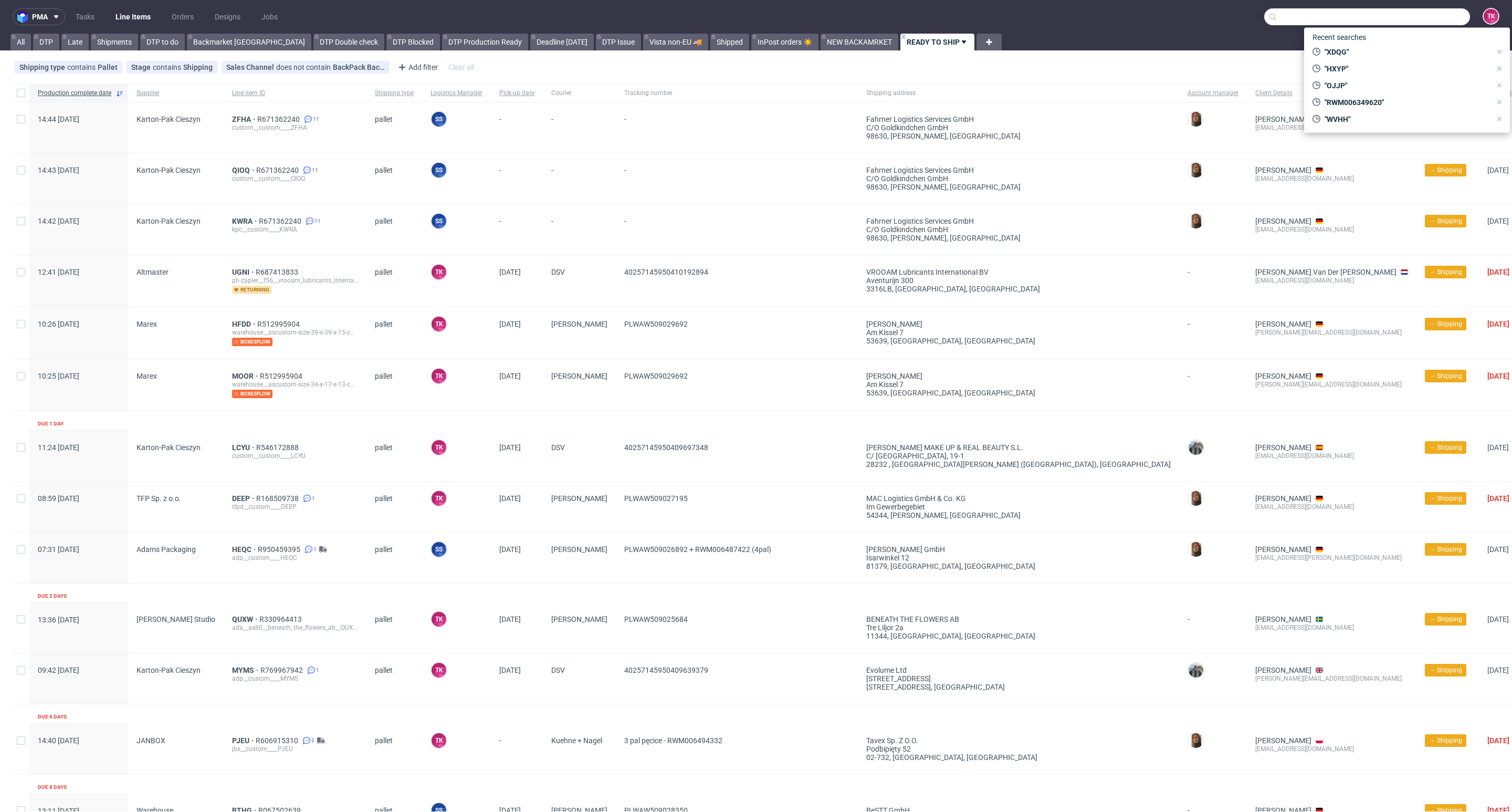
click at [1410, 19] on input "text" at bounding box center [1367, 16] width 206 height 17
paste input "1Z5A15806898455659"
type input "1Z5A15806898455659"
click at [1381, 42] on div "XDQG" at bounding box center [1407, 43] width 189 height 19
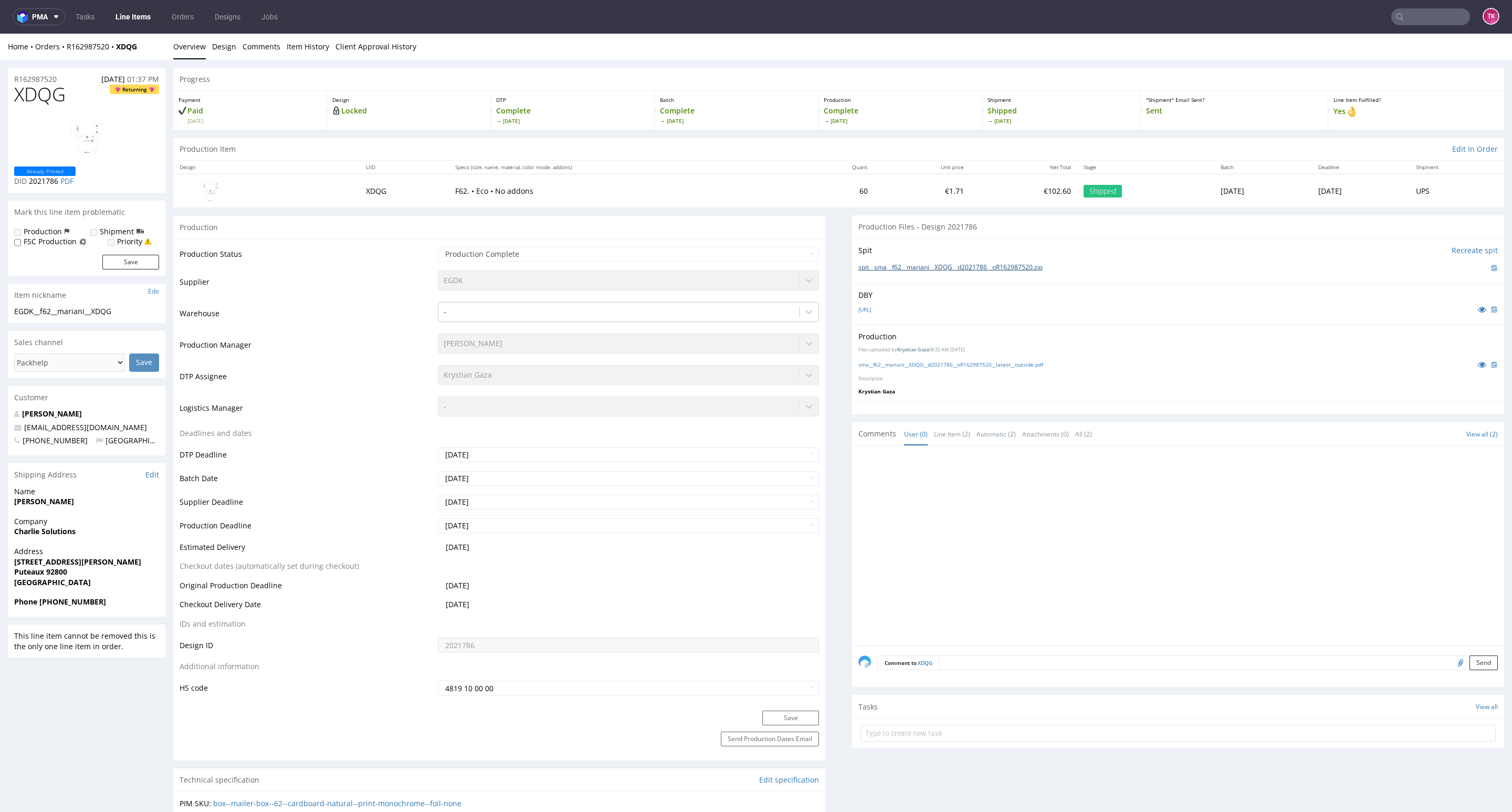
click at [1013, 265] on link "spit__sma__f62__mariani__XDQG__d2021786__oR162987520.zip" at bounding box center [950, 267] width 184 height 9
click at [876, 366] on link "sma__f62__mariani__XDQG__d2021786__oR162987520__latest__outside.pdf" at bounding box center [950, 364] width 185 height 8
drag, startPoint x: 95, startPoint y: 605, endPoint x: 40, endPoint y: 612, distance: 55.4
click at [40, 612] on div "Phone +33669958293" at bounding box center [86, 607] width 157 height 20
copy strong "+33669958293"
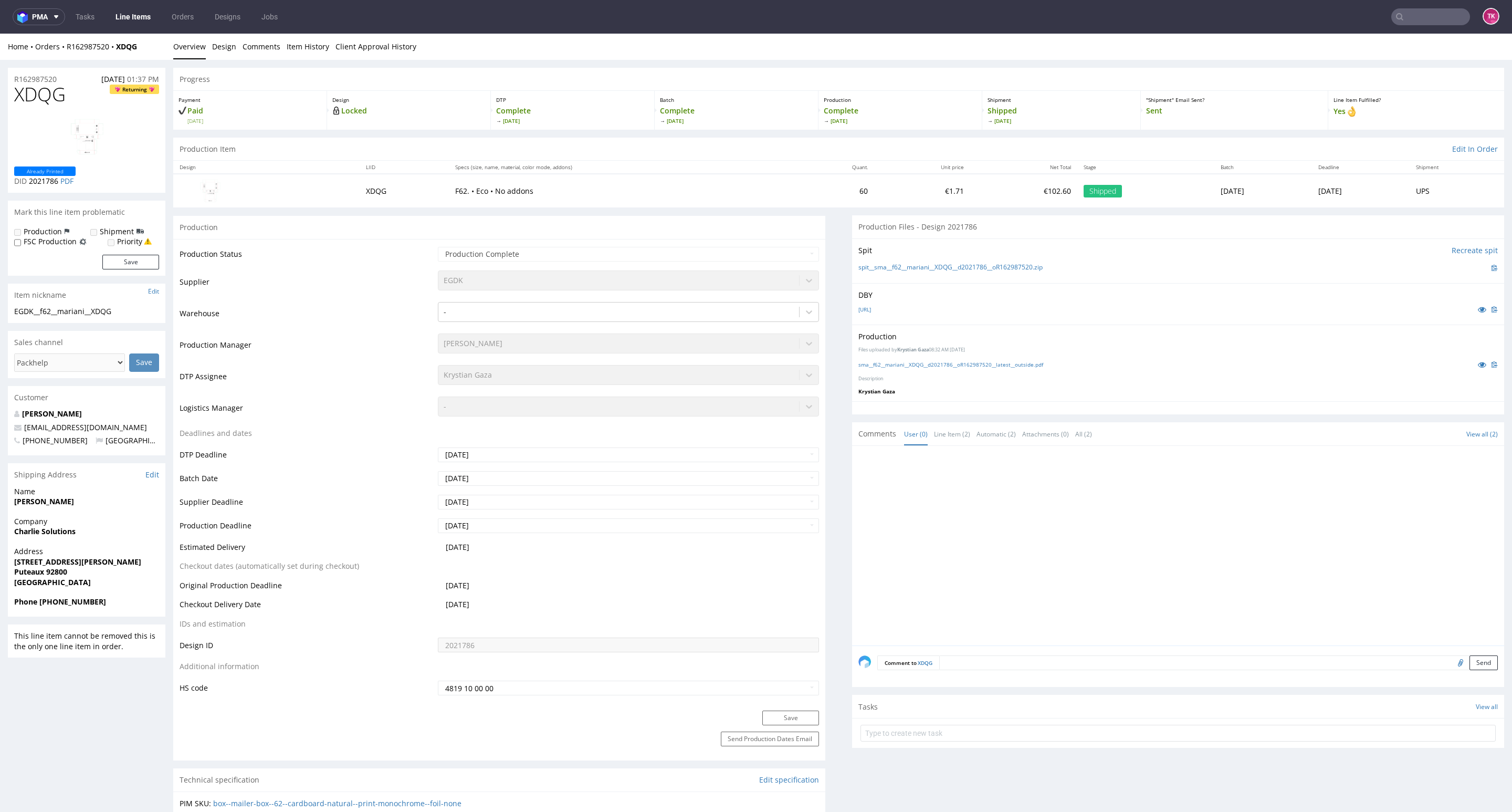
click at [689, 426] on td "-" at bounding box center [627, 412] width 384 height 32
drag, startPoint x: 155, startPoint y: 36, endPoint x: 66, endPoint y: 52, distance: 90.4
click at [66, 52] on div "Home Orders R162987520 XDQG Overview Design Comments Item History Client Approv…" at bounding box center [756, 46] width 1512 height 26
copy div "R162987520 XDQG"
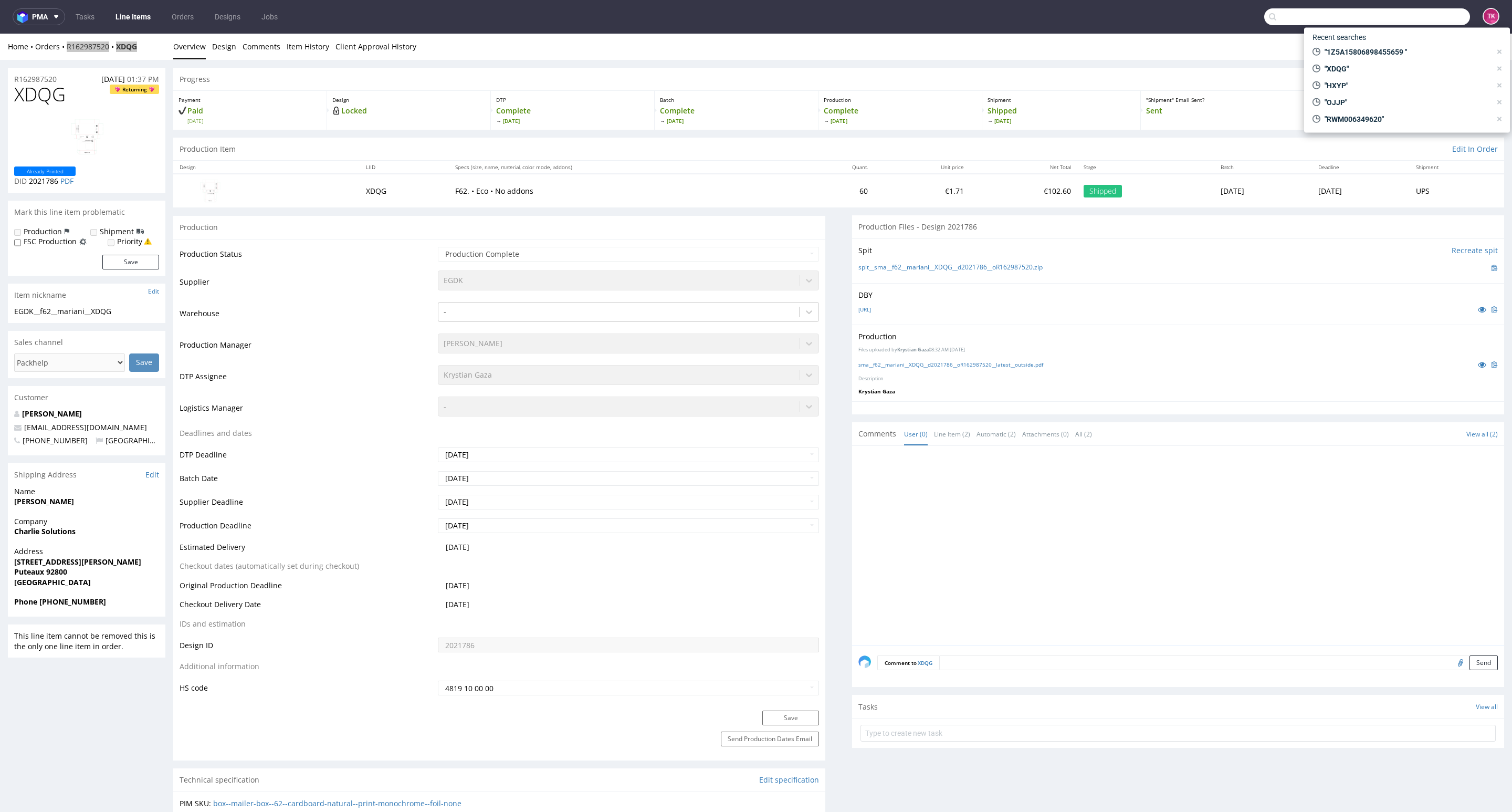
click at [1405, 22] on input "text" at bounding box center [1367, 16] width 206 height 17
paste input "VQRG"
type input "VQRG"
click at [1342, 47] on div "VQRG __9-5-cm____ VQRG" at bounding box center [1407, 56] width 189 height 19
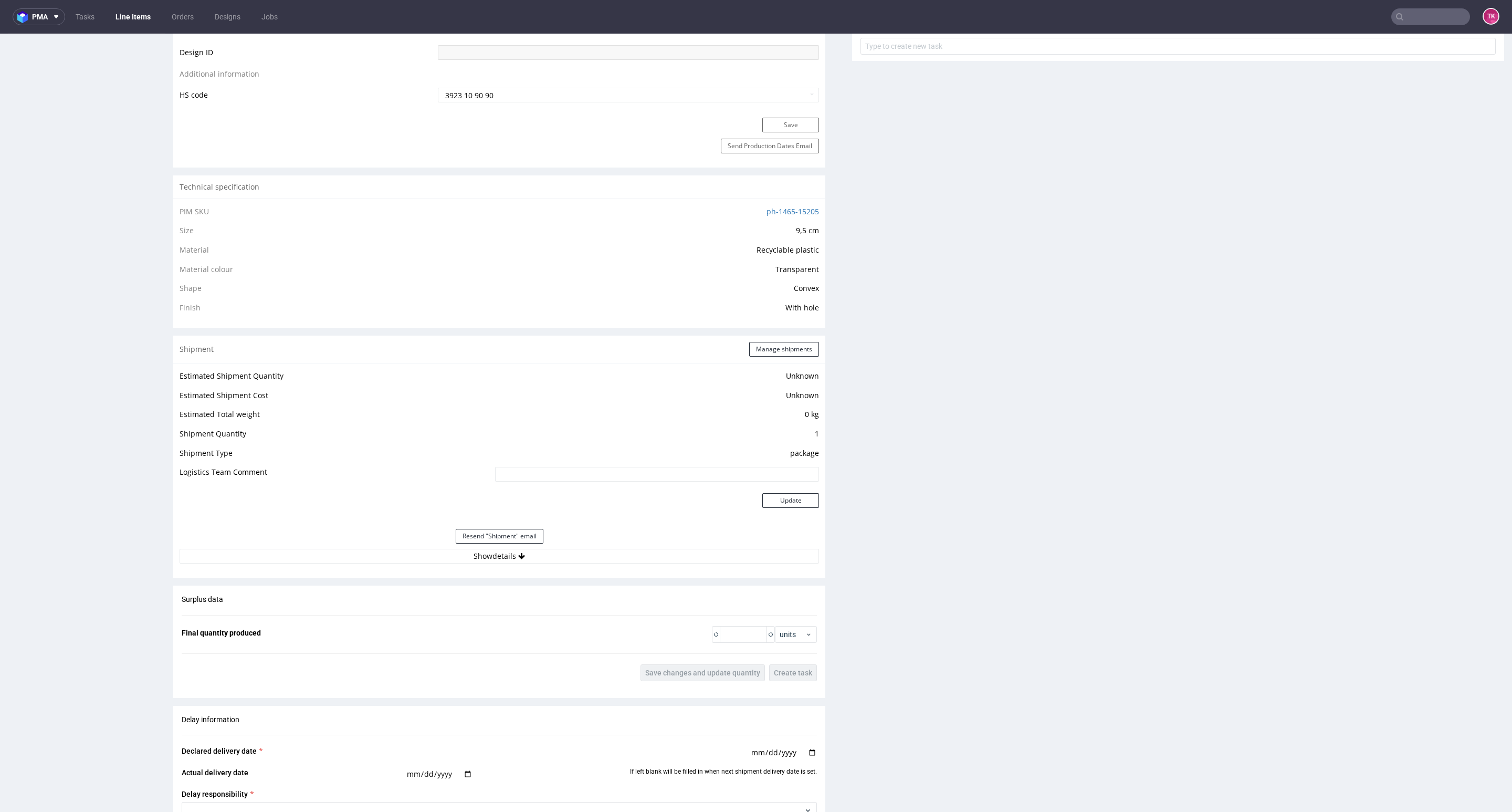
scroll to position [798, 0]
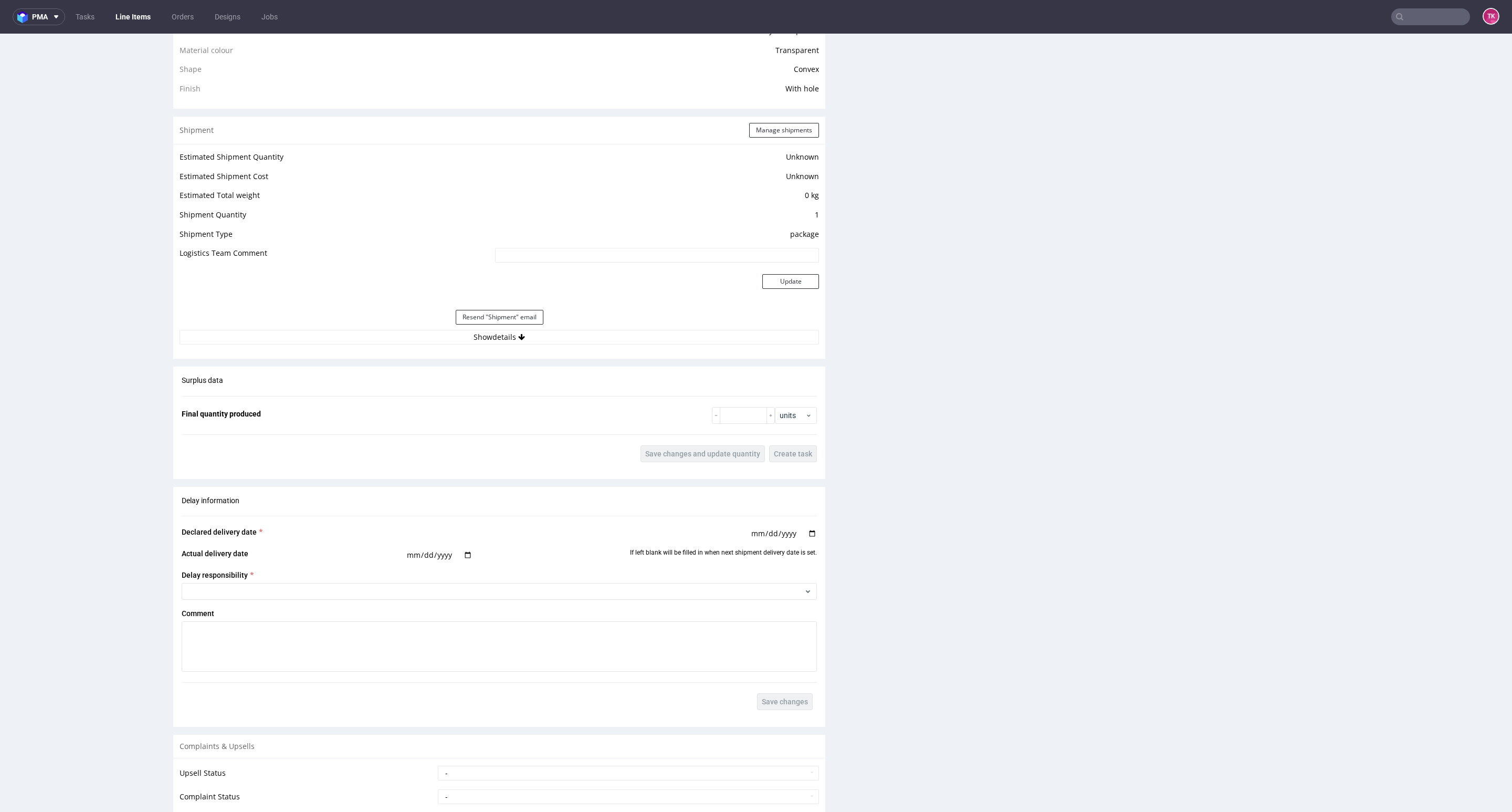
drag, startPoint x: 626, startPoint y: 353, endPoint x: 620, endPoint y: 347, distance: 8.5
click at [621, 348] on div "Shipment Manage shipments Estimated Shipment Quantity Unknown Estimated Shipmen…" at bounding box center [499, 238] width 652 height 242
click at [617, 339] on button "Show details" at bounding box center [499, 337] width 639 height 15
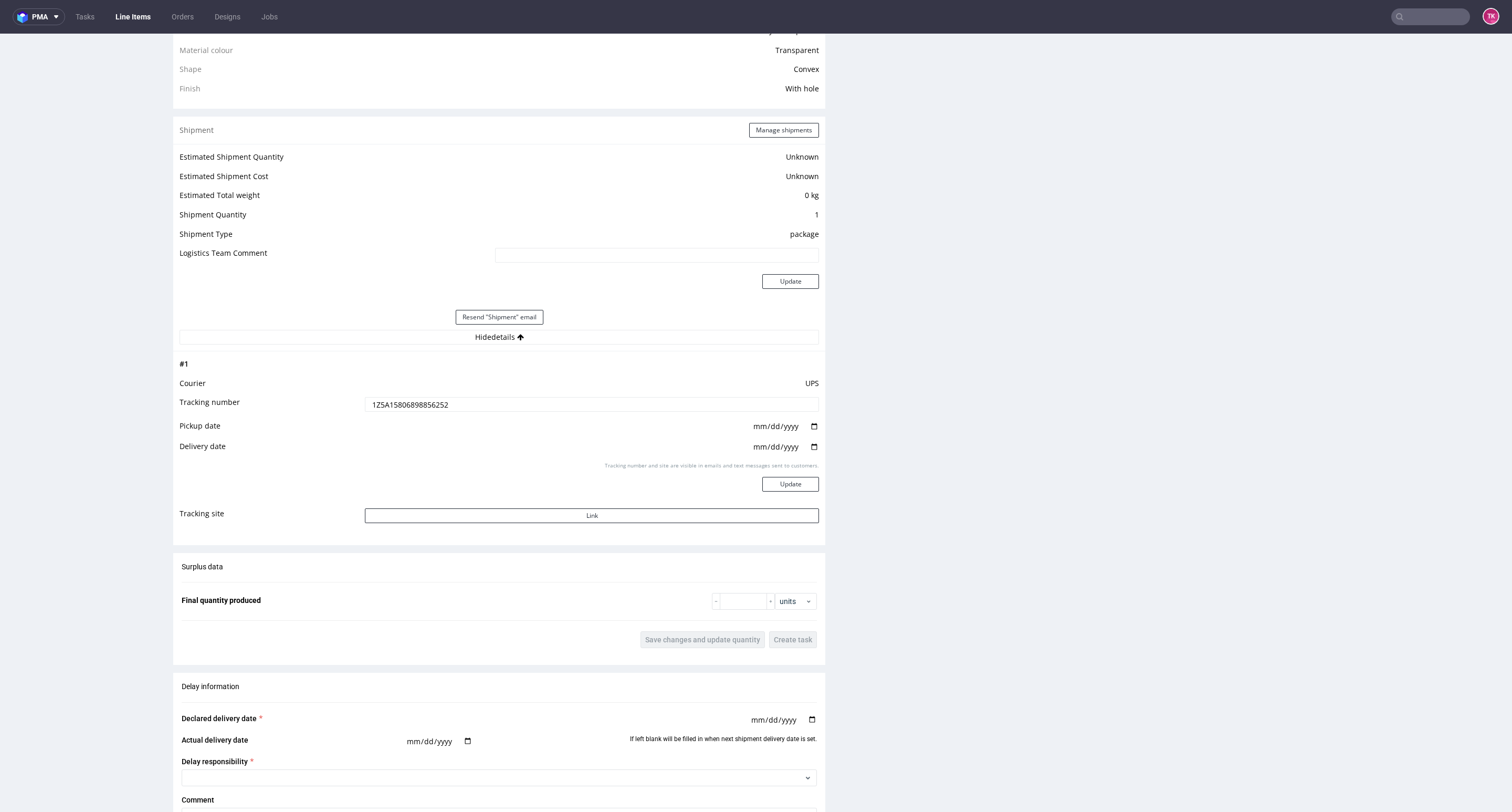
click at [416, 410] on input "1Z5A15806898856252" at bounding box center [592, 404] width 454 height 15
click at [128, 7] on nav "pma Tasks Line Items Orders Designs Jobs TK" at bounding box center [756, 16] width 1512 height 33
click at [128, 11] on link "Line Items" at bounding box center [133, 16] width 48 height 17
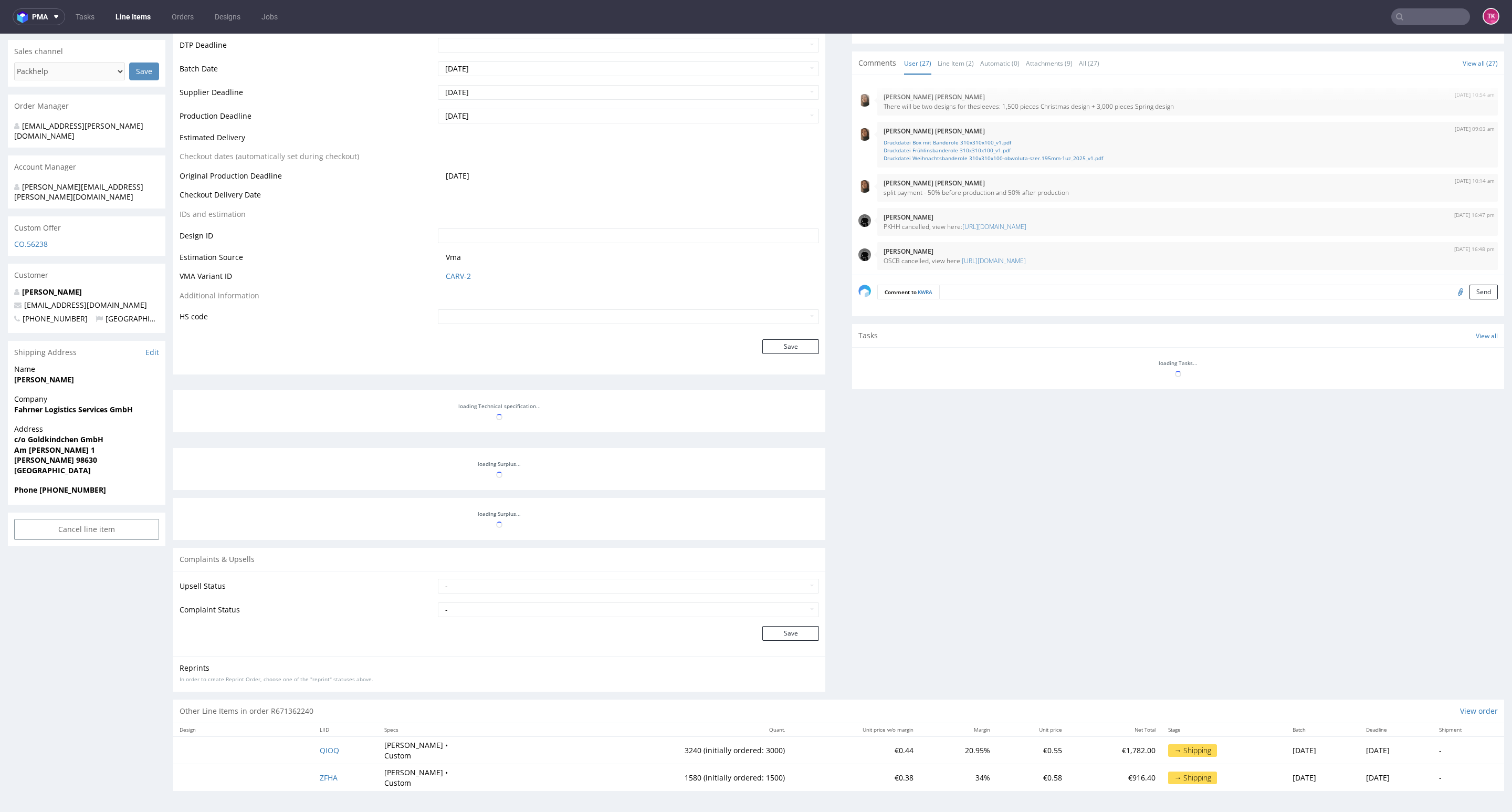
scroll to position [824, 0]
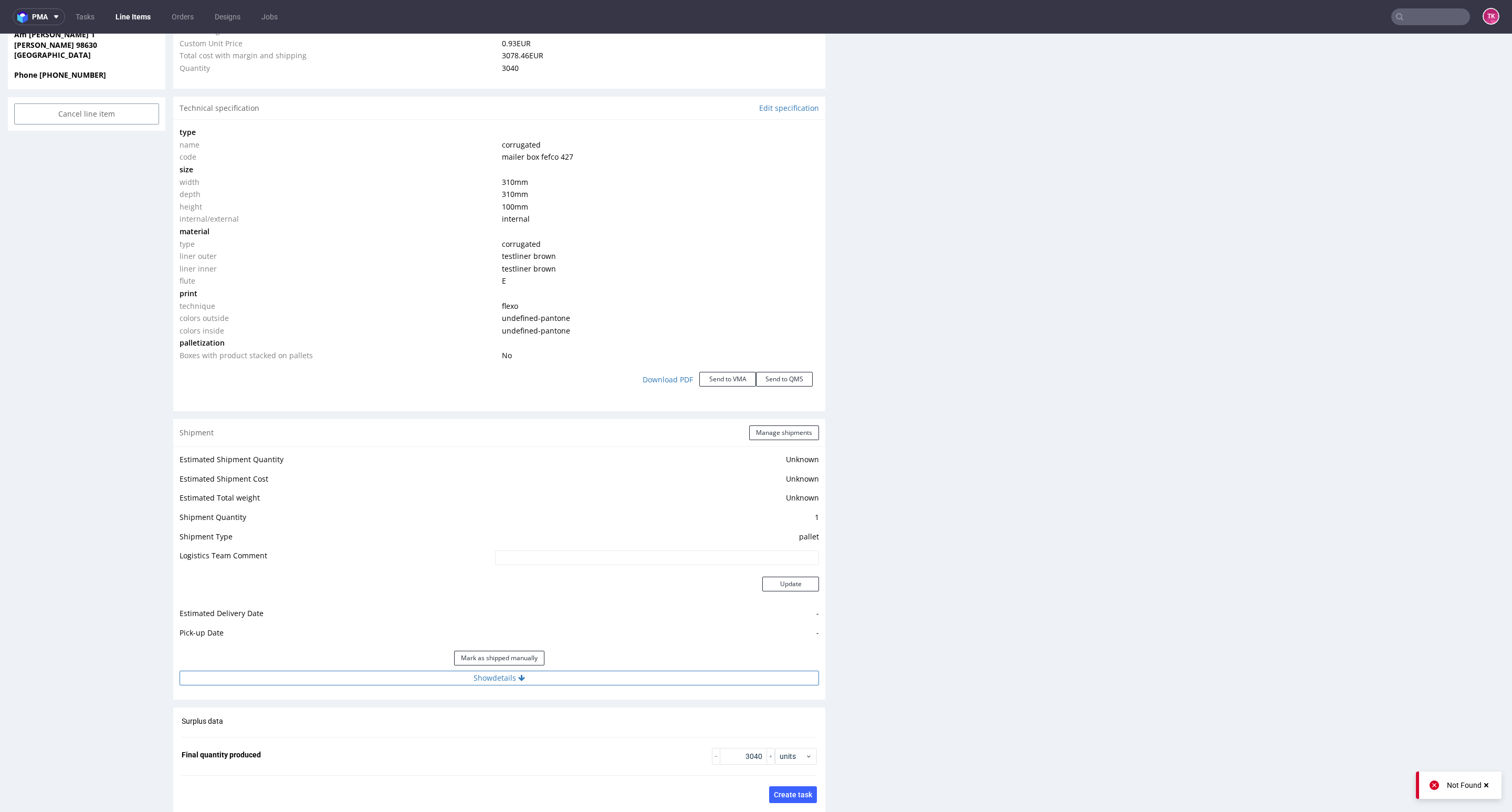
click at [484, 682] on button "Show details" at bounding box center [499, 678] width 639 height 15
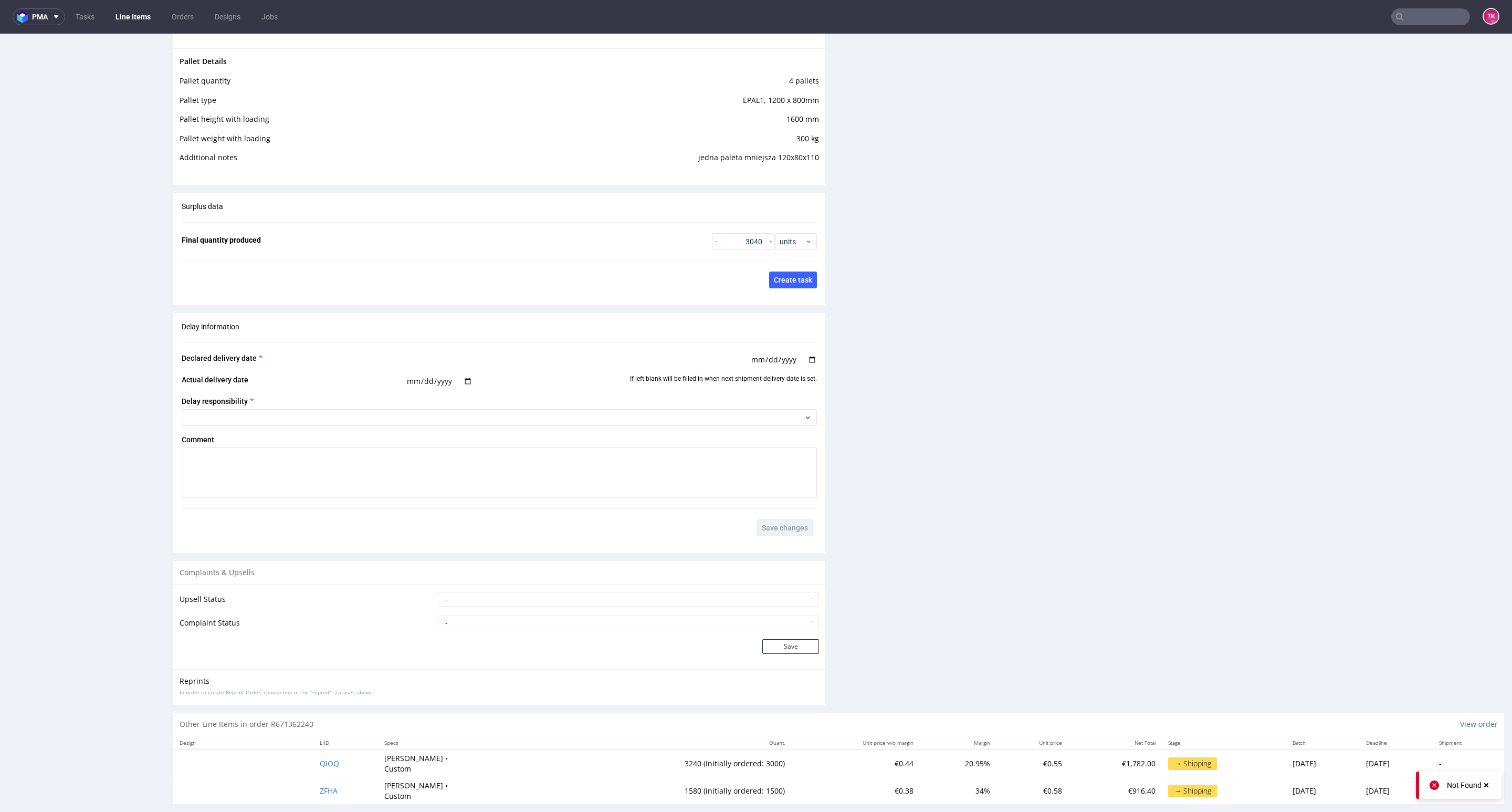
scroll to position [2, 0]
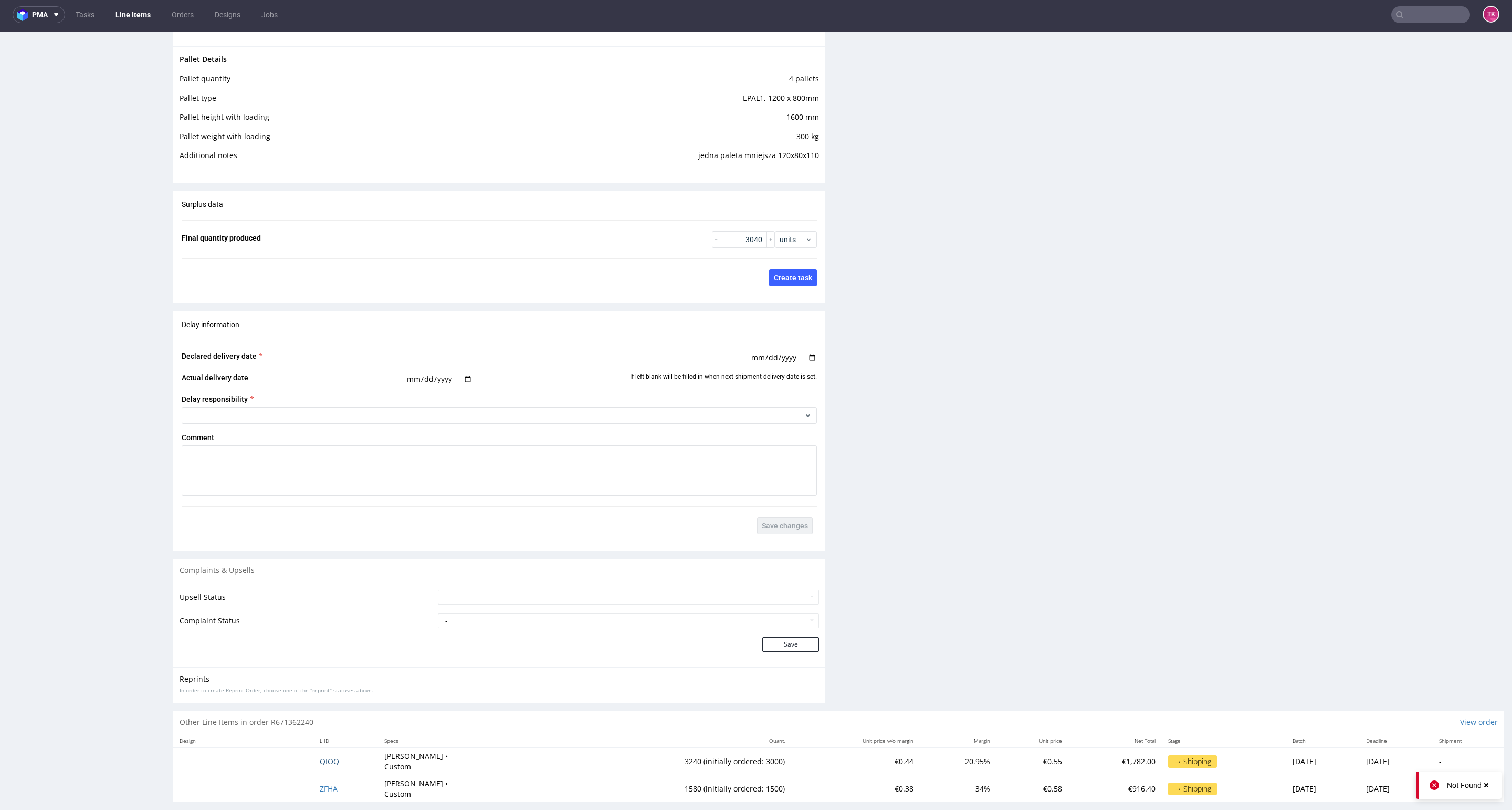
click at [326, 753] on td "QIOQ" at bounding box center [346, 761] width 65 height 28
click at [325, 756] on span "QIOQ" at bounding box center [329, 761] width 19 height 10
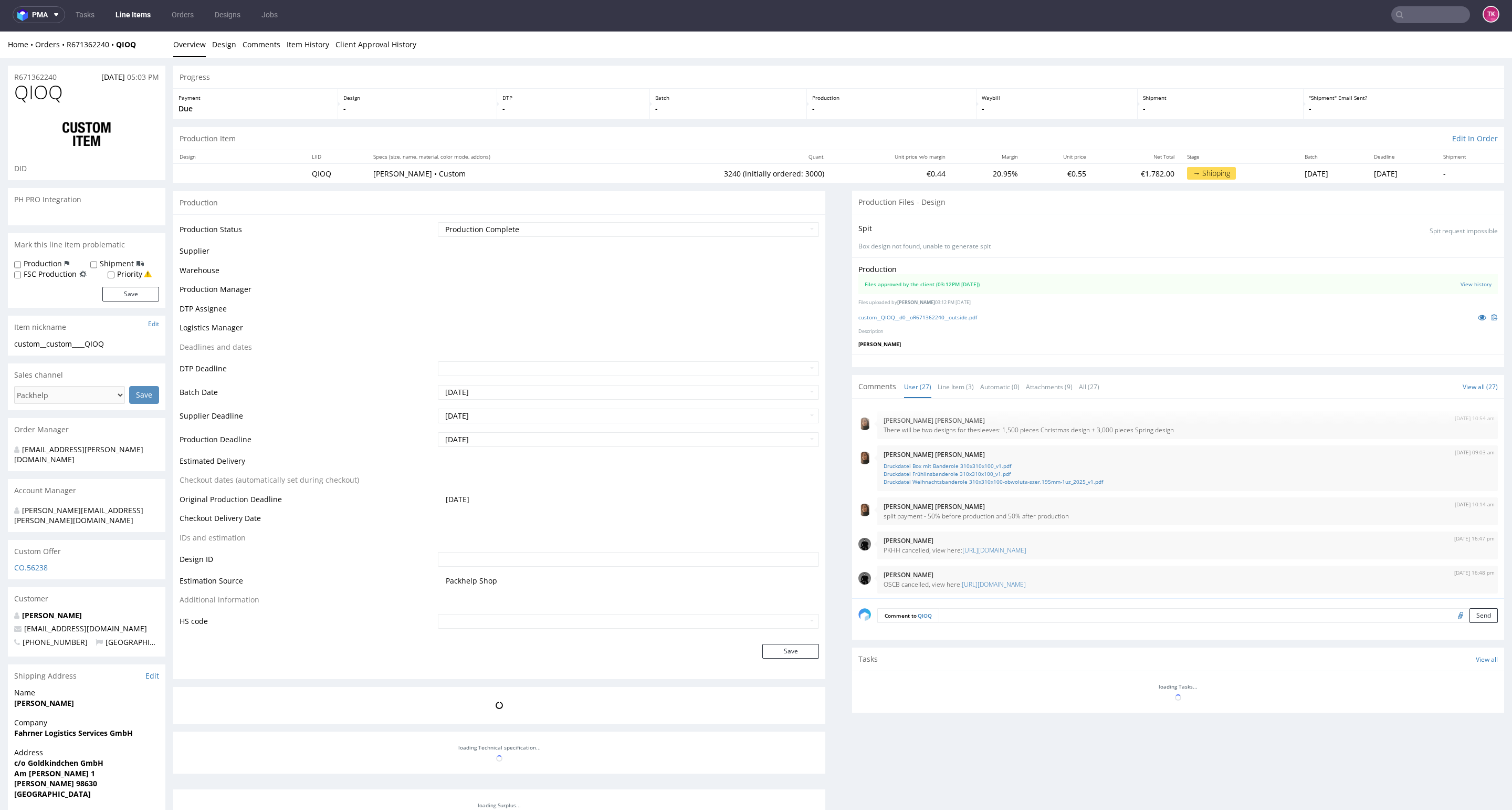
scroll to position [824, 0]
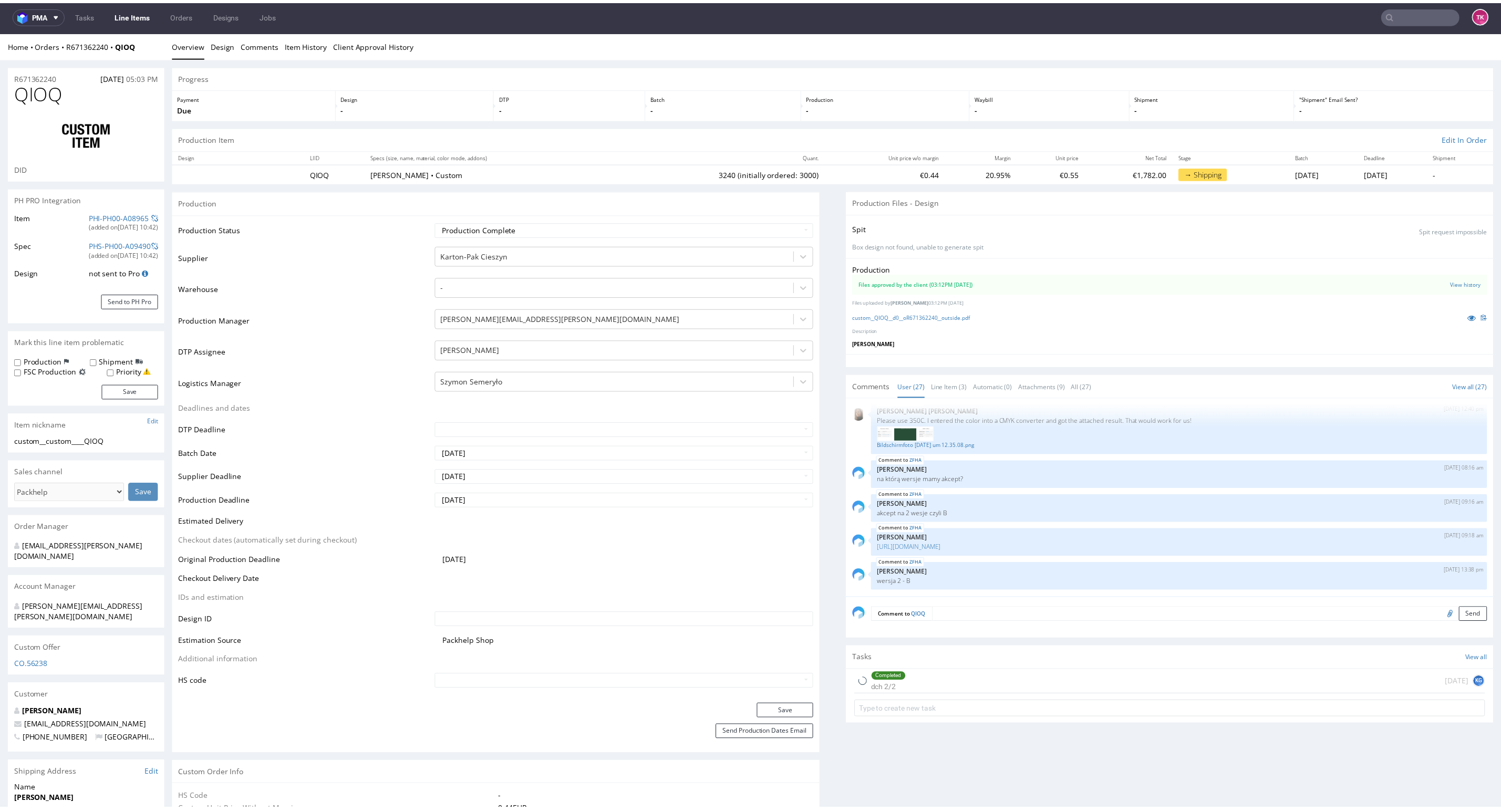
type input "3240"
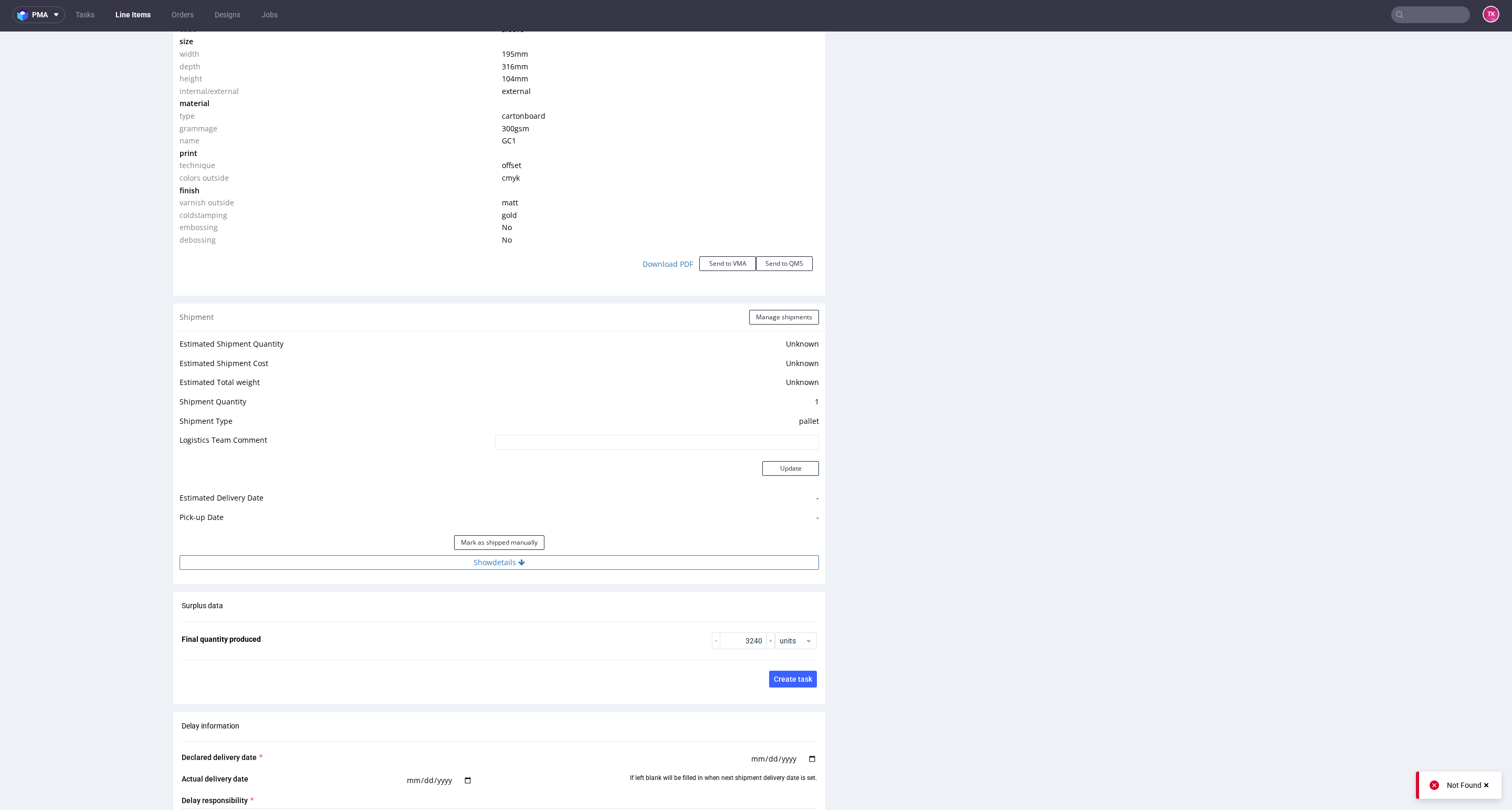
drag, startPoint x: 612, startPoint y: 573, endPoint x: 616, endPoint y: 565, distance: 8.9
click at [613, 573] on div "Estimated Shipment Quantity Unknown Estimated Shipment Cost Unknown Estimated T…" at bounding box center [499, 454] width 652 height 245
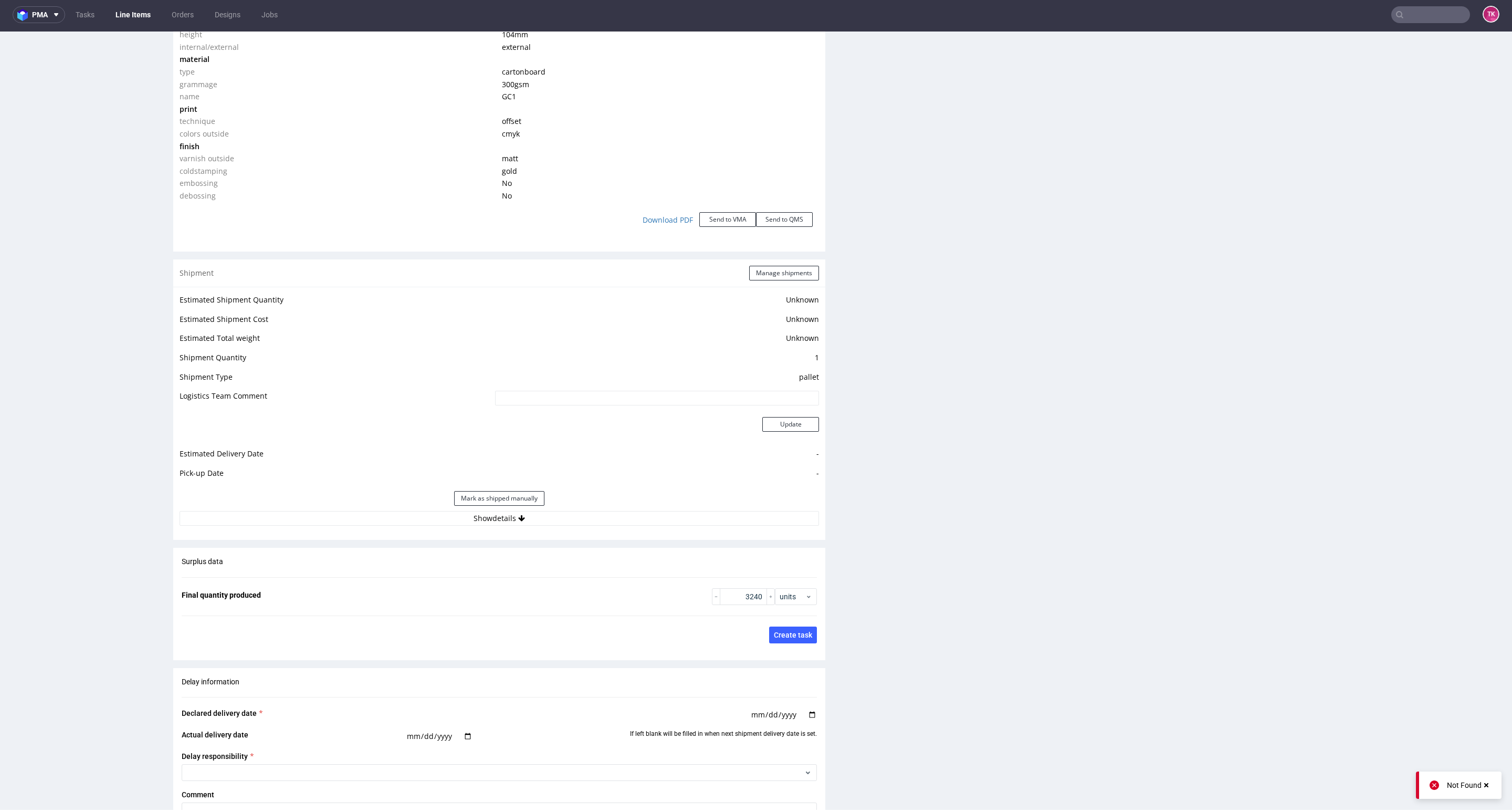
click at [619, 562] on div "Production Production Status Waiting for Artwork Waiting for Diecut Waiting for…" at bounding box center [499, 134] width 652 height 1866
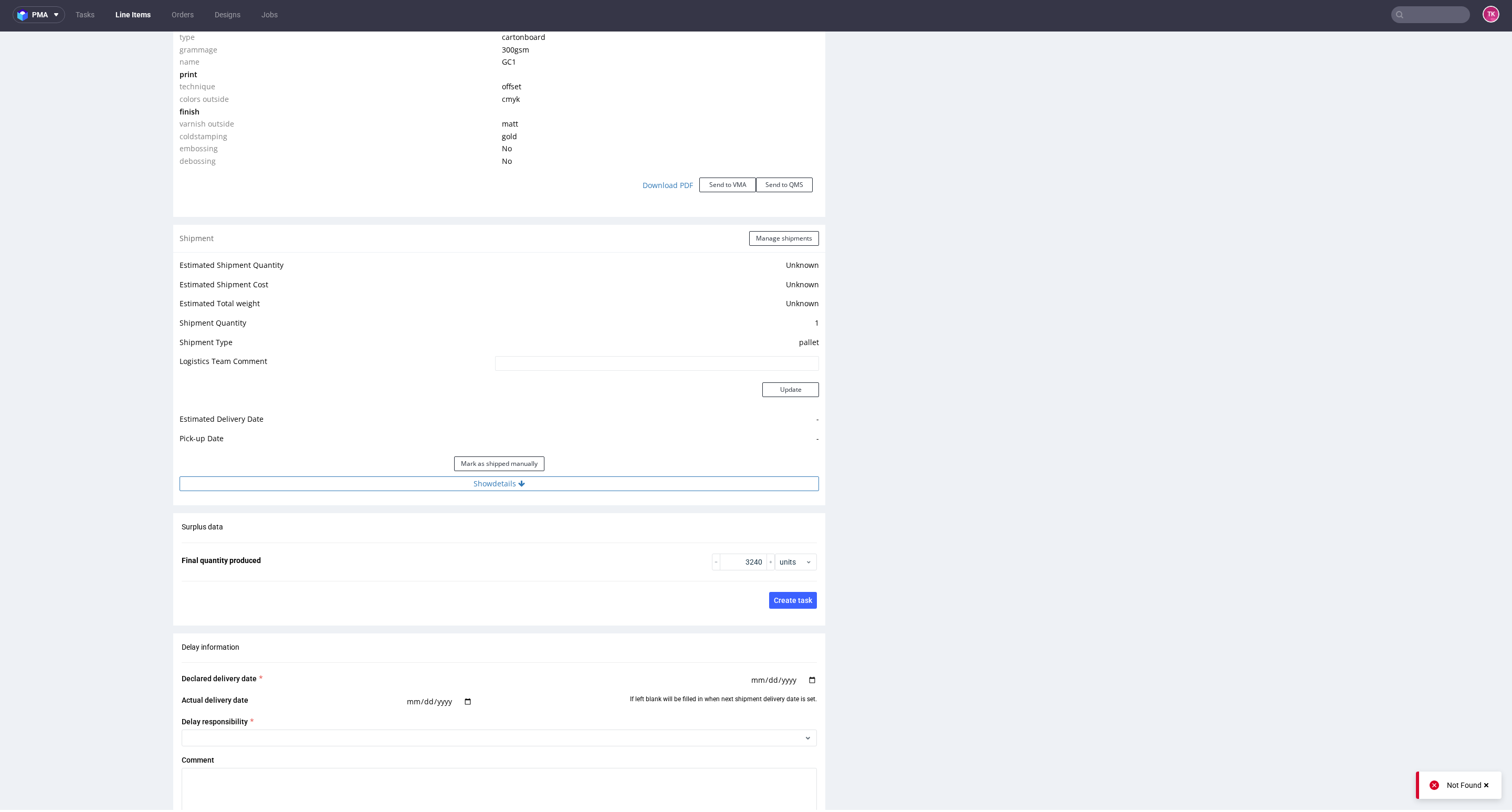
click at [635, 491] on button "Show details" at bounding box center [499, 483] width 639 height 15
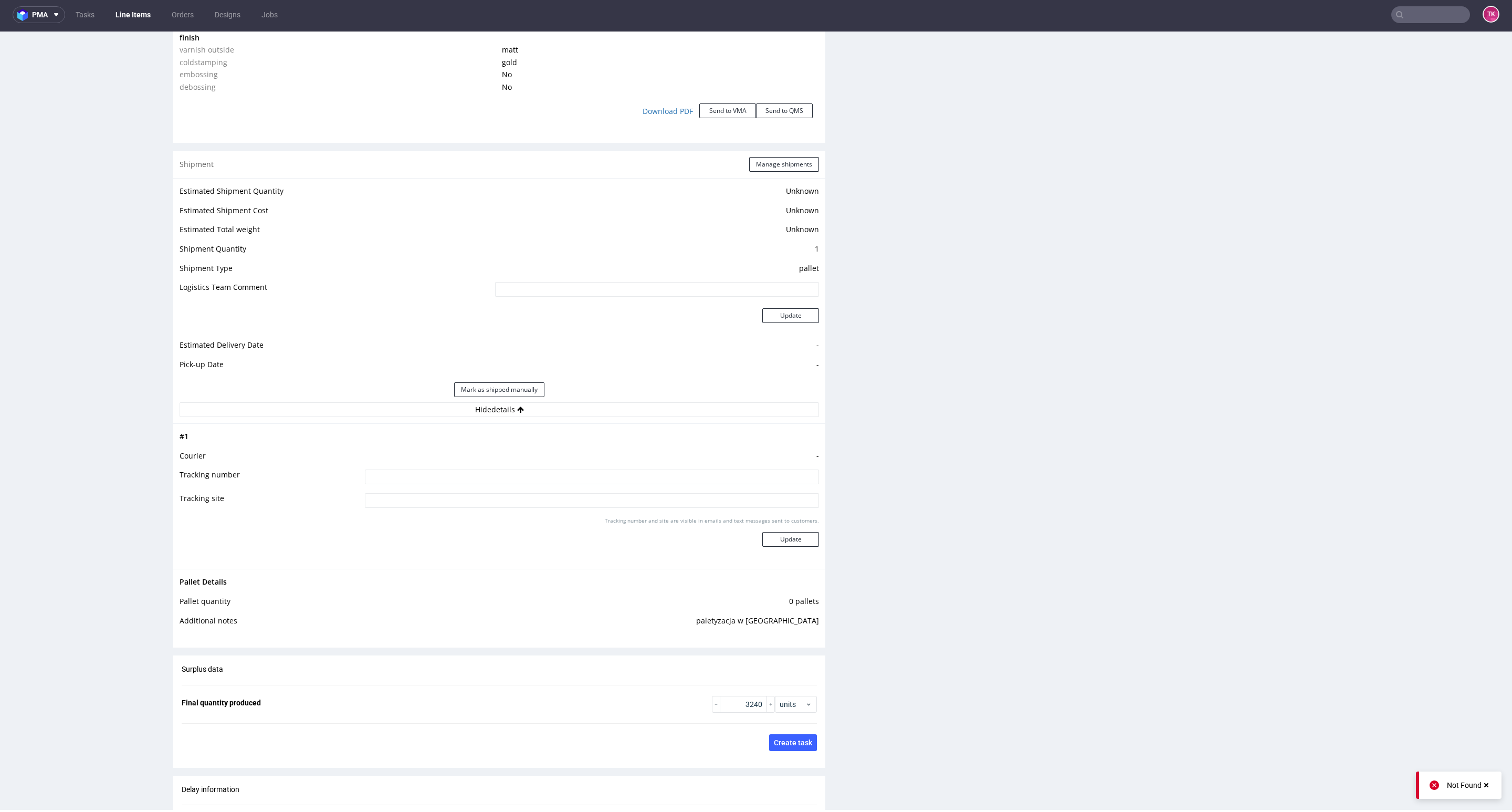
scroll to position [1339, 0]
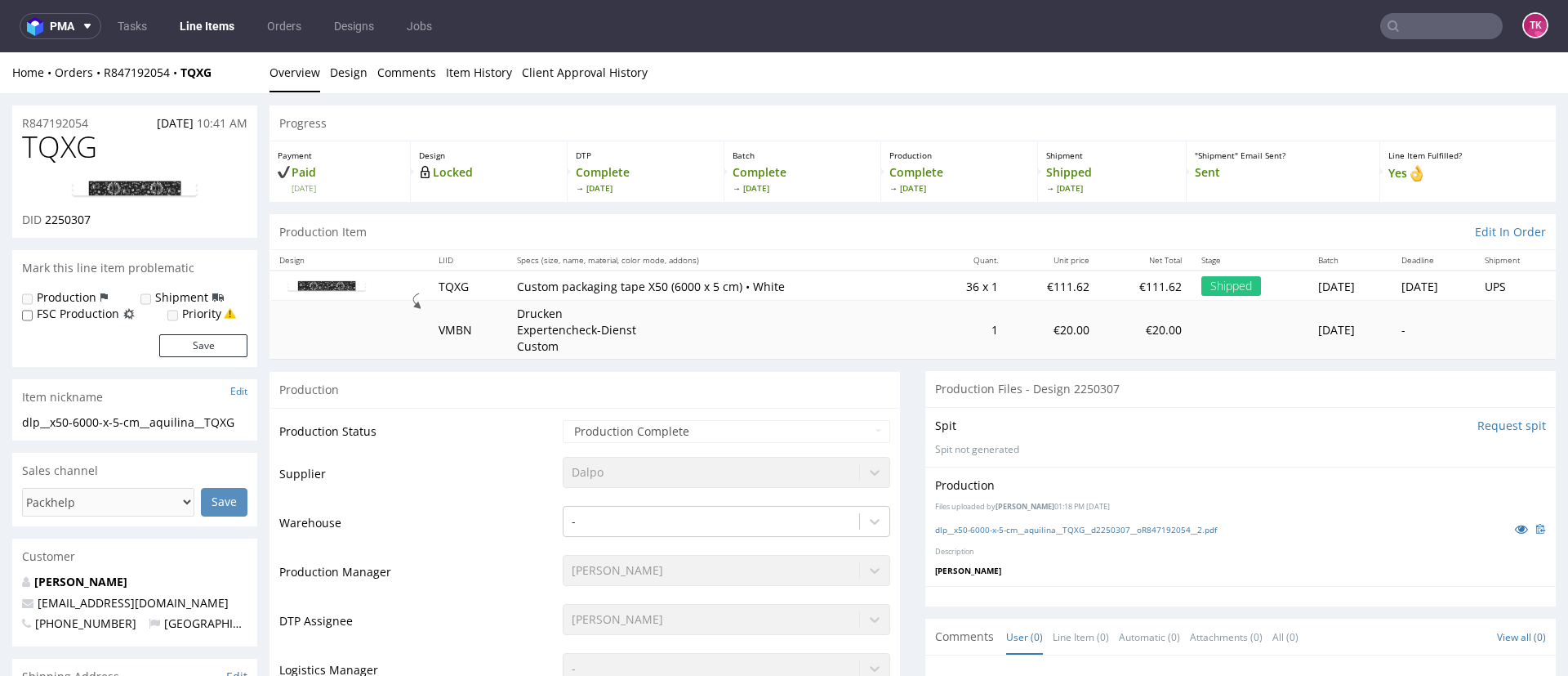
click at [1430, 15] on input "text" at bounding box center [1442, 26] width 122 height 26
paste input "SIQM"
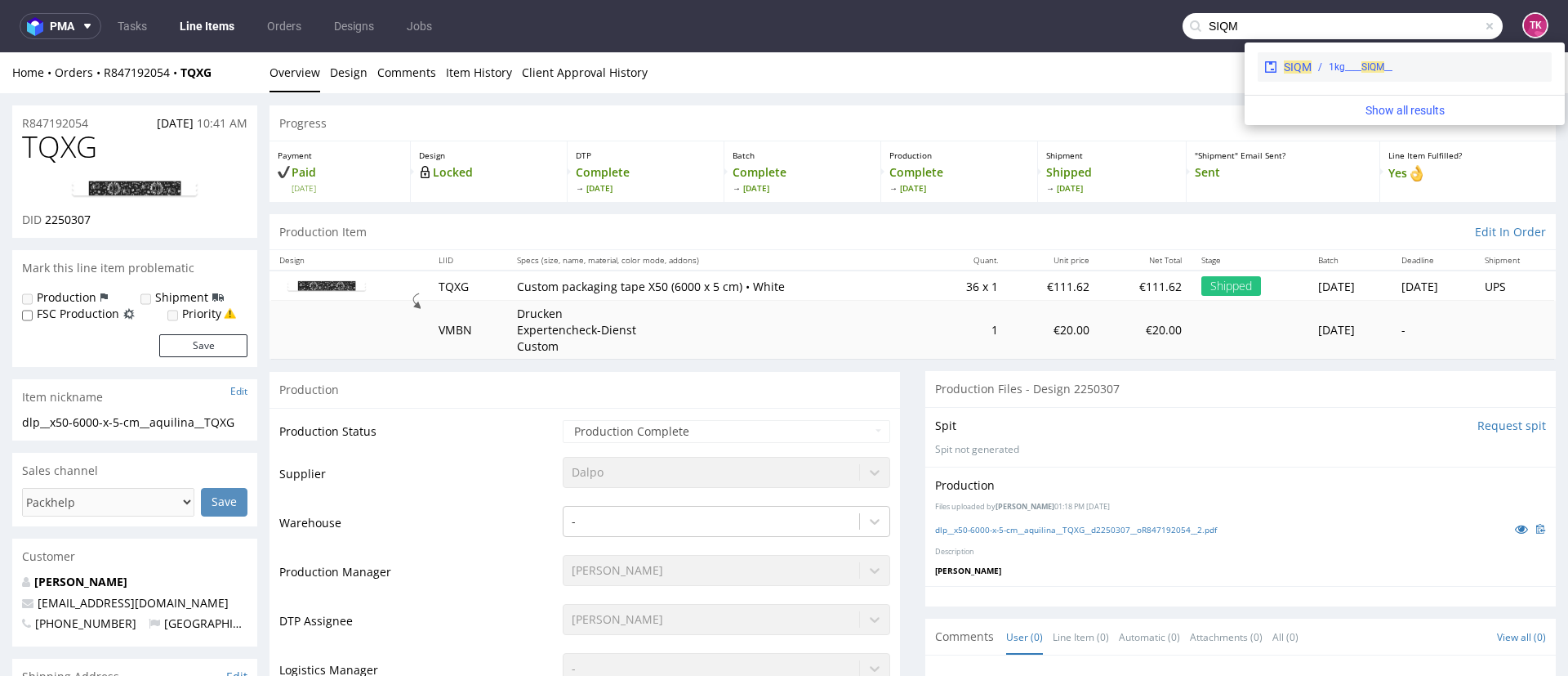
type input "SIQM"
click at [1315, 68] on div "__1kg____ SIQM" at bounding box center [1428, 67] width 234 height 15
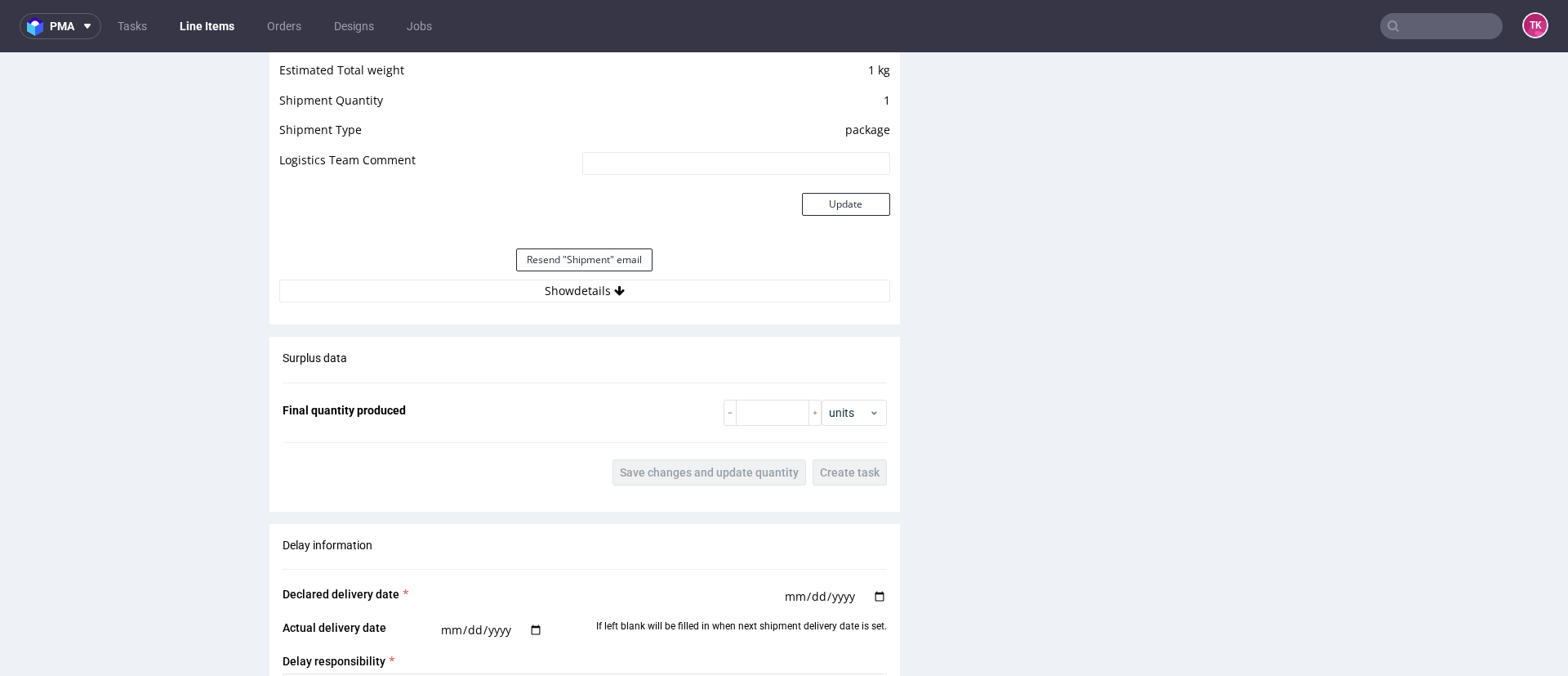
scroll to position [1471, 0]
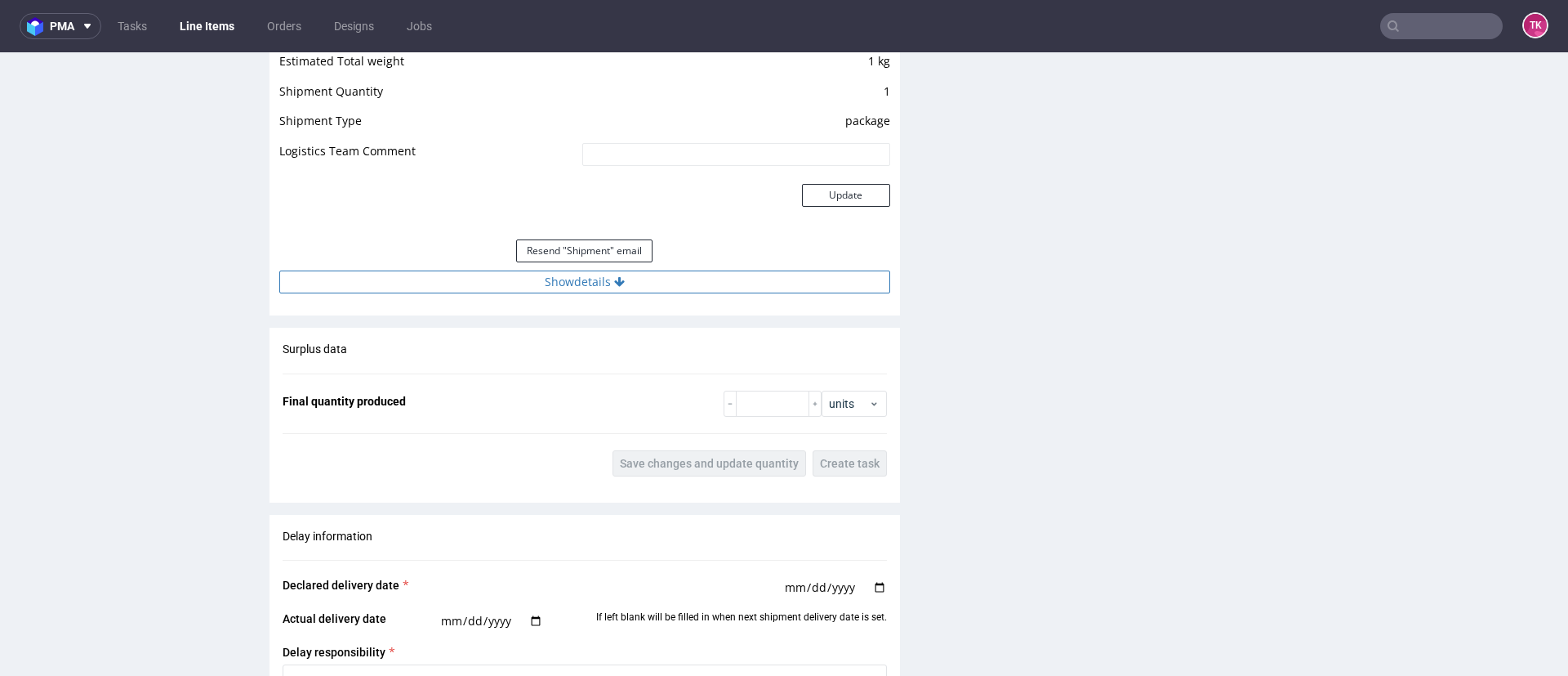
click at [615, 279] on icon at bounding box center [620, 281] width 11 height 12
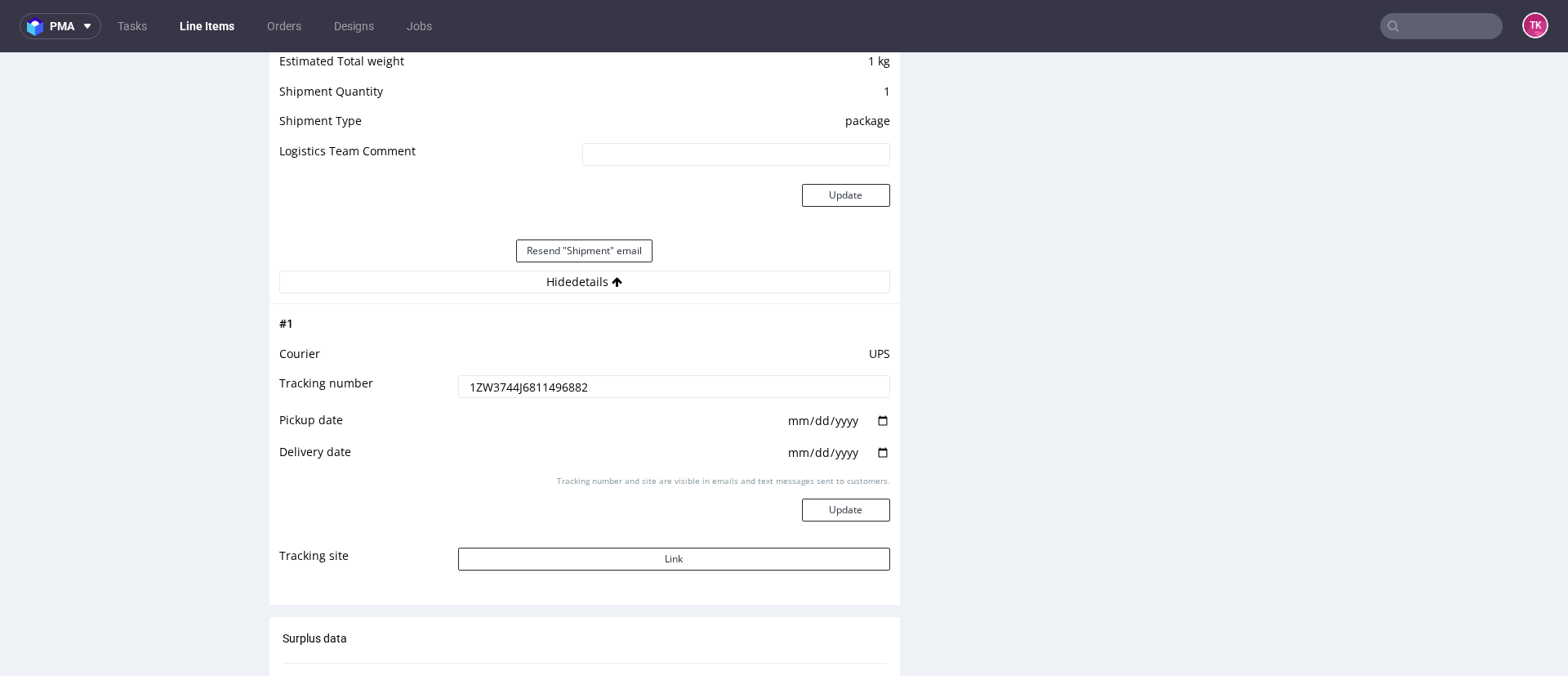
click at [533, 383] on input "1ZW3744J6811496882" at bounding box center [674, 386] width 432 height 23
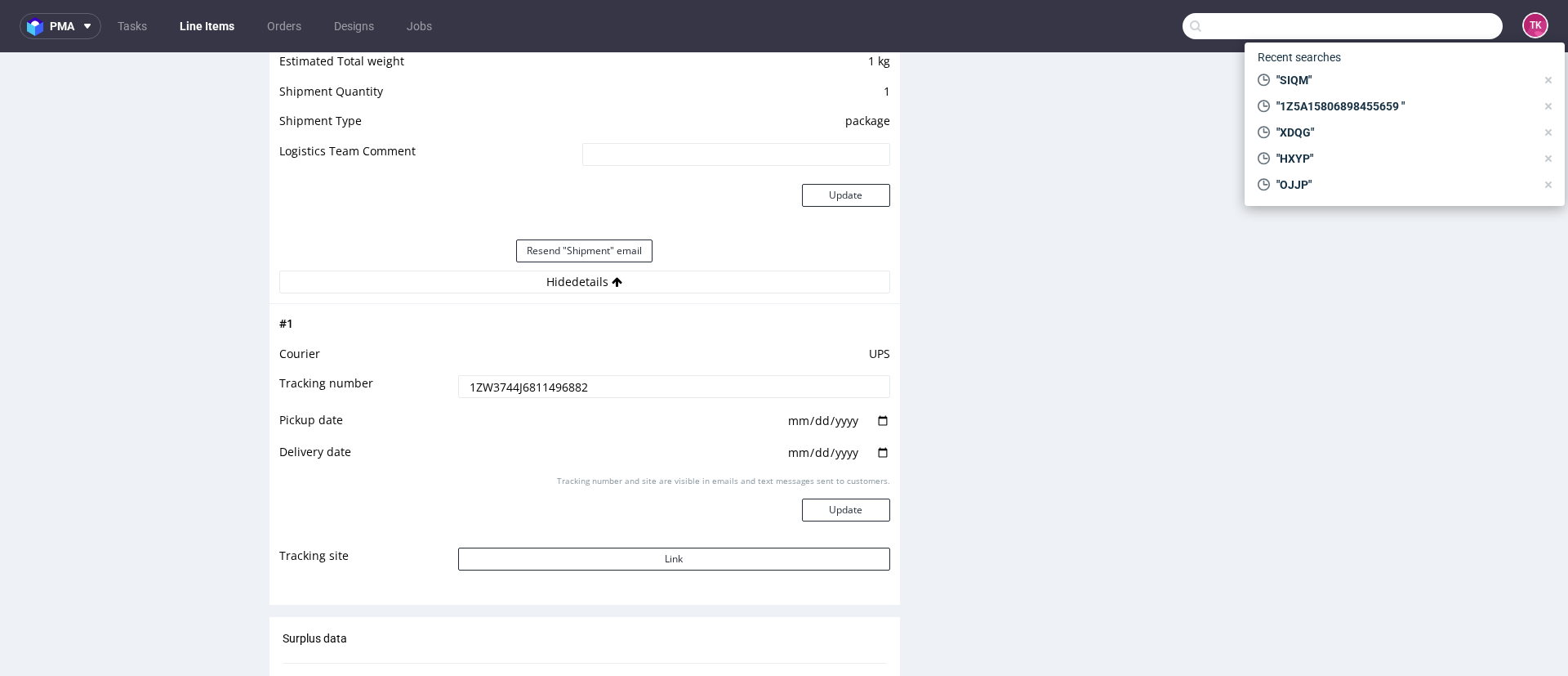
click at [1405, 27] on input "text" at bounding box center [1342, 26] width 321 height 26
paste input "ATNW"
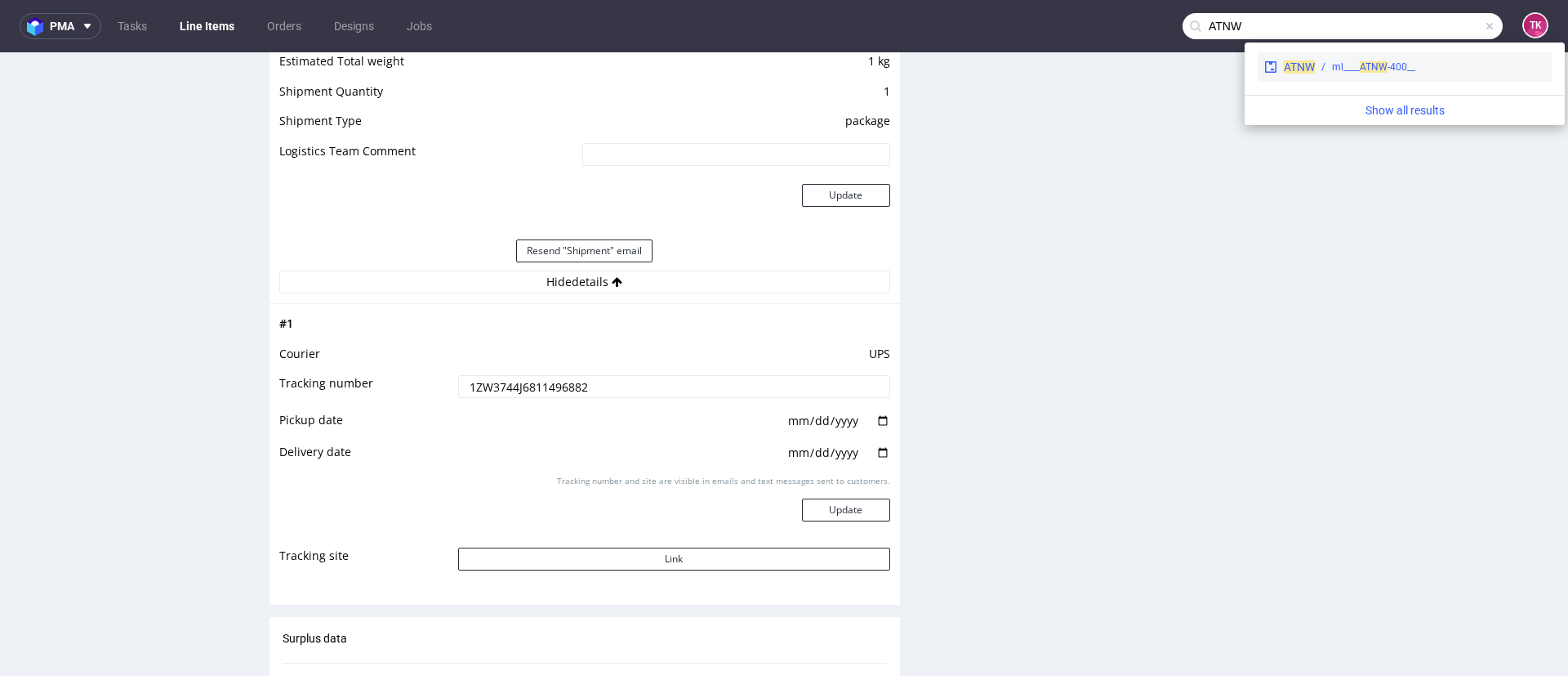
type input "ATNW"
click at [1331, 70] on div "__400-ml____ ATNW" at bounding box center [1430, 67] width 230 height 15
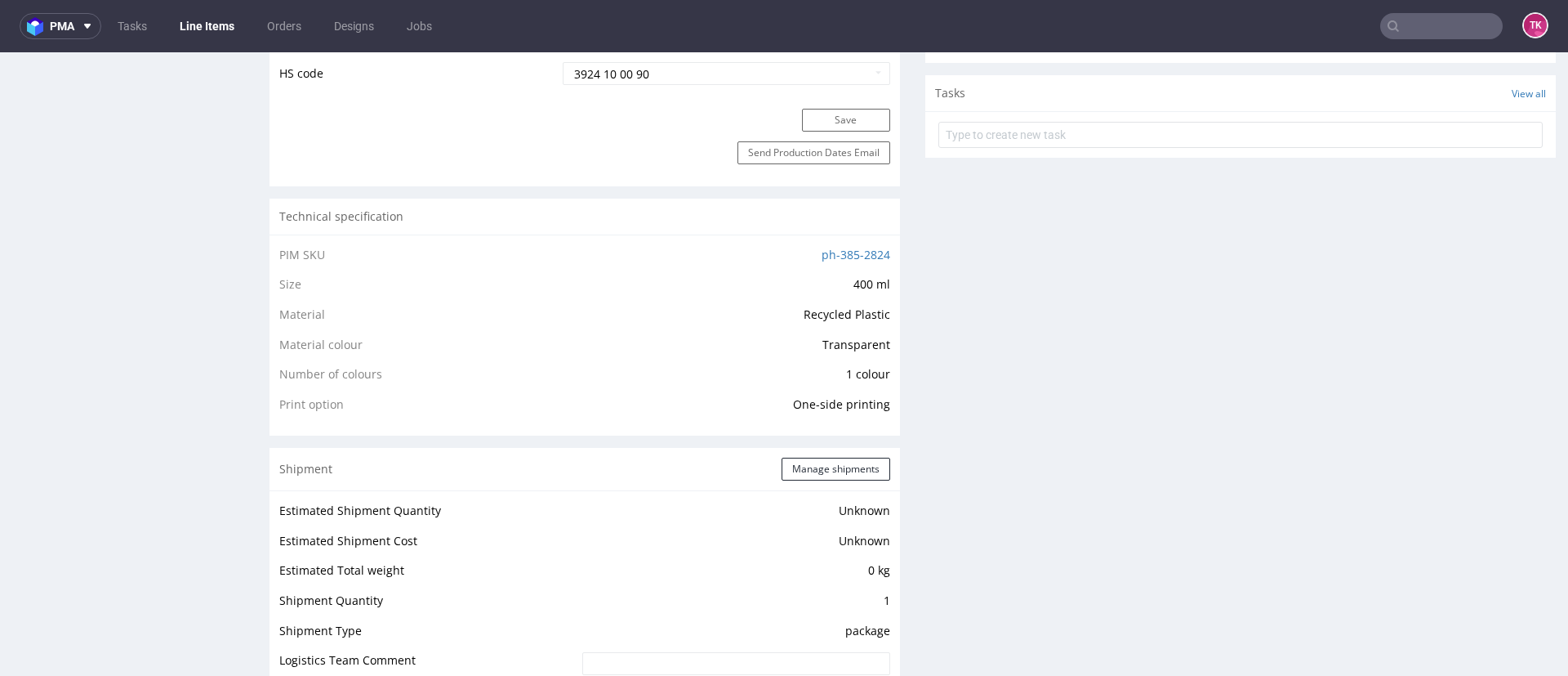
scroll to position [1348, 0]
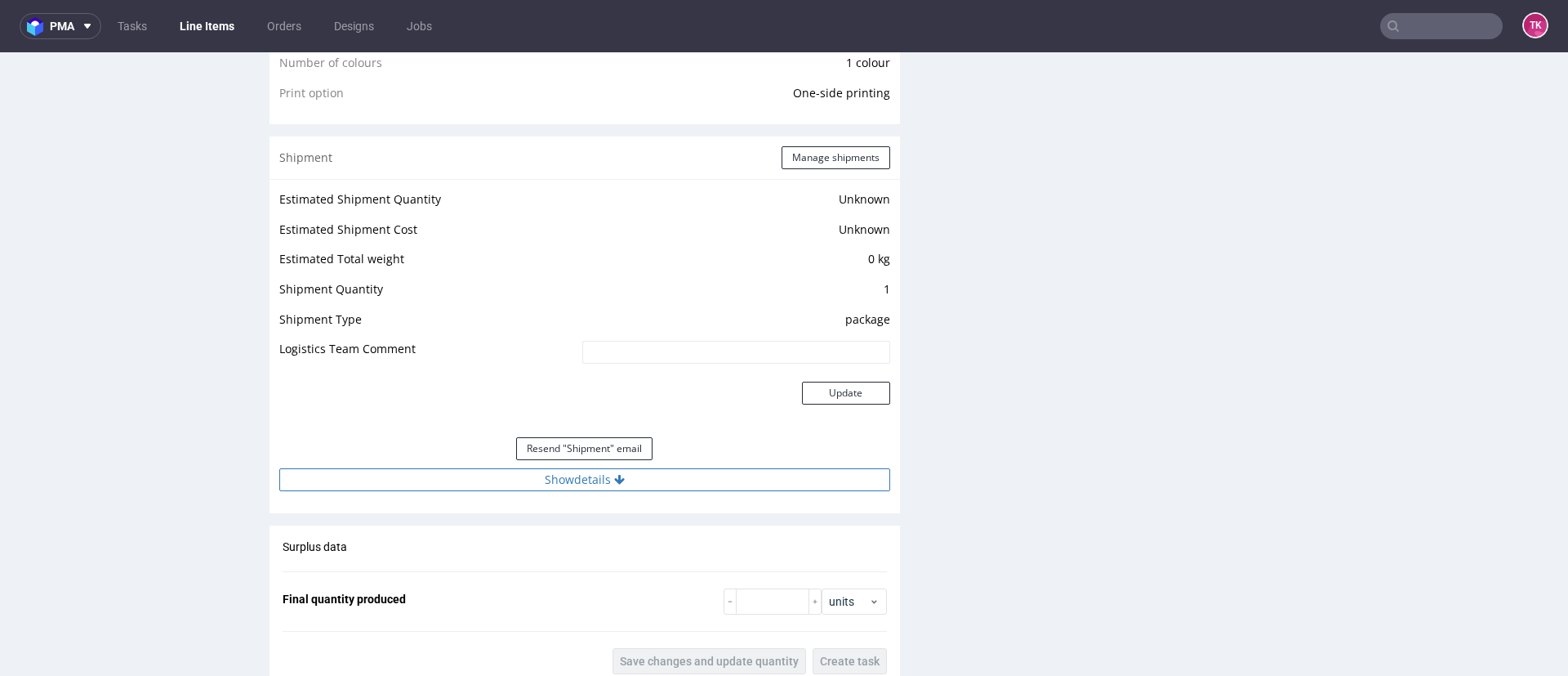
click at [658, 476] on button "Show details" at bounding box center [584, 480] width 611 height 23
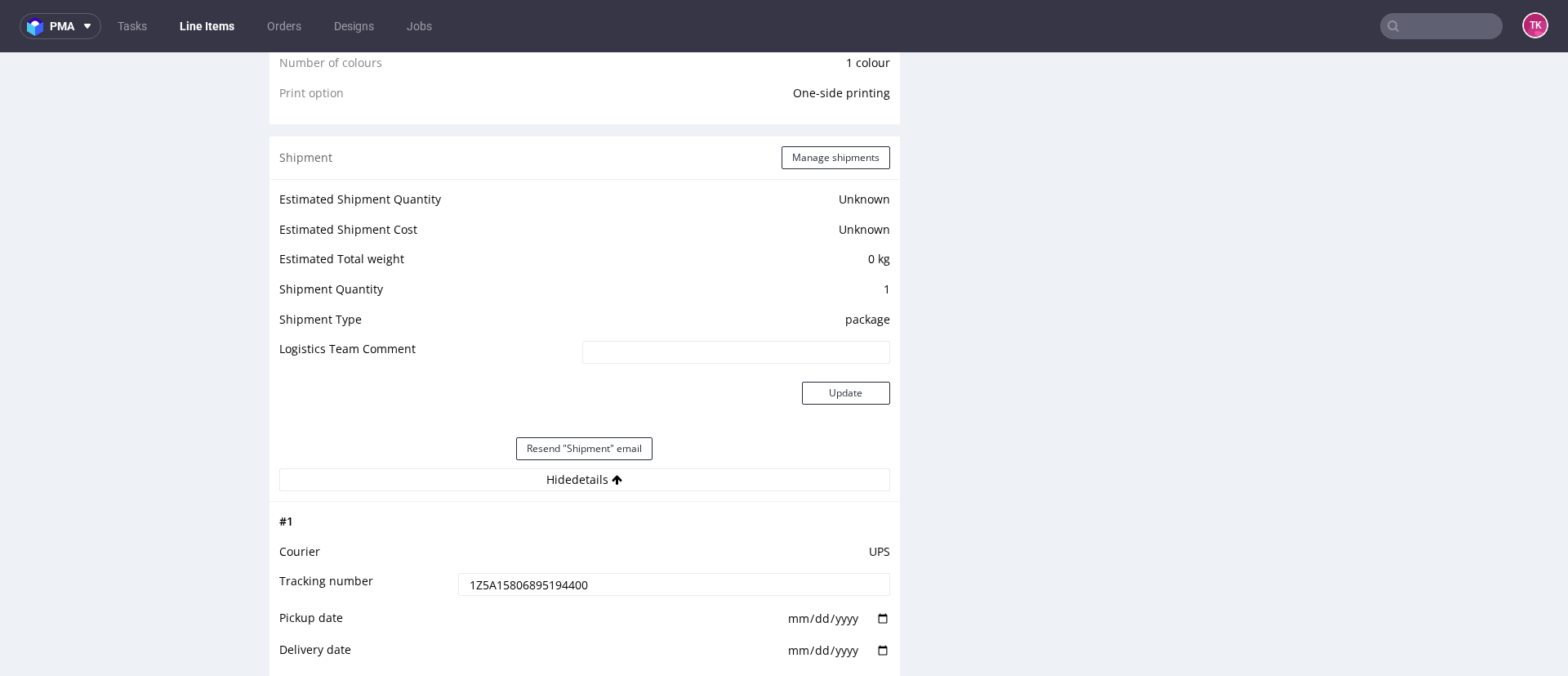
click at [521, 587] on input "1Z5A15806895194400" at bounding box center [674, 584] width 432 height 23
drag, startPoint x: 1461, startPoint y: 27, endPoint x: 1450, endPoint y: 32, distance: 12.1
click at [1451, 31] on input "text" at bounding box center [1442, 26] width 122 height 26
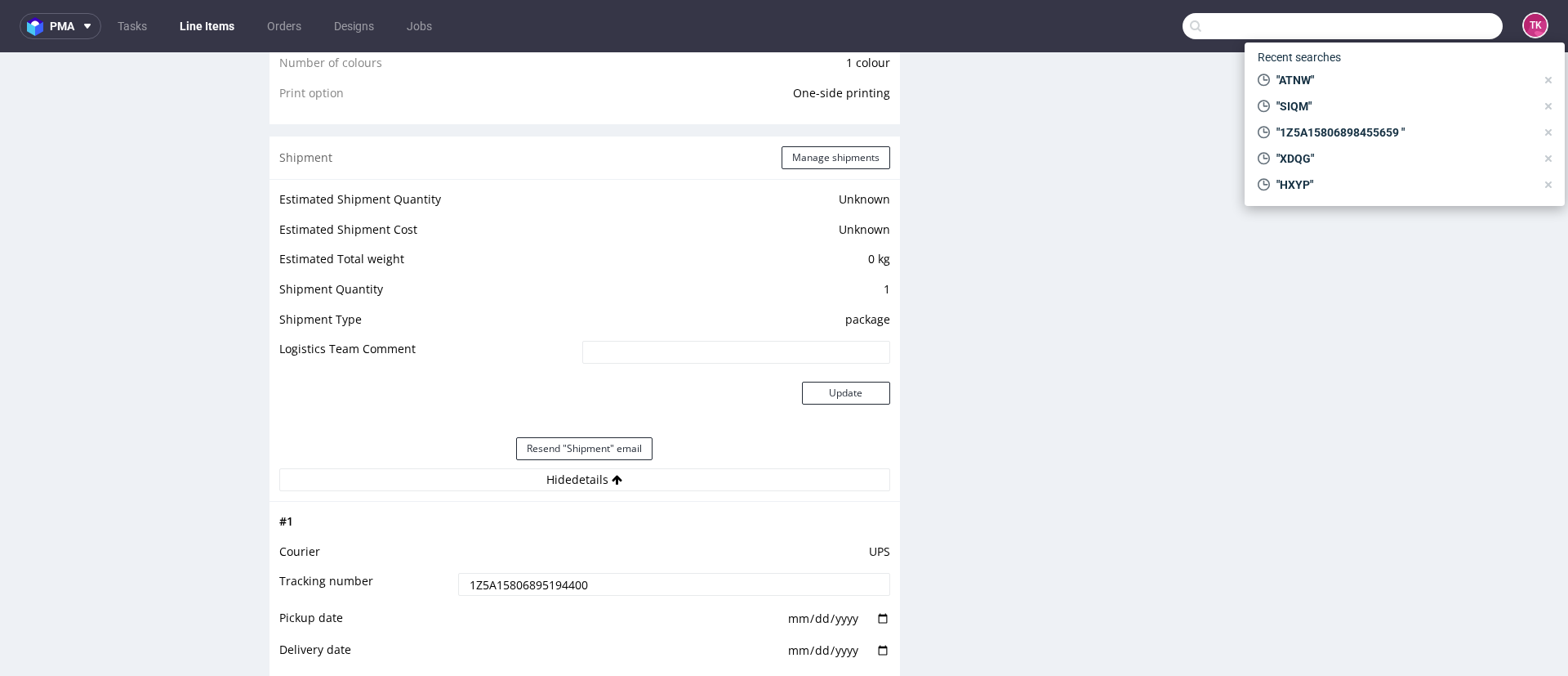
paste input "NGNC"
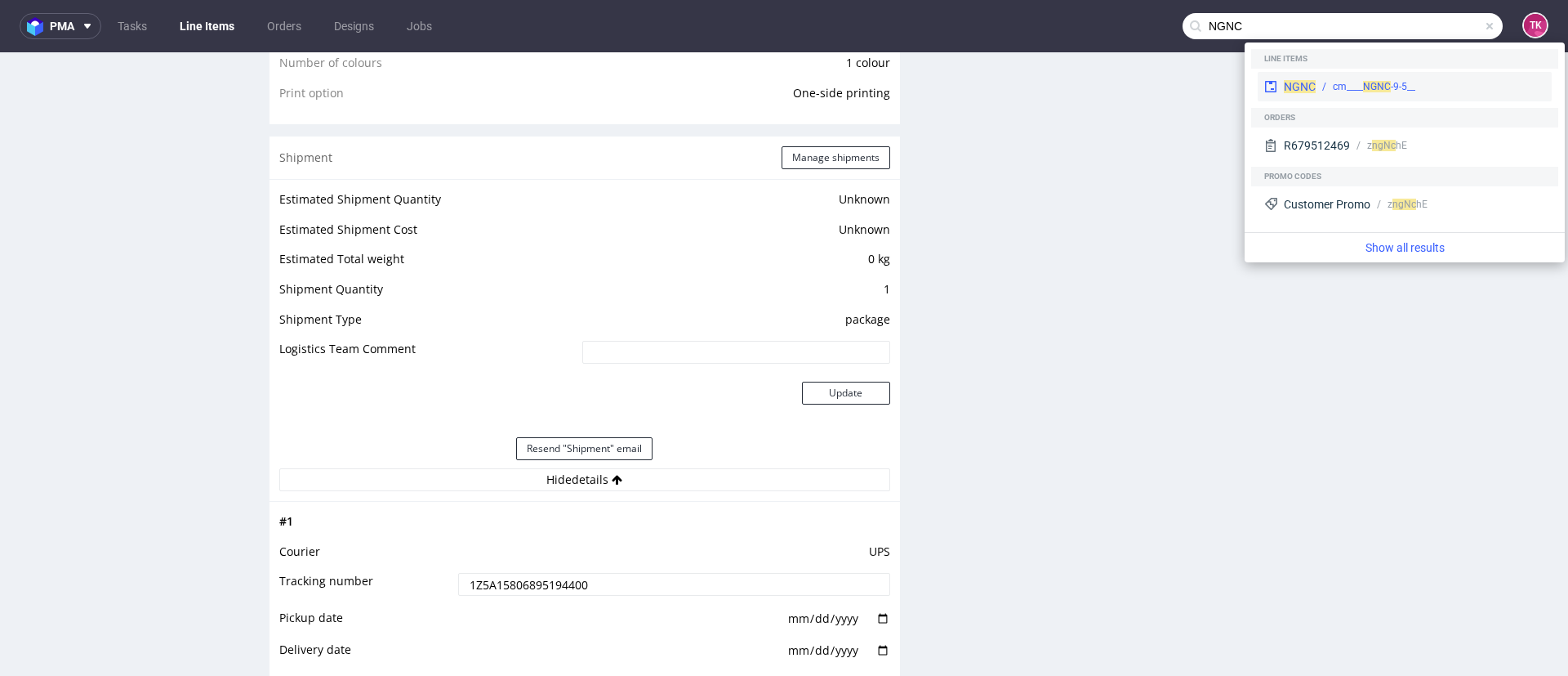
type input "NGNC"
click at [1345, 78] on div "NGNC __9-5-cm____ NGNC" at bounding box center [1405, 87] width 294 height 29
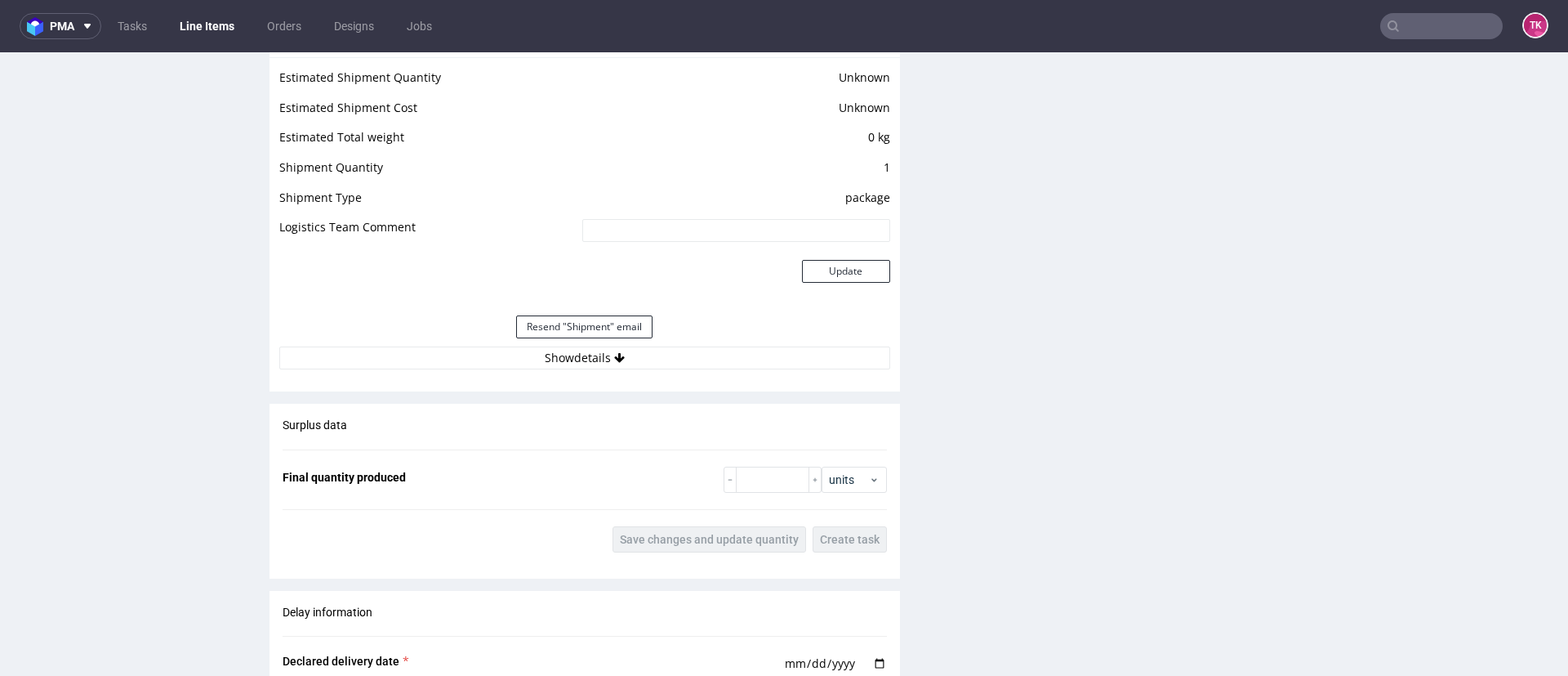
scroll to position [1471, 0]
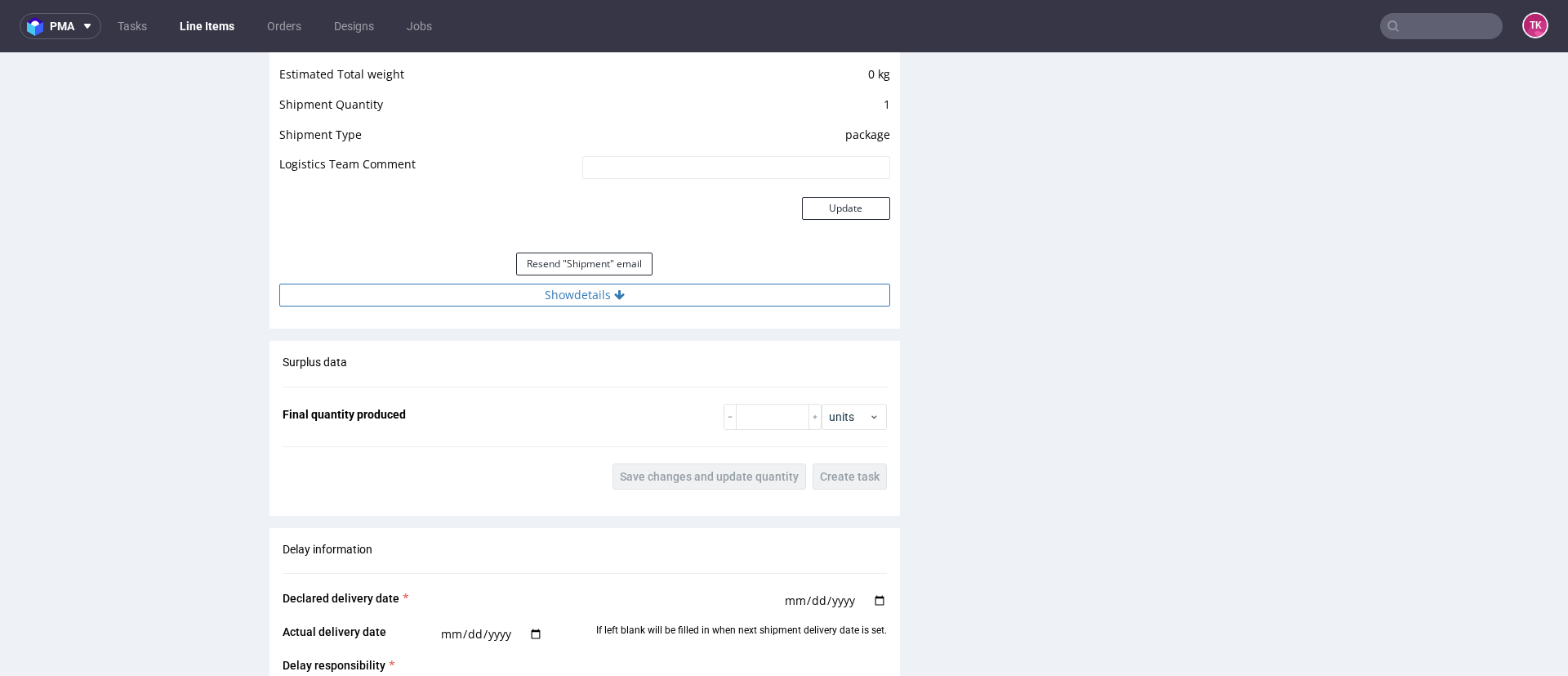
click at [593, 283] on button "Show details" at bounding box center [584, 294] width 611 height 23
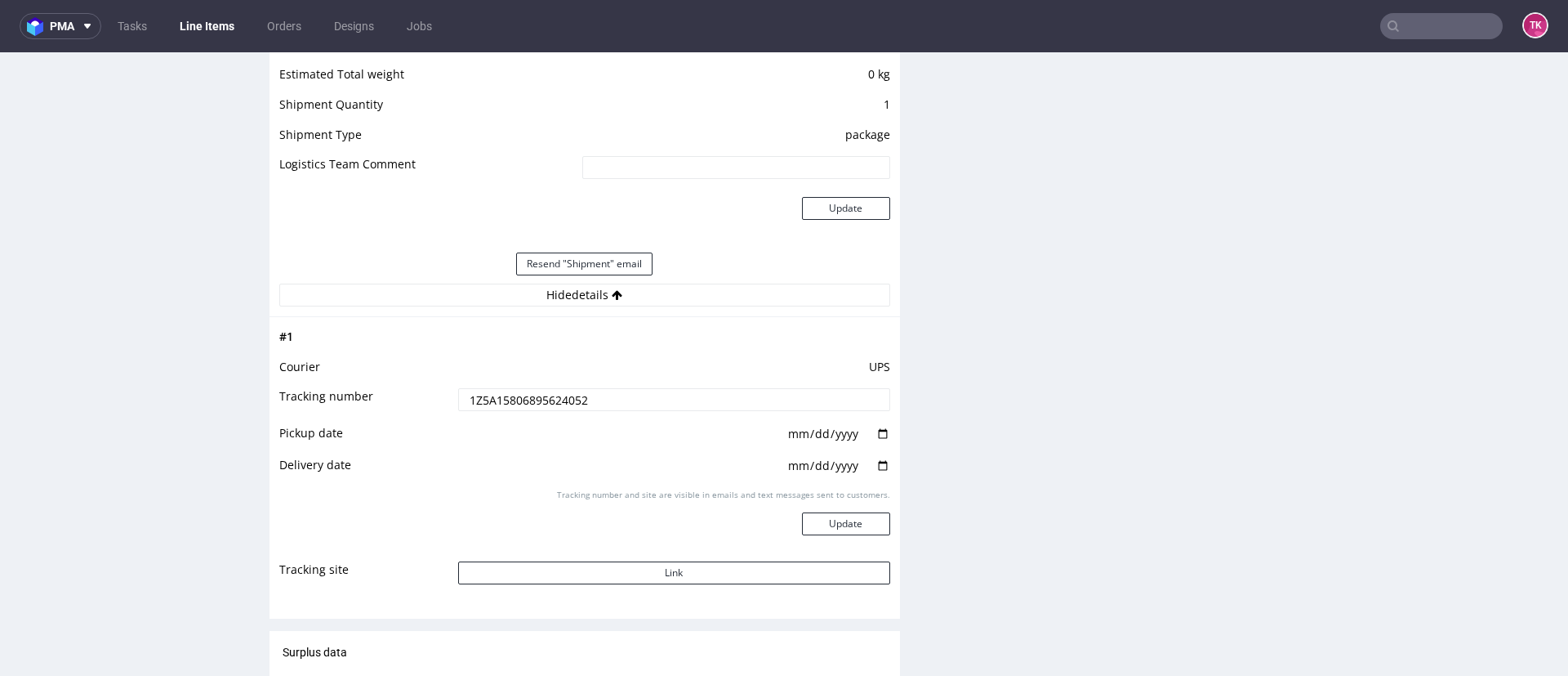
drag, startPoint x: 592, startPoint y: 399, endPoint x: 257, endPoint y: 388, distance: 335.2
click at [257, 388] on div "R382135832 [DATE] 05:13 PM NGNC DID Express Mark this line item problematic Pro…" at bounding box center [784, 164] width 1568 height 3084
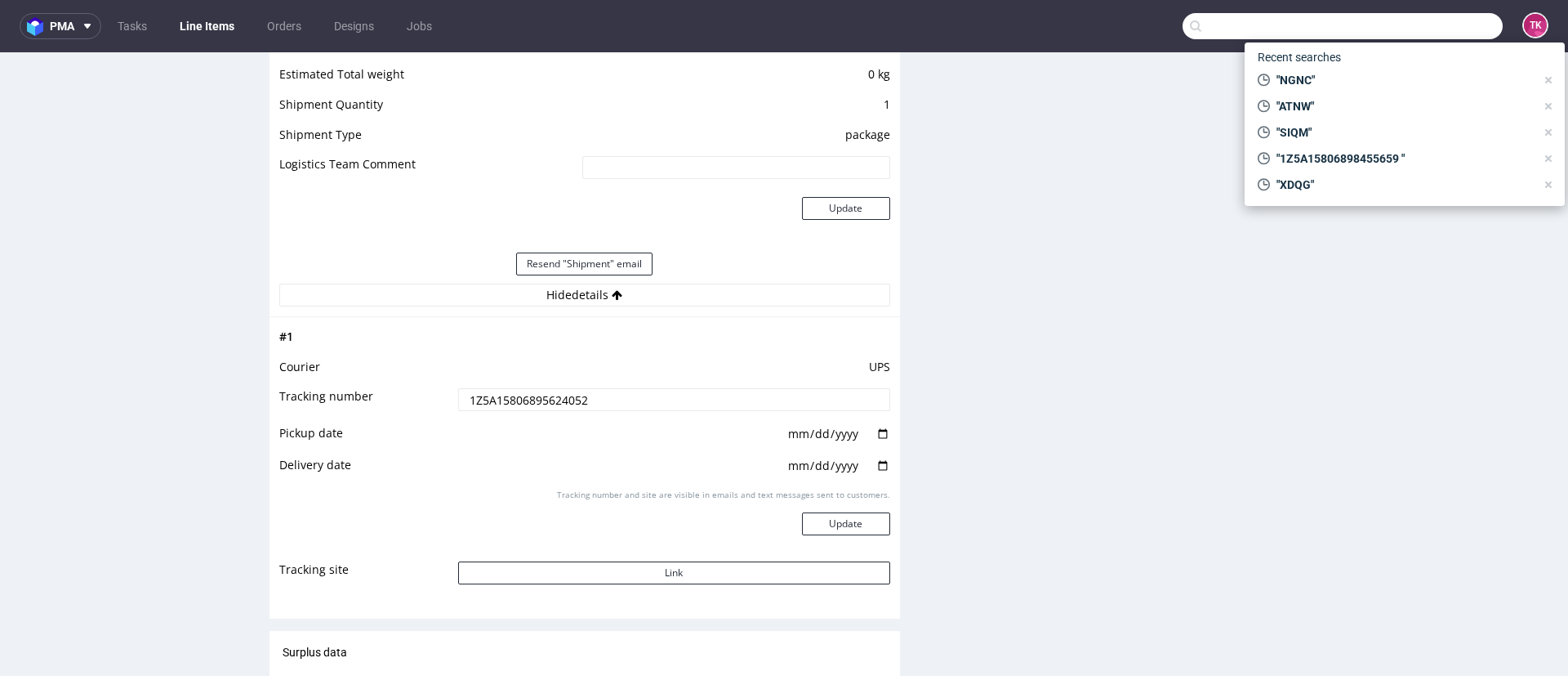
click at [1411, 20] on input "text" at bounding box center [1342, 26] width 321 height 26
paste input "URWA"
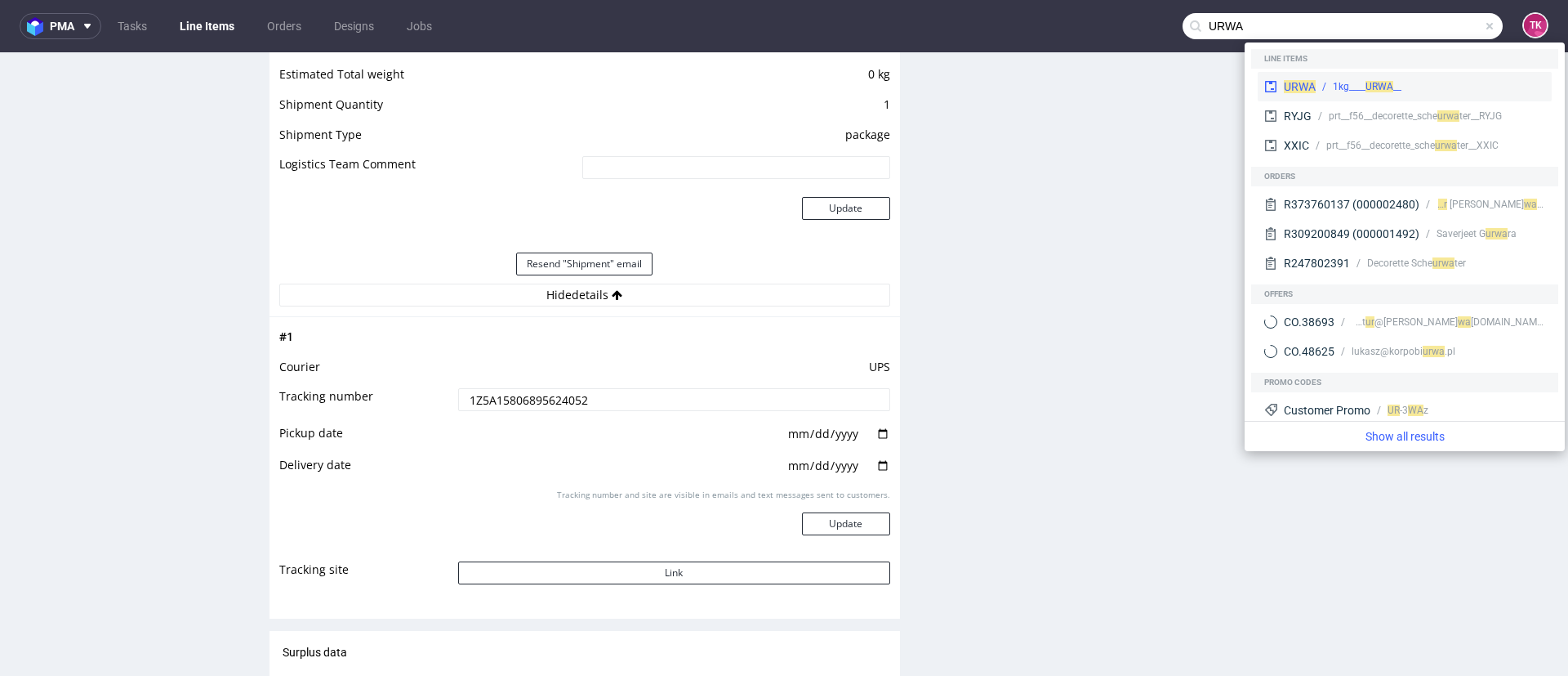
type input "URWA"
click at [1319, 82] on div "__1kg____ URWA" at bounding box center [1430, 87] width 229 height 15
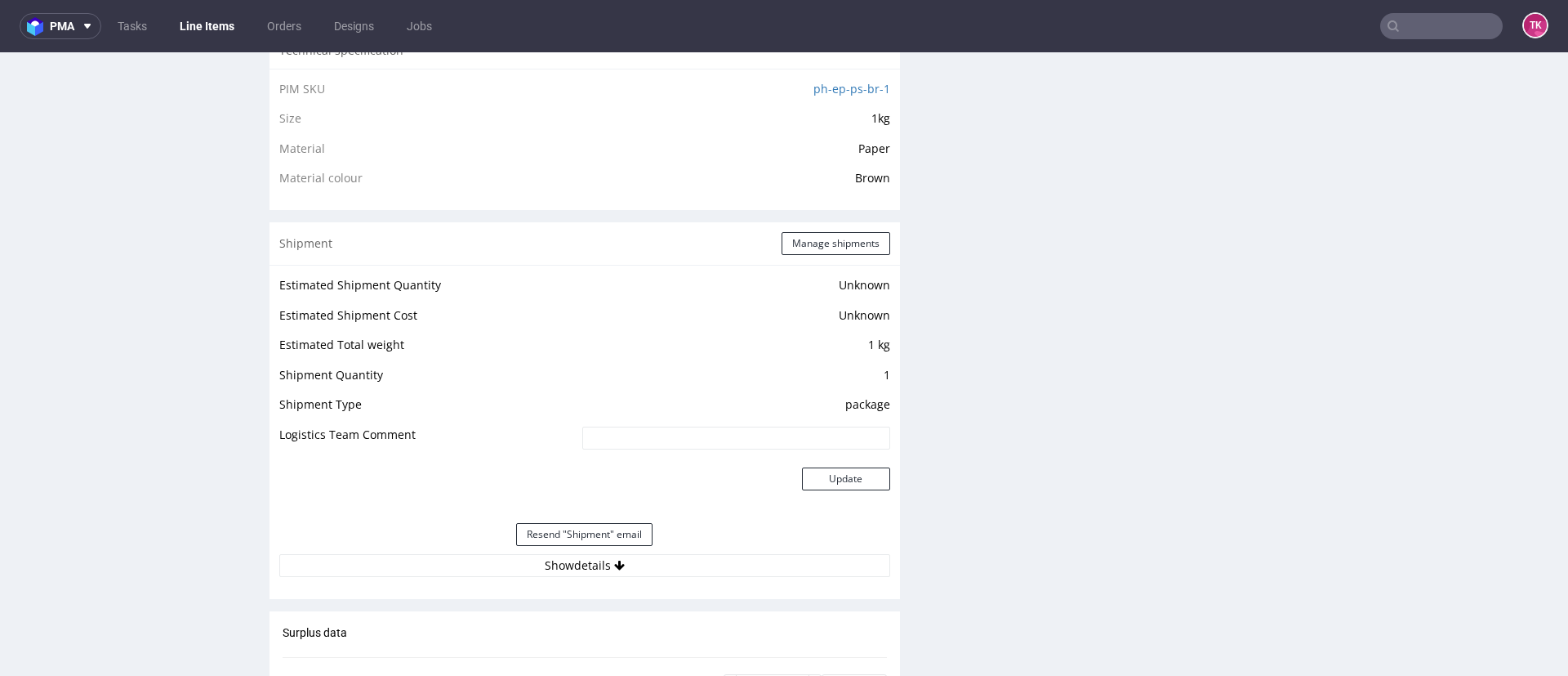
scroll to position [1226, 0]
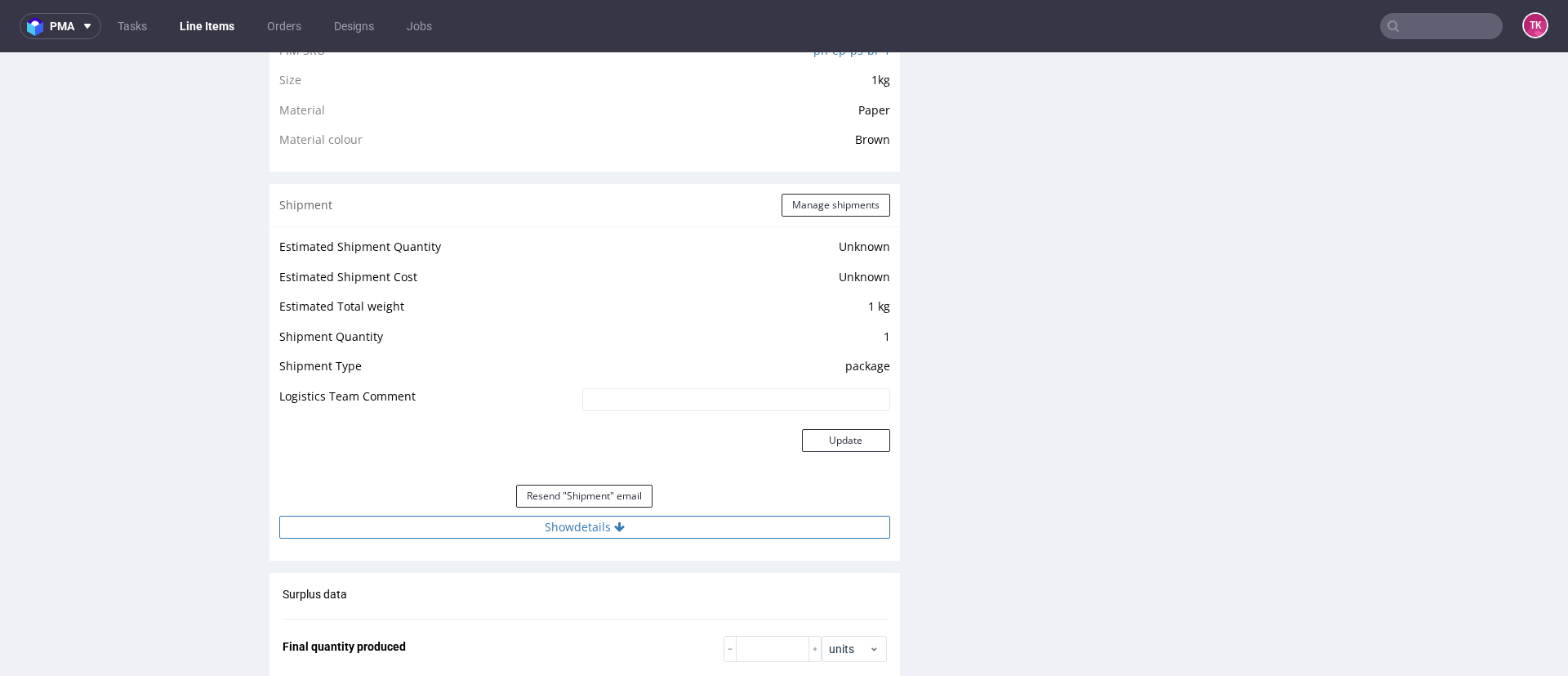
click at [707, 531] on button "Show details" at bounding box center [584, 526] width 611 height 23
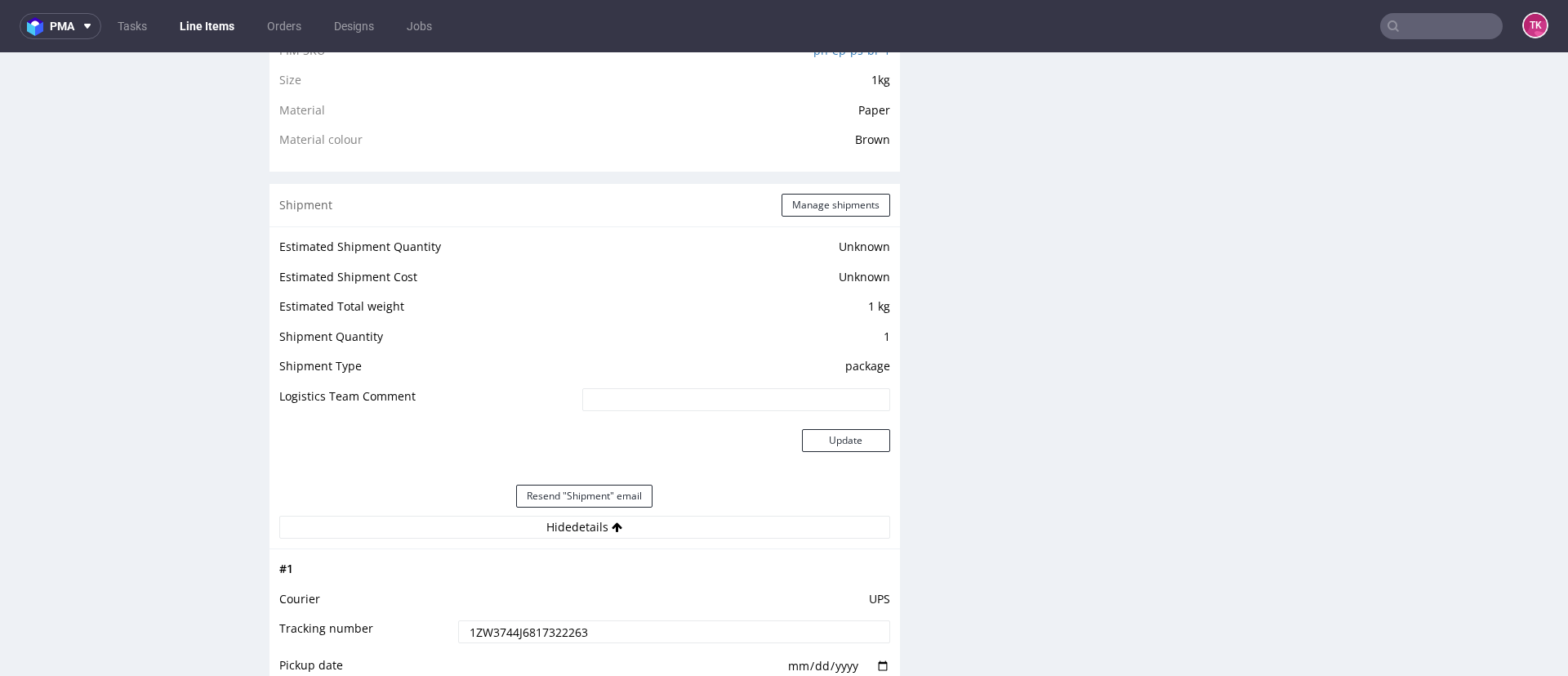
click at [486, 631] on input "1ZW3744J6817322263" at bounding box center [674, 631] width 432 height 23
click at [486, 632] on input "1ZW3744J6817322263" at bounding box center [674, 631] width 432 height 23
click at [573, 630] on input "1ZW3744J6817322263" at bounding box center [674, 631] width 432 height 23
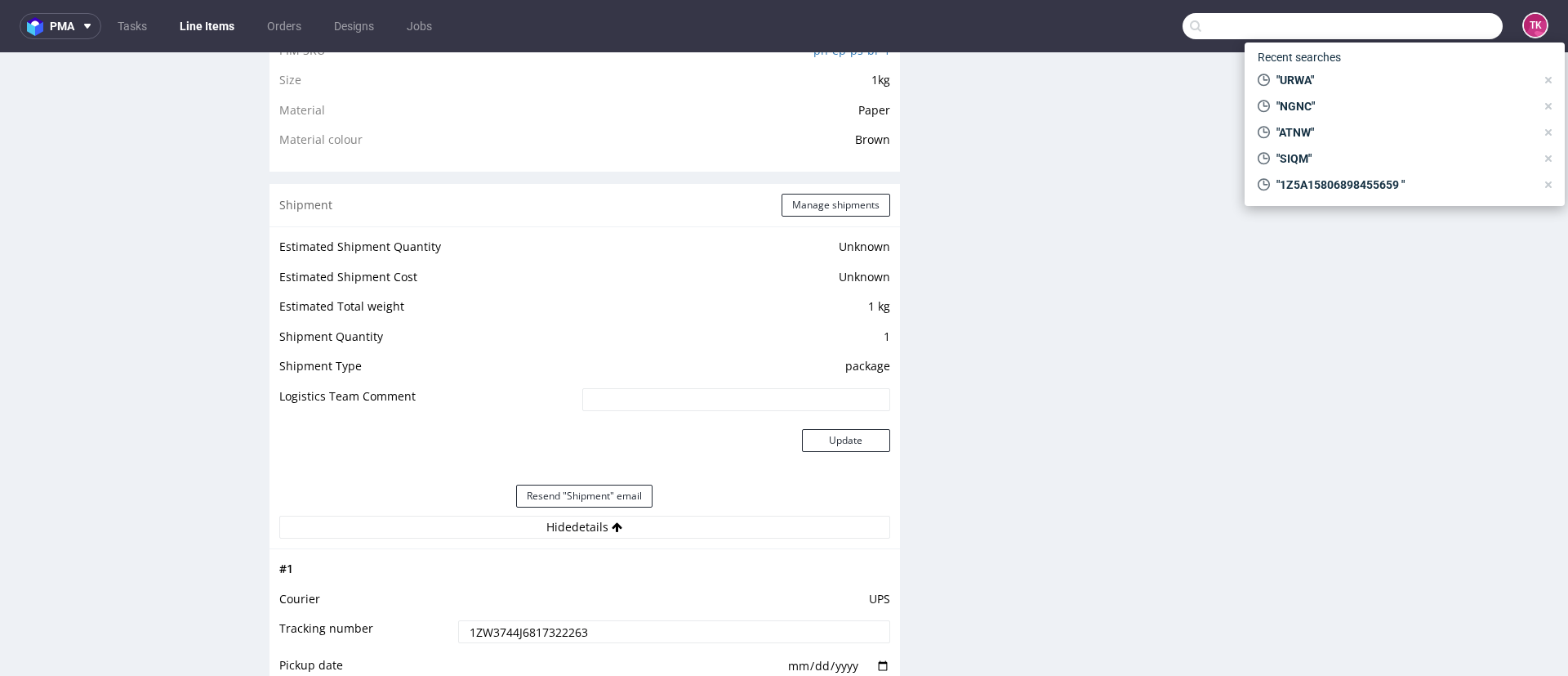
click at [1424, 19] on input "text" at bounding box center [1342, 26] width 321 height 26
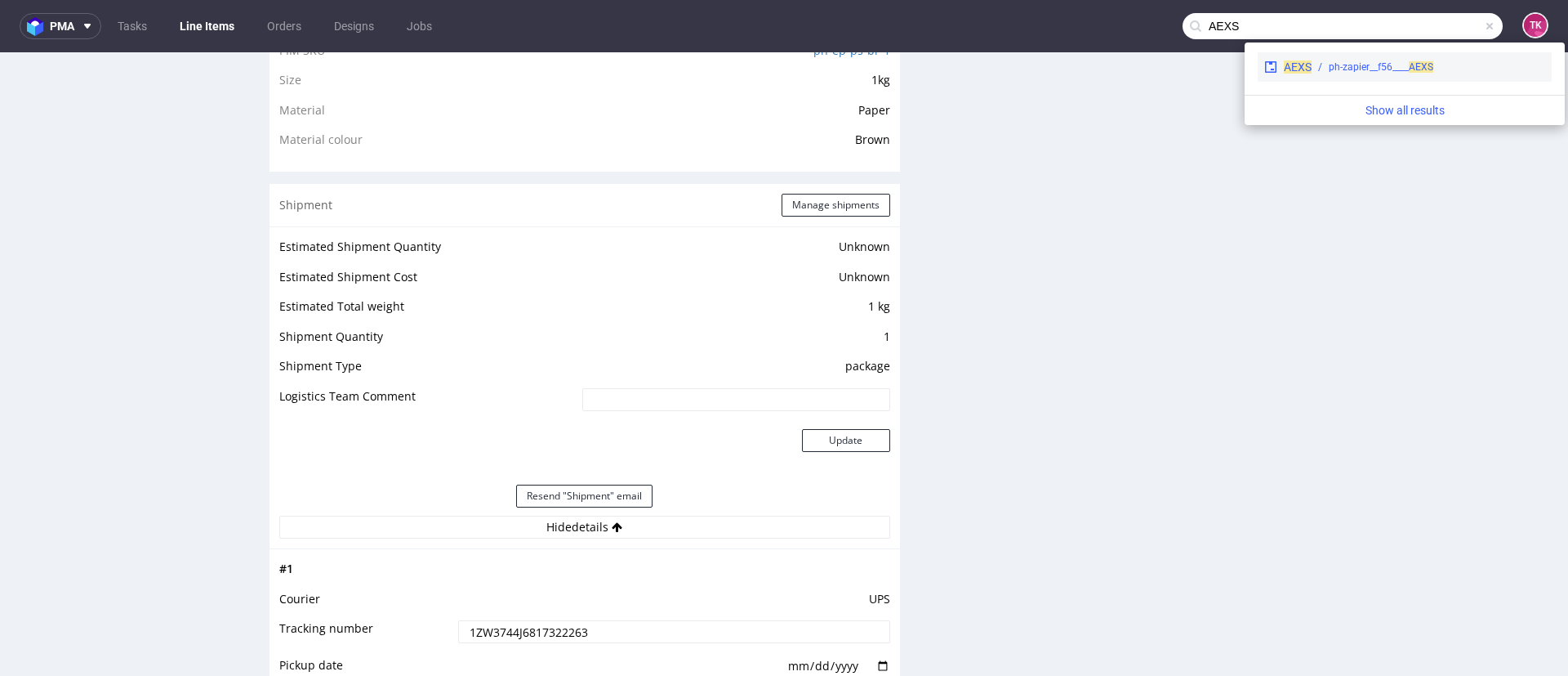
type input "AEXS"
drag, startPoint x: 1313, startPoint y: 19, endPoint x: 1313, endPoint y: 72, distance: 53.0
click at [1313, 72] on div "ph-zapier__f56____ AEXS" at bounding box center [1428, 67] width 234 height 15
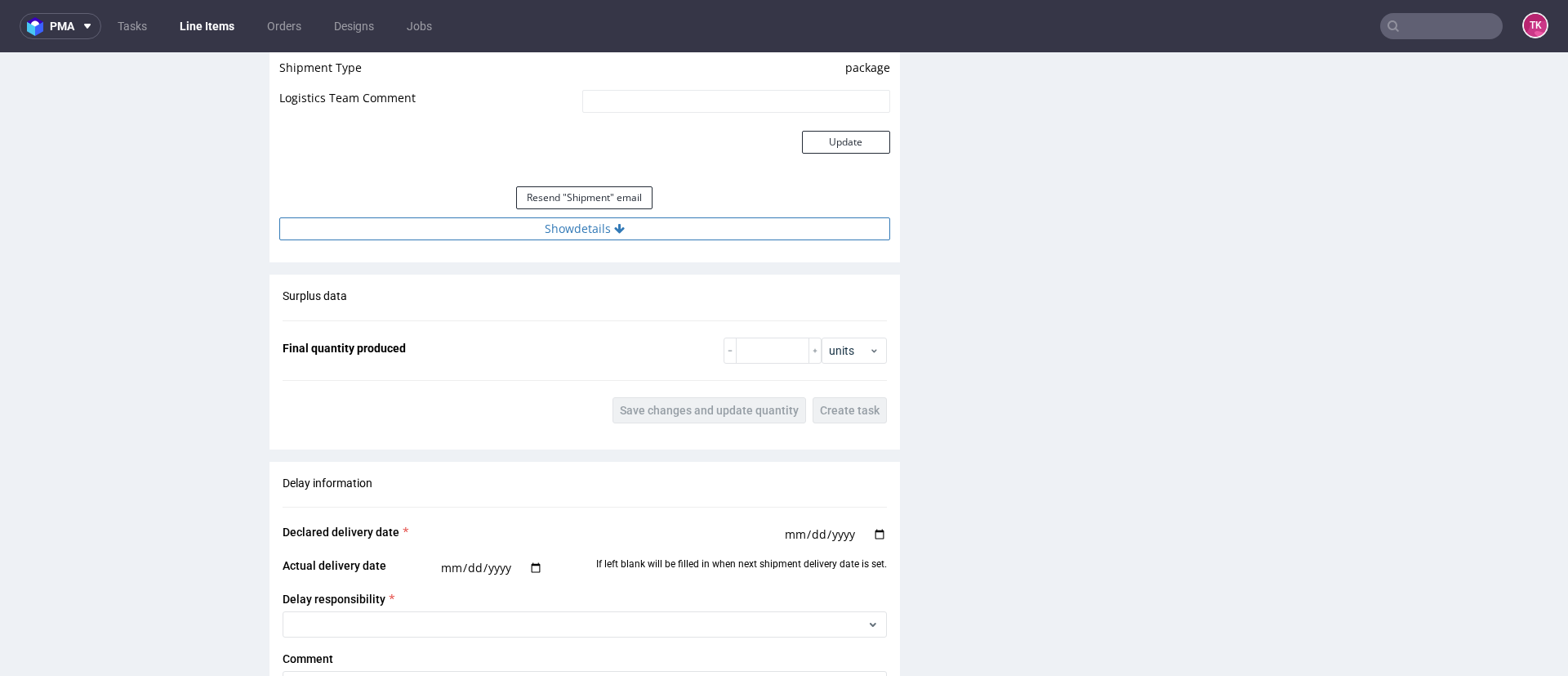
click at [561, 229] on button "Show details" at bounding box center [584, 228] width 611 height 23
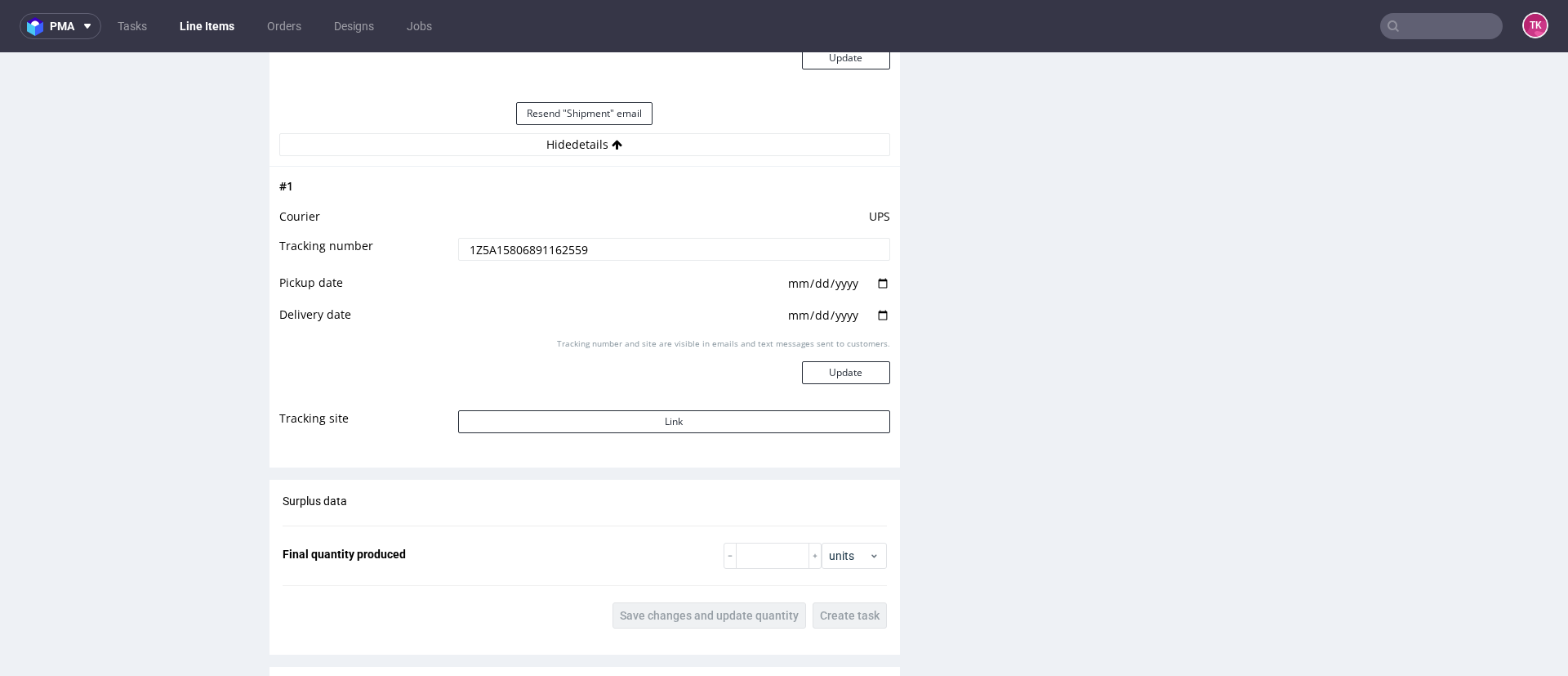
scroll to position [1891, 0]
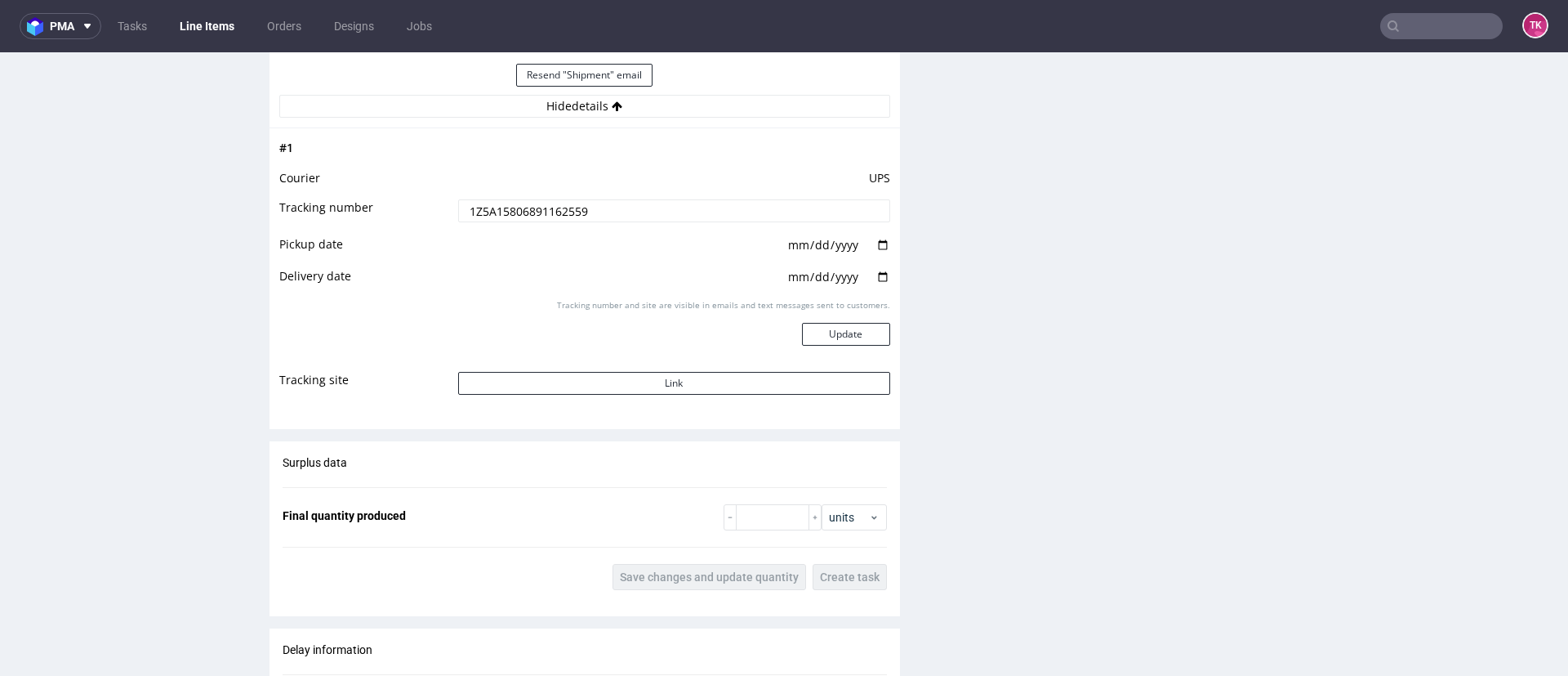
click at [526, 212] on input "1Z5A15806891162559" at bounding box center [674, 210] width 432 height 23
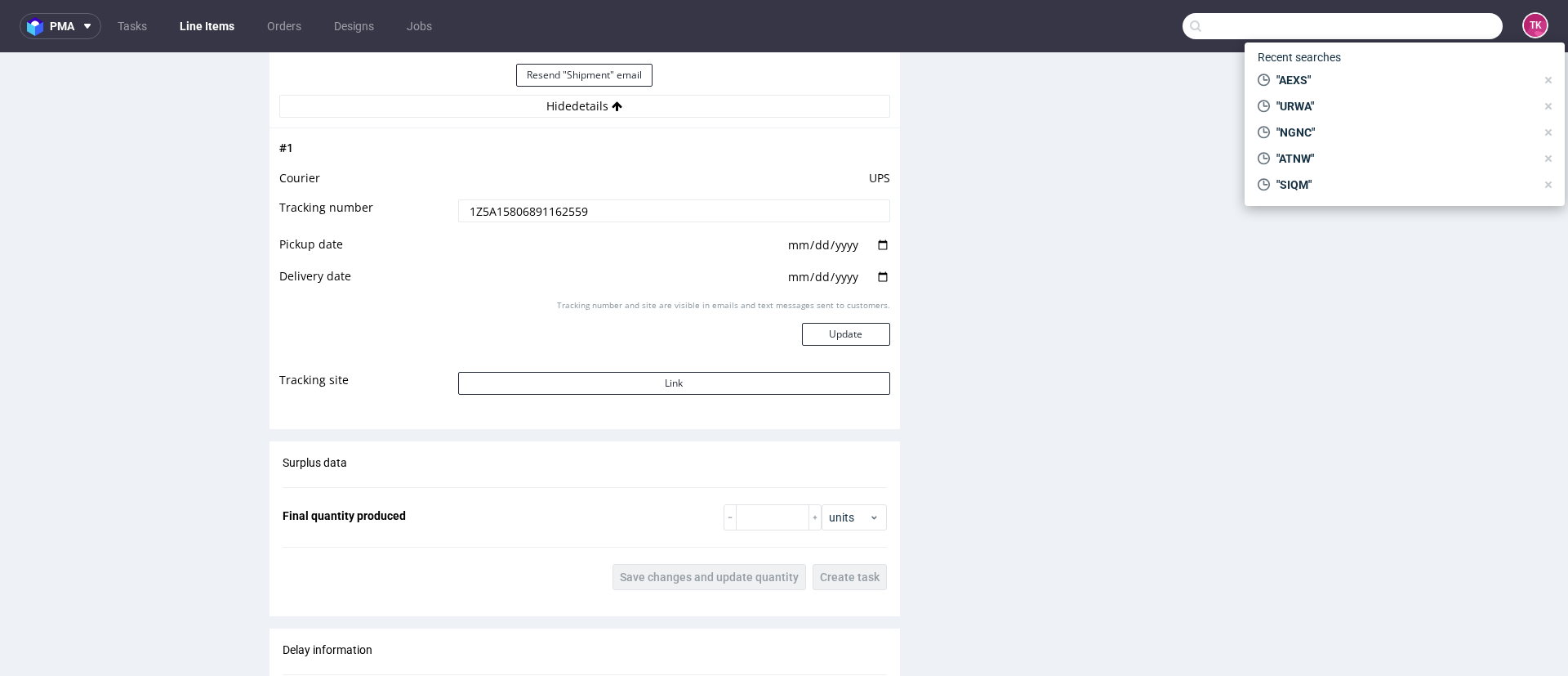
click at [1401, 25] on input "text" at bounding box center [1342, 26] width 321 height 26
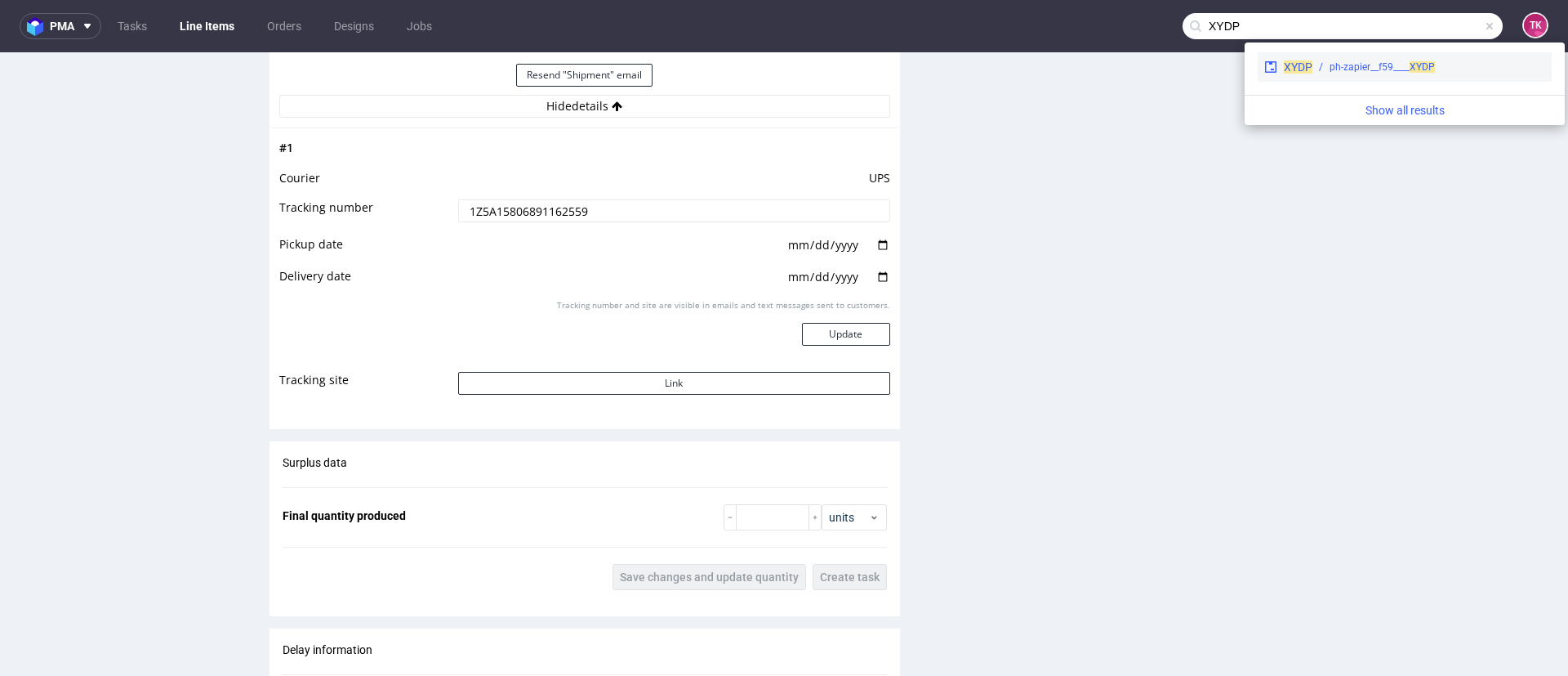
type input "XYDP"
click at [1319, 64] on div "ph-zapier__f59____ XYDP" at bounding box center [1428, 67] width 233 height 15
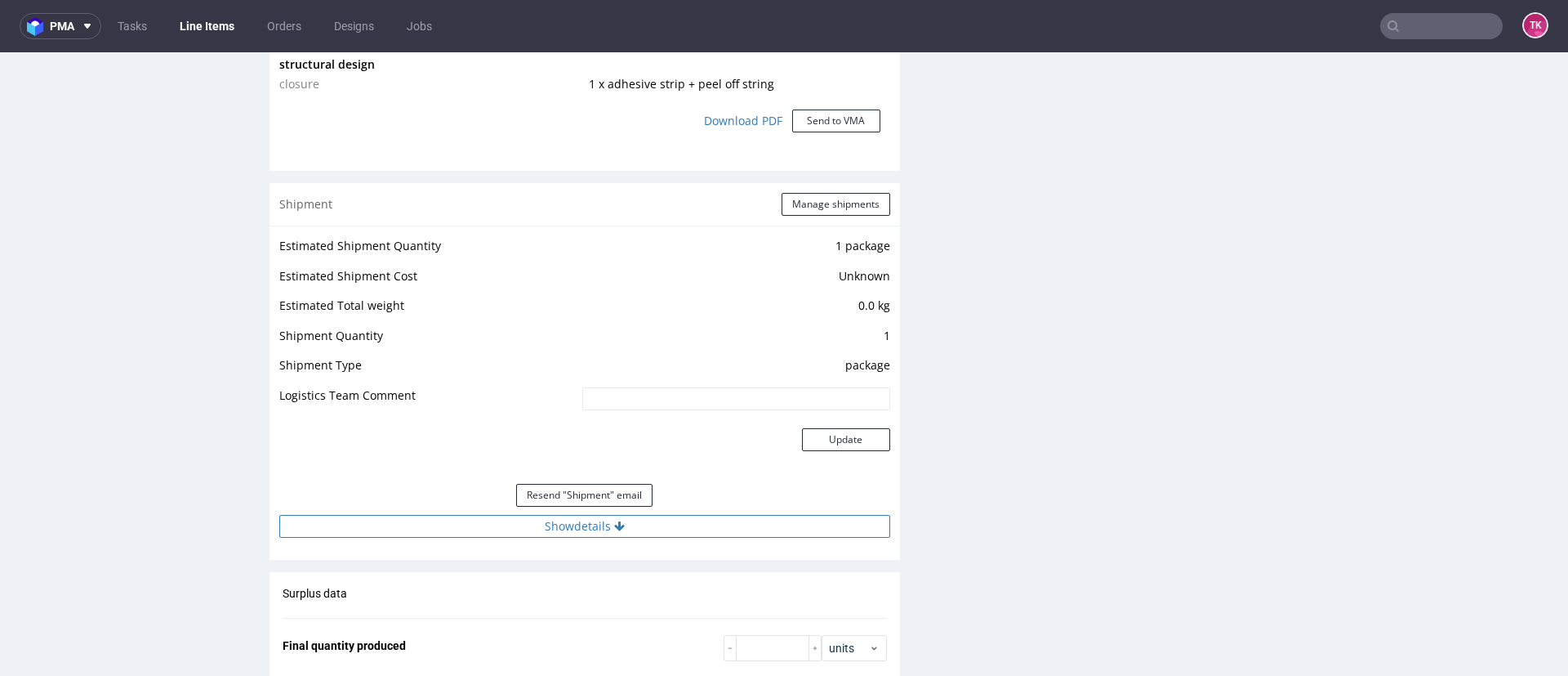
click at [677, 528] on button "Show details" at bounding box center [584, 526] width 611 height 23
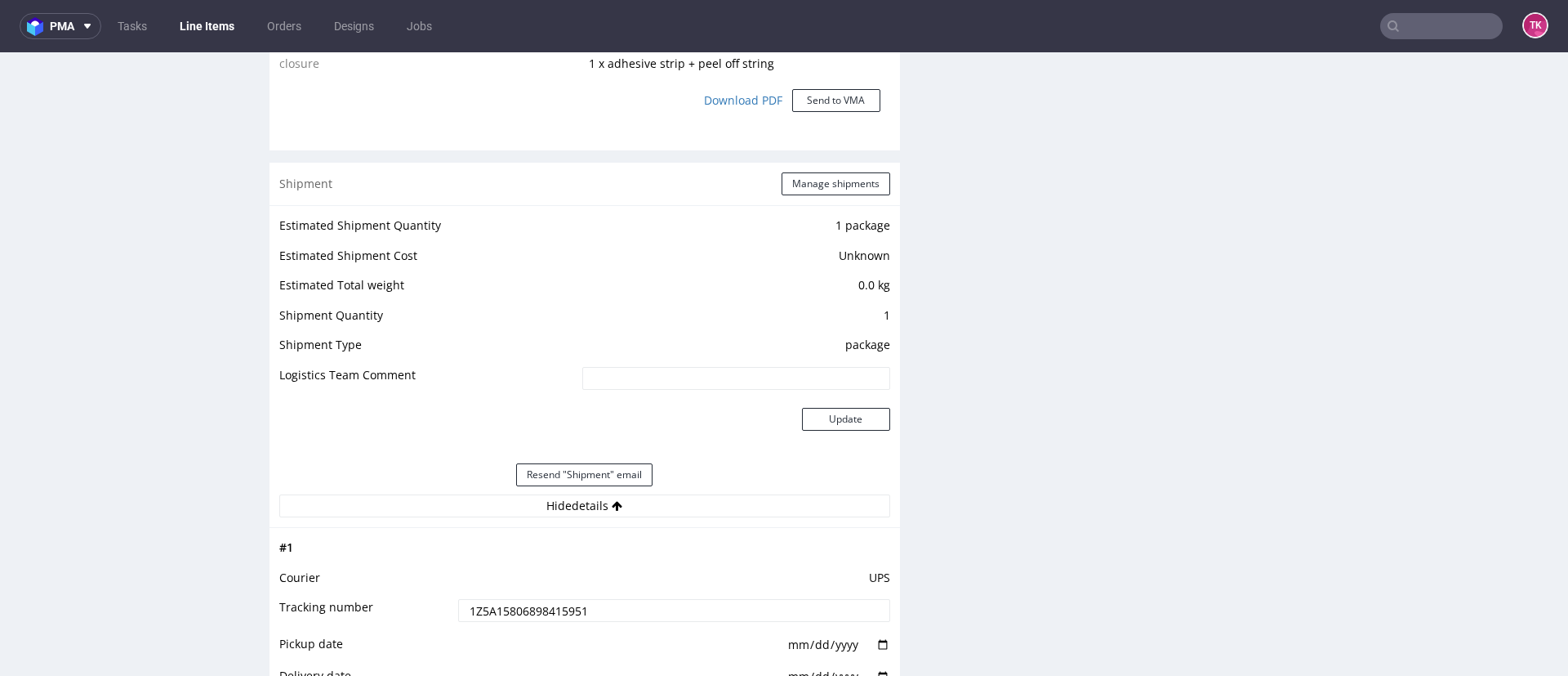
scroll to position [1716, 0]
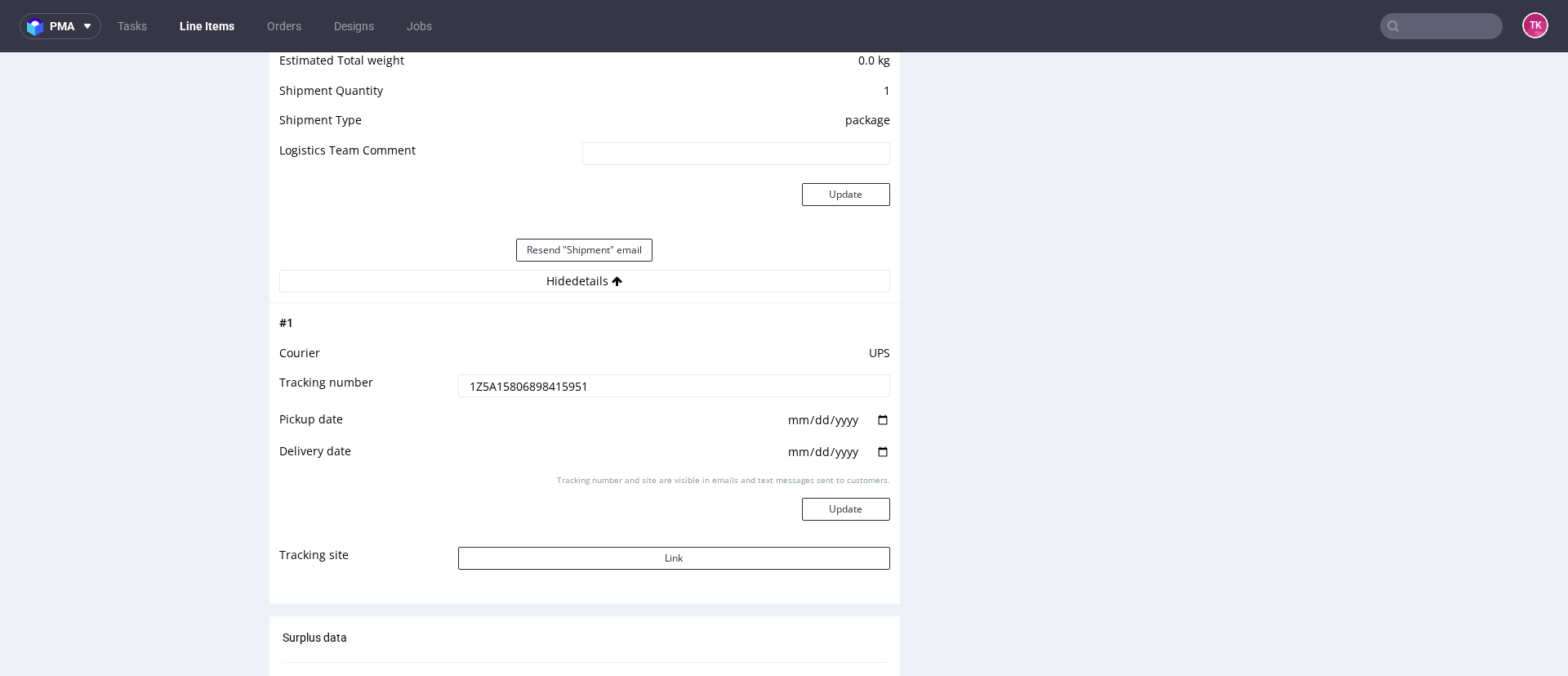
click at [524, 390] on input "1Z5A15806898415951" at bounding box center [674, 386] width 432 height 23
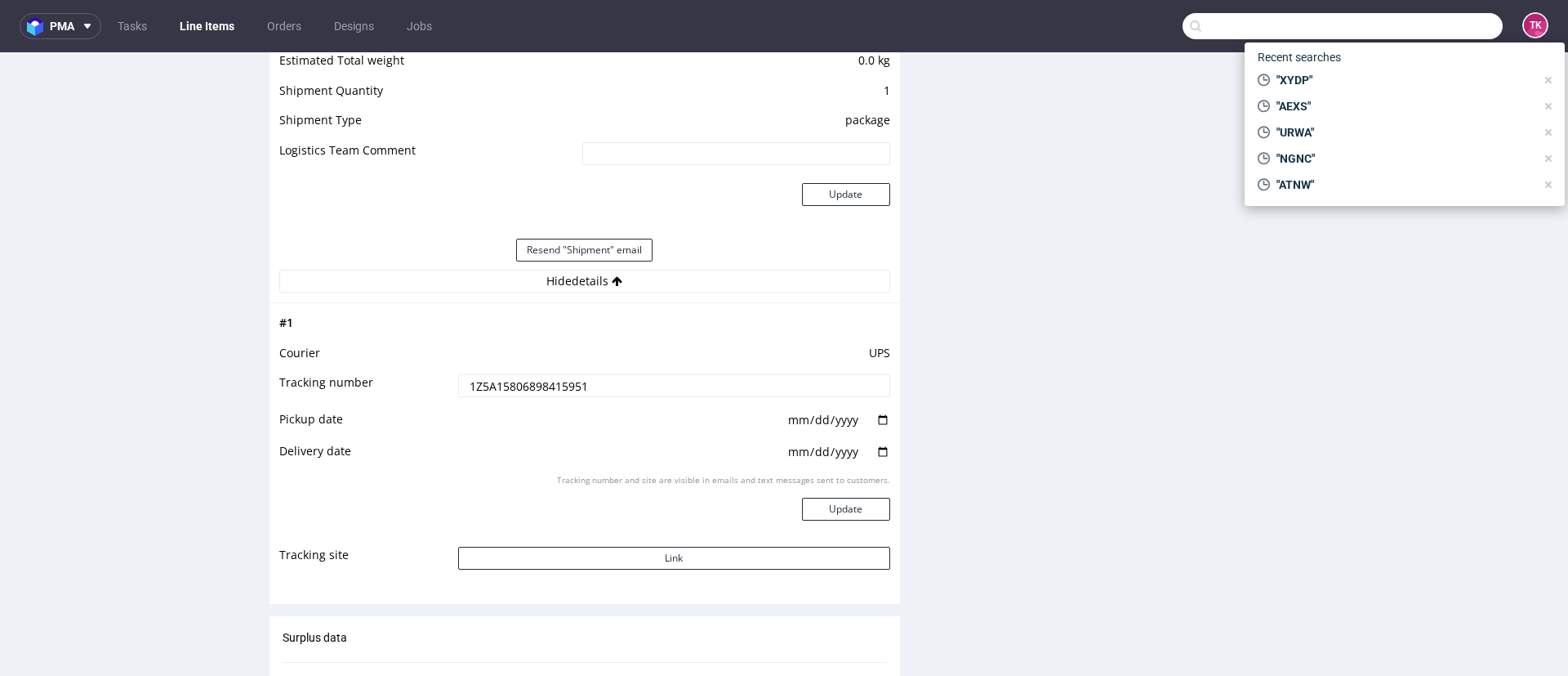
drag, startPoint x: 1432, startPoint y: 16, endPoint x: 1428, endPoint y: 27, distance: 11.7
click at [1432, 19] on input "text" at bounding box center [1342, 26] width 321 height 26
type input "BPZZ"
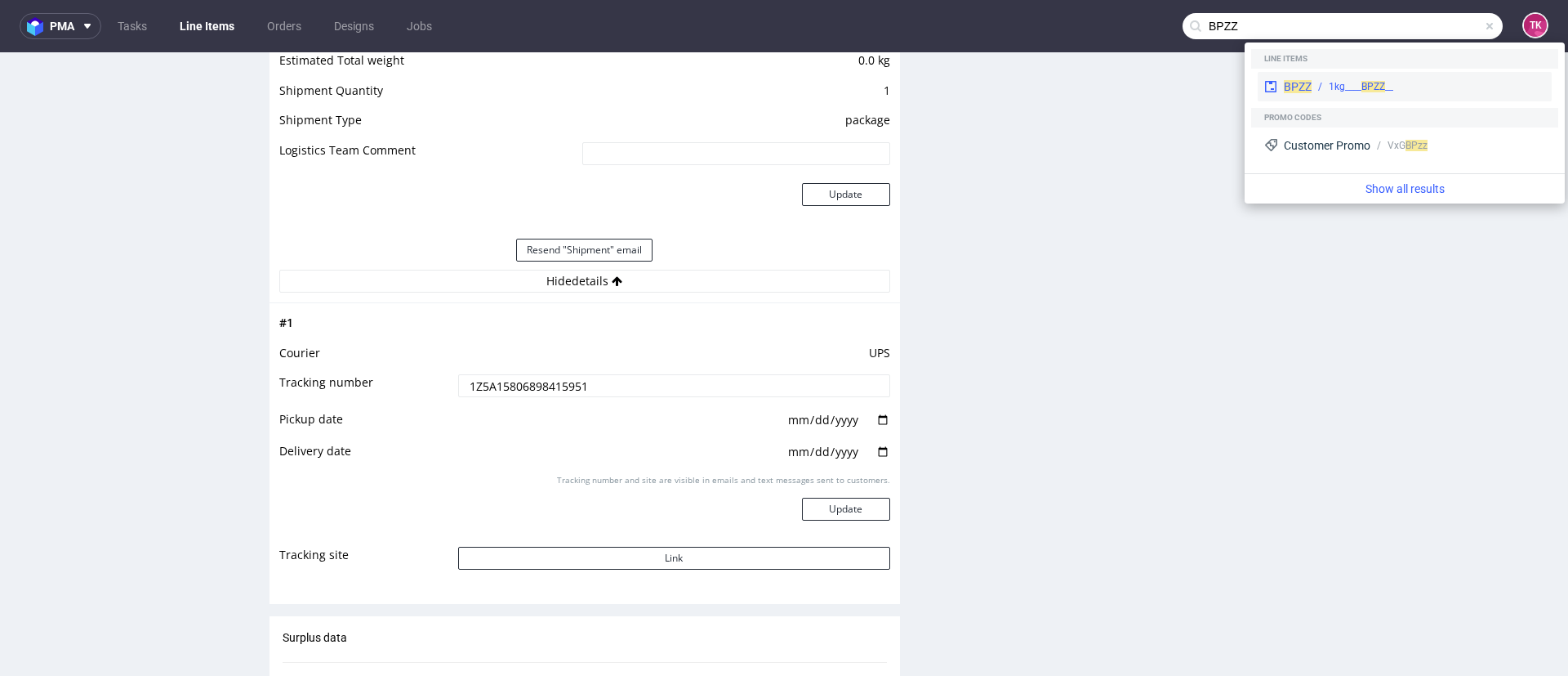
drag, startPoint x: 1329, startPoint y: 81, endPoint x: 1309, endPoint y: 76, distance: 20.6
click at [1309, 76] on div "BPZZ __1kg____ BPZZ" at bounding box center [1405, 87] width 294 height 29
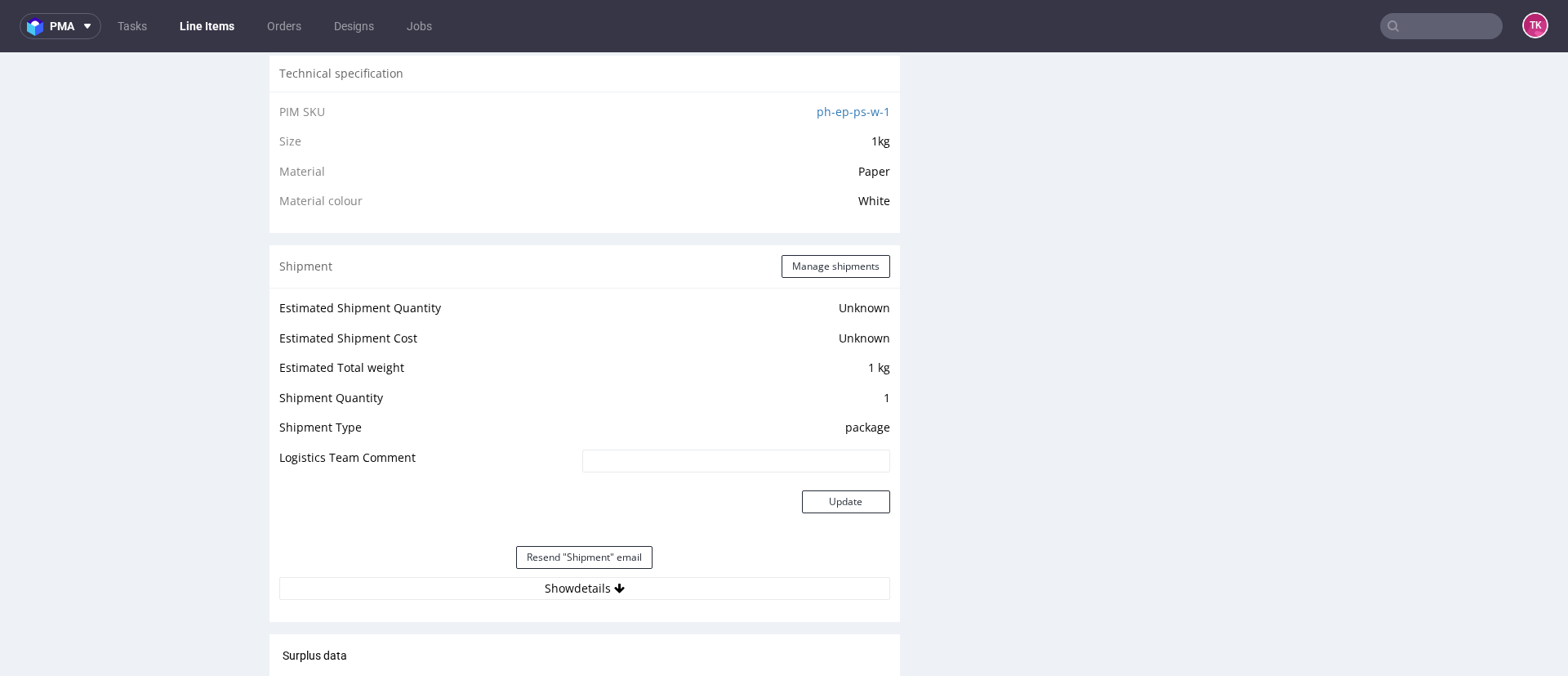
scroll to position [1348, 0]
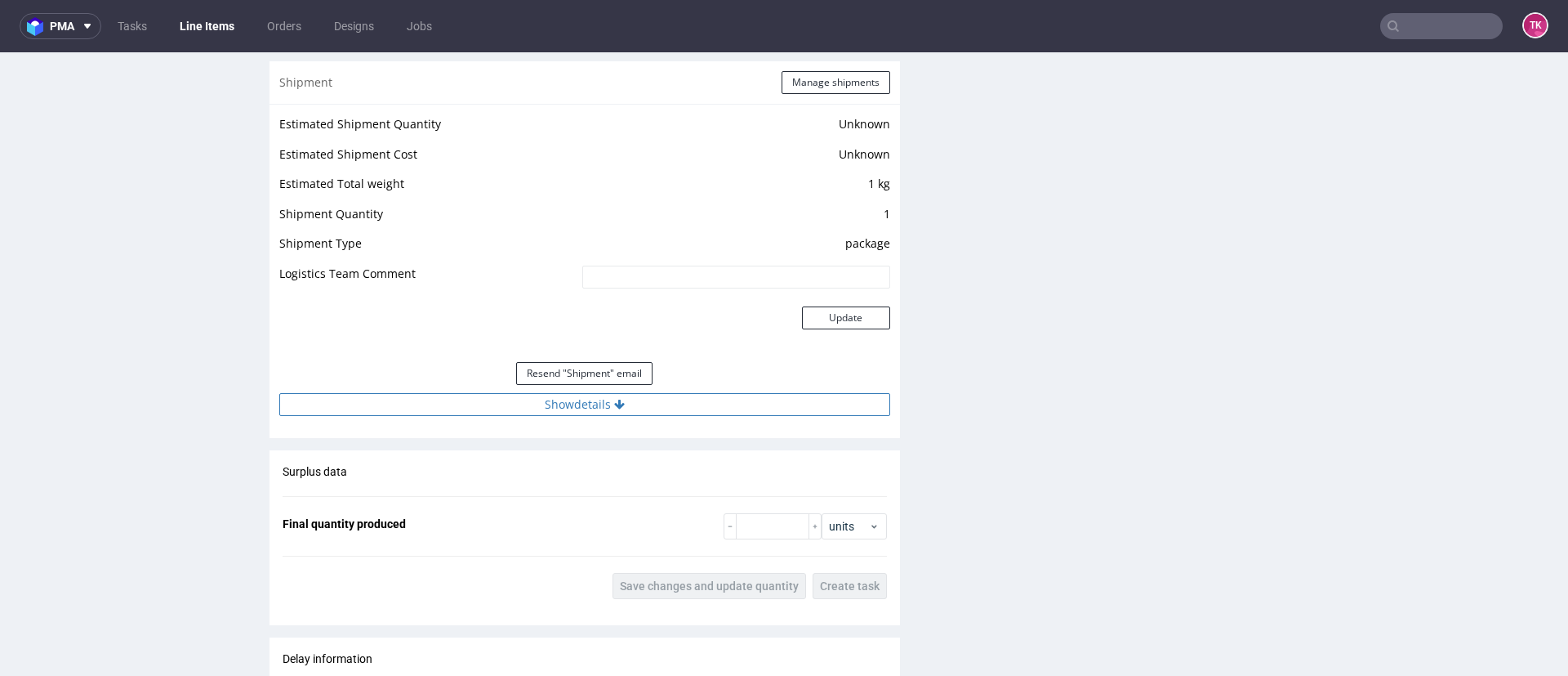
drag, startPoint x: 639, startPoint y: 390, endPoint x: 643, endPoint y: 398, distance: 8.9
click at [641, 396] on div "Estimated Shipment Quantity Unknown Estimated Shipment Cost Unknown Estimated T…" at bounding box center [584, 265] width 631 height 322
click at [650, 409] on button "Show details" at bounding box center [584, 404] width 611 height 23
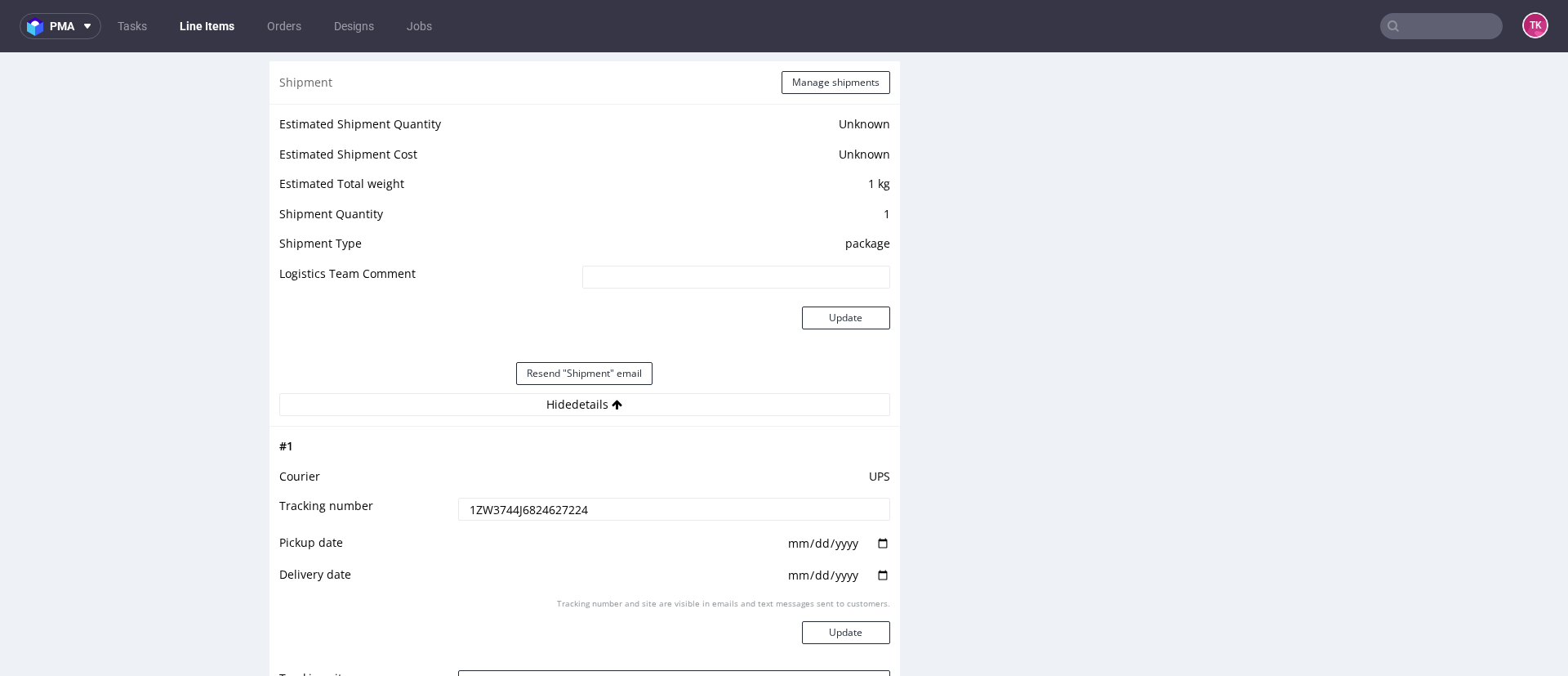
click at [485, 513] on input "1ZW3744J6824627224" at bounding box center [674, 509] width 432 height 23
click at [1384, 39] on nav "pma Tasks Line Items Orders Designs Jobs TK" at bounding box center [784, 26] width 1568 height 52
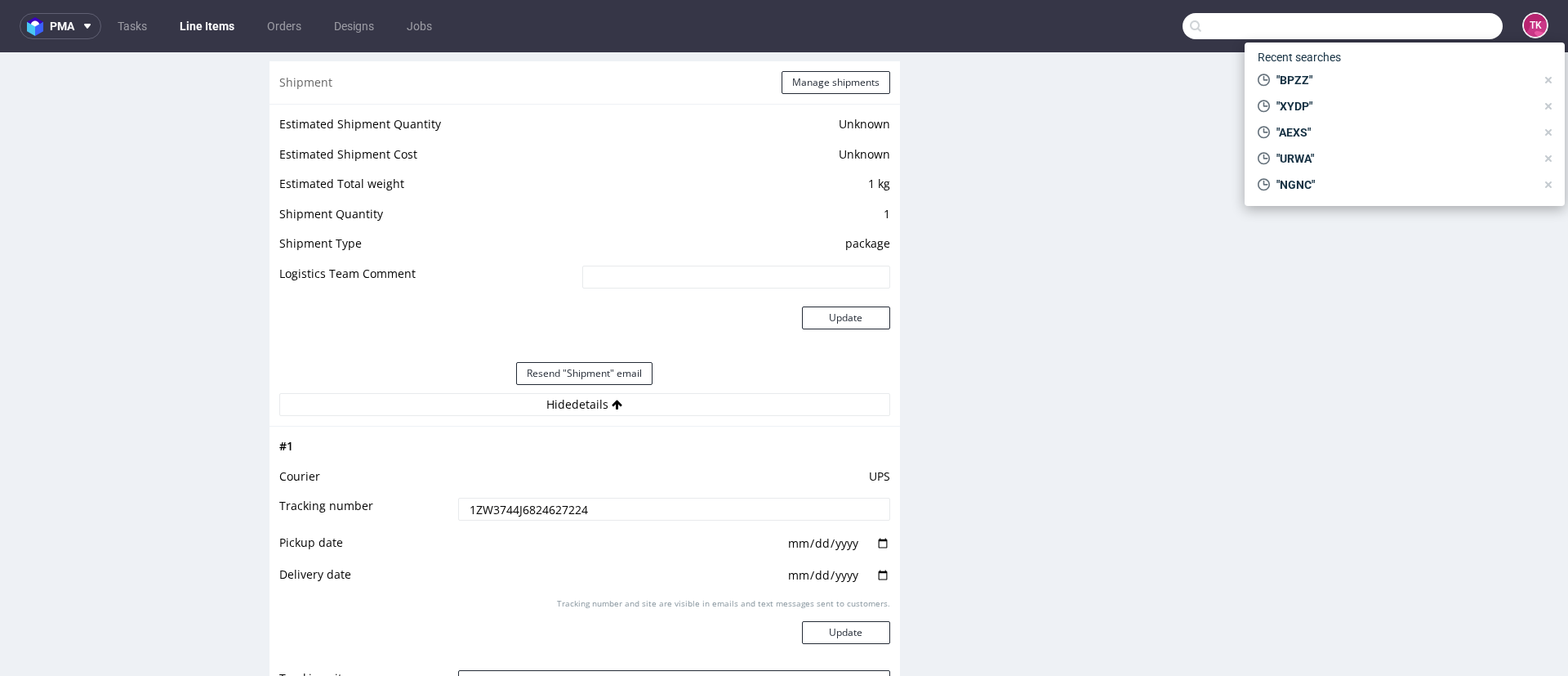
paste input "DXRS"
click at [1392, 30] on input "text" at bounding box center [1342, 26] width 321 height 26
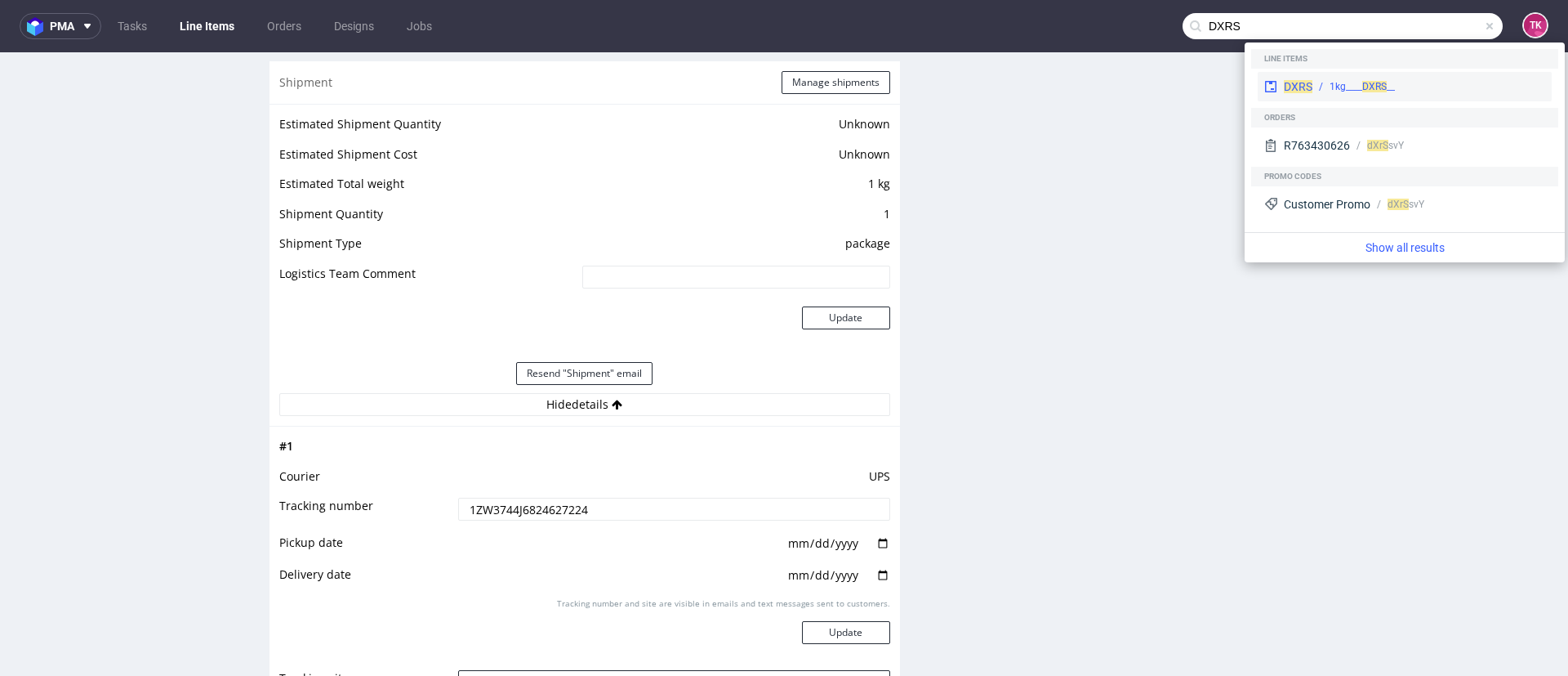
type input "DXRS"
click at [1321, 84] on div "__1kg____ DXRS" at bounding box center [1428, 87] width 233 height 15
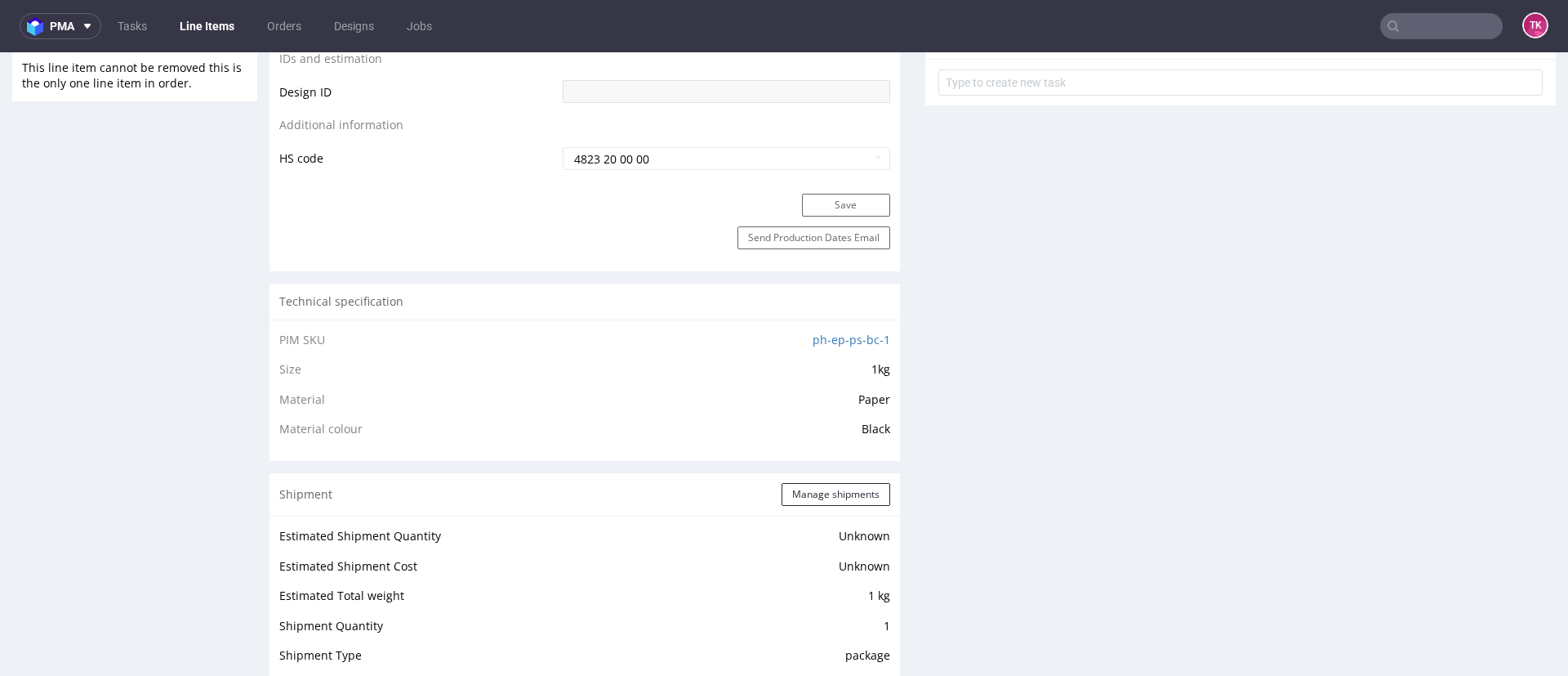
scroll to position [1104, 0]
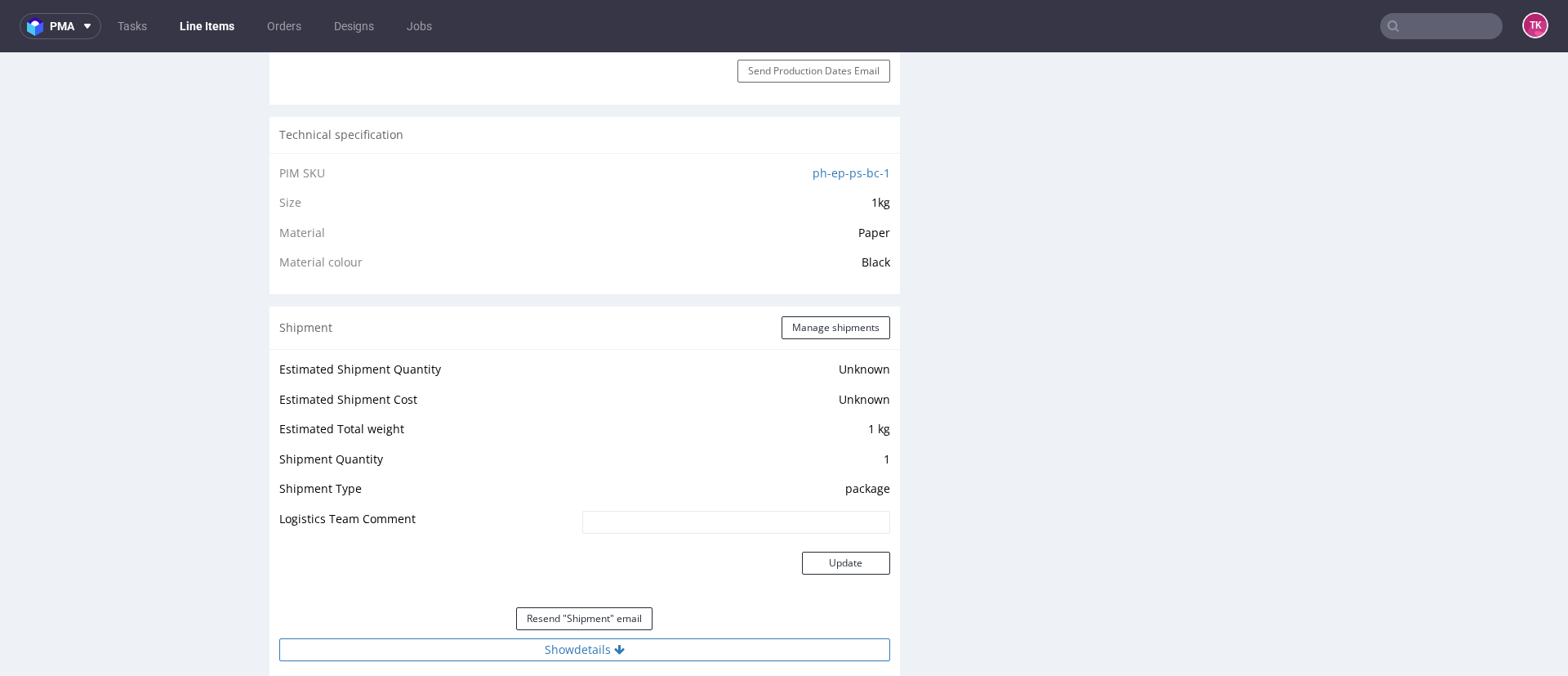
click at [613, 642] on button "Show details" at bounding box center [584, 650] width 611 height 23
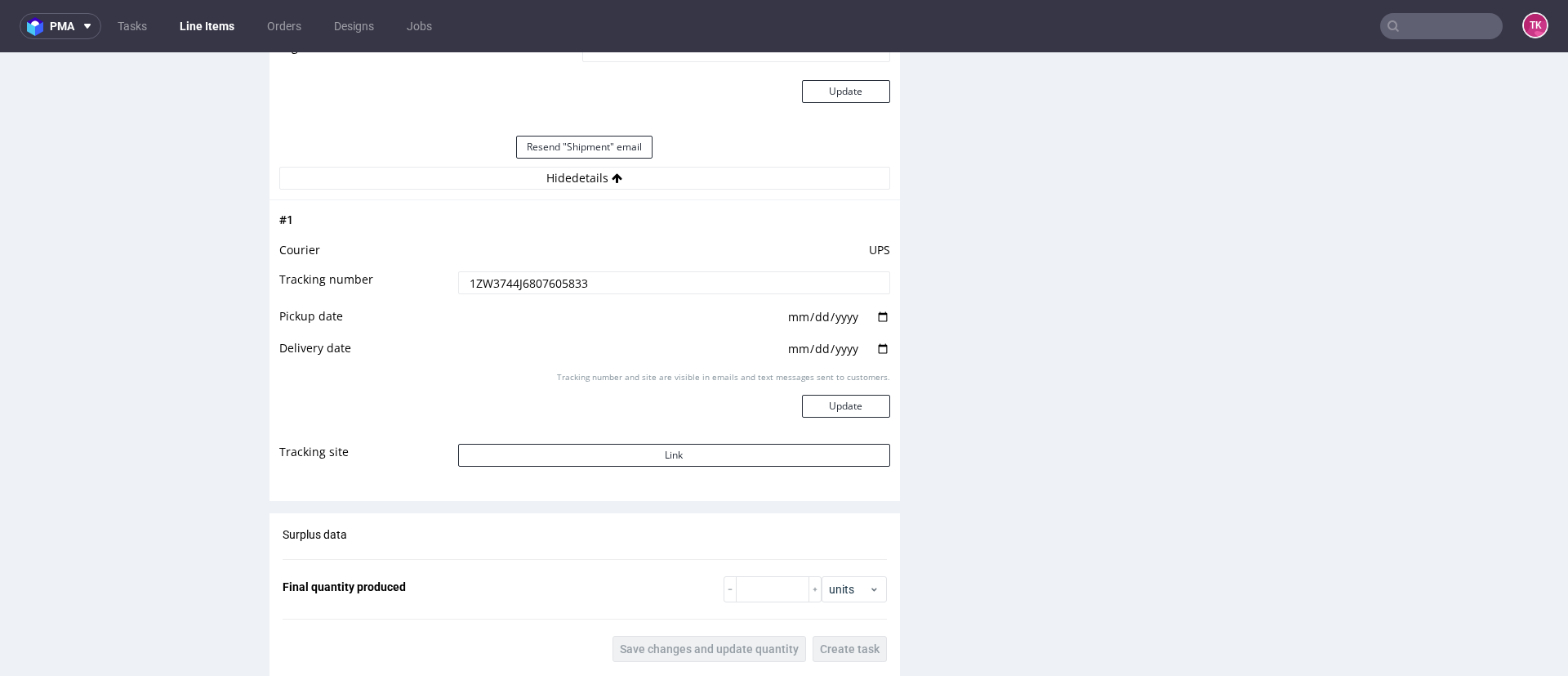
scroll to position [1593, 0]
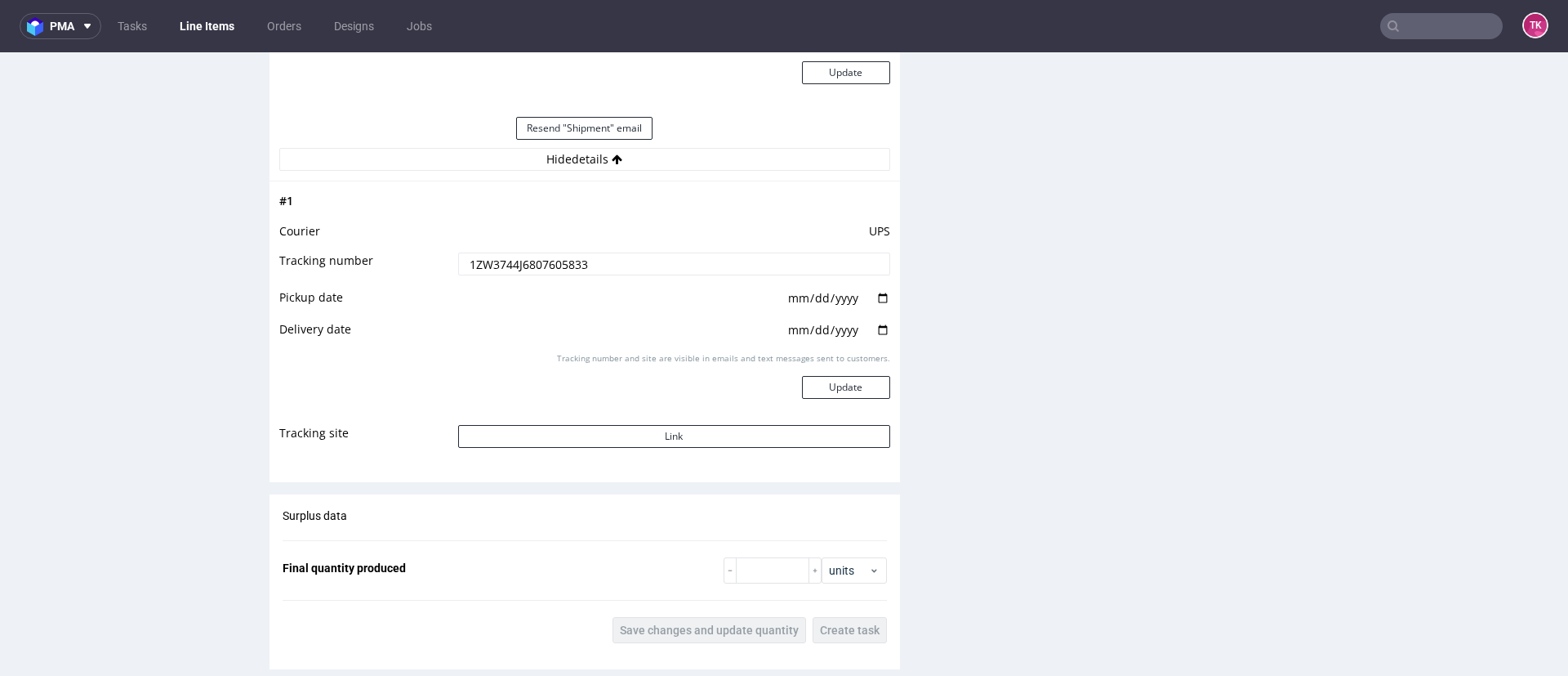
click at [521, 246] on td "UPS" at bounding box center [672, 236] width 437 height 30
click at [527, 265] on input "1ZW3744J6807605833" at bounding box center [674, 263] width 432 height 23
click at [1383, 24] on input "text" at bounding box center [1442, 26] width 122 height 26
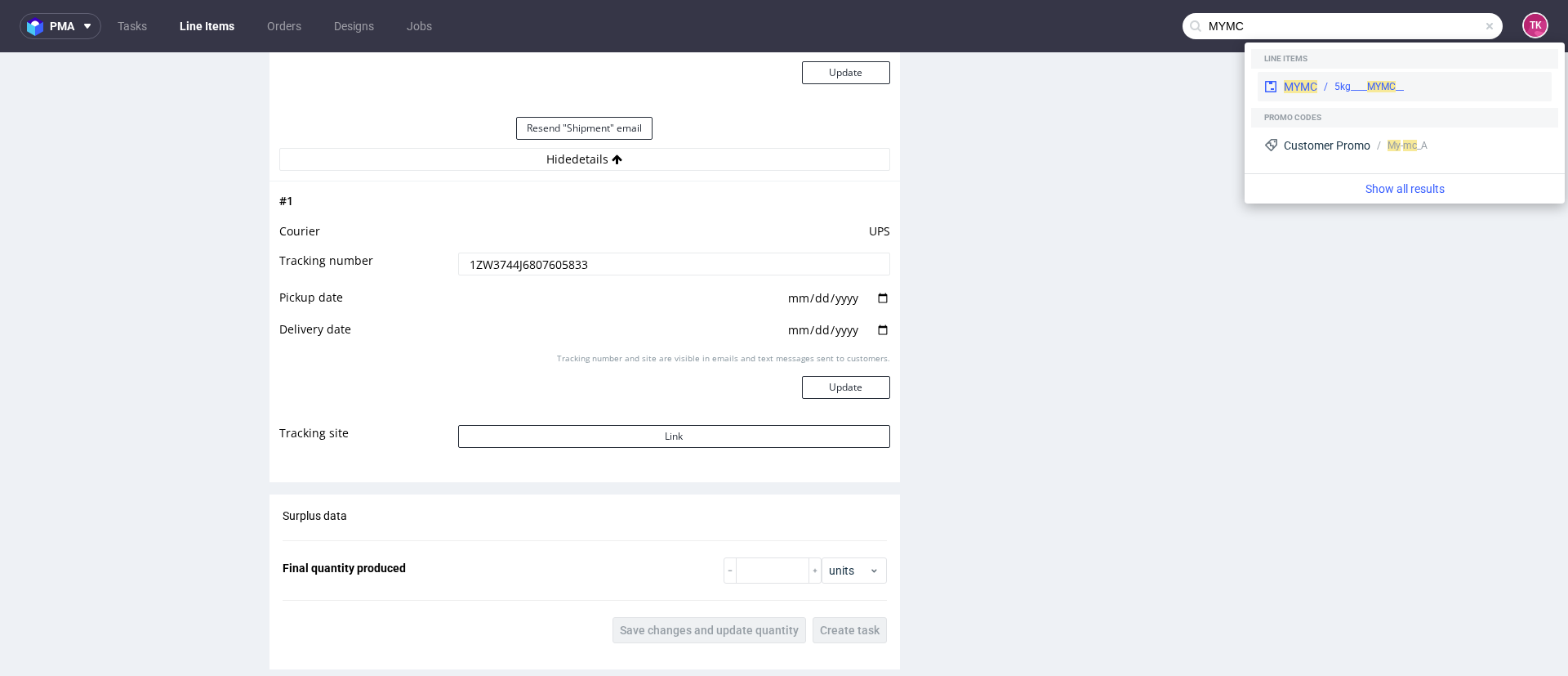
type input "MYMC"
click at [1288, 80] on span "MYMC" at bounding box center [1300, 87] width 34 height 13
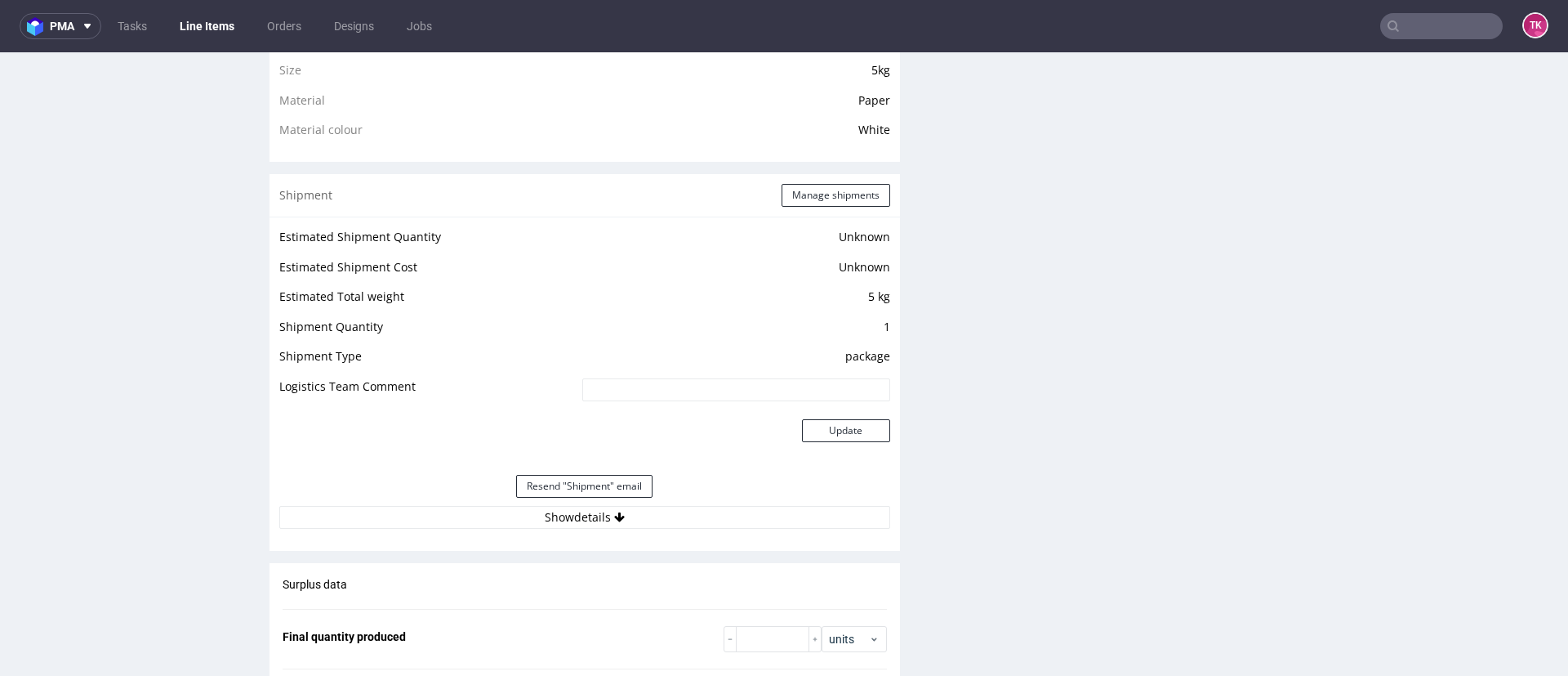
scroll to position [1471, 0]
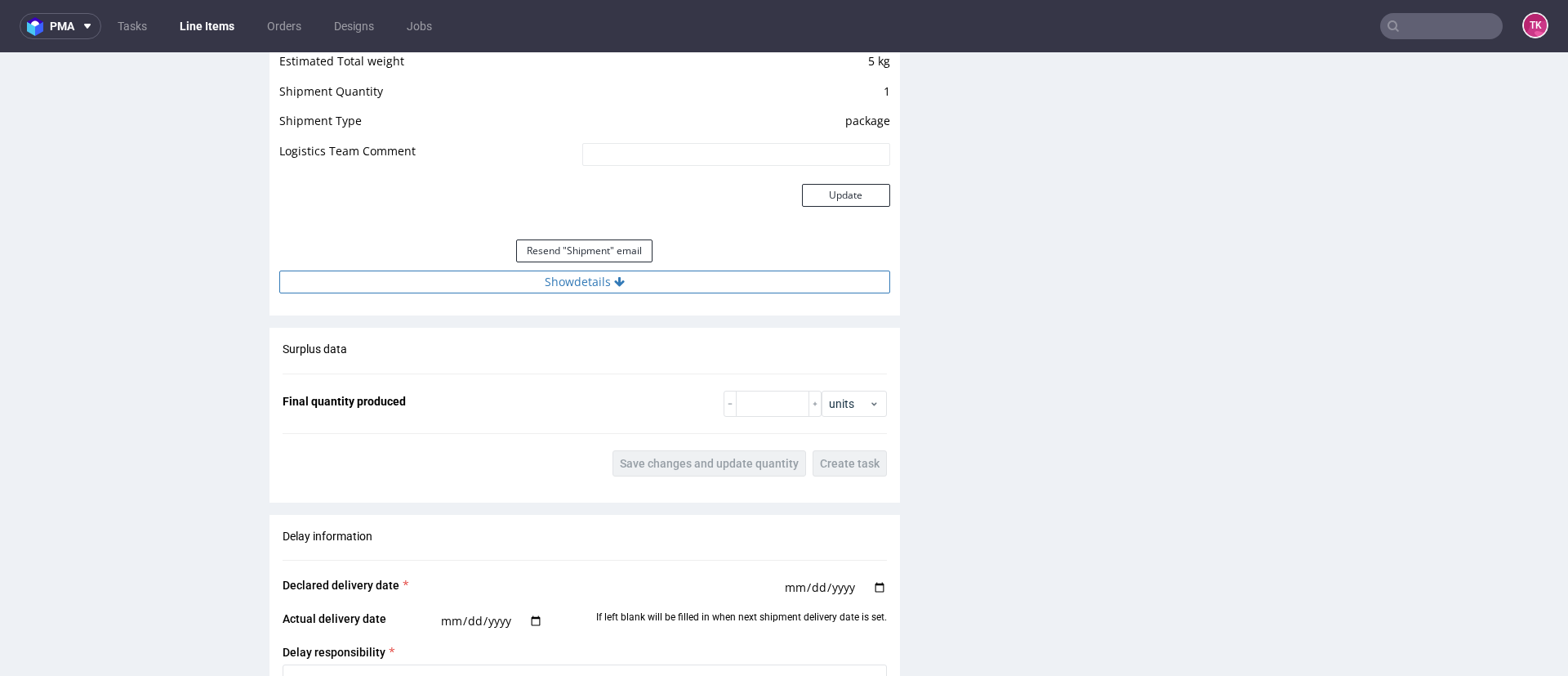
click at [642, 288] on button "Show details" at bounding box center [584, 281] width 611 height 23
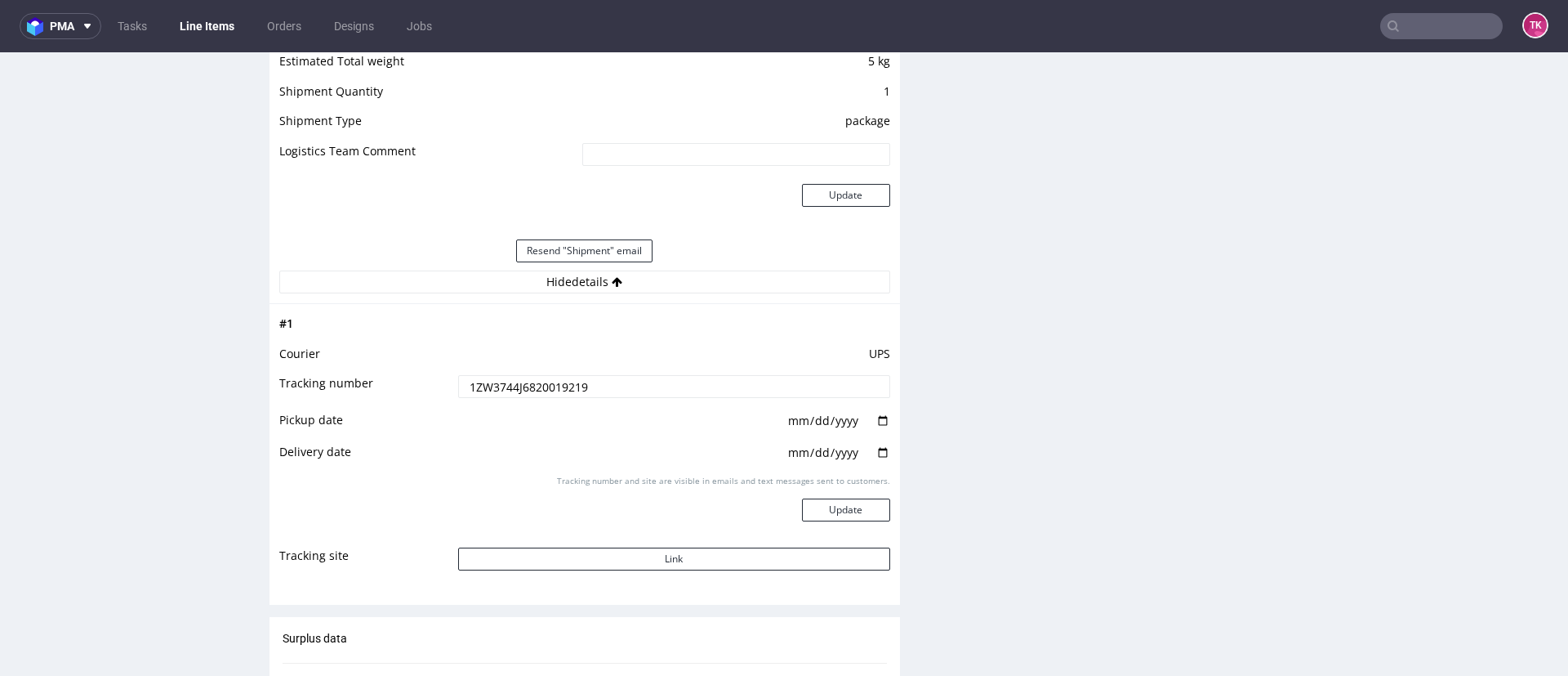
click at [536, 383] on input "1ZW3744J6820019219" at bounding box center [674, 386] width 432 height 23
click at [536, 386] on input "1ZW3744J6820019219" at bounding box center [674, 386] width 432 height 23
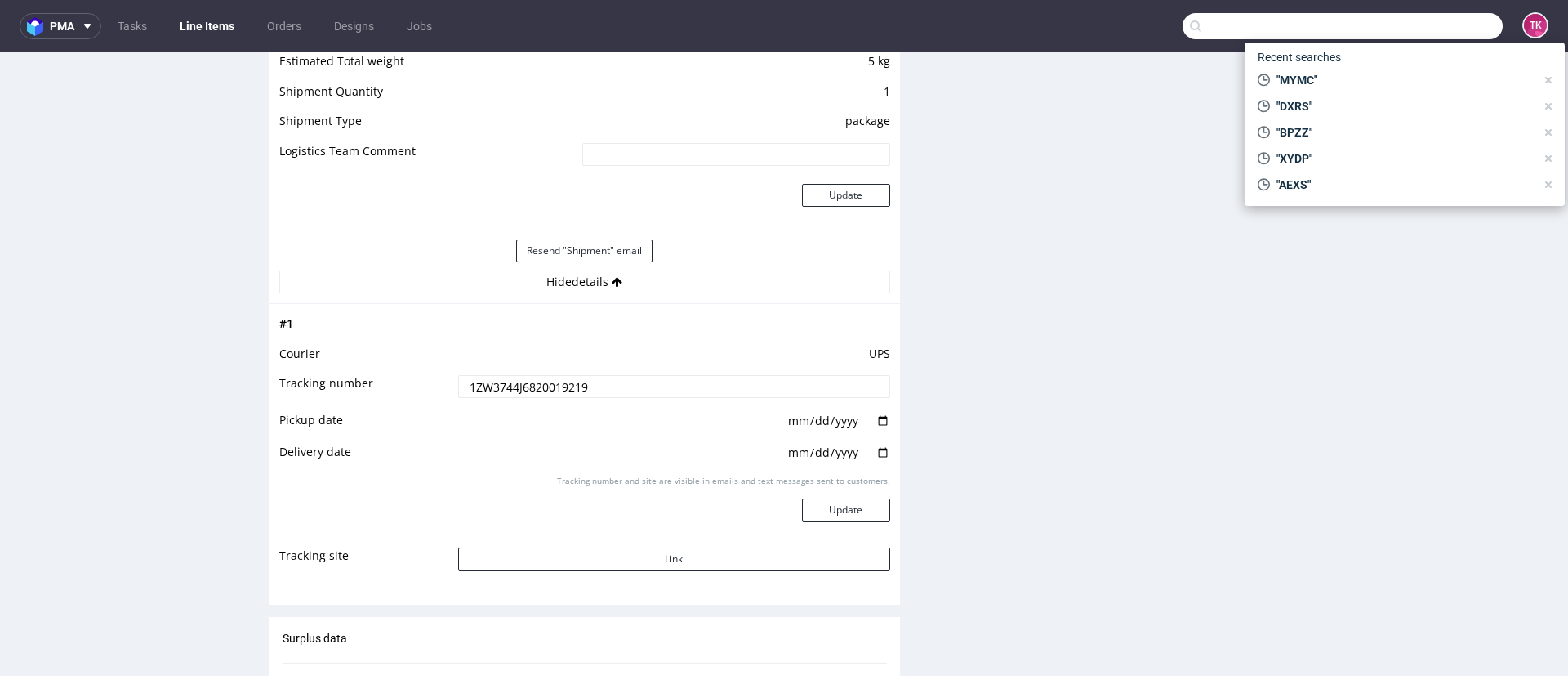
click at [1385, 21] on input "text" at bounding box center [1342, 26] width 321 height 26
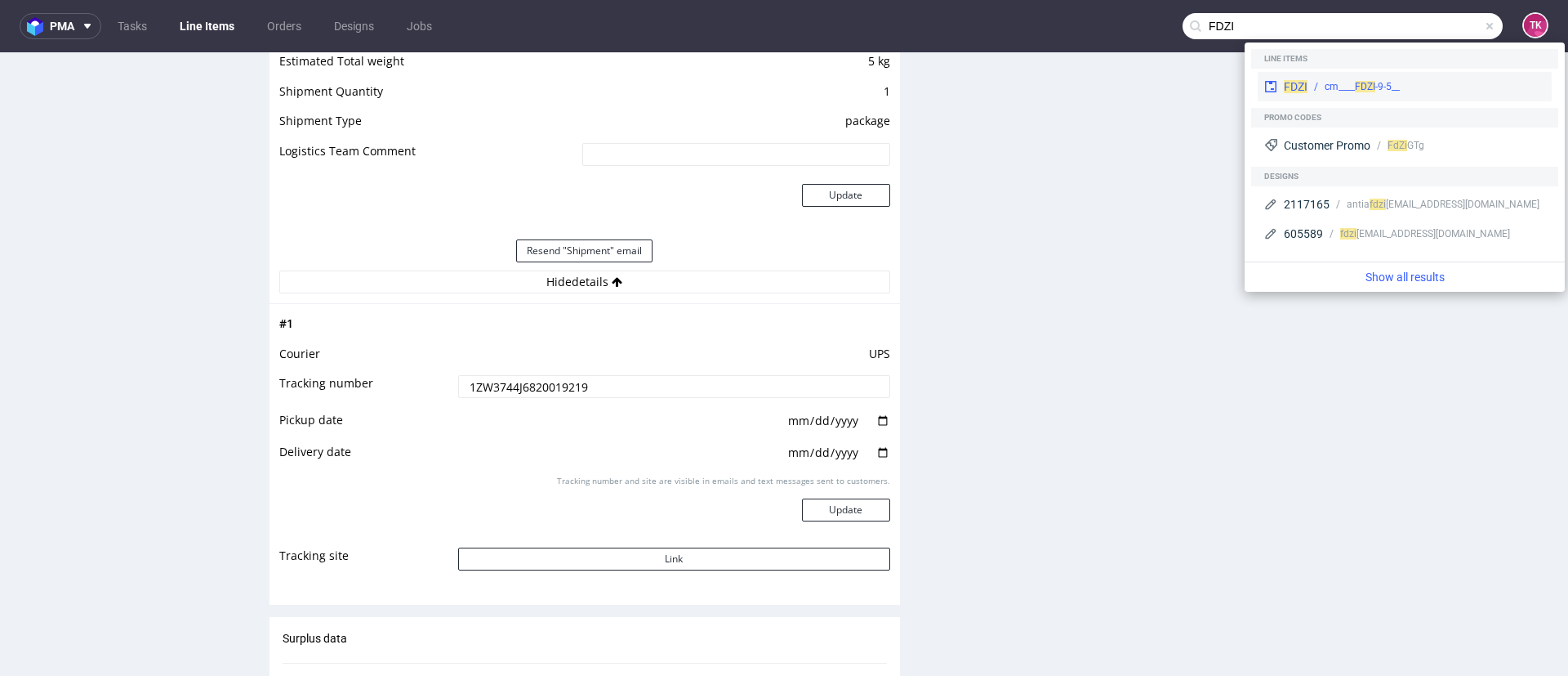
type input "FDZI"
click at [1372, 83] on span "FDZI" at bounding box center [1365, 87] width 20 height 12
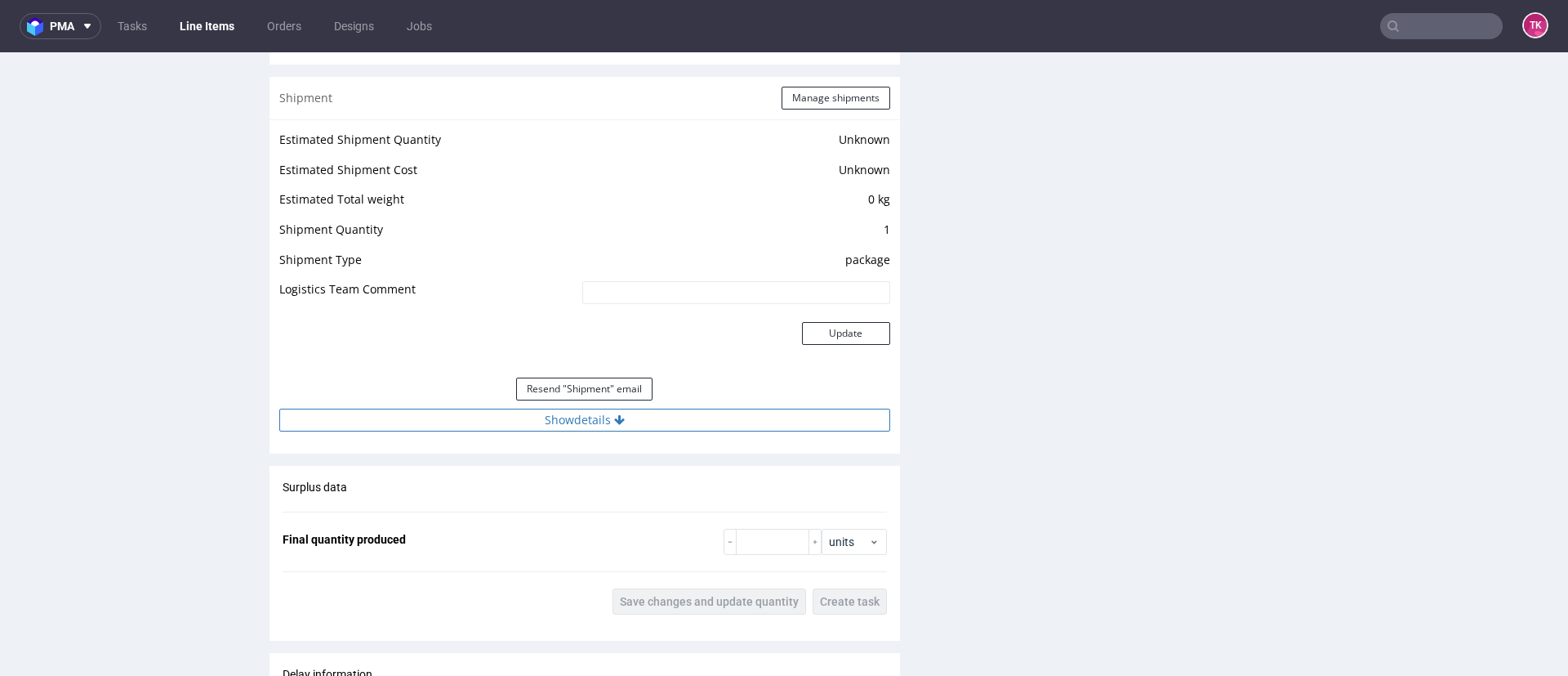
scroll to position [1348, 0]
click at [657, 409] on button "Show details" at bounding box center [584, 417] width 611 height 23
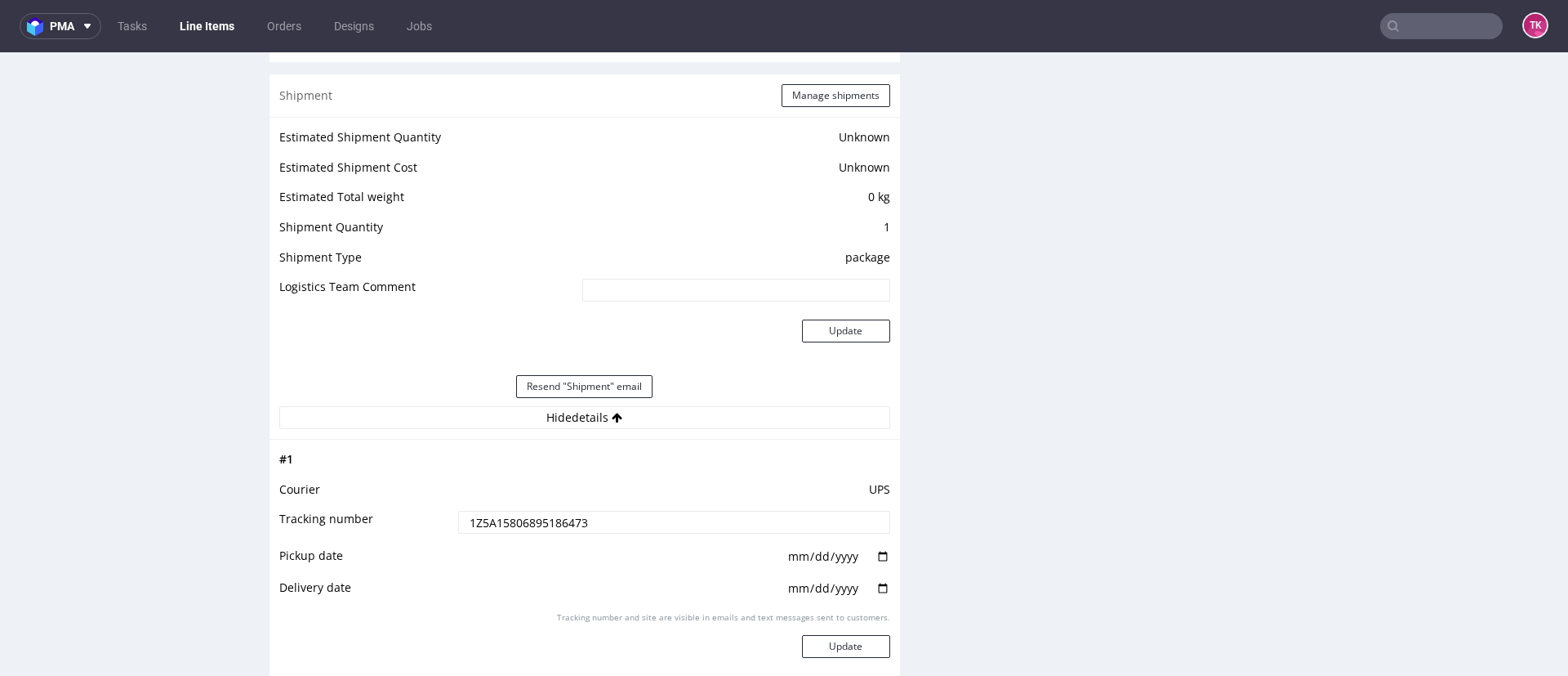
click at [554, 524] on input "1Z5A15806895186473" at bounding box center [674, 522] width 432 height 23
click at [1414, 44] on nav "pma Tasks Line Items Orders Designs Jobs TK" at bounding box center [784, 26] width 1568 height 52
paste input "OGEV"
click at [1412, 34] on input "text" at bounding box center [1442, 26] width 122 height 26
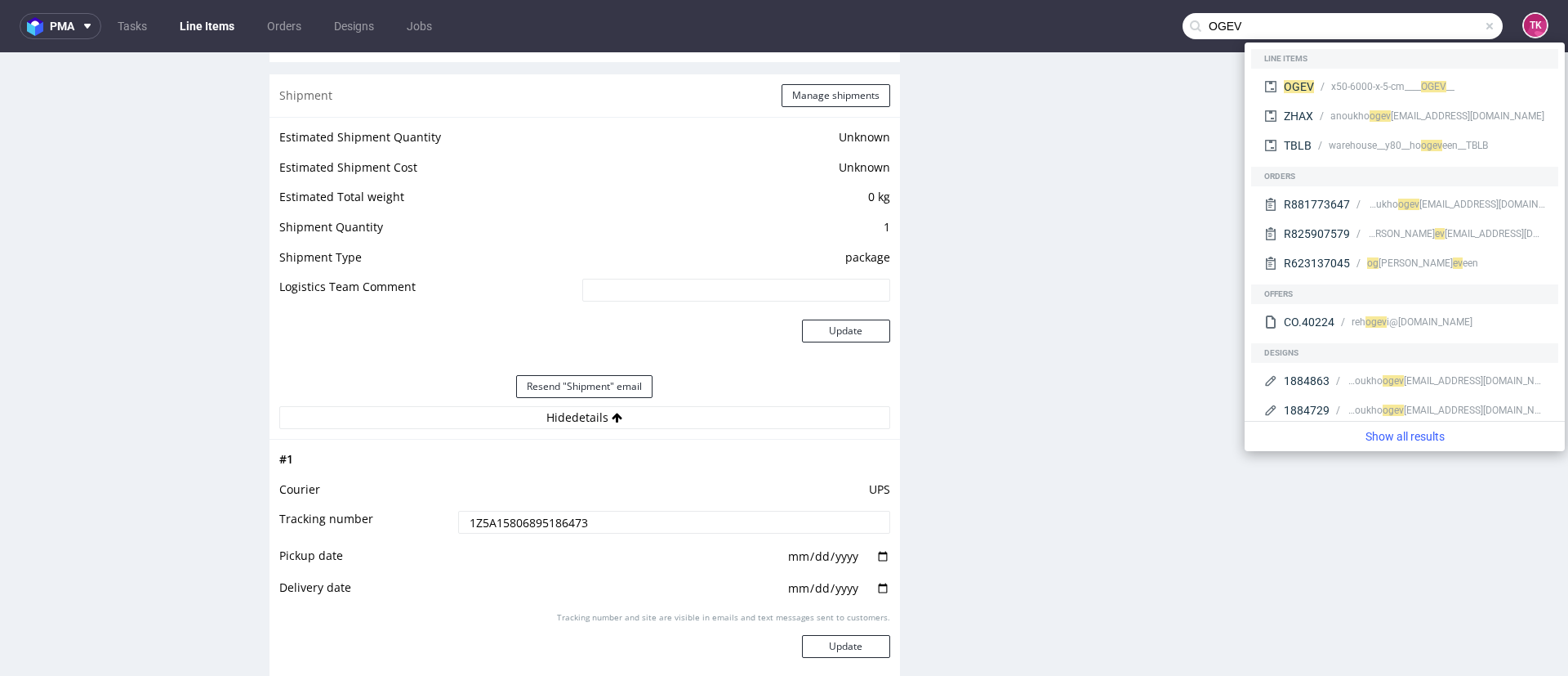
type input "OGEV"
drag, startPoint x: 1336, startPoint y: 79, endPoint x: 1327, endPoint y: 80, distance: 9.1
click at [1327, 80] on div "__x50-6000-x-5-cm____ OGEV" at bounding box center [1429, 87] width 231 height 15
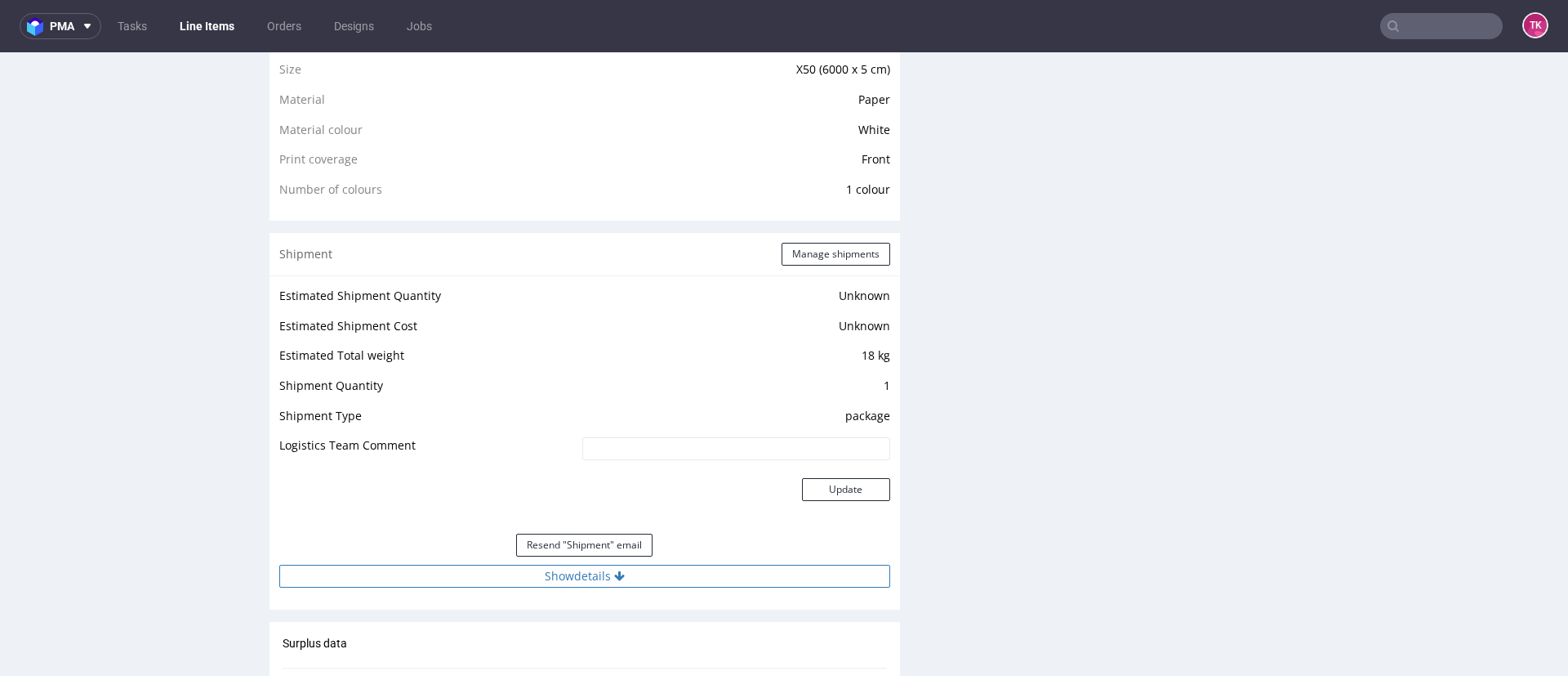
scroll to position [1348, 0]
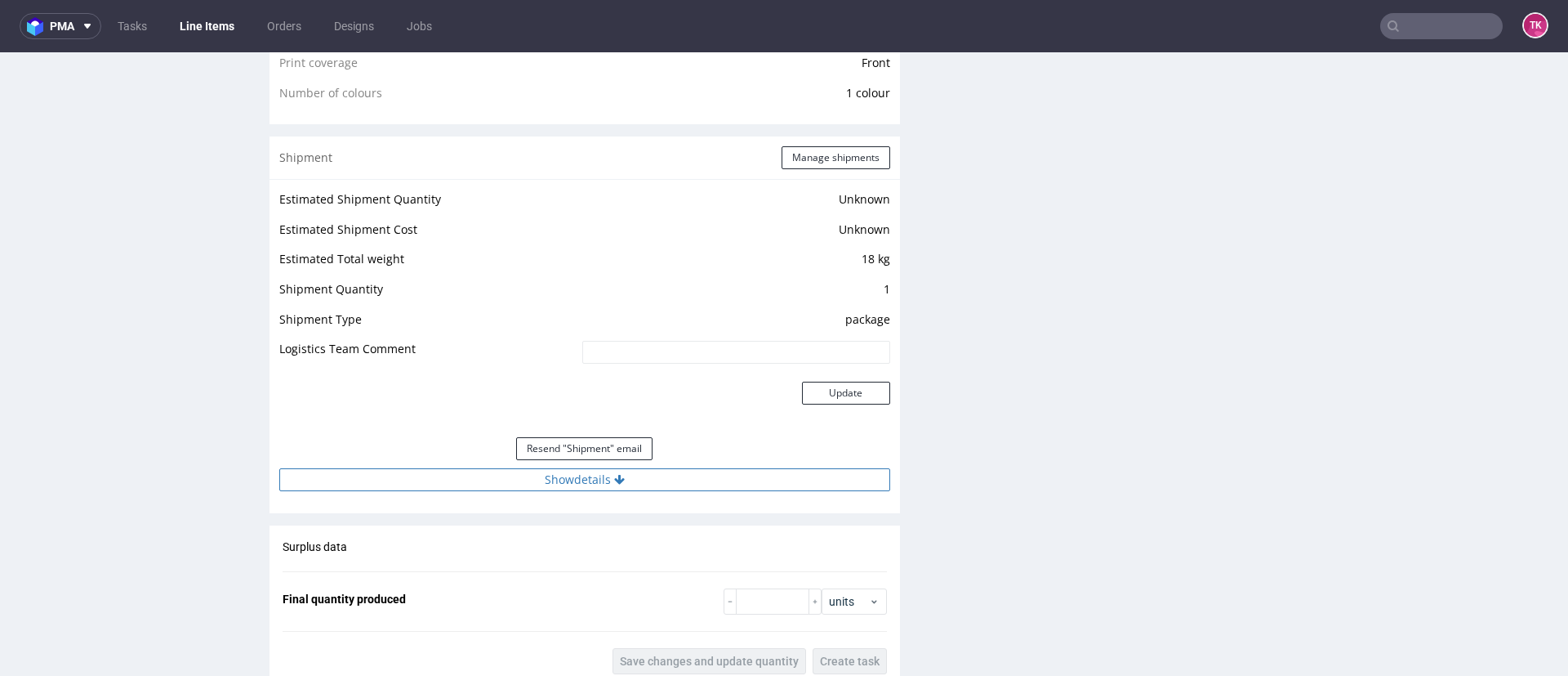
click at [510, 477] on button "Show details" at bounding box center [584, 480] width 611 height 23
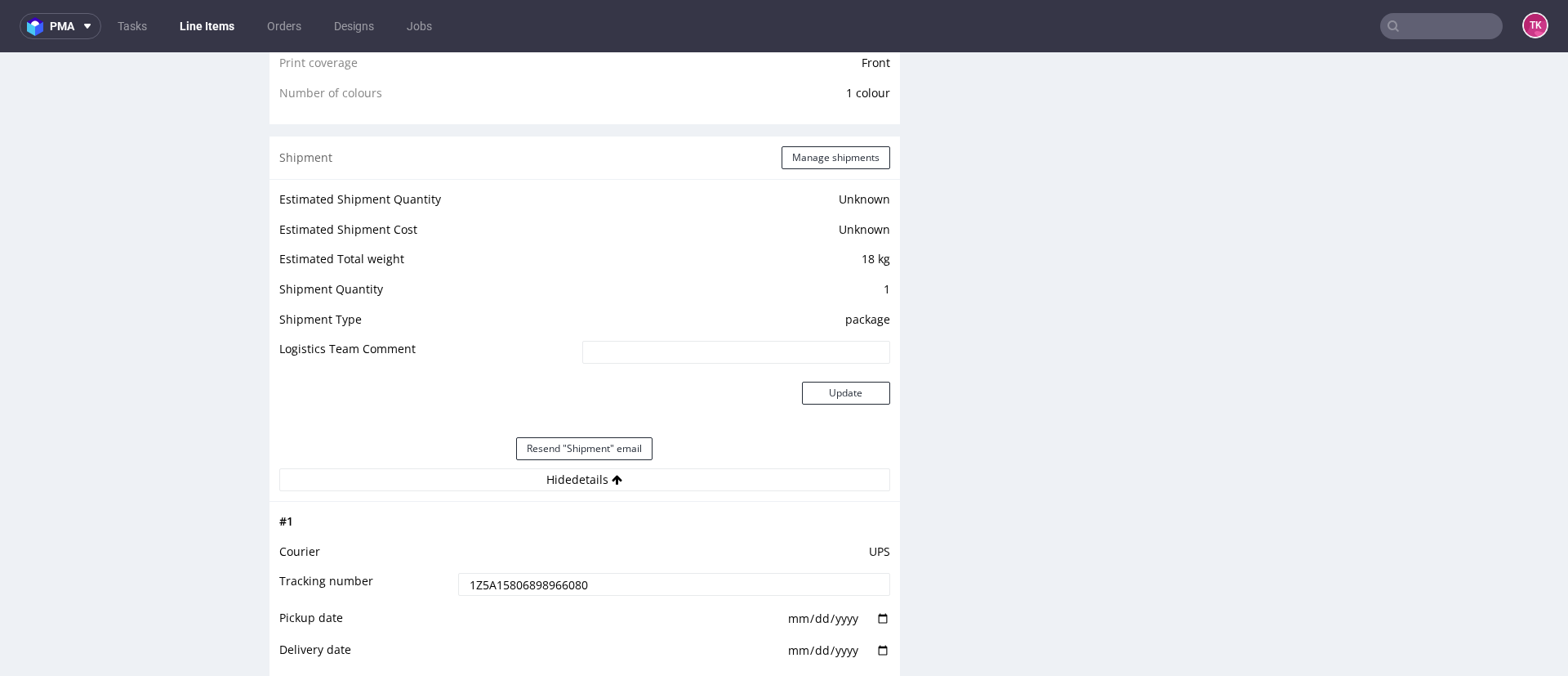
click at [480, 596] on td "1Z5A15806898966080" at bounding box center [672, 589] width 437 height 37
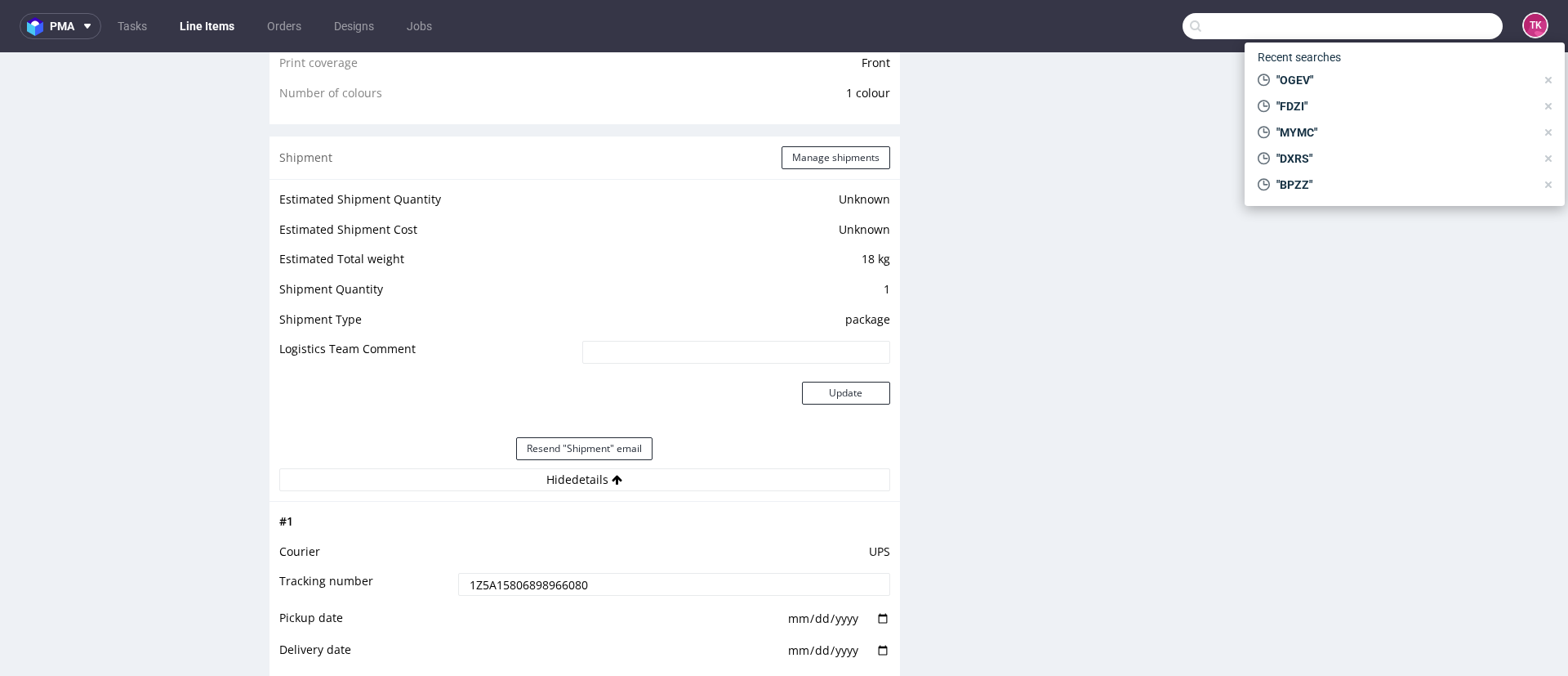
click at [1388, 26] on input "text" at bounding box center [1342, 26] width 321 height 26
paste input "UBAI"
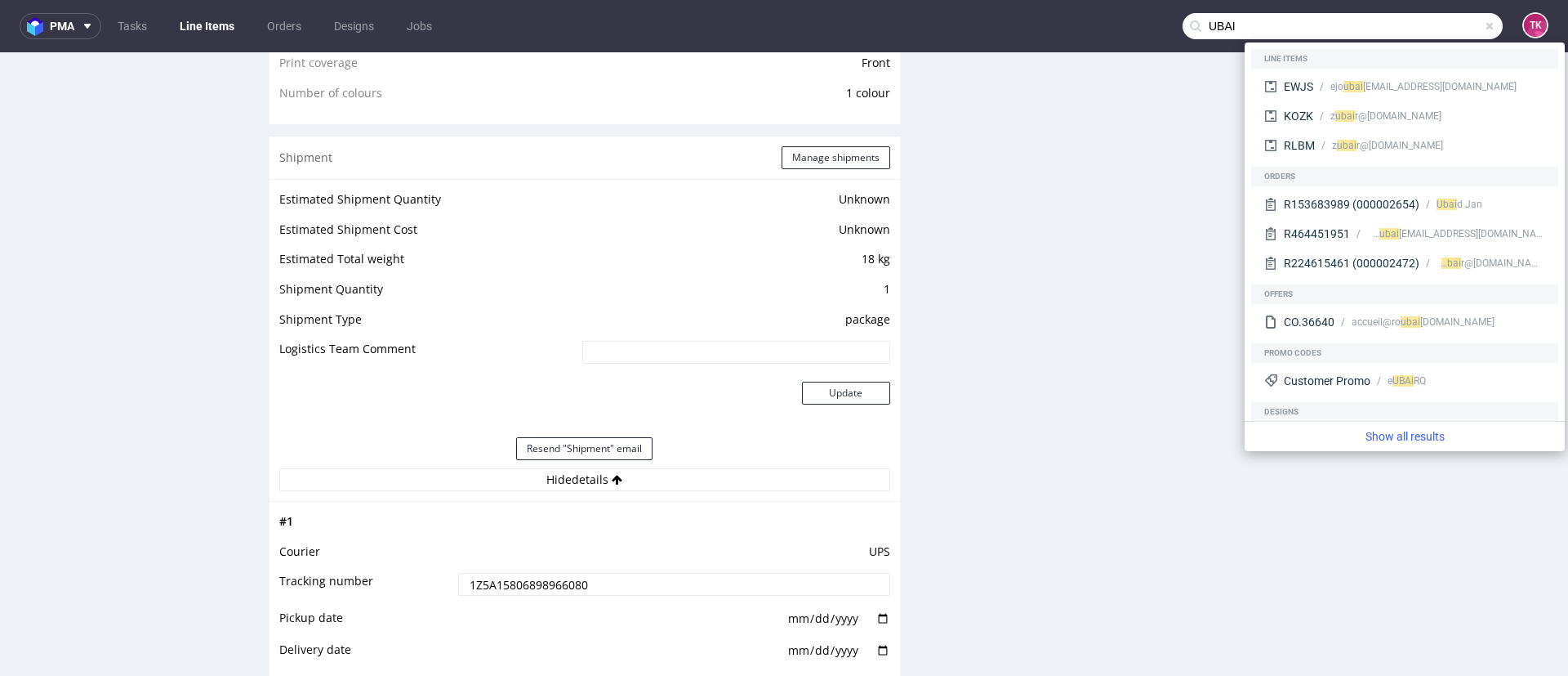
type input "UBAI"
drag, startPoint x: 1335, startPoint y: 67, endPoint x: 1321, endPoint y: 73, distance: 15.2
click at [1321, 73] on div "EWJS ejo ub ai re@editions-didier.fr" at bounding box center [1405, 87] width 294 height 29
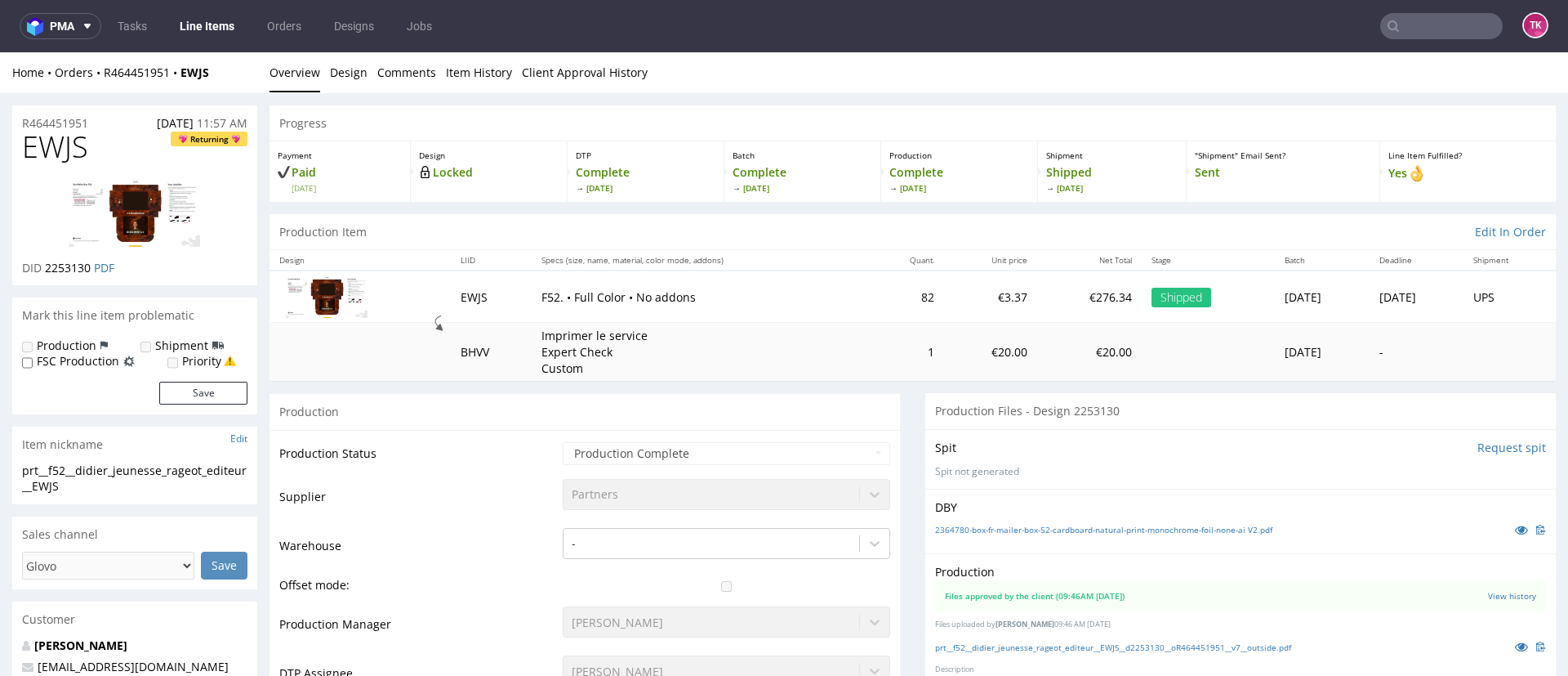
click at [1394, 27] on input "text" at bounding box center [1442, 26] width 122 height 26
paste input "UBAI"
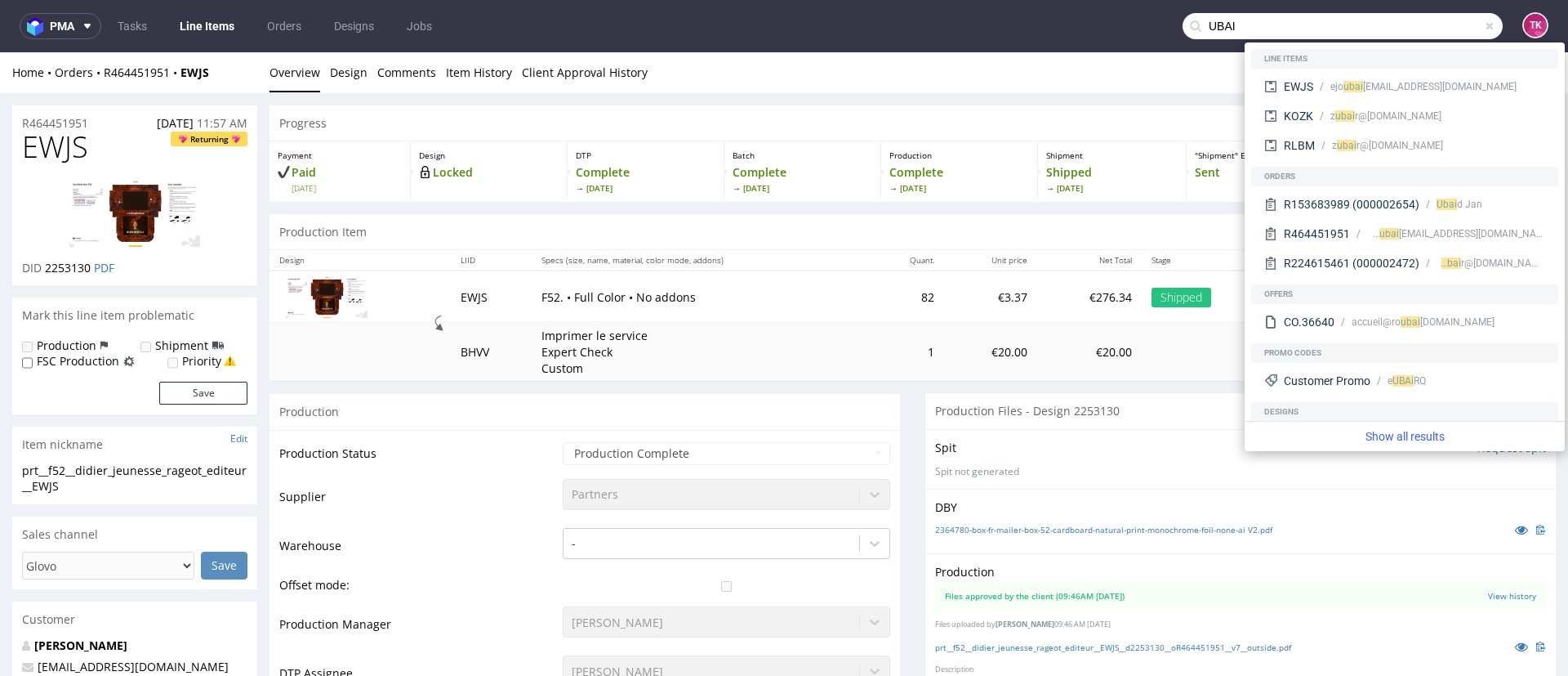
type input "UBAI"
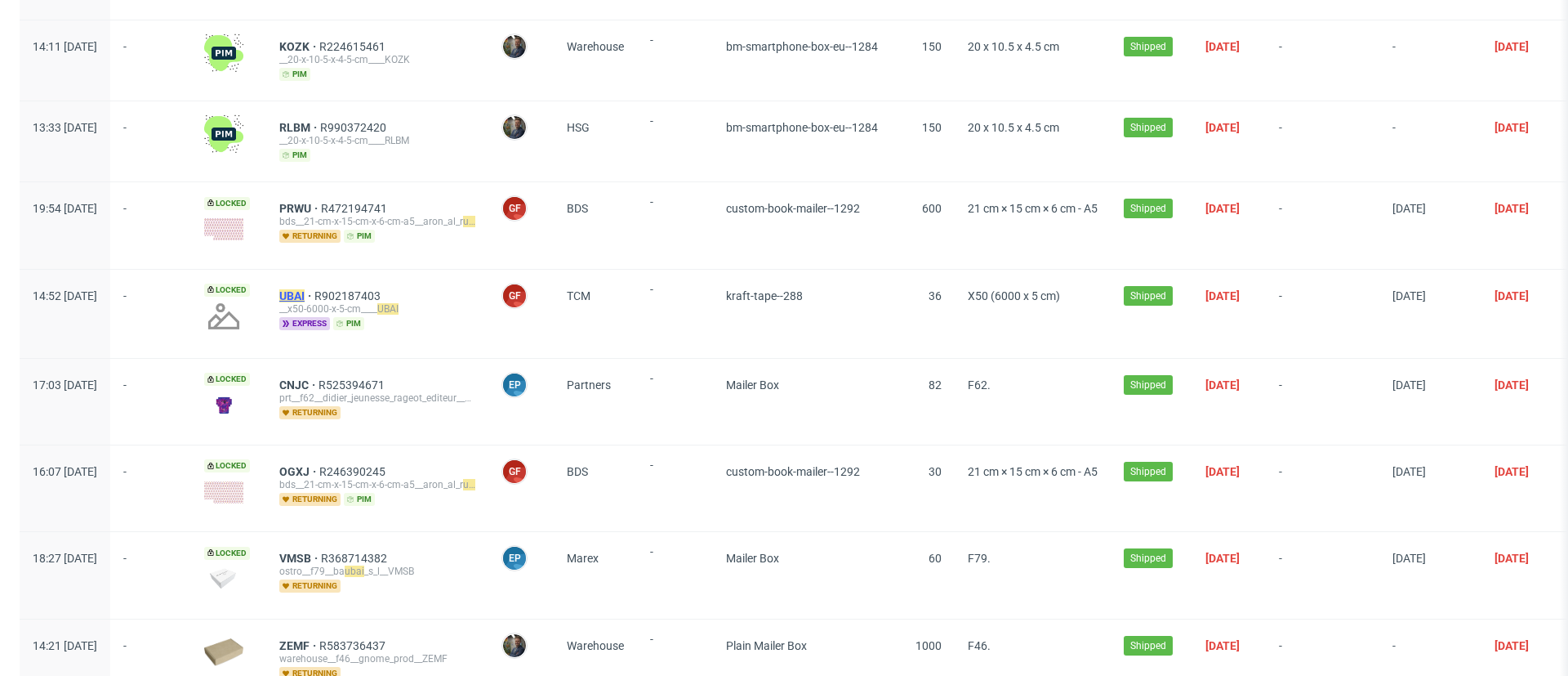
click at [305, 290] on mark "UBAI" at bounding box center [292, 296] width 26 height 13
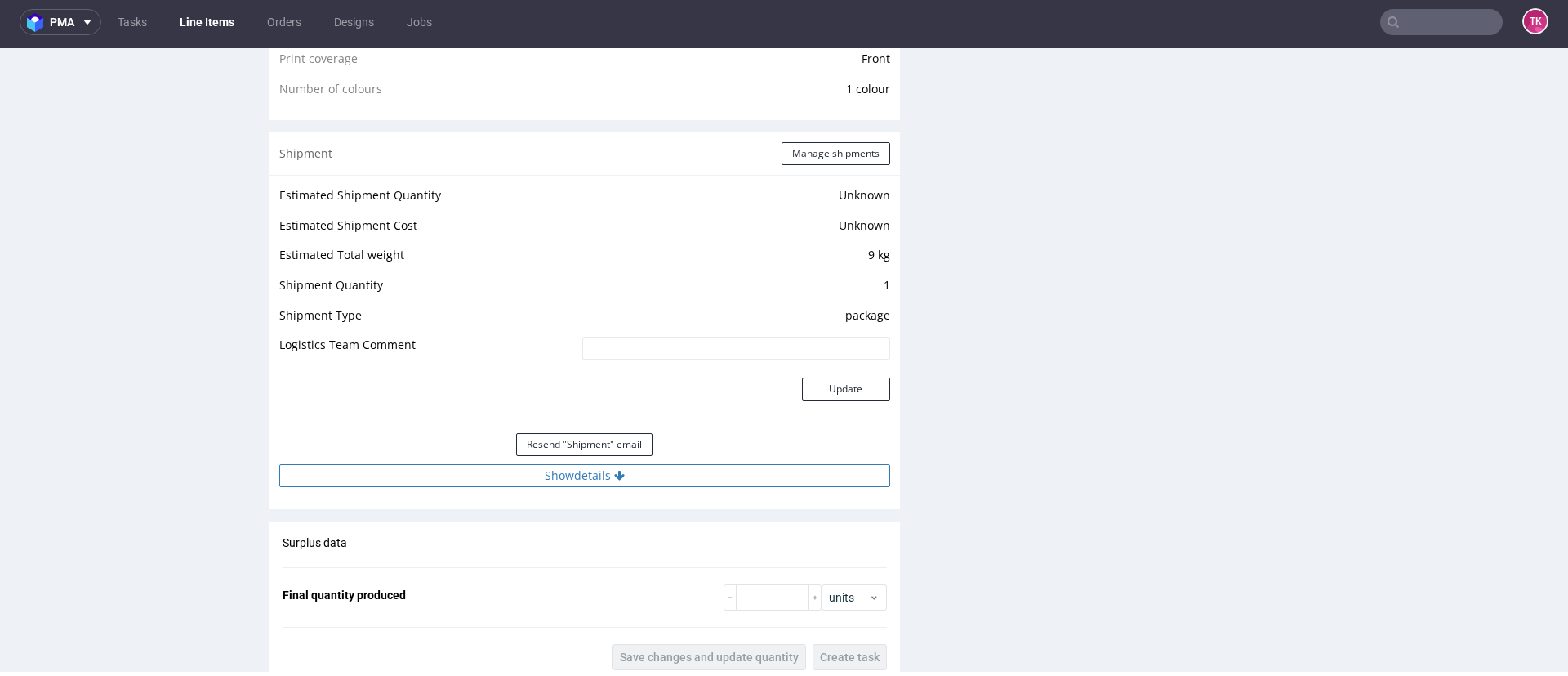
click at [657, 481] on button "Show details" at bounding box center [584, 475] width 611 height 23
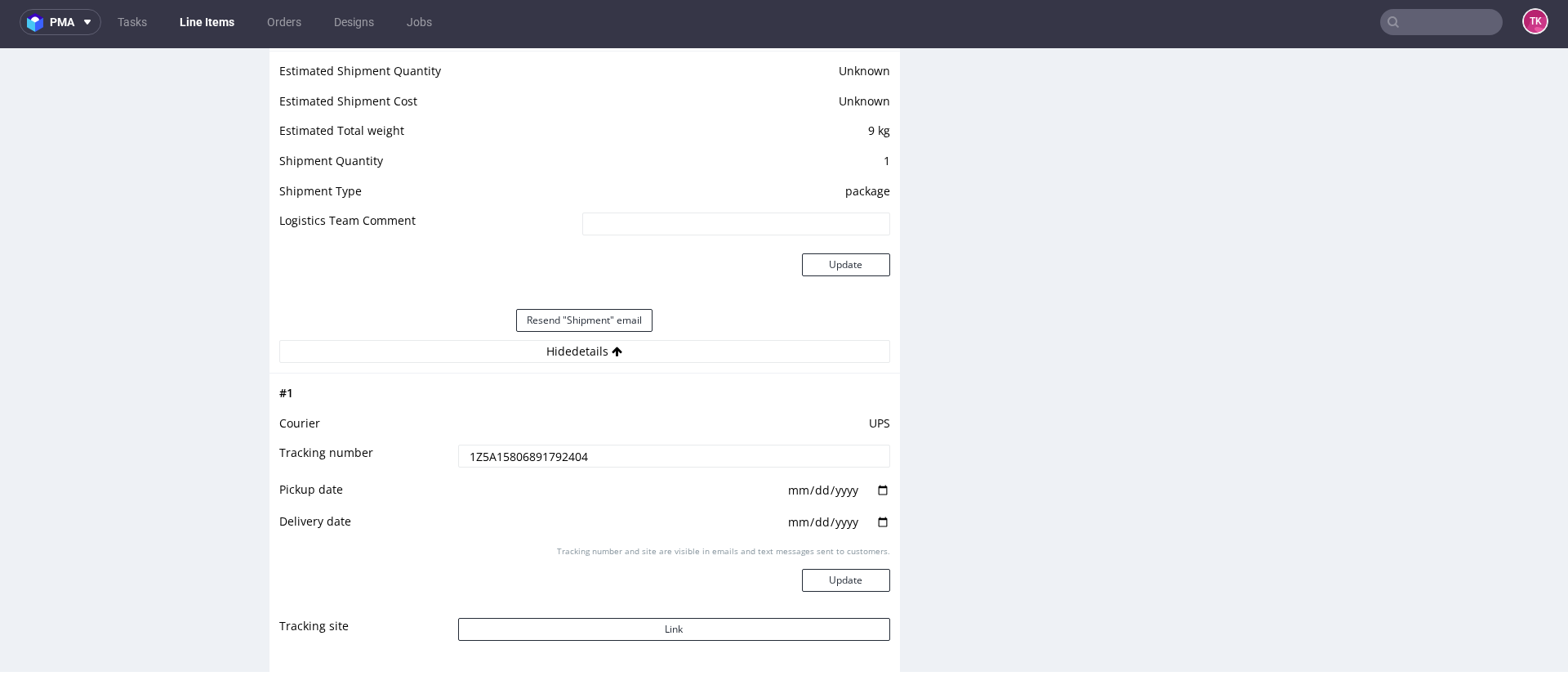
scroll to position [1716, 0]
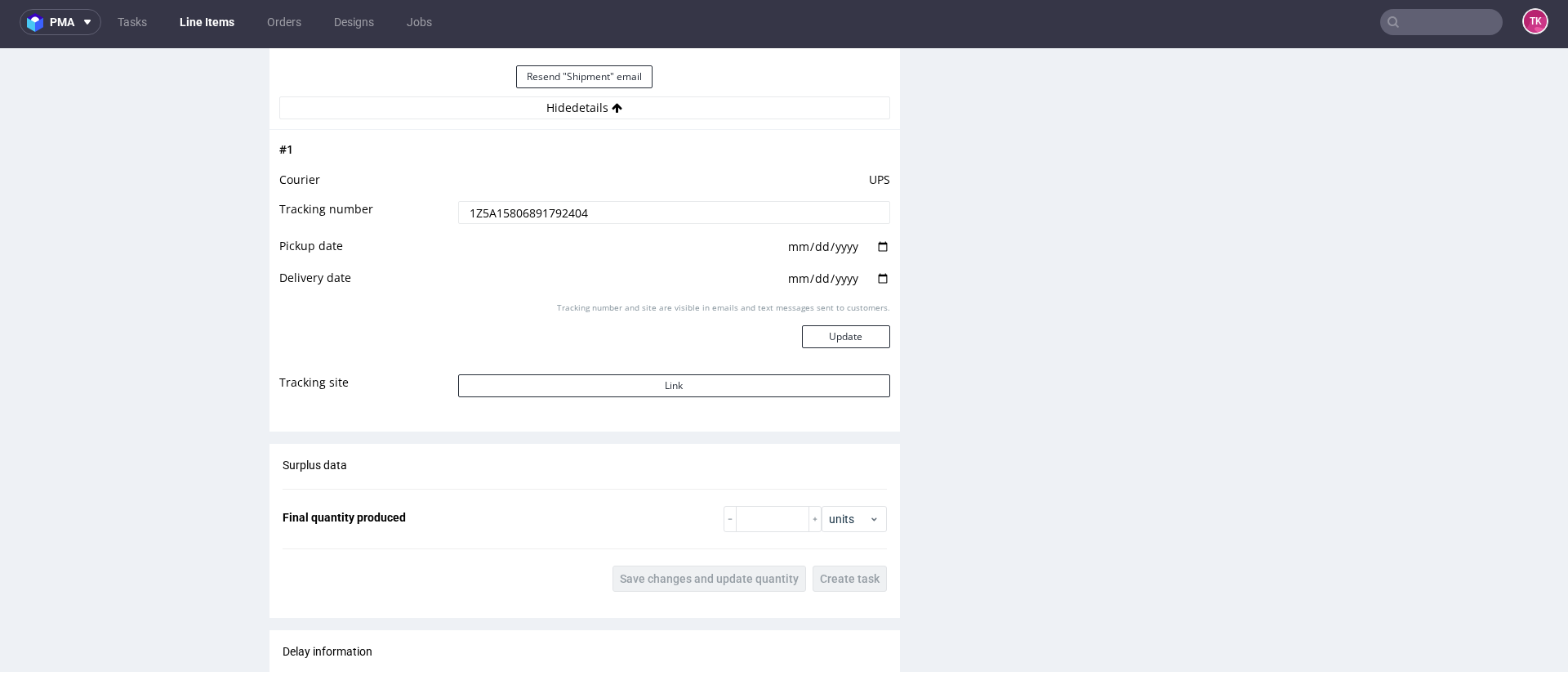
click at [557, 201] on input "1Z5A15806891792404" at bounding box center [674, 212] width 432 height 23
click at [1397, 20] on input "text" at bounding box center [1442, 22] width 122 height 26
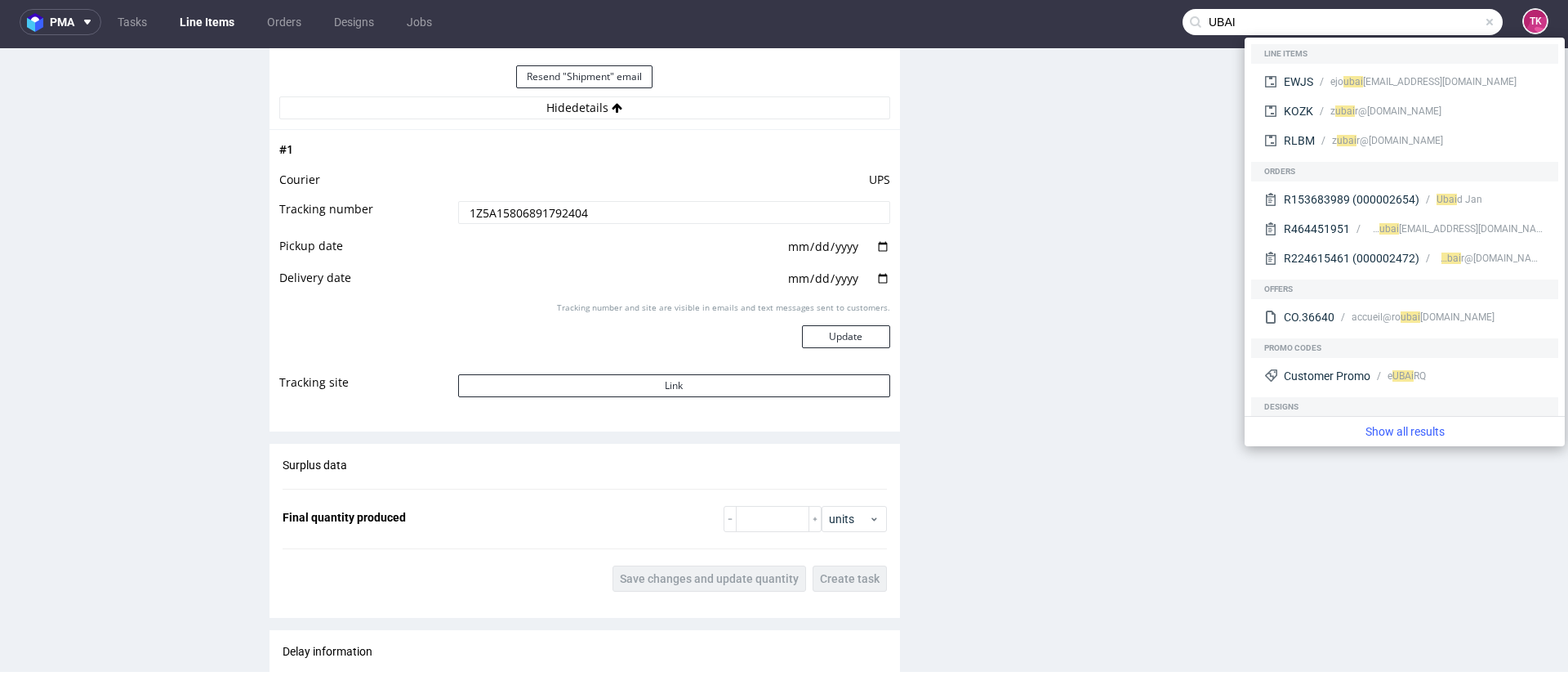
type input "UBAI"
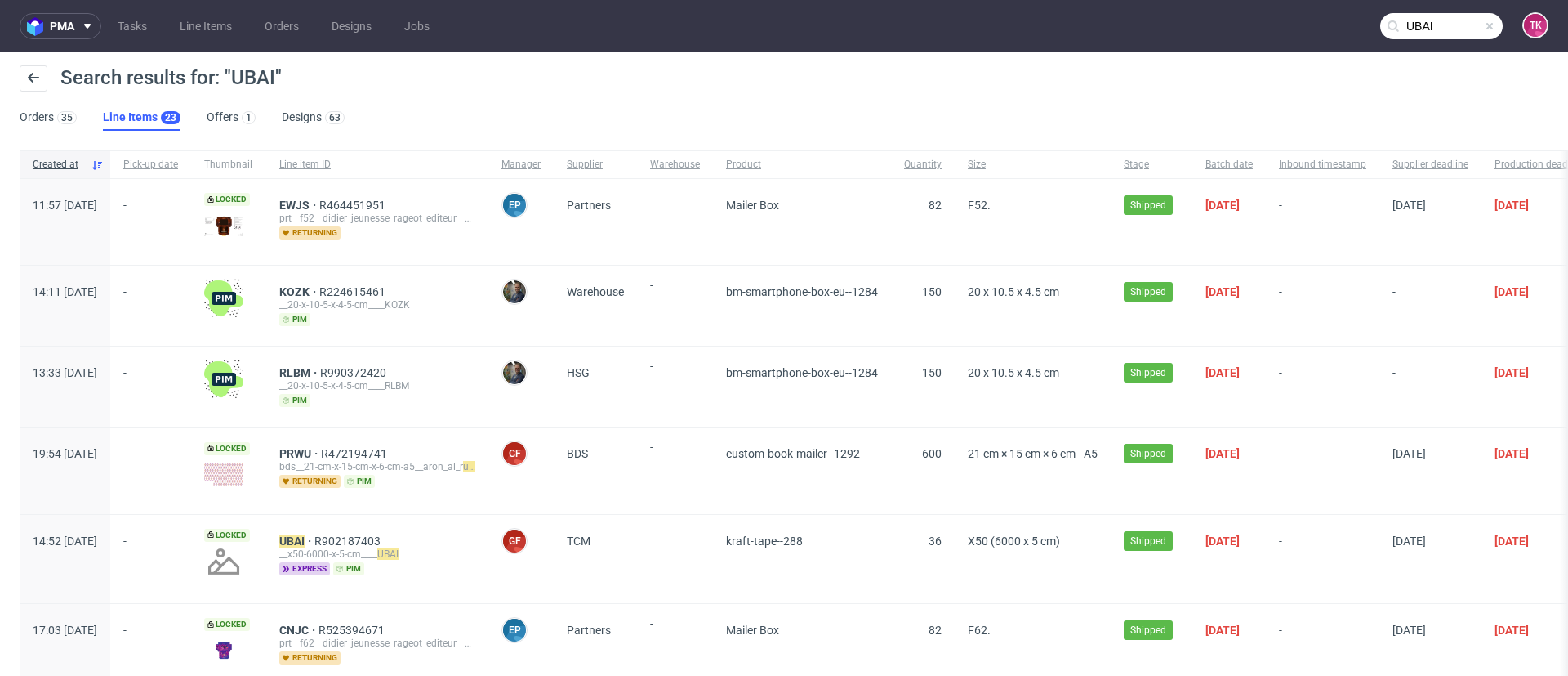
click at [353, 527] on div "UBAI R902187403 __x50-6000-x-5-cm____ UBAI express pim" at bounding box center [377, 559] width 222 height 89
click at [349, 530] on div "UBAI R902187403 __x50-6000-x-5-cm____ UBAI express pim" at bounding box center [377, 559] width 222 height 89
click at [305, 535] on mark "UBAI" at bounding box center [292, 541] width 26 height 13
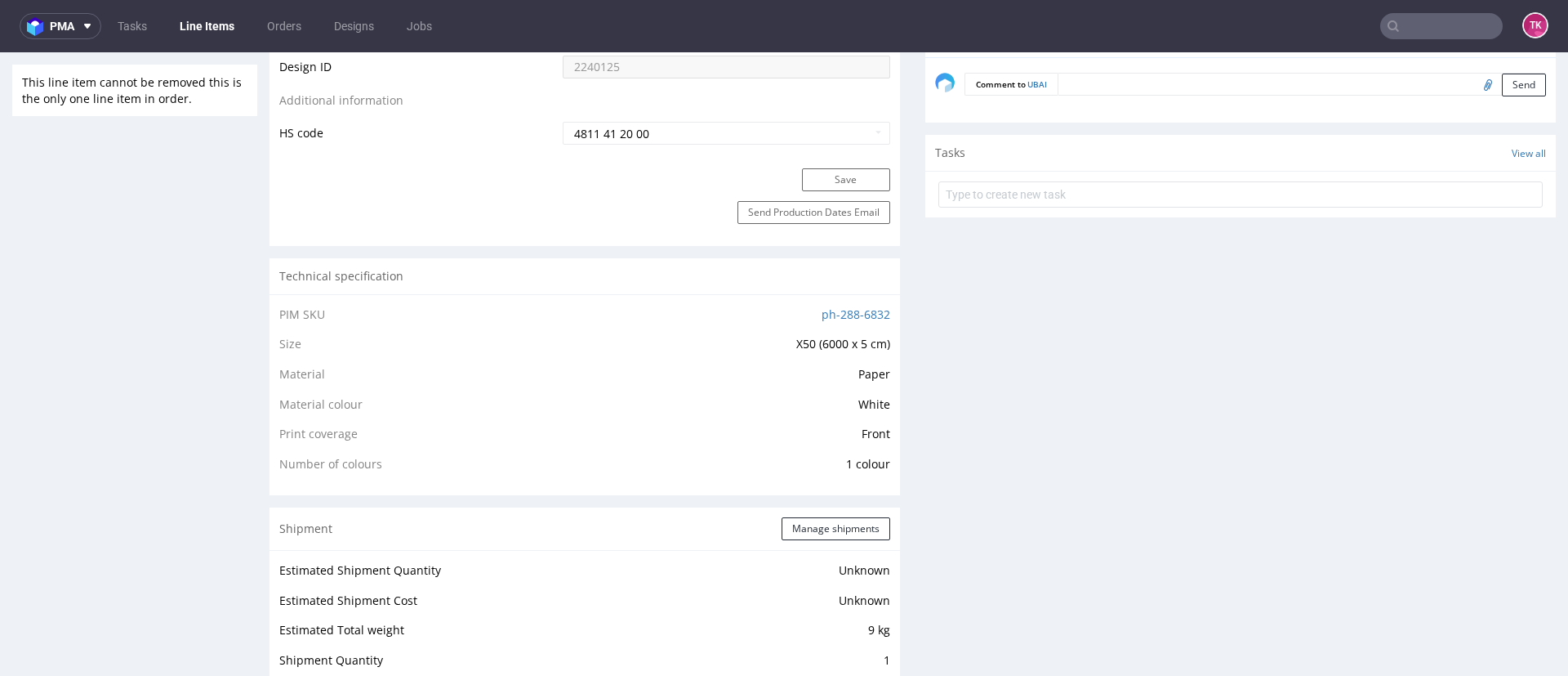
scroll to position [1471, 0]
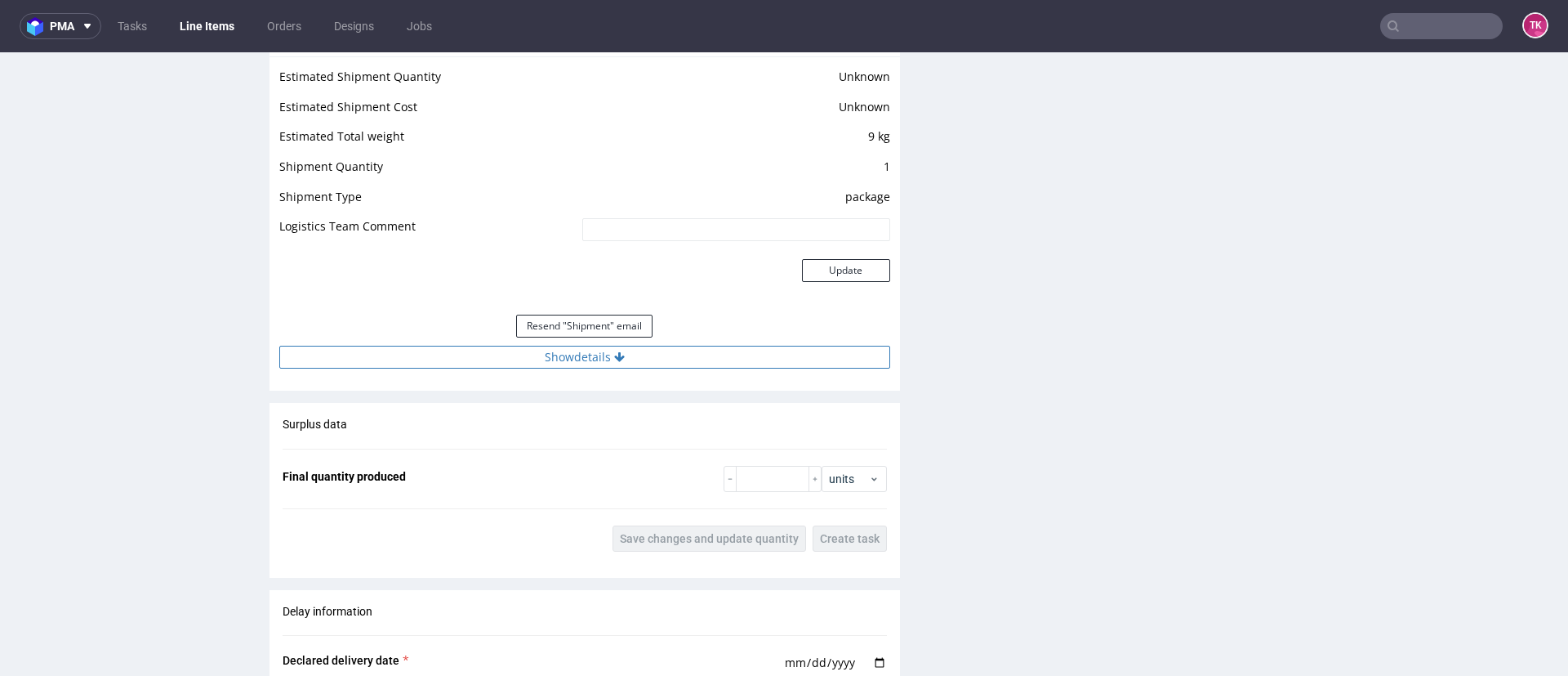
click at [576, 366] on button "Show details" at bounding box center [584, 356] width 611 height 23
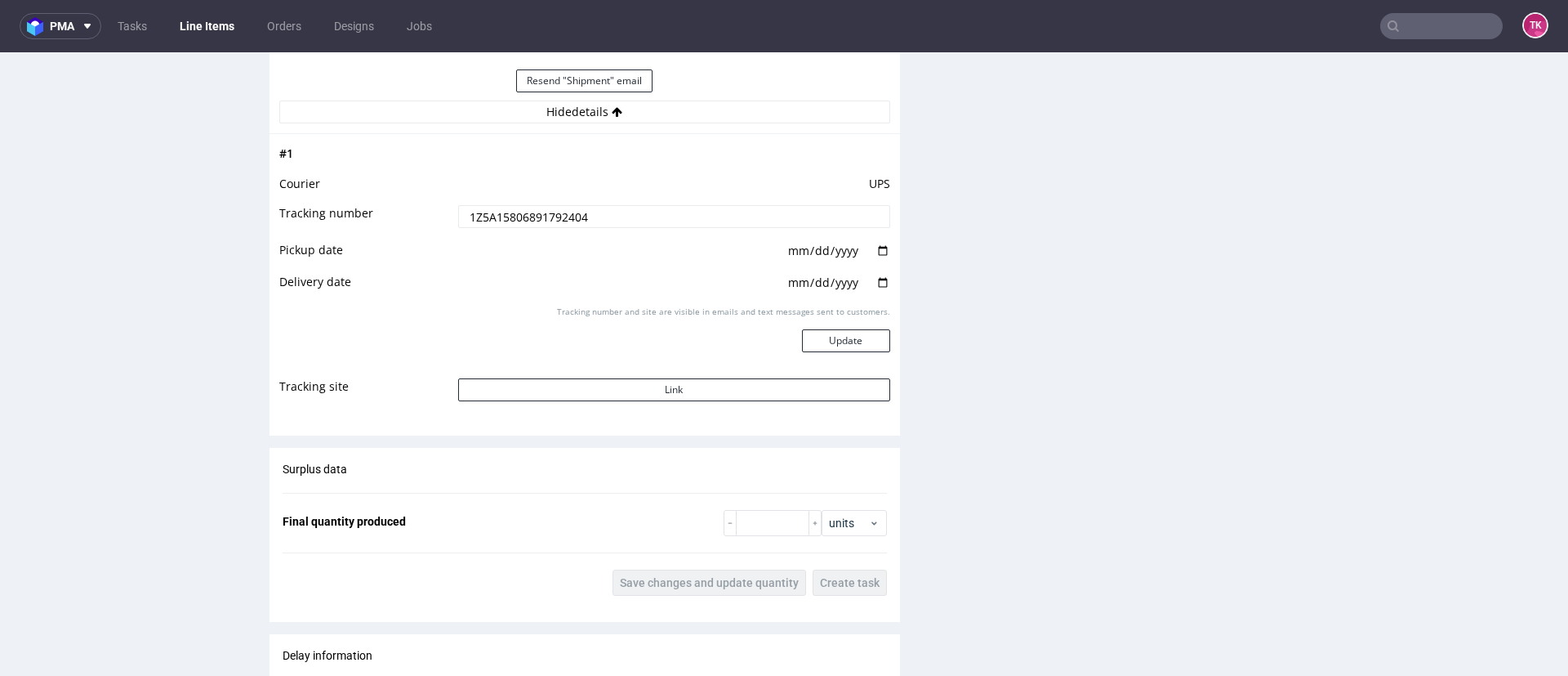
scroll to position [1593, 0]
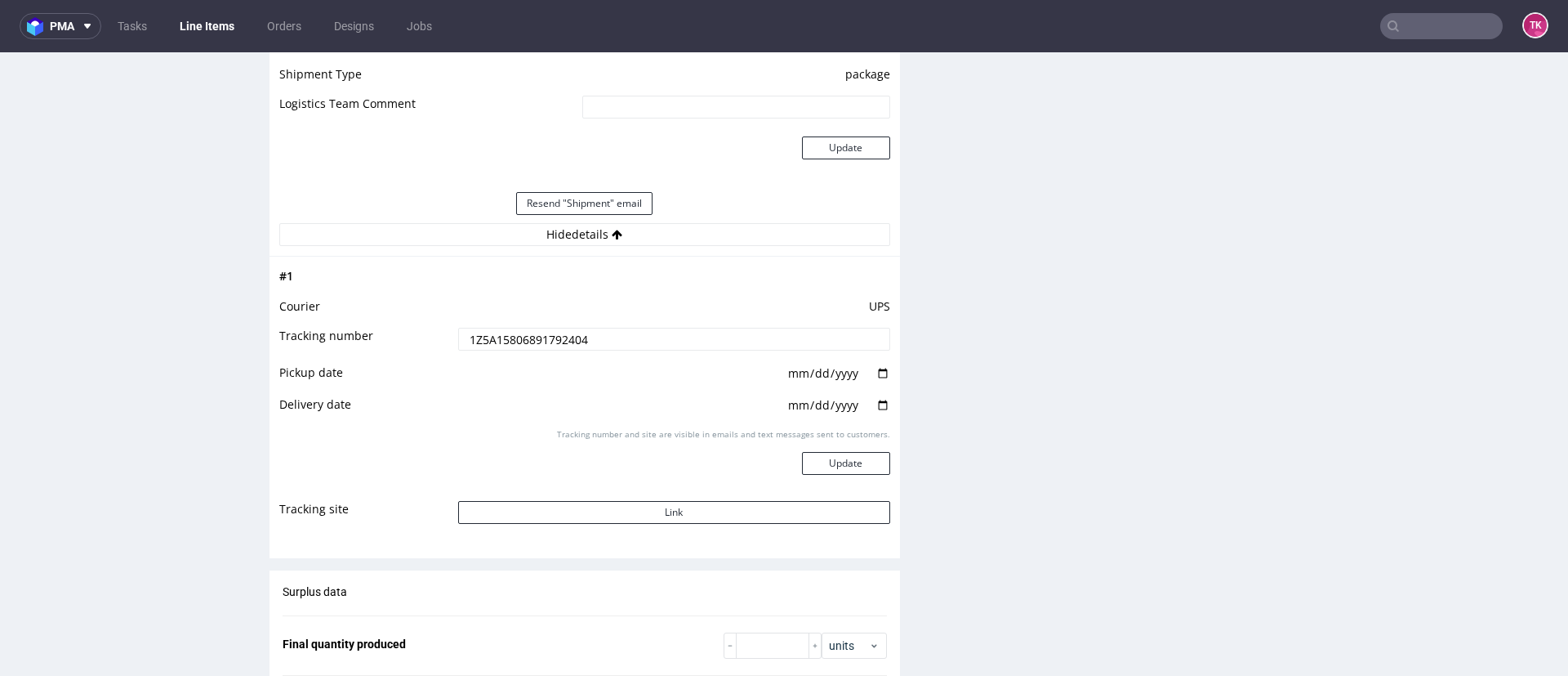
drag, startPoint x: 1405, startPoint y: 49, endPoint x: 1404, endPoint y: 29, distance: 20.0
click at [1404, 29] on nav "pma Tasks Line Items Orders Designs Jobs TK" at bounding box center [784, 26] width 1568 height 52
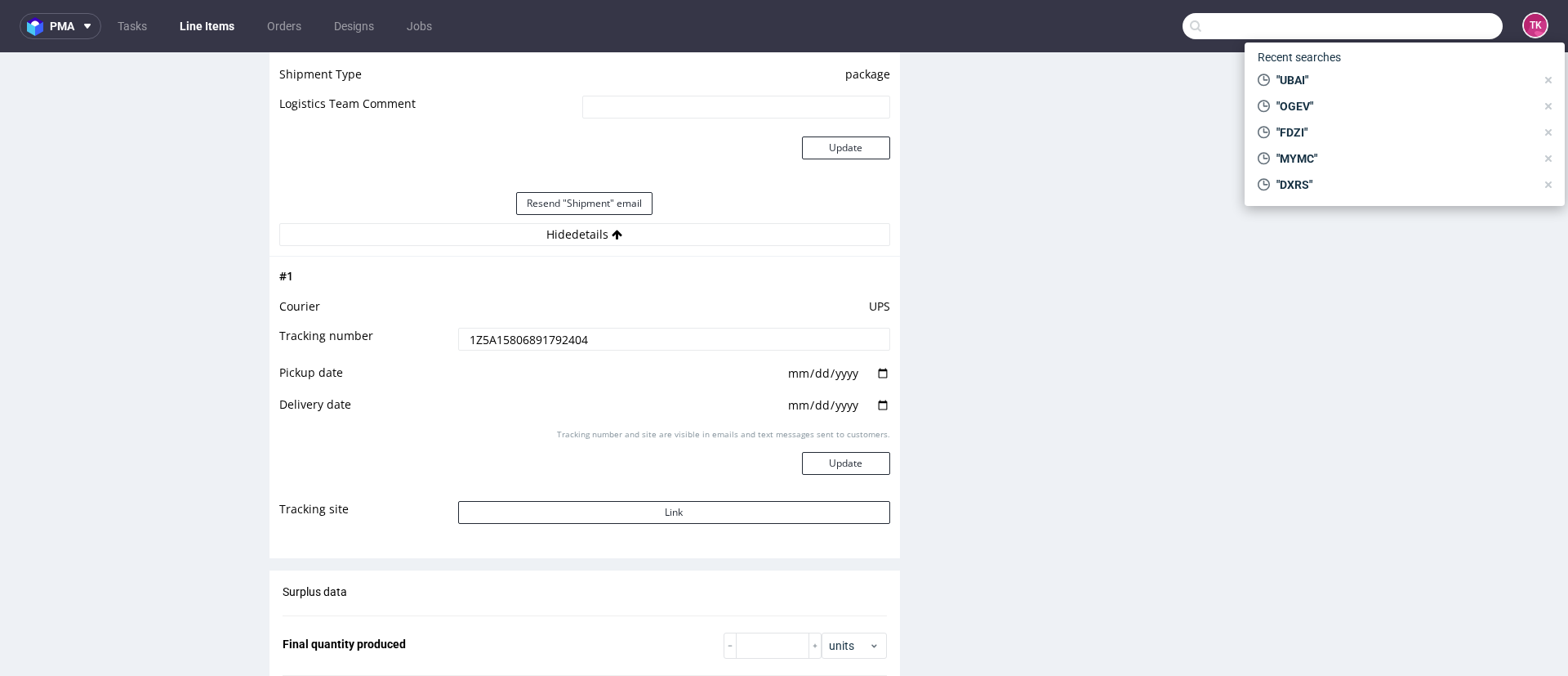
click at [1404, 29] on input "text" at bounding box center [1342, 26] width 321 height 26
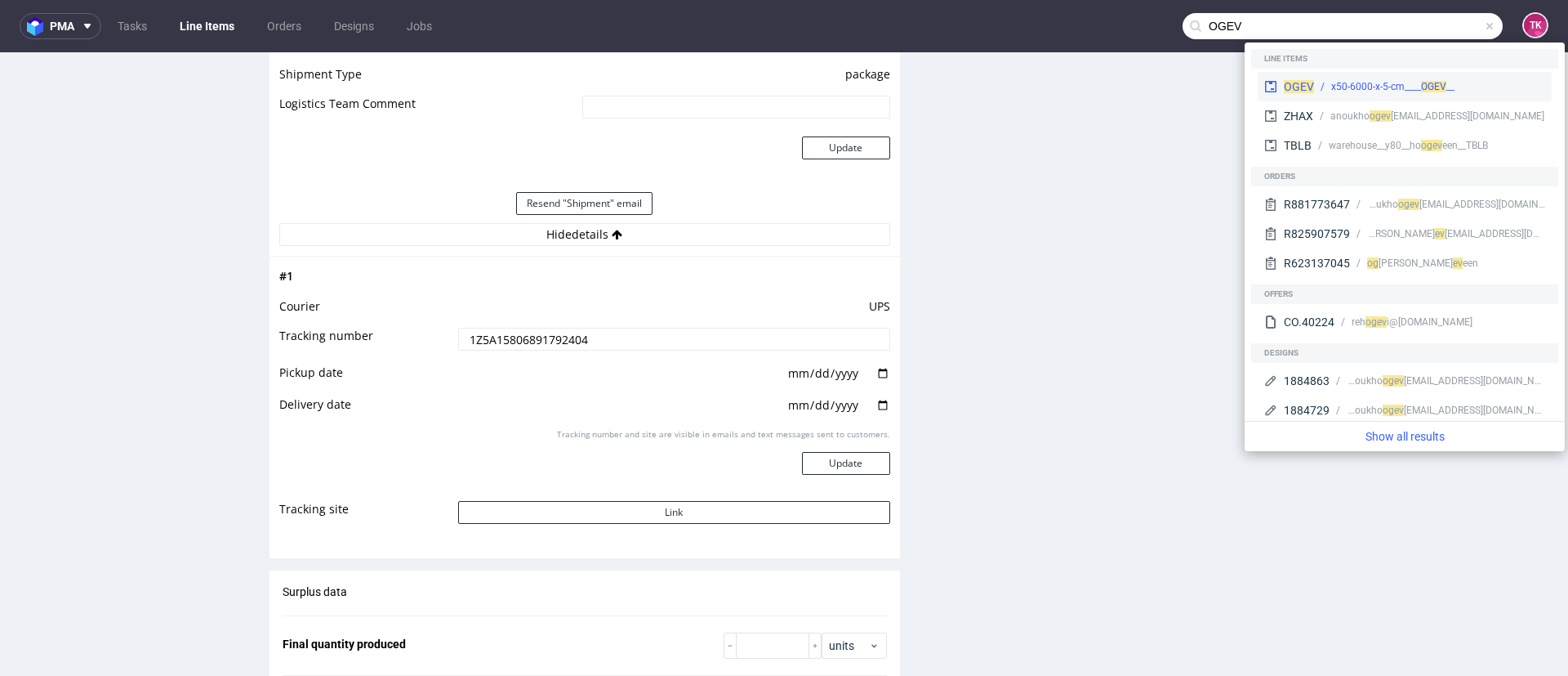
type input "OGEV"
click at [1315, 80] on div "__x50-6000-x-5-cm____ OGEV" at bounding box center [1429, 87] width 231 height 15
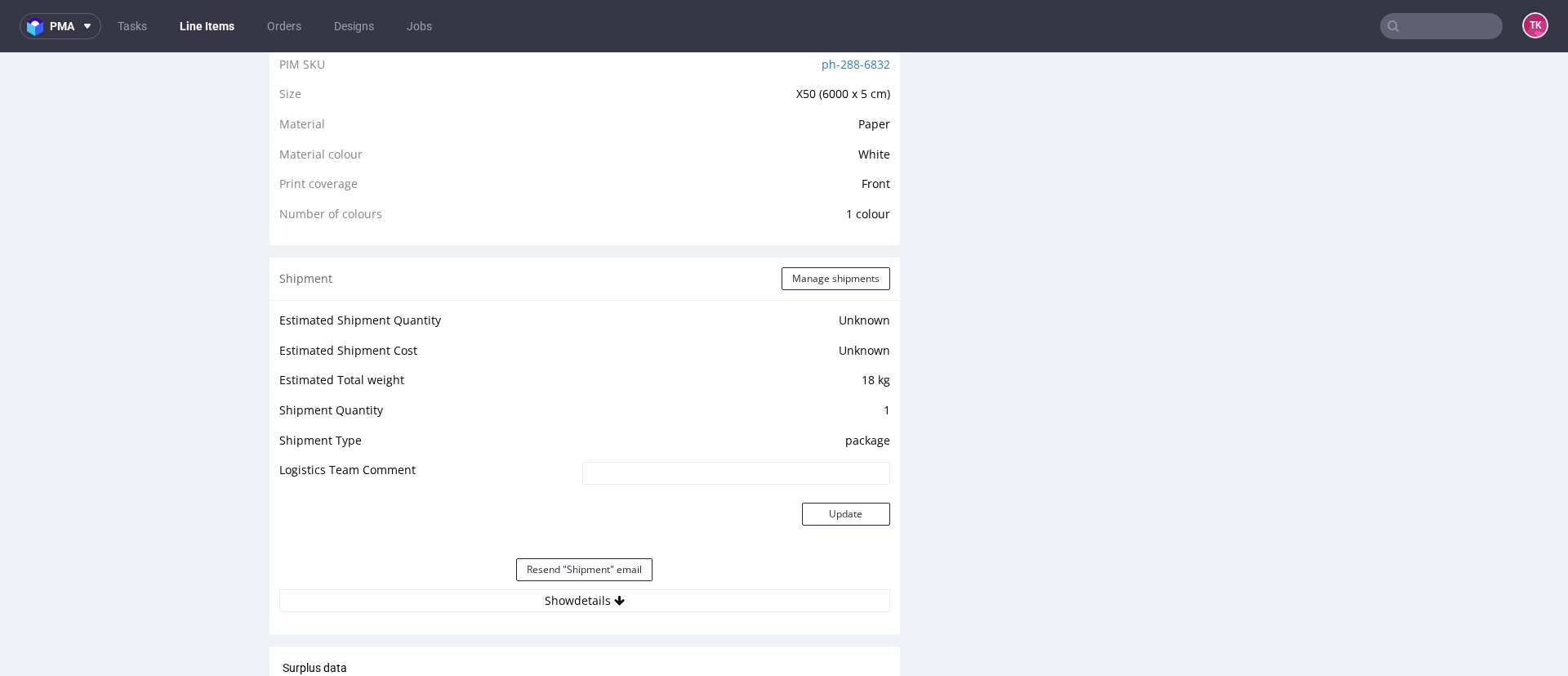
scroll to position [1348, 0]
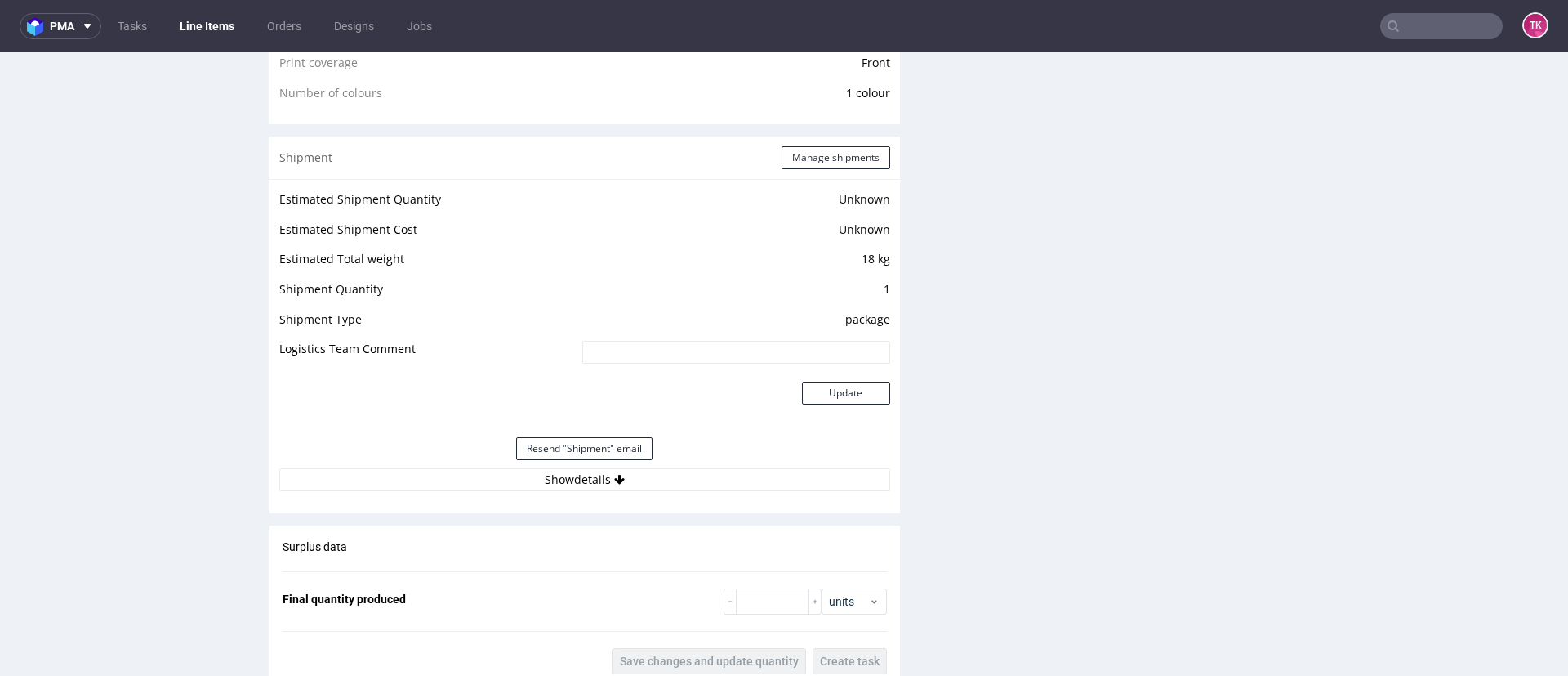
drag, startPoint x: 689, startPoint y: 467, endPoint x: 693, endPoint y: 478, distance: 11.7
click at [689, 469] on button "Show details" at bounding box center [584, 480] width 611 height 23
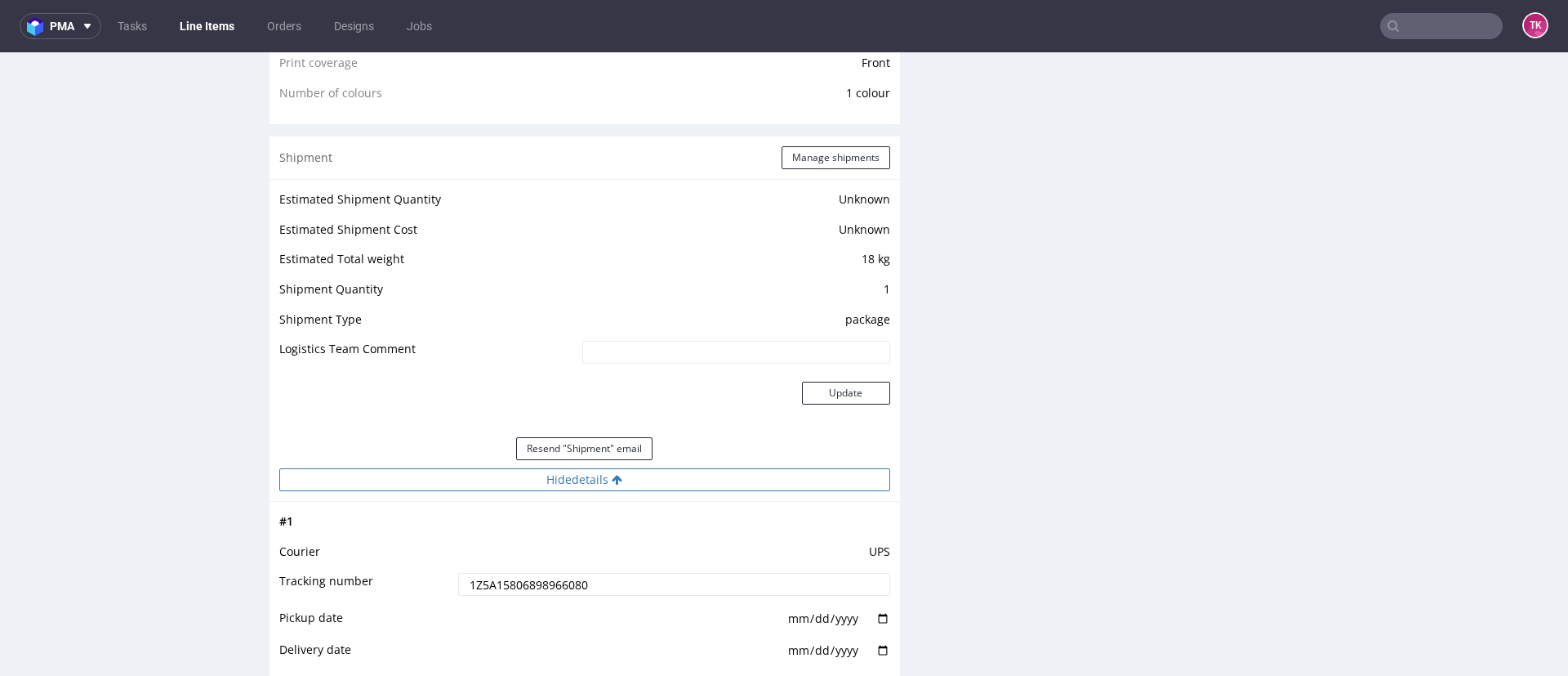
click at [693, 478] on button "Hide details" at bounding box center [584, 480] width 611 height 23
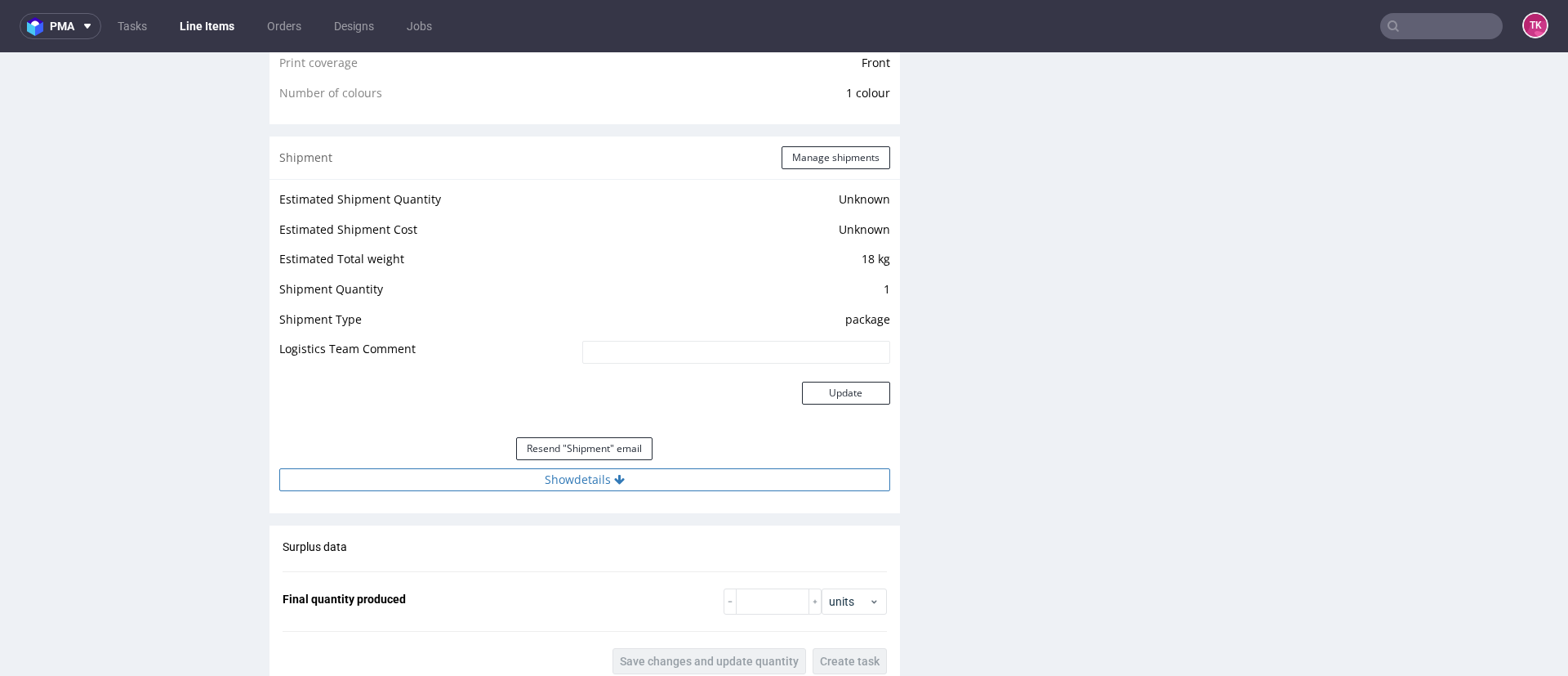
click at [783, 488] on button "Show details" at bounding box center [584, 480] width 611 height 23
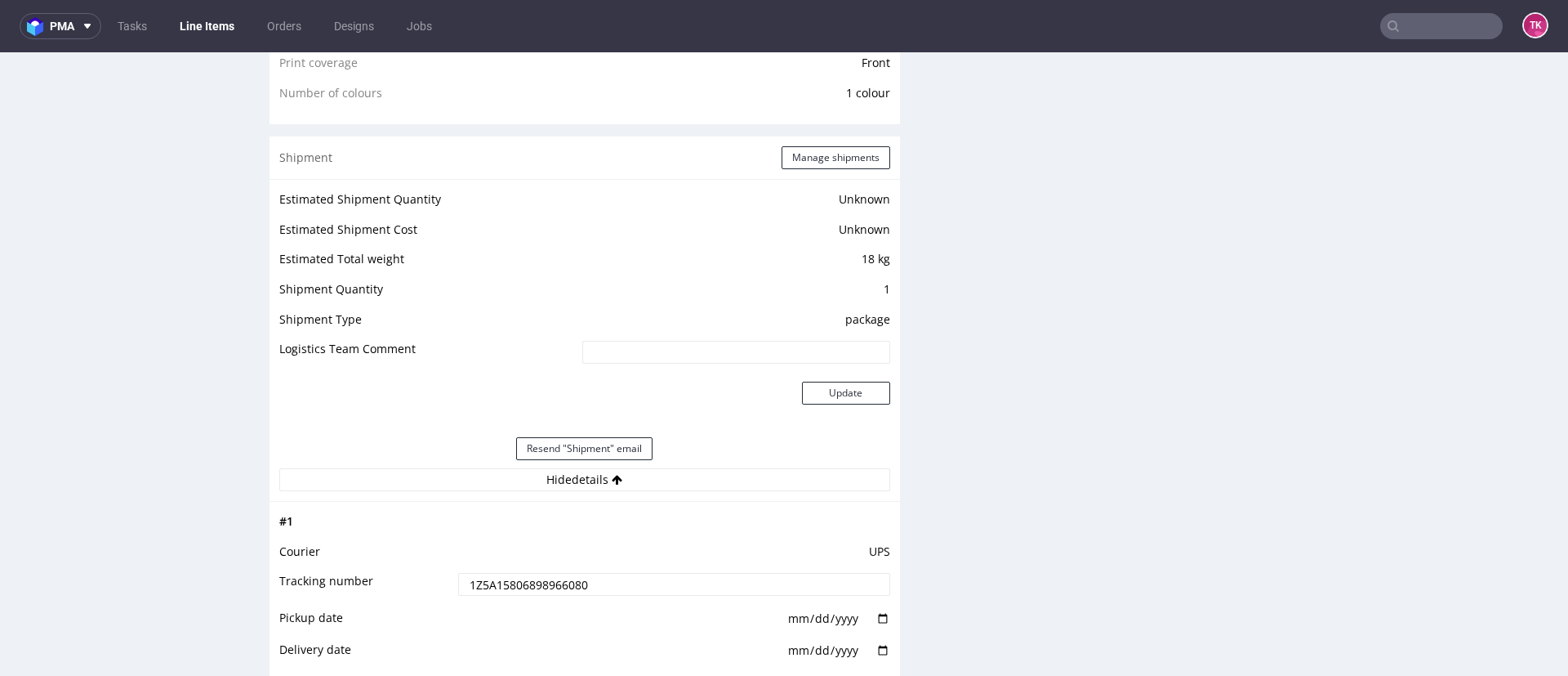
click at [515, 594] on input "1Z5A15806898966080" at bounding box center [674, 584] width 432 height 23
click at [1388, 29] on use at bounding box center [1394, 26] width 12 height 12
click at [1385, 27] on input "text" at bounding box center [1442, 26] width 122 height 26
paste input "R677510632"
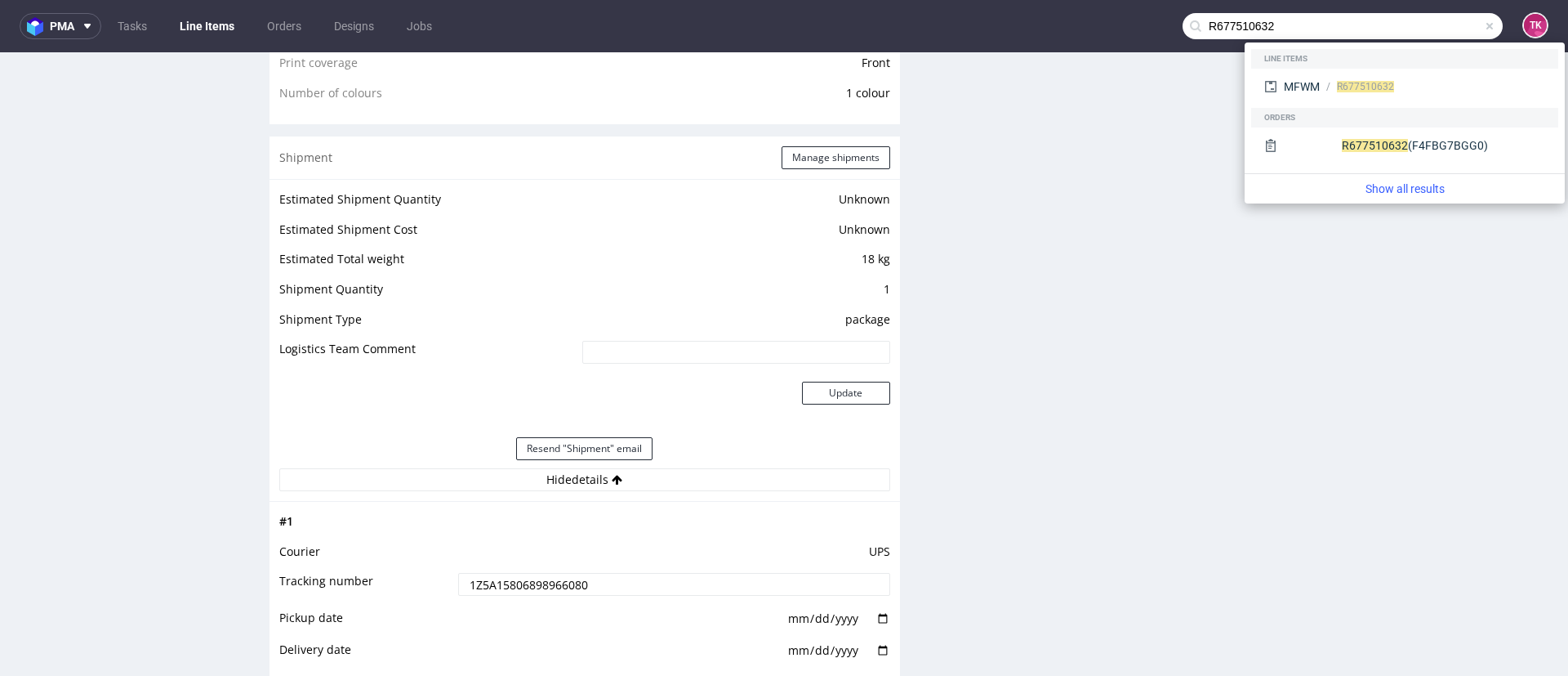
type input "R677510632"
click at [1327, 77] on div "MFWM R677510632" at bounding box center [1405, 87] width 294 height 29
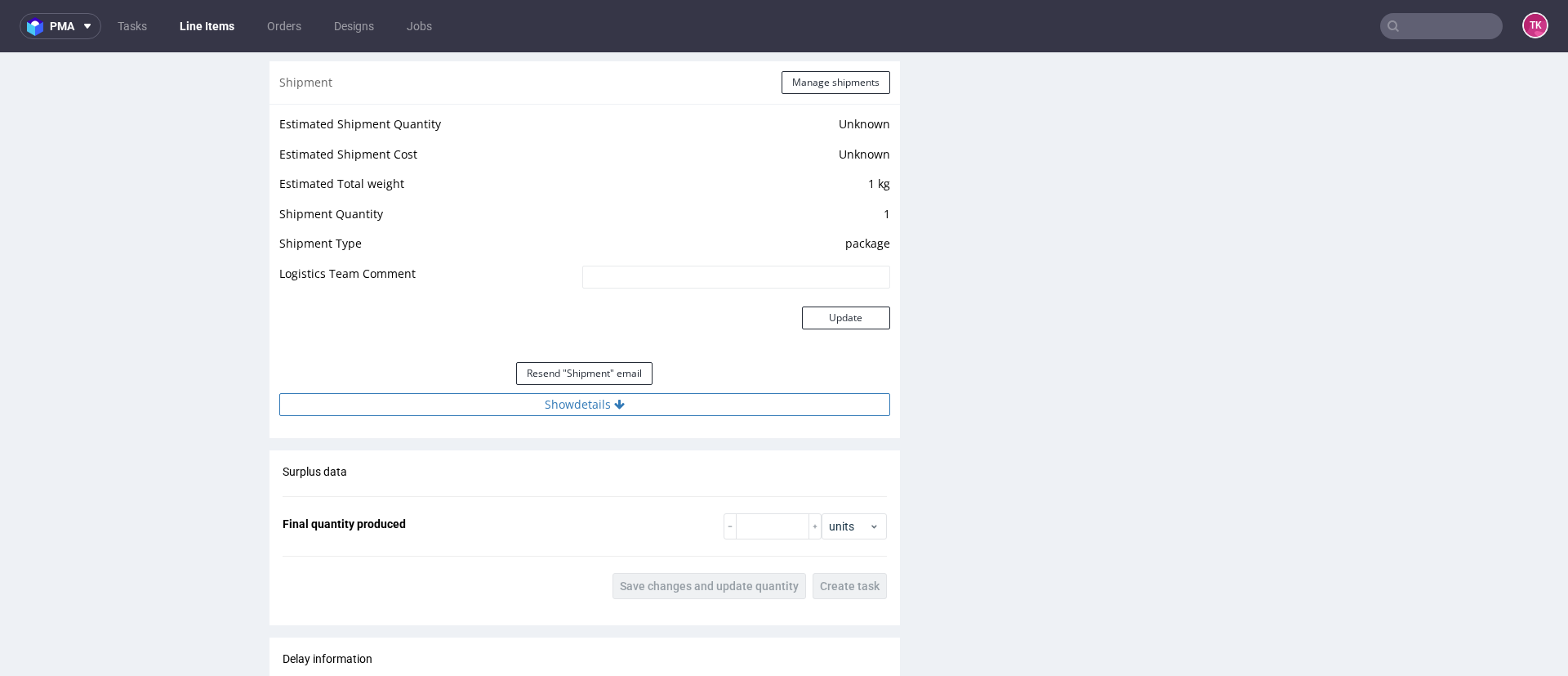
click at [639, 407] on button "Show details" at bounding box center [584, 404] width 611 height 23
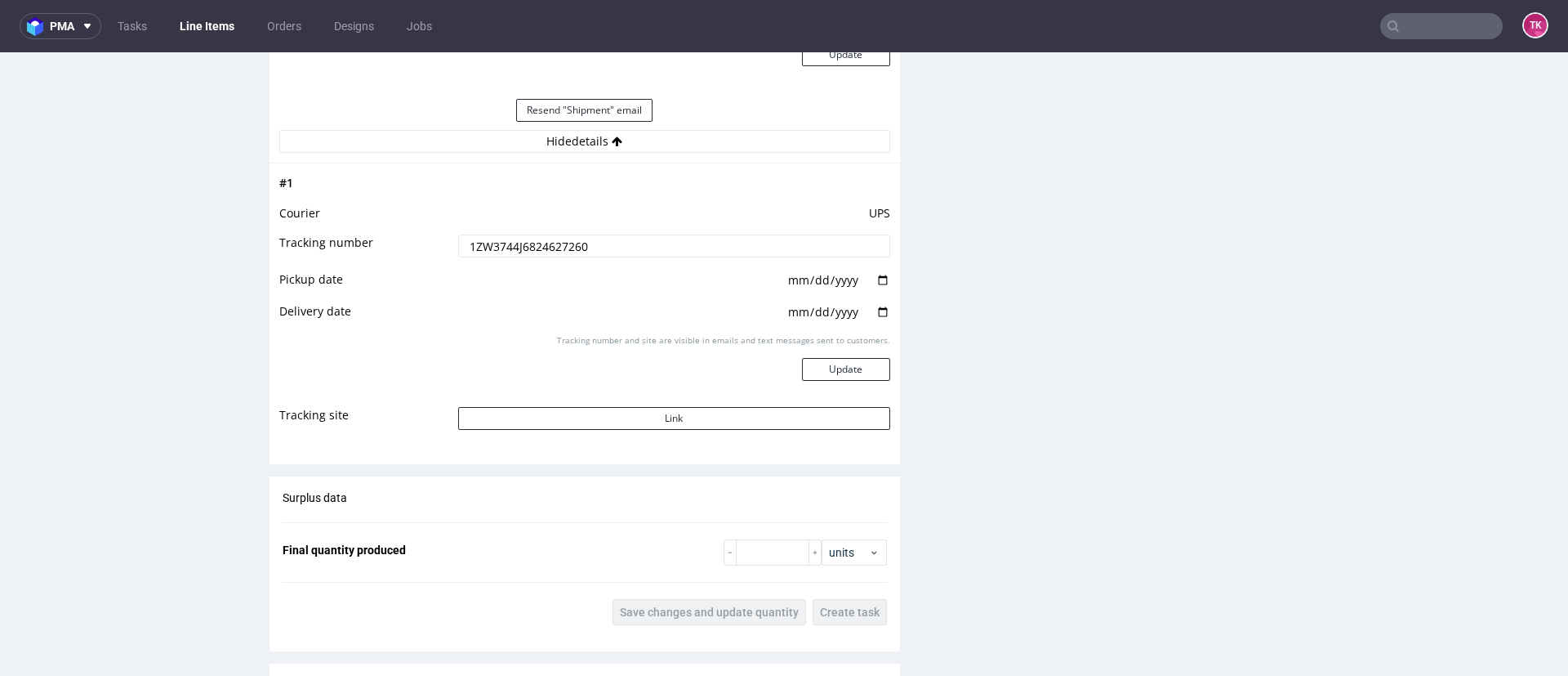
scroll to position [1593, 0]
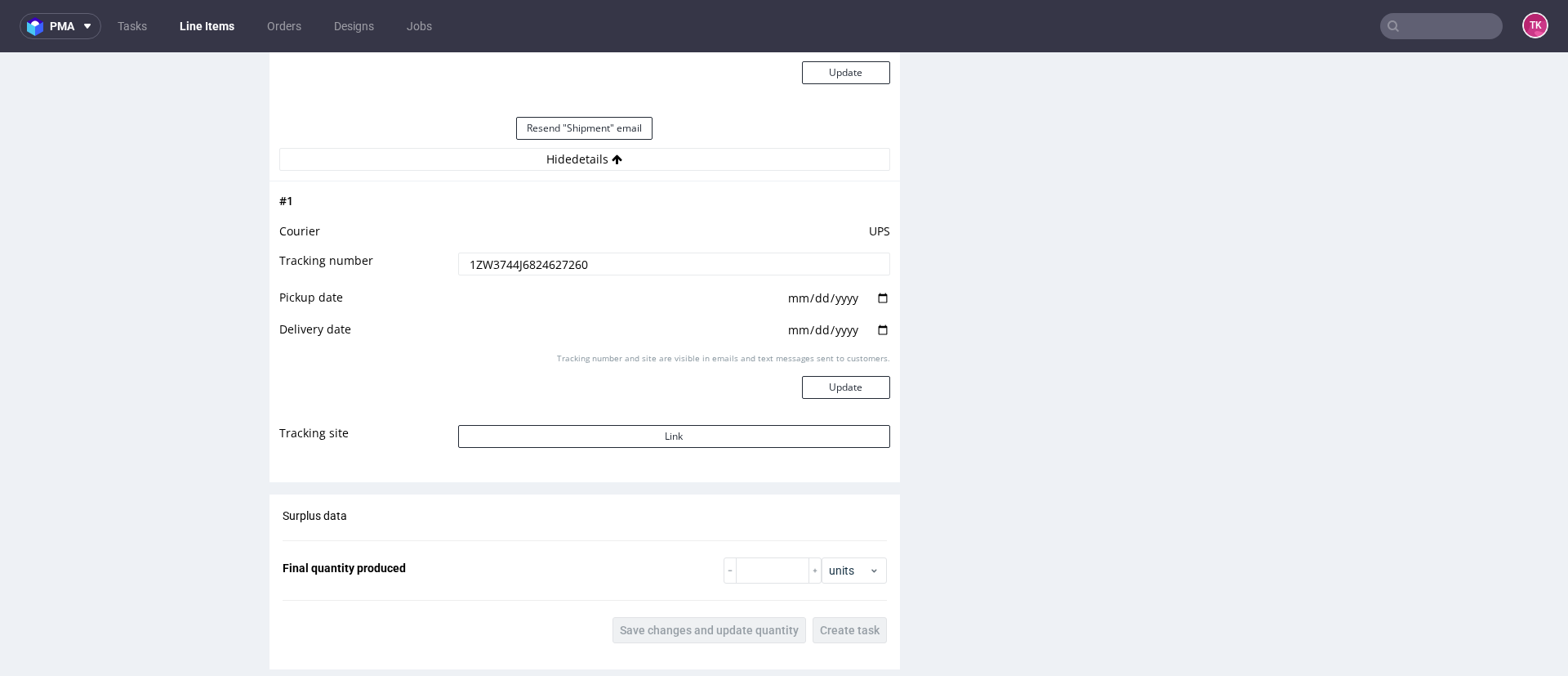
click at [578, 258] on input "1ZW3744J6824627260" at bounding box center [674, 263] width 432 height 23
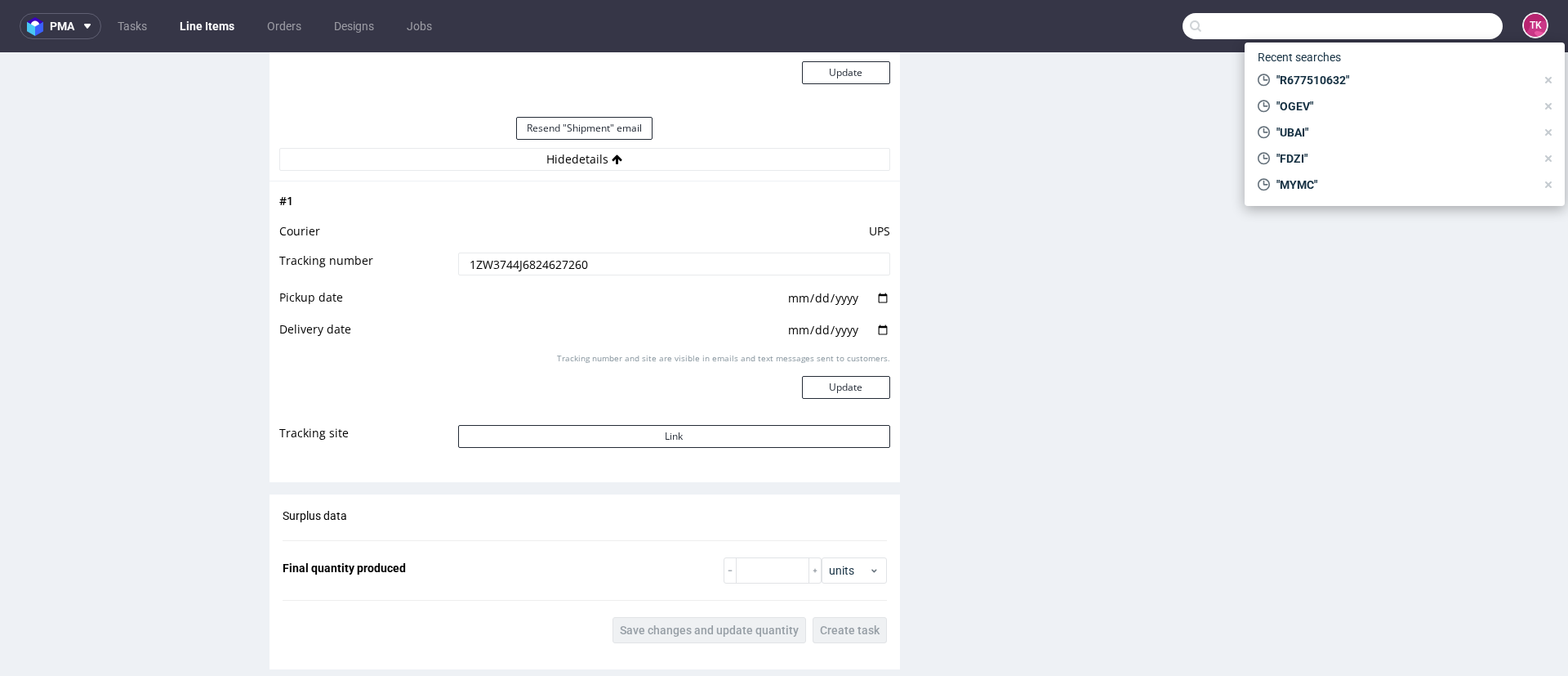
click at [1425, 33] on input "text" at bounding box center [1342, 26] width 321 height 26
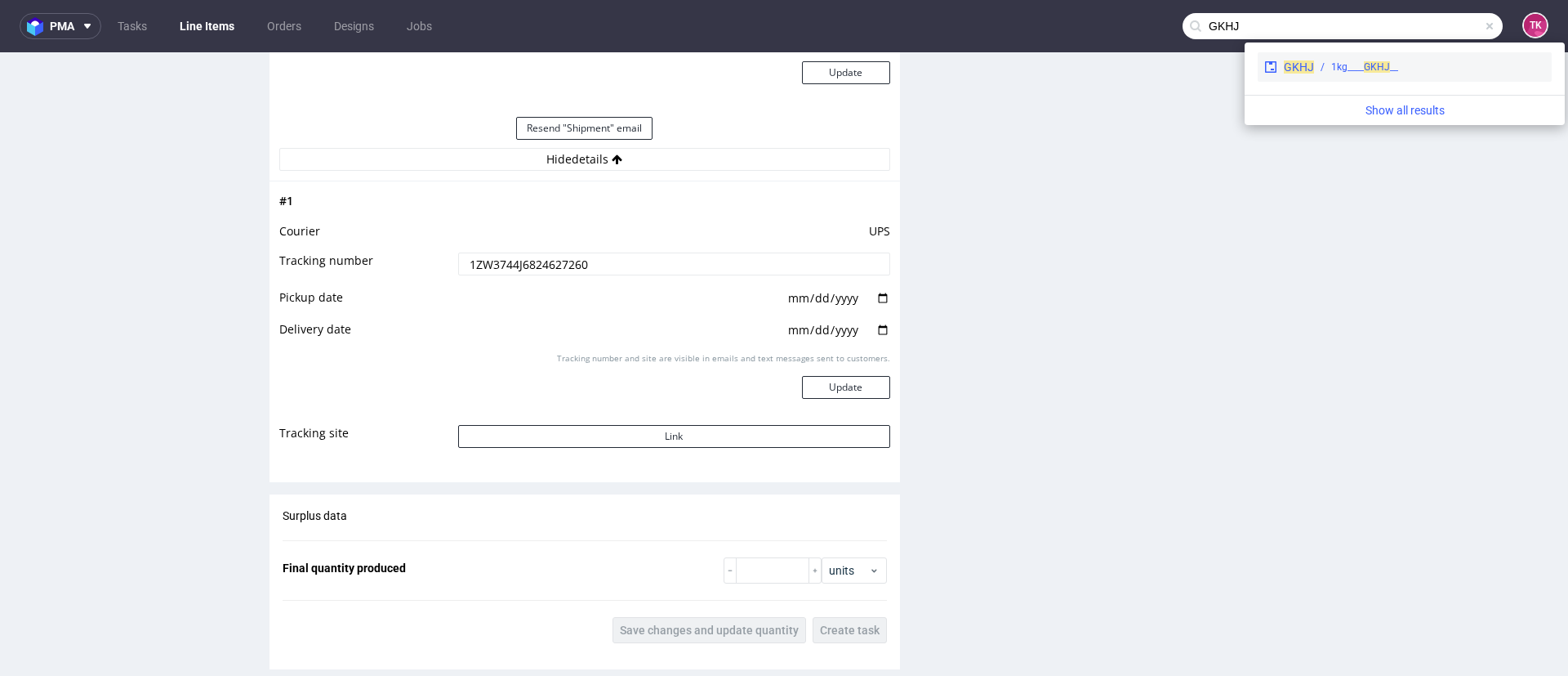
type input "GKHJ"
click at [1321, 77] on div "GKHJ __1kg____ GKHJ" at bounding box center [1405, 67] width 294 height 29
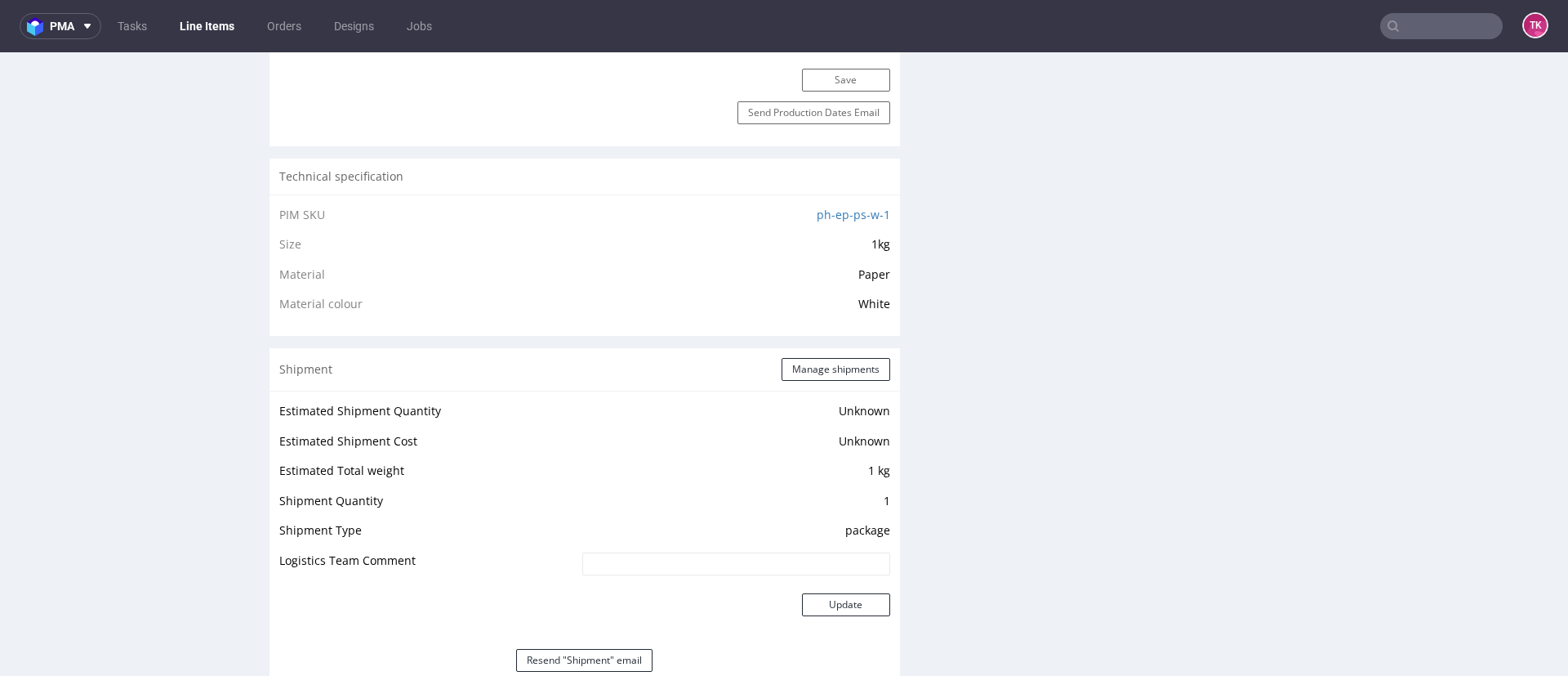
scroll to position [1104, 0]
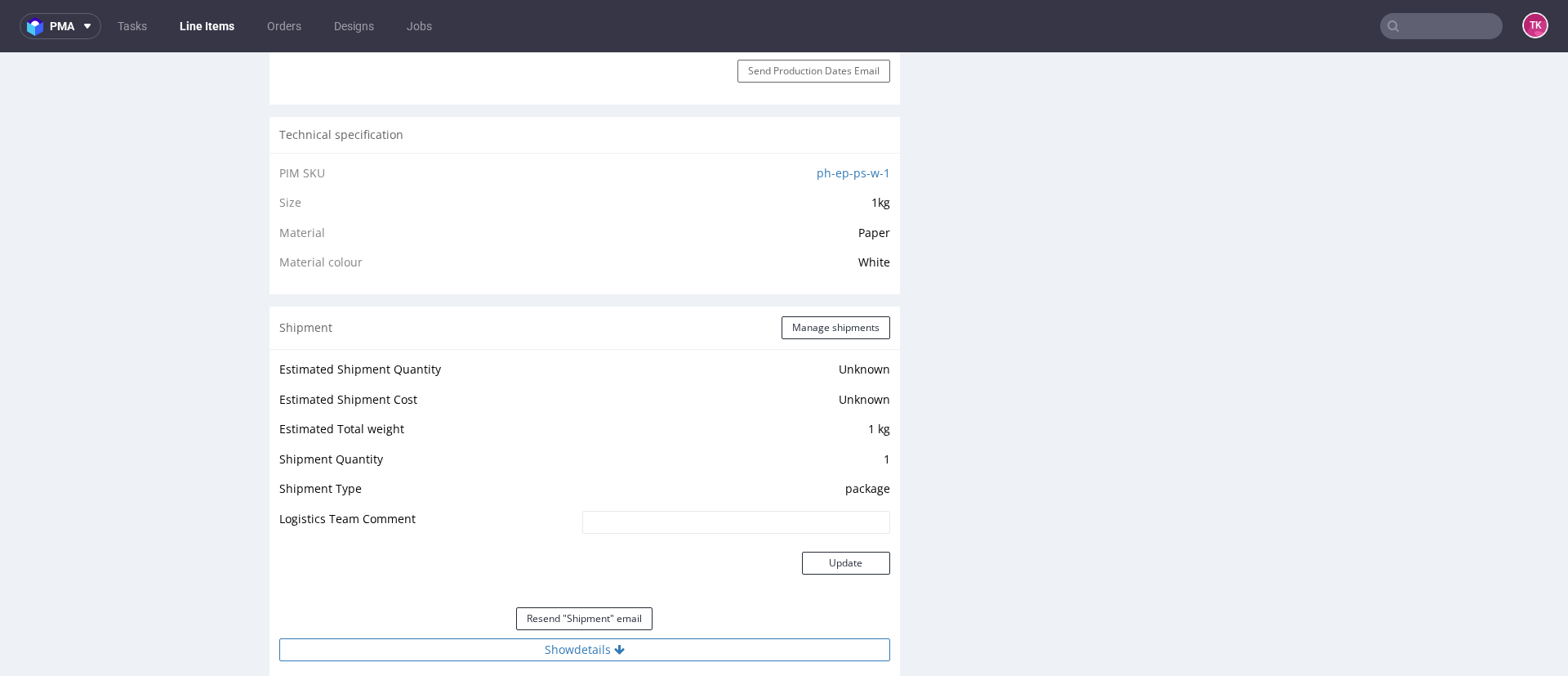
click at [463, 639] on div "Estimated Shipment Quantity Unknown Estimated Shipment Cost Unknown Estimated T…" at bounding box center [584, 510] width 631 height 322
click at [468, 642] on button "Show details" at bounding box center [584, 650] width 611 height 23
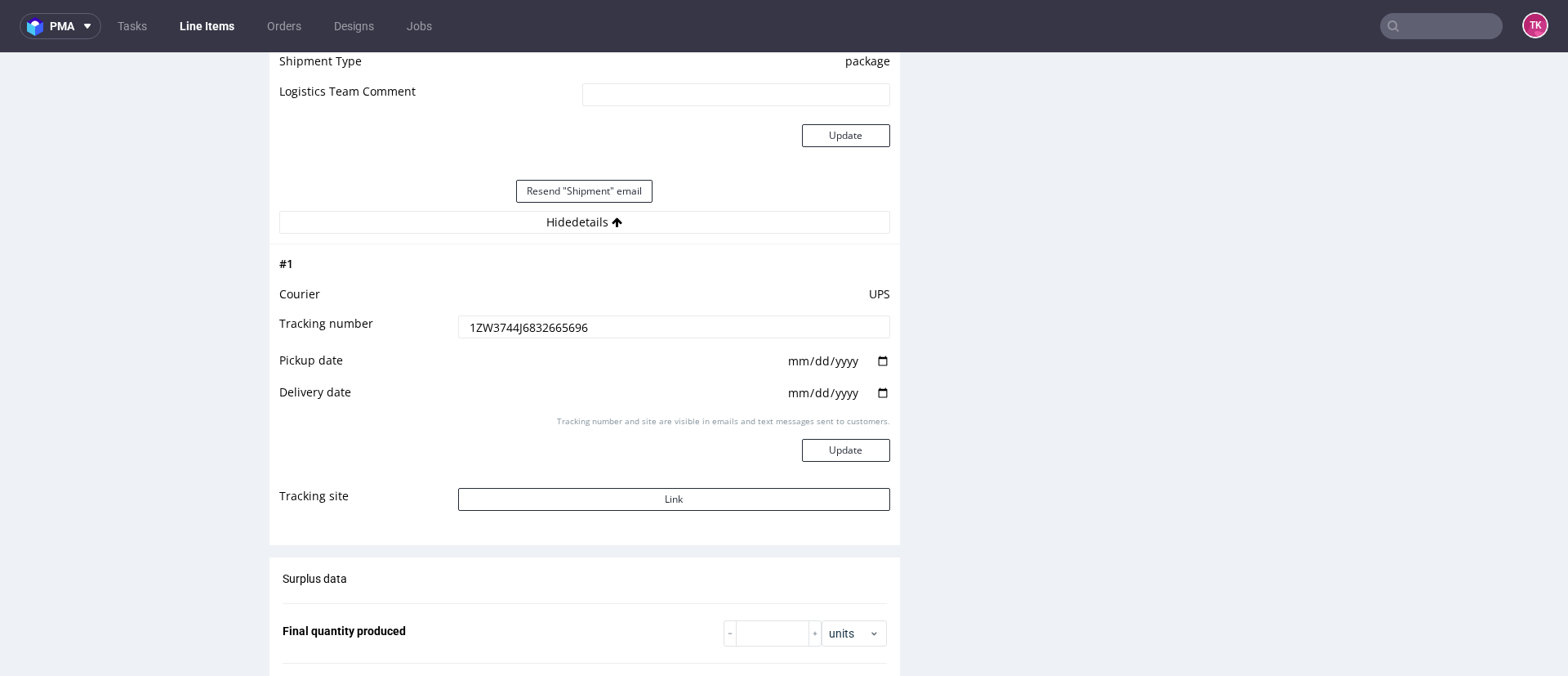
scroll to position [1716, 0]
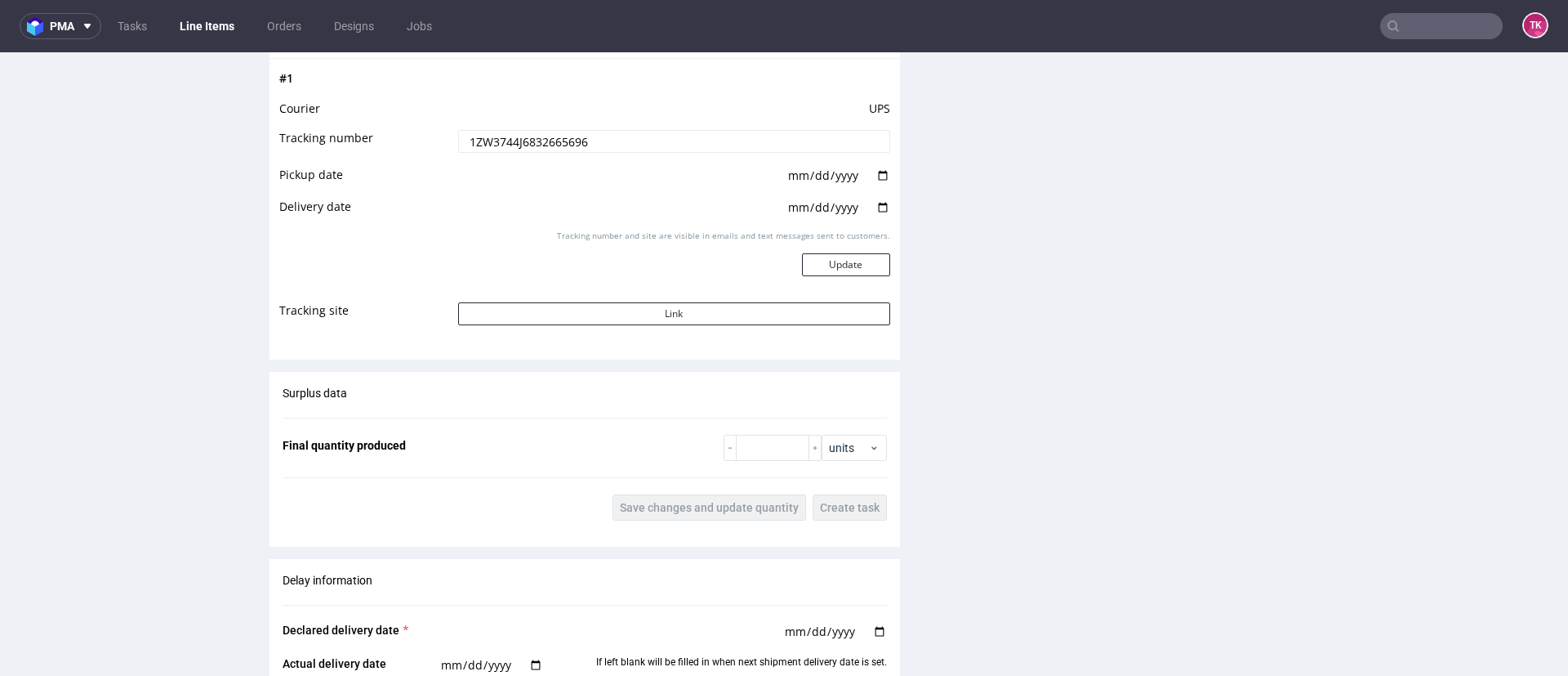
click at [545, 140] on input "1ZW3744J6832665696" at bounding box center [674, 141] width 432 height 23
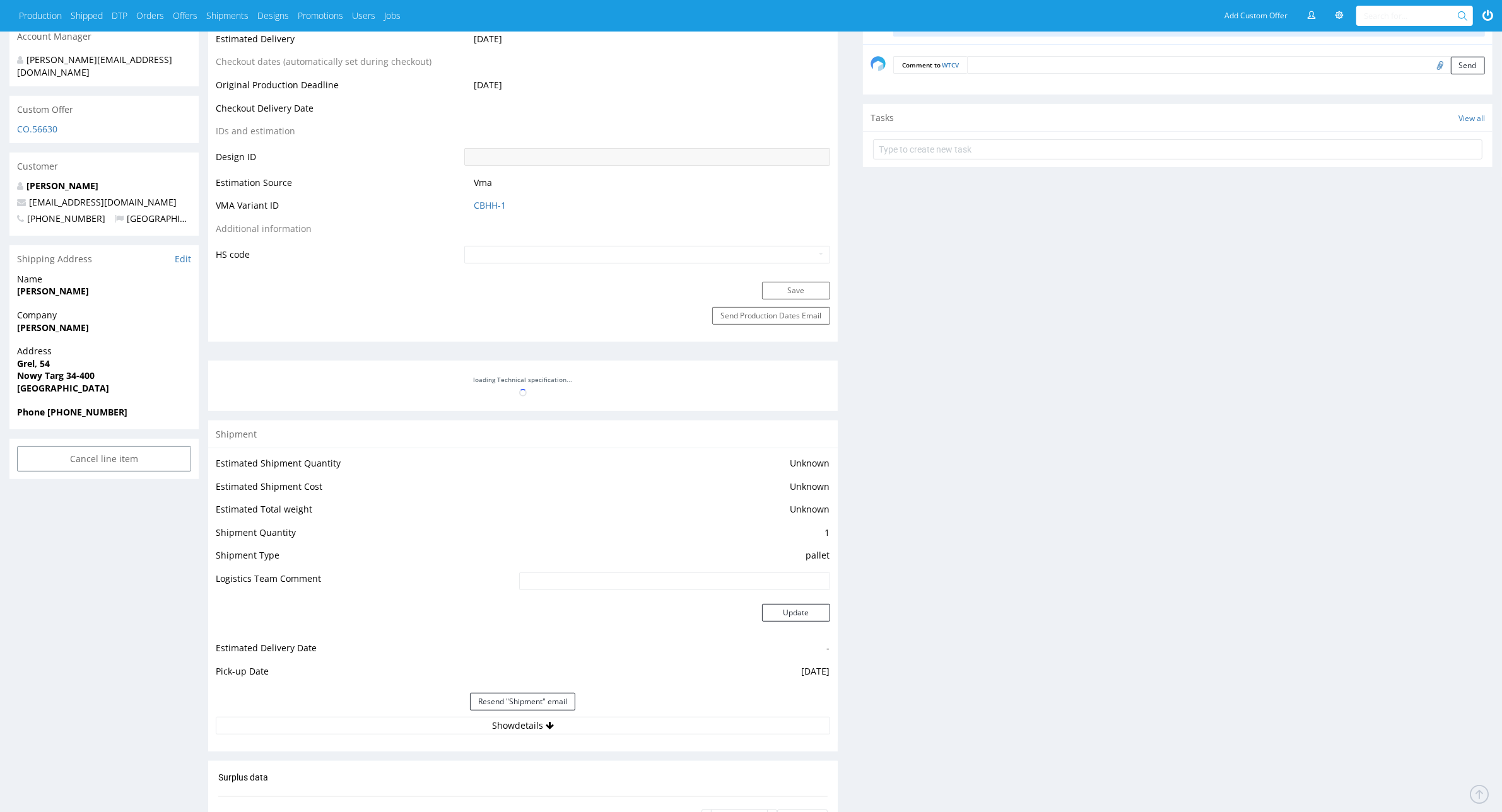
scroll to position [788, 0]
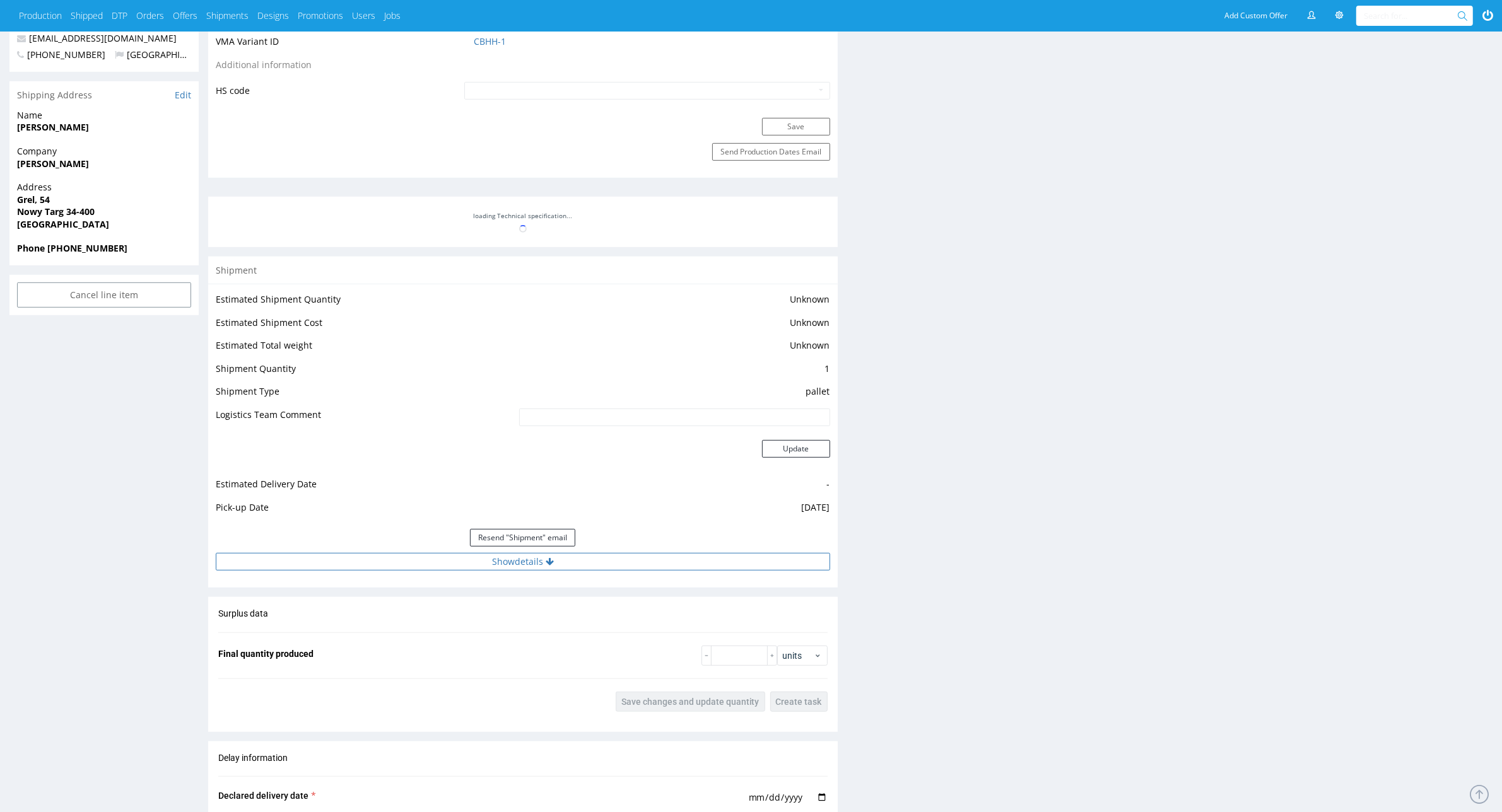
click at [403, 570] on button "Show details" at bounding box center [523, 561] width 614 height 18
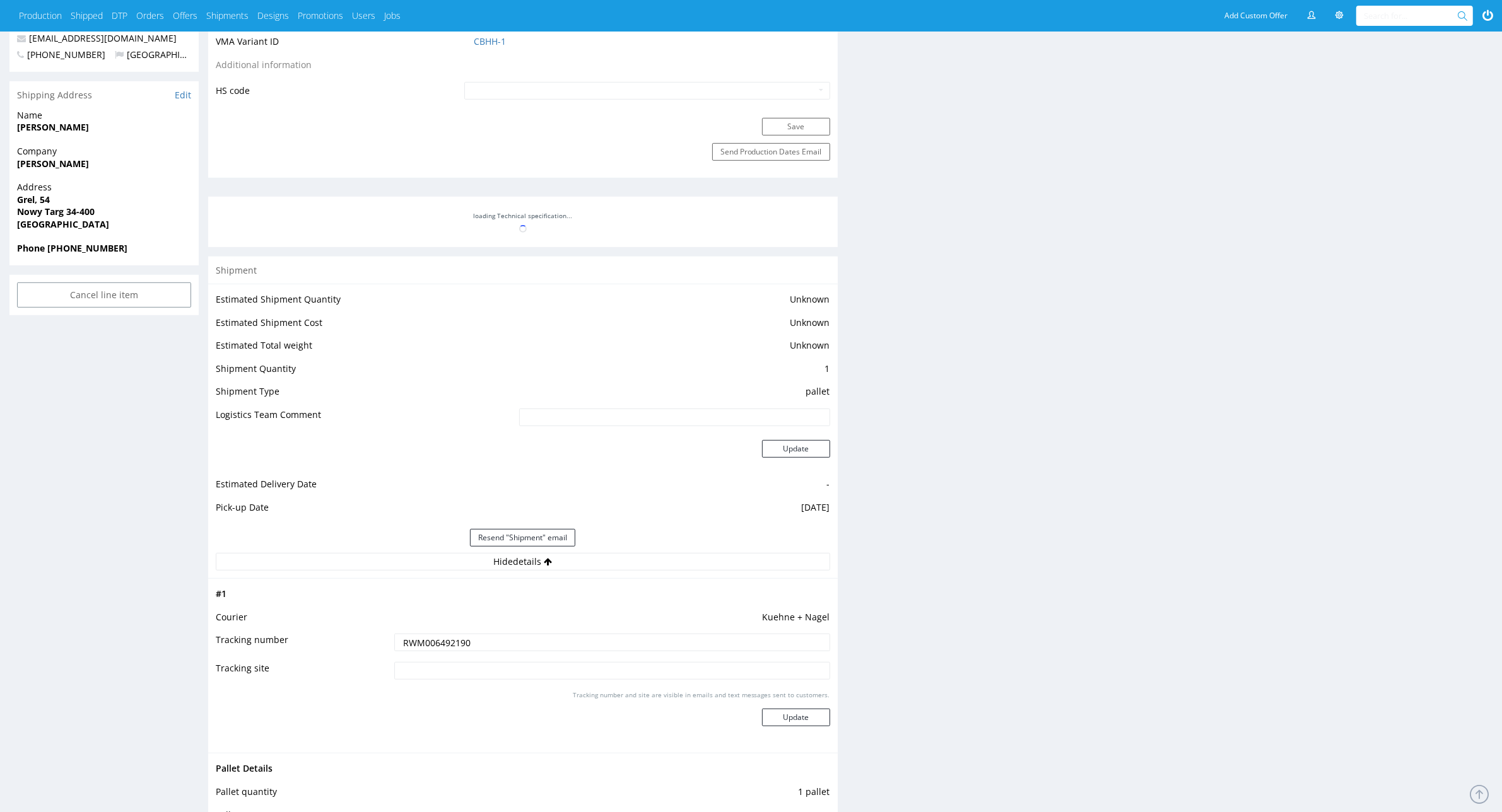
click at [457, 654] on td "RWM006492190" at bounding box center [611, 646] width 439 height 28
click at [453, 645] on input "RWM006492190" at bounding box center [611, 642] width 435 height 18
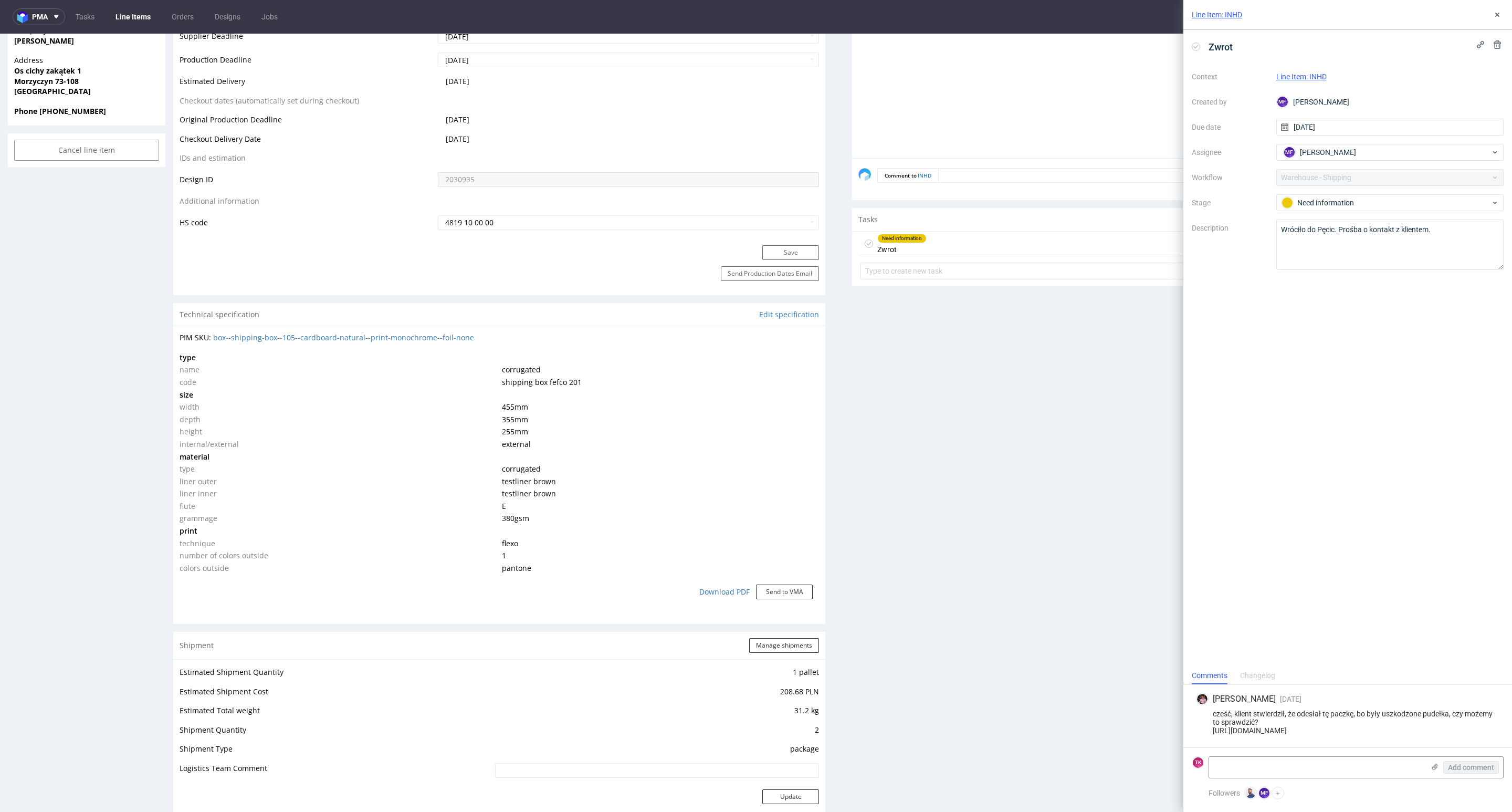
scroll to position [709, 0]
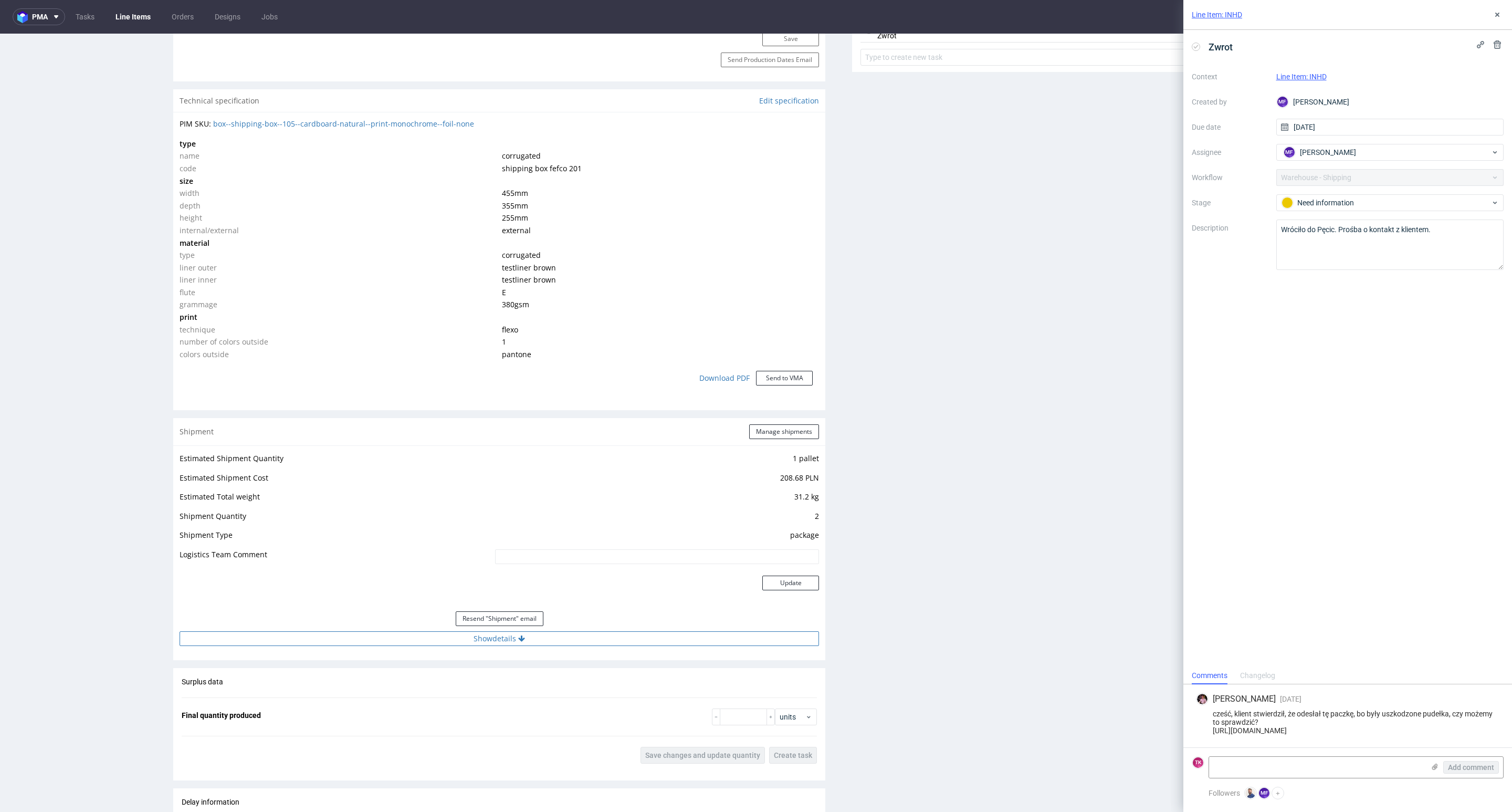
click at [370, 637] on button "Show details" at bounding box center [499, 638] width 639 height 15
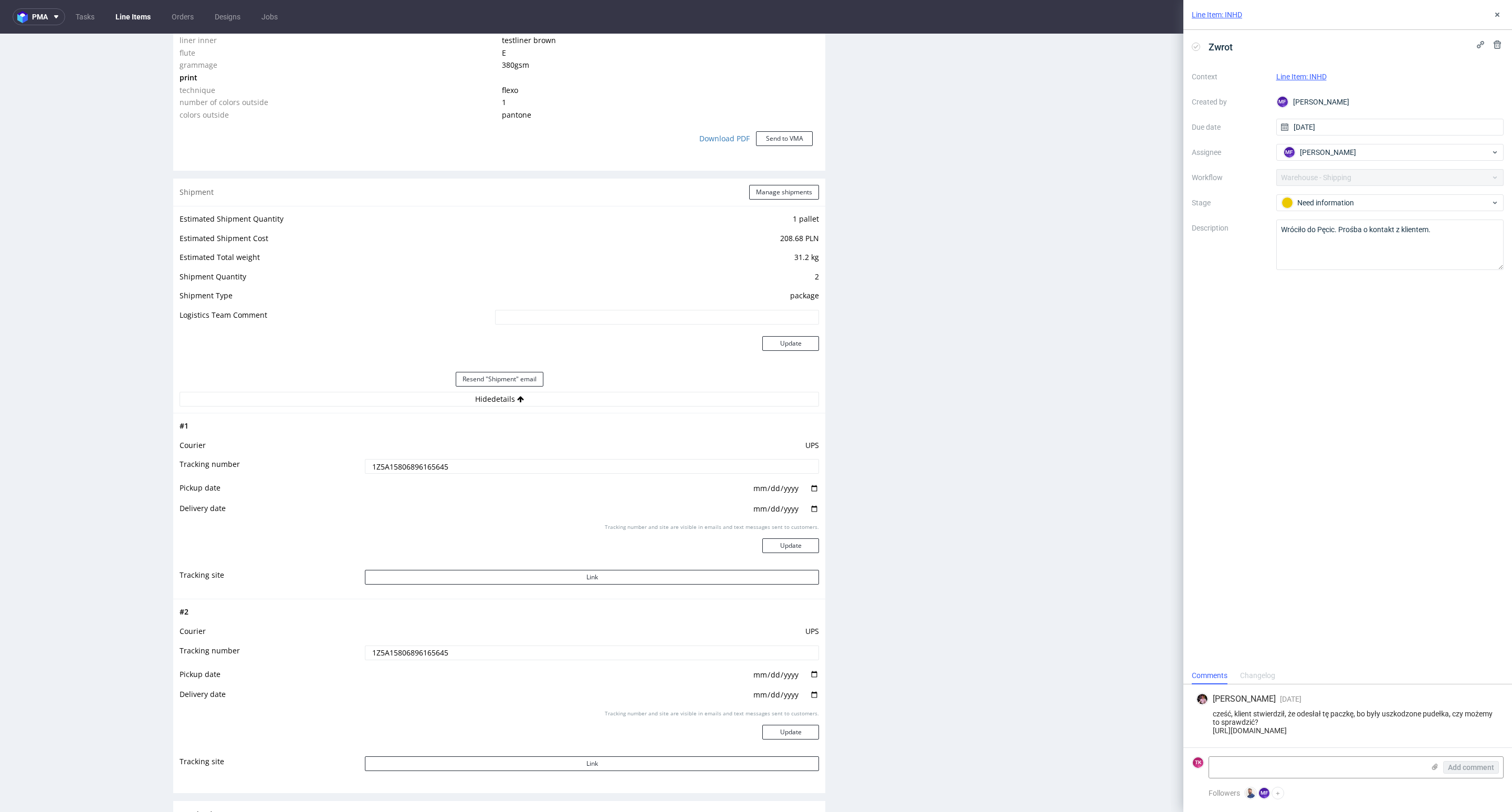
scroll to position [1103, 0]
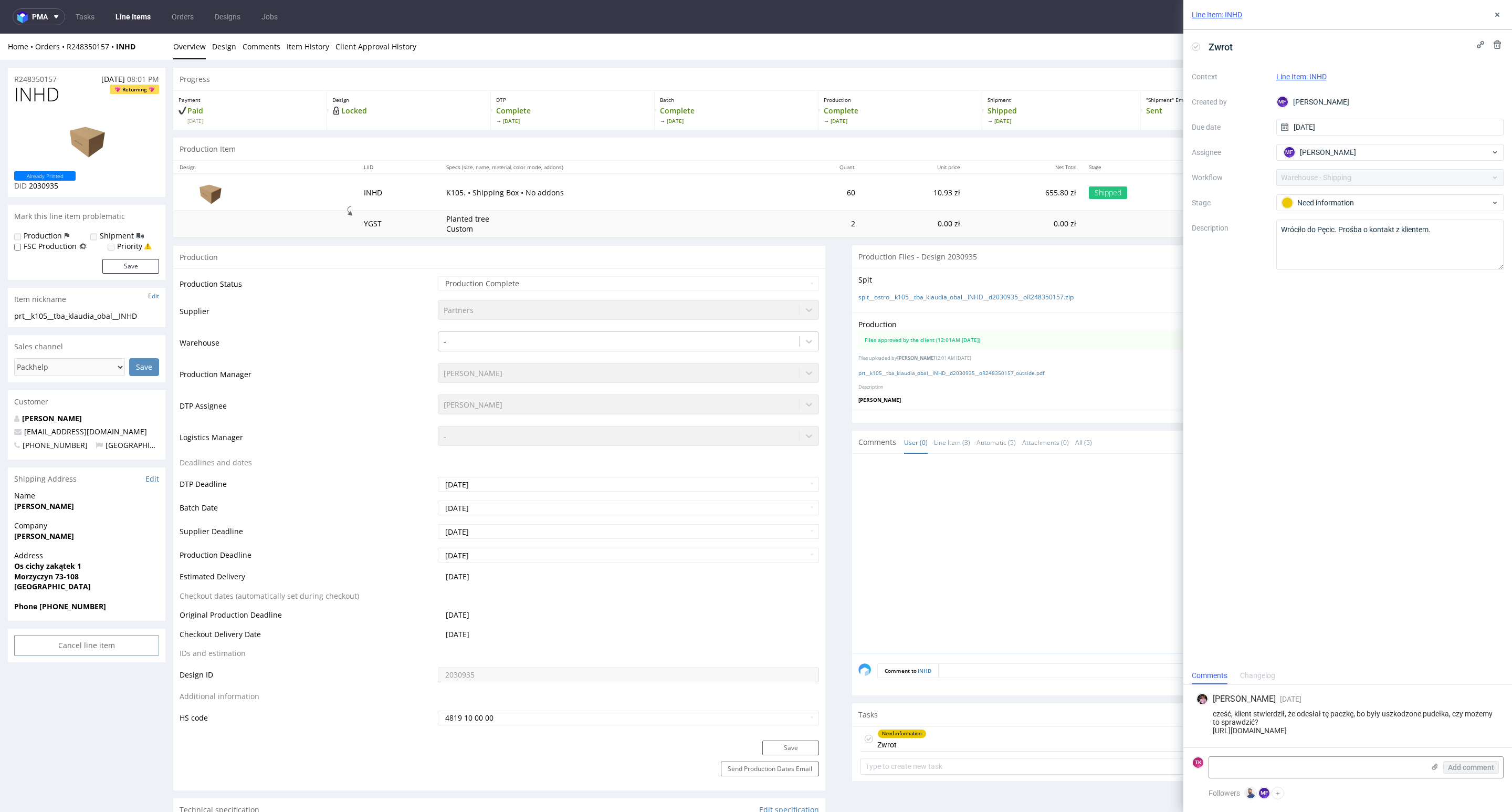
click at [136, 18] on link "Line Items" at bounding box center [133, 16] width 48 height 17
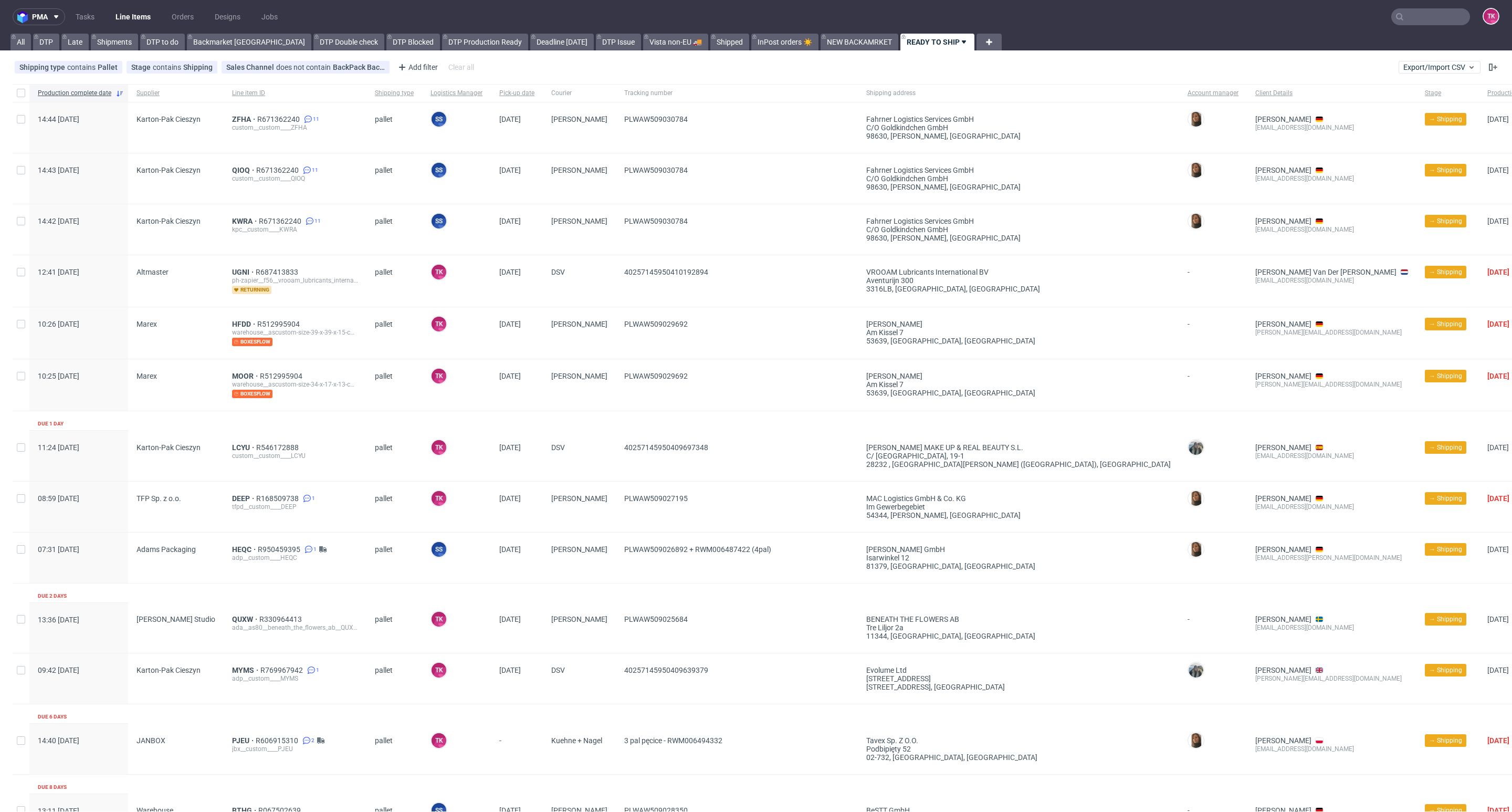
click at [139, 18] on link "Line Items" at bounding box center [133, 16] width 48 height 17
